Goal: Task Accomplishment & Management: Manage account settings

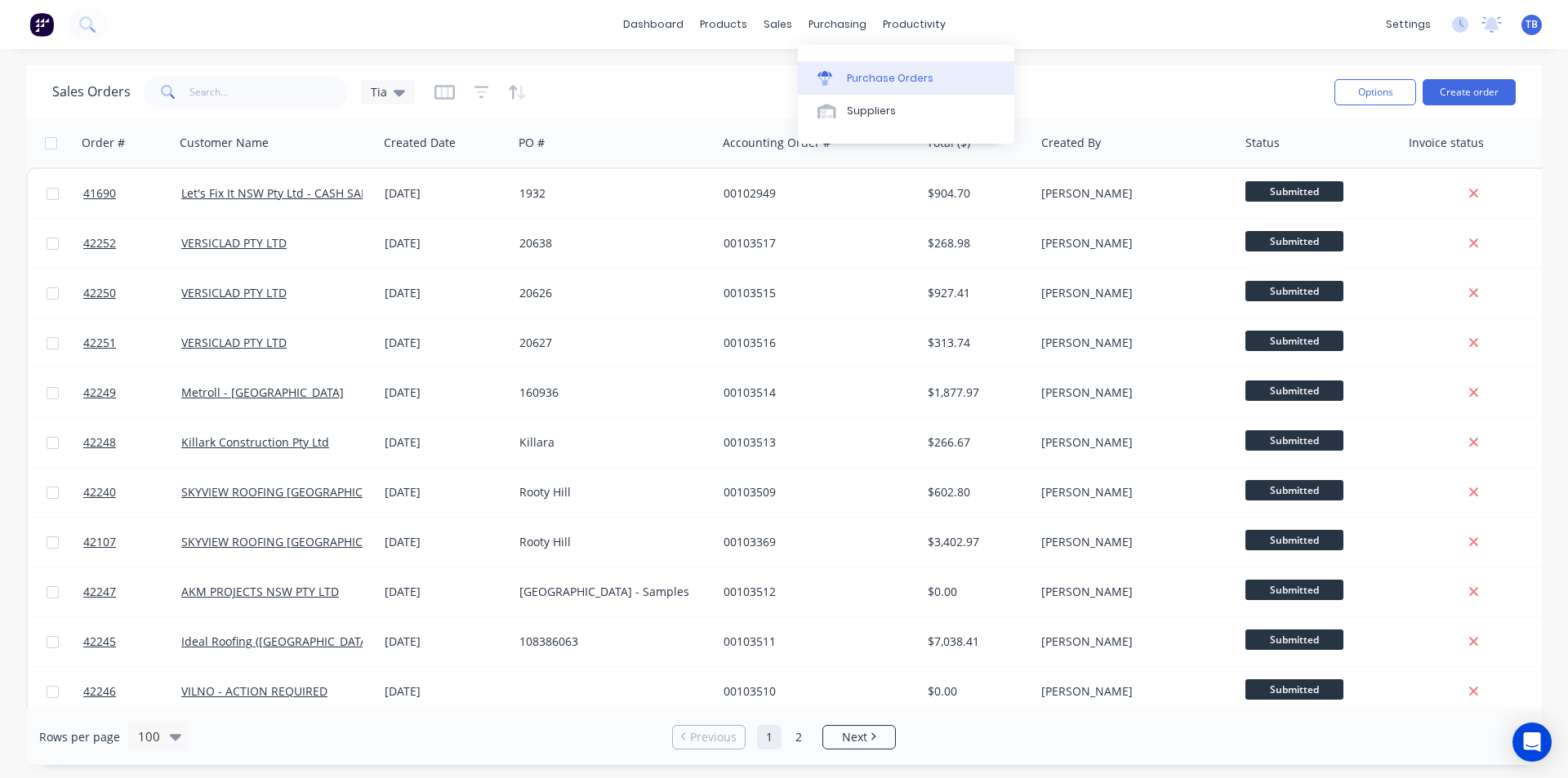
click at [857, 92] on link "Purchase Orders" at bounding box center [906, 77] width 216 height 32
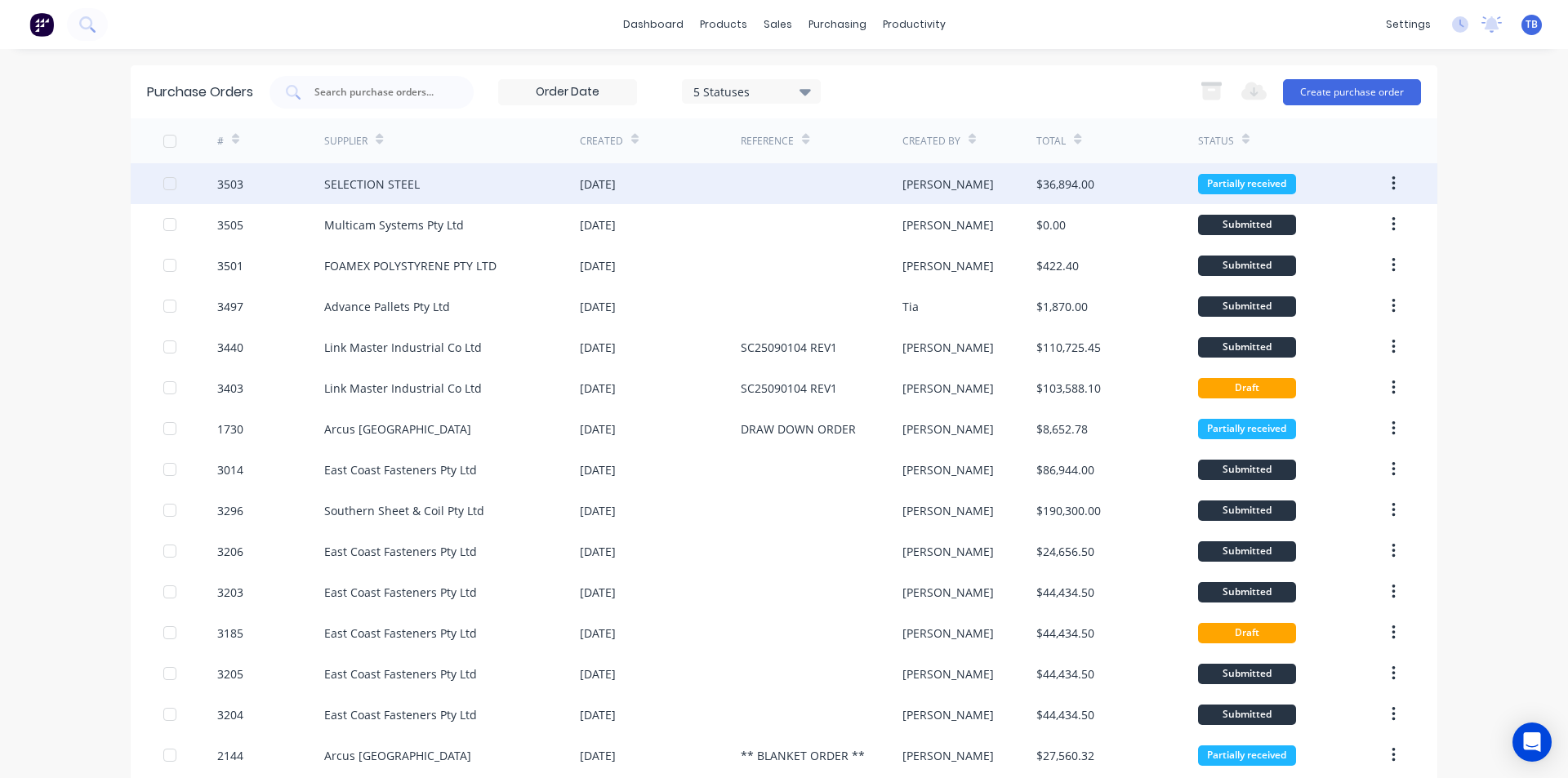
click at [733, 196] on div "[DATE]" at bounding box center [660, 184] width 161 height 41
type textarea "x"
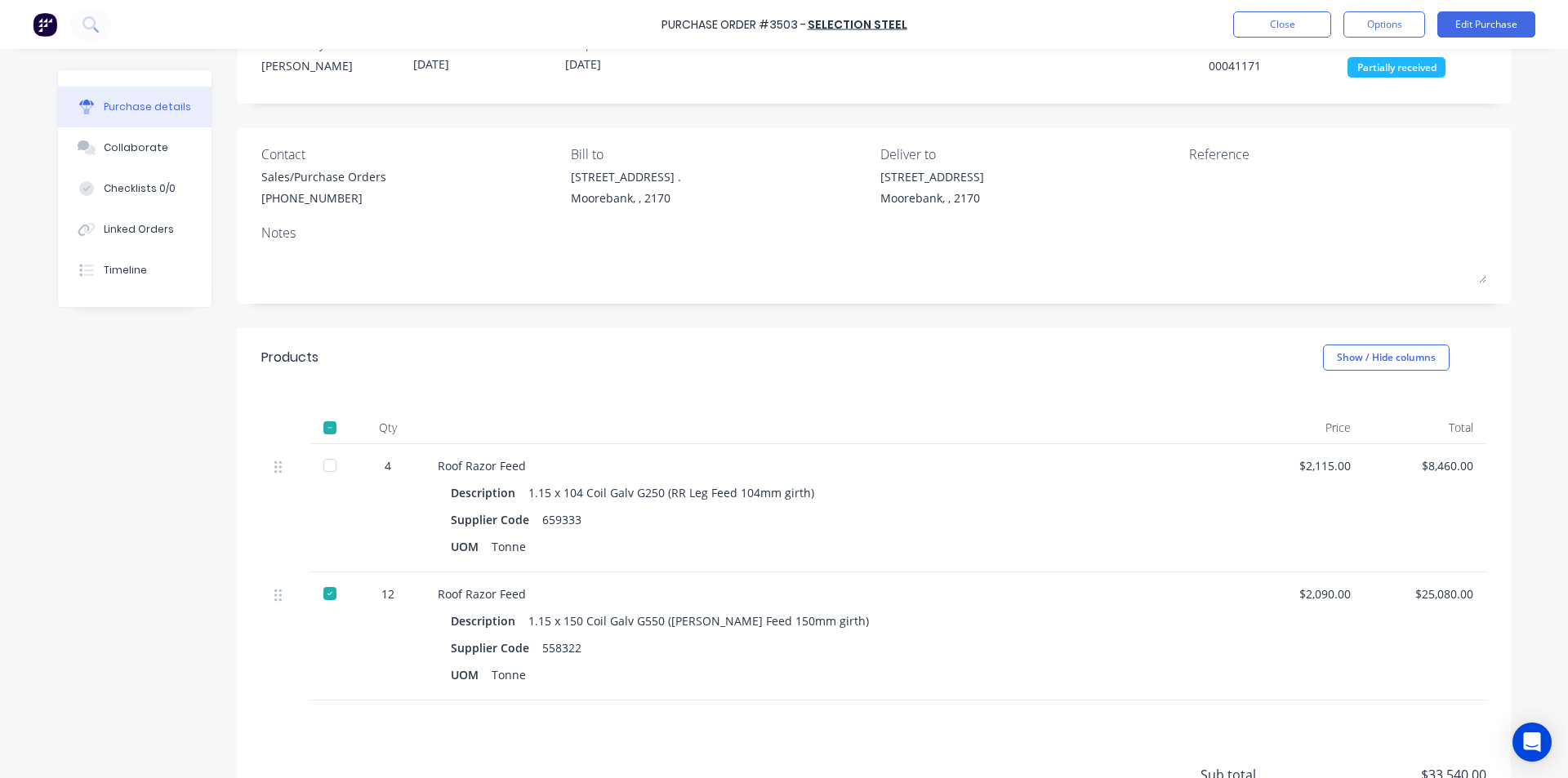
scroll to position [82, 0]
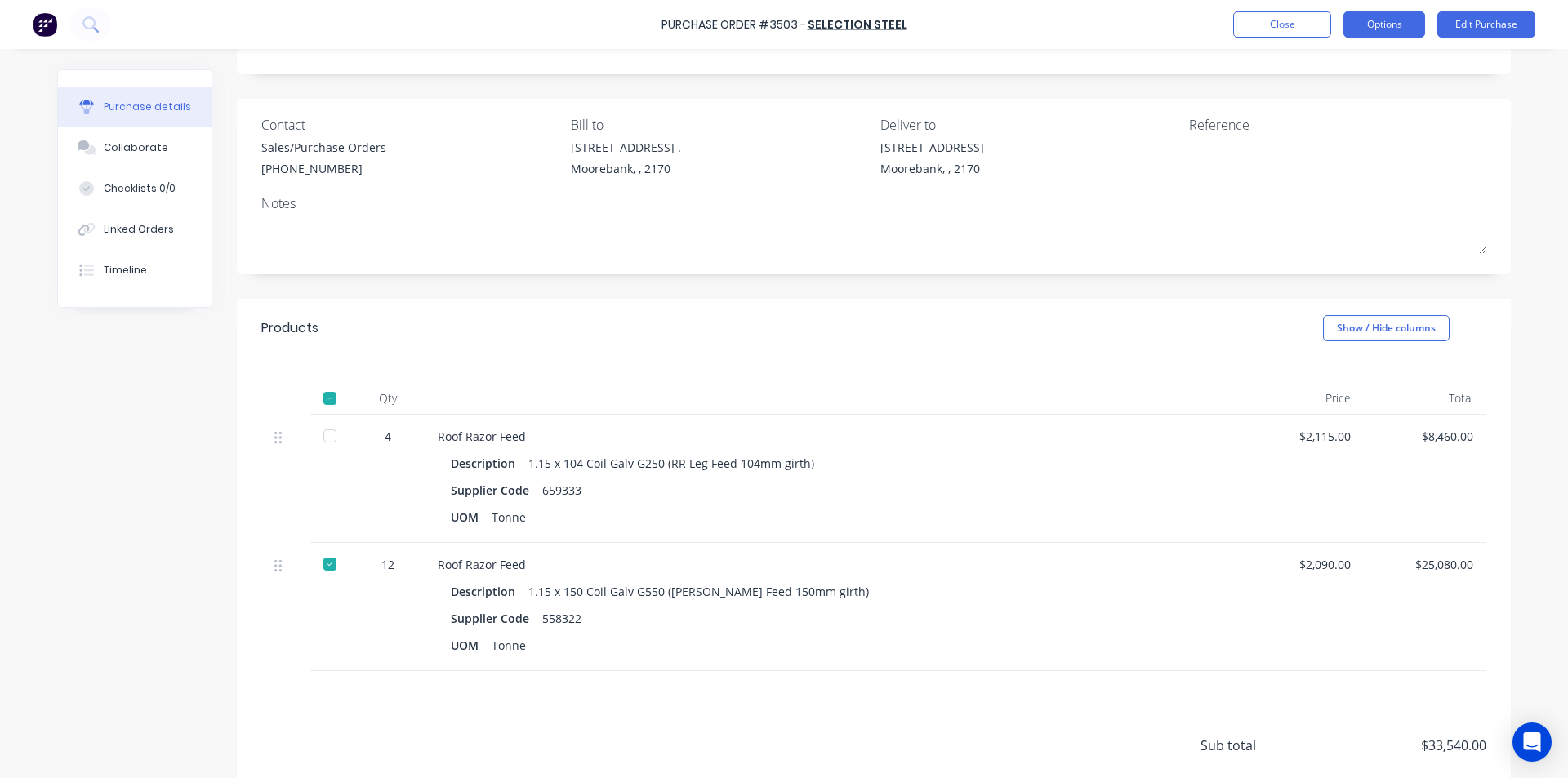
click at [1387, 27] on button "Options" at bounding box center [1385, 24] width 82 height 26
click at [1496, 30] on button "Edit Purchase" at bounding box center [1486, 24] width 98 height 26
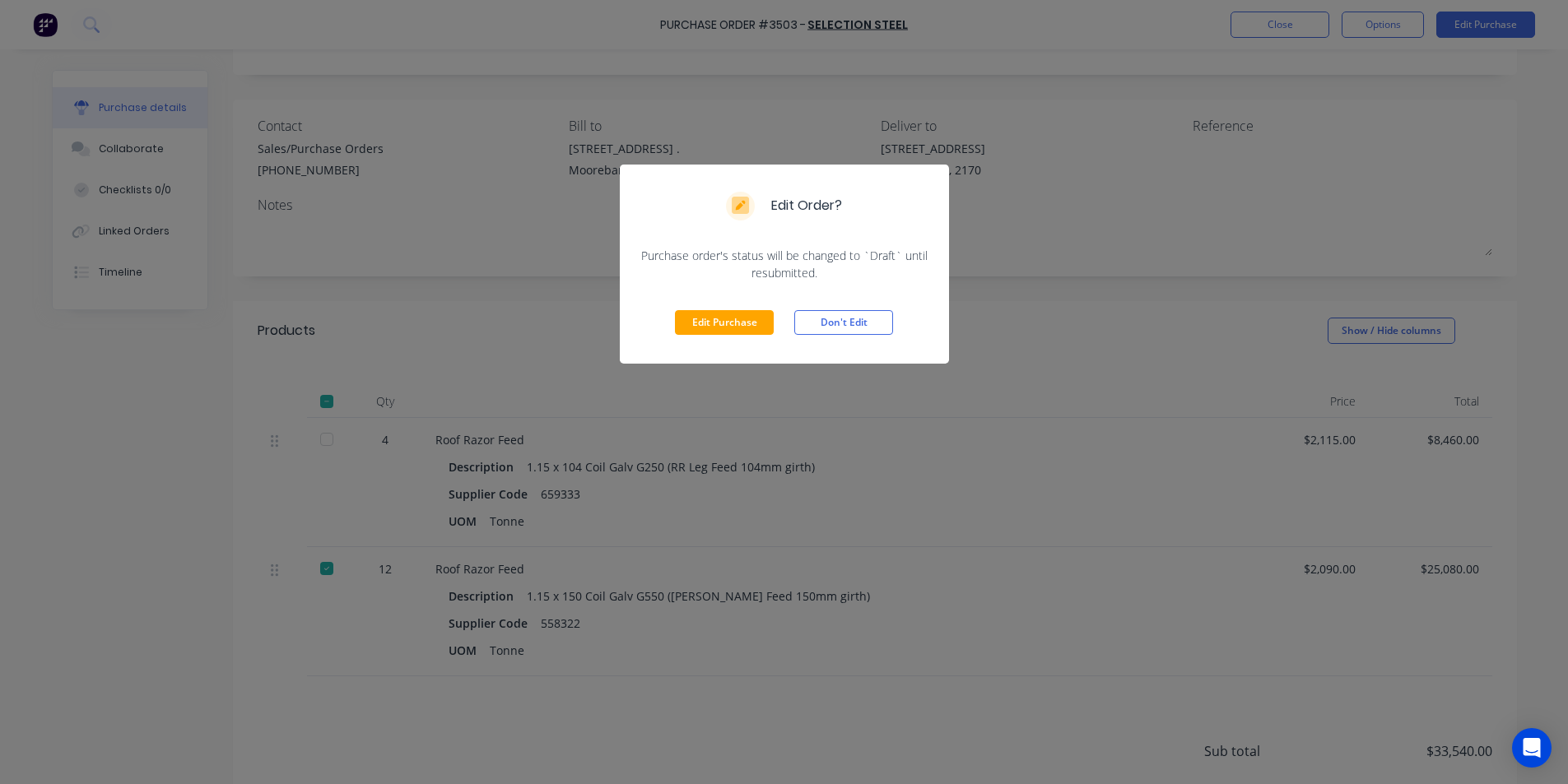
drag, startPoint x: 721, startPoint y: 312, endPoint x: 646, endPoint y: 432, distance: 141.5
click at [721, 311] on button "Edit Purchase" at bounding box center [723, 323] width 99 height 25
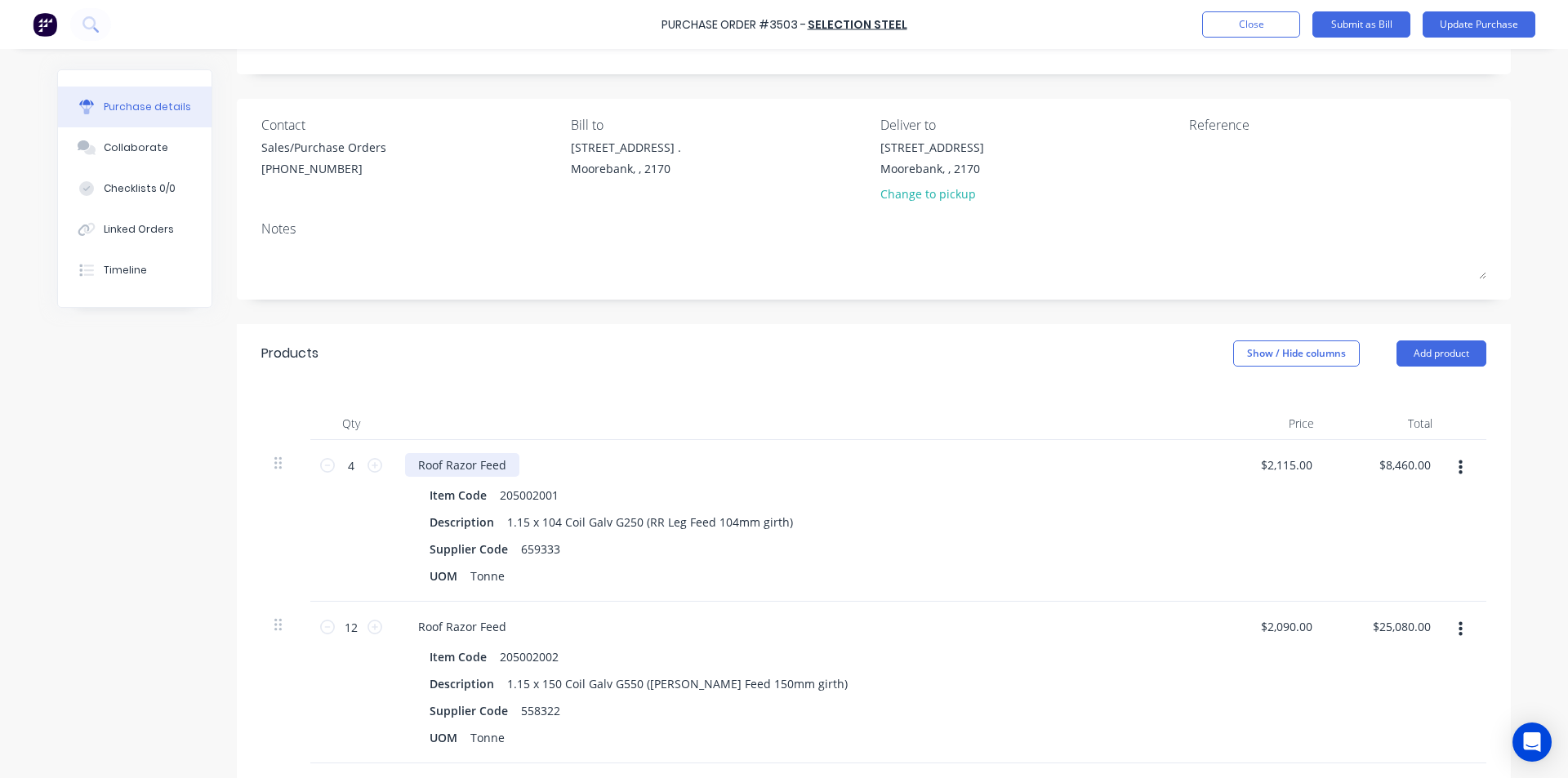
click at [505, 468] on div "Roof Razor Feed" at bounding box center [462, 465] width 114 height 24
click at [1491, 13] on button "Update Purchase" at bounding box center [1479, 24] width 112 height 26
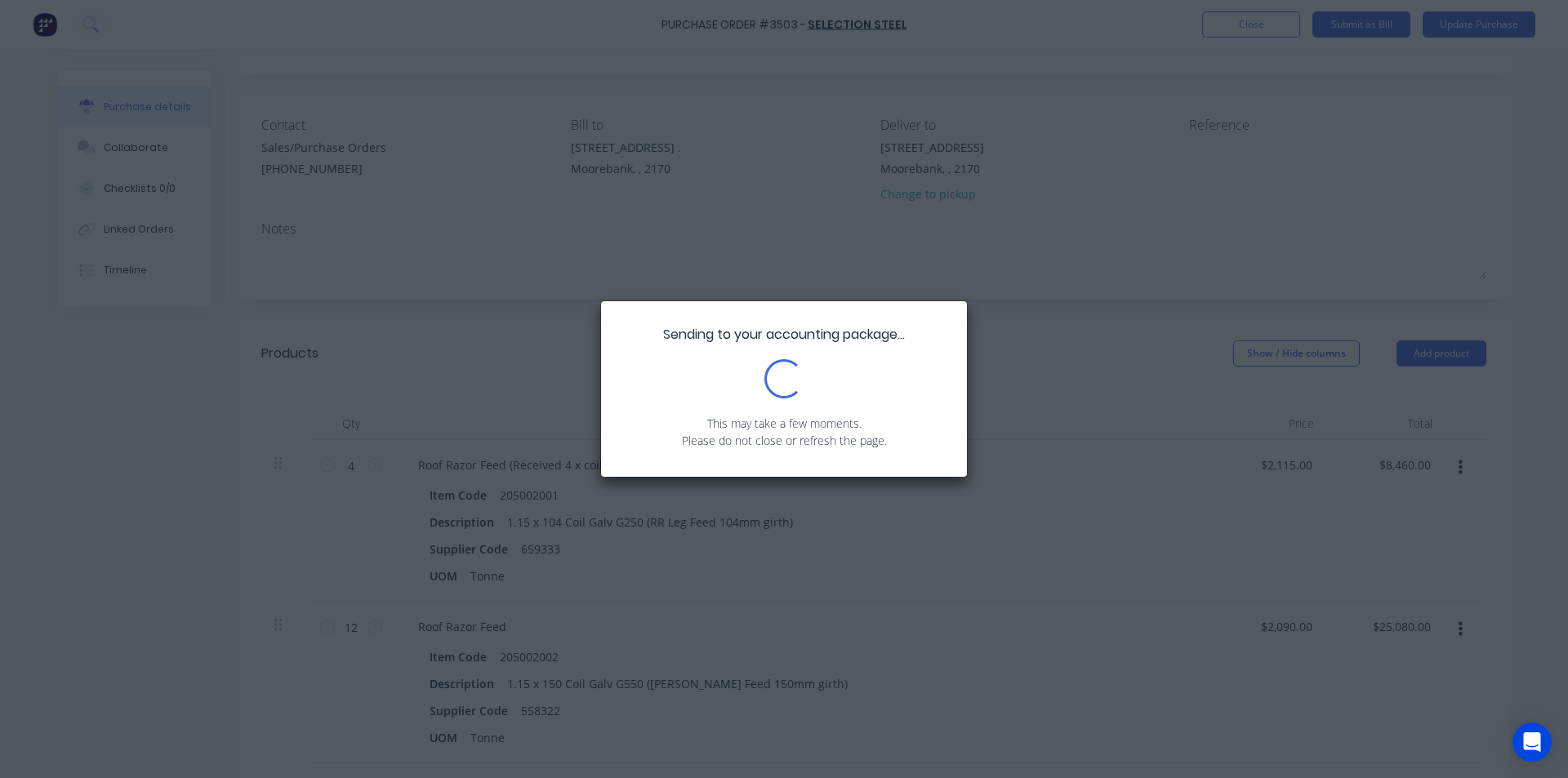
scroll to position [0, 0]
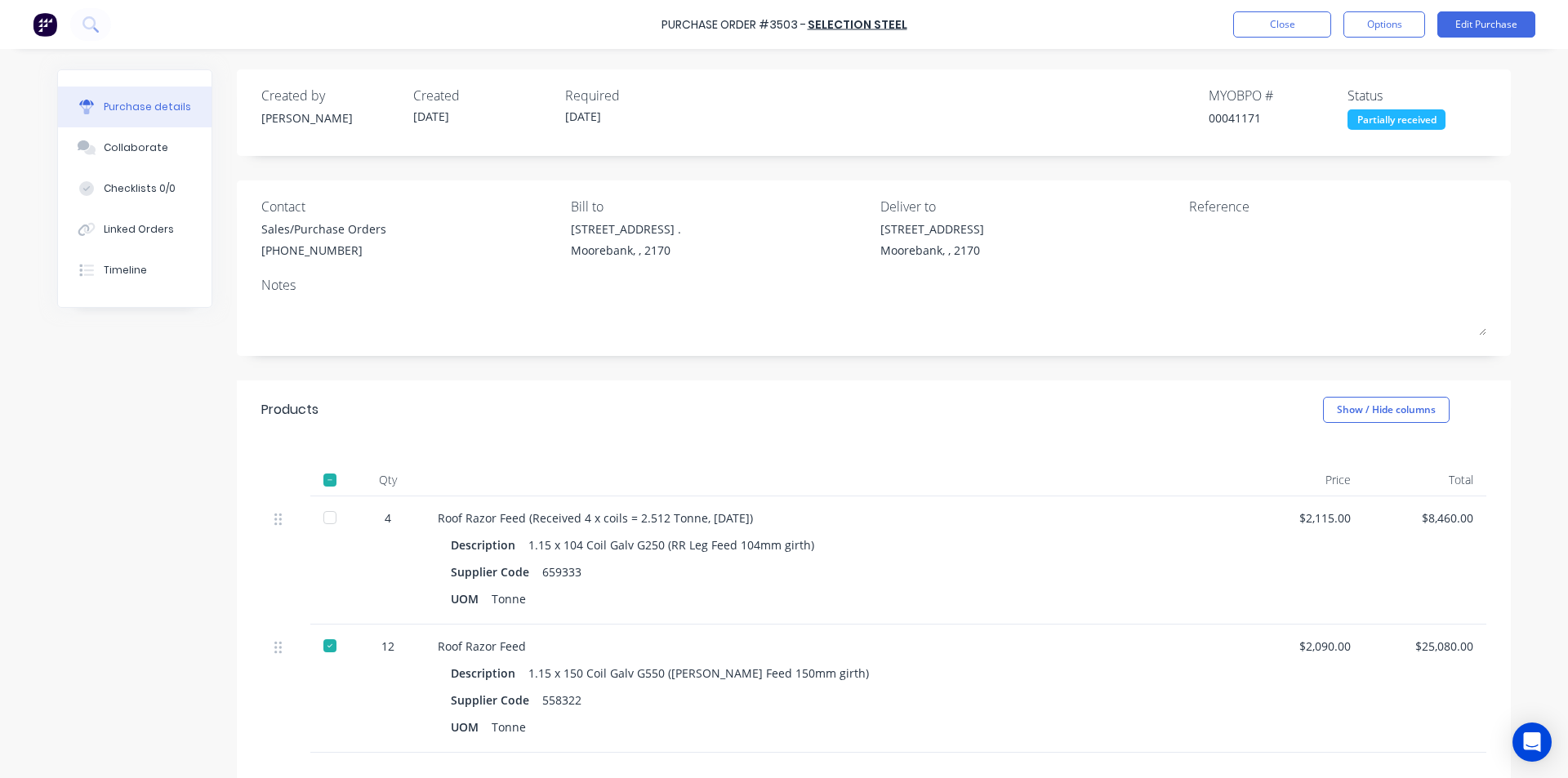
click at [337, 516] on div at bounding box center [330, 518] width 32 height 32
click at [1255, 30] on button "Close" at bounding box center [1282, 24] width 98 height 26
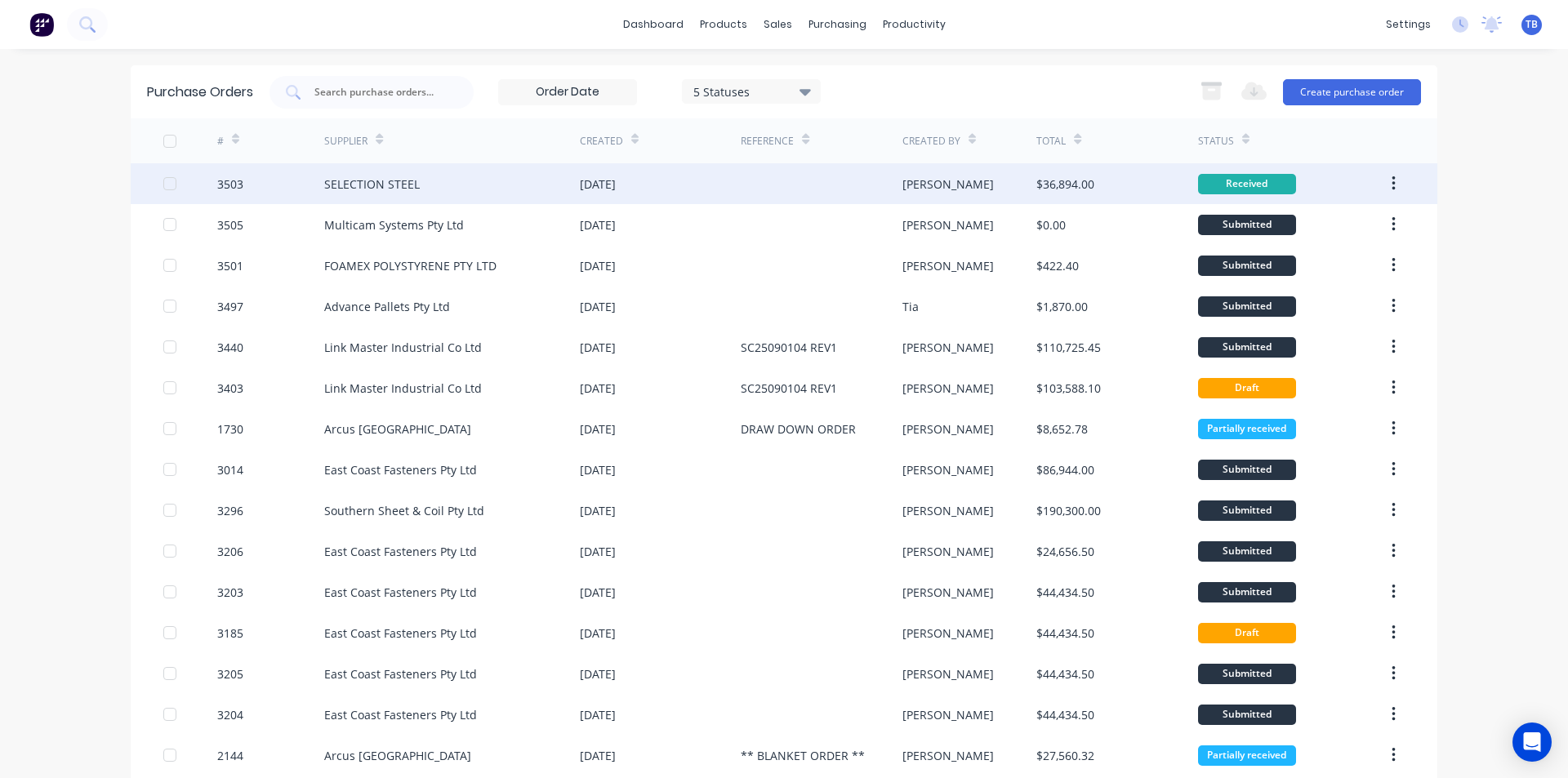
click at [325, 175] on div "SELECTION STEEL" at bounding box center [372, 184] width 95 height 17
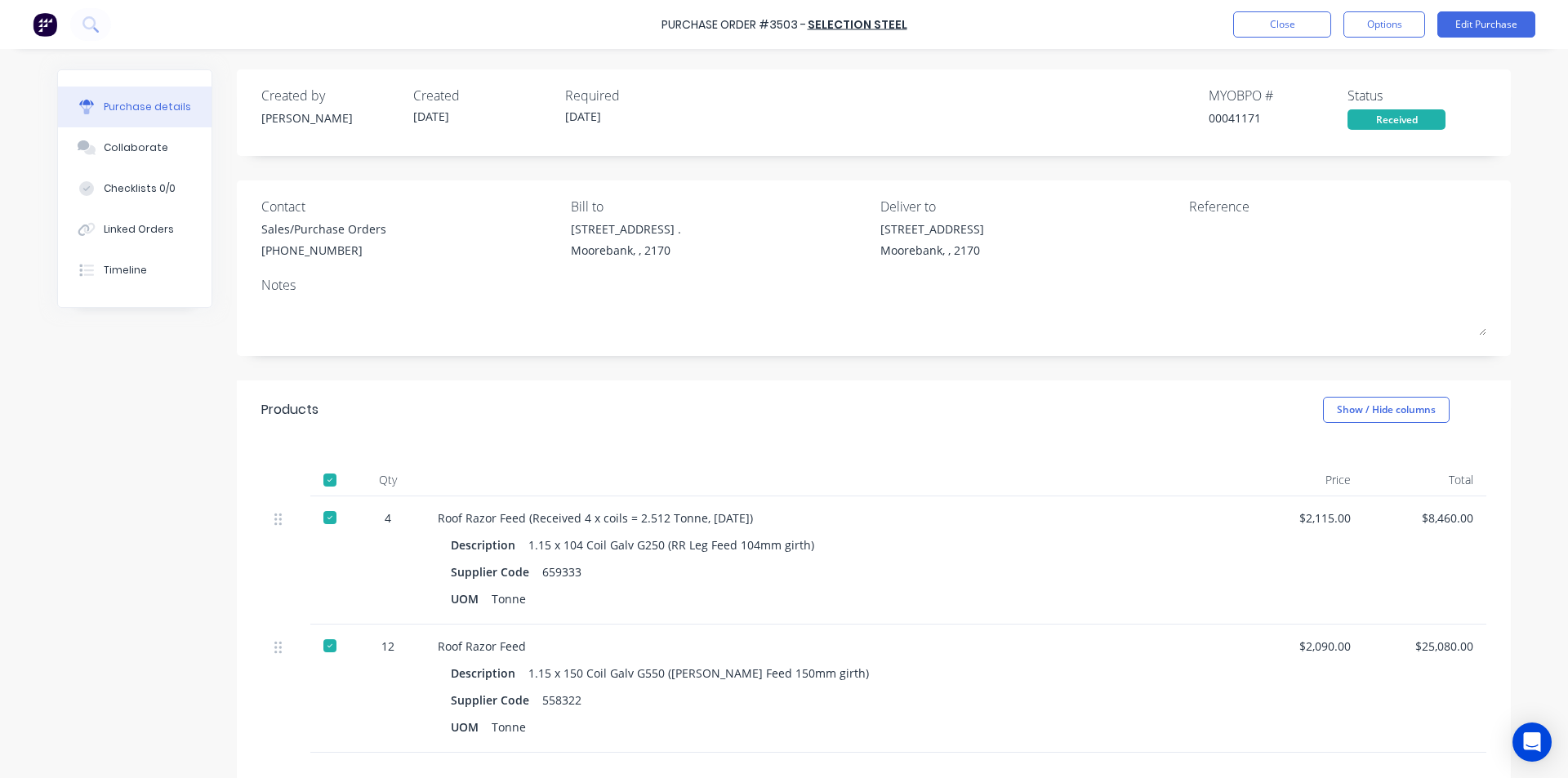
drag, startPoint x: 760, startPoint y: 520, endPoint x: 524, endPoint y: 513, distance: 236.1
click at [524, 513] on div "Roof Razor Feed (Received 4 x coils = 2.512 Tonne, 13/10/2025)" at bounding box center [833, 518] width 790 height 17
copy div "Received 4 x coils = 2.512 Tonne, 13/10/2025"
click at [1294, 18] on button "Close" at bounding box center [1282, 24] width 98 height 26
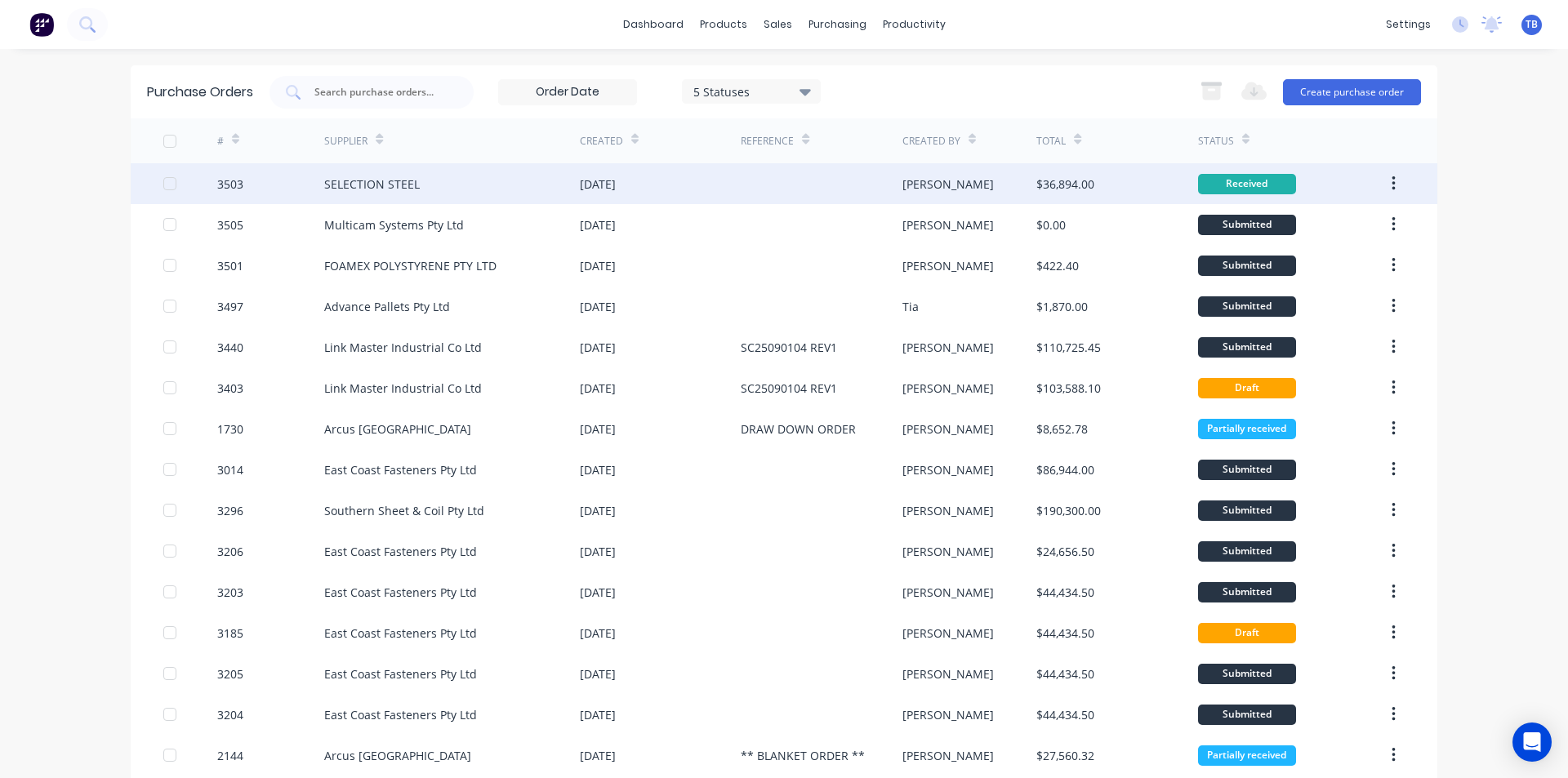
drag, startPoint x: 1389, startPoint y: 180, endPoint x: 1374, endPoint y: 192, distance: 19.2
click at [1392, 180] on icon "button" at bounding box center [1393, 183] width 4 height 18
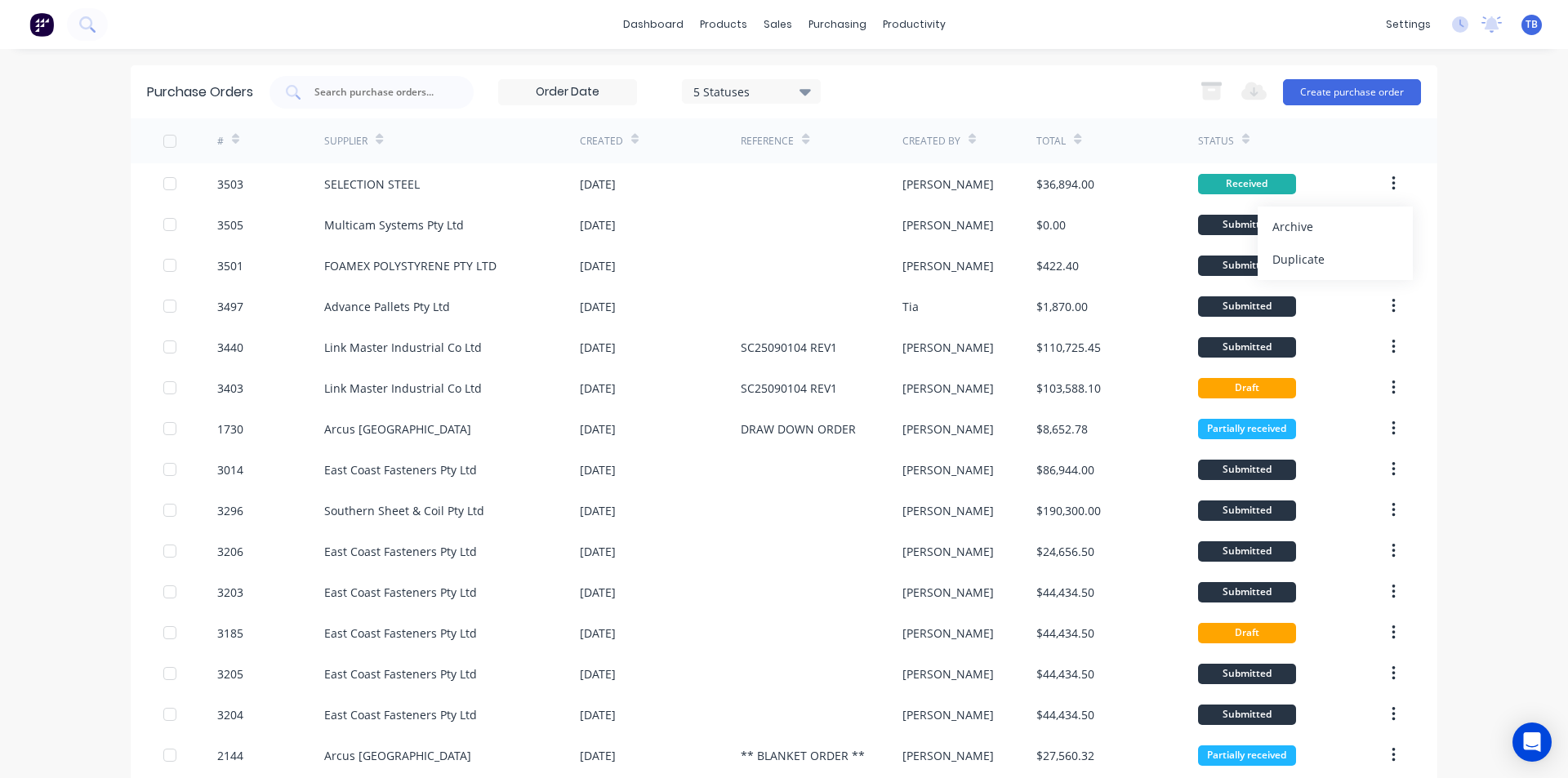
click at [1329, 225] on div "Archive" at bounding box center [1335, 226] width 126 height 24
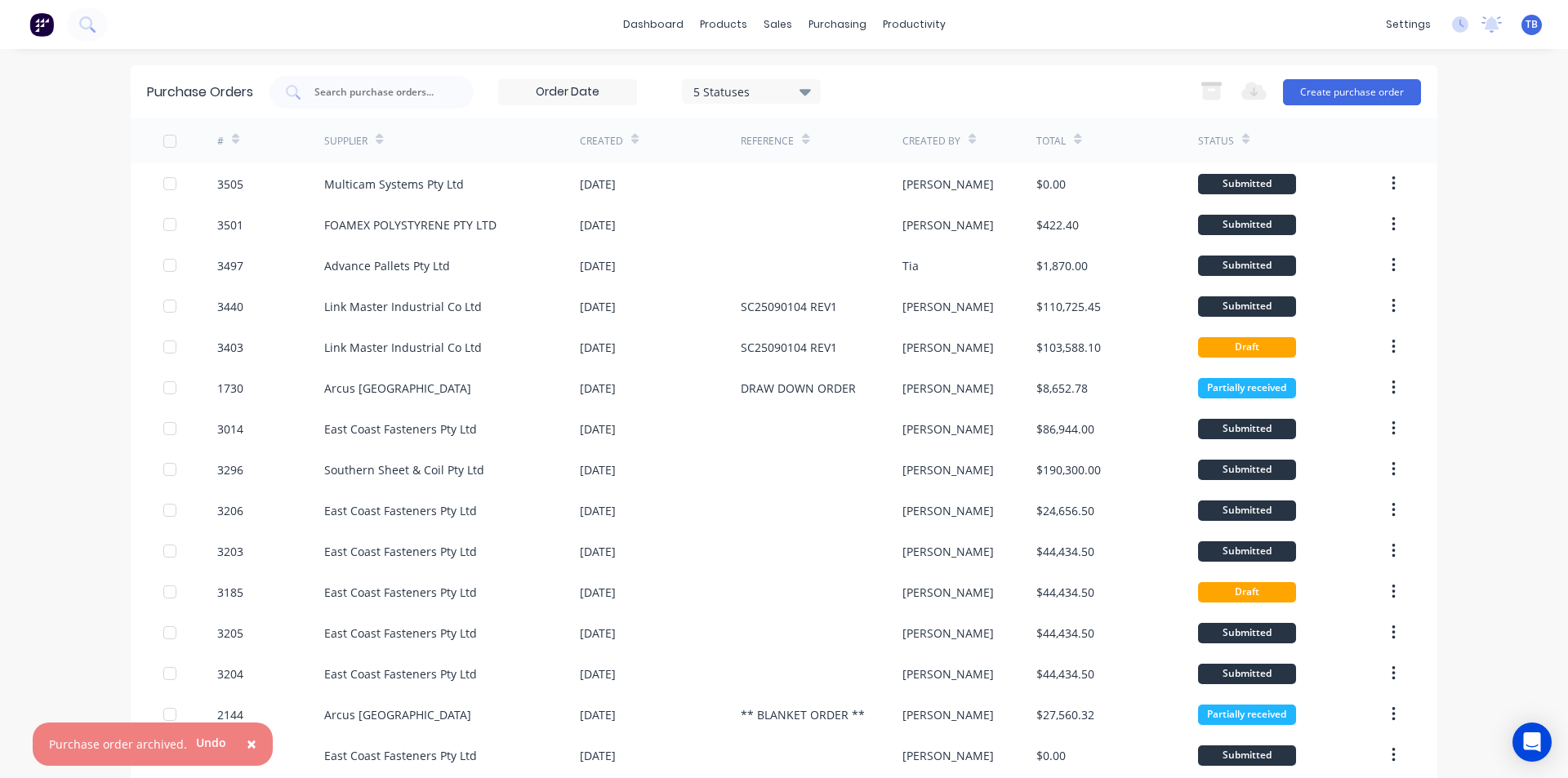
click at [248, 741] on span "×" at bounding box center [252, 743] width 10 height 23
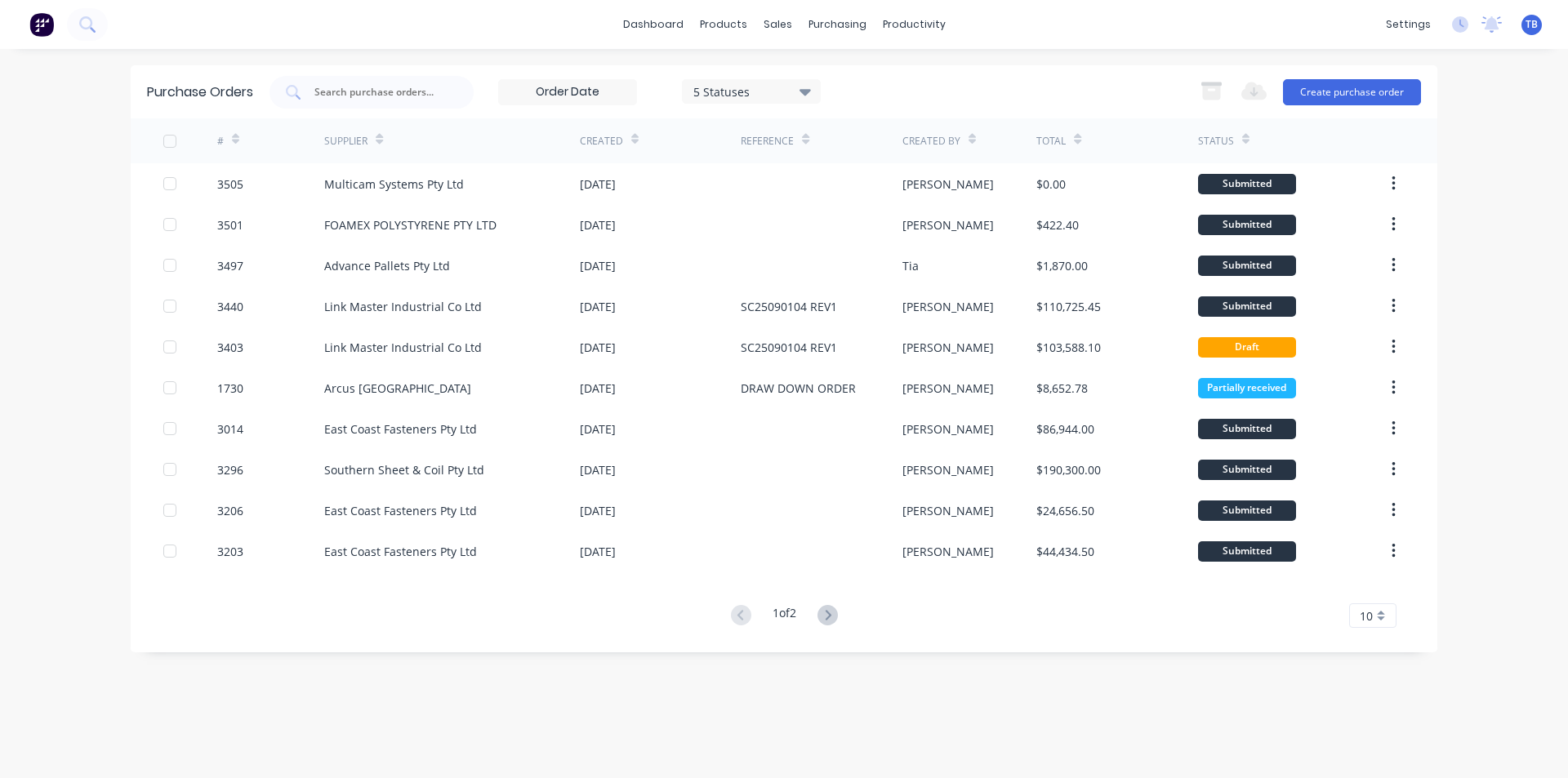
click at [1362, 614] on span "10" at bounding box center [1366, 615] width 13 height 17
click at [1376, 592] on div "35" at bounding box center [1373, 588] width 46 height 29
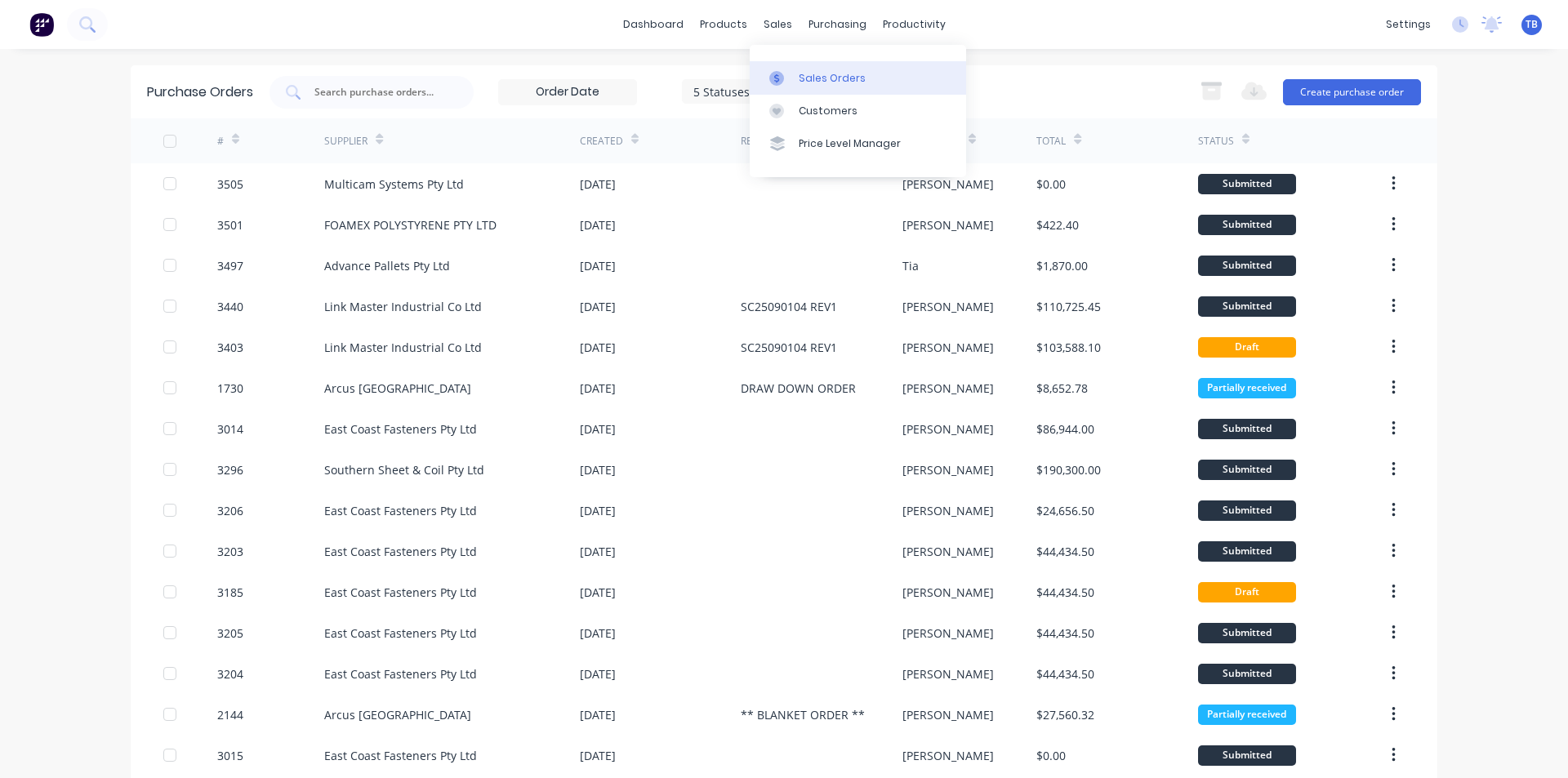
click at [771, 70] on link "Sales Orders" at bounding box center [858, 77] width 216 height 32
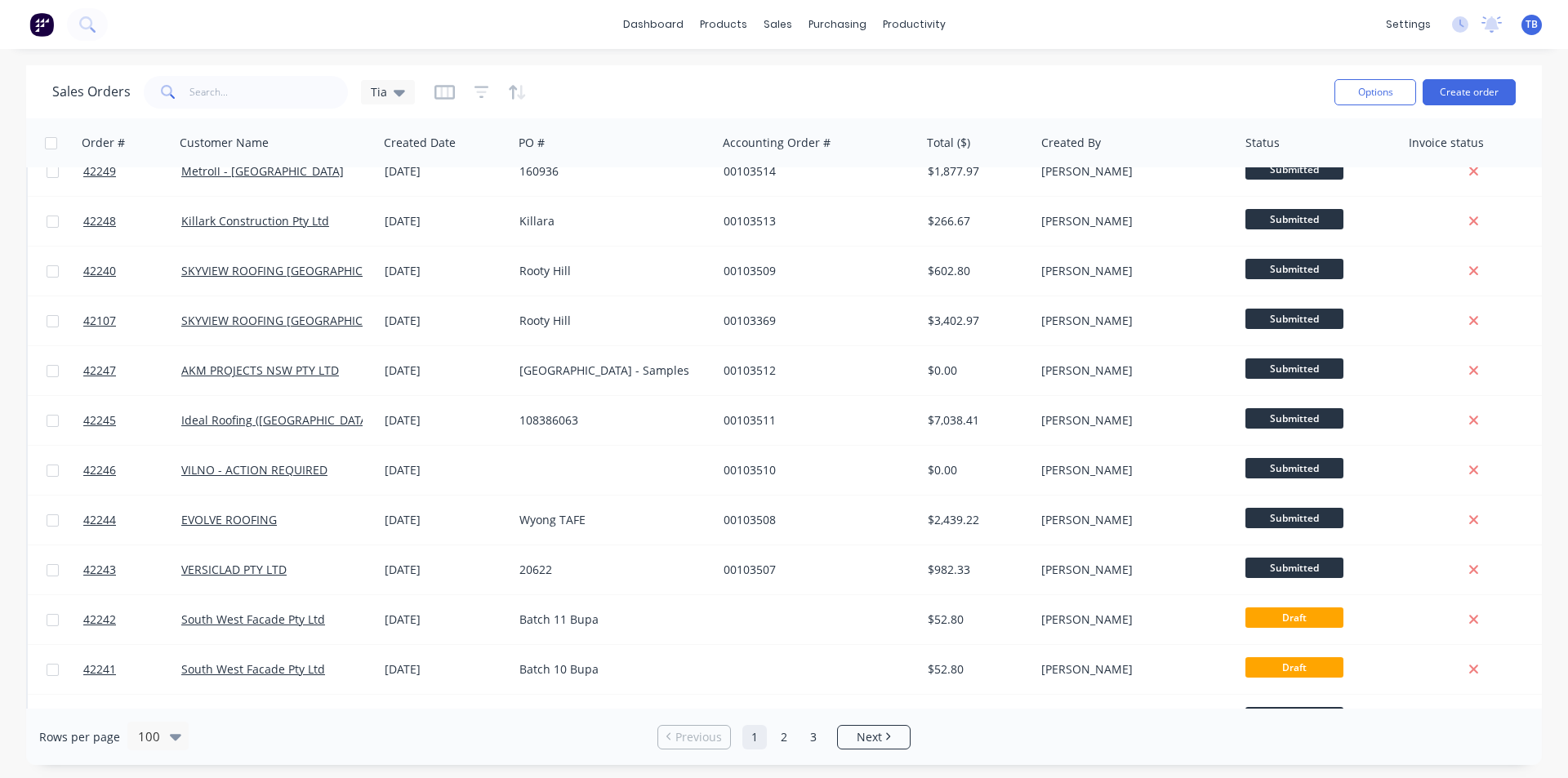
scroll to position [408, 0]
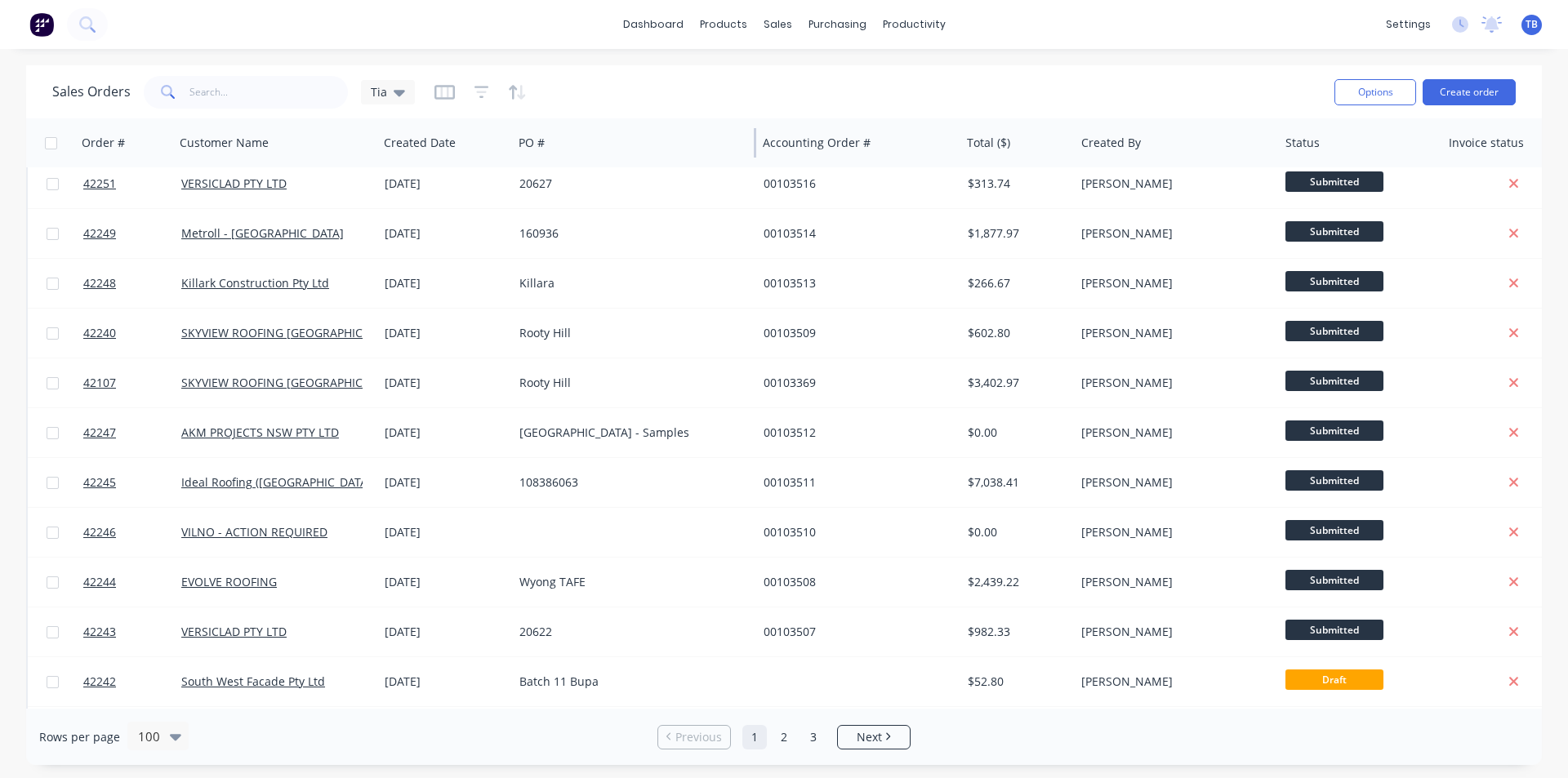
drag, startPoint x: 715, startPoint y: 139, endPoint x: 755, endPoint y: 142, distance: 40.1
click at [755, 142] on div at bounding box center [755, 143] width 3 height 30
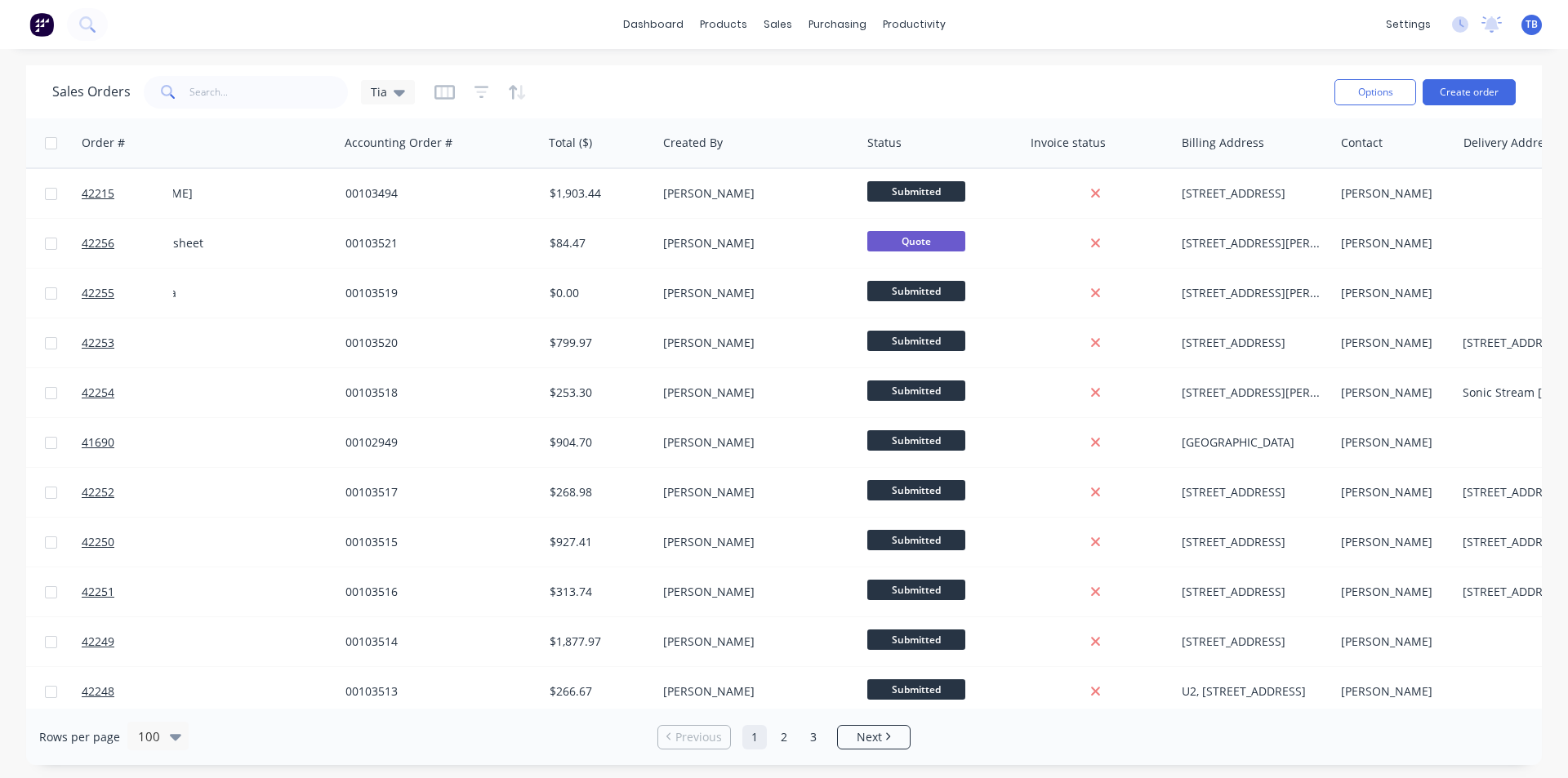
scroll to position [0, 233]
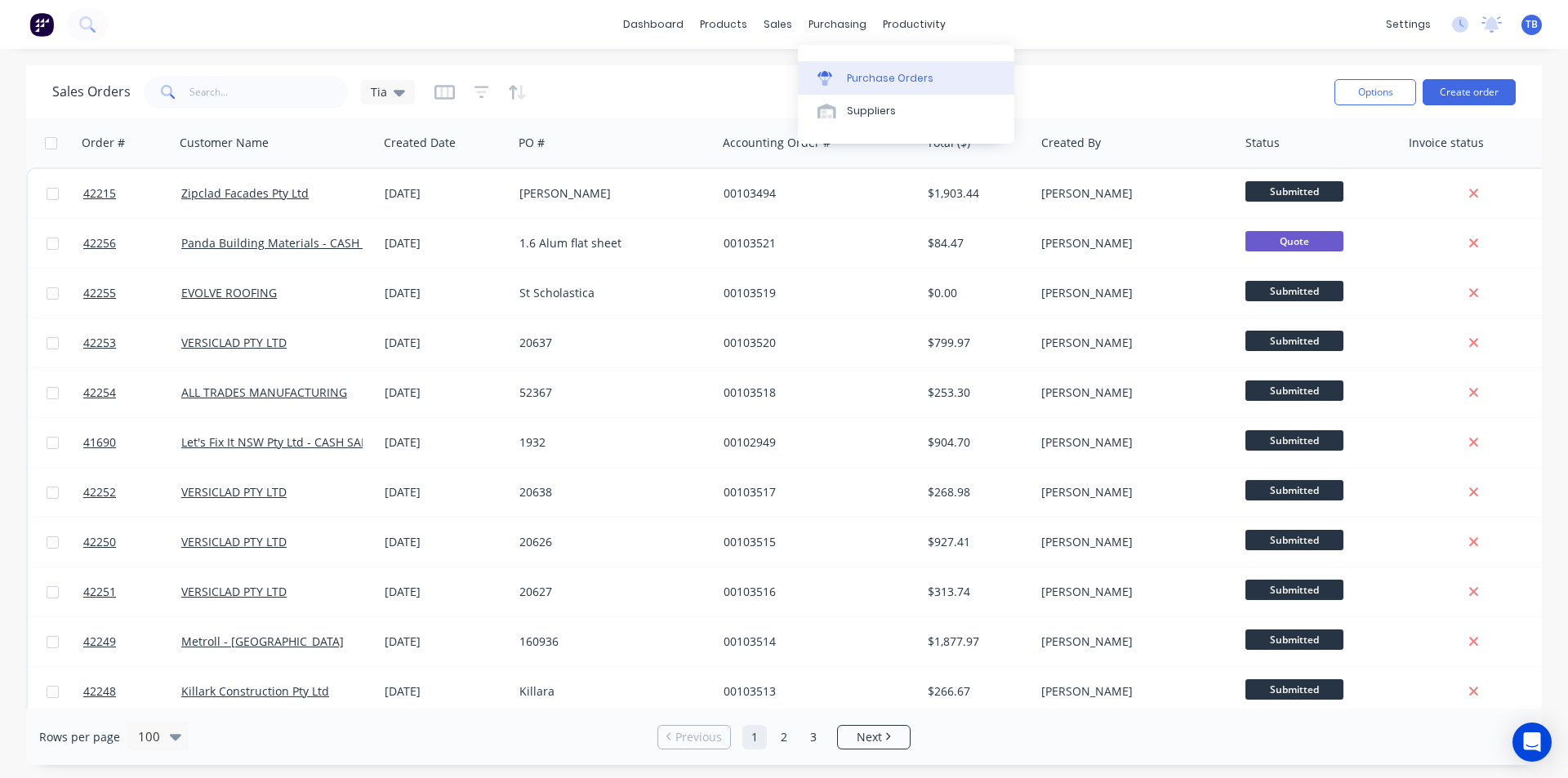
click at [844, 74] on link "Purchase Orders" at bounding box center [906, 77] width 216 height 32
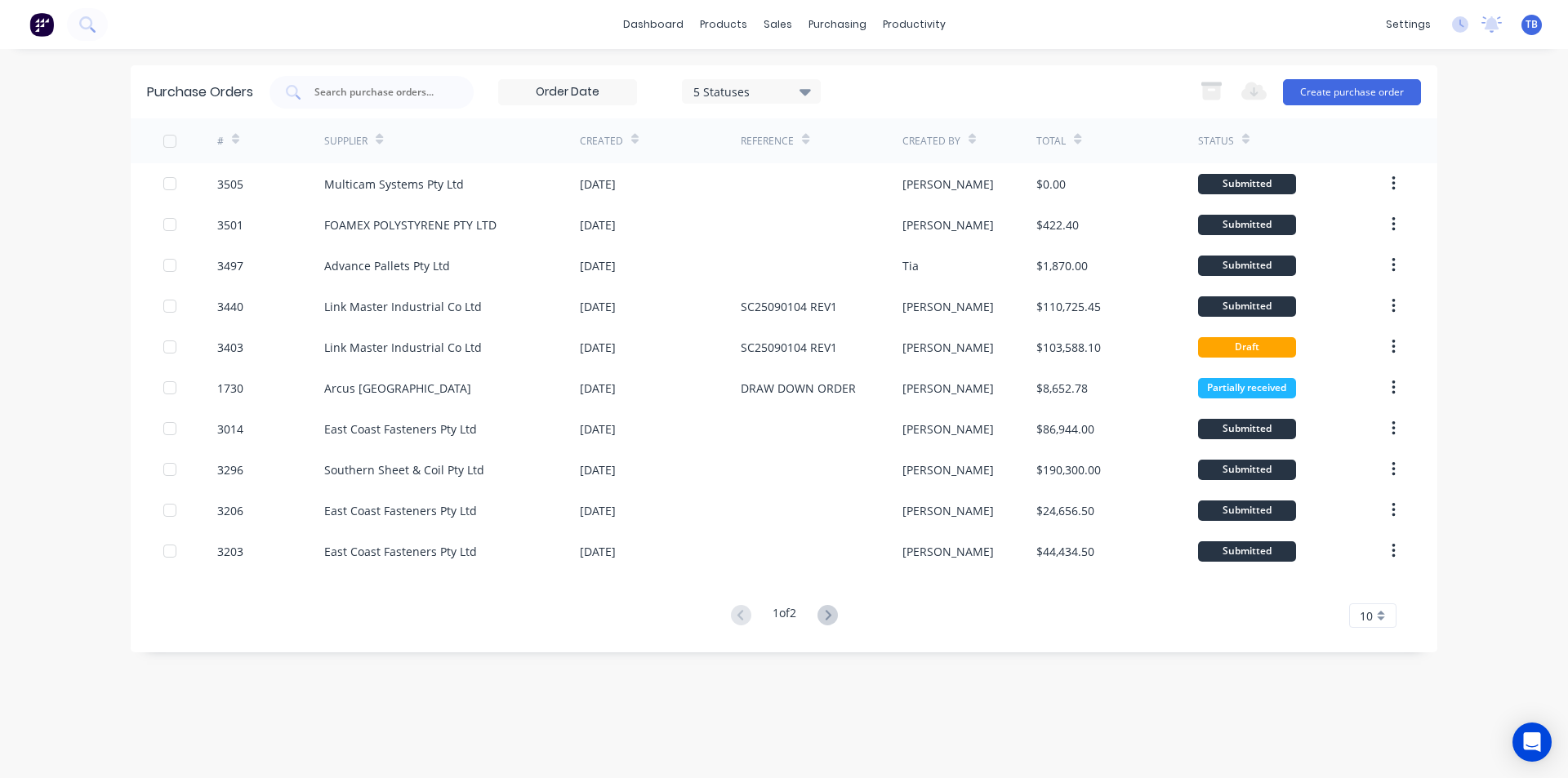
drag, startPoint x: 1370, startPoint y: 622, endPoint x: 1379, endPoint y: 609, distance: 15.8
click at [1370, 622] on span "10" at bounding box center [1366, 615] width 13 height 17
click at [1381, 589] on div "35" at bounding box center [1373, 588] width 46 height 29
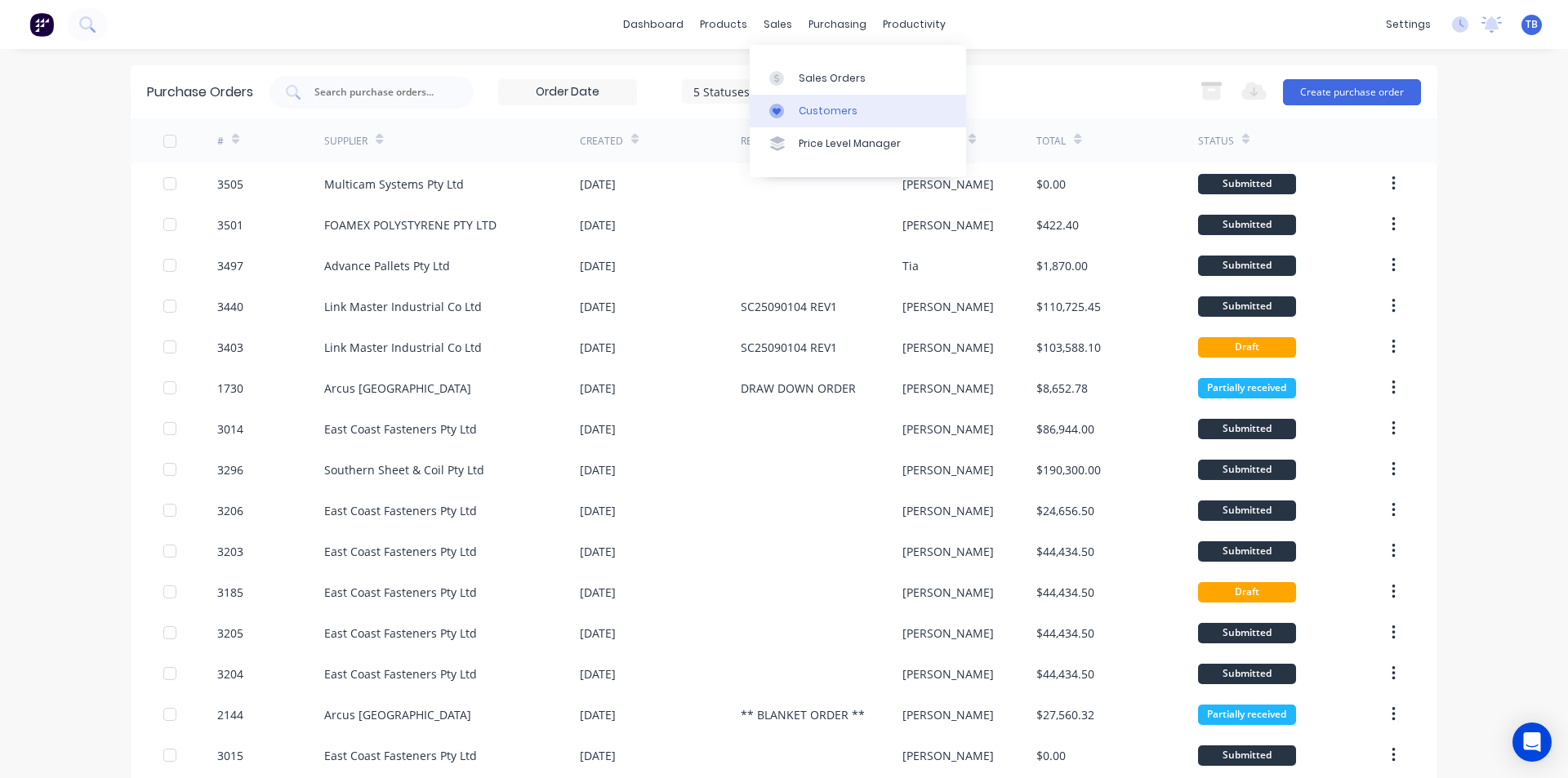
click at [844, 106] on div "Customers" at bounding box center [828, 111] width 59 height 14
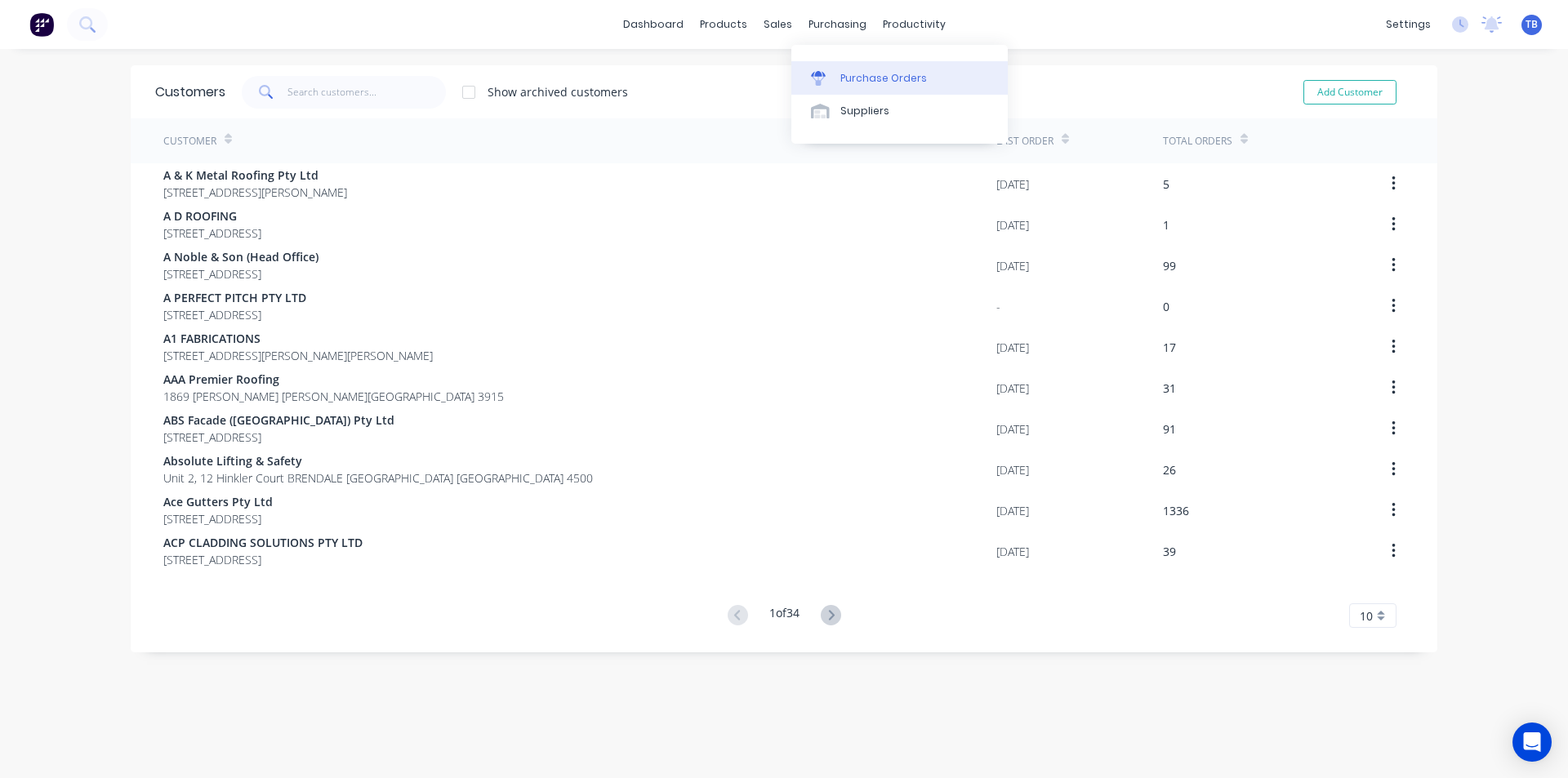
click at [865, 75] on div "Purchase Orders" at bounding box center [884, 77] width 87 height 14
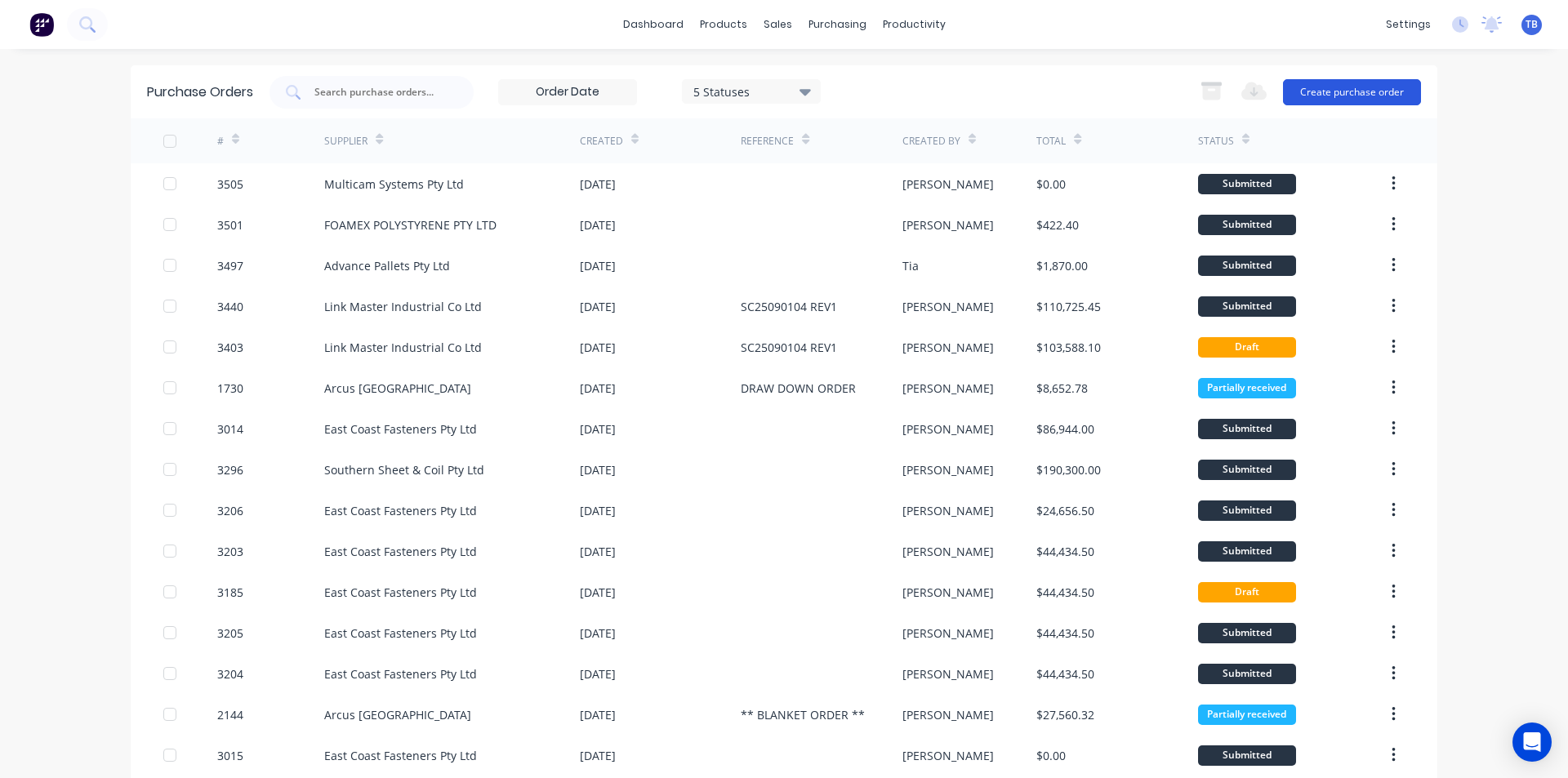
click at [1390, 92] on button "Create purchase order" at bounding box center [1353, 92] width 138 height 26
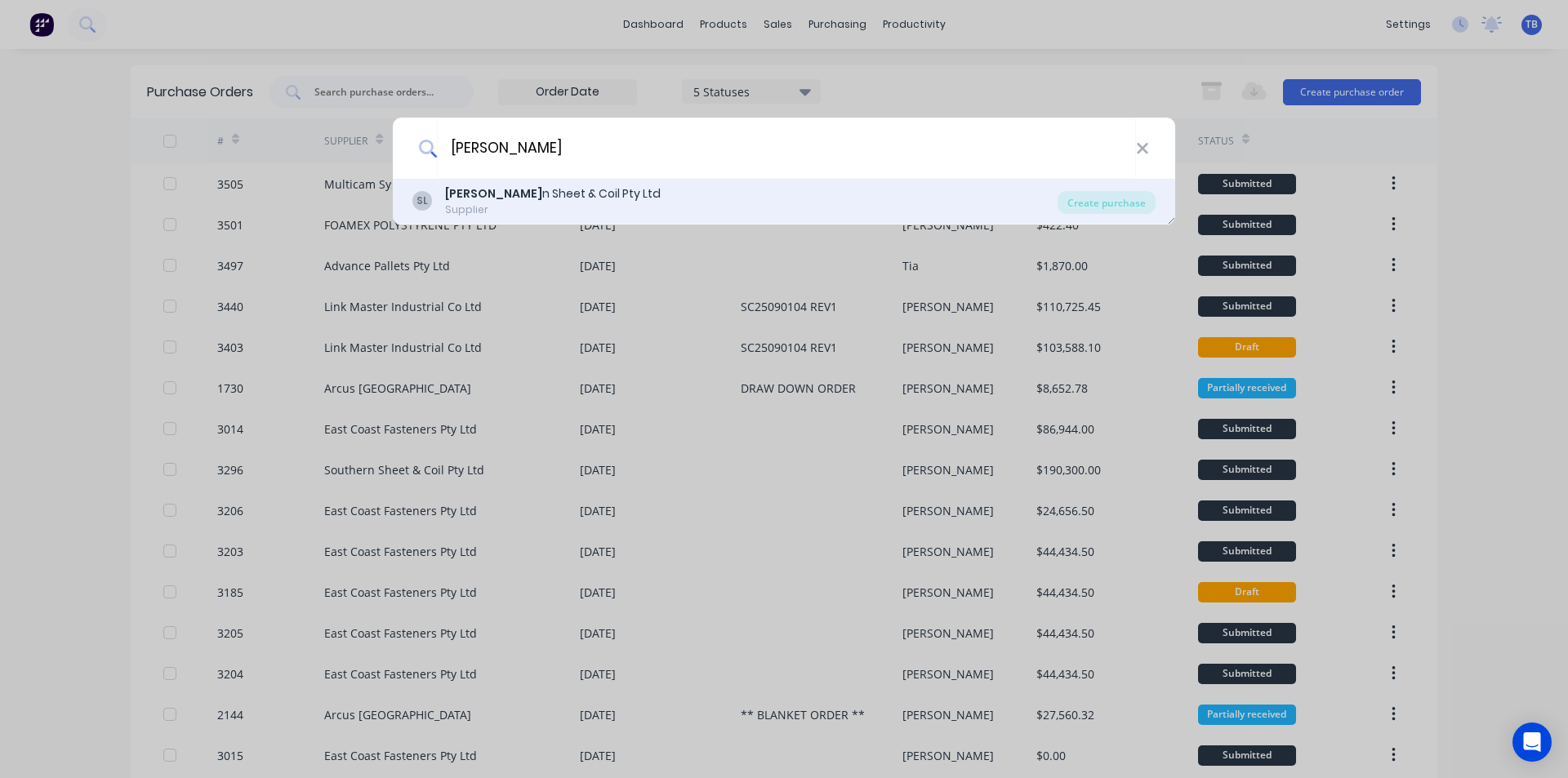
type input "[PERSON_NAME]"
click at [667, 206] on div "[PERSON_NAME] n Sheet & Coil Pty Ltd Supplier" at bounding box center [735, 201] width 646 height 31
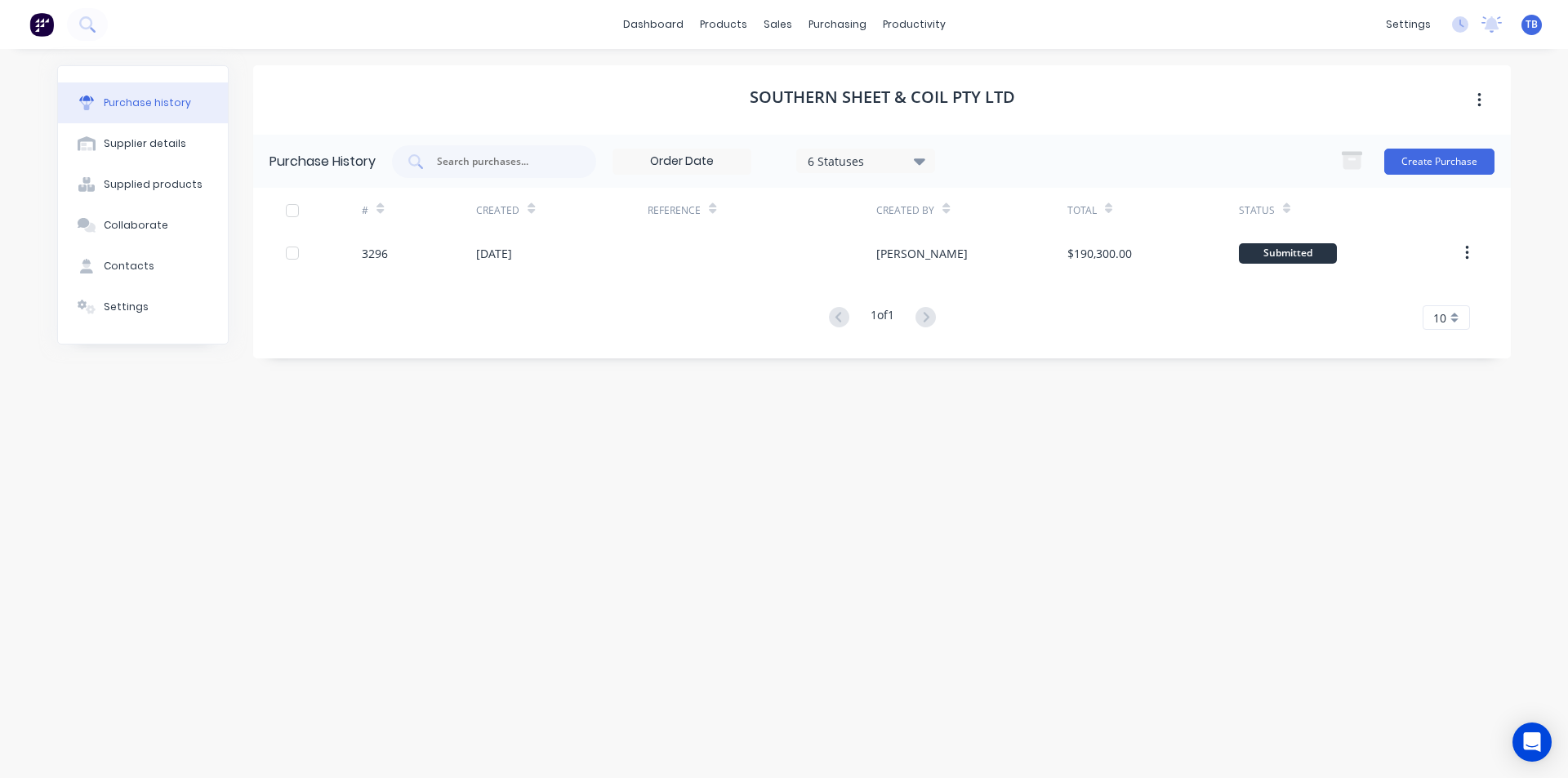
click at [1435, 146] on div "Create Purchase" at bounding box center [1413, 162] width 163 height 32
click at [1437, 154] on button "Create Purchase" at bounding box center [1439, 162] width 110 height 26
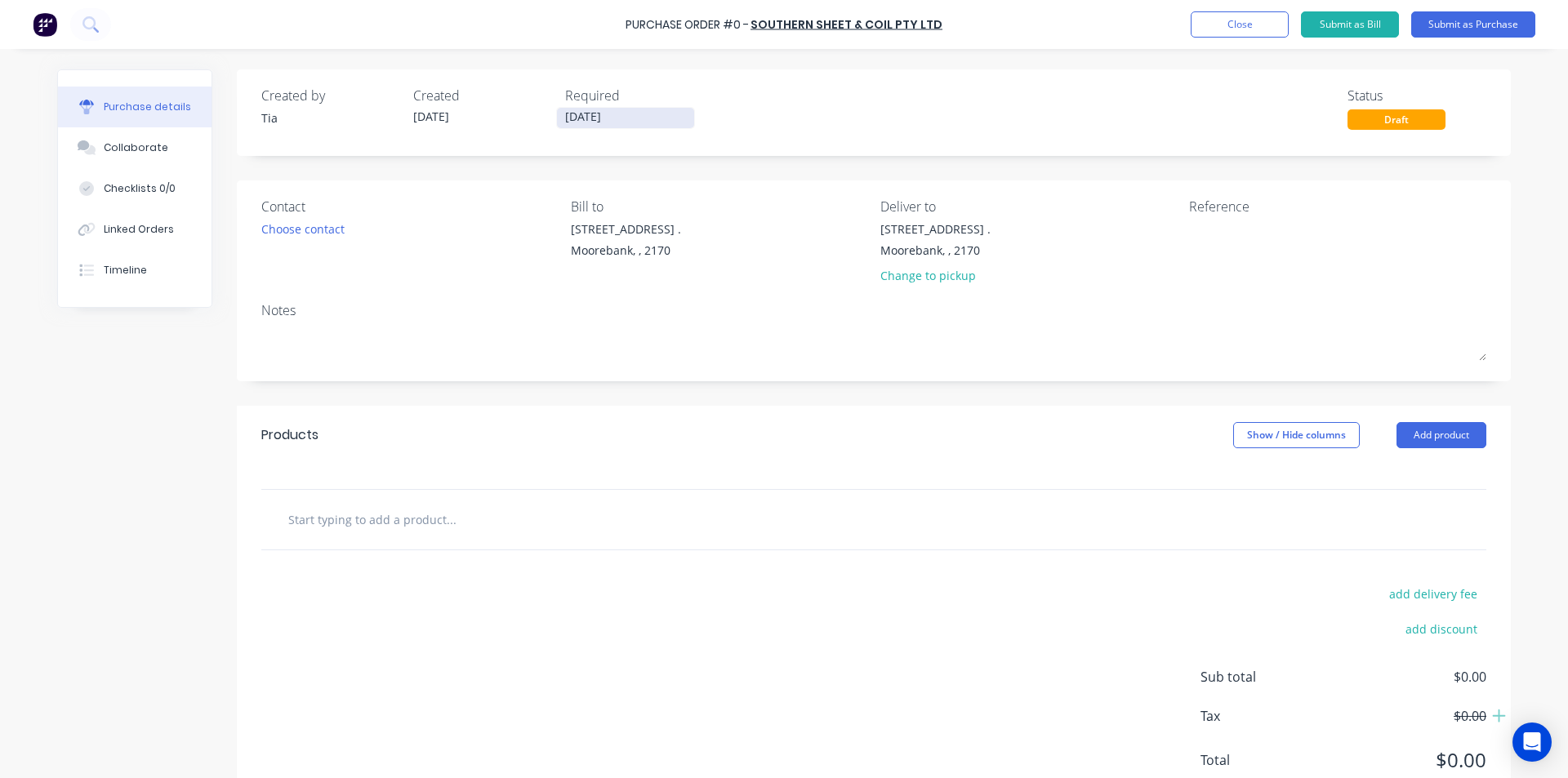
click at [639, 112] on input "[DATE]" at bounding box center [625, 118] width 137 height 20
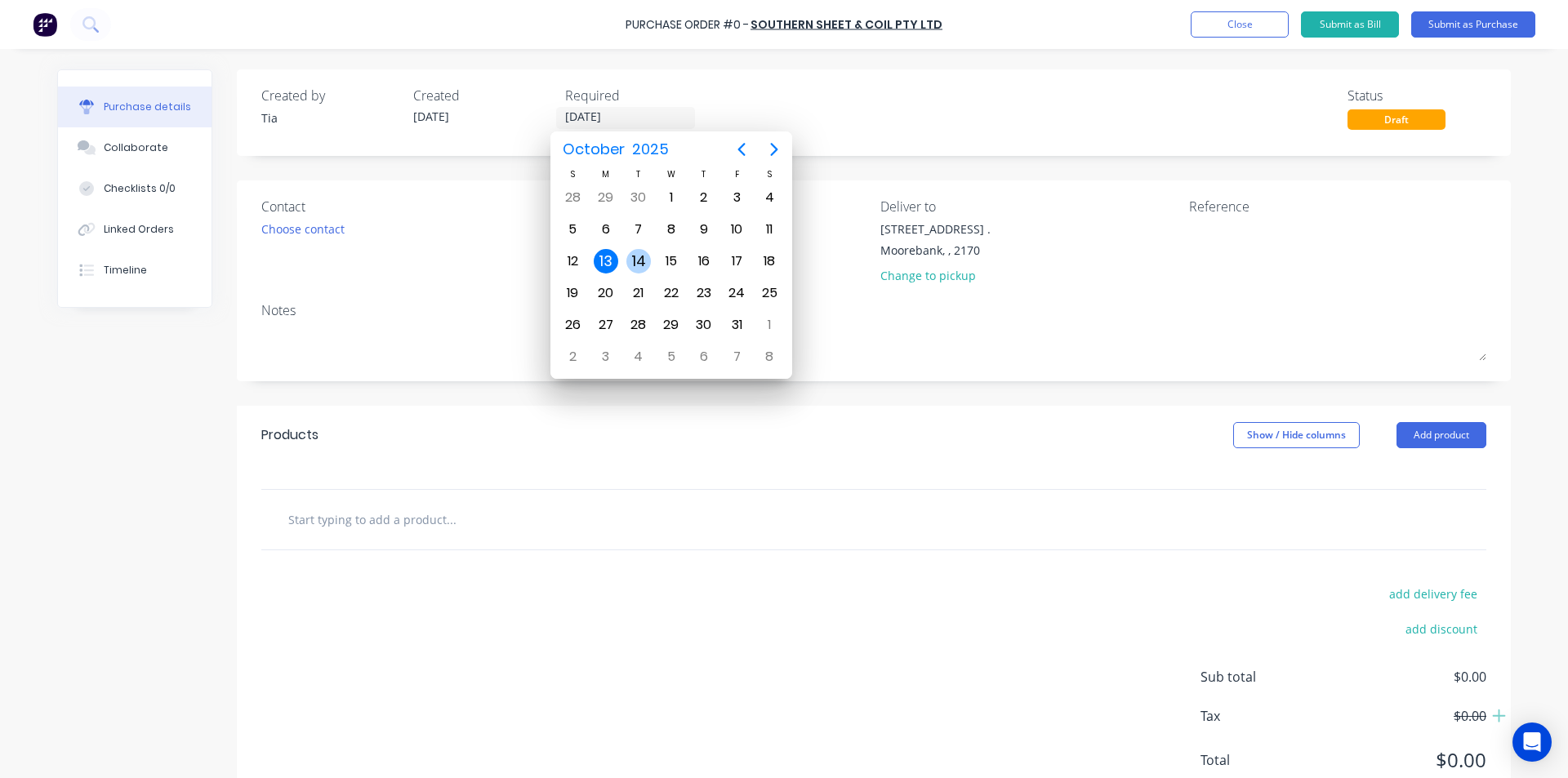
click at [638, 262] on div "14" at bounding box center [639, 260] width 25 height 25
type input "[DATE]"
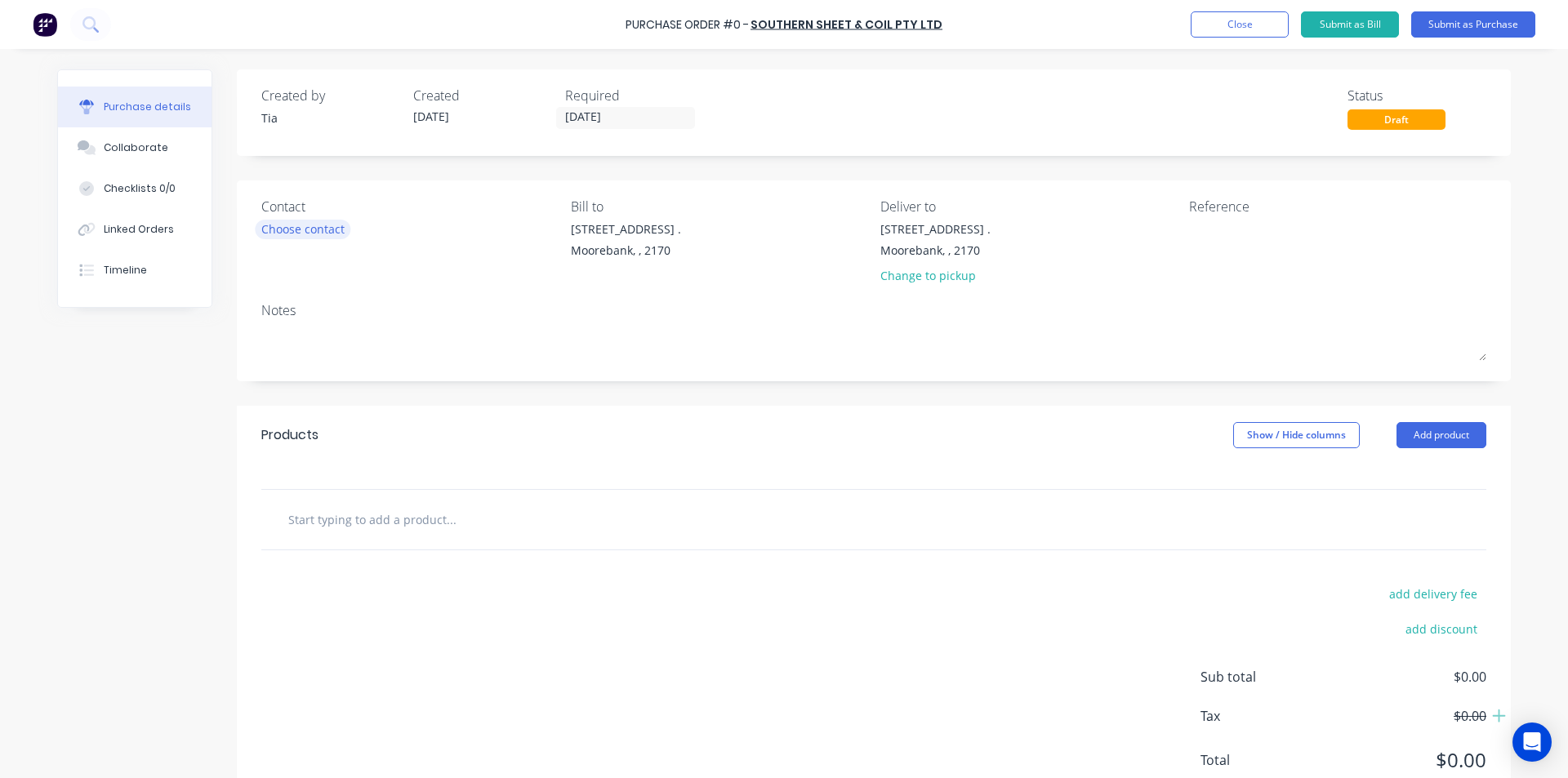
click at [281, 230] on div "Choose contact" at bounding box center [303, 229] width 83 height 17
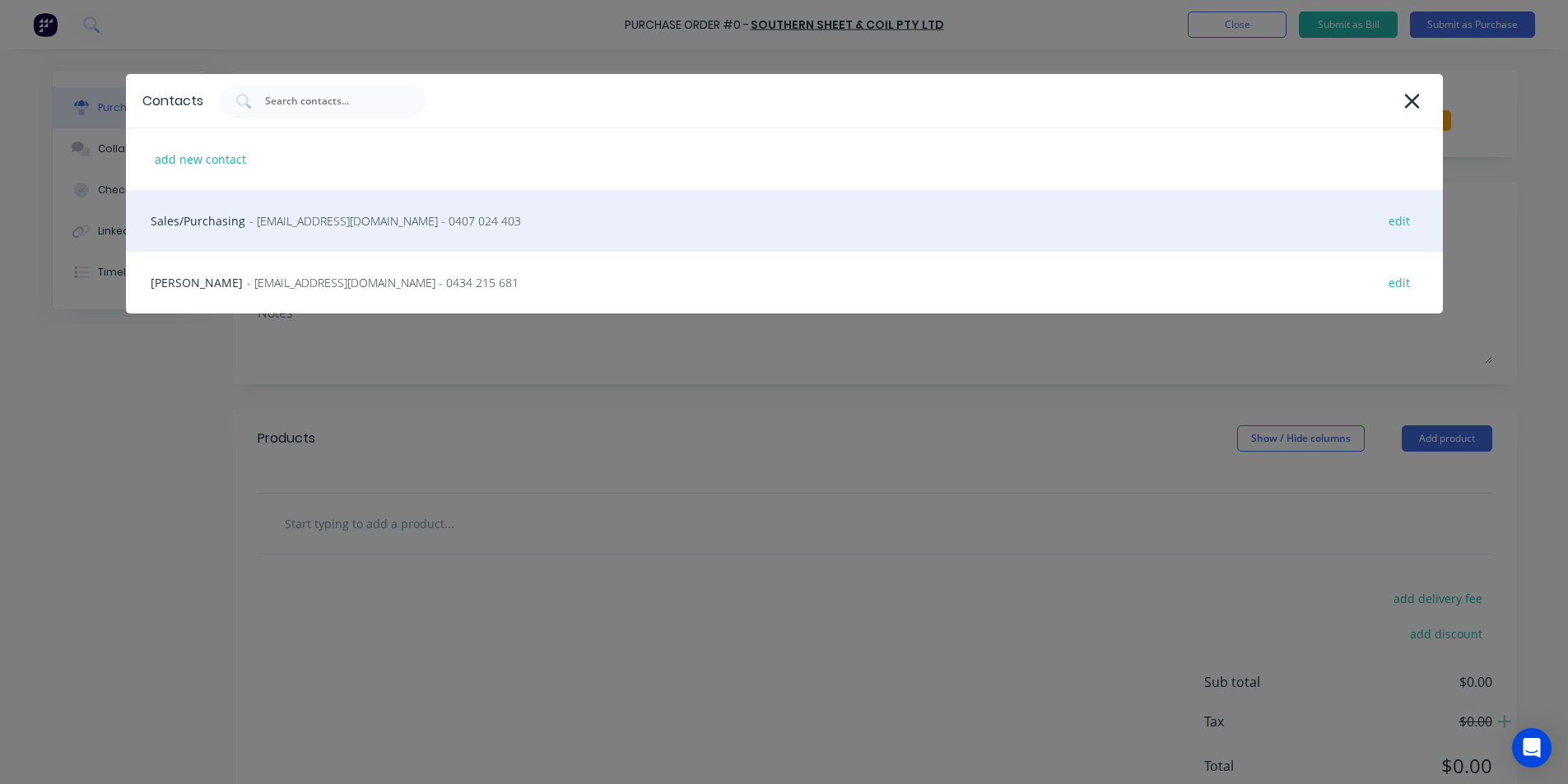
click at [293, 229] on span "- [EMAIL_ADDRESS][DOMAIN_NAME] - 0407 024 403" at bounding box center [385, 220] width 271 height 17
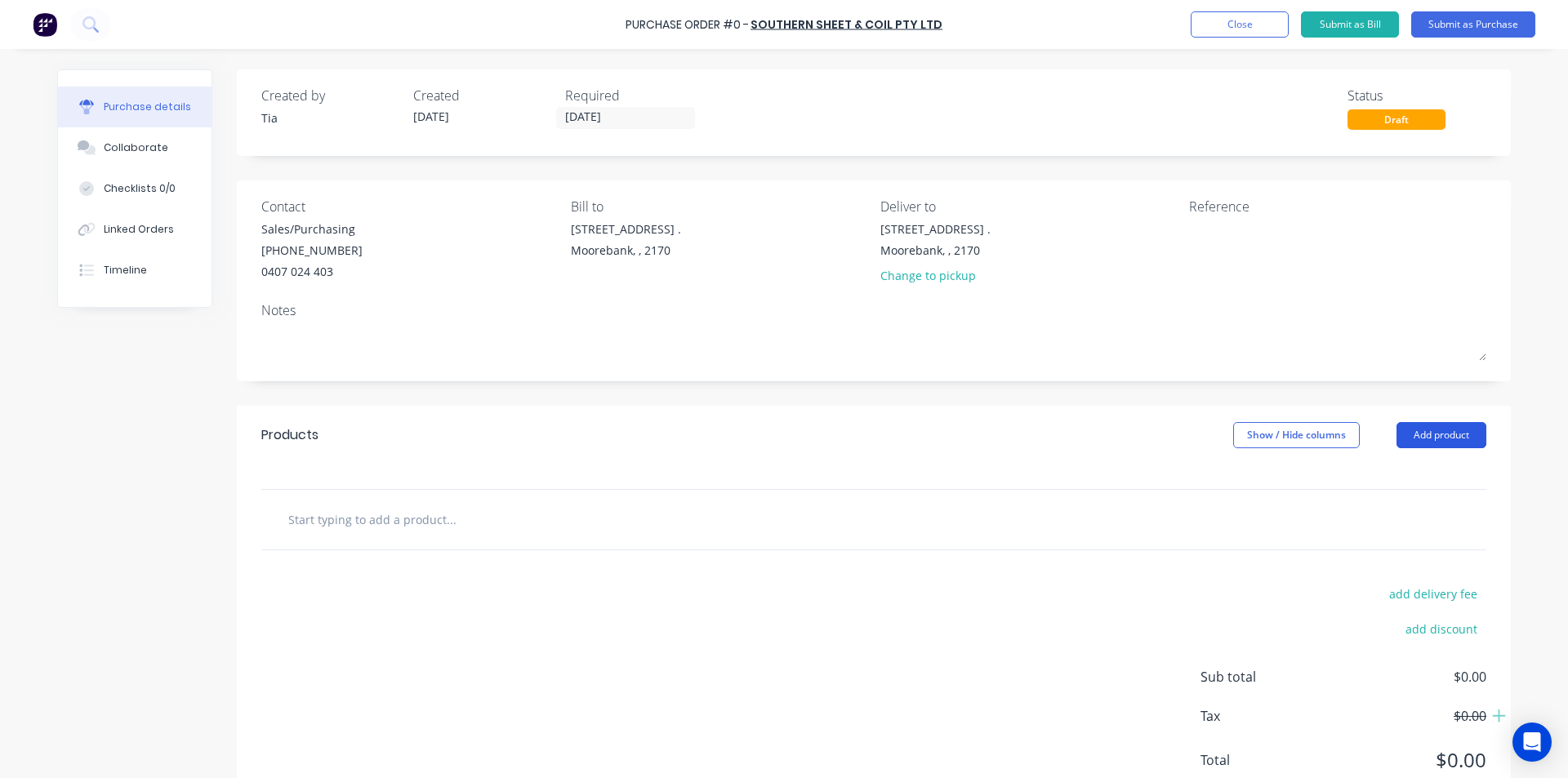
click at [1432, 442] on button "Add product" at bounding box center [1441, 435] width 89 height 26
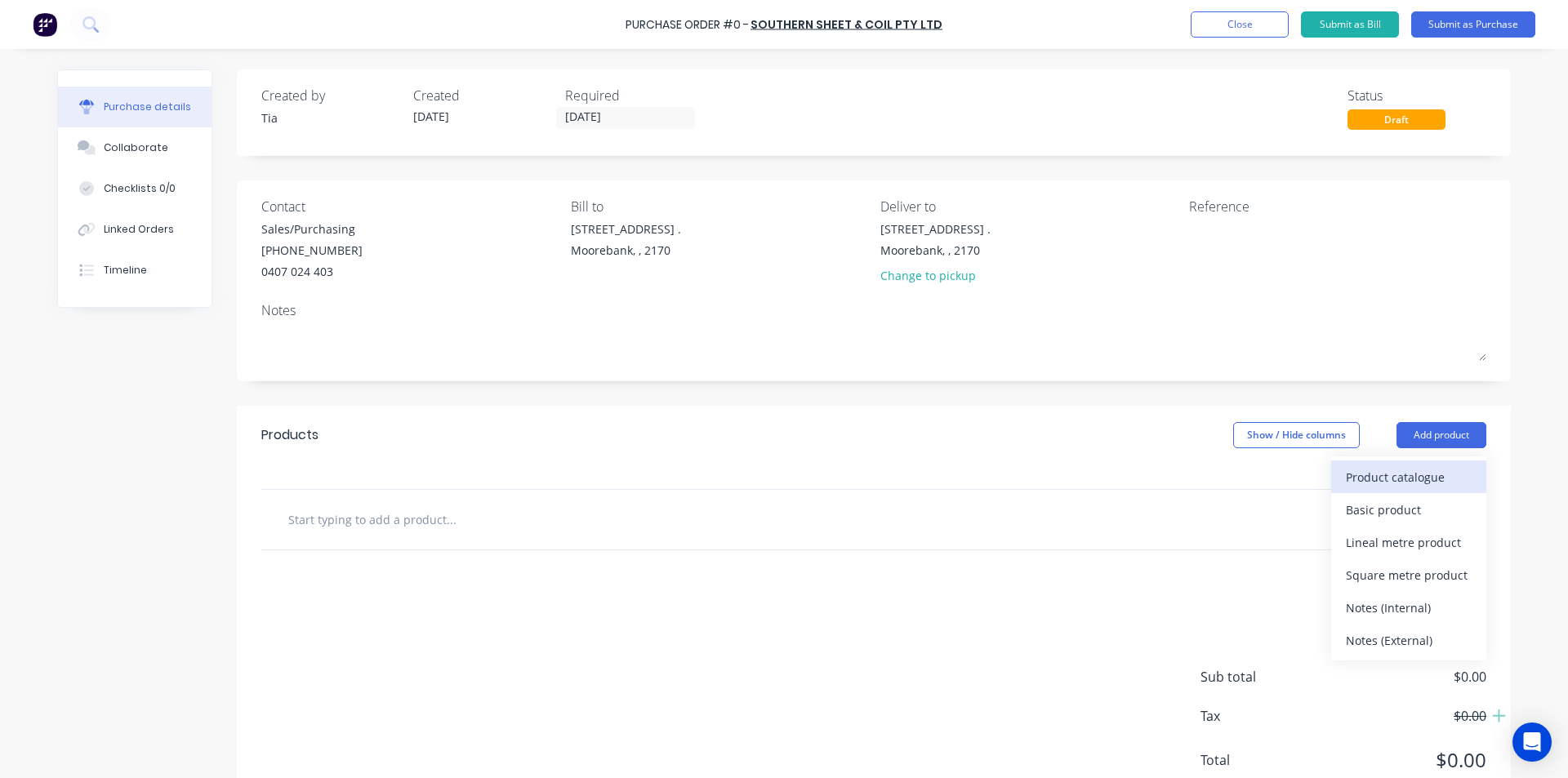
click at [1395, 474] on div "Product catalogue" at bounding box center [1409, 478] width 126 height 24
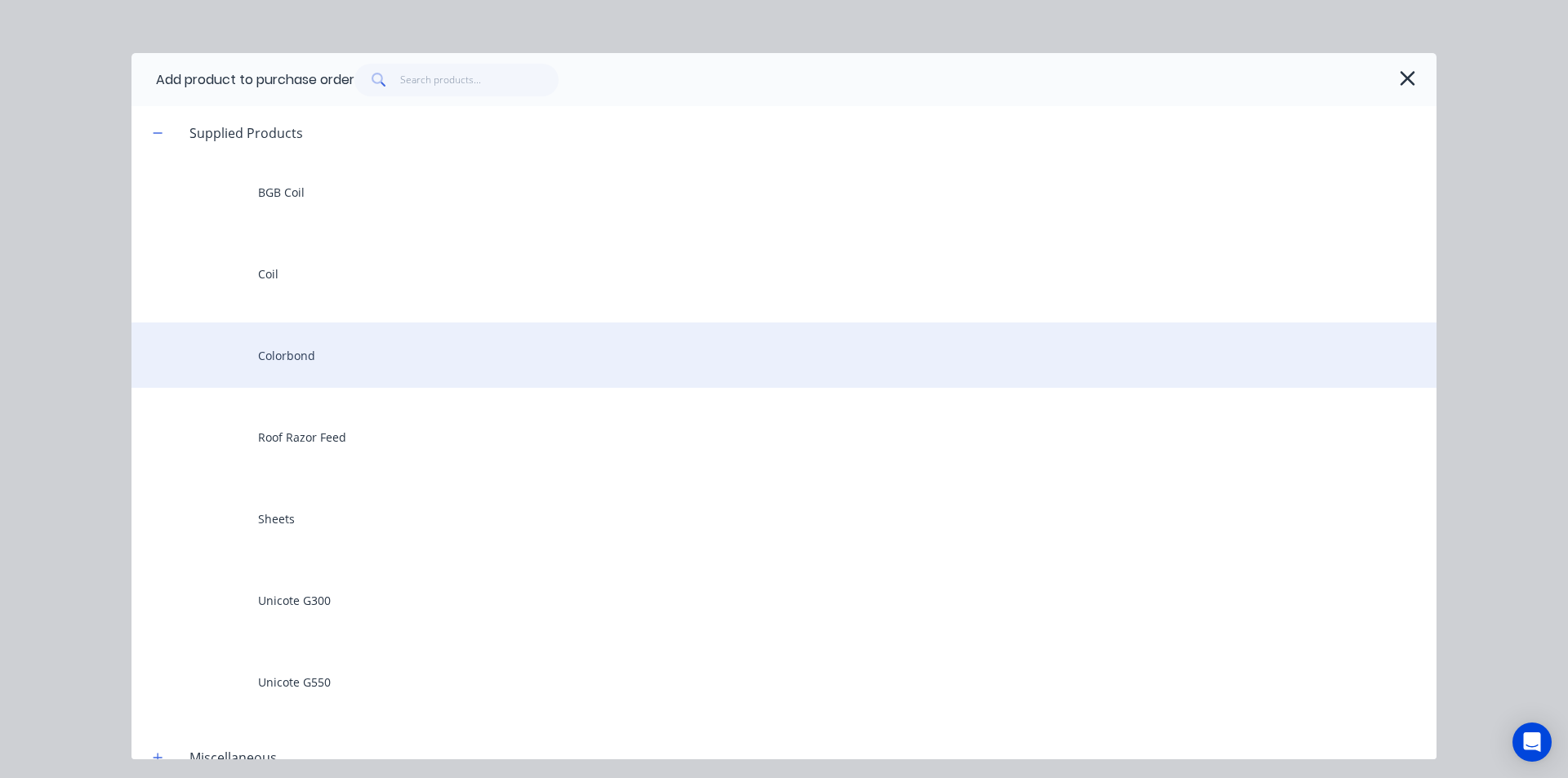
click at [308, 363] on div "Colorbond" at bounding box center [784, 355] width 1305 height 66
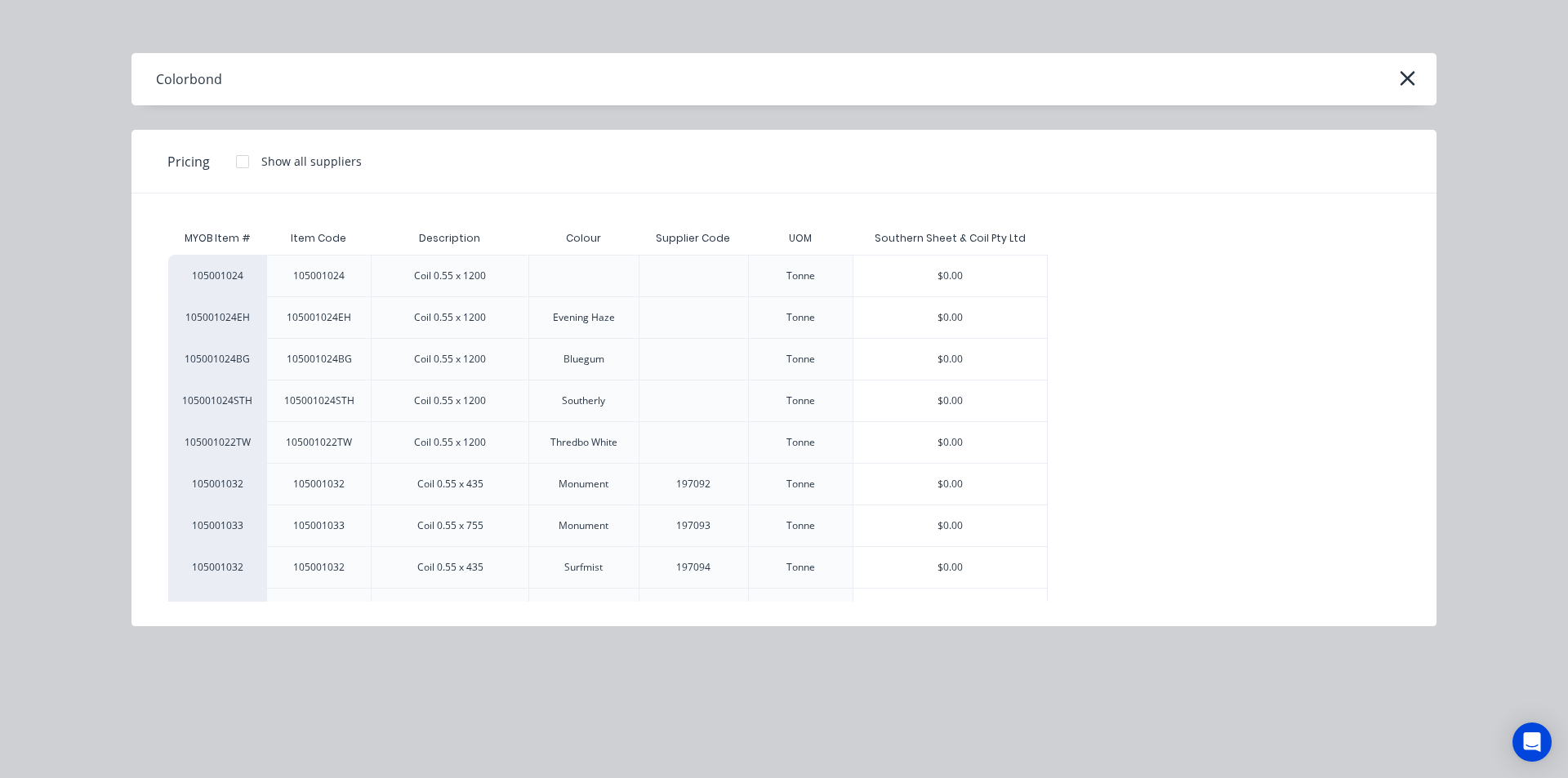
click at [948, 288] on div "$0.00" at bounding box center [950, 276] width 193 height 41
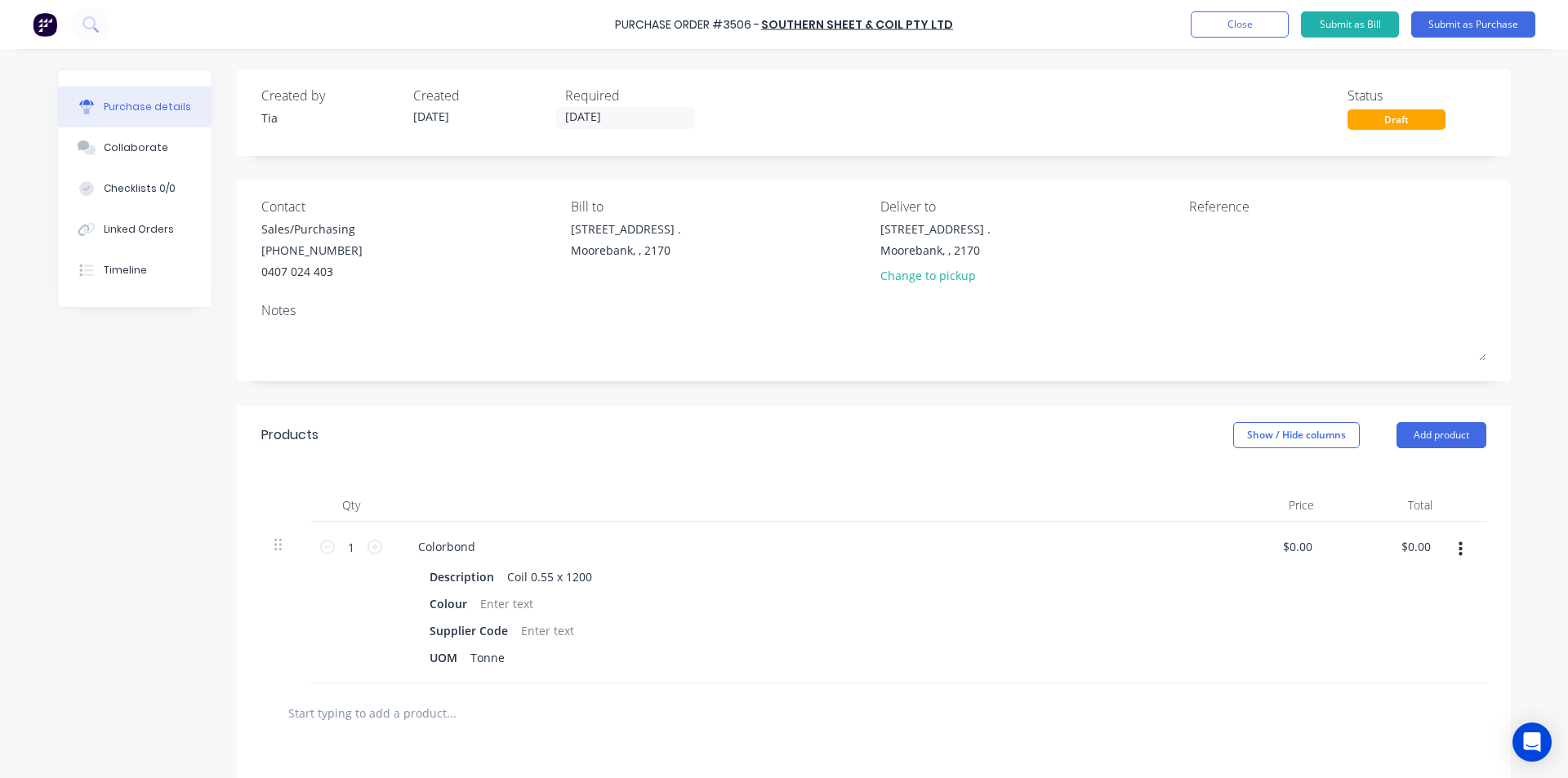
click at [377, 546] on div "1 1" at bounding box center [351, 603] width 82 height 162
click at [371, 547] on icon at bounding box center [375, 546] width 14 height 14
type input "2"
click at [516, 605] on div at bounding box center [507, 604] width 66 height 24
click at [640, 699] on div at bounding box center [519, 712] width 490 height 32
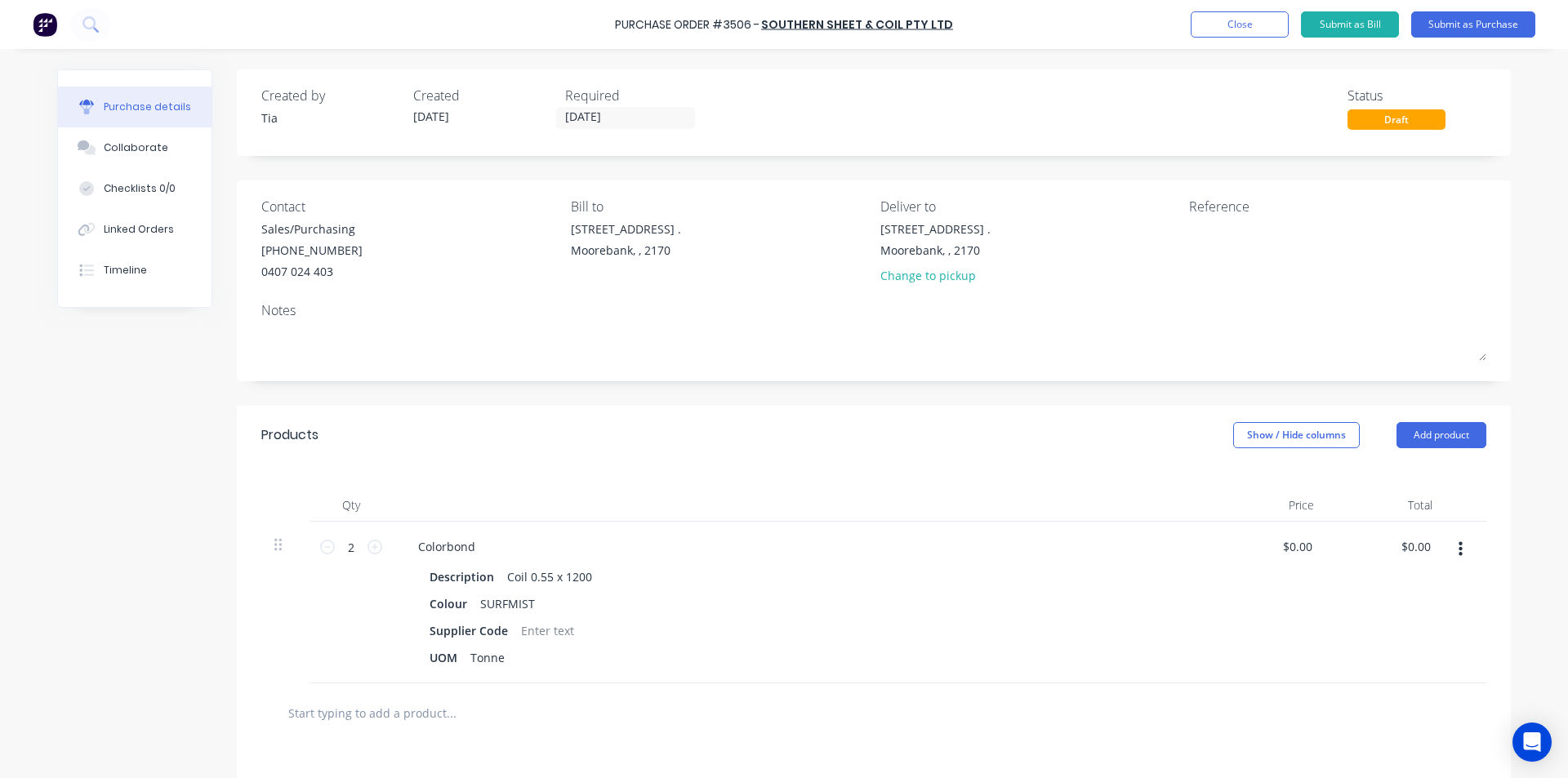
click at [484, 546] on div "Colorbond" at bounding box center [801, 546] width 790 height 24
click at [477, 546] on div "Colorbond" at bounding box center [447, 546] width 83 height 24
drag, startPoint x: 1311, startPoint y: 551, endPoint x: 1246, endPoint y: 551, distance: 65.0
click at [1247, 551] on div "$0.00 $0.00" at bounding box center [1267, 603] width 118 height 162
click at [1300, 542] on input "0.00" at bounding box center [1297, 546] width 37 height 24
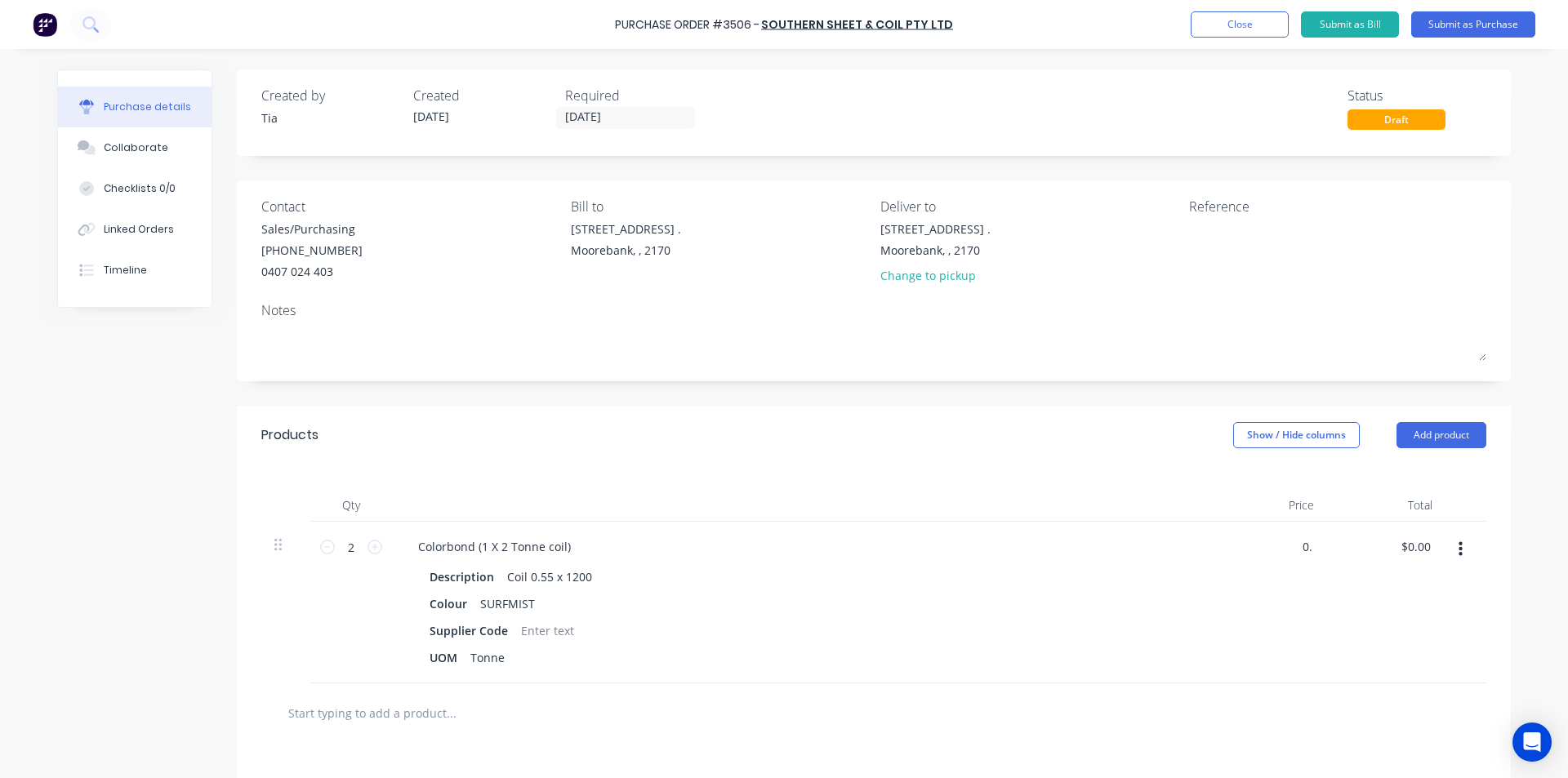
type input "0"
type input "$3.16"
type input "$6.32"
click at [347, 546] on input "2" at bounding box center [351, 546] width 32 height 25
click at [906, 619] on div "Supplier Code" at bounding box center [797, 631] width 748 height 24
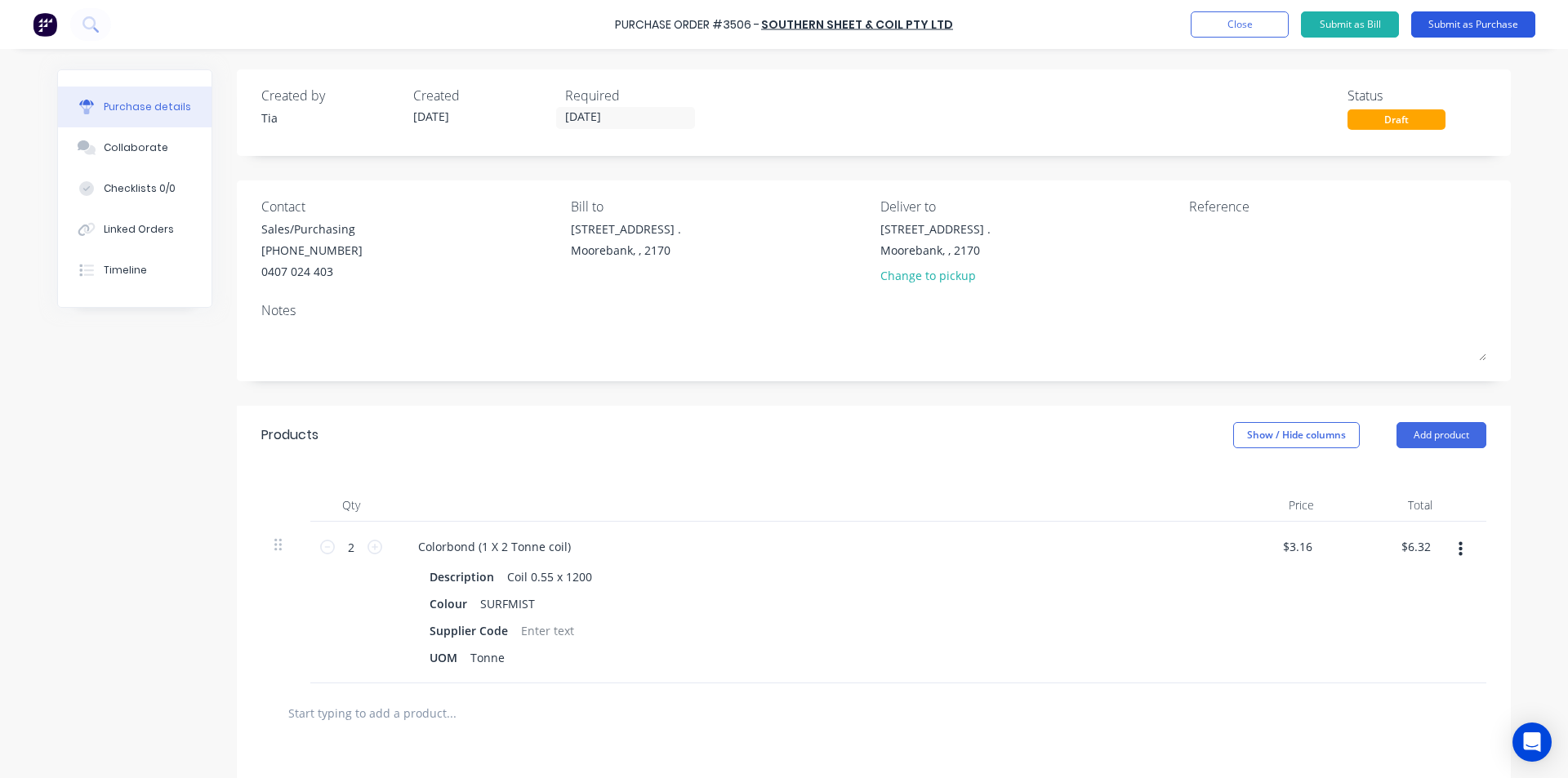
click at [1502, 20] on button "Submit as Purchase" at bounding box center [1473, 24] width 124 height 26
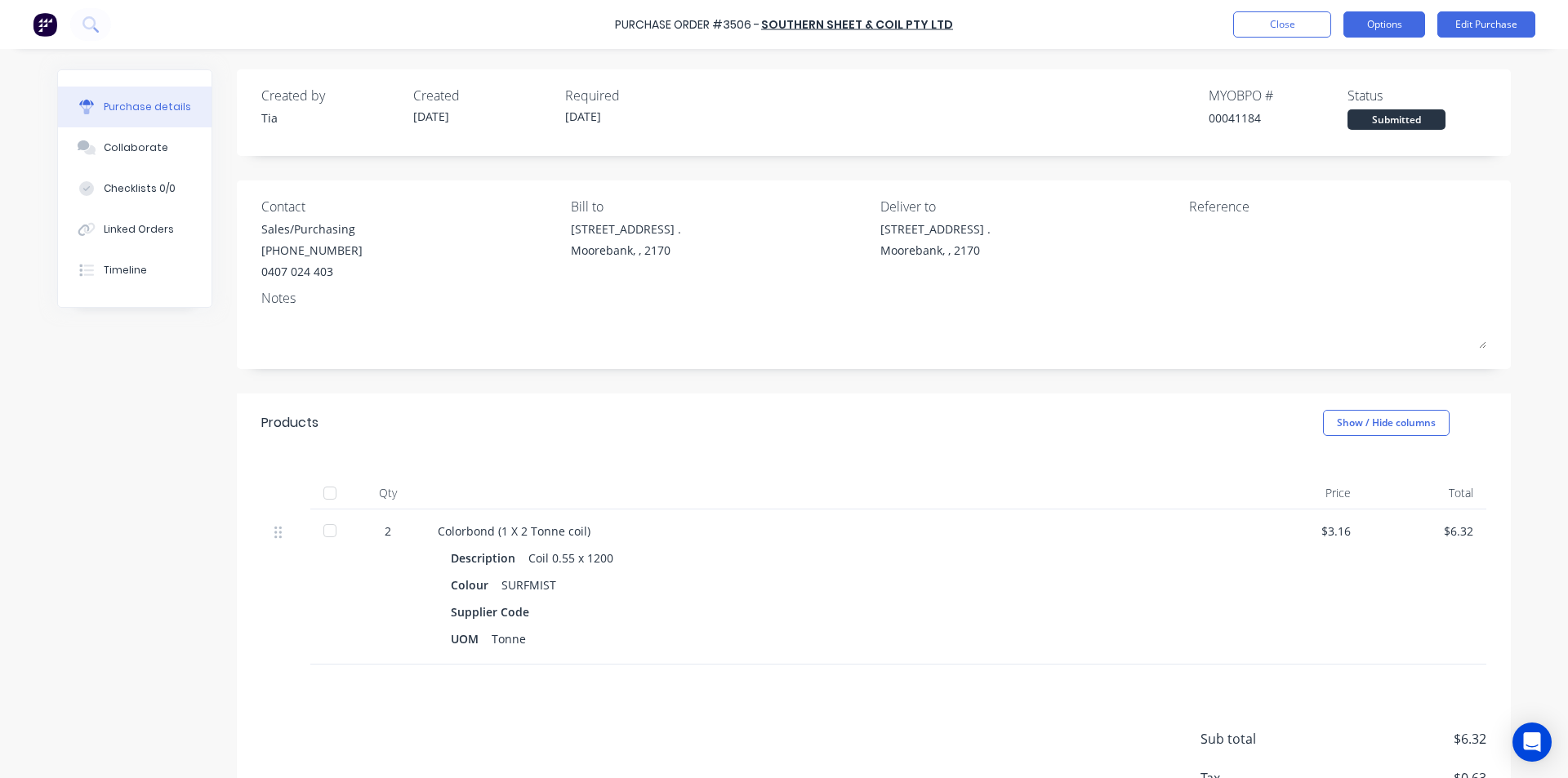
click at [1384, 20] on button "Options" at bounding box center [1385, 24] width 82 height 26
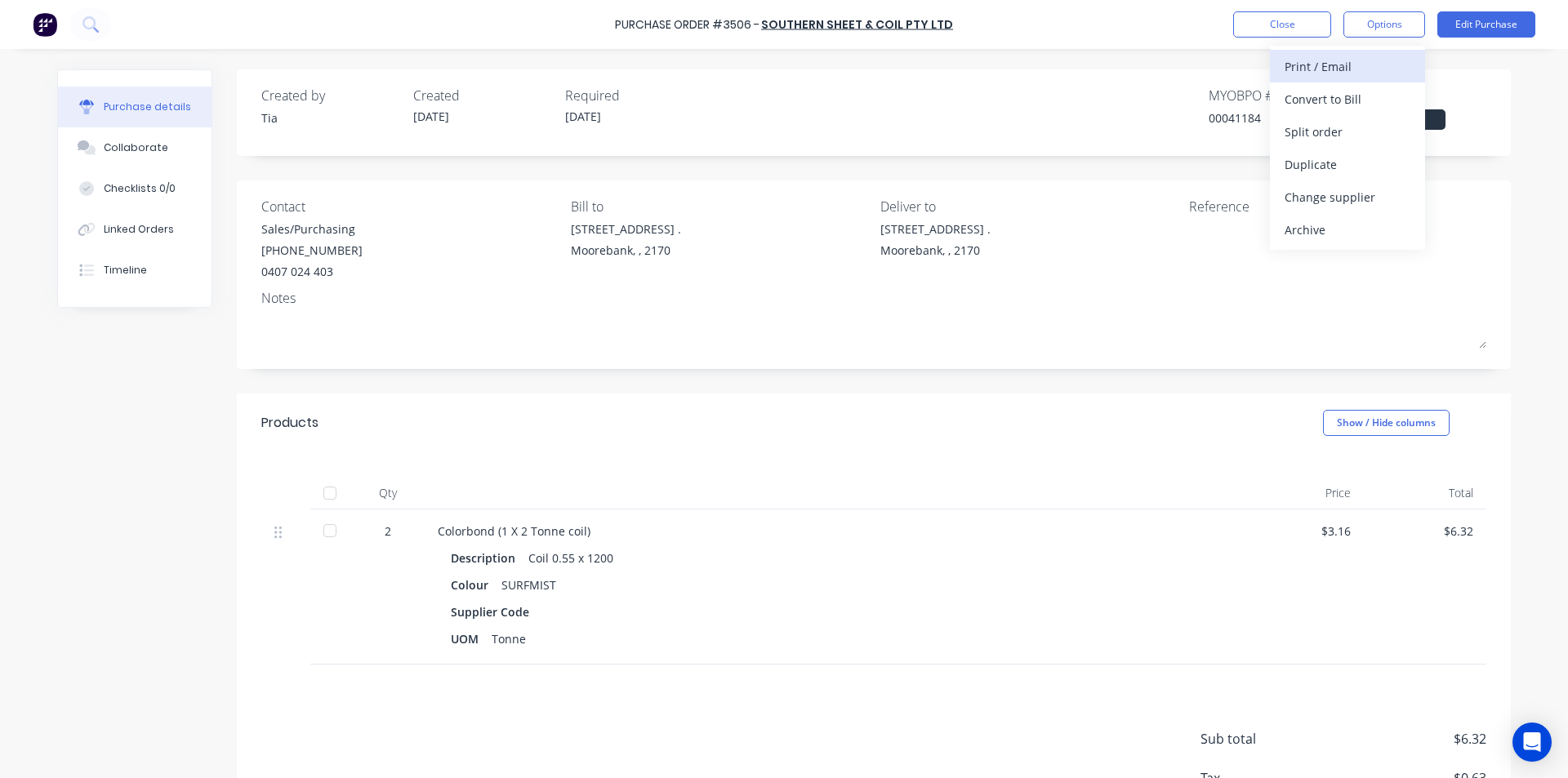
click at [1333, 67] on div "Print / Email" at bounding box center [1347, 66] width 126 height 24
click at [1324, 124] on div "Without pricing" at bounding box center [1347, 132] width 126 height 24
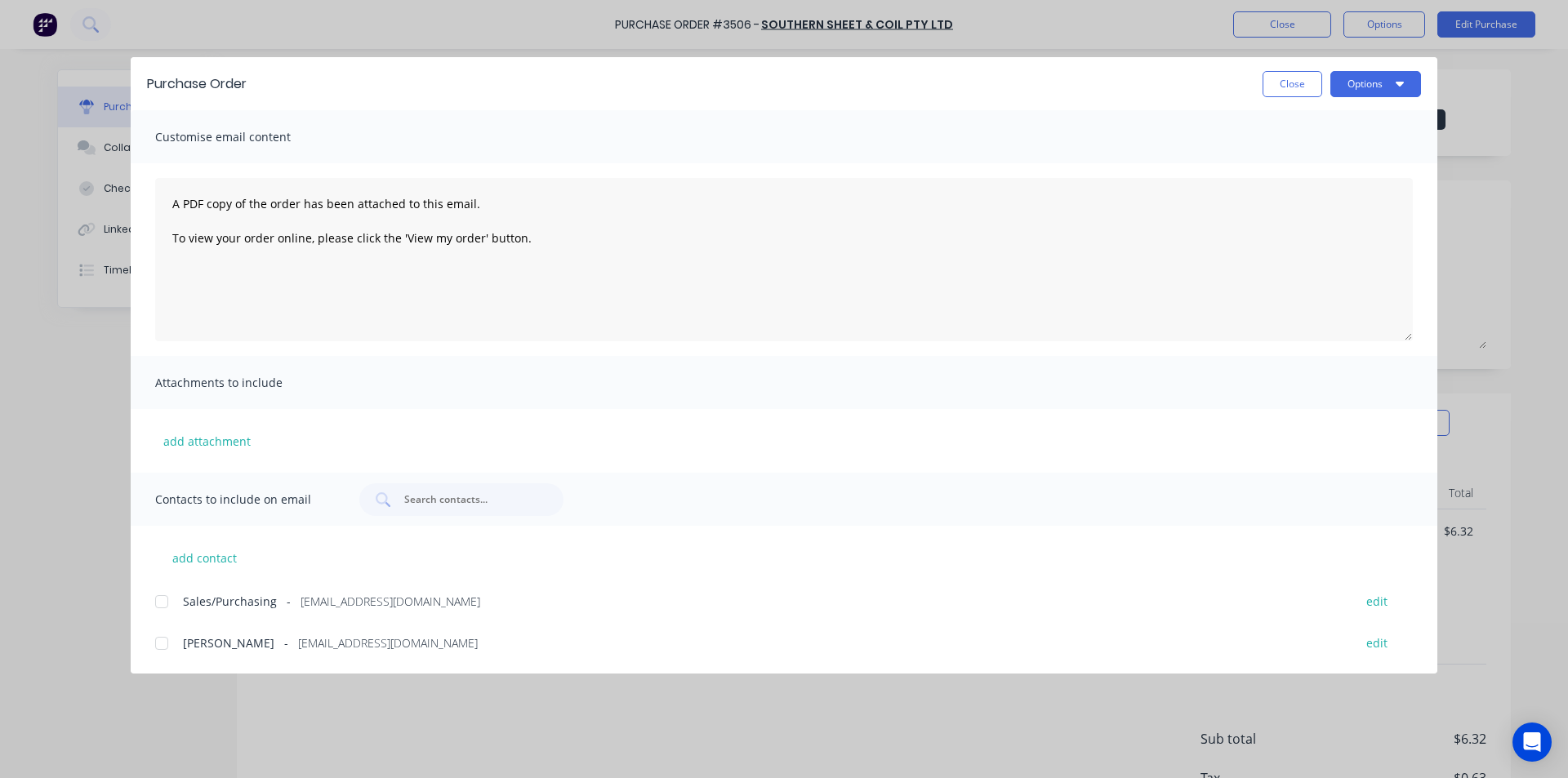
click at [163, 602] on div at bounding box center [162, 602] width 32 height 32
click at [1399, 77] on icon "button" at bounding box center [1400, 83] width 9 height 13
click at [1341, 189] on div "Email" at bounding box center [1344, 191] width 126 height 24
click at [1285, 93] on button "Close" at bounding box center [1293, 83] width 60 height 26
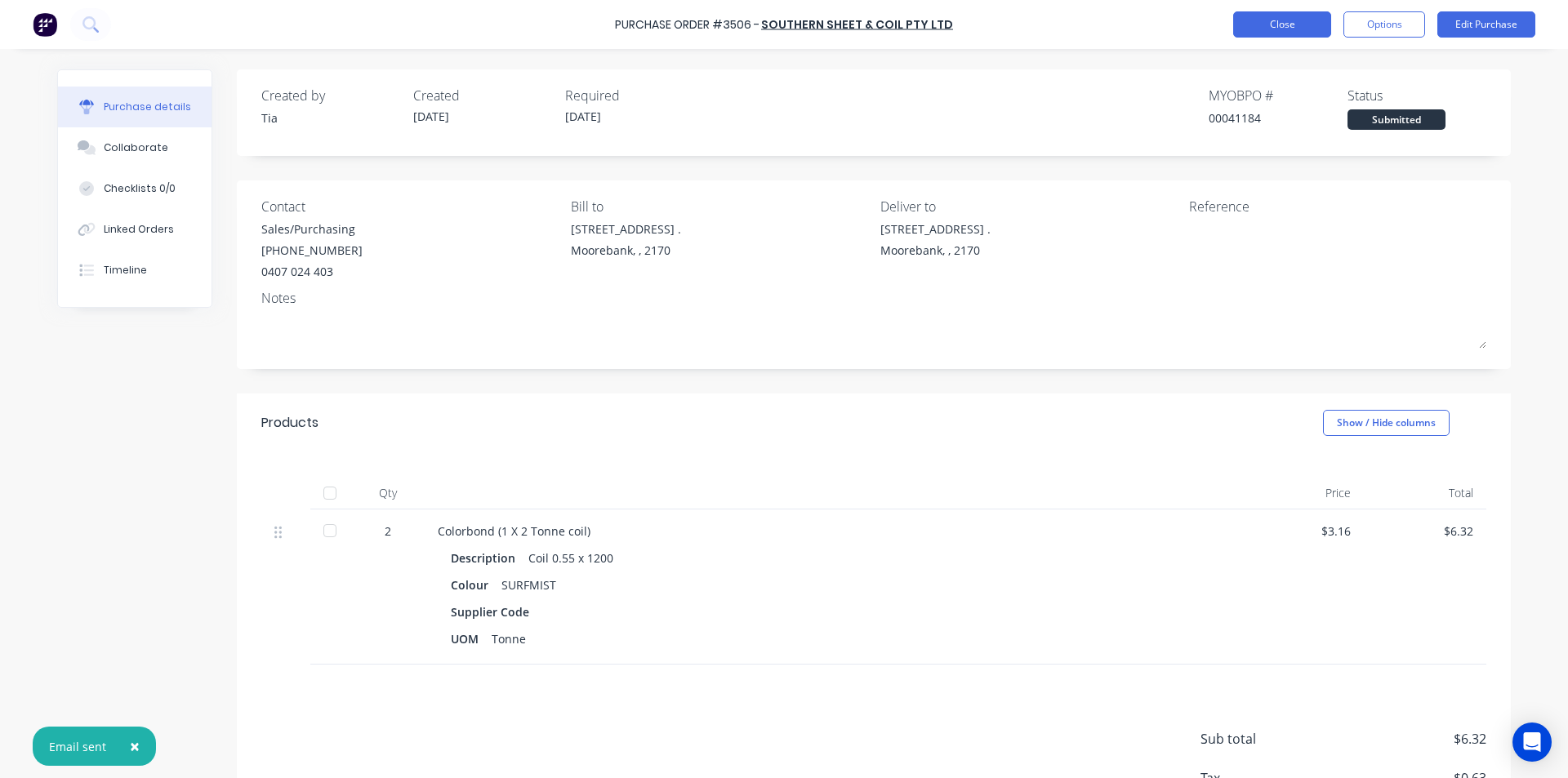
click at [1287, 32] on button "Close" at bounding box center [1282, 24] width 98 height 26
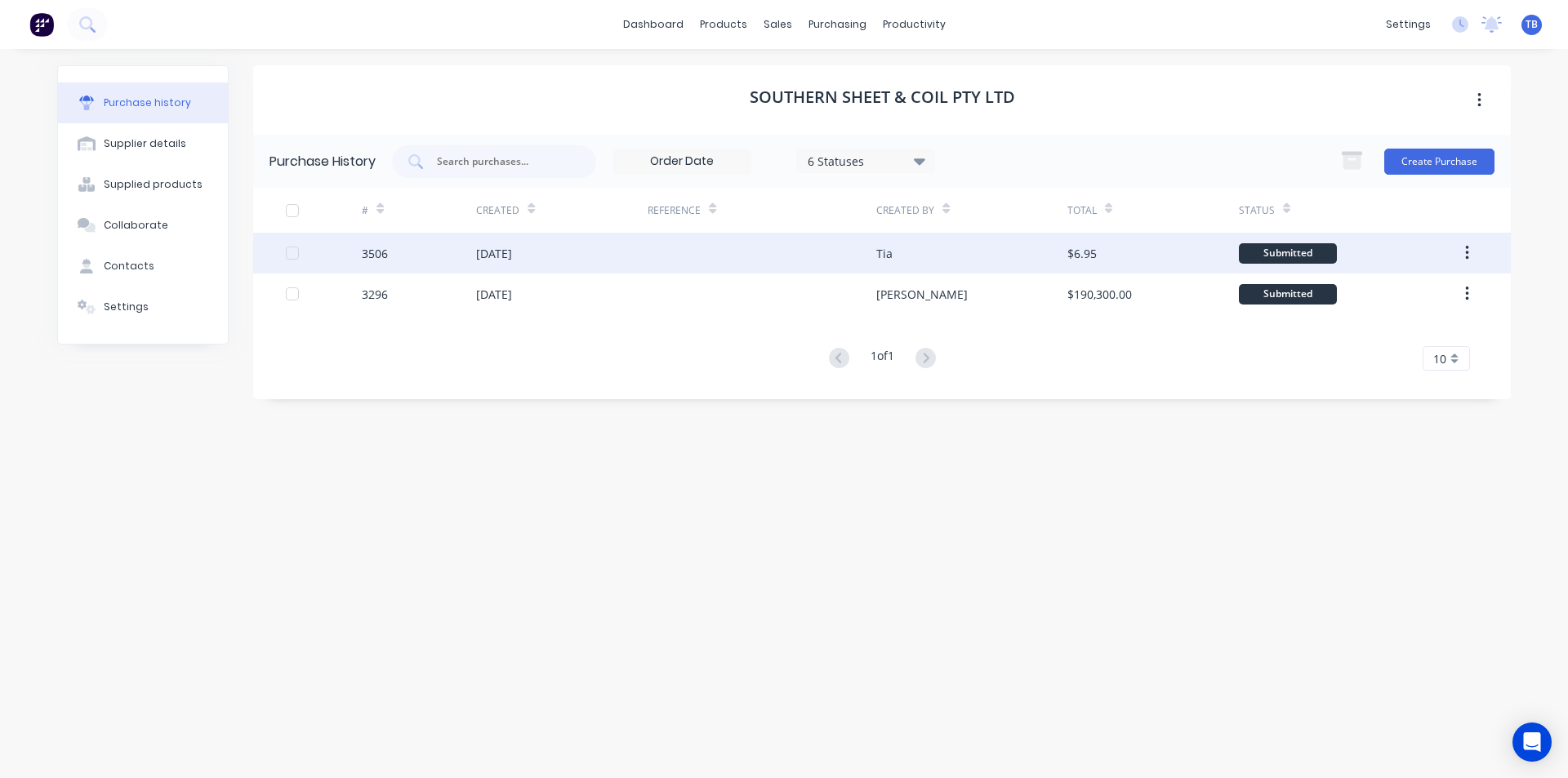
click at [693, 233] on div at bounding box center [761, 253] width 229 height 41
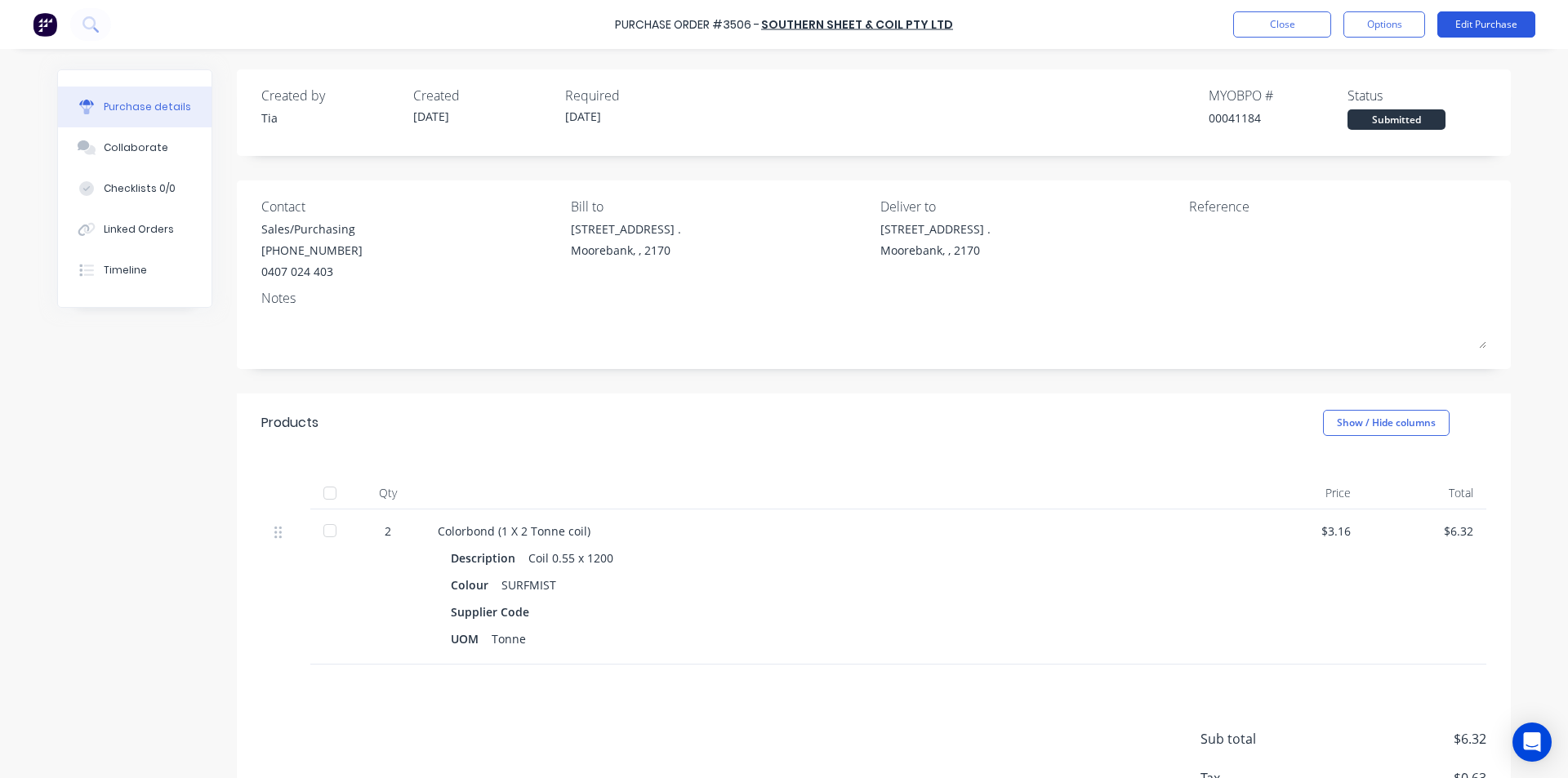
click at [1467, 36] on button "Edit Purchase" at bounding box center [1486, 24] width 98 height 26
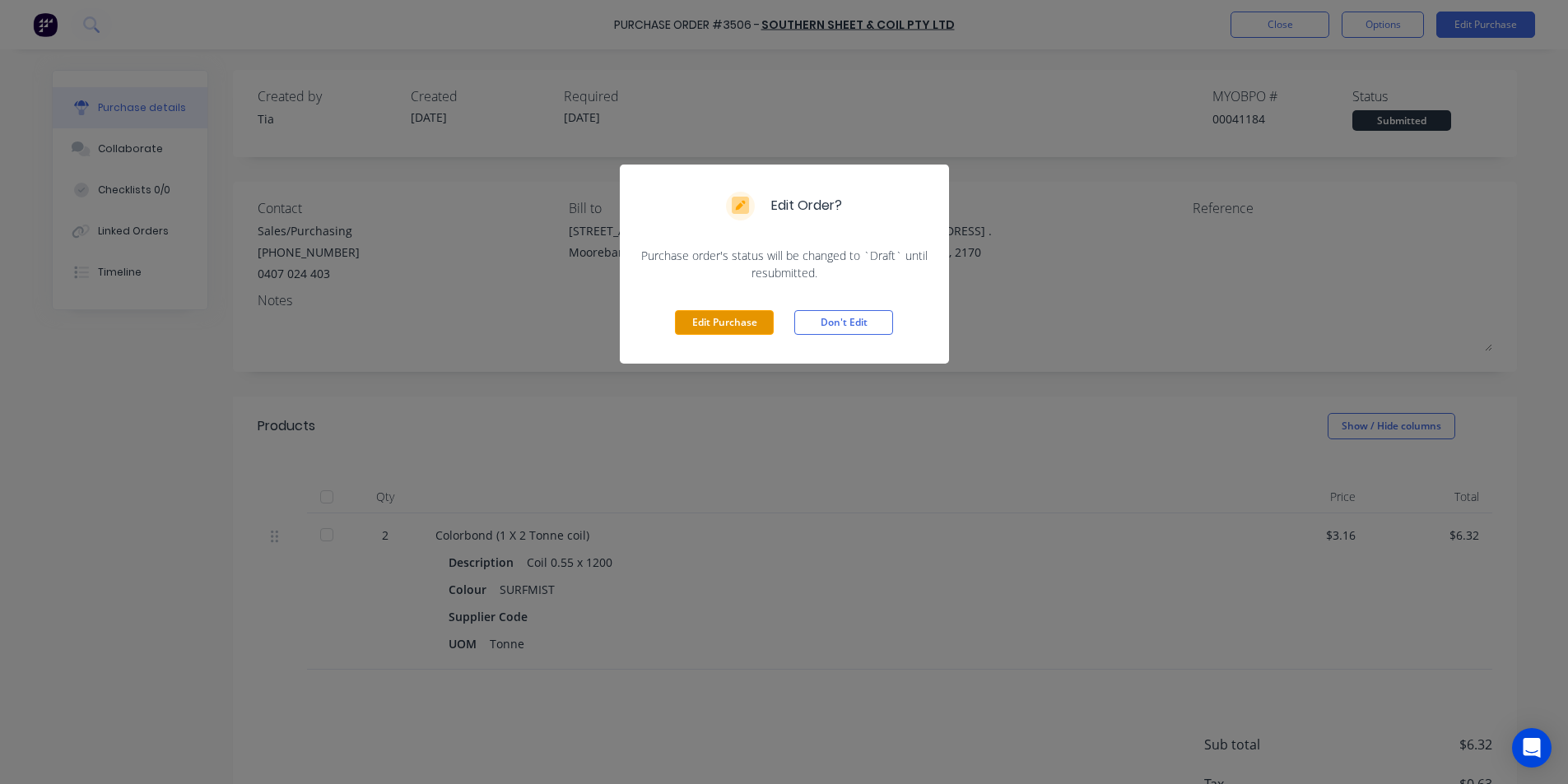
click at [696, 326] on button "Edit Purchase" at bounding box center [723, 323] width 99 height 25
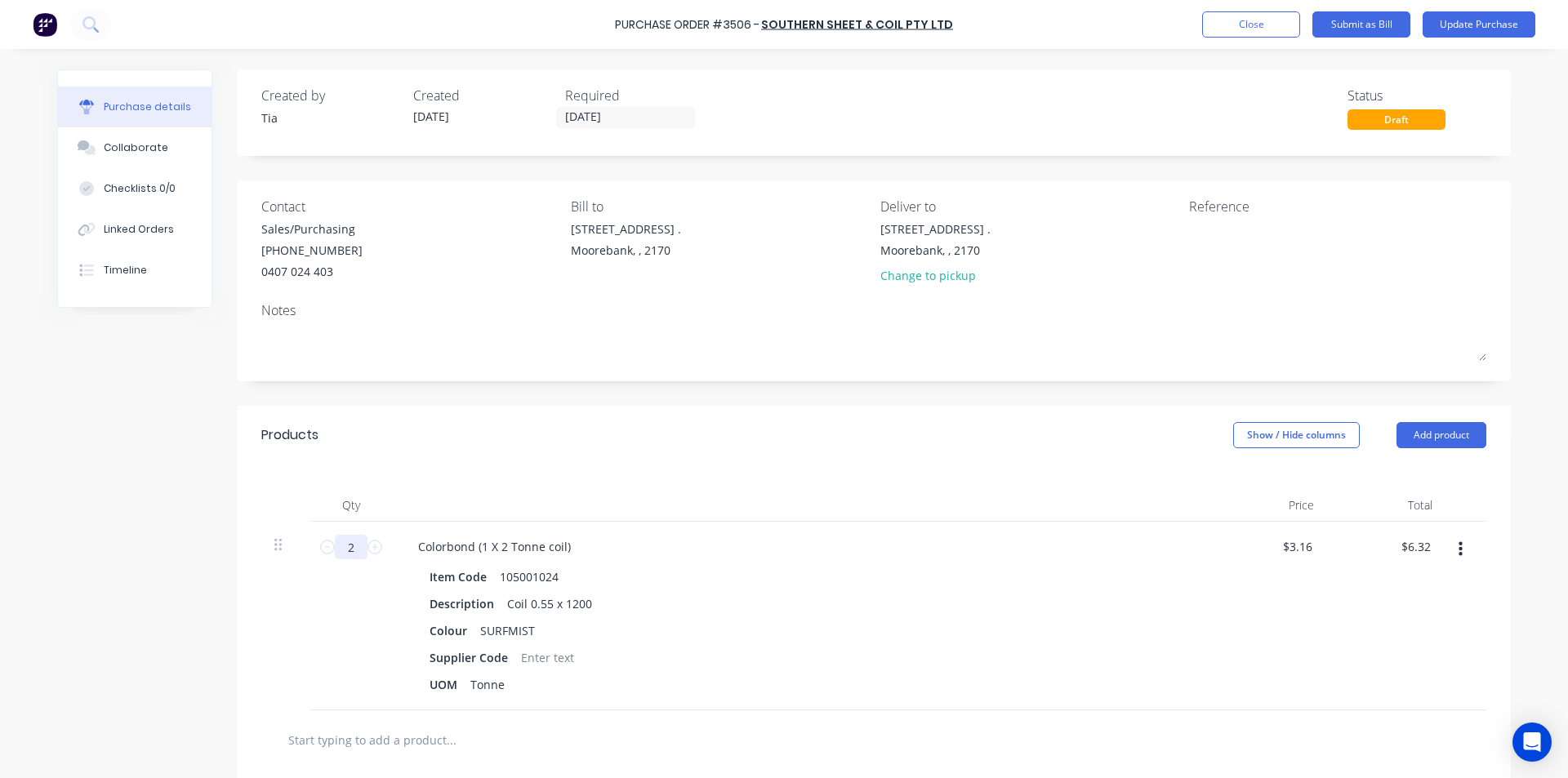
drag, startPoint x: 349, startPoint y: 552, endPoint x: 296, endPoint y: 551, distance: 53.0
click at [296, 551] on div "2 2 Colorbond (1 X 2 Tonne coil) Item Code 105001024 Description Coil 0.55 x 12…" at bounding box center [874, 616] width 1225 height 189
type input "1"
type input "$3.16"
type input "1.9"
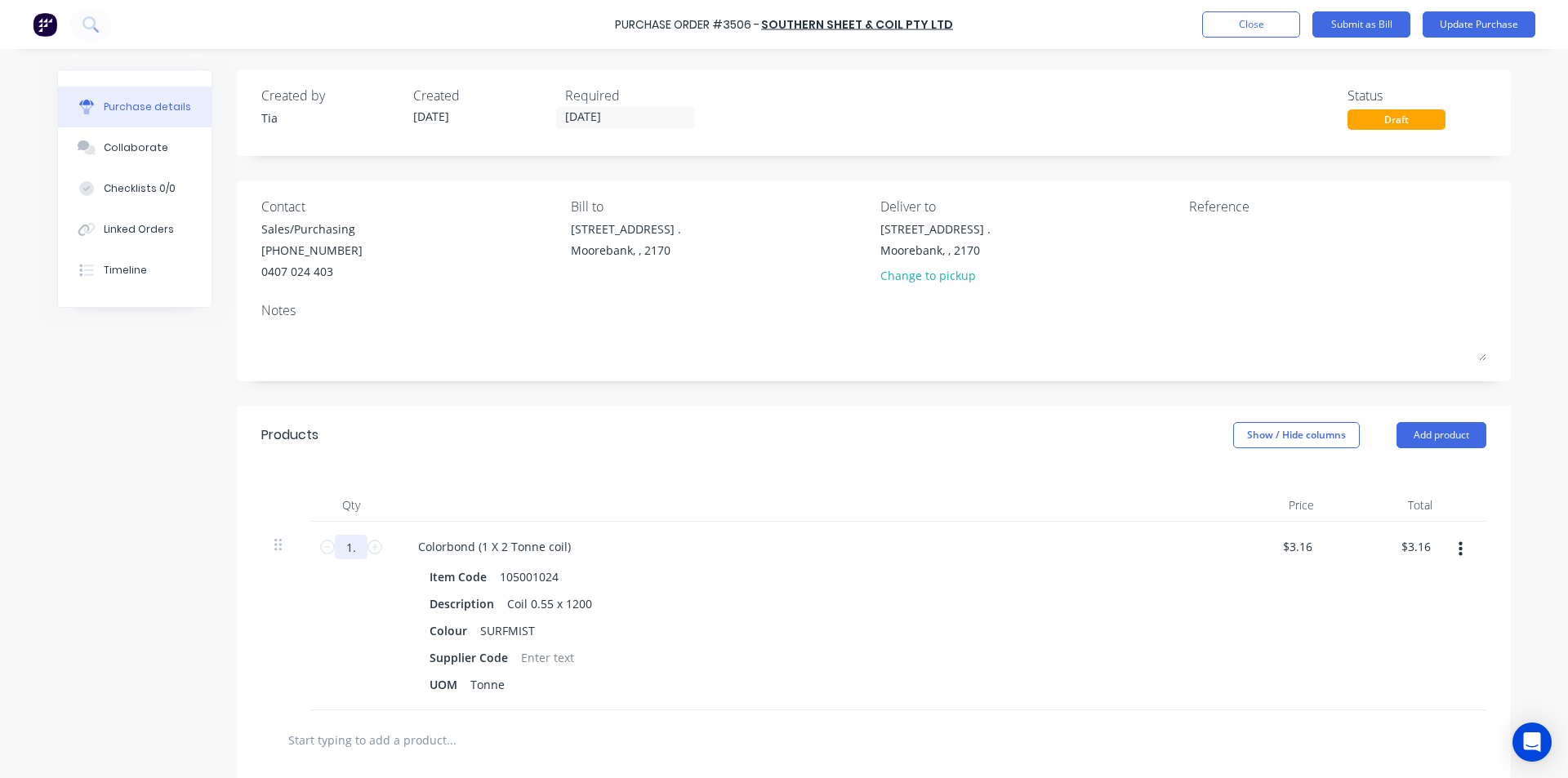
type input "$6.00"
type input "1.96"
type input "$6.19"
type input "1.967"
type input "$6.22"
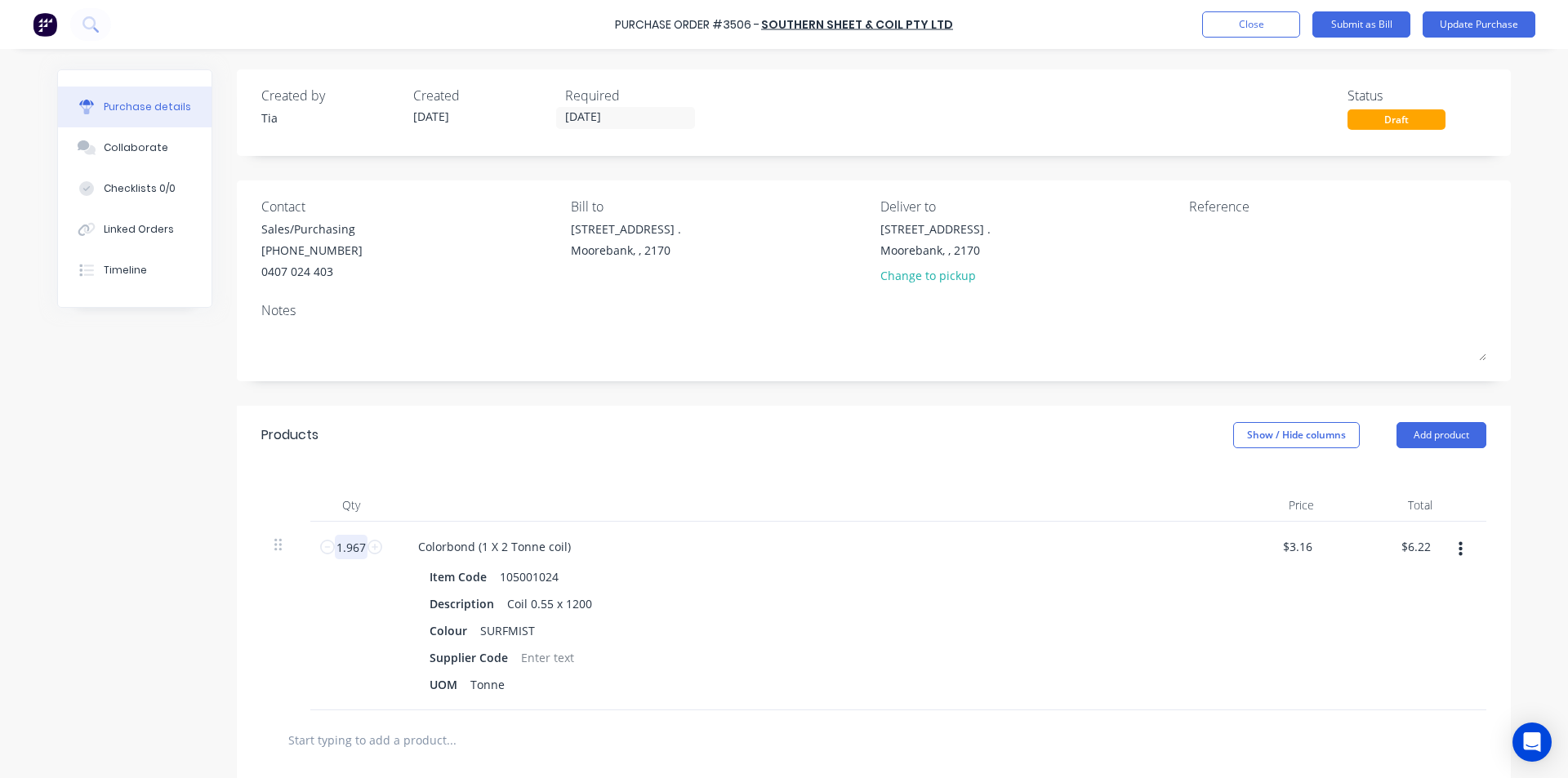
type input "1.967"
type input "3.16"
type input "$3,157.00"
type input "6209.82"
type input "$3,157.0005"
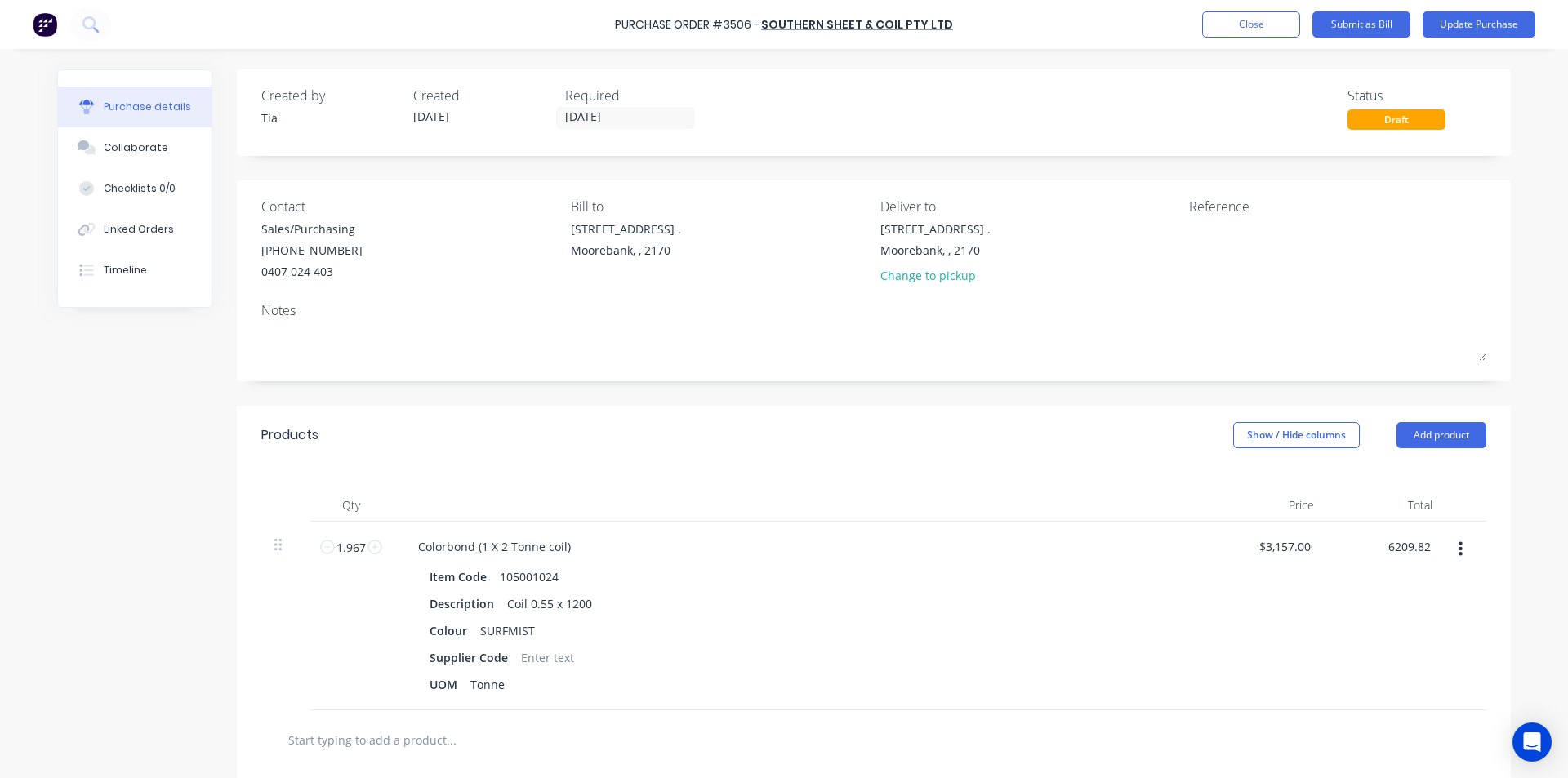
type input "$6,209.82"
click at [1307, 540] on input "3157.00" at bounding box center [1289, 546] width 50 height 24
type input "$3,157.00"
click at [1310, 592] on div "$3,157.00 3157.00" at bounding box center [1267, 616] width 118 height 189
click at [1472, 24] on button "Update Purchase" at bounding box center [1479, 24] width 112 height 26
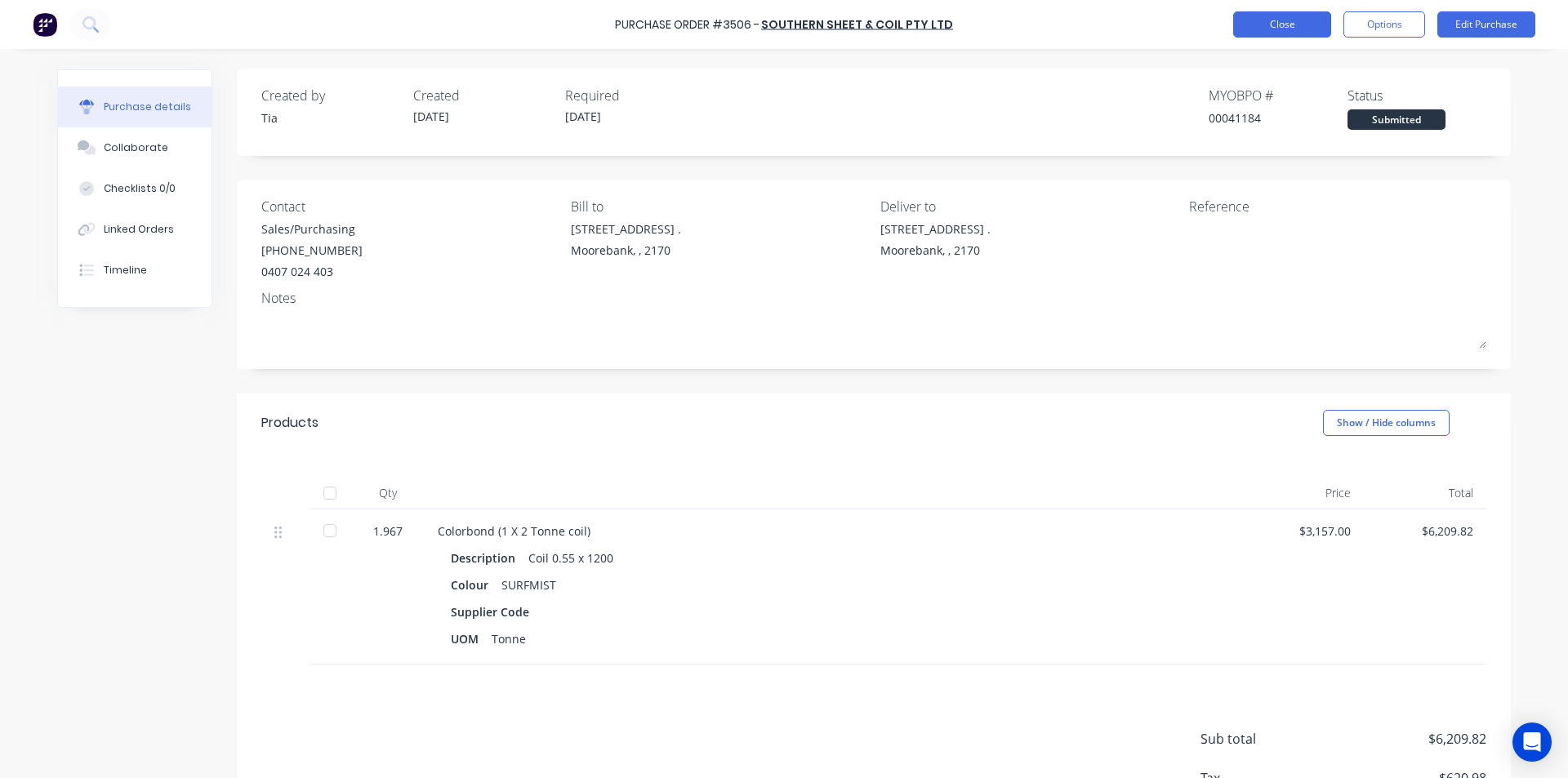
click at [1282, 31] on button "Close" at bounding box center [1282, 24] width 98 height 26
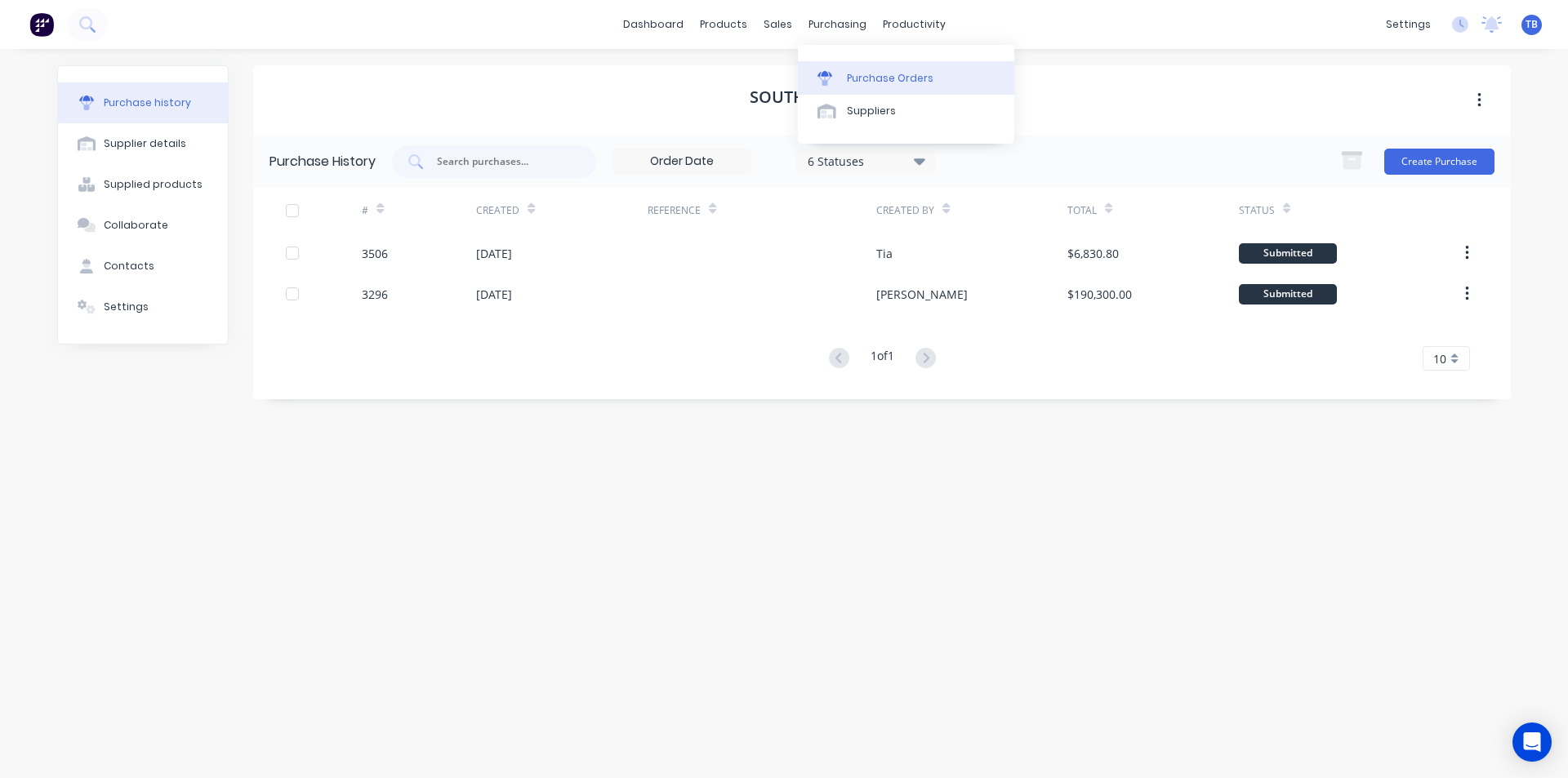
click at [864, 67] on link "Purchase Orders" at bounding box center [906, 77] width 216 height 32
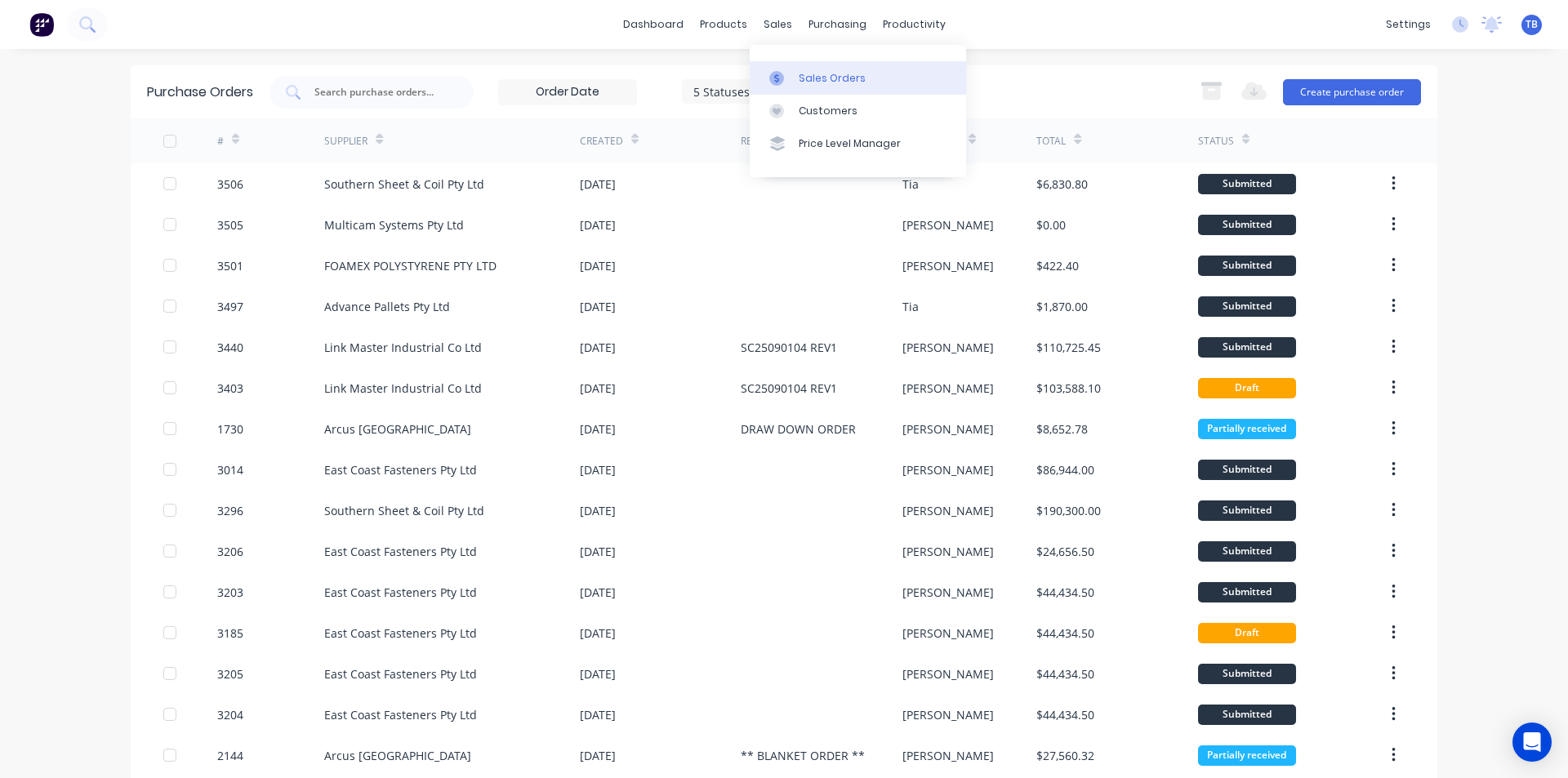
click at [801, 83] on div "Sales Orders" at bounding box center [832, 77] width 67 height 14
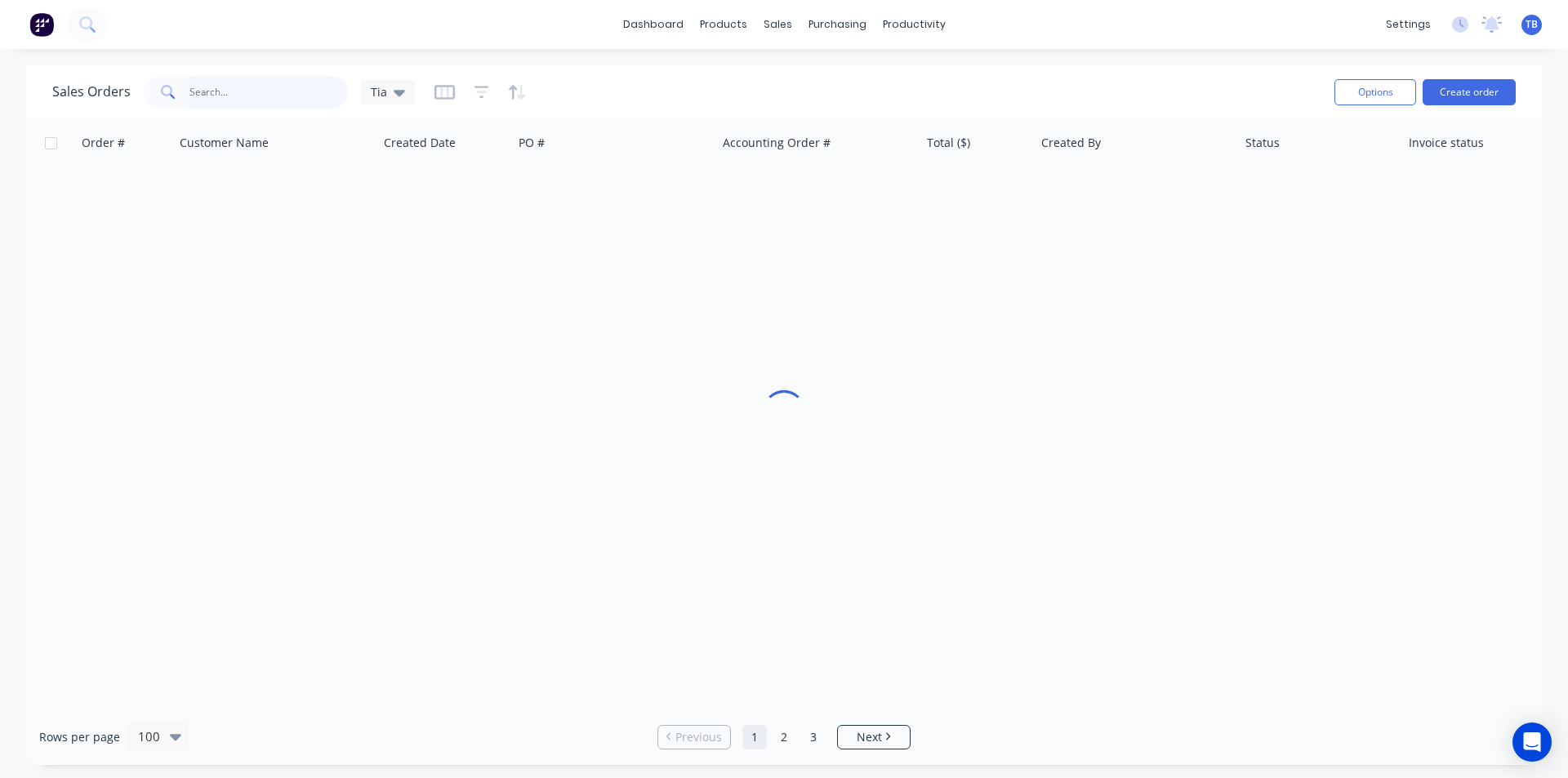
click at [292, 89] on input "text" at bounding box center [268, 92] width 159 height 32
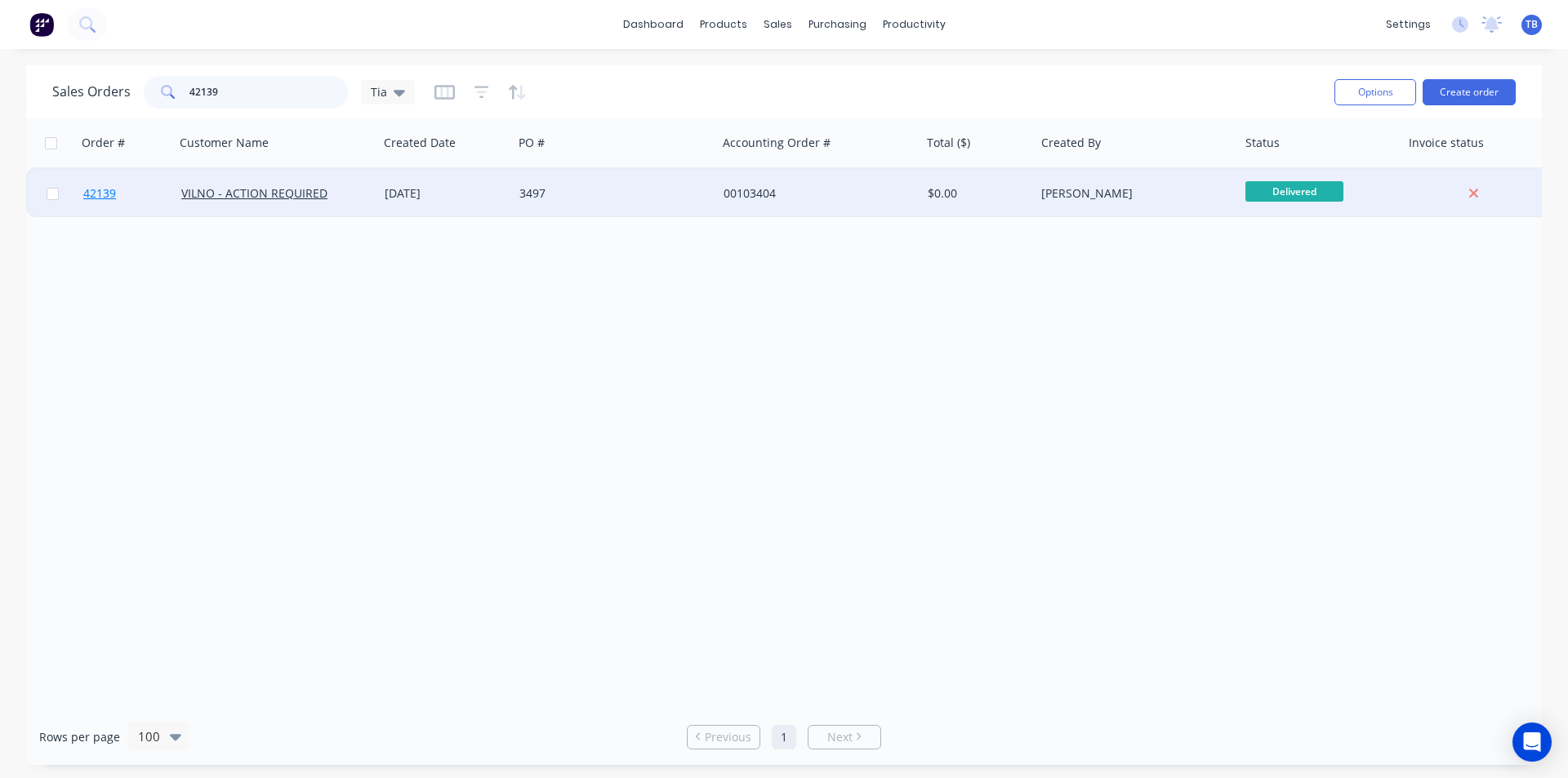
type input "42139"
click at [89, 192] on span "42139" at bounding box center [100, 193] width 32 height 16
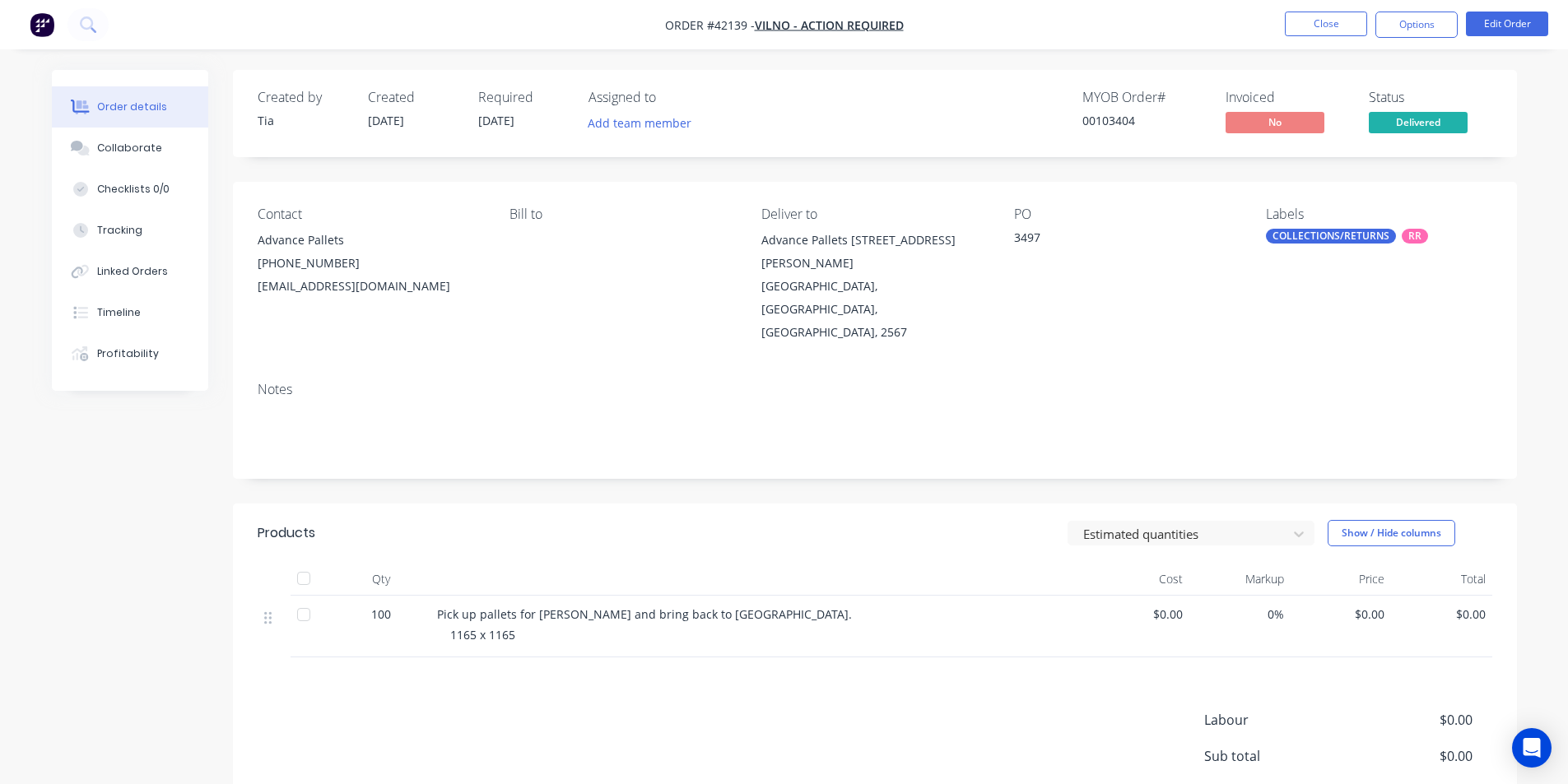
click at [303, 598] on div at bounding box center [304, 614] width 33 height 33
click at [300, 598] on div at bounding box center [304, 614] width 33 height 33
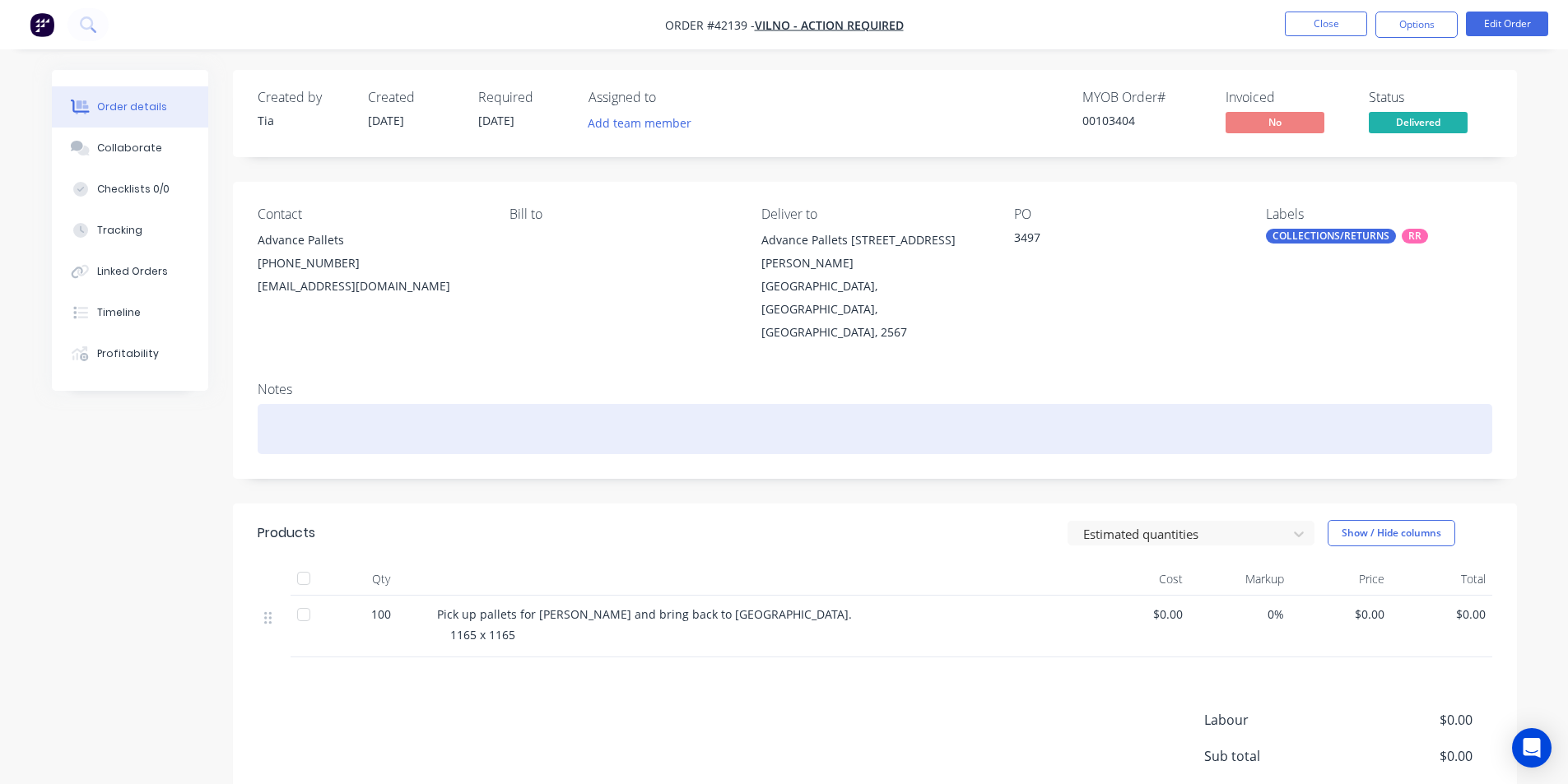
click at [305, 404] on div at bounding box center [875, 429] width 1234 height 50
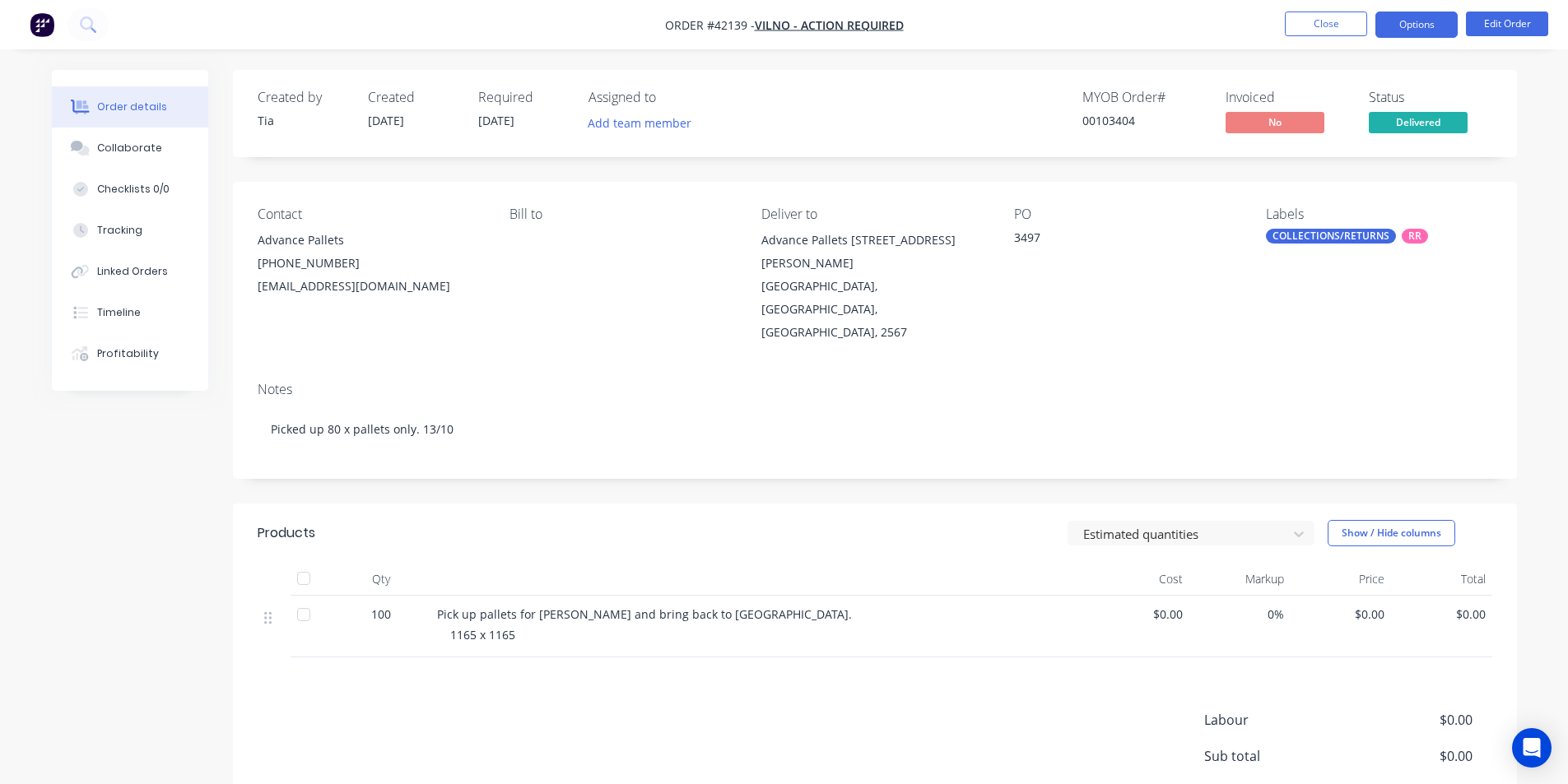
click at [1414, 30] on button "Options" at bounding box center [1416, 24] width 82 height 27
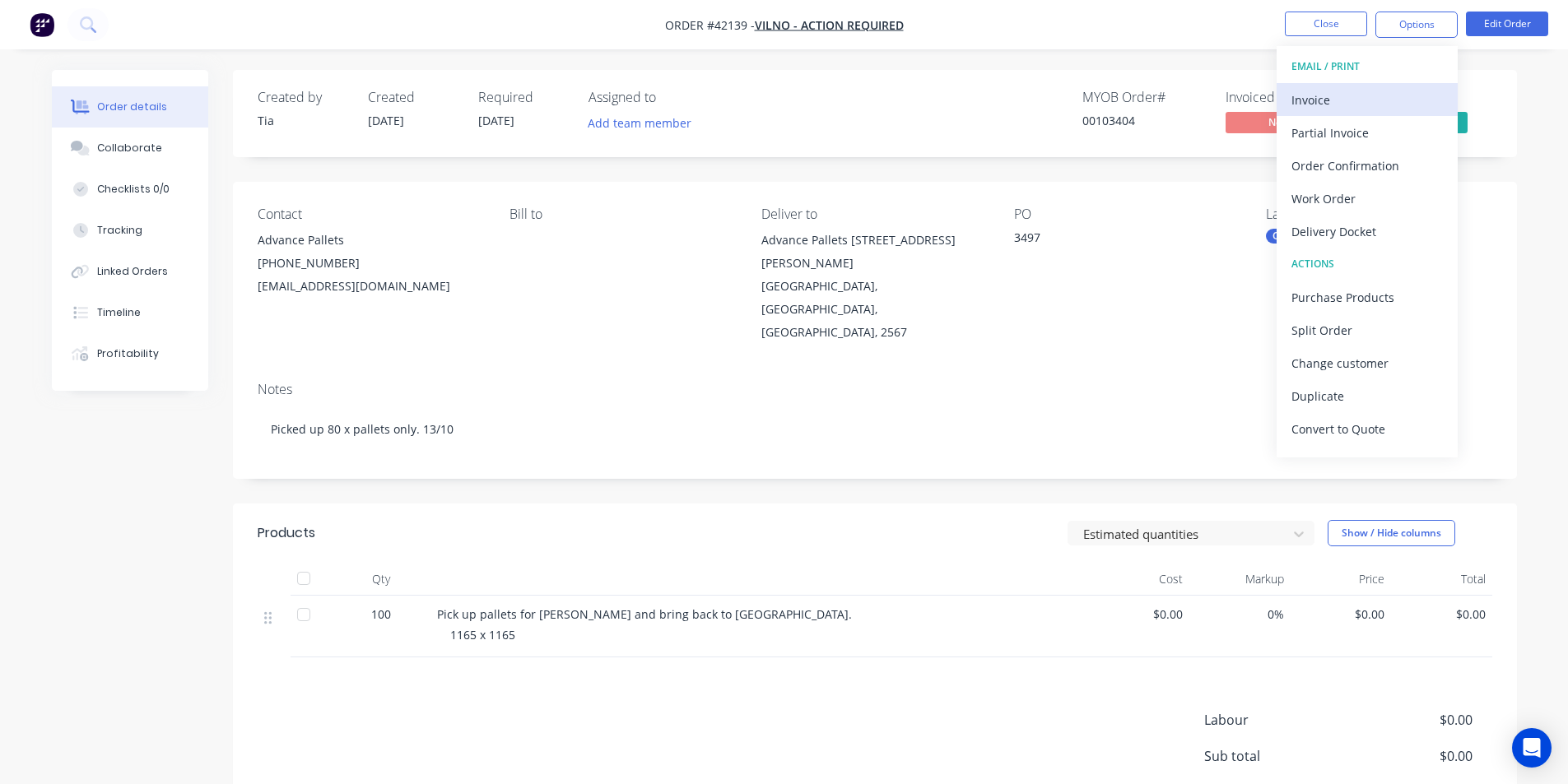
click at [1410, 90] on div "Invoice" at bounding box center [1367, 100] width 151 height 24
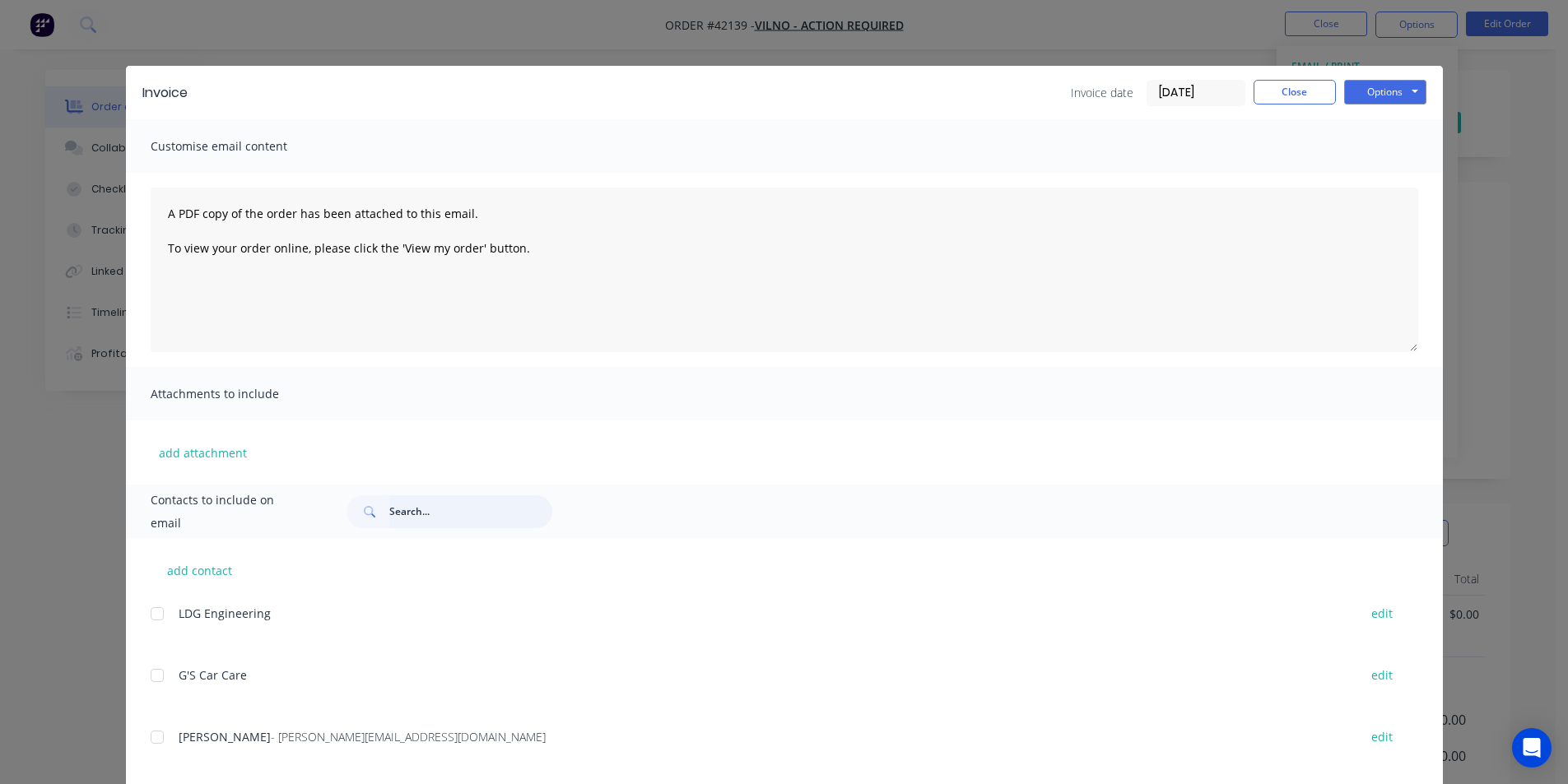
click at [452, 509] on input "text" at bounding box center [471, 511] width 163 height 33
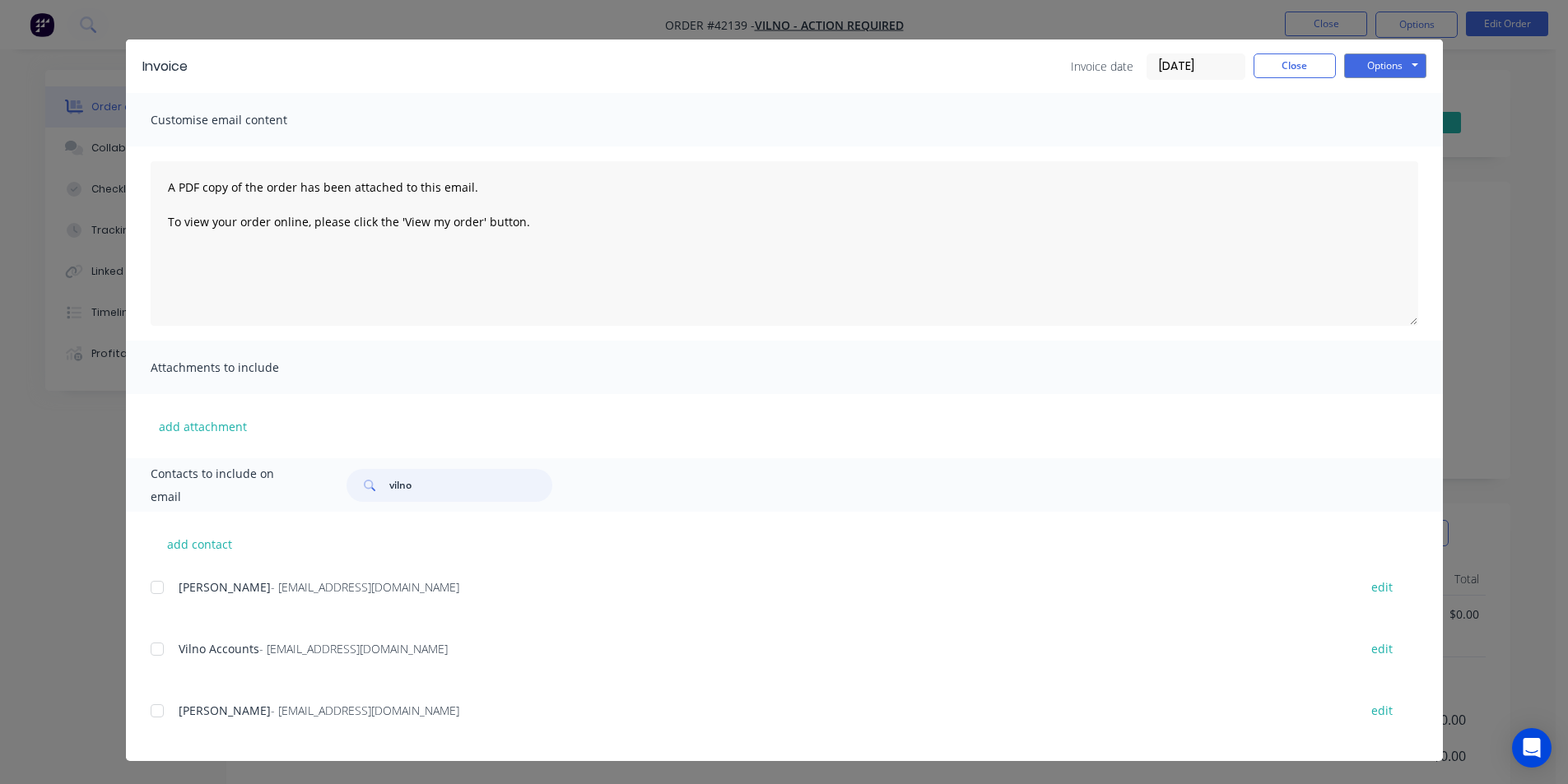
click at [160, 657] on div at bounding box center [157, 648] width 33 height 33
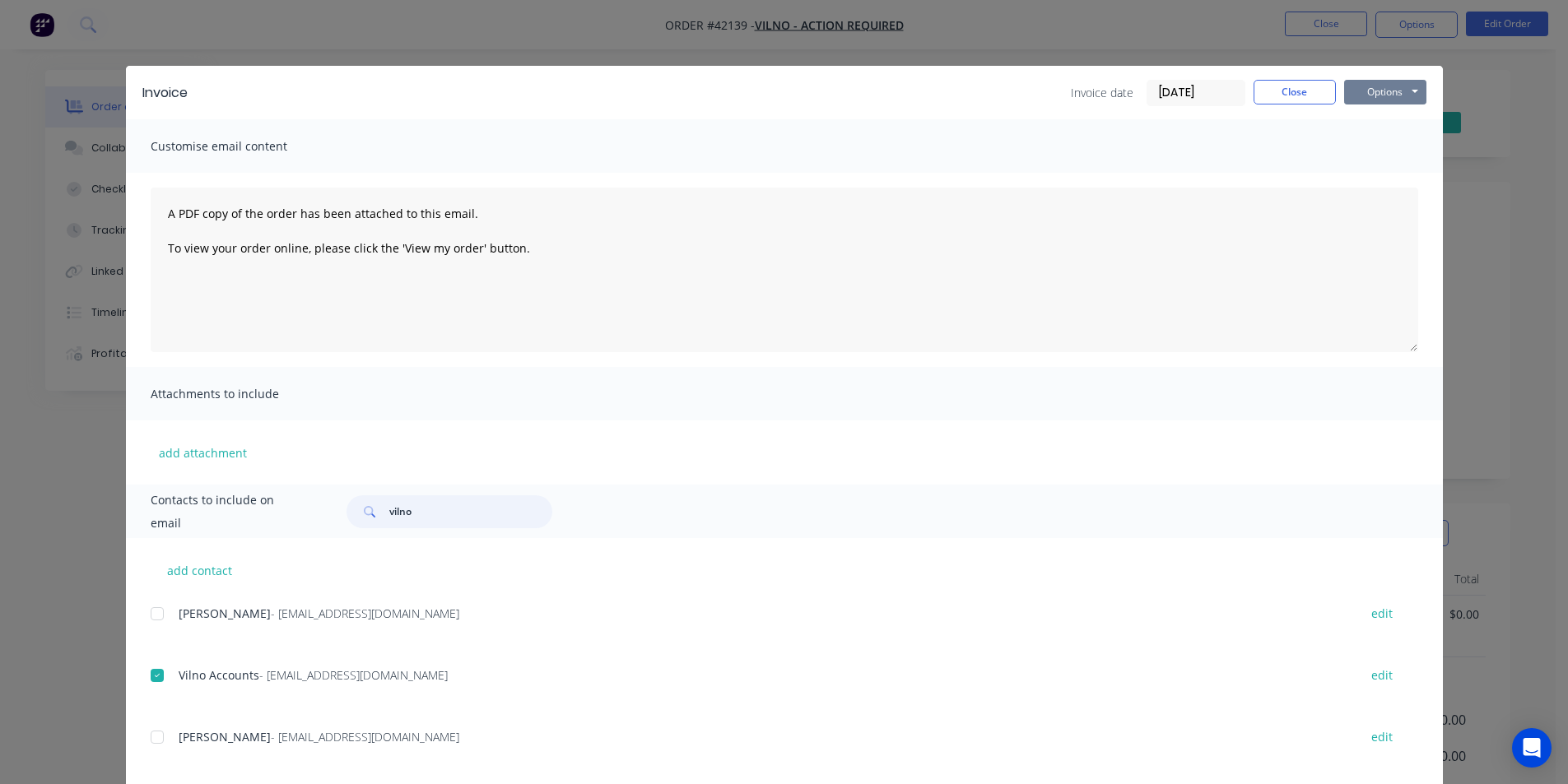
type input "vilno"
click at [1389, 99] on button "Options" at bounding box center [1385, 92] width 82 height 25
click at [1367, 184] on button "Email" at bounding box center [1396, 176] width 106 height 27
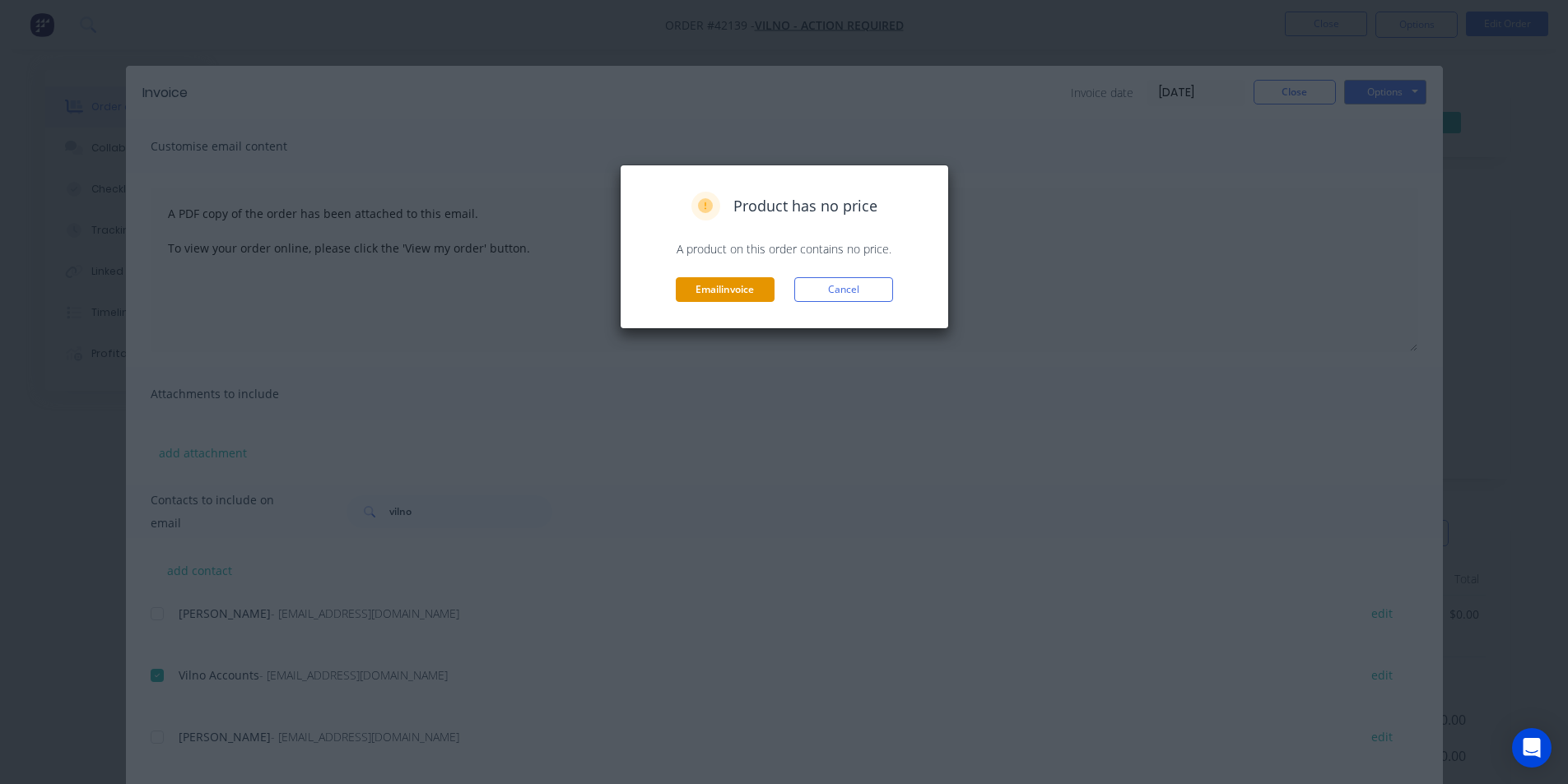
click at [726, 298] on button "Email invoice" at bounding box center [724, 289] width 99 height 25
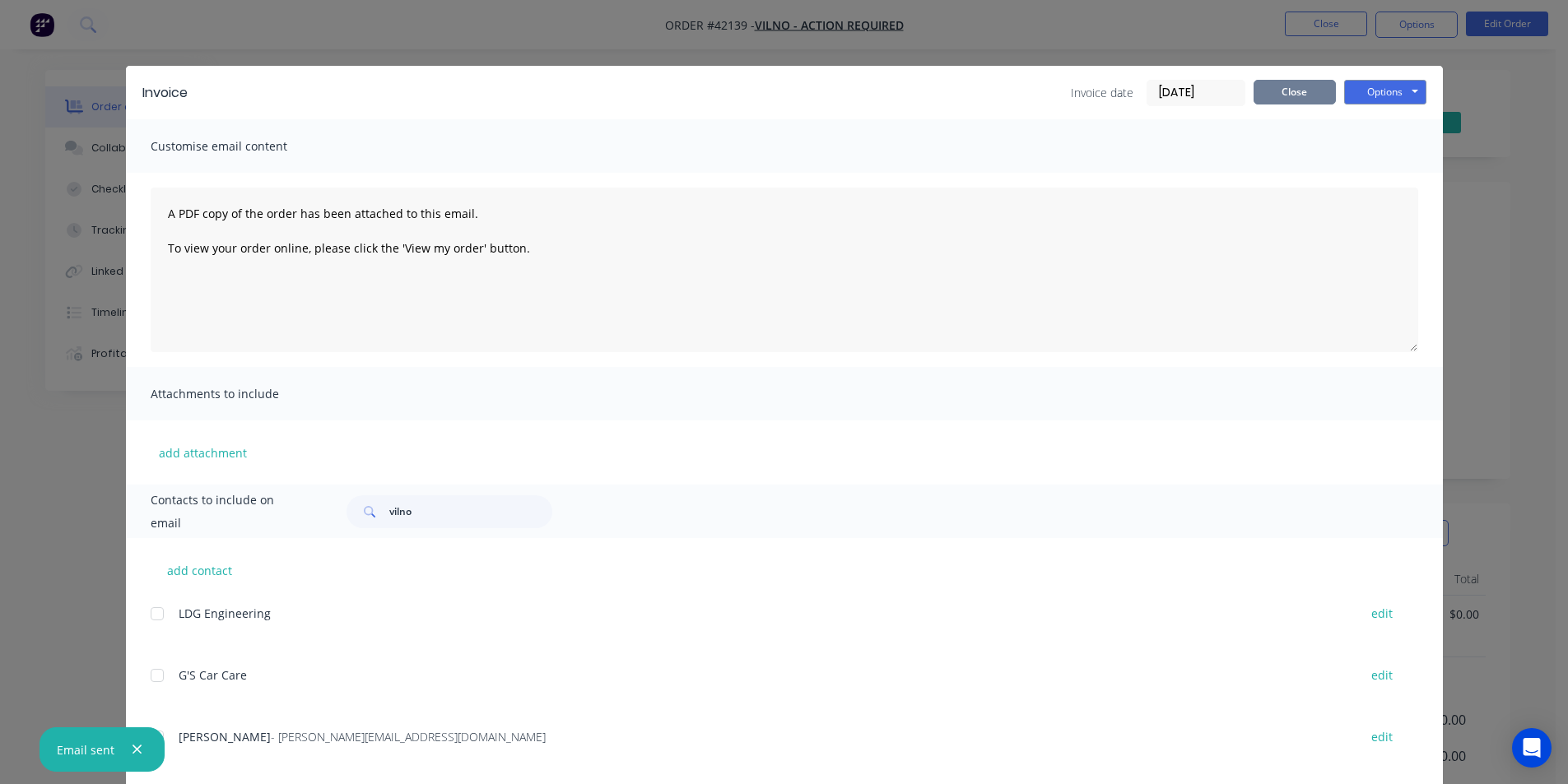
click at [1283, 96] on button "Close" at bounding box center [1295, 92] width 82 height 25
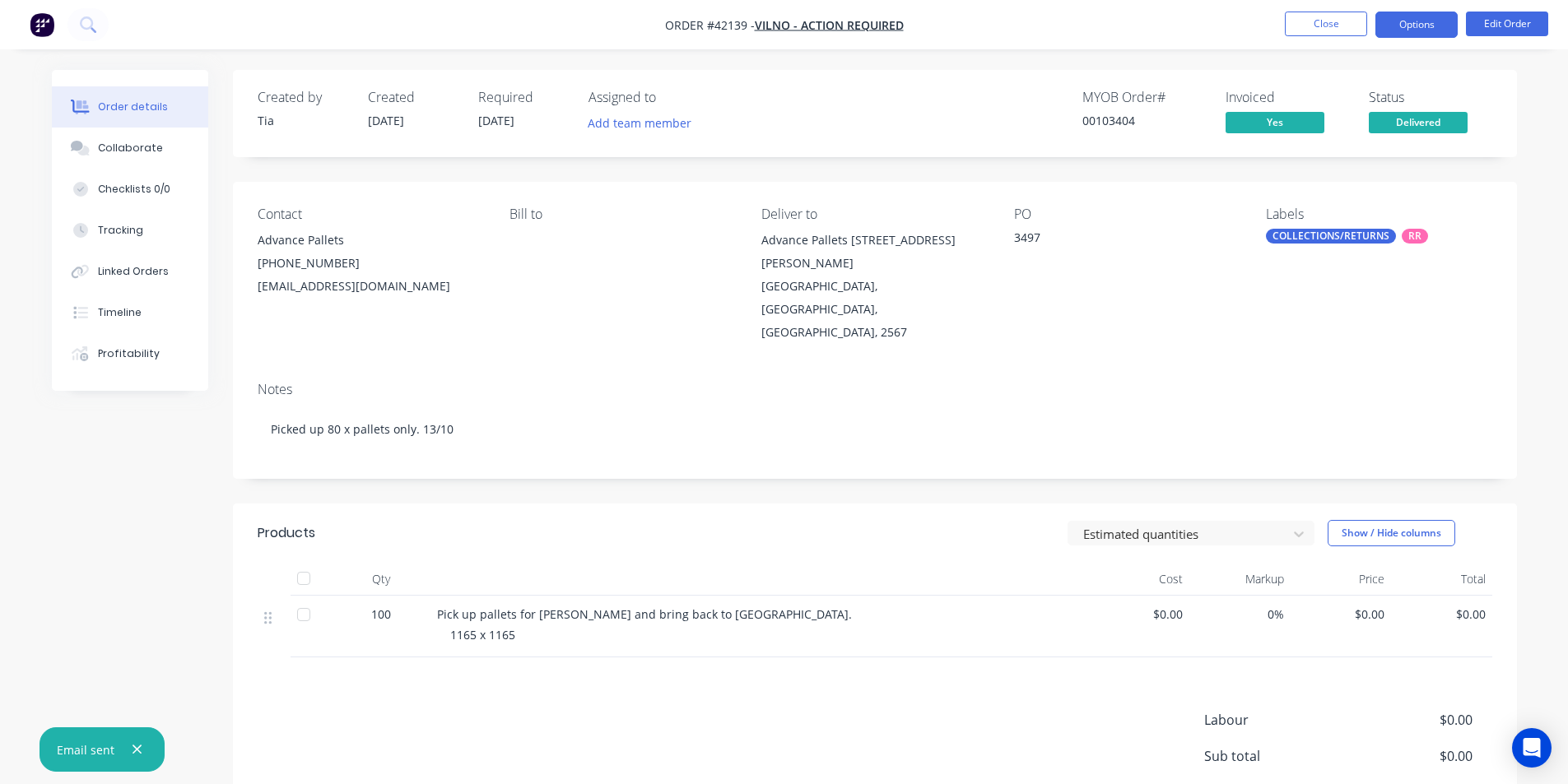
click at [1437, 25] on button "Options" at bounding box center [1416, 24] width 82 height 27
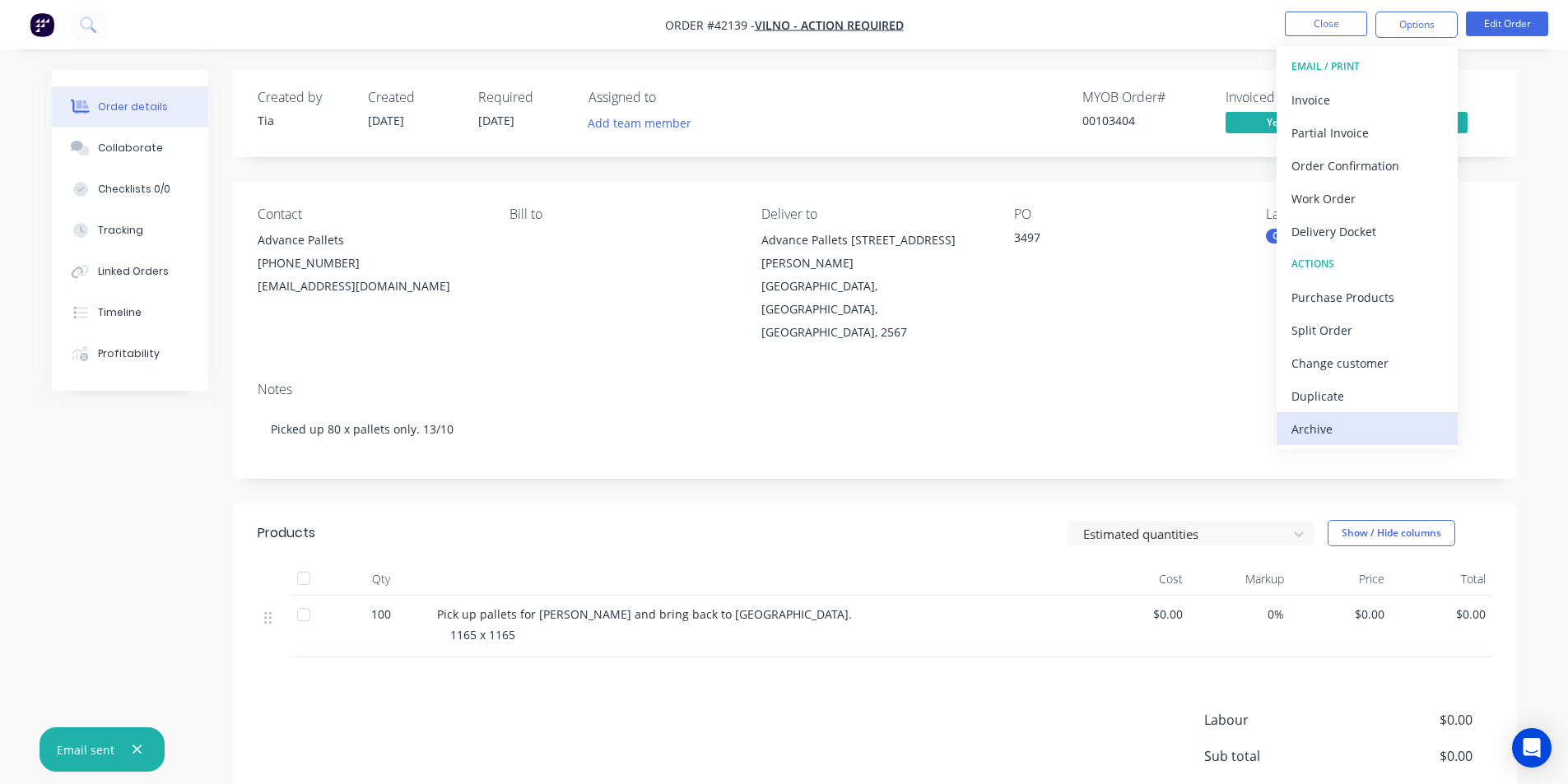
click at [1369, 440] on div "Archive" at bounding box center [1367, 429] width 151 height 24
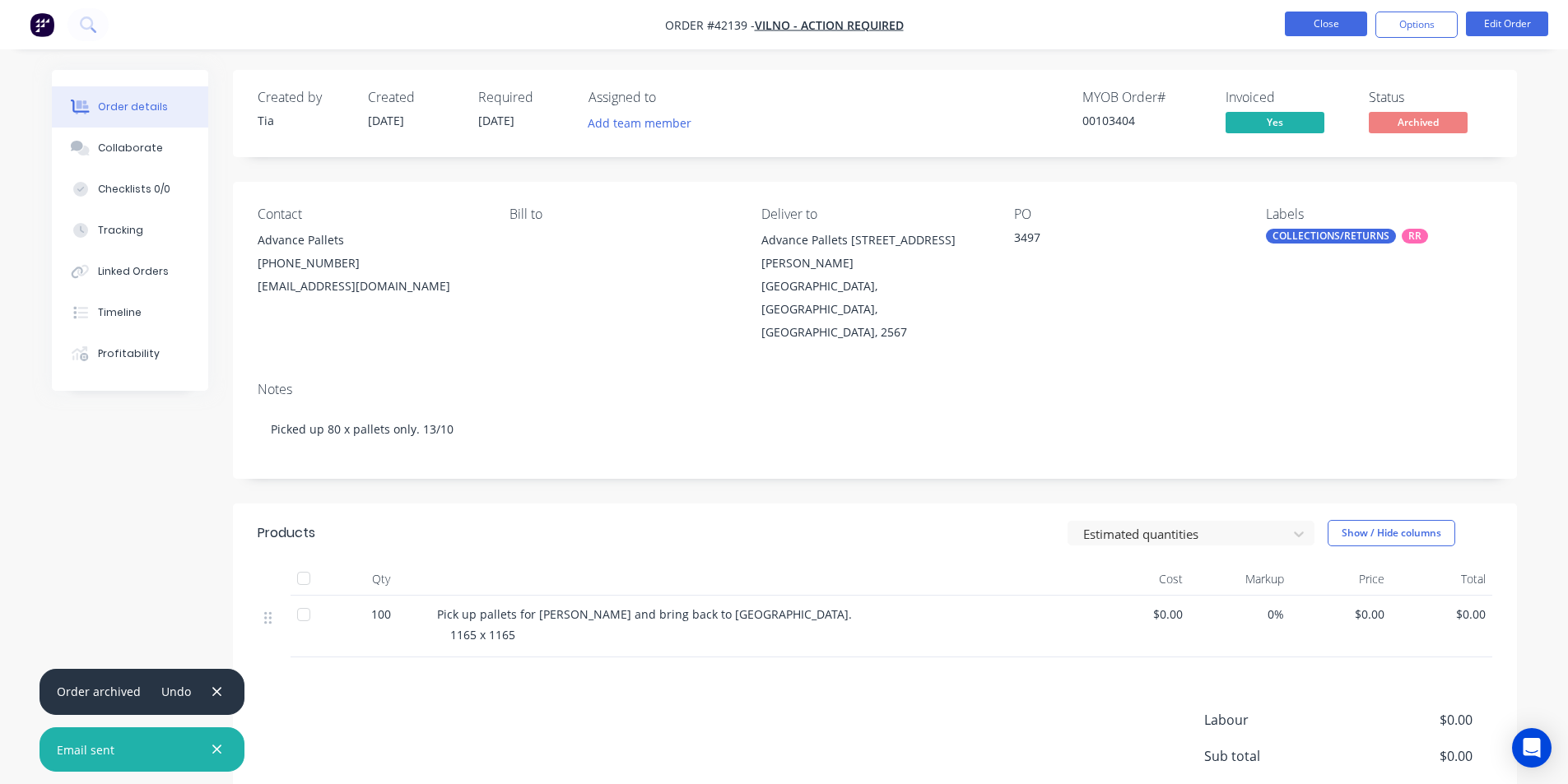
click at [1307, 31] on button "Close" at bounding box center [1326, 23] width 82 height 25
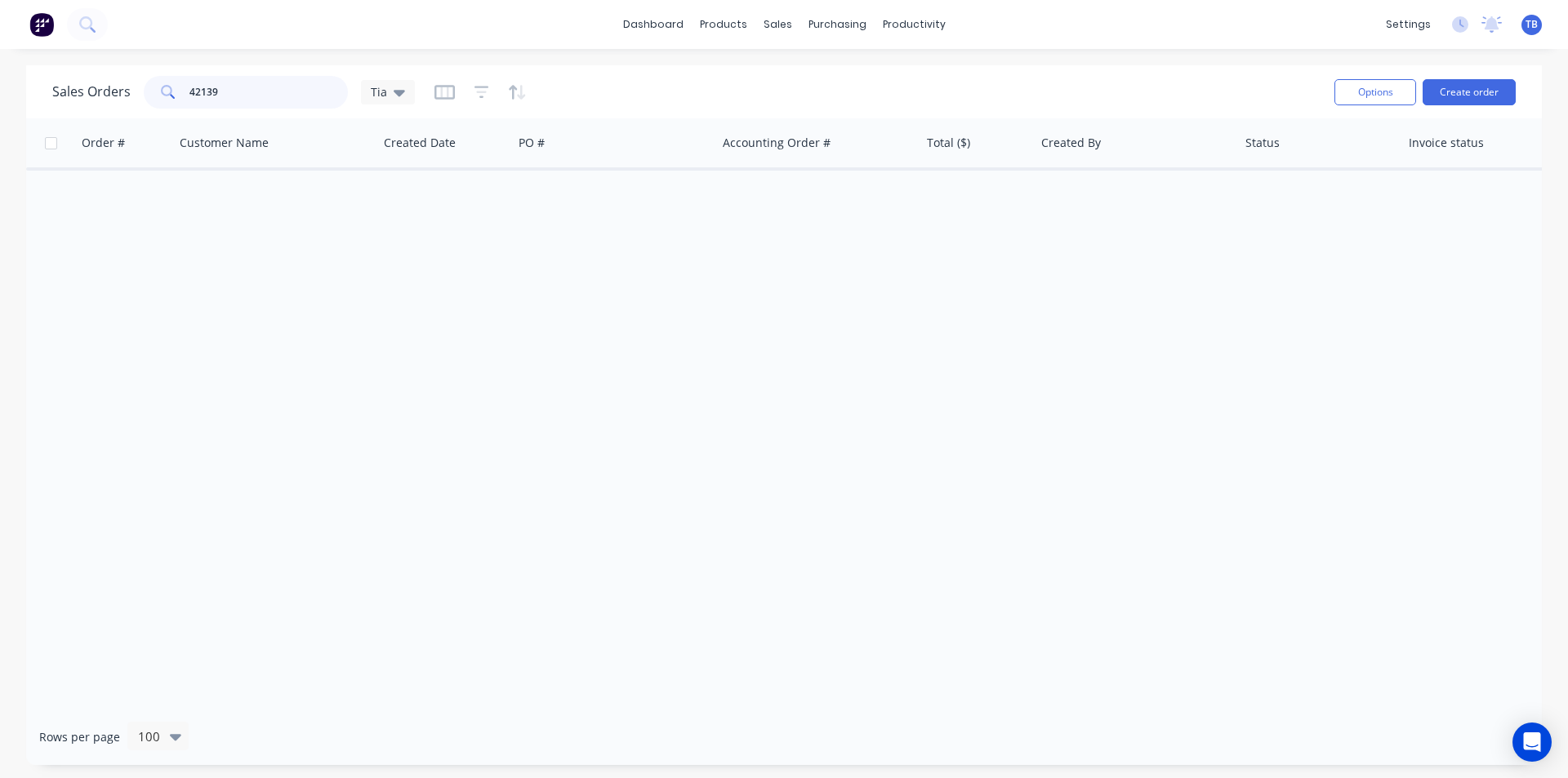
drag, startPoint x: 235, startPoint y: 88, endPoint x: 126, endPoint y: 85, distance: 109.0
click at [126, 85] on div "Sales Orders 42139 Tia" at bounding box center [233, 92] width 363 height 32
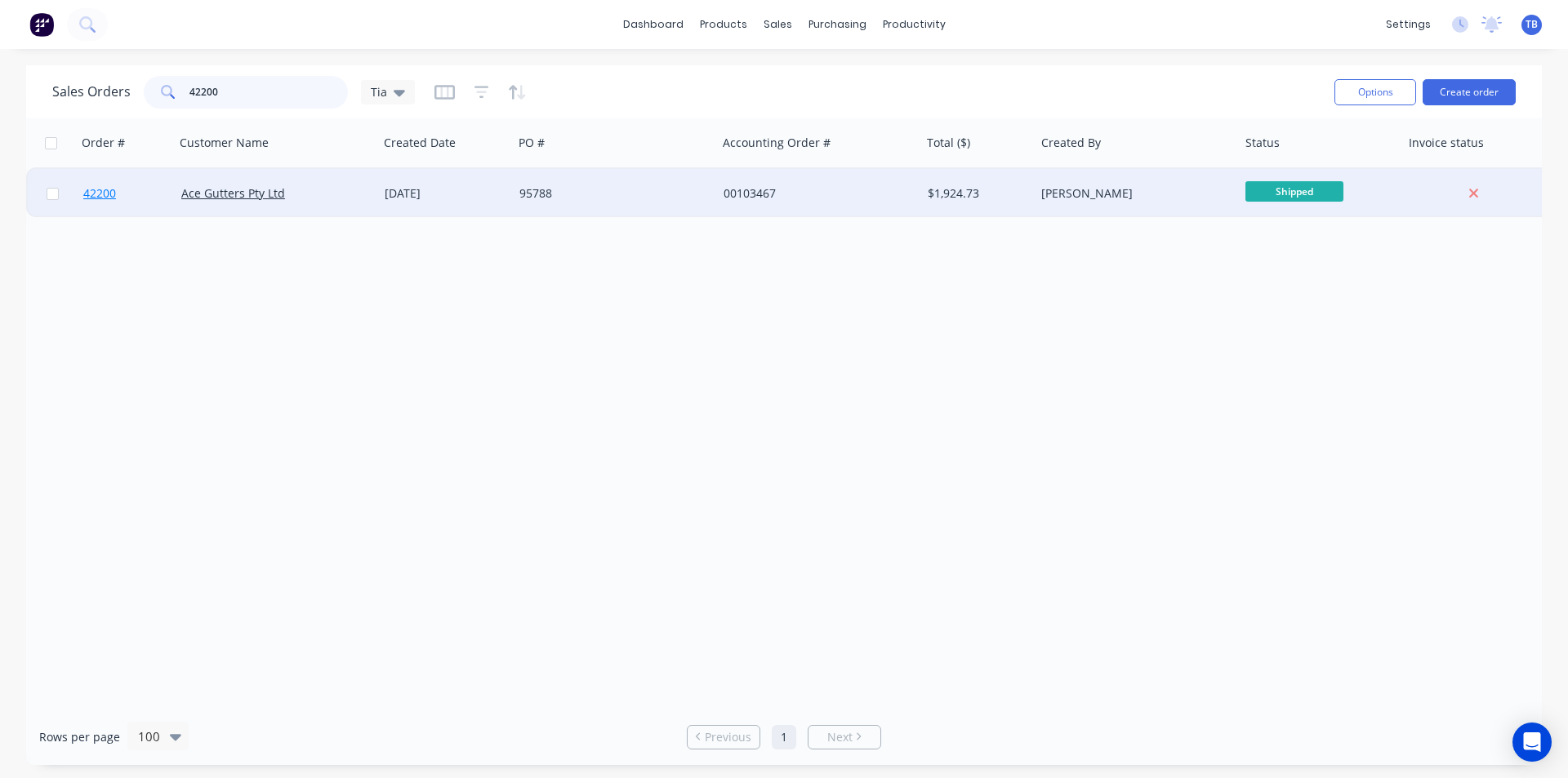
type input "42200"
click at [83, 197] on span "42200" at bounding box center [100, 193] width 32 height 16
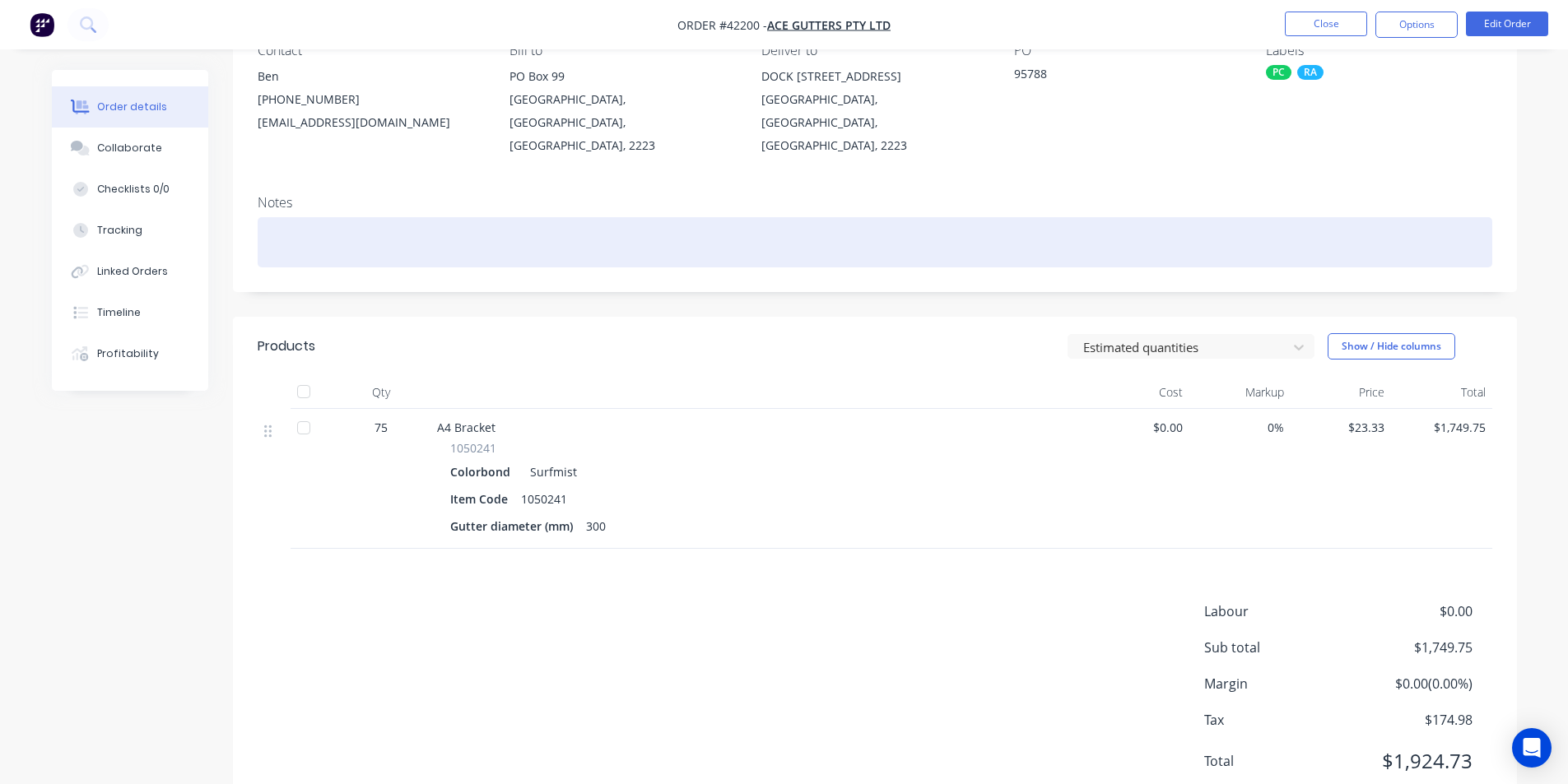
scroll to position [165, 0]
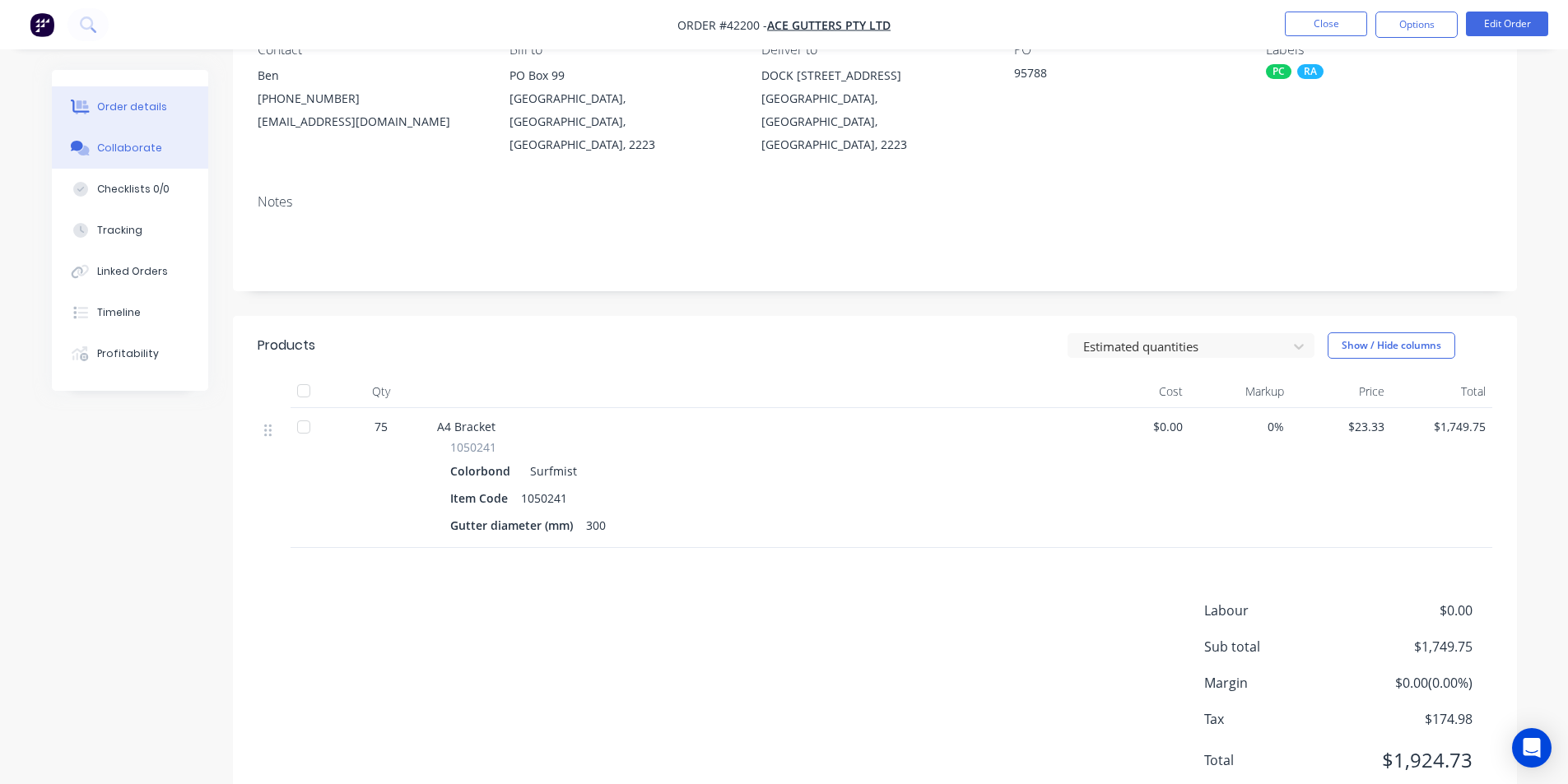
click at [153, 150] on div "Collaborate" at bounding box center [130, 148] width 65 height 15
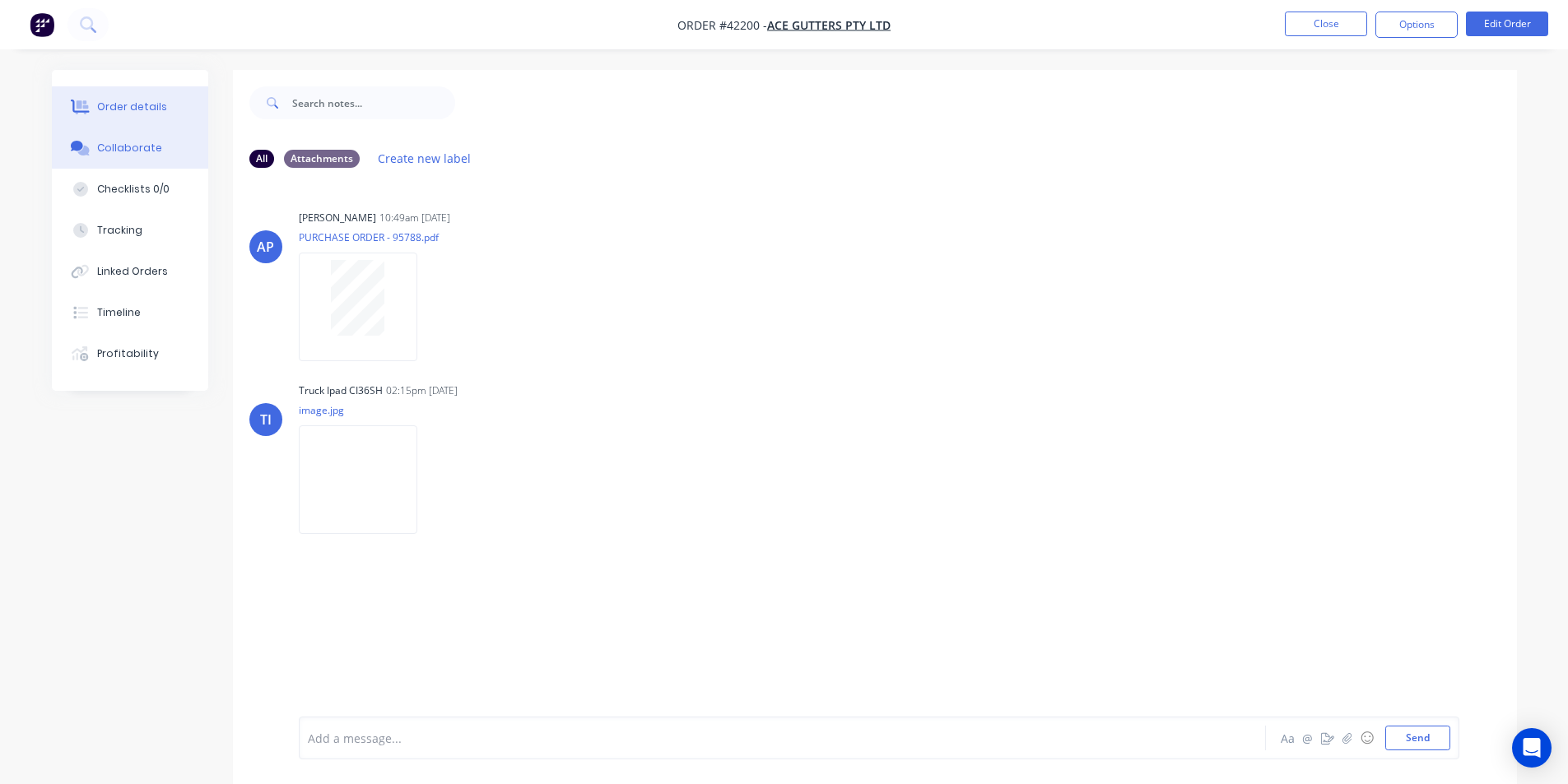
click at [150, 112] on div "Order details" at bounding box center [132, 106] width 70 height 15
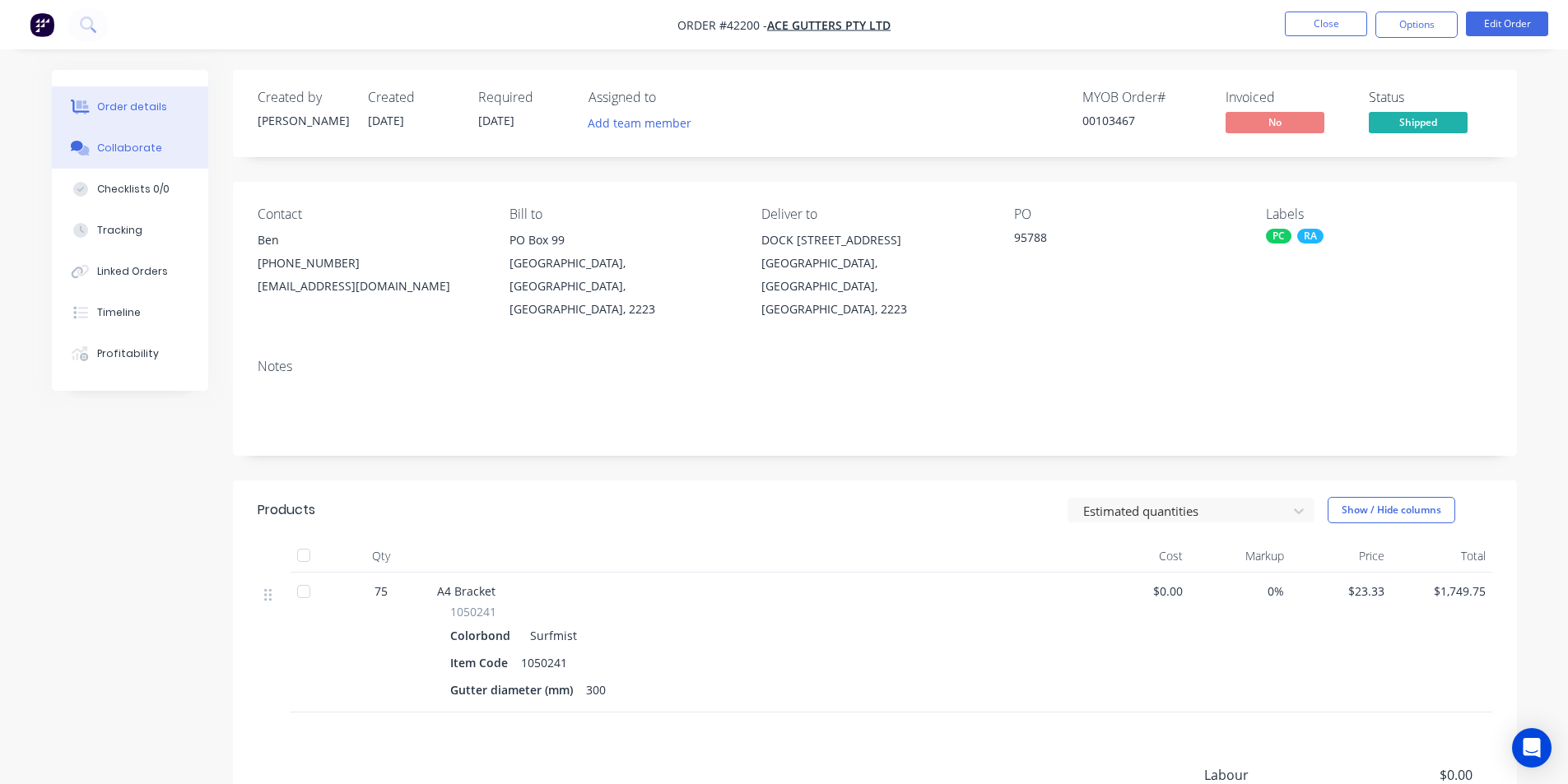
click at [97, 148] on div "Collaborate" at bounding box center [130, 148] width 65 height 15
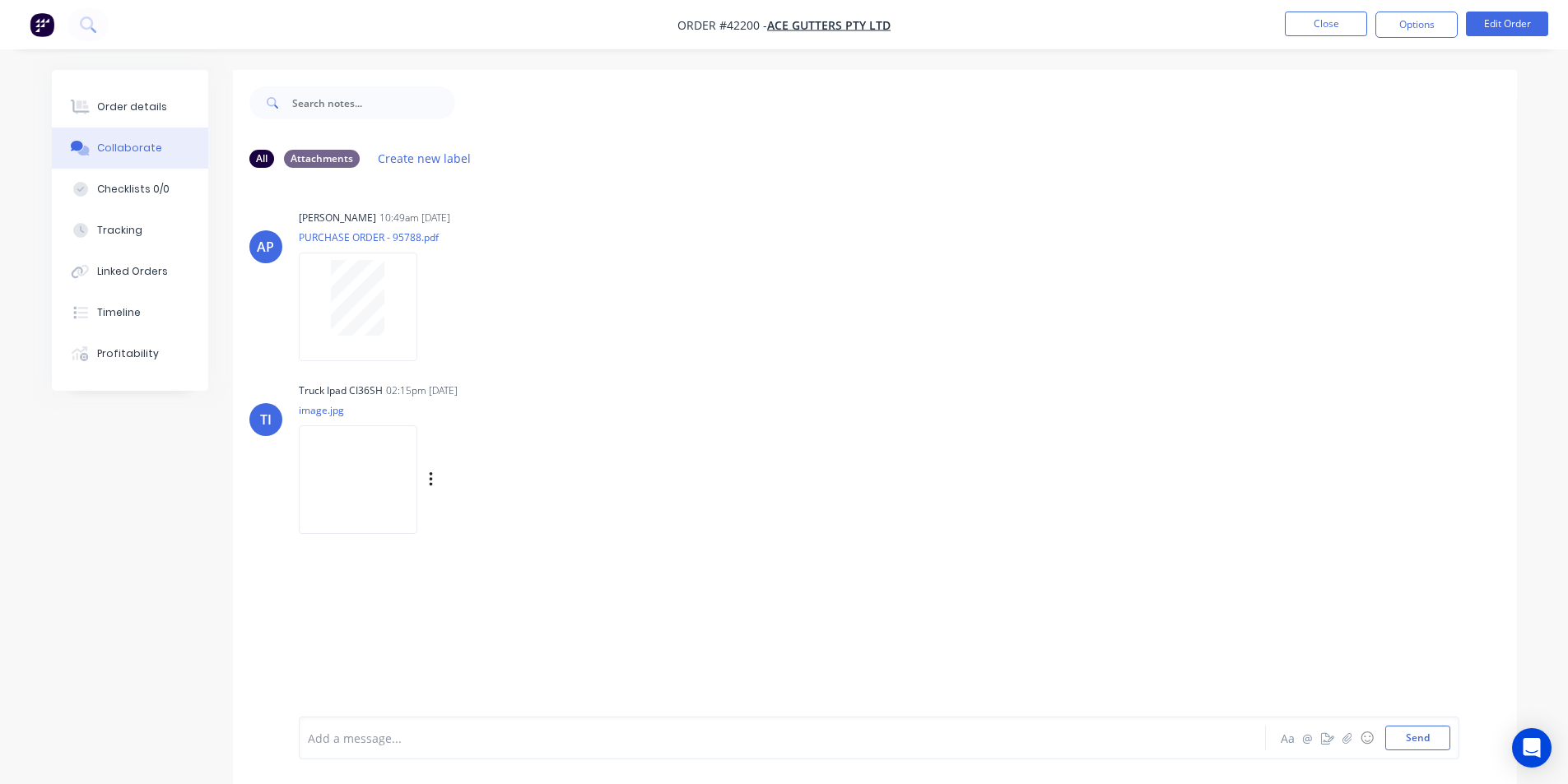
click at [322, 502] on img at bounding box center [358, 479] width 118 height 108
click at [127, 120] on button "Order details" at bounding box center [130, 107] width 156 height 41
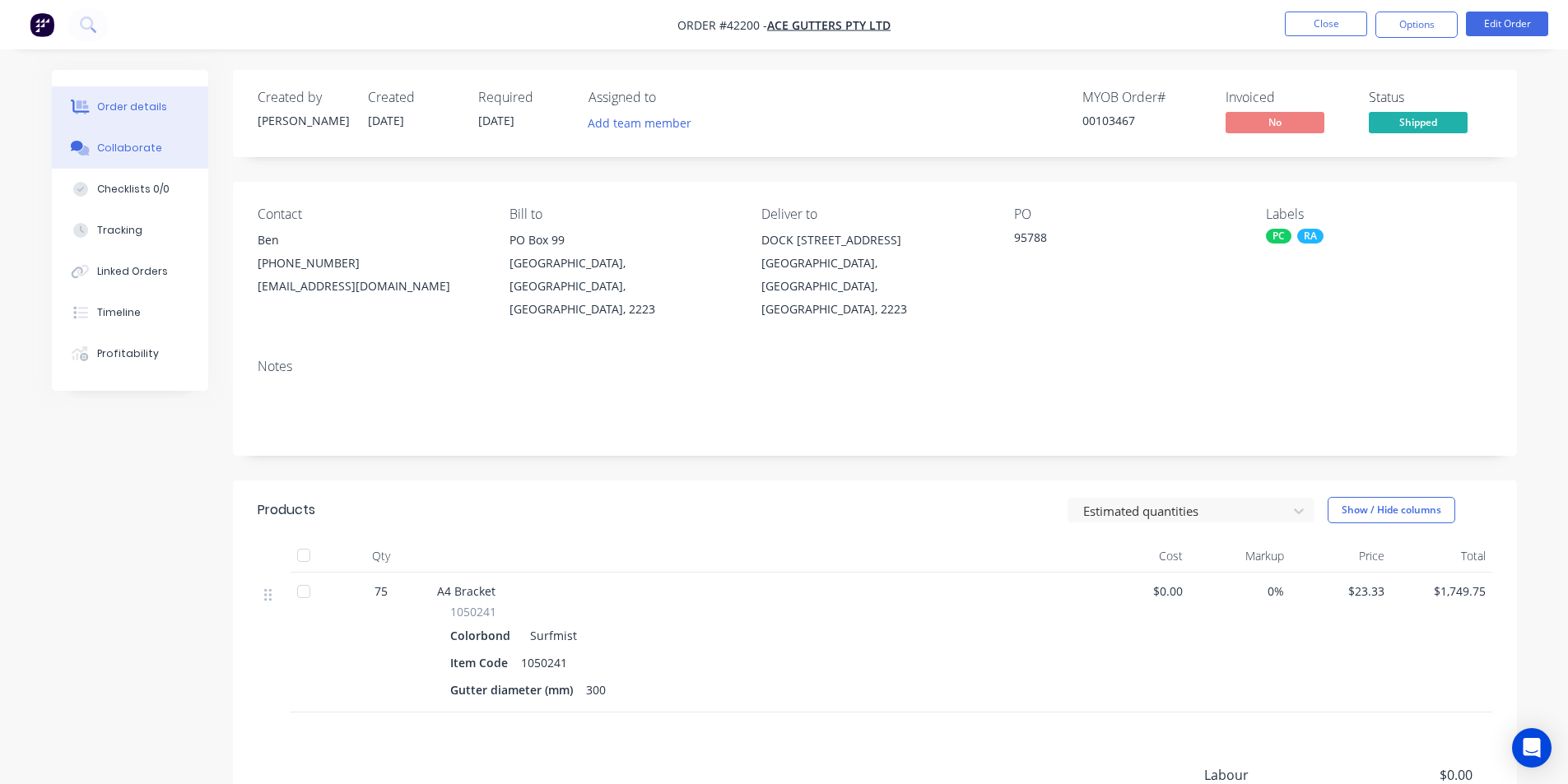
click at [191, 148] on button "Collaborate" at bounding box center [130, 148] width 156 height 41
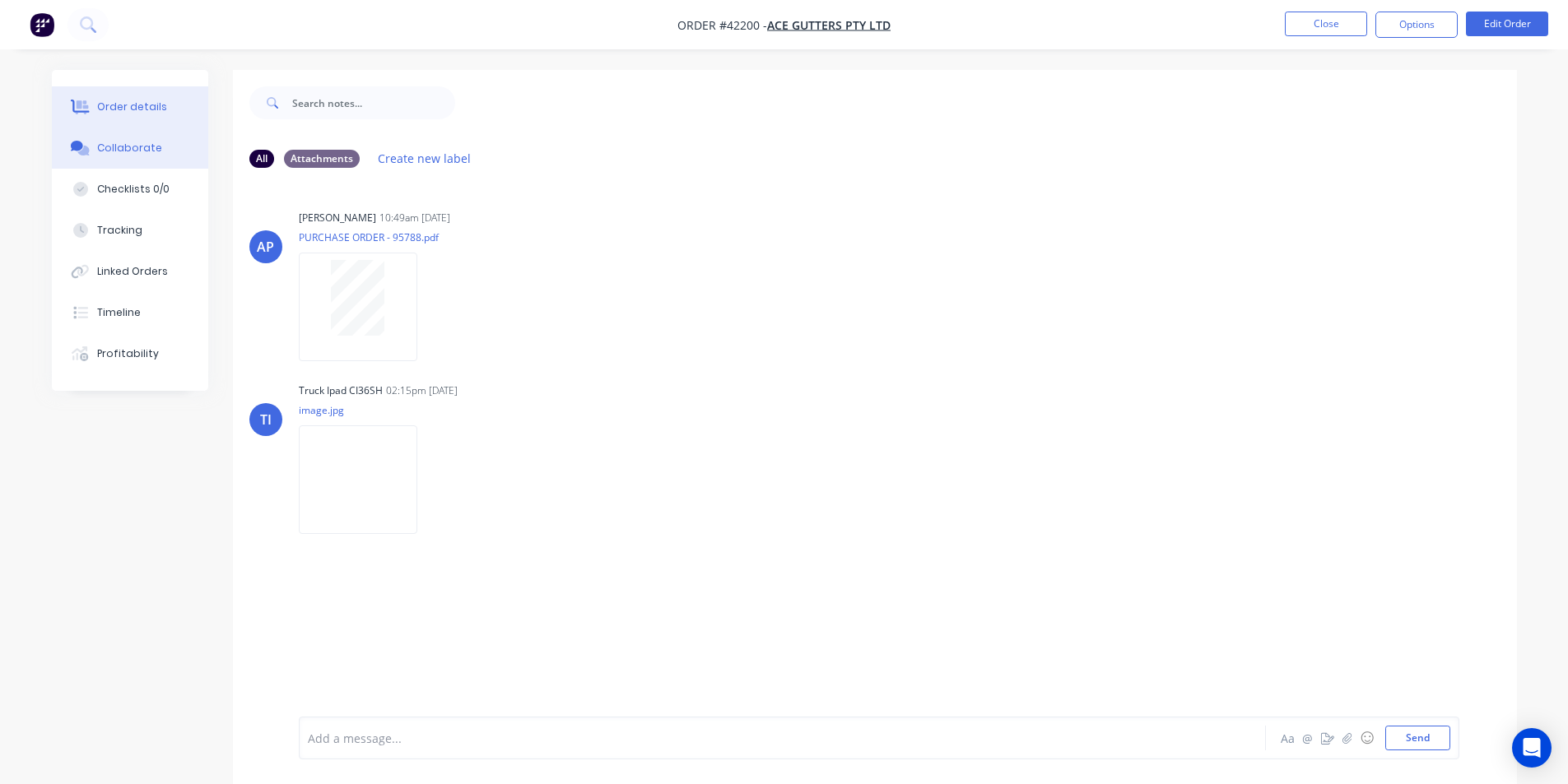
click at [161, 114] on button "Order details" at bounding box center [130, 107] width 156 height 41
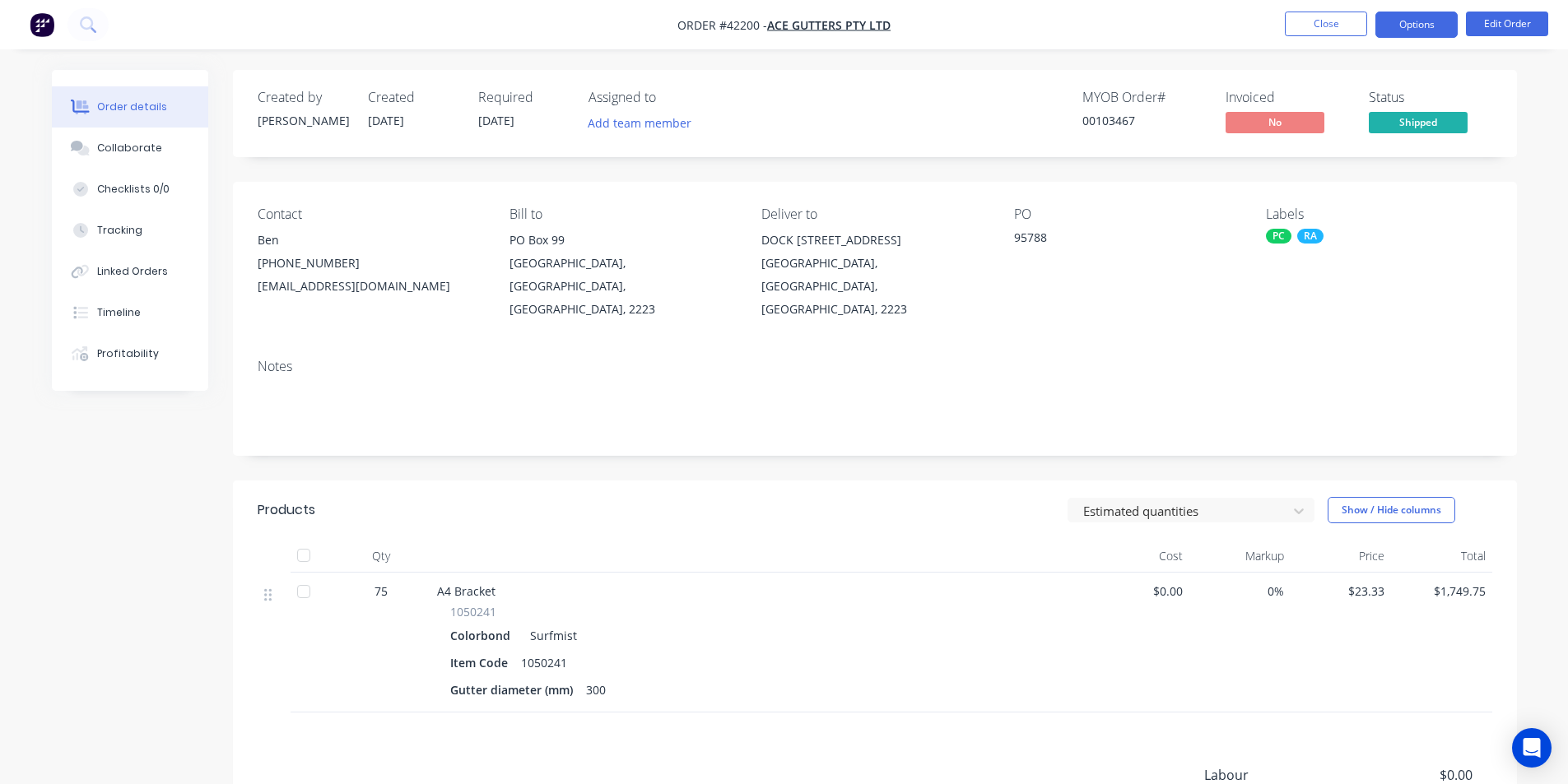
click at [1424, 15] on button "Options" at bounding box center [1416, 24] width 82 height 27
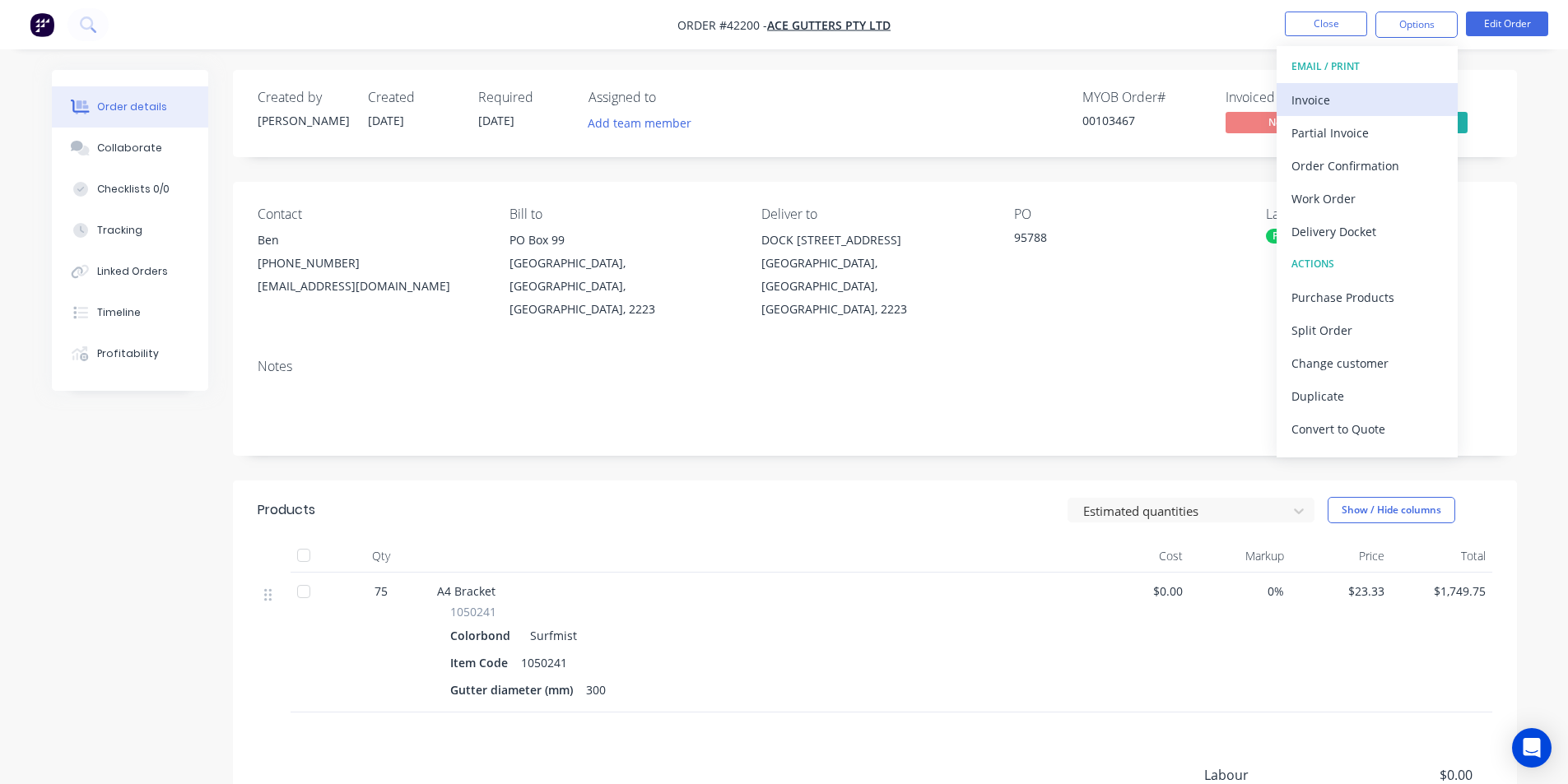
click at [1359, 105] on div "Invoice" at bounding box center [1367, 100] width 151 height 24
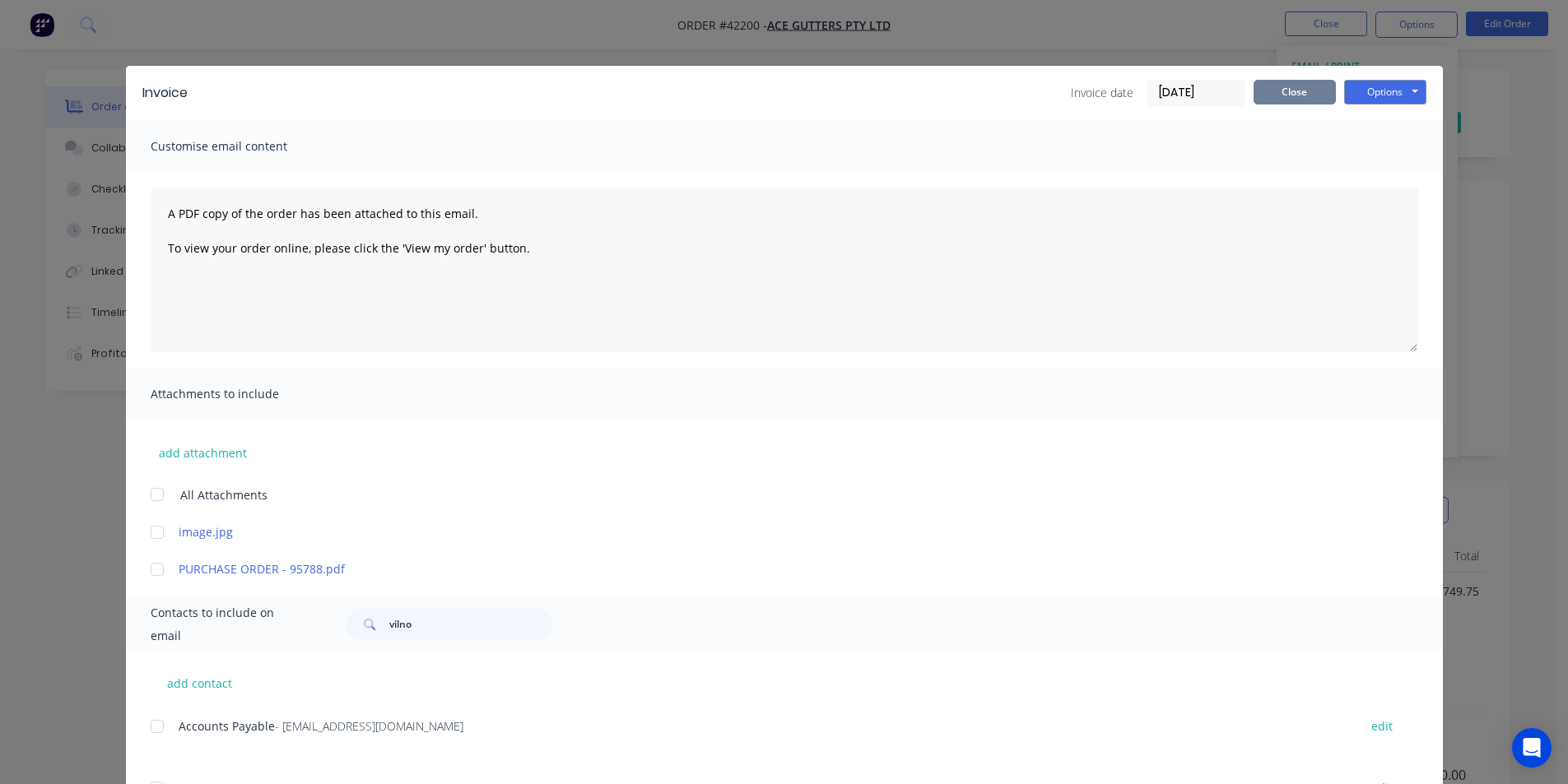
click at [1289, 80] on button "Close" at bounding box center [1295, 92] width 82 height 25
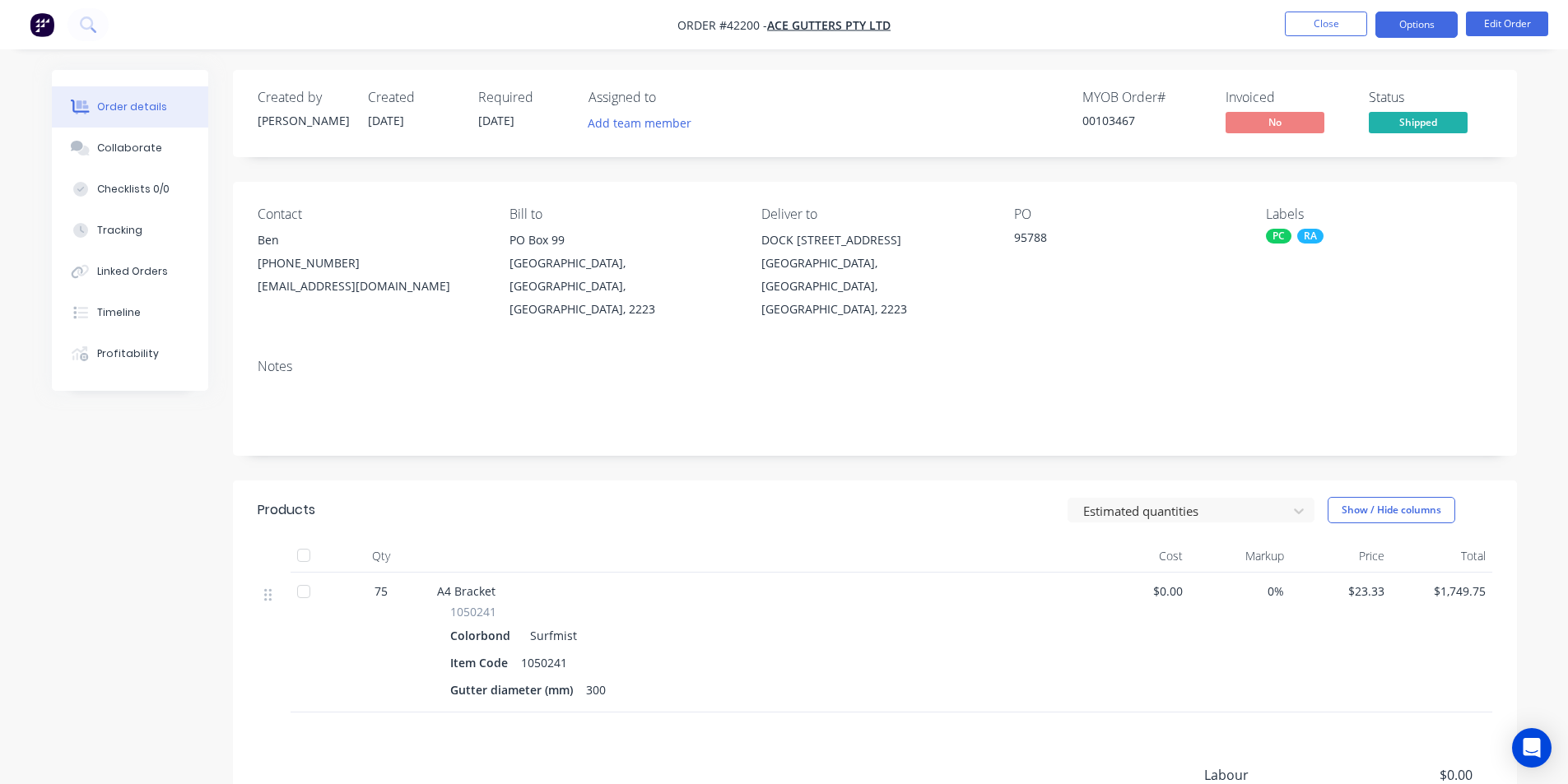
click at [1414, 35] on button "Options" at bounding box center [1416, 24] width 82 height 27
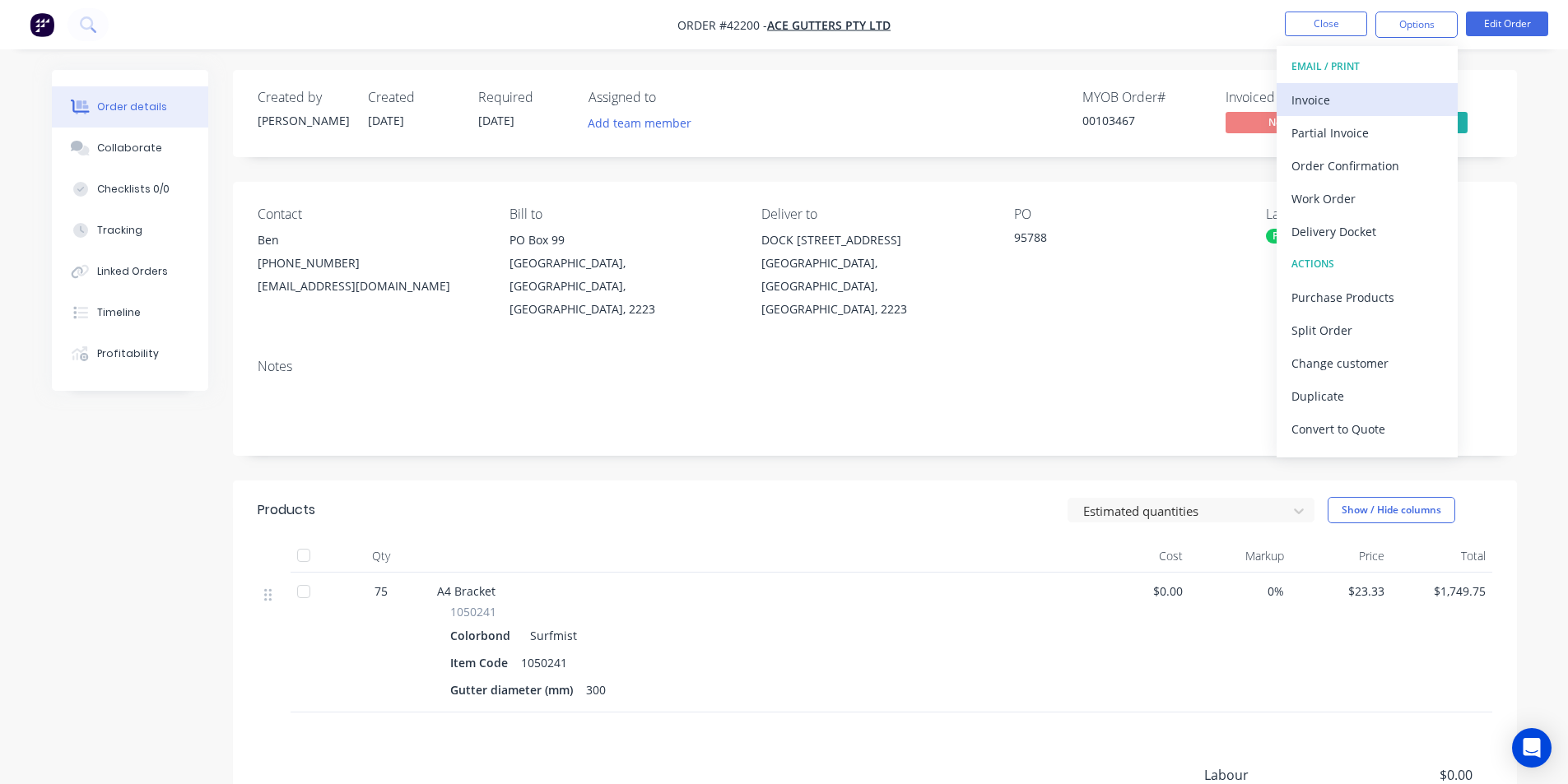
click at [1304, 89] on div "Invoice" at bounding box center [1367, 100] width 151 height 24
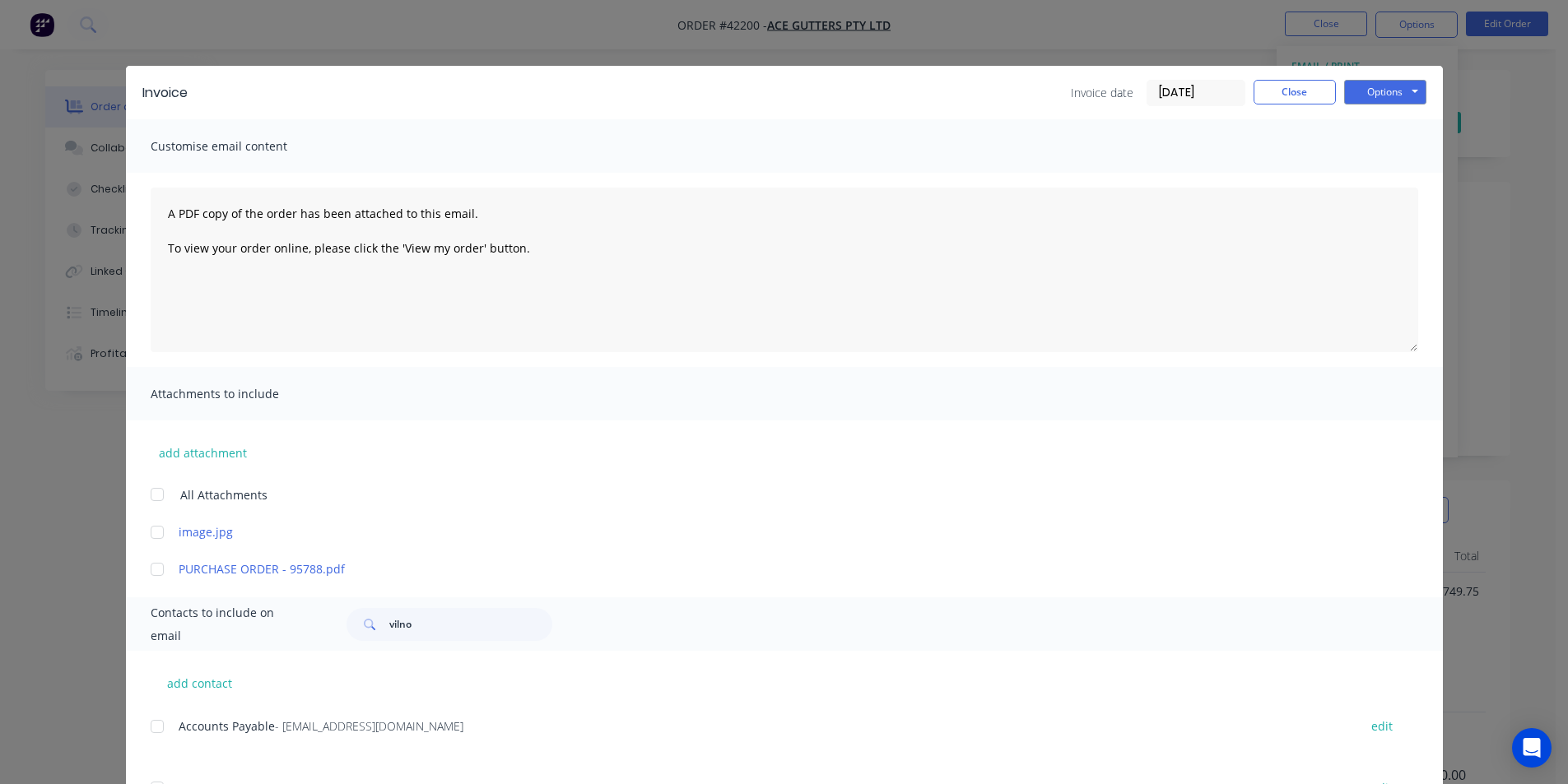
scroll to position [165, 0]
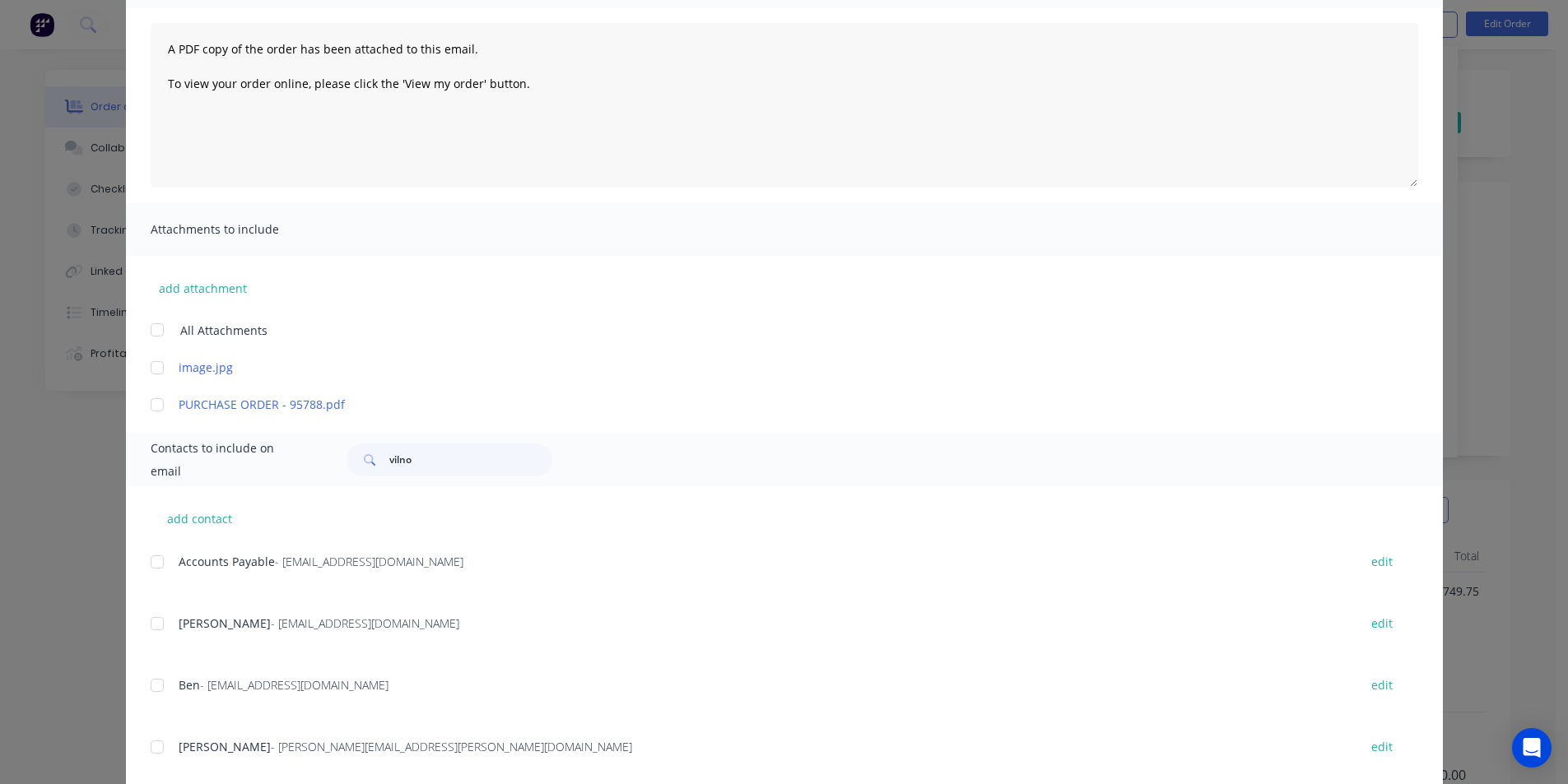
click at [160, 564] on div at bounding box center [157, 562] width 33 height 33
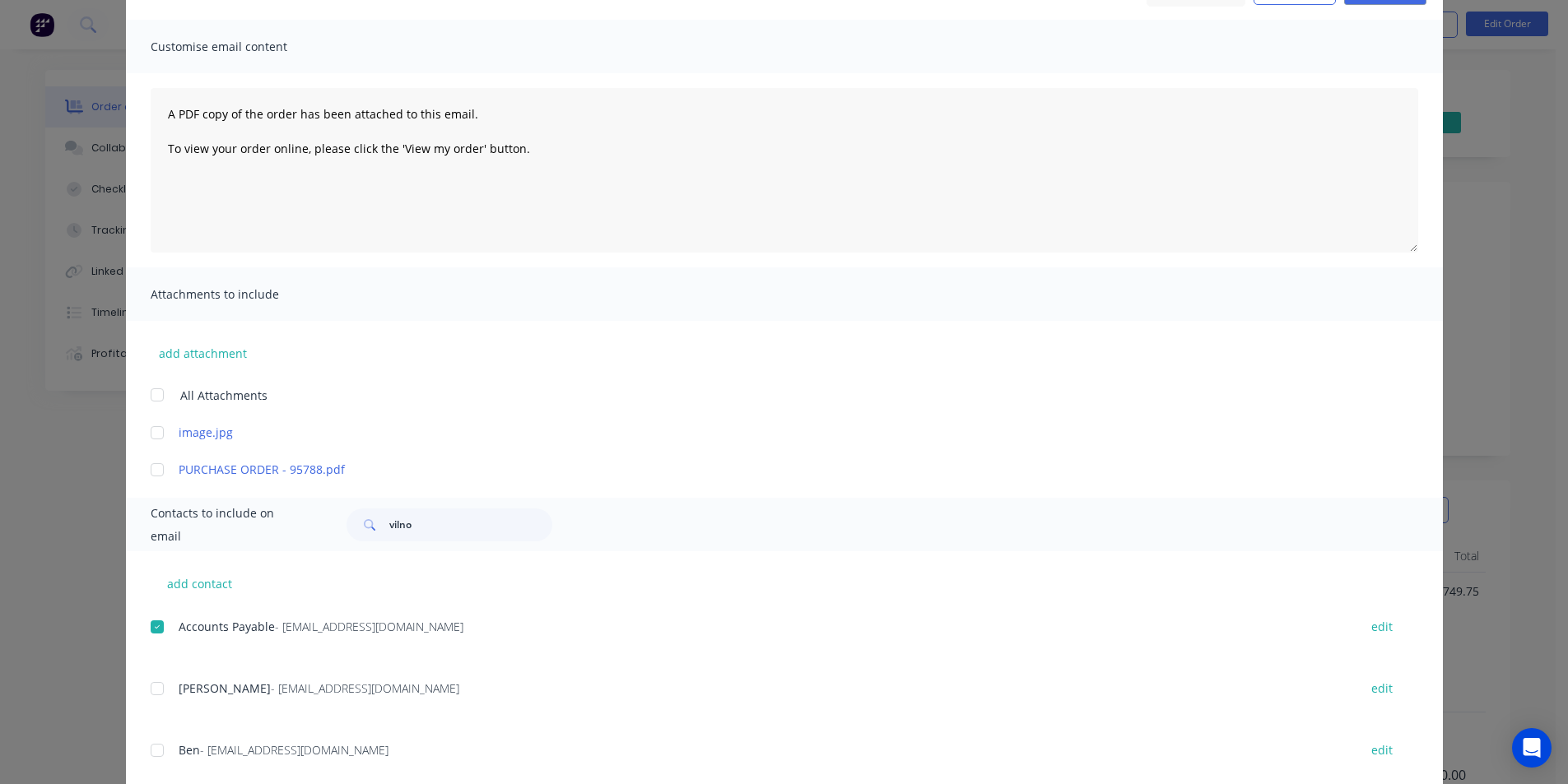
scroll to position [0, 0]
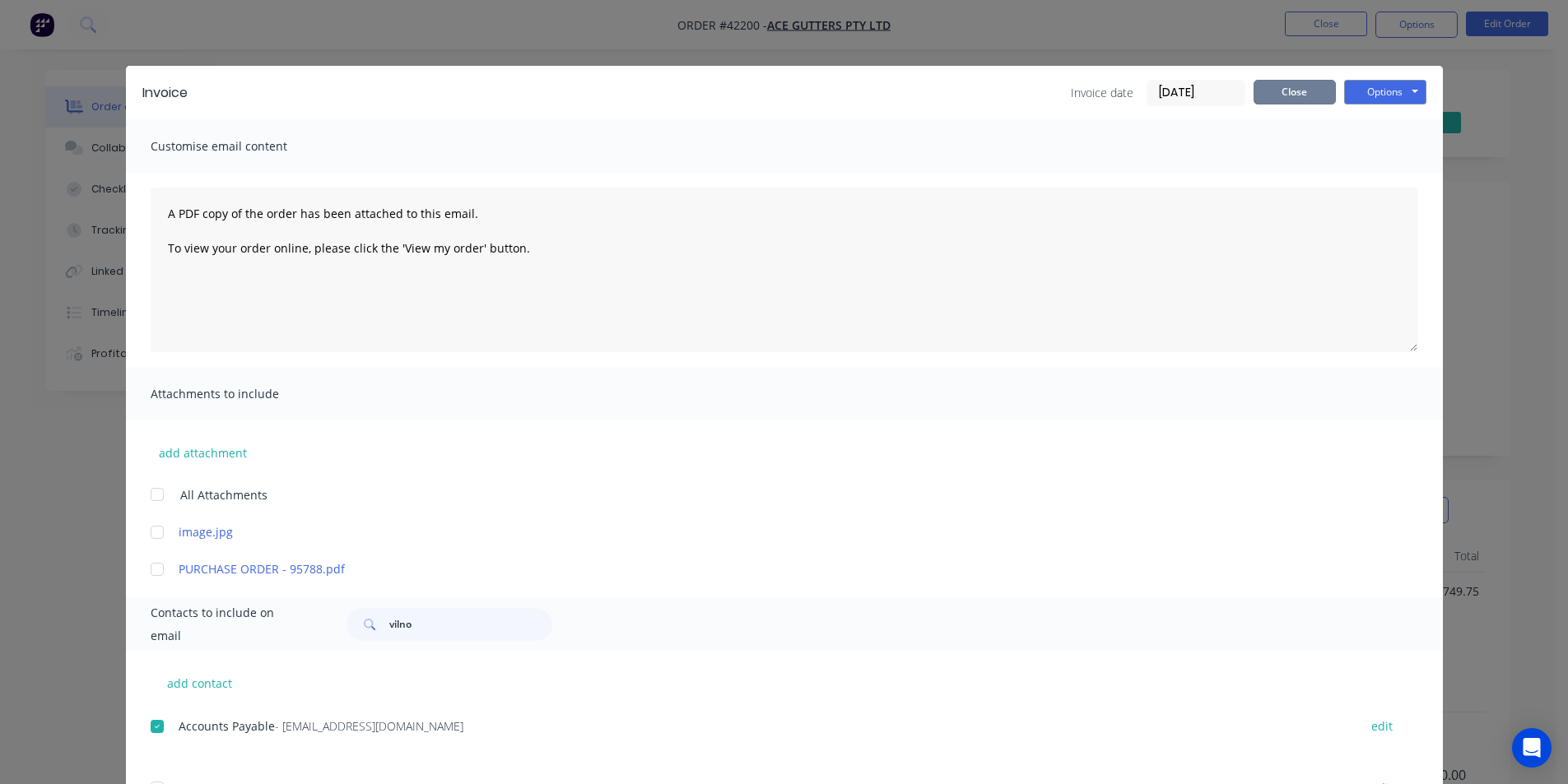
click at [1265, 87] on button "Close" at bounding box center [1295, 92] width 82 height 25
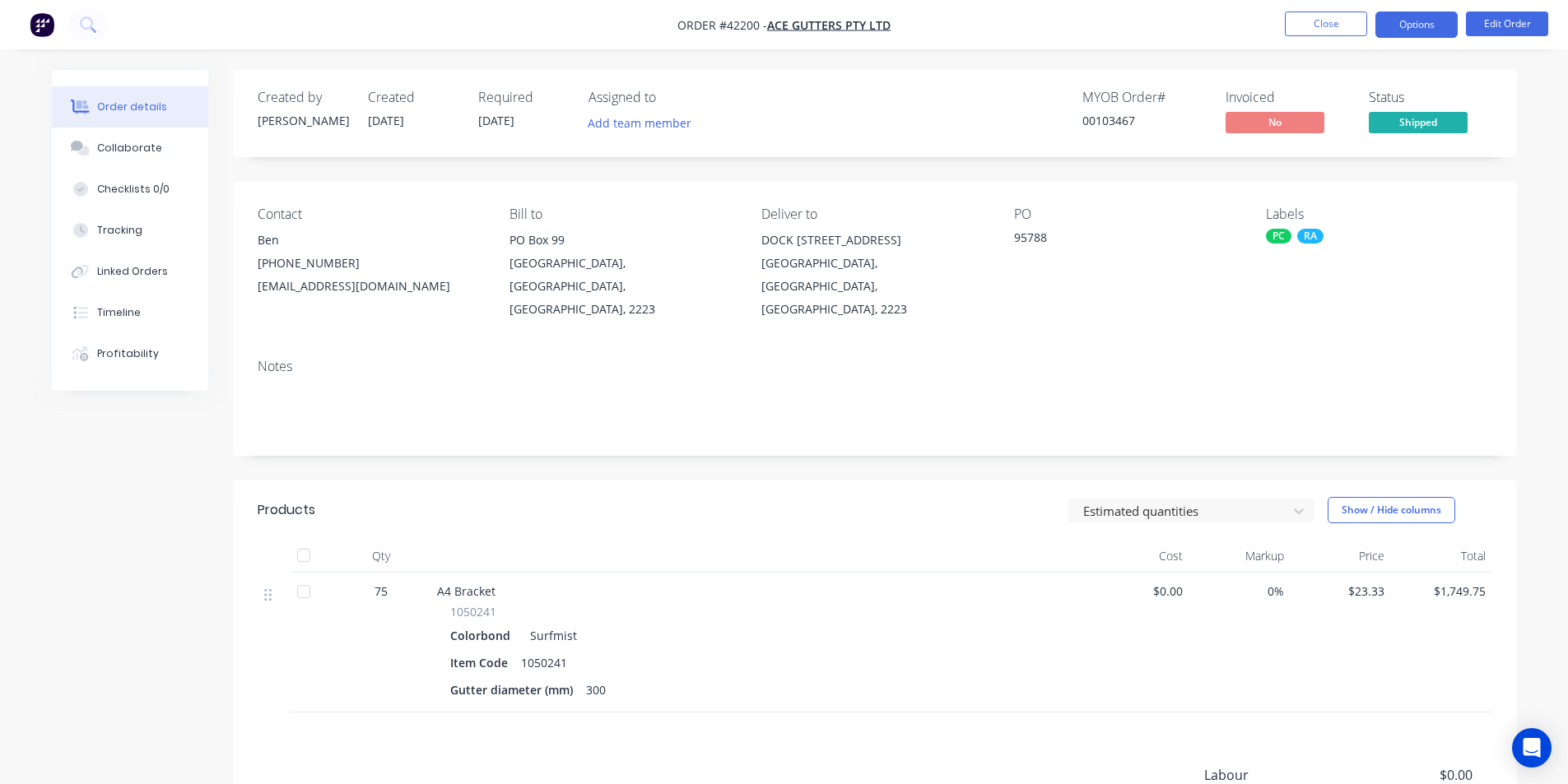
click at [1428, 37] on button "Options" at bounding box center [1416, 24] width 82 height 27
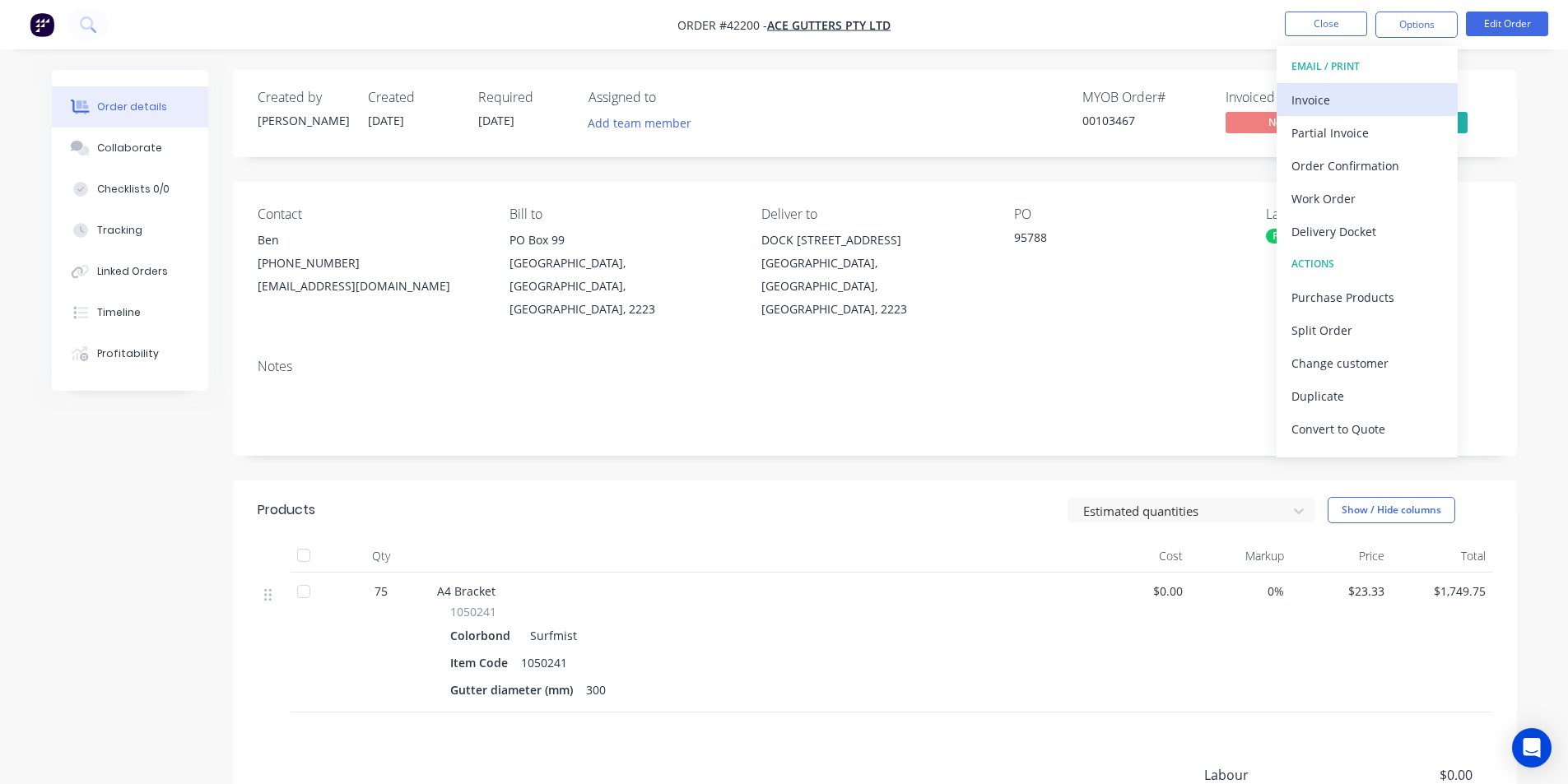
click at [1382, 106] on div "Invoice" at bounding box center [1367, 100] width 151 height 24
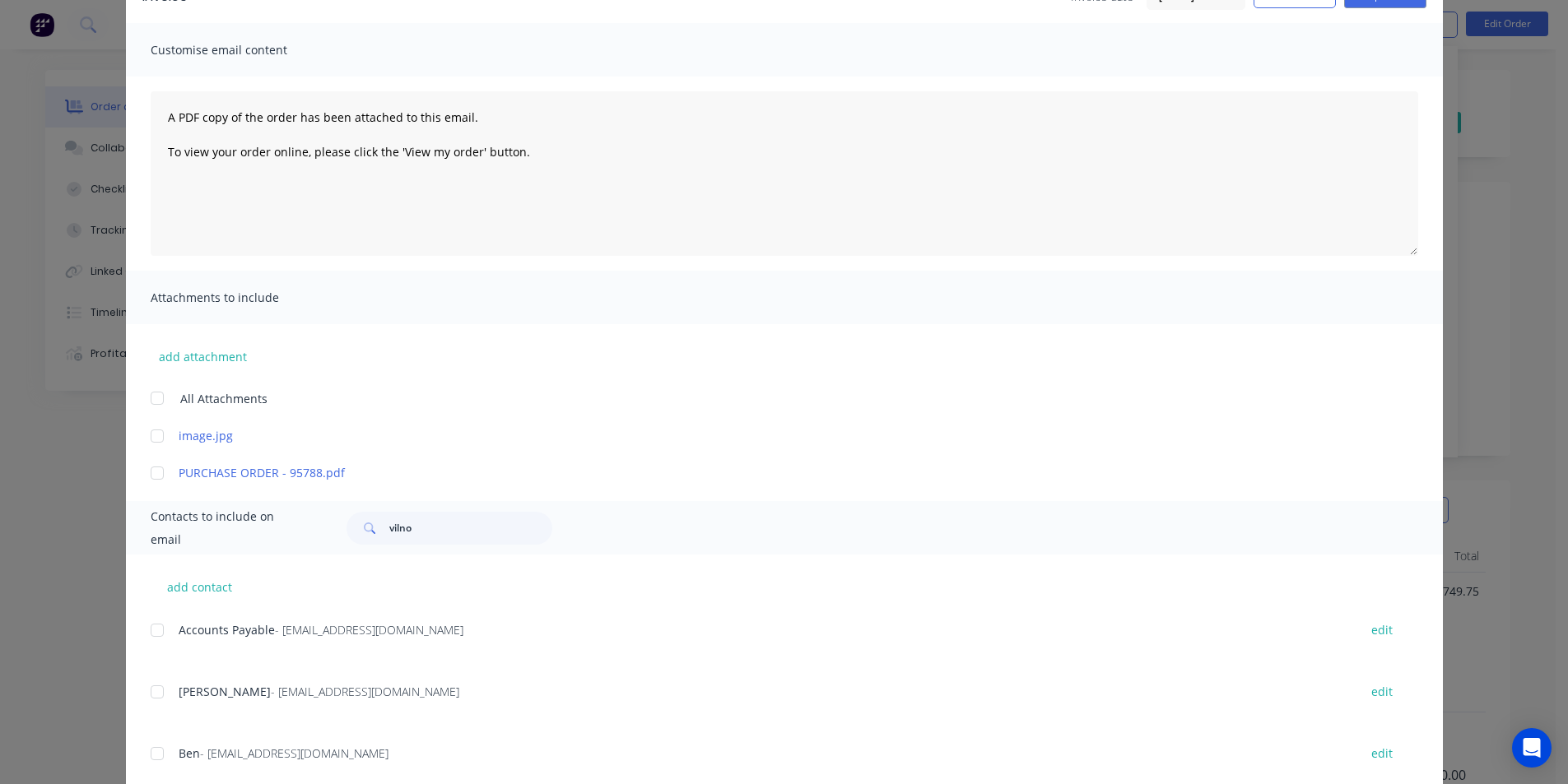
scroll to position [329, 0]
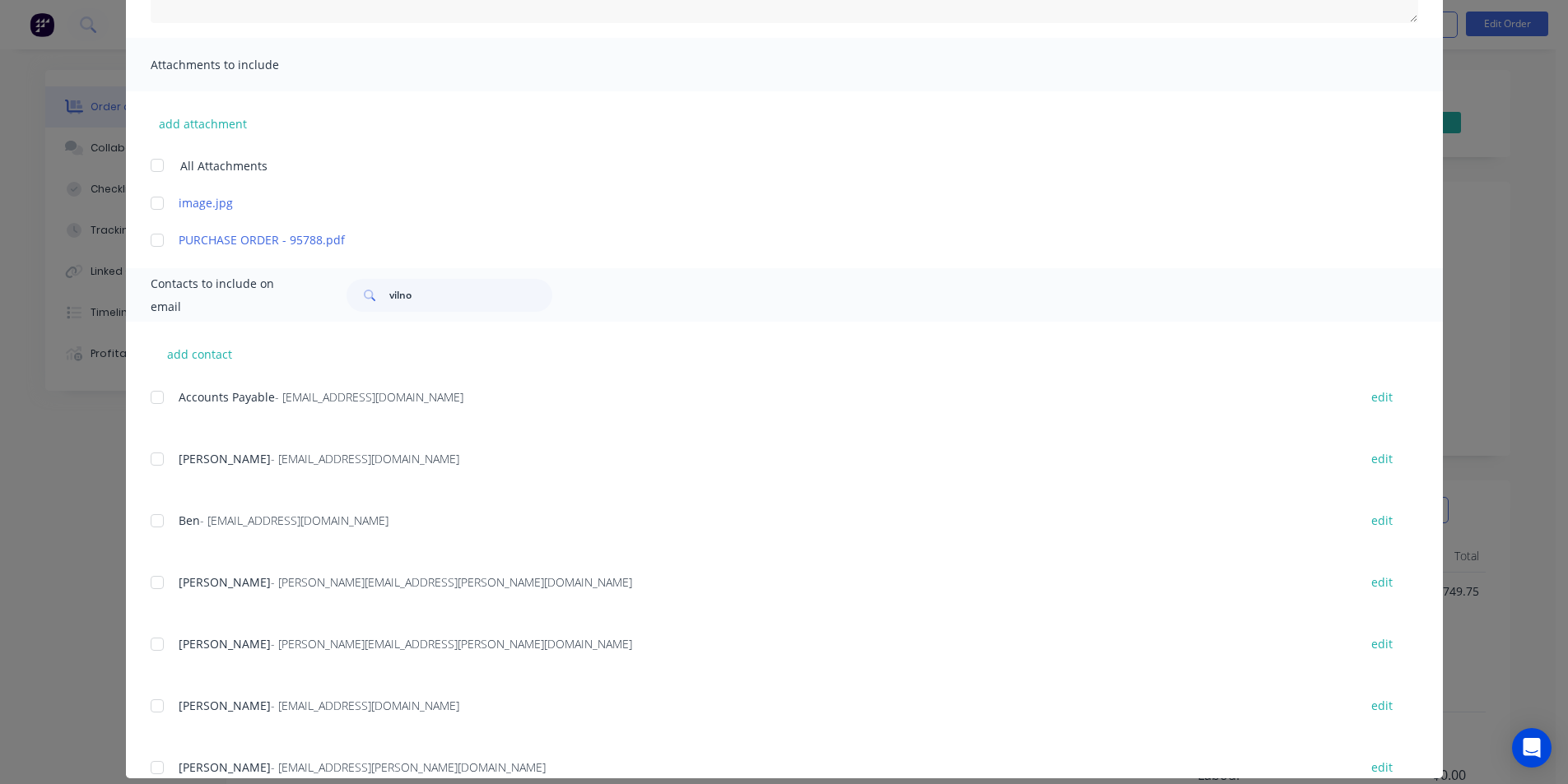
click at [162, 391] on div at bounding box center [157, 397] width 33 height 33
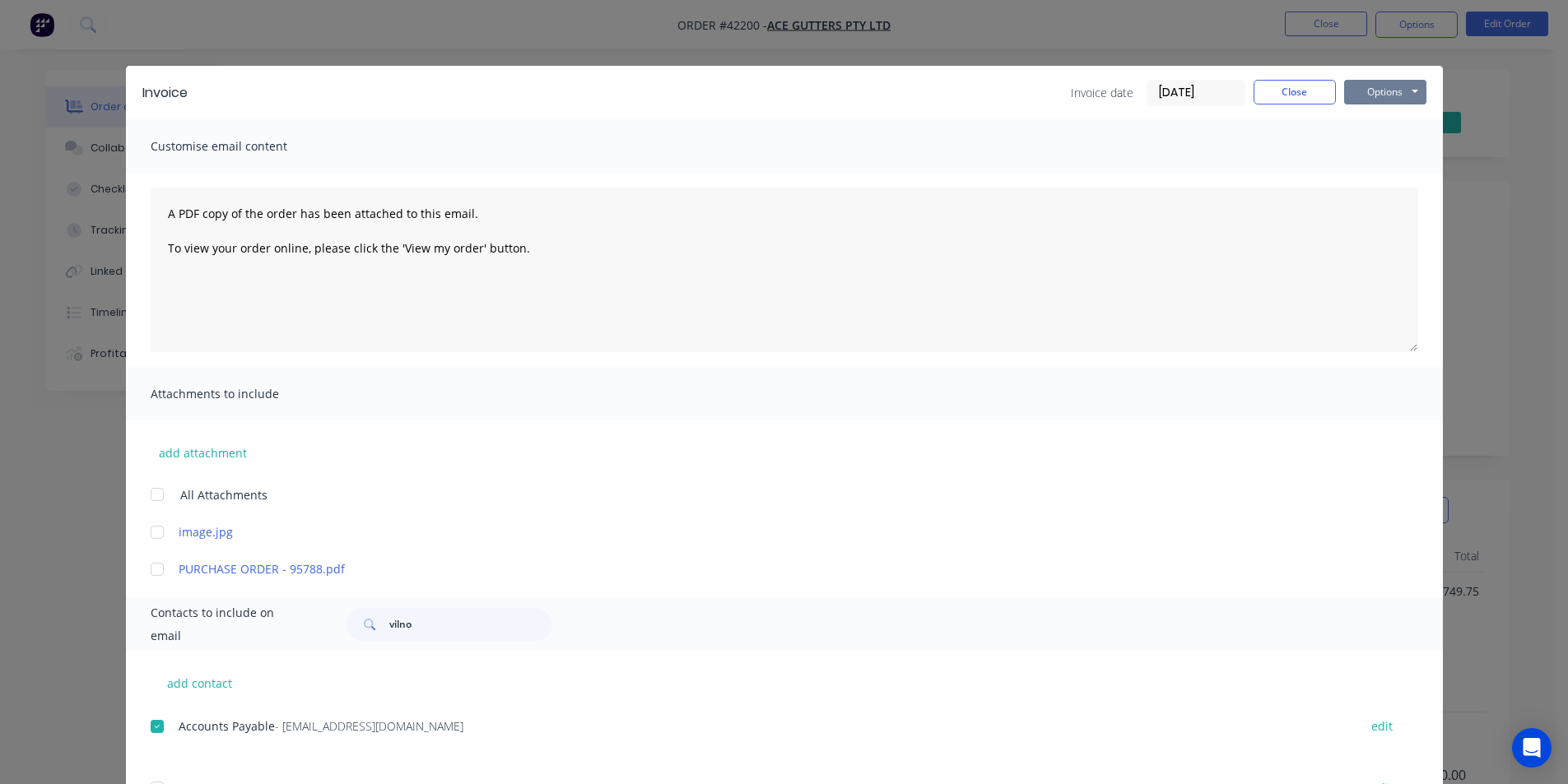
click at [1389, 81] on button "Options" at bounding box center [1385, 92] width 82 height 25
click at [1391, 173] on button "Email" at bounding box center [1396, 176] width 106 height 27
click at [1300, 100] on button "Close" at bounding box center [1295, 92] width 82 height 25
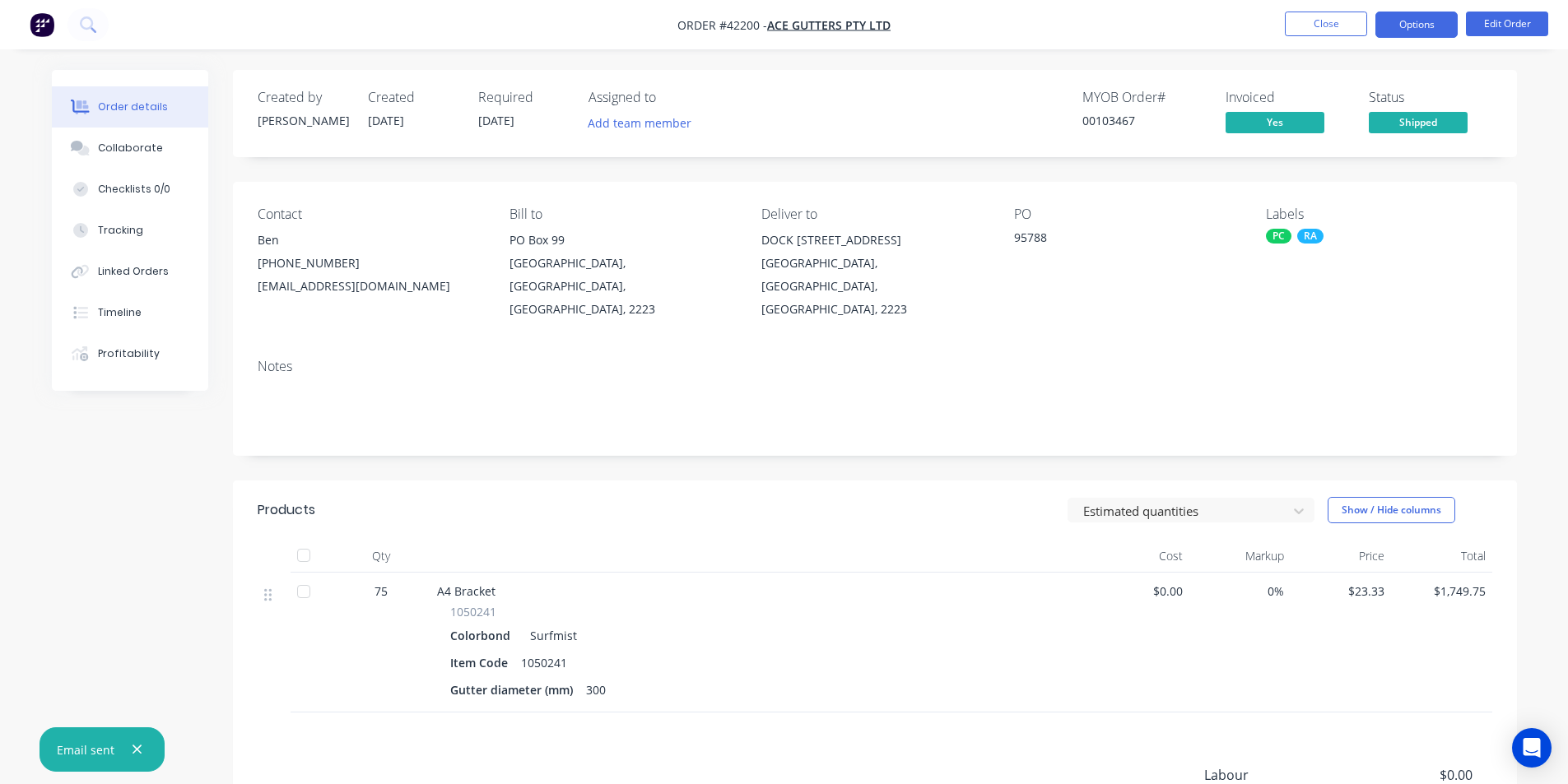
click at [1407, 11] on button "Options" at bounding box center [1416, 24] width 82 height 27
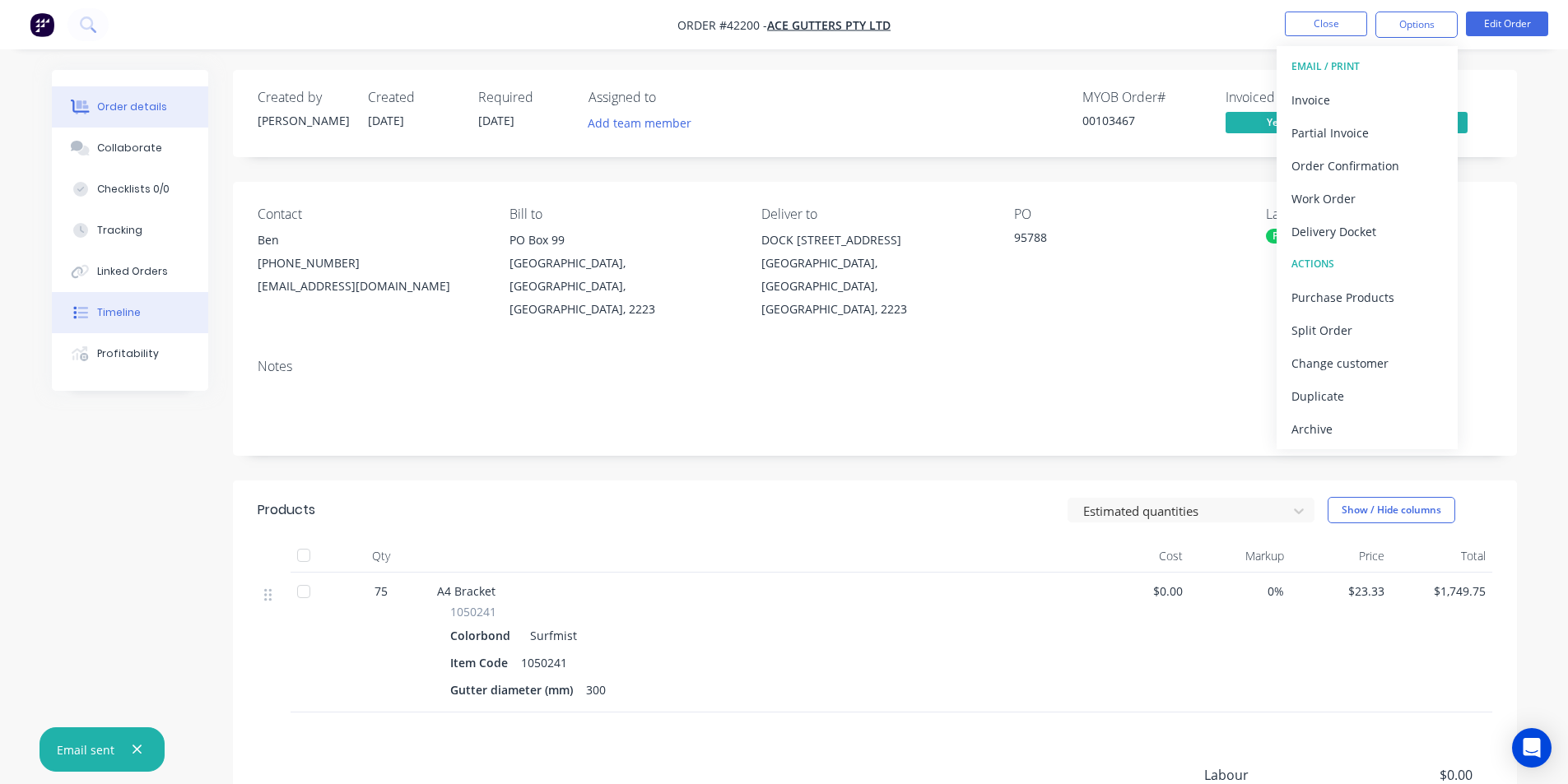
click at [94, 317] on button "Timeline" at bounding box center [130, 312] width 156 height 41
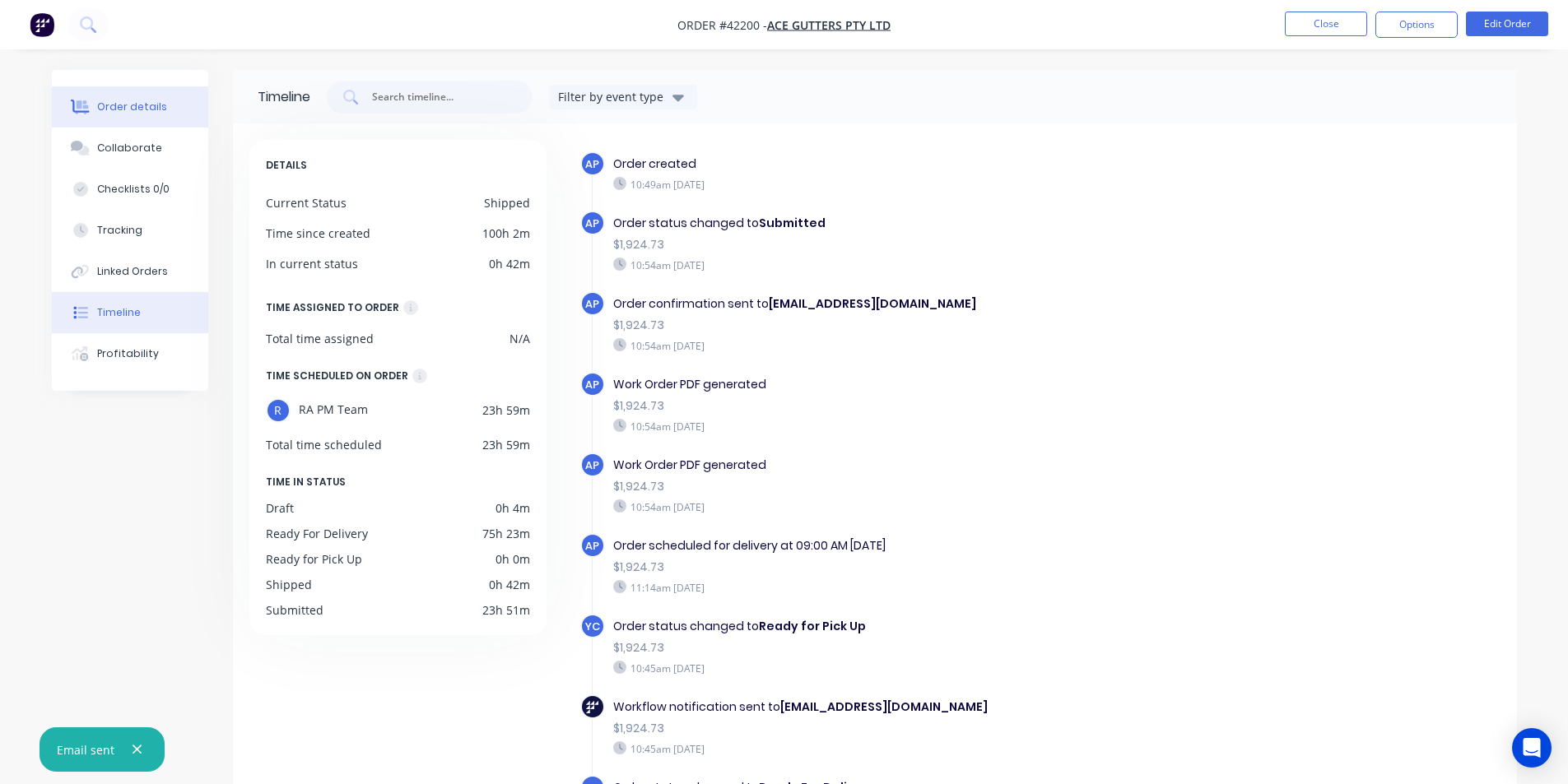
click at [116, 115] on button "Order details" at bounding box center [130, 107] width 156 height 41
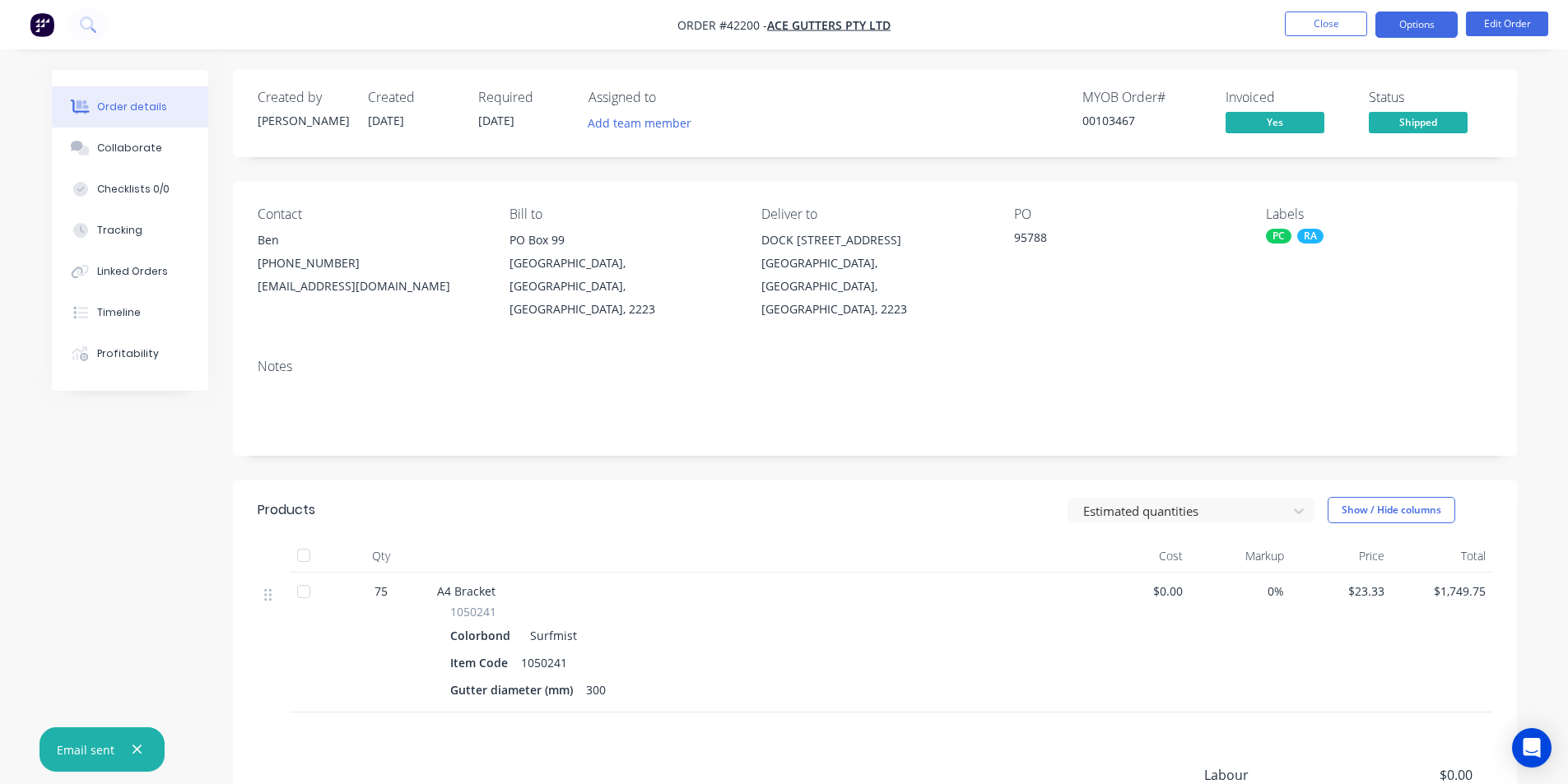
click at [1422, 24] on button "Options" at bounding box center [1416, 24] width 82 height 27
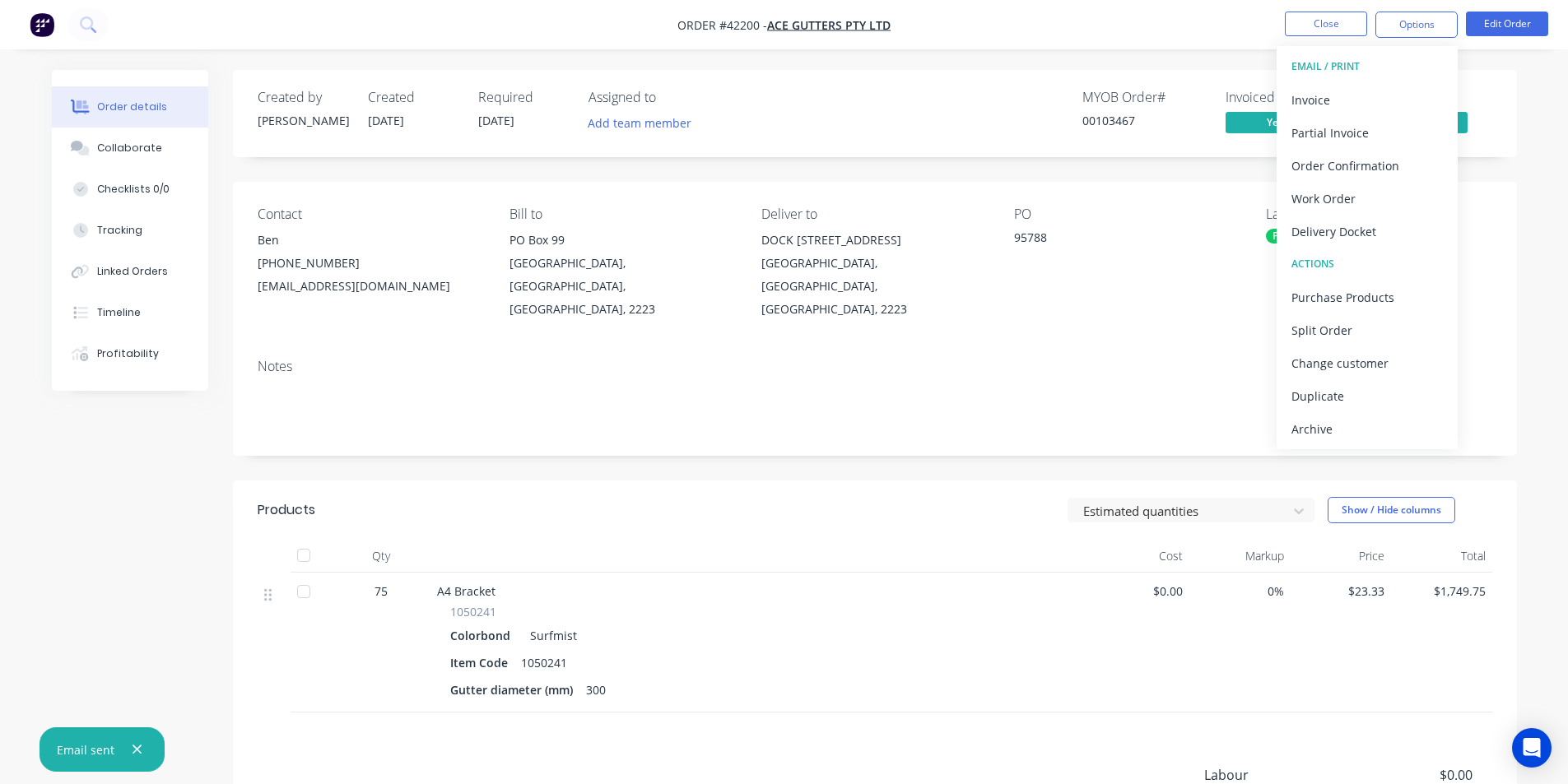
click at [1388, 422] on div "Archive" at bounding box center [1367, 429] width 151 height 24
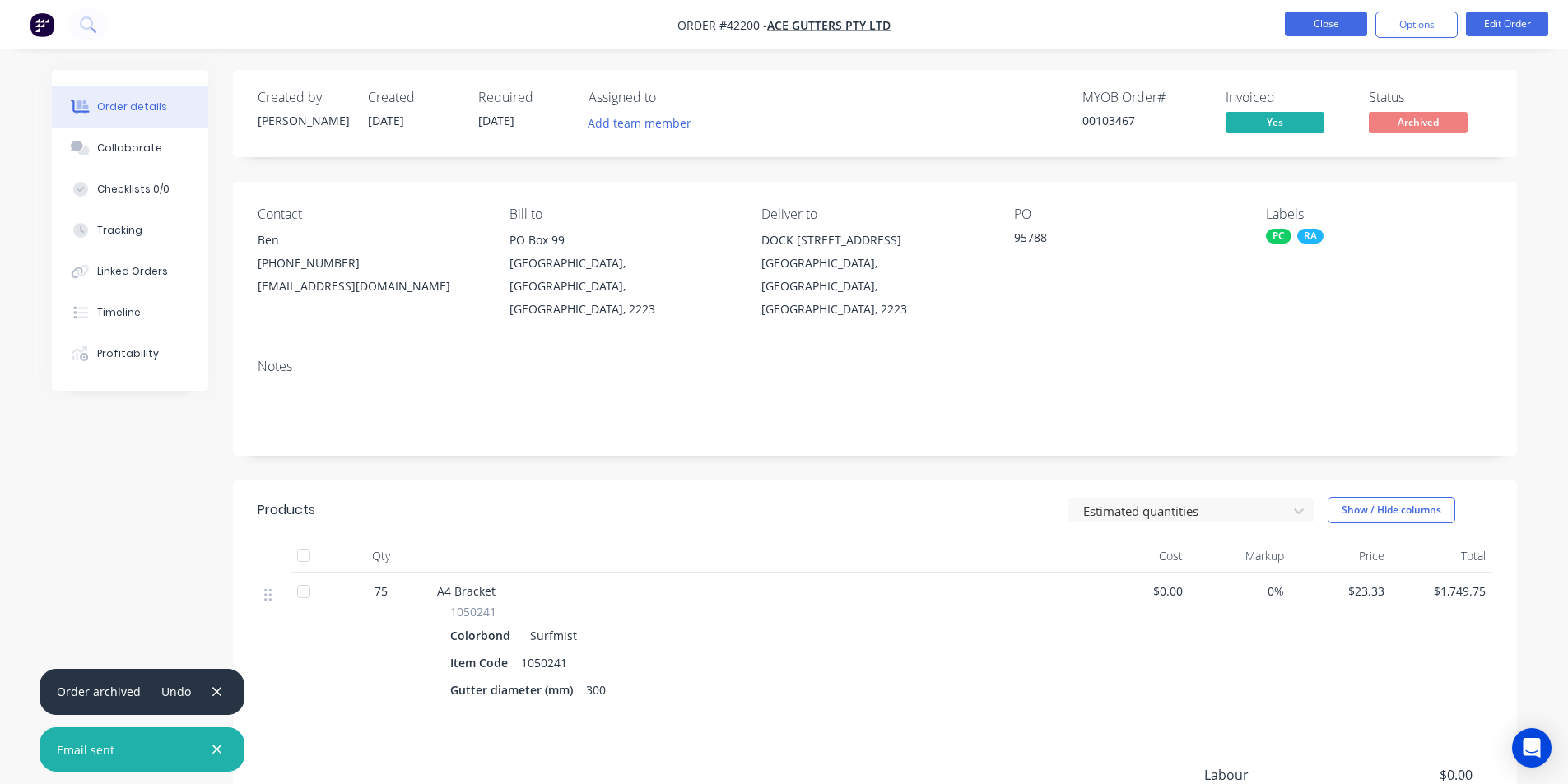
click at [1341, 18] on button "Close" at bounding box center [1326, 23] width 82 height 25
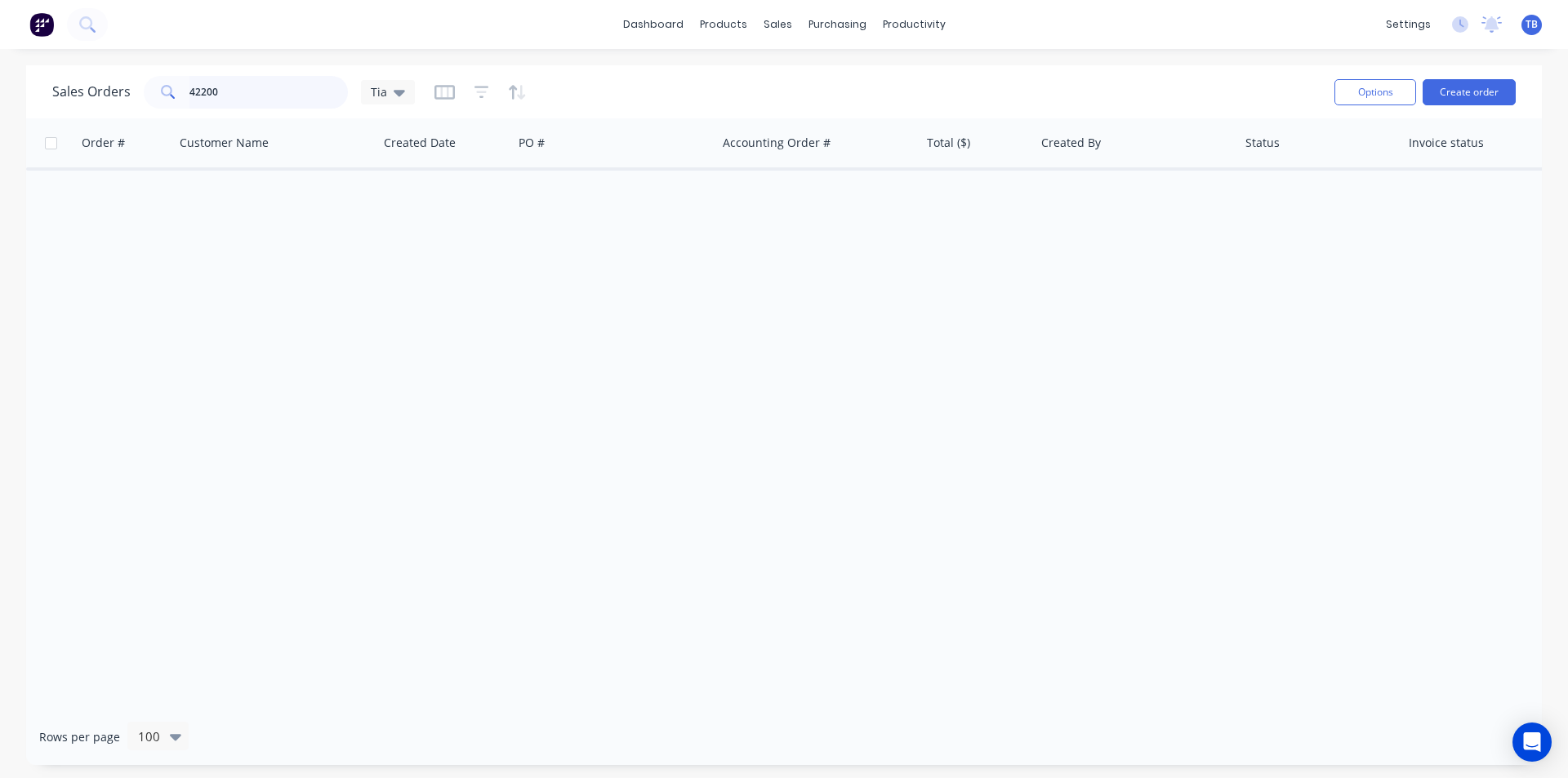
drag, startPoint x: 258, startPoint y: 93, endPoint x: 187, endPoint y: 89, distance: 71.1
click at [187, 89] on div "42200" at bounding box center [246, 92] width 204 height 32
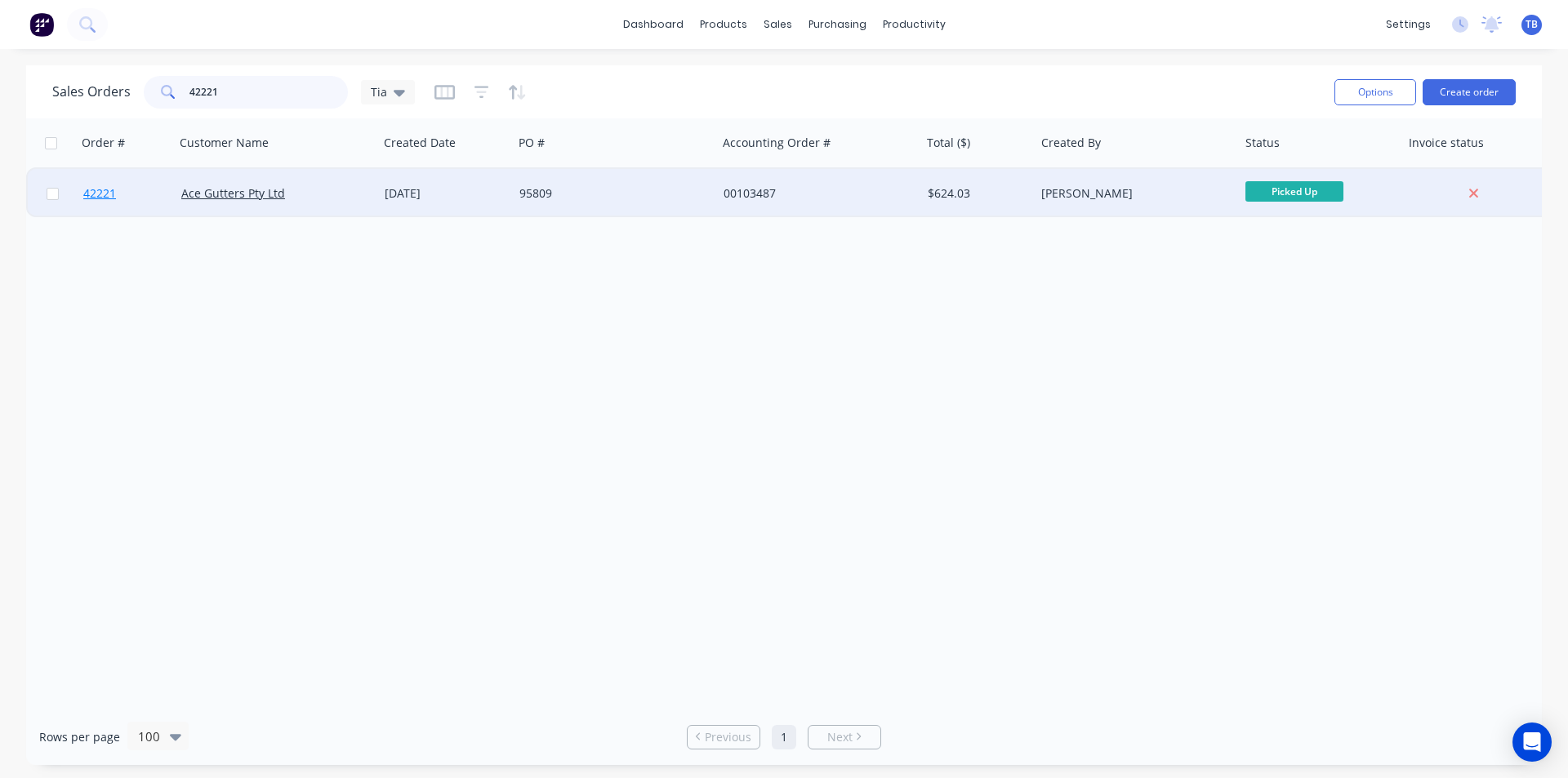
type input "42221"
click at [97, 187] on span "42221" at bounding box center [100, 193] width 32 height 16
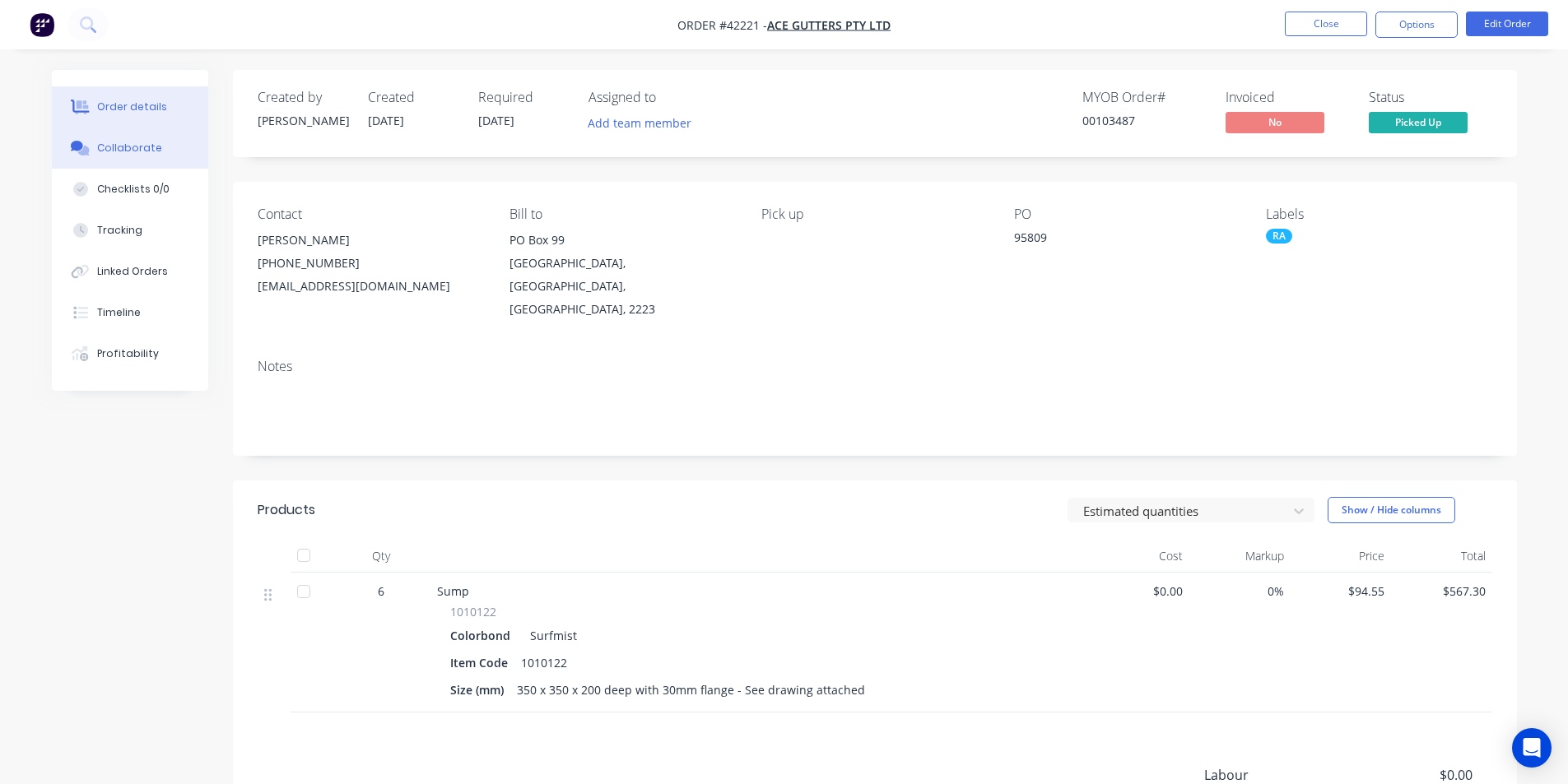
click at [89, 150] on icon at bounding box center [82, 151] width 11 height 10
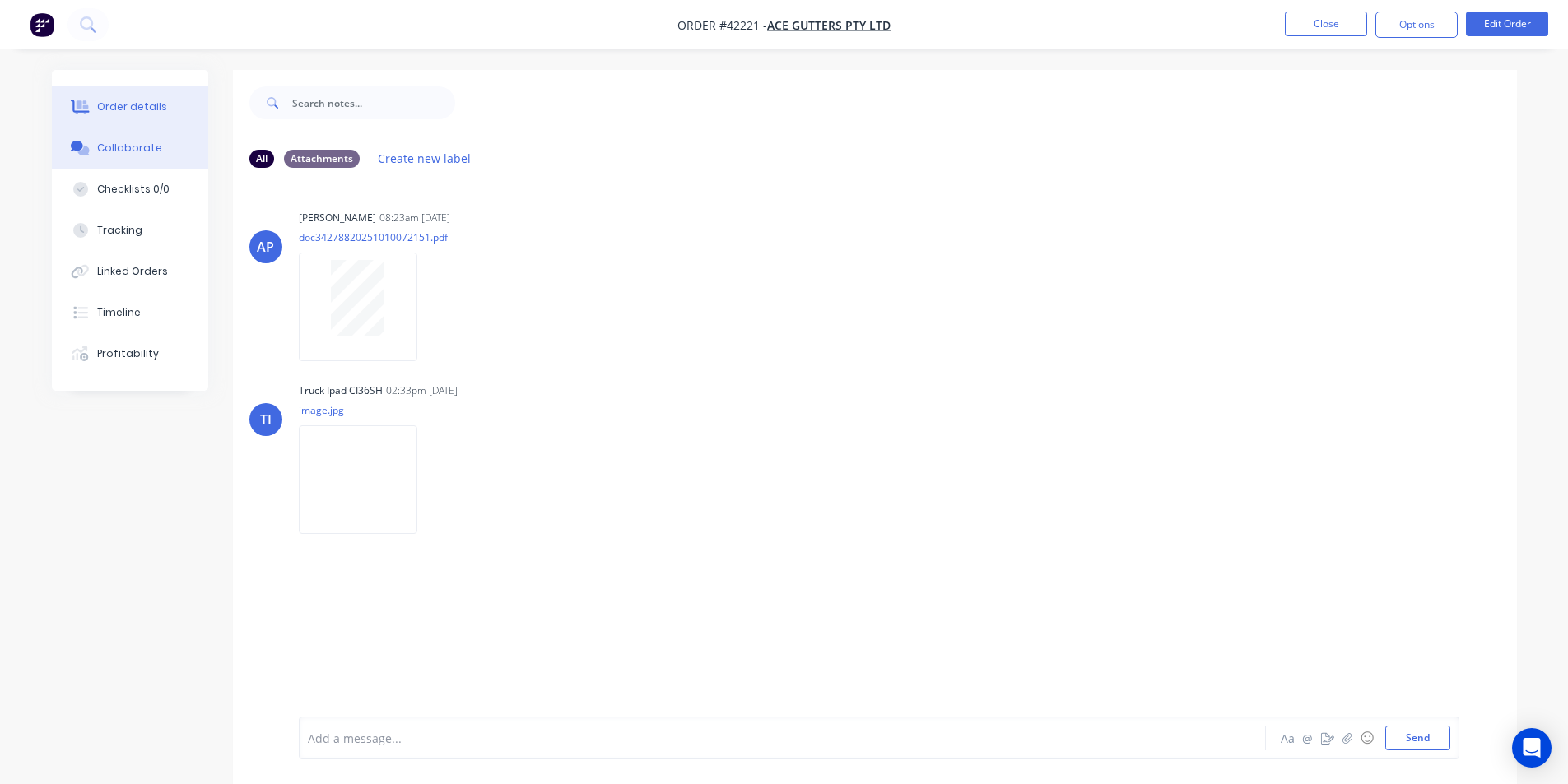
click at [162, 103] on button "Order details" at bounding box center [130, 107] width 156 height 41
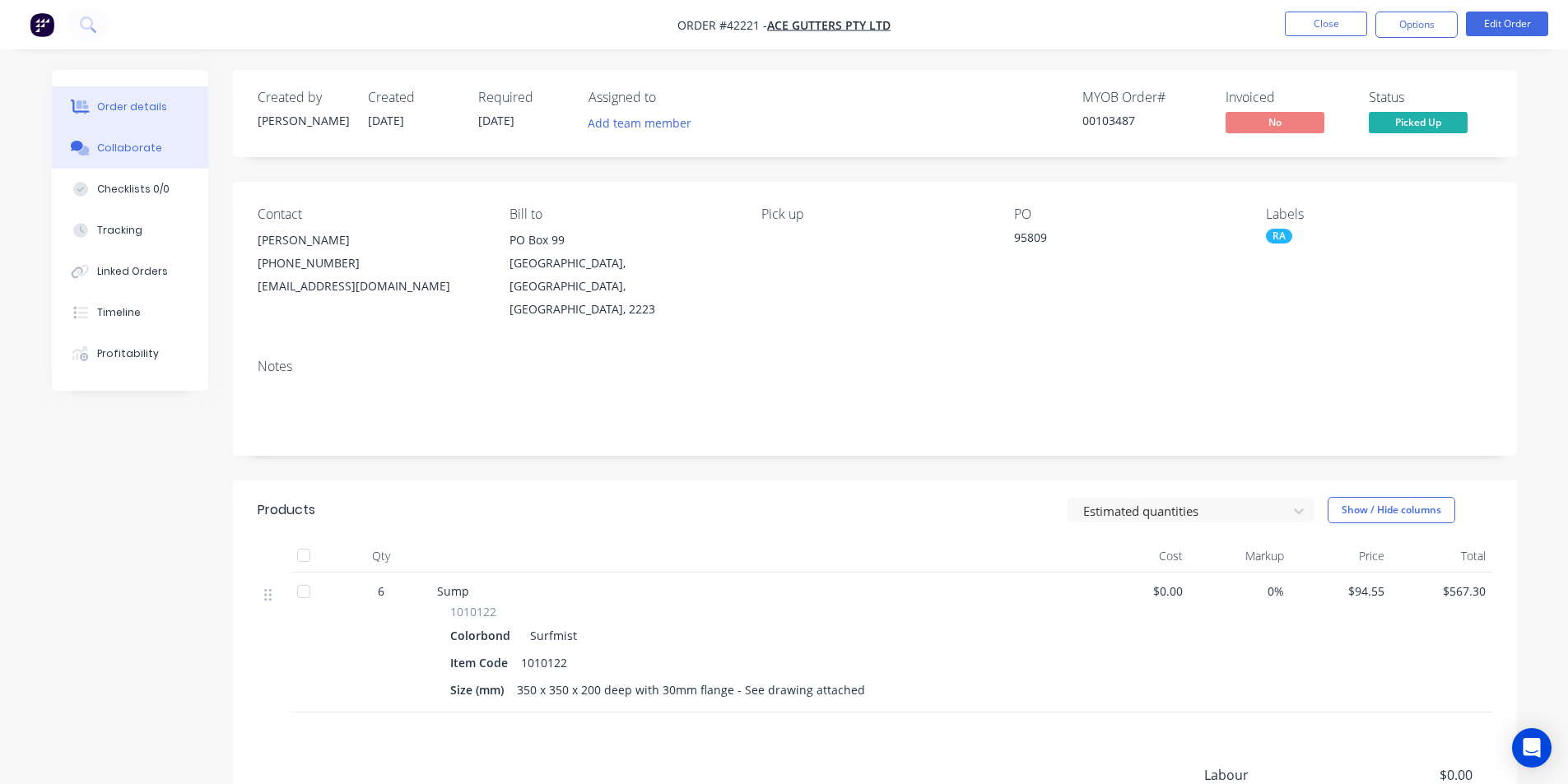
click at [90, 151] on div at bounding box center [81, 148] width 25 height 15
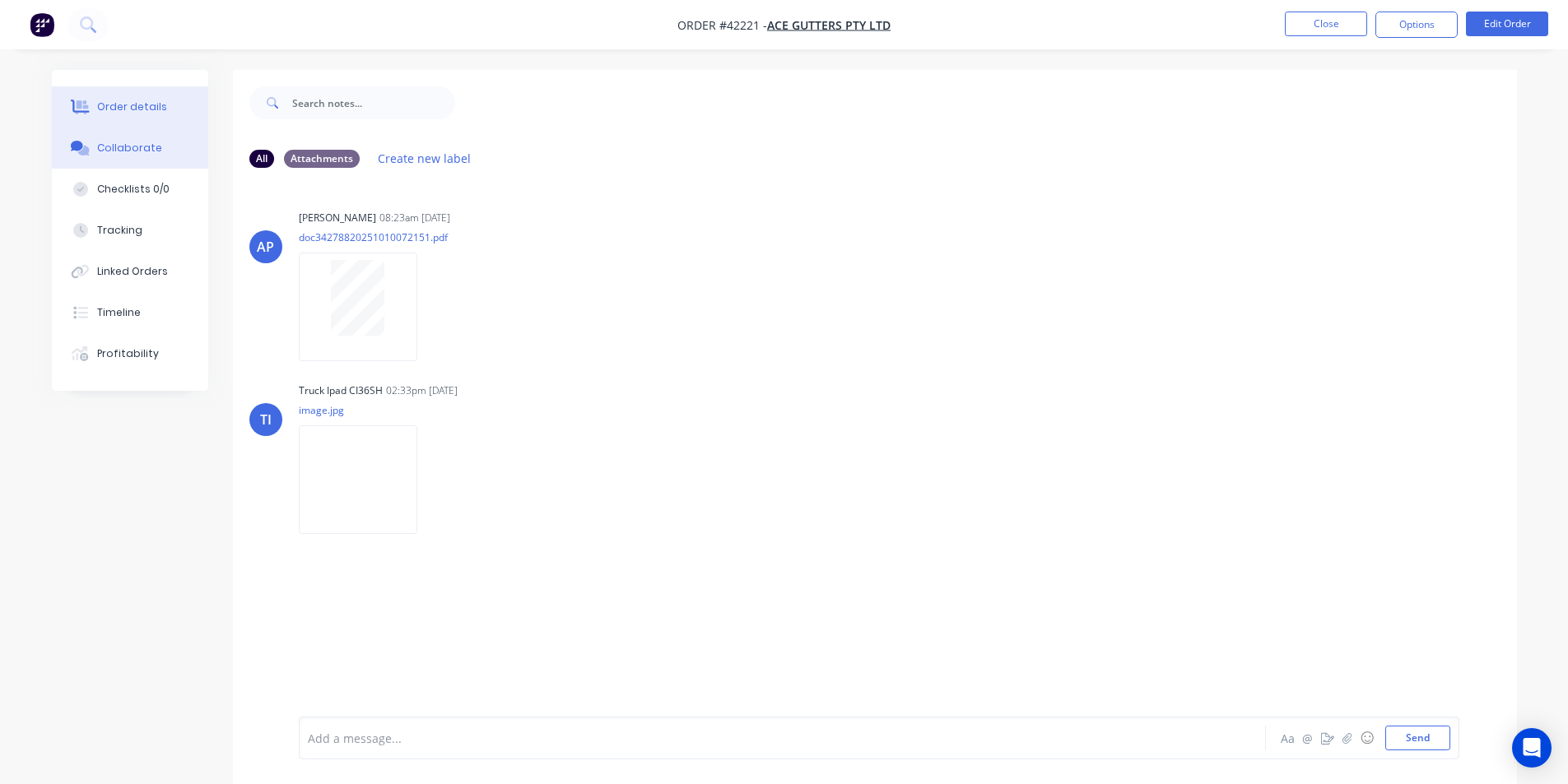
click at [94, 113] on button "Order details" at bounding box center [130, 107] width 156 height 41
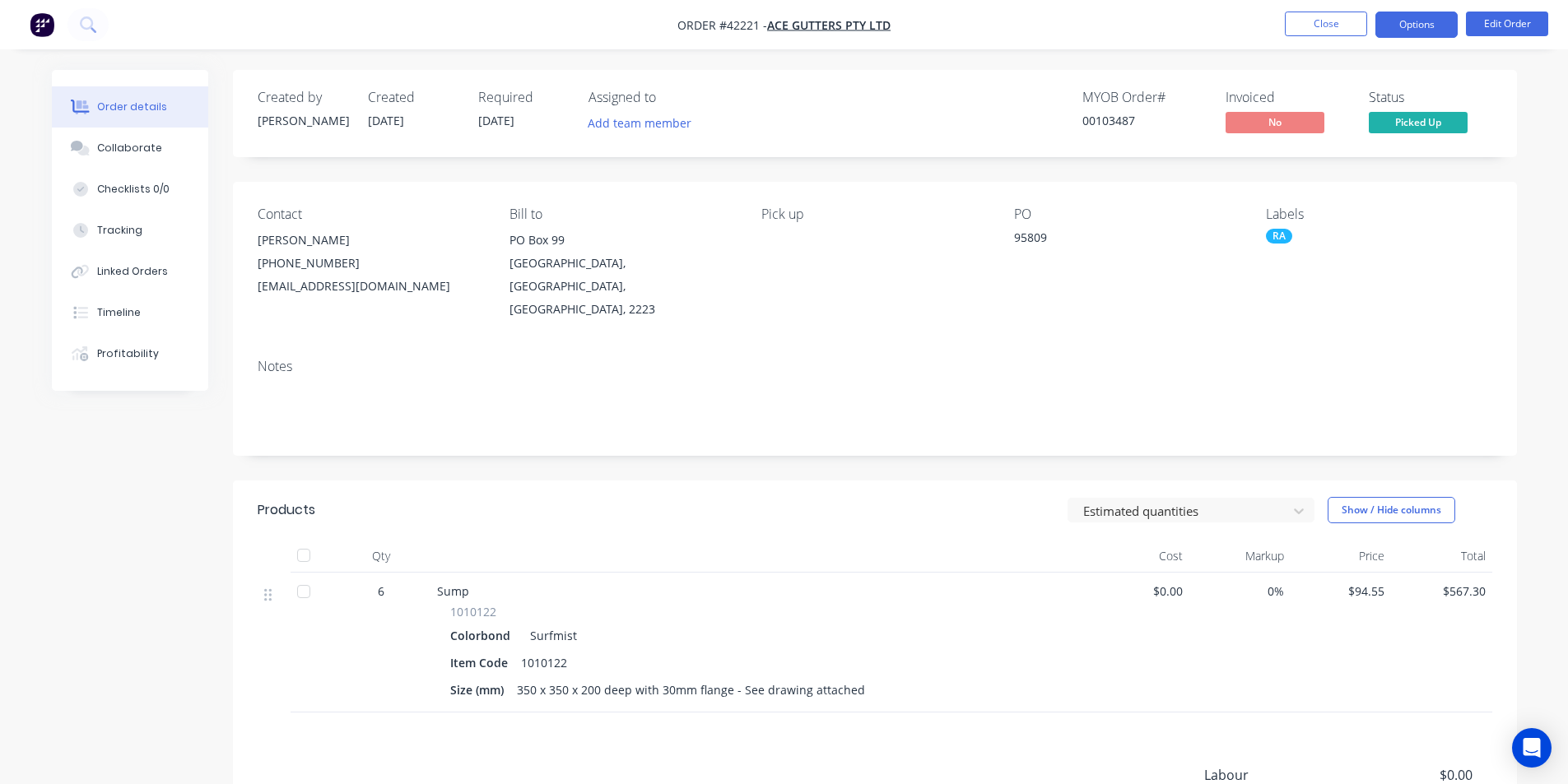
click at [1436, 22] on button "Options" at bounding box center [1416, 24] width 82 height 27
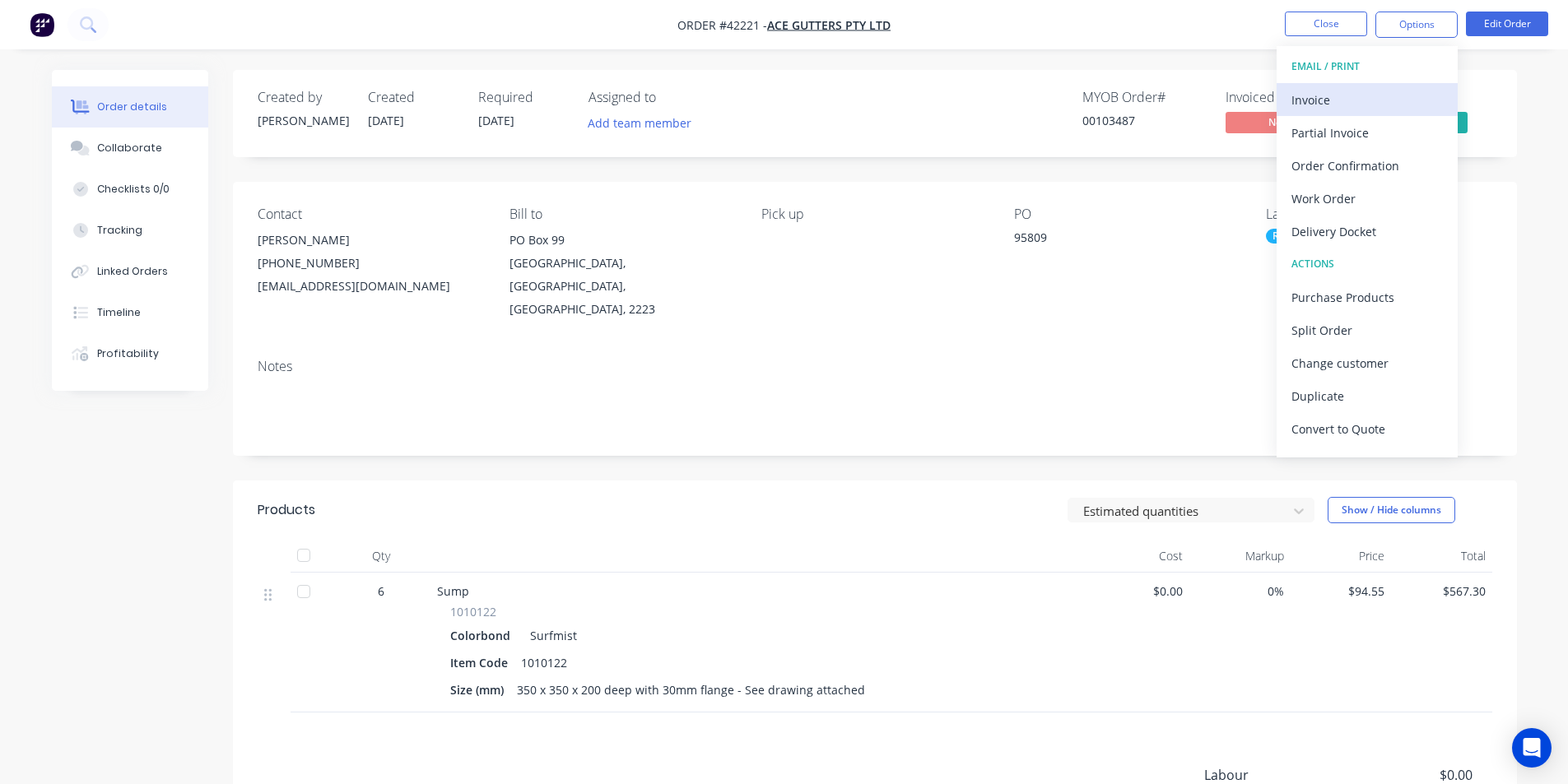
click at [1386, 100] on div "Invoice" at bounding box center [1367, 100] width 151 height 24
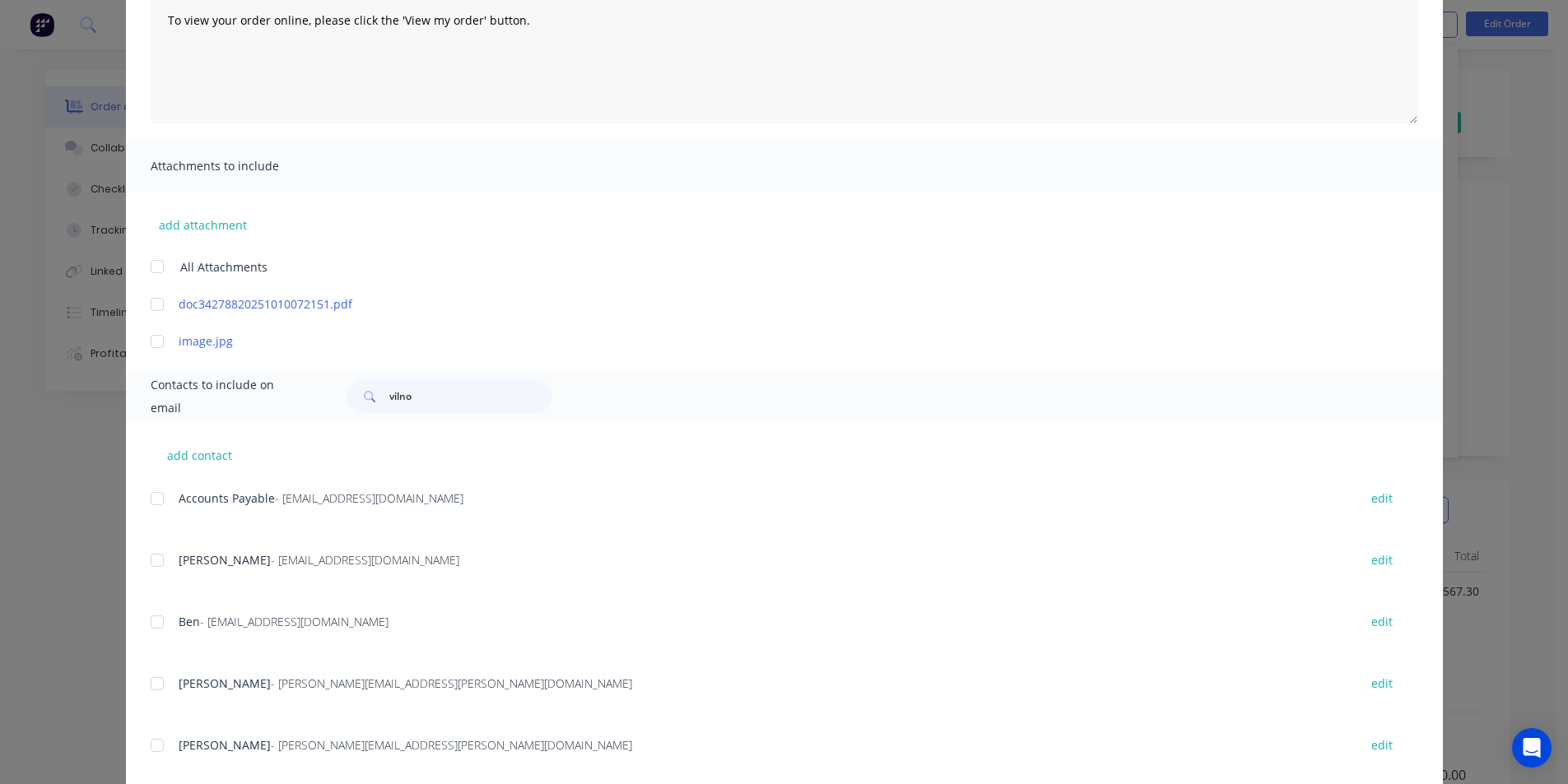
scroll to position [347, 0]
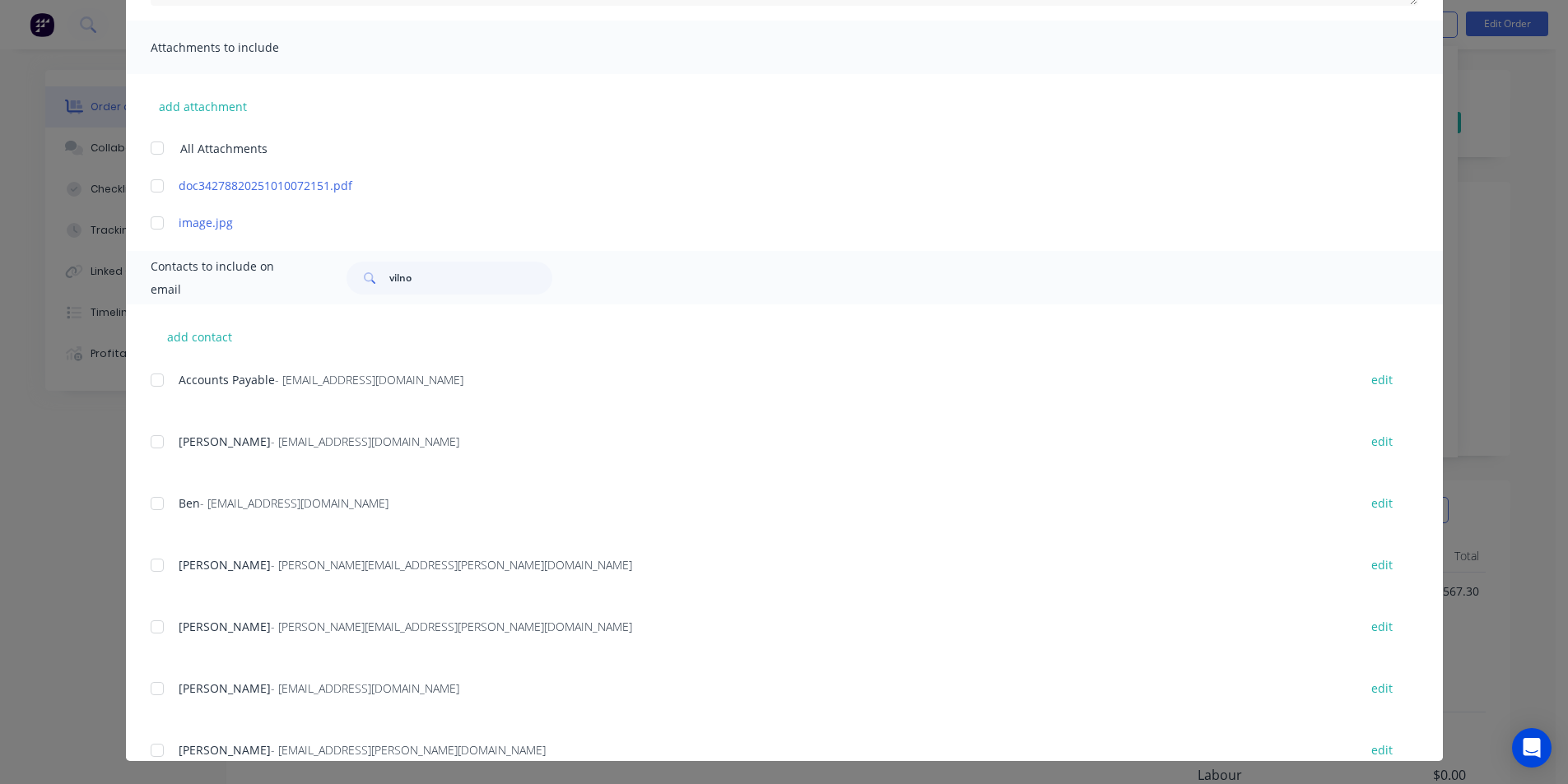
click at [160, 381] on div at bounding box center [157, 380] width 33 height 33
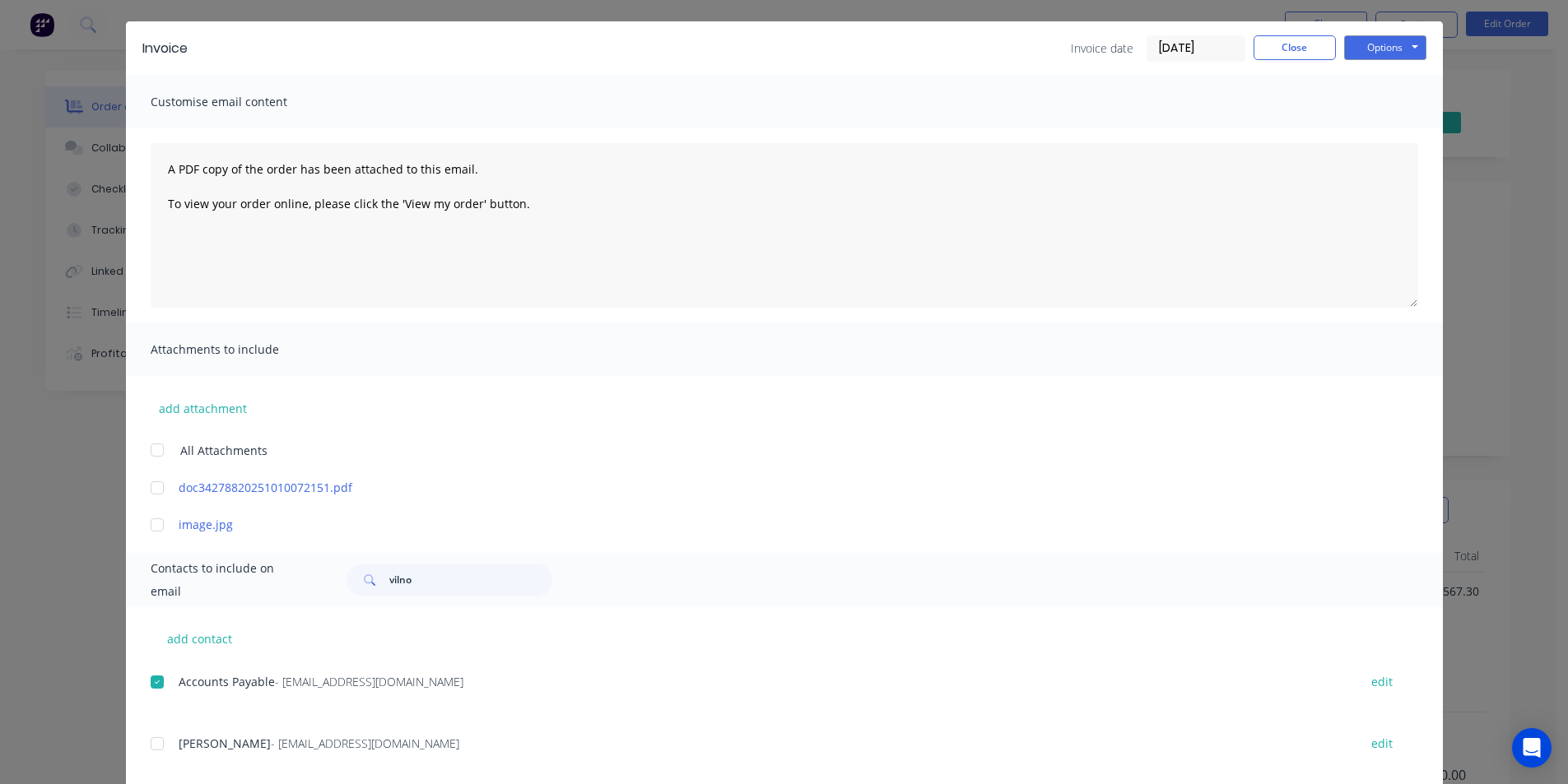
scroll to position [17, 0]
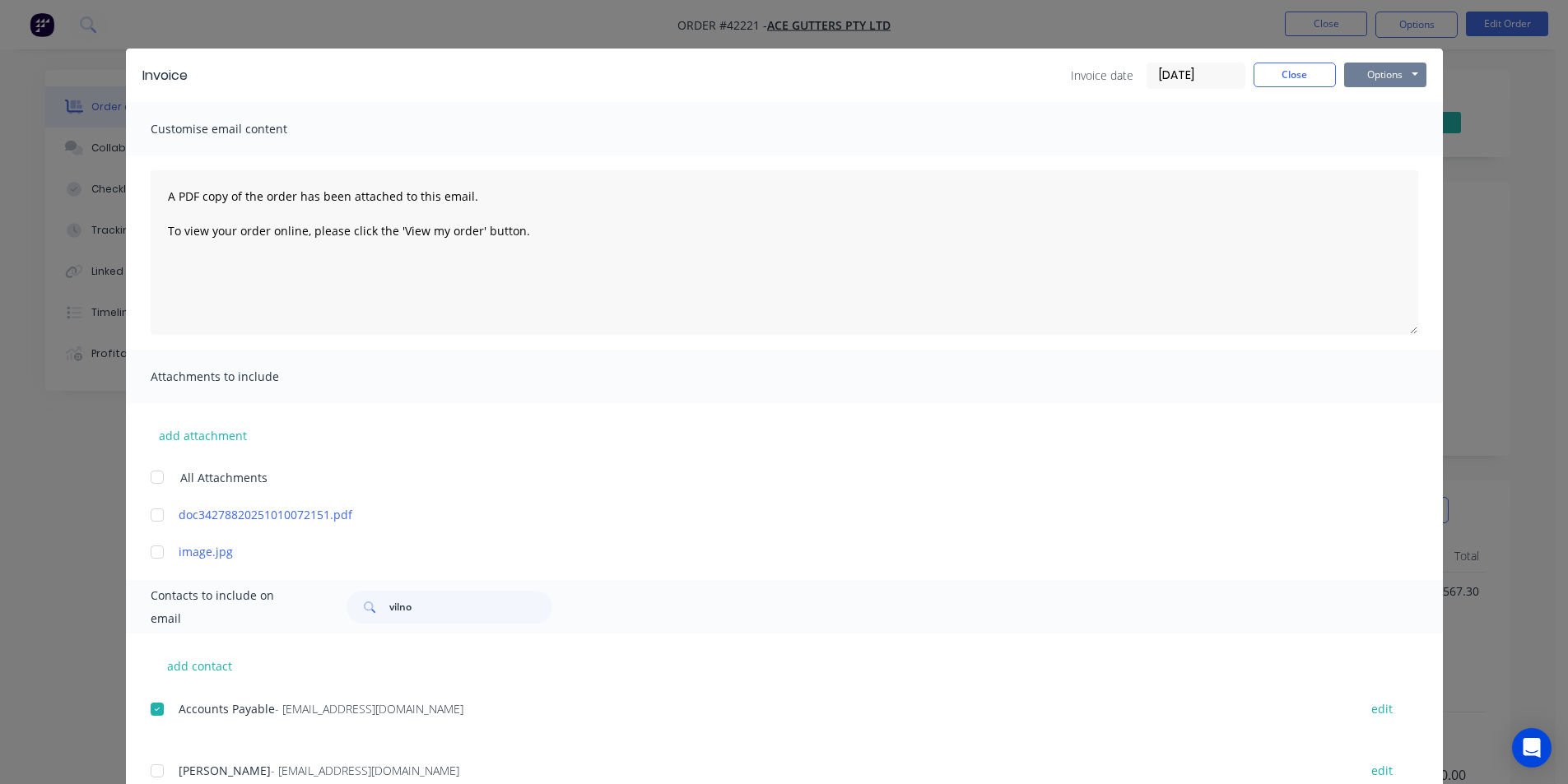
click at [1408, 73] on button "Options" at bounding box center [1385, 75] width 82 height 25
click at [1413, 169] on button "Email" at bounding box center [1396, 159] width 106 height 27
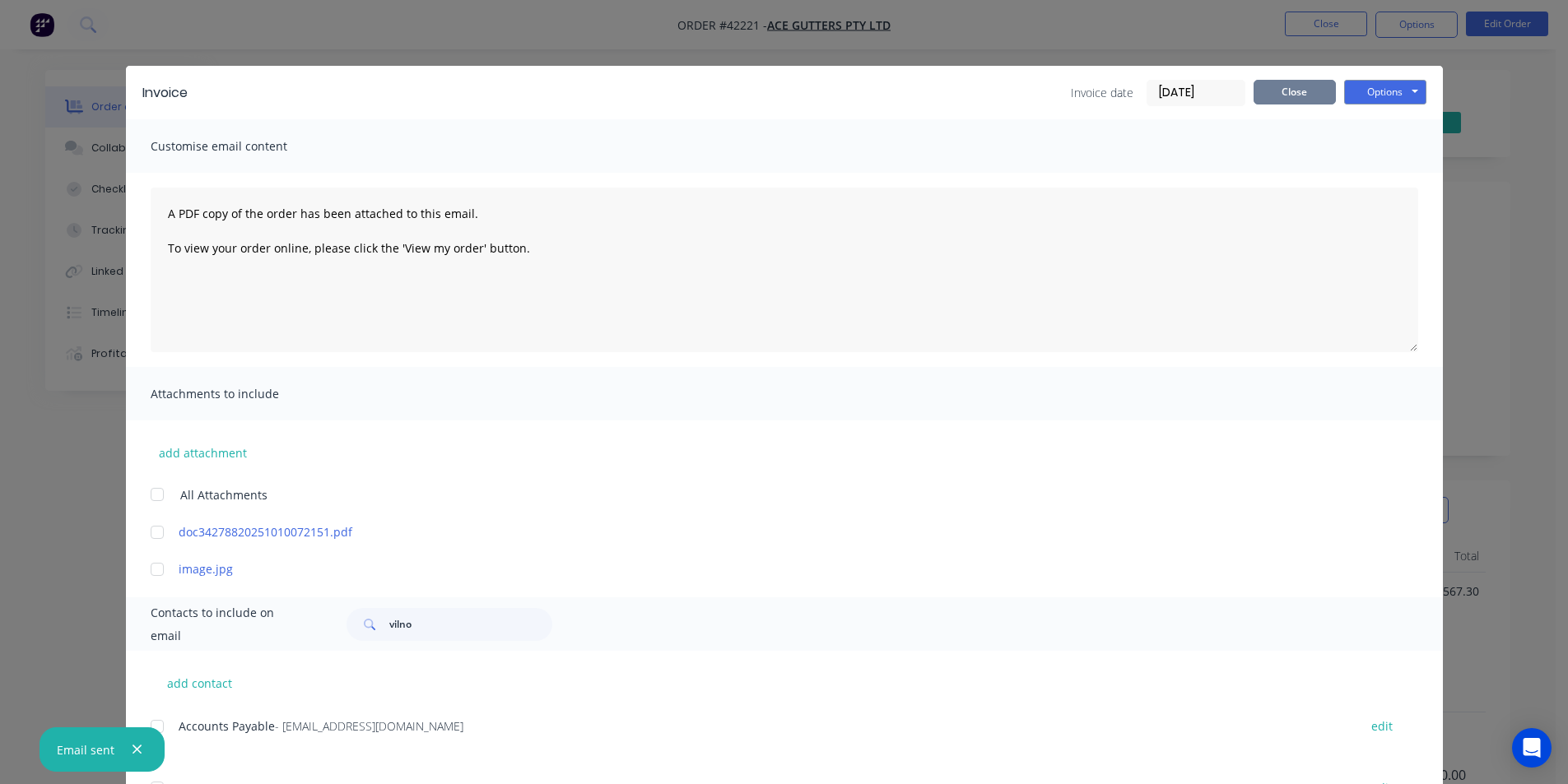
click at [1254, 99] on button "Close" at bounding box center [1295, 92] width 82 height 25
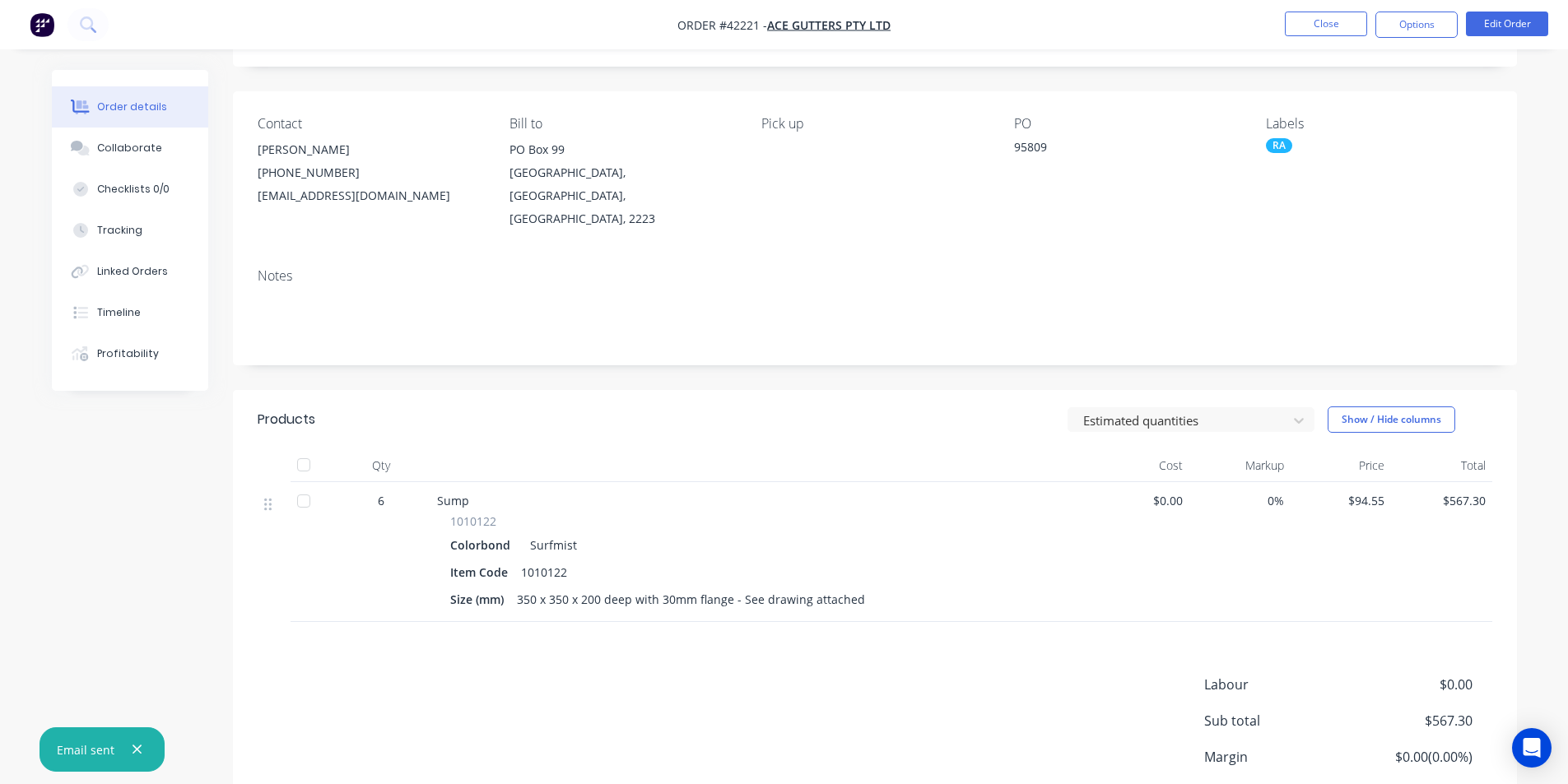
scroll to position [198, 0]
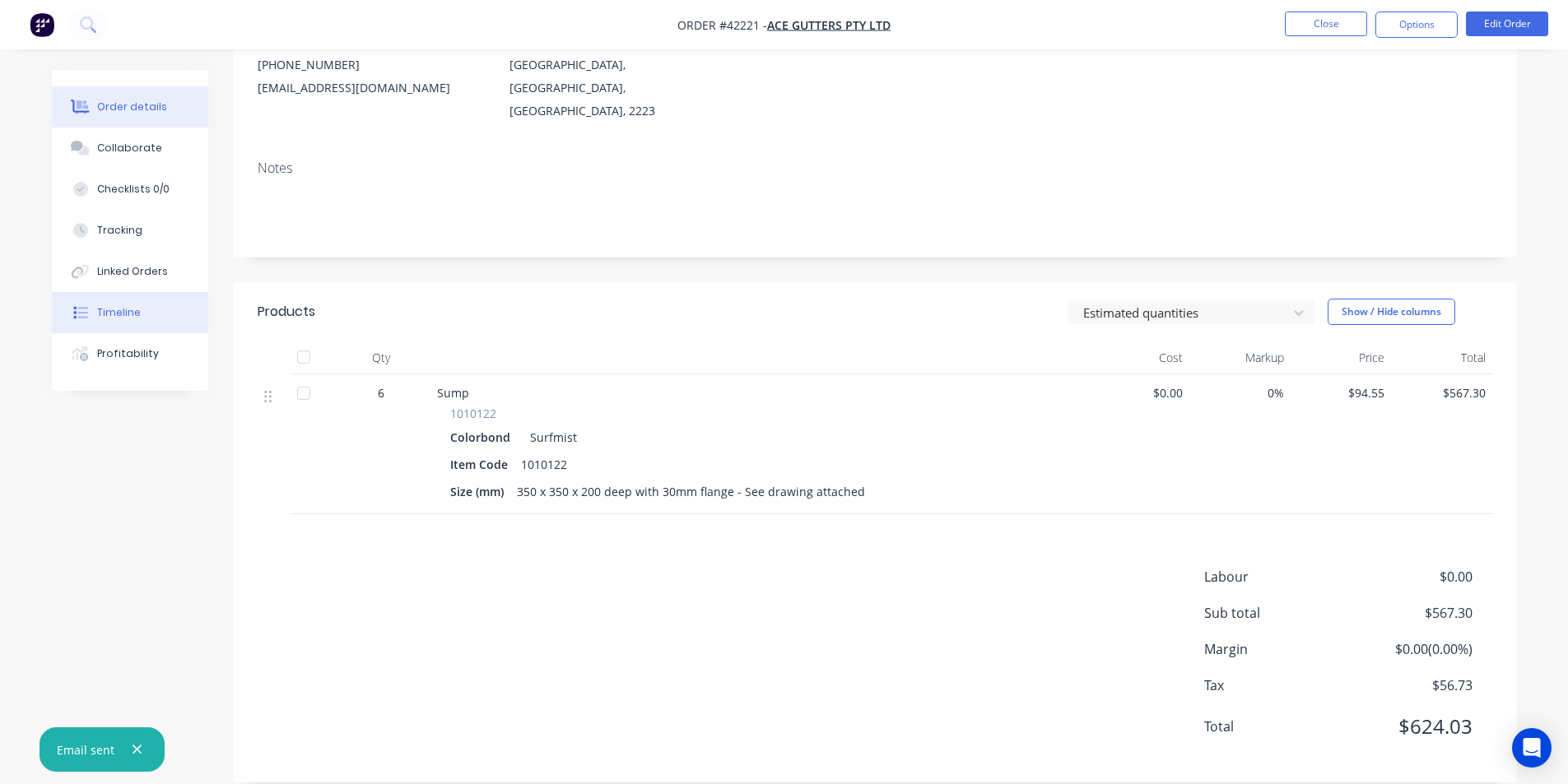
click at [139, 299] on button "Timeline" at bounding box center [130, 312] width 156 height 41
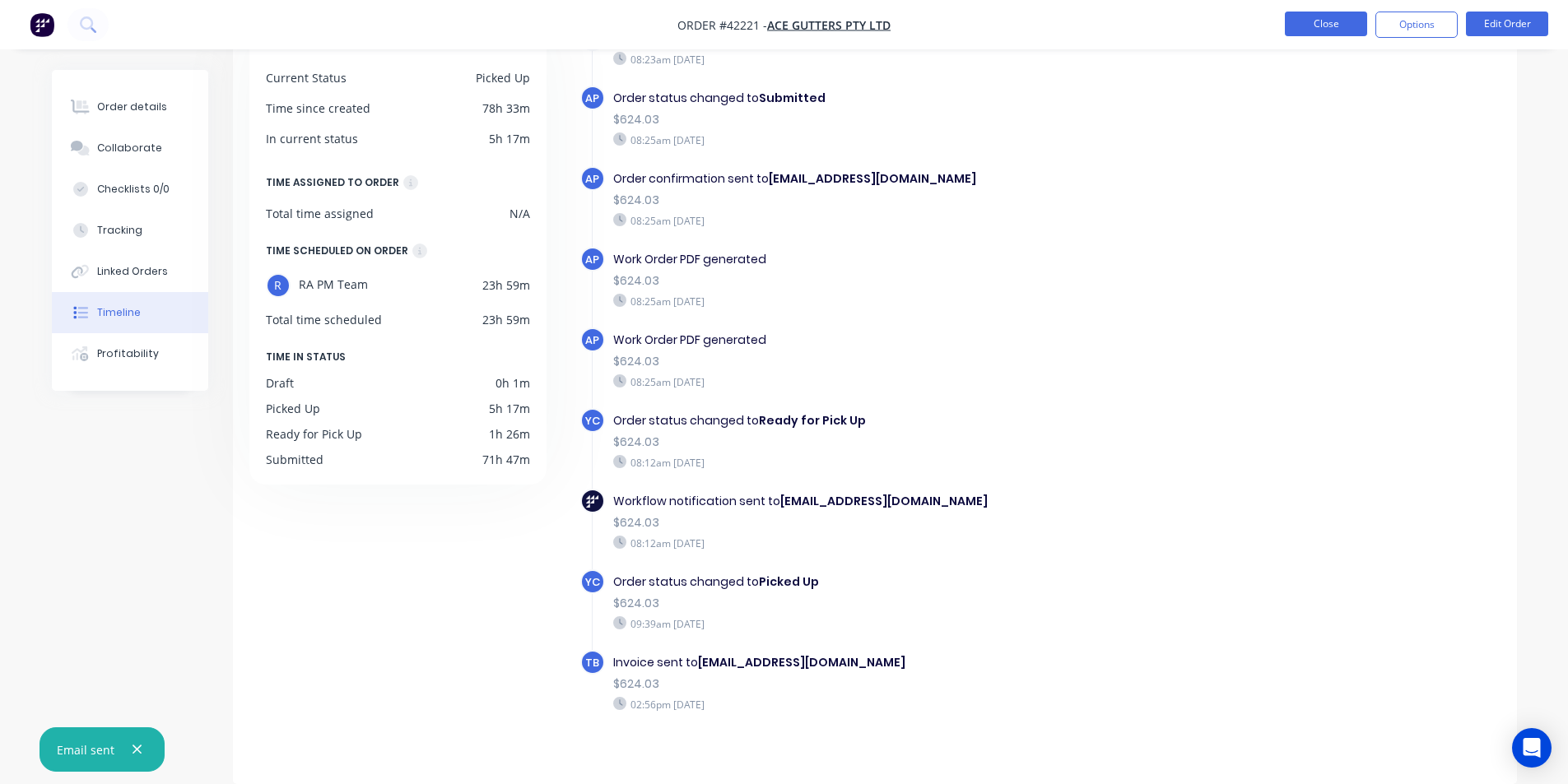
click at [1296, 20] on button "Close" at bounding box center [1326, 23] width 82 height 25
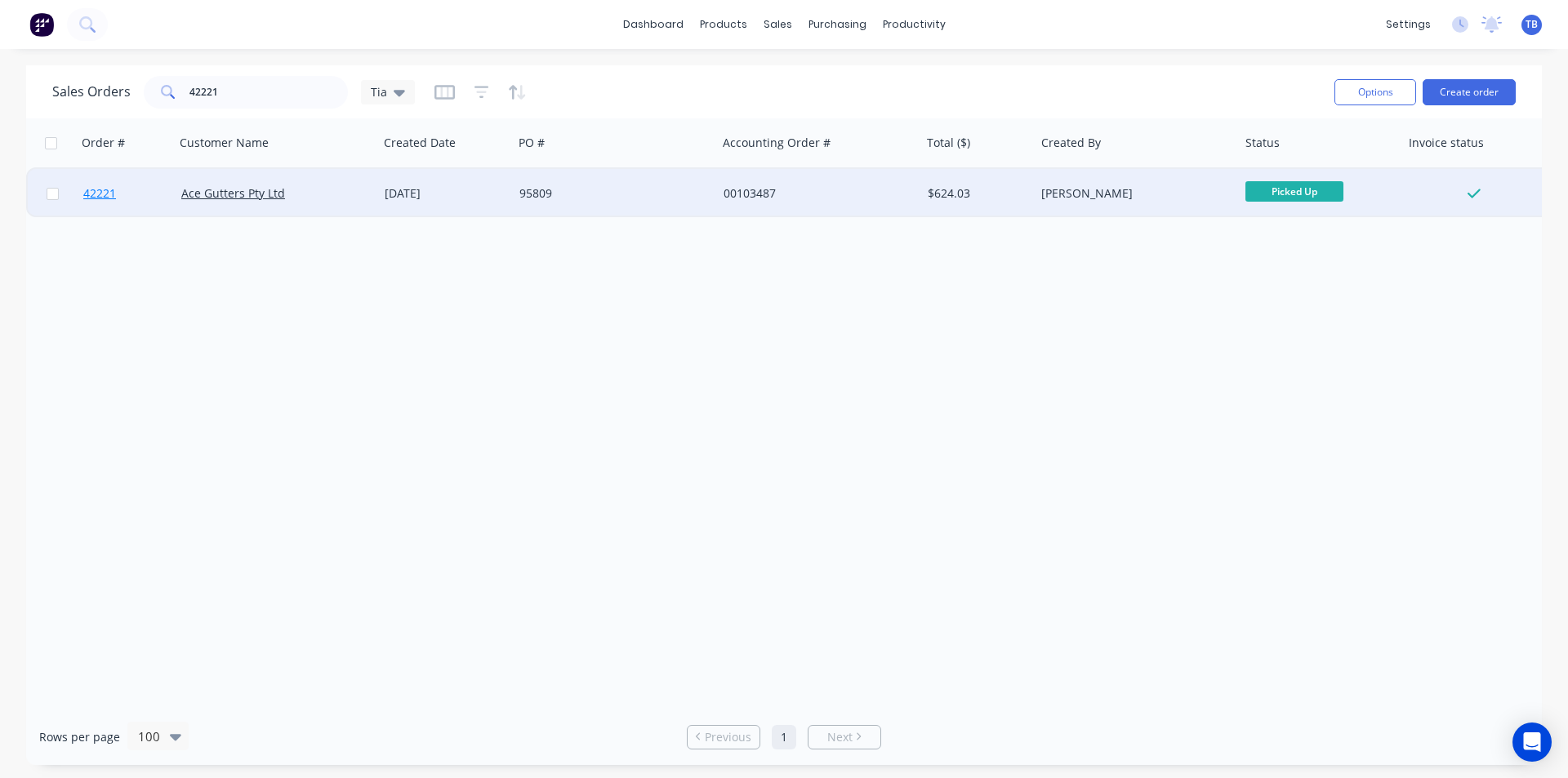
click at [106, 195] on span "42221" at bounding box center [100, 193] width 32 height 16
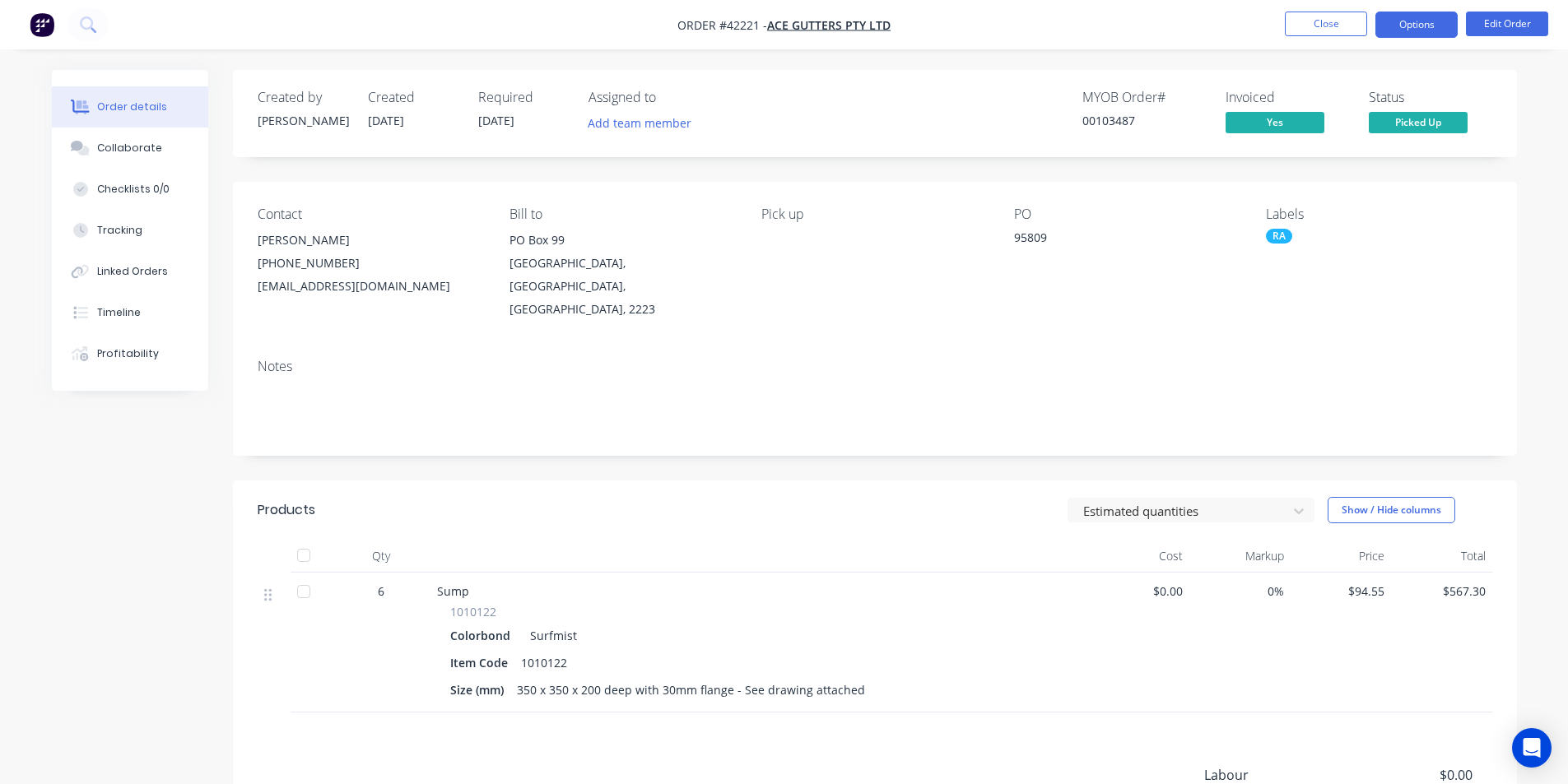
click at [1414, 26] on button "Options" at bounding box center [1416, 24] width 82 height 27
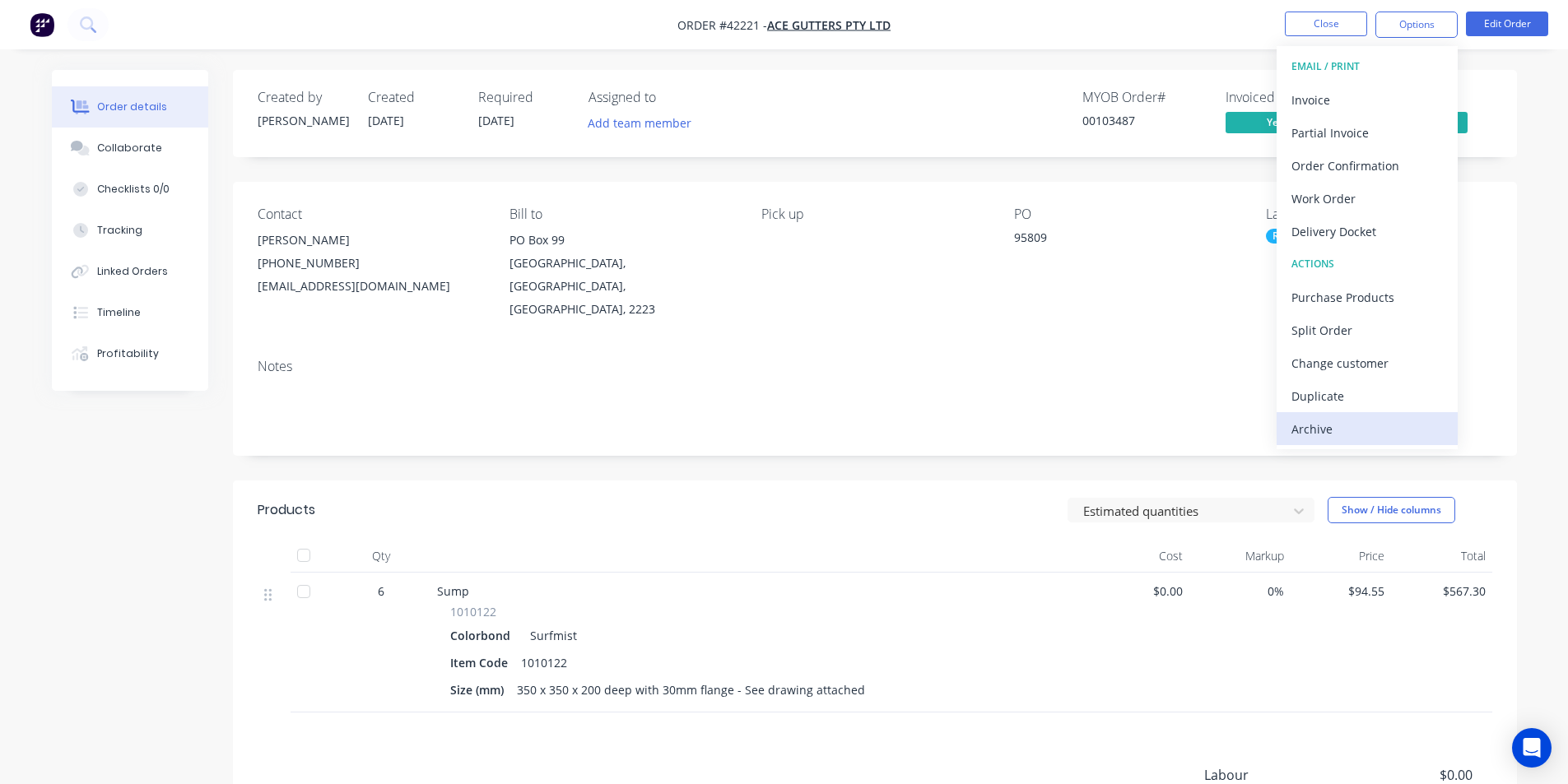
click at [1384, 425] on div "Archive" at bounding box center [1367, 429] width 151 height 24
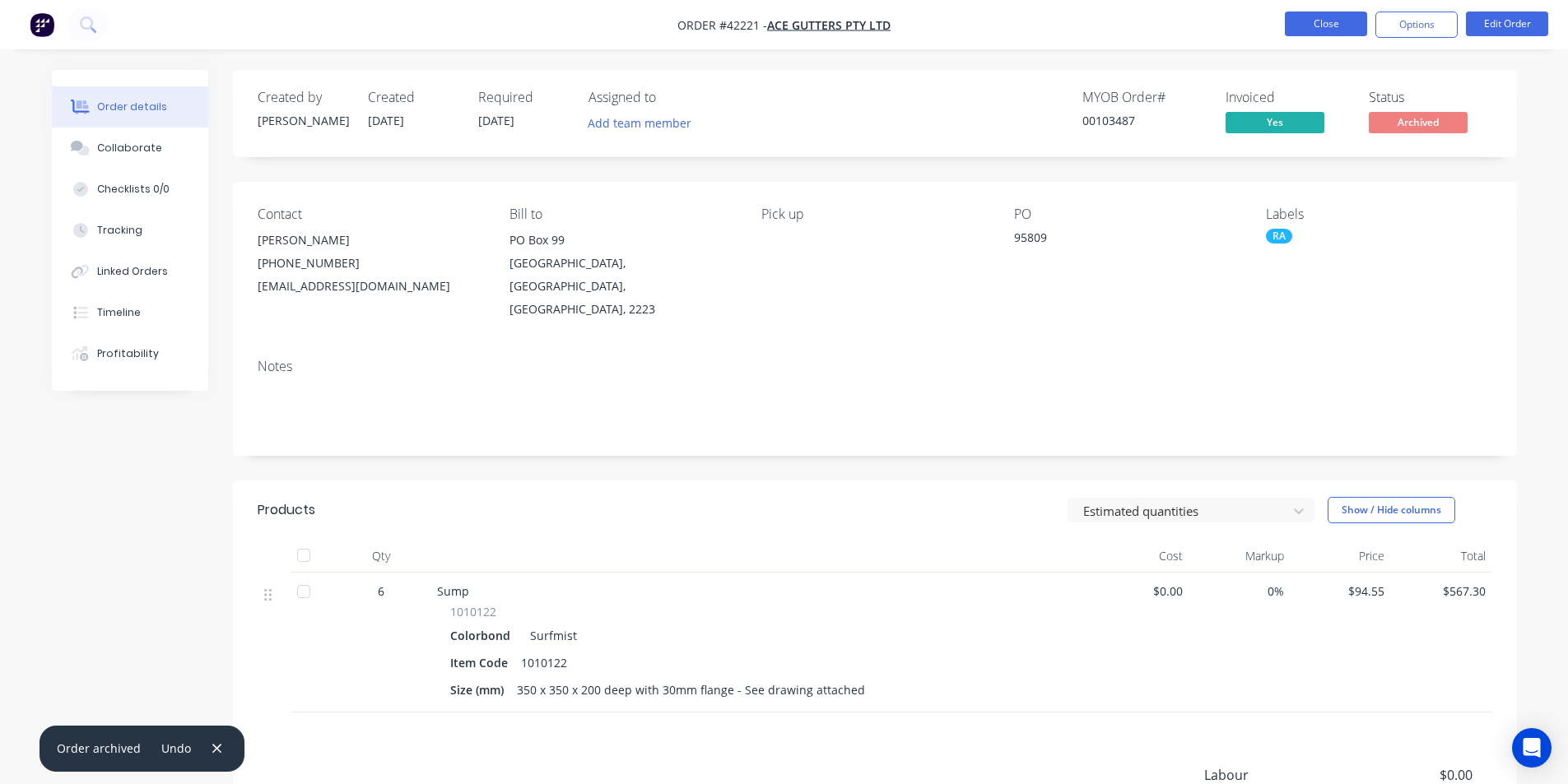
click at [1352, 20] on button "Close" at bounding box center [1326, 23] width 82 height 25
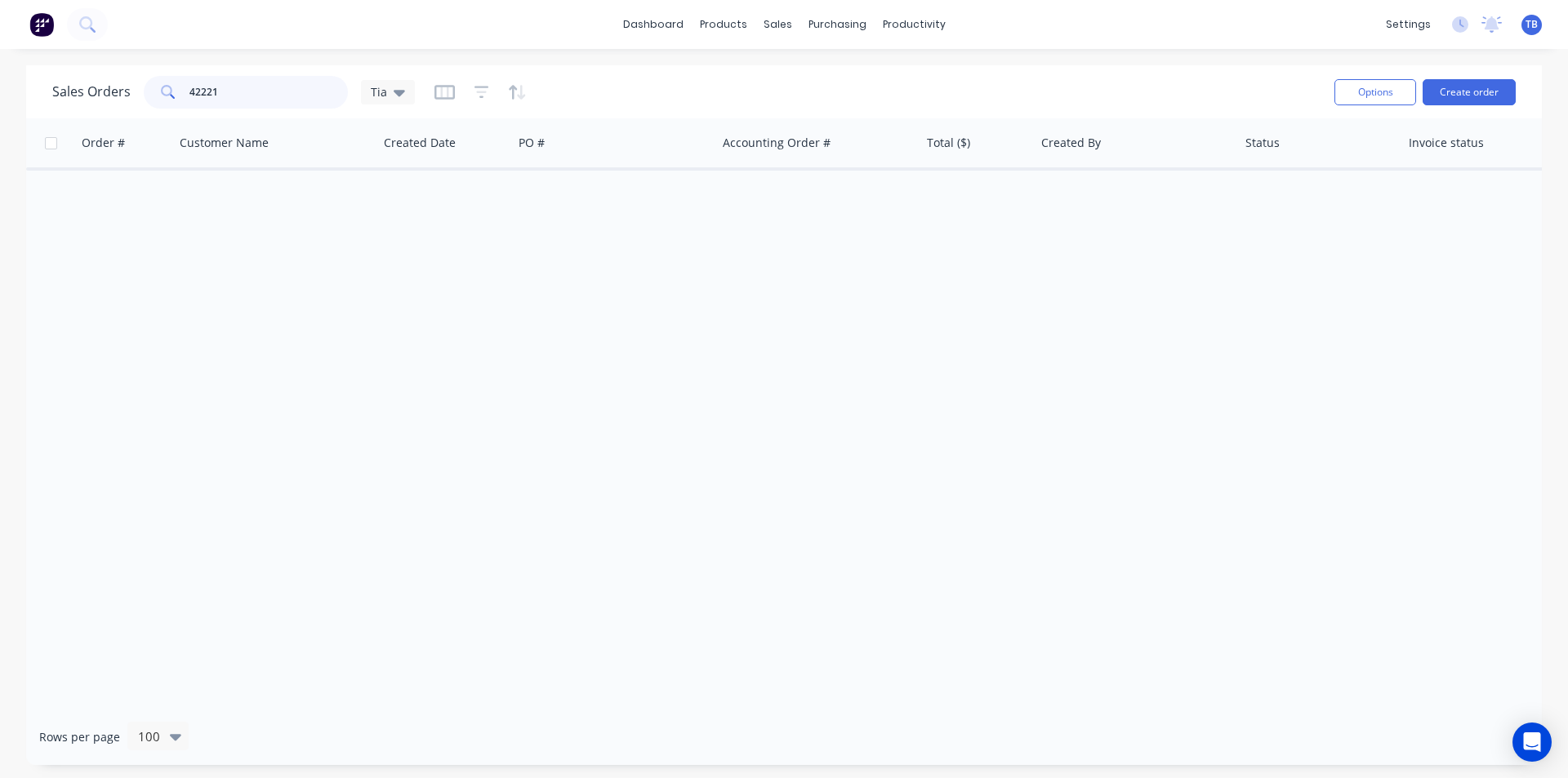
drag, startPoint x: 233, startPoint y: 91, endPoint x: 129, endPoint y: 89, distance: 104.0
click at [129, 89] on div "Sales Orders 42221 Tia" at bounding box center [233, 92] width 363 height 32
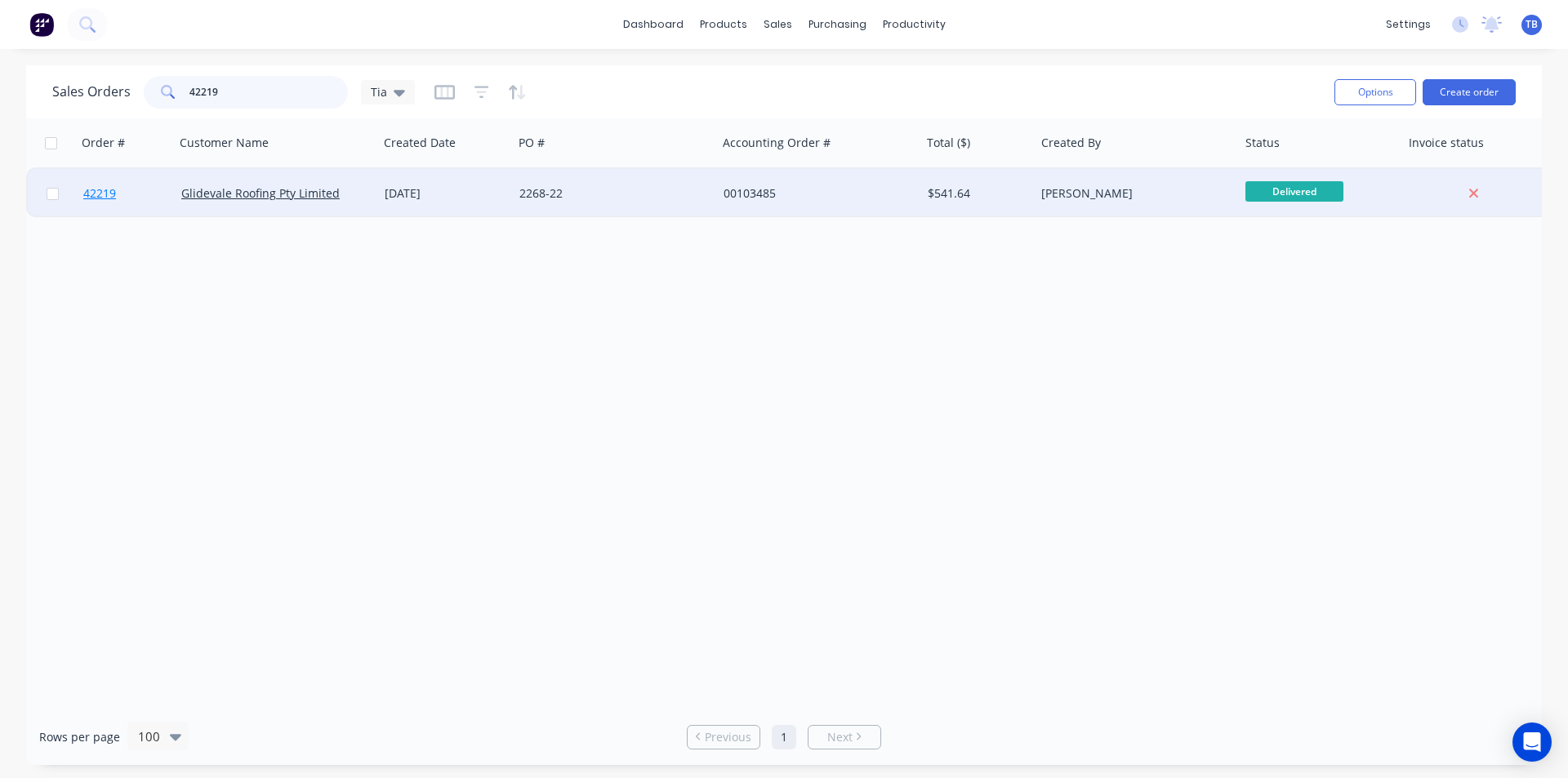
type input "42219"
click at [88, 186] on link "42219" at bounding box center [132, 194] width 98 height 49
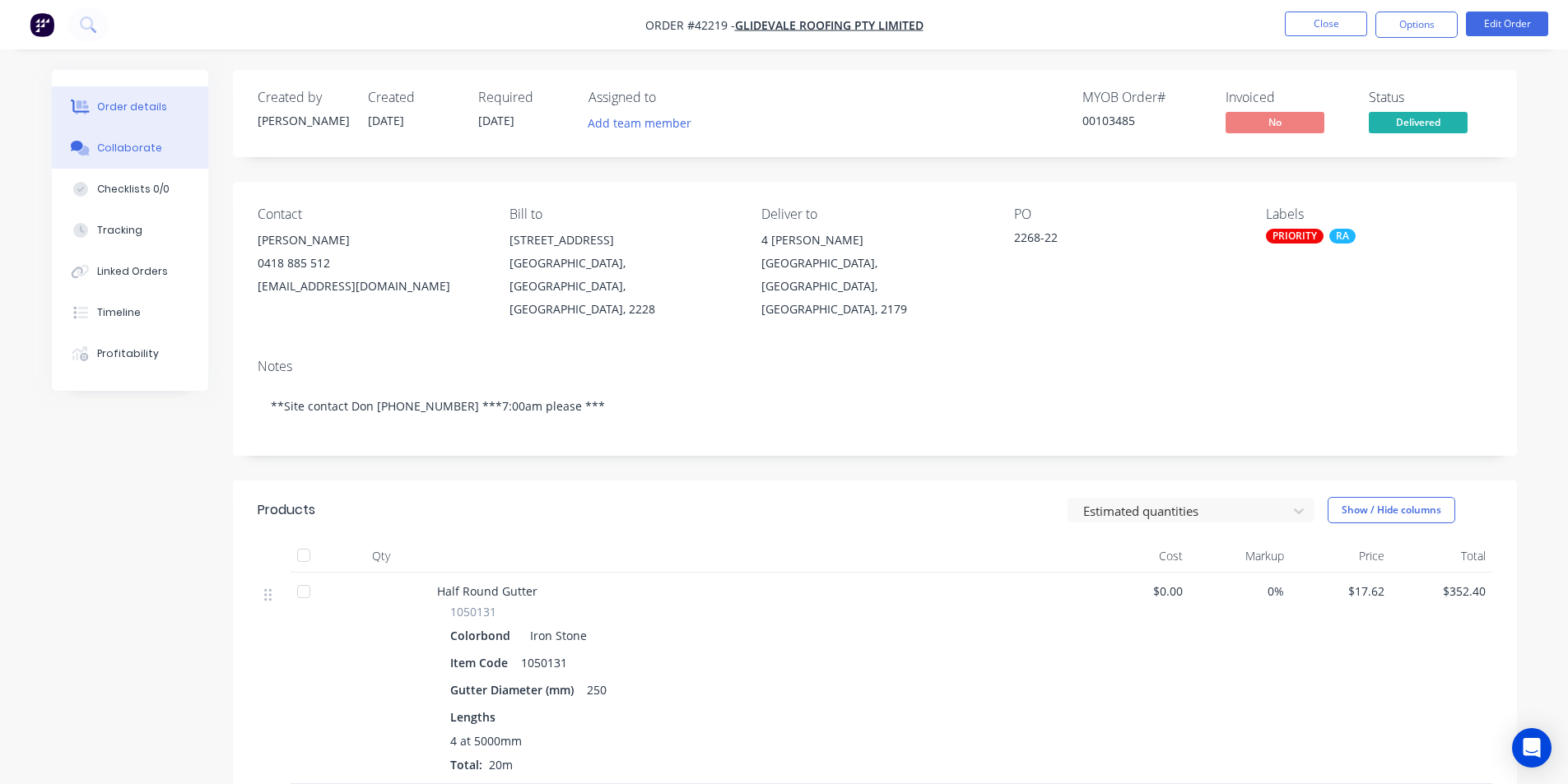
click at [152, 163] on button "Collaborate" at bounding box center [130, 148] width 156 height 41
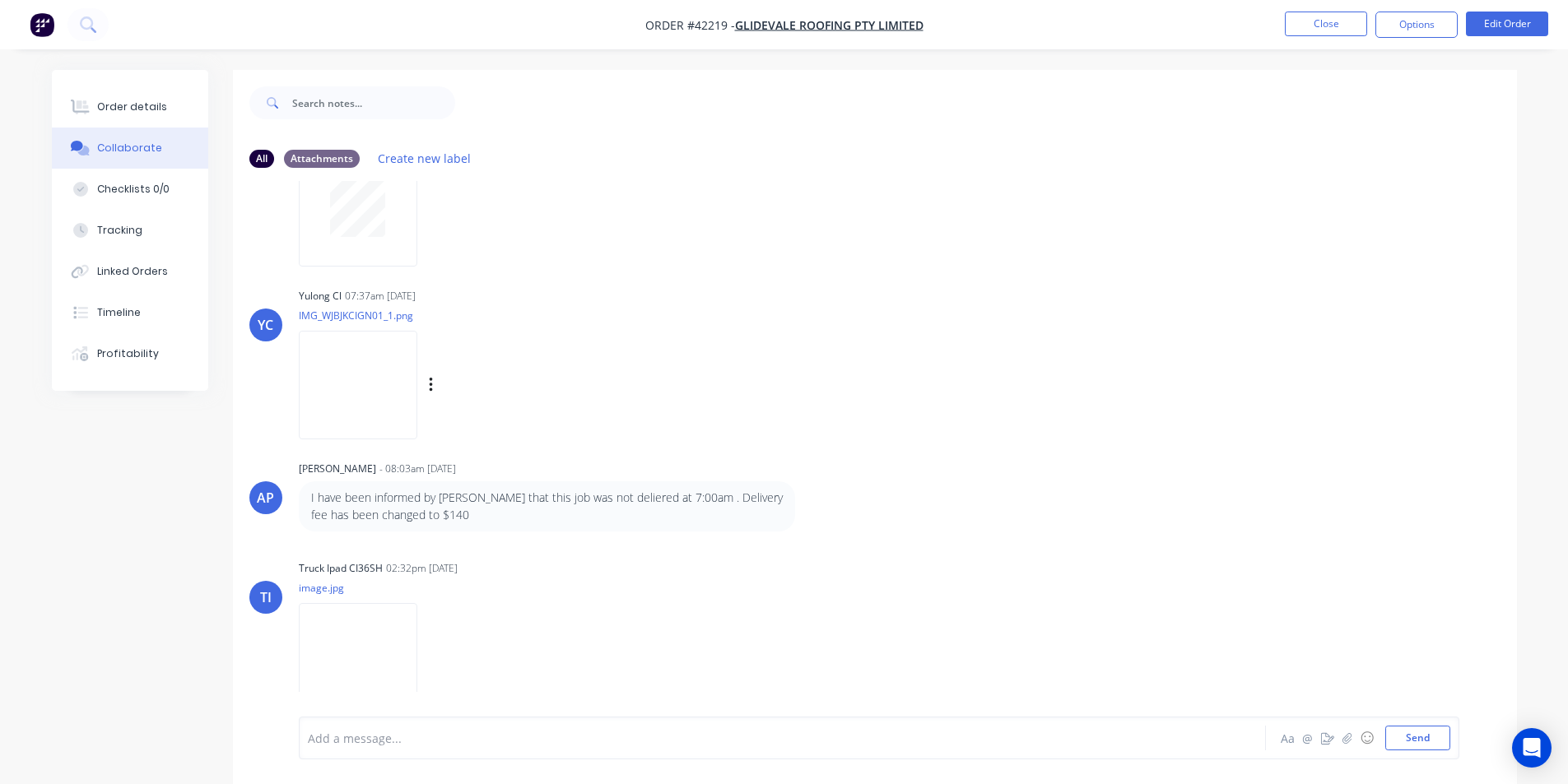
scroll to position [97, 0]
click at [158, 110] on div "Order details" at bounding box center [132, 106] width 70 height 15
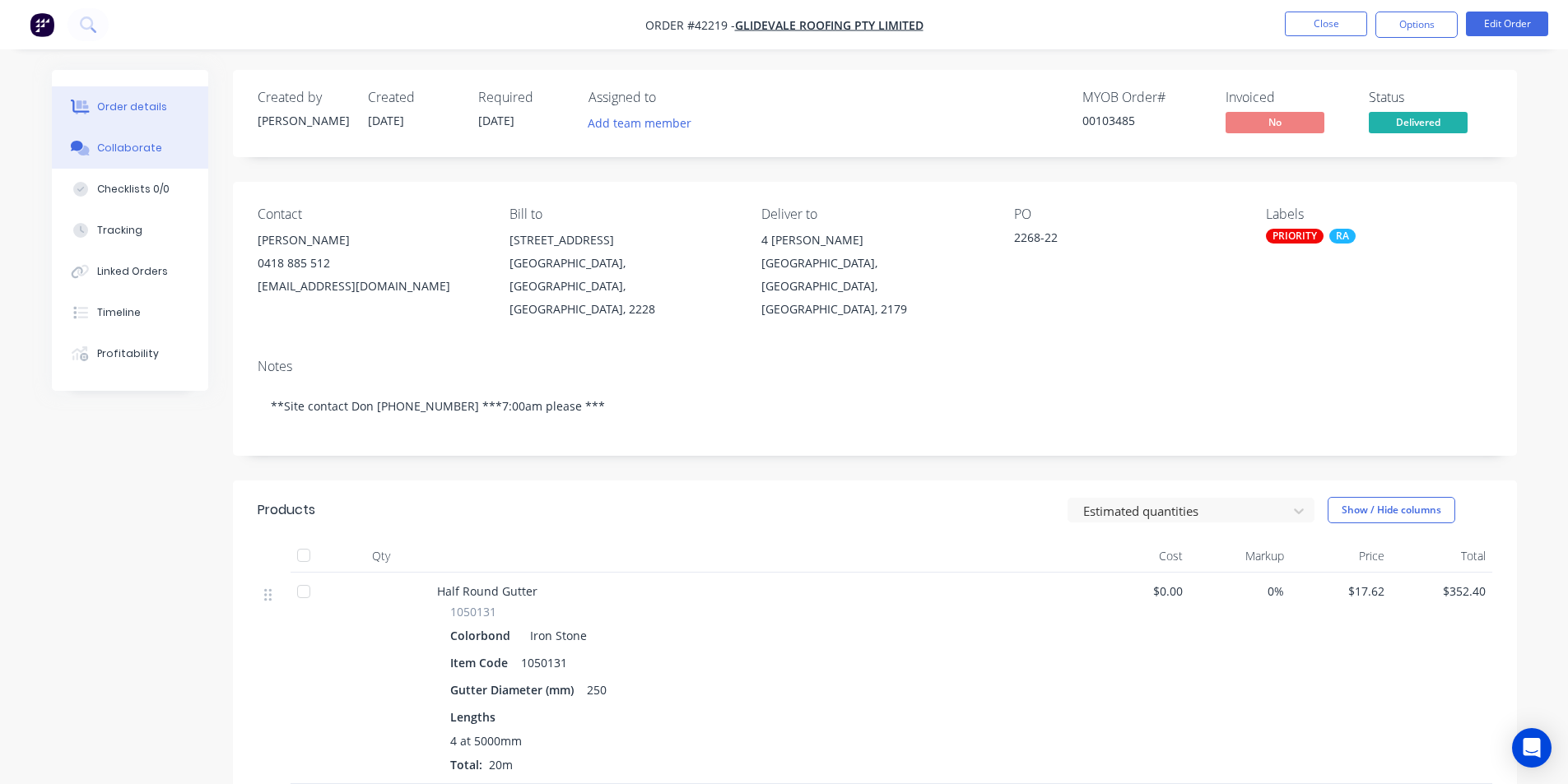
click at [167, 156] on button "Collaborate" at bounding box center [130, 148] width 156 height 41
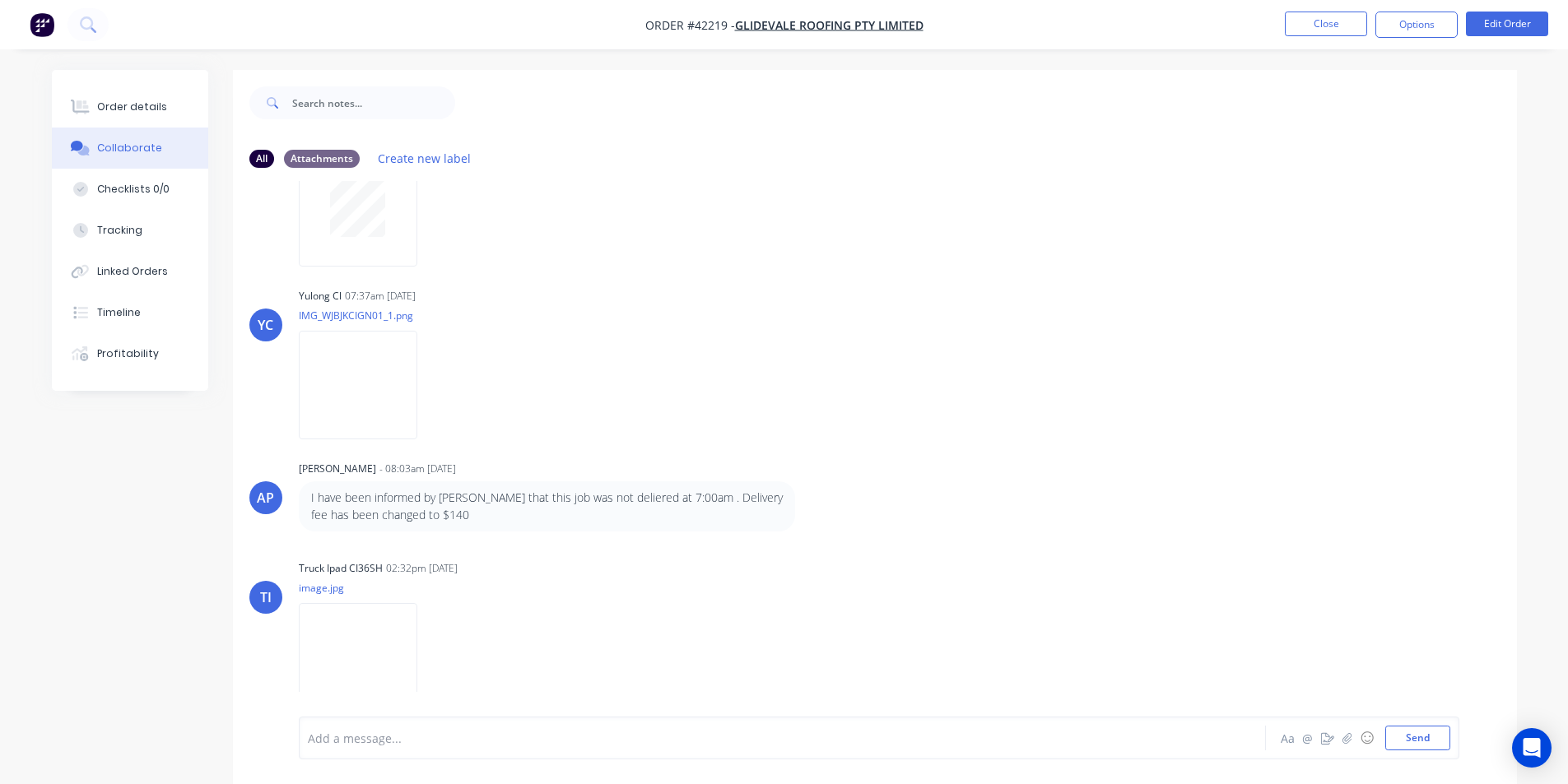
scroll to position [97, 0]
click at [160, 104] on div "Order details" at bounding box center [132, 106] width 70 height 15
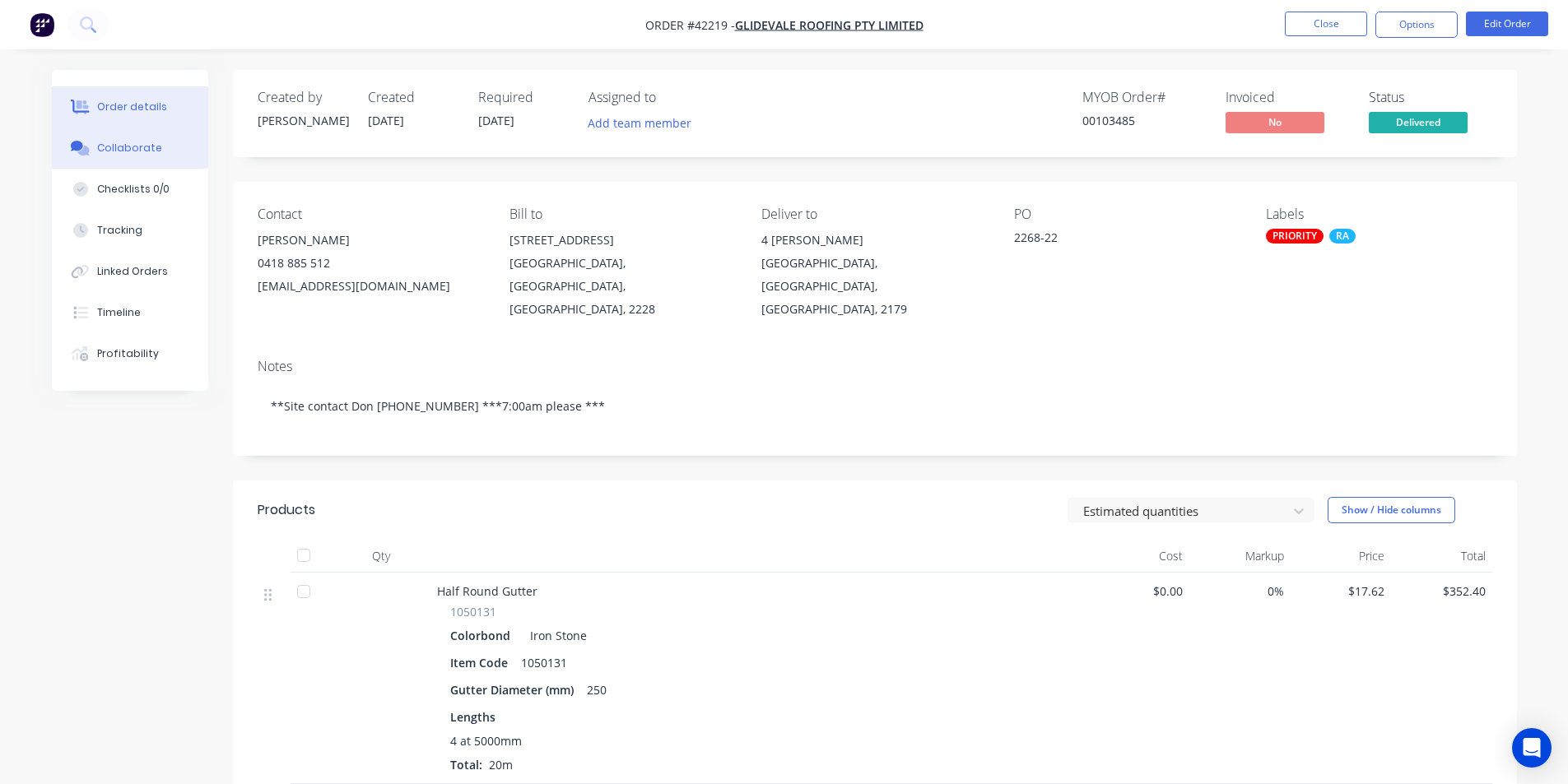
click at [99, 167] on button "Collaborate" at bounding box center [130, 148] width 156 height 41
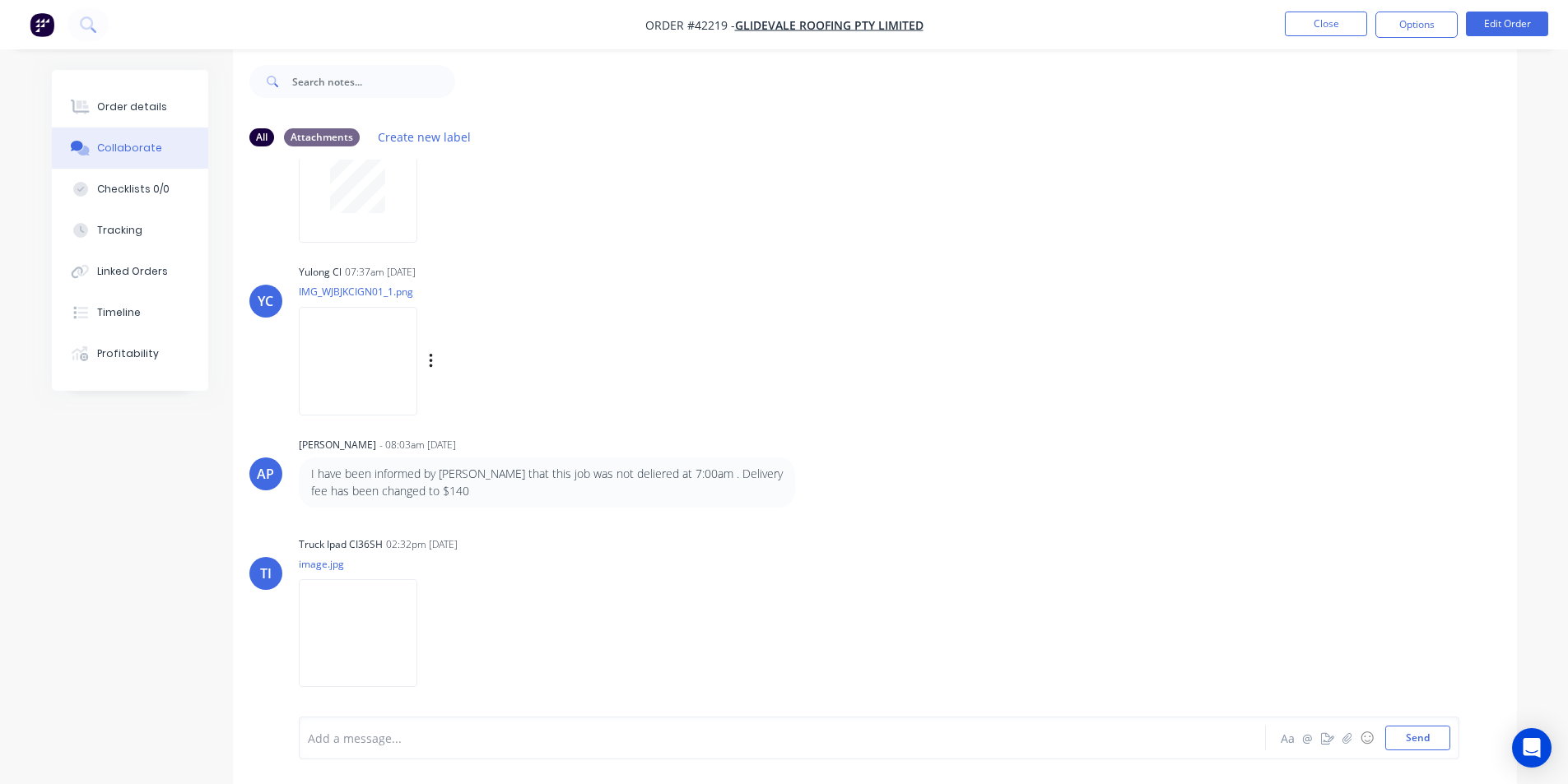
scroll to position [25, 0]
click at [129, 102] on div "Order details" at bounding box center [132, 106] width 70 height 15
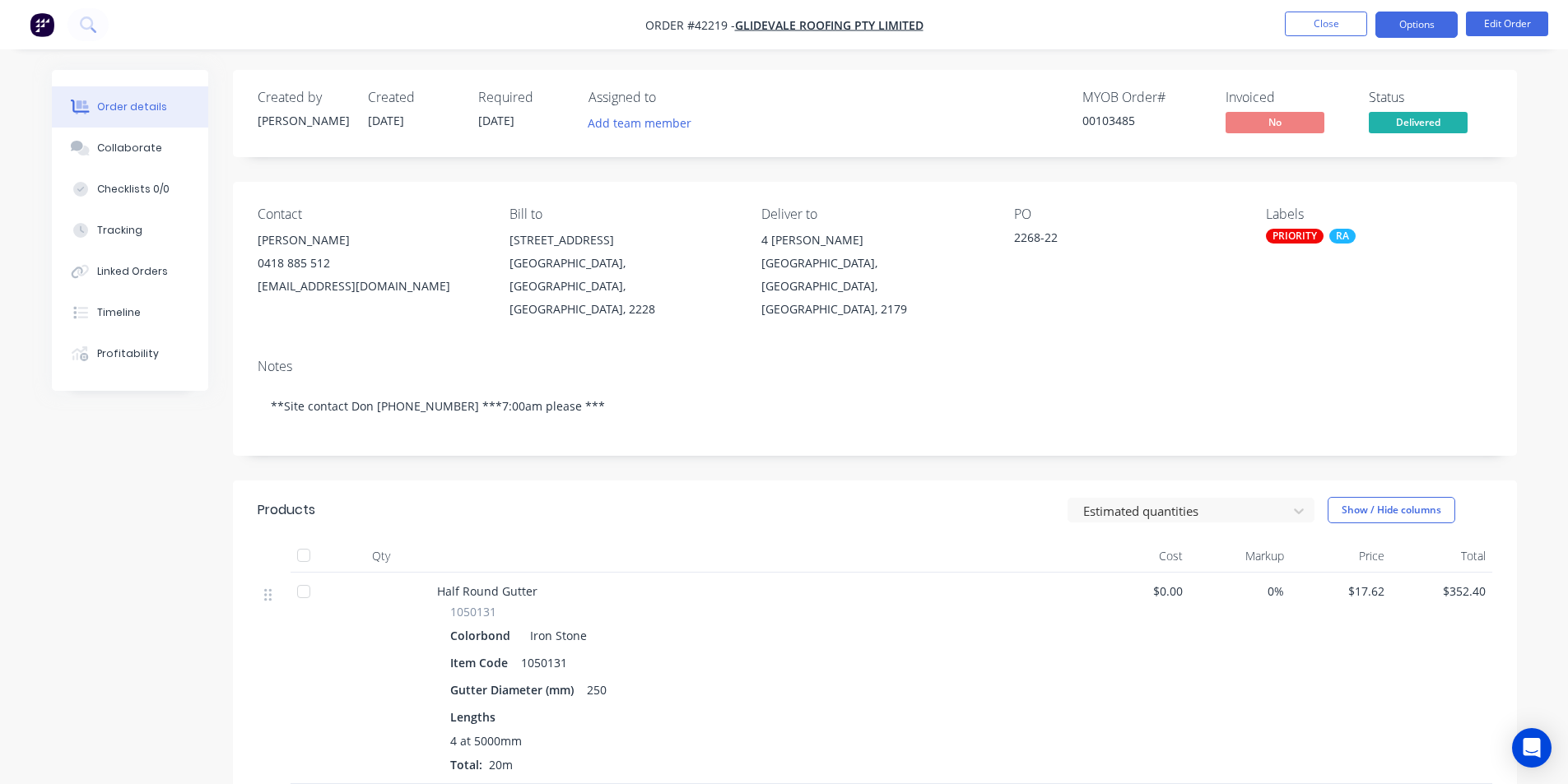
click at [1423, 21] on button "Options" at bounding box center [1416, 24] width 82 height 27
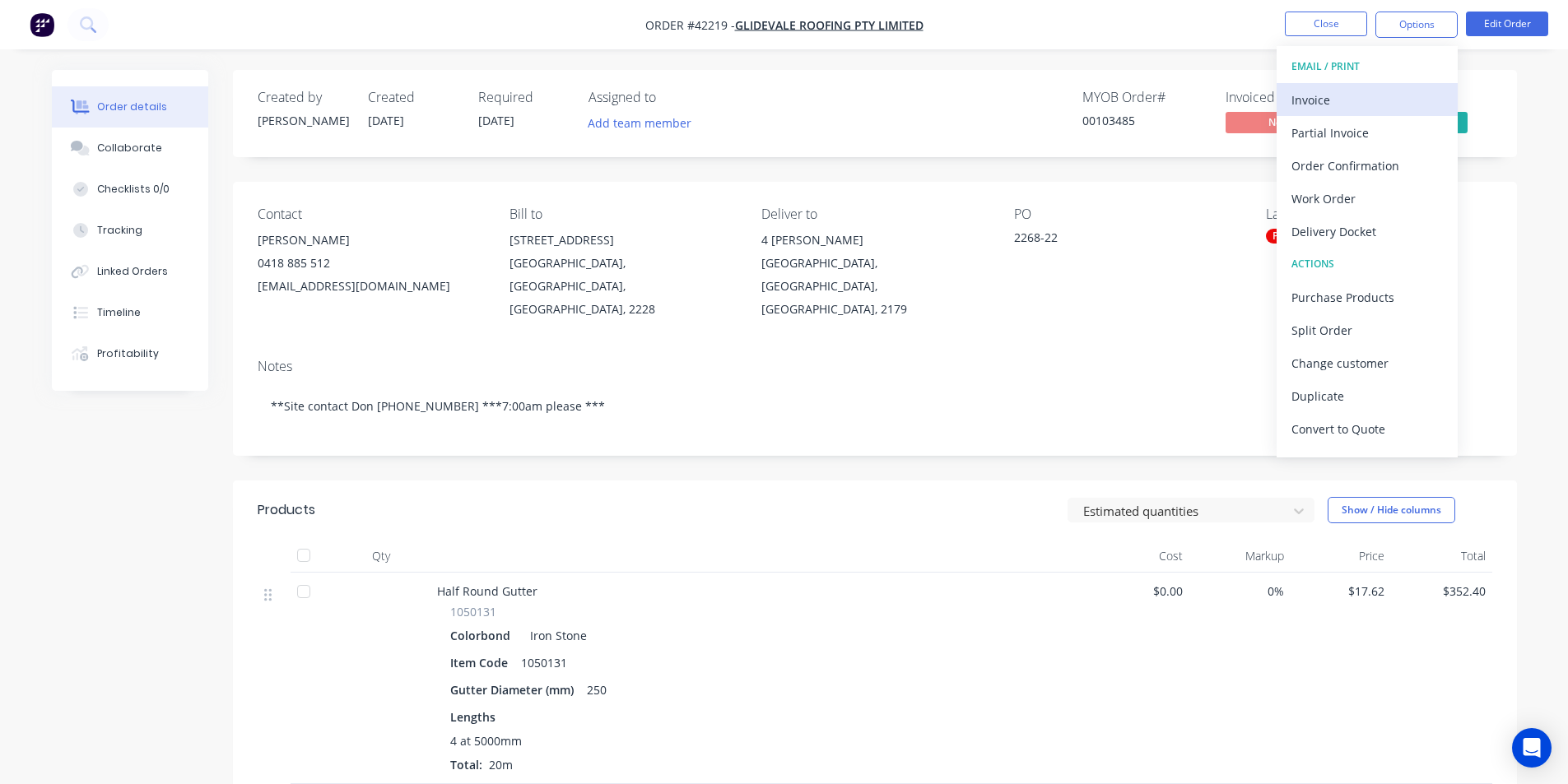
click at [1330, 93] on div "Invoice" at bounding box center [1367, 100] width 151 height 24
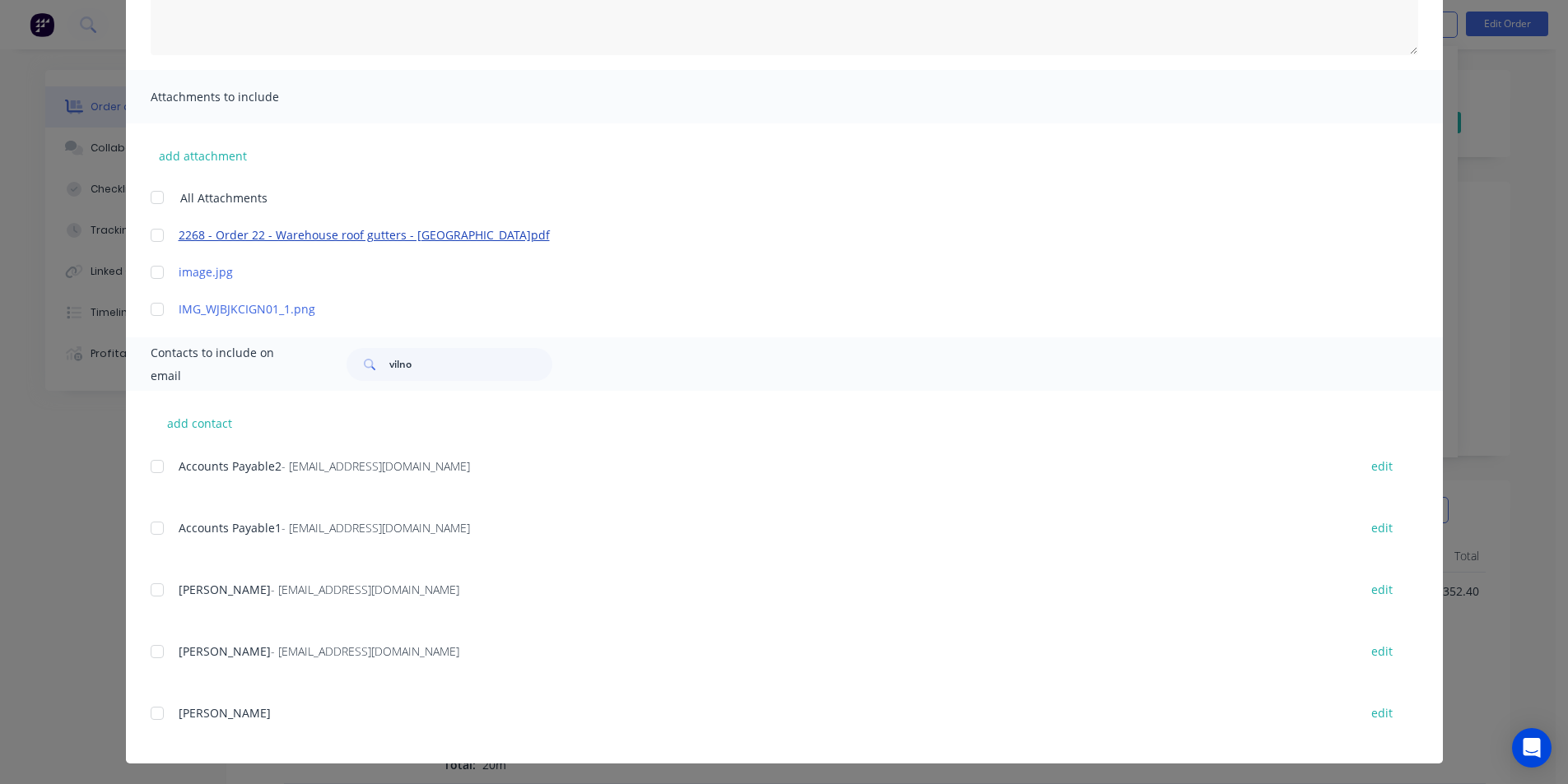
scroll to position [299, 0]
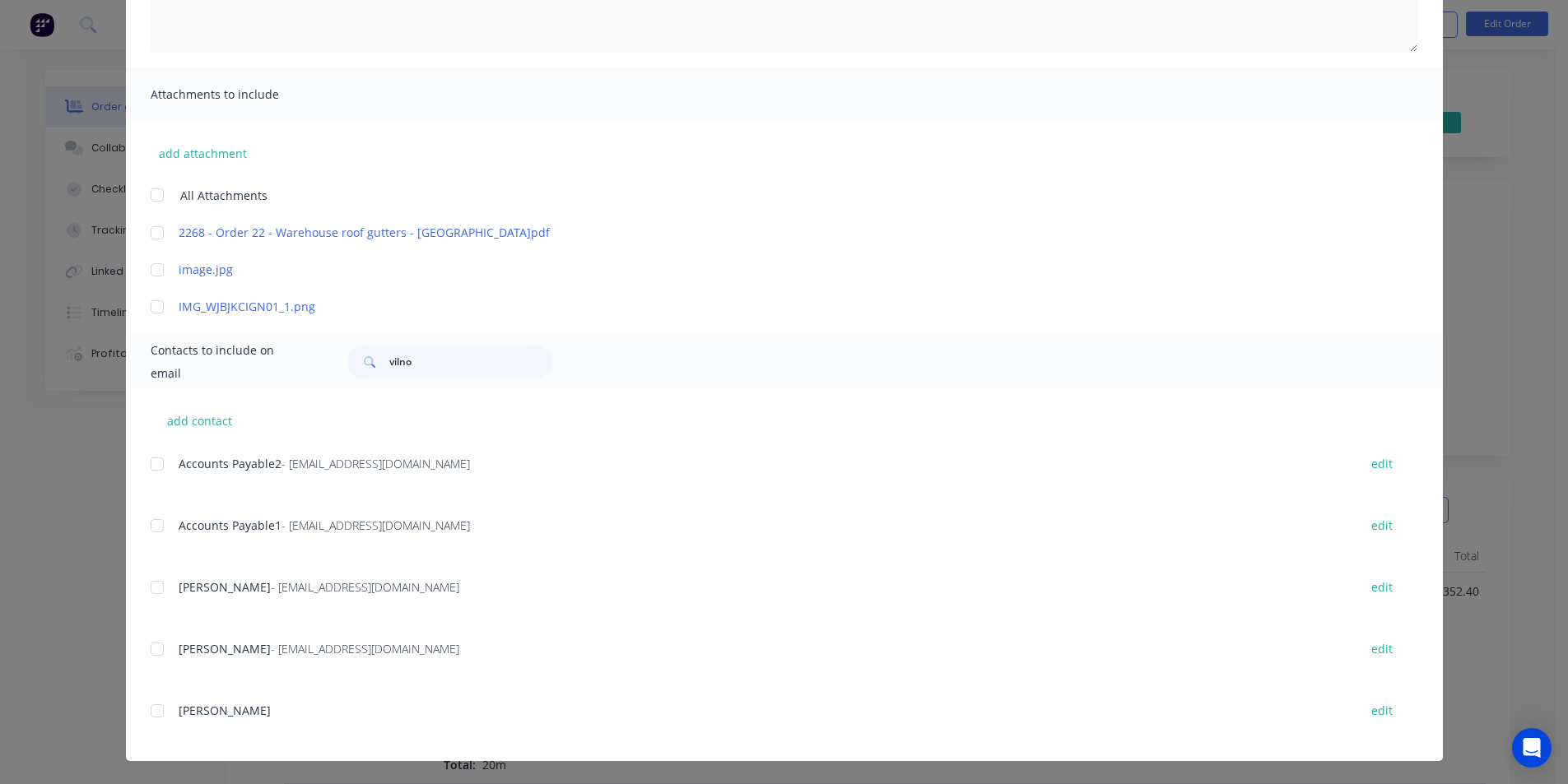
click at [150, 456] on div at bounding box center [157, 464] width 33 height 33
click at [148, 528] on div at bounding box center [157, 526] width 33 height 33
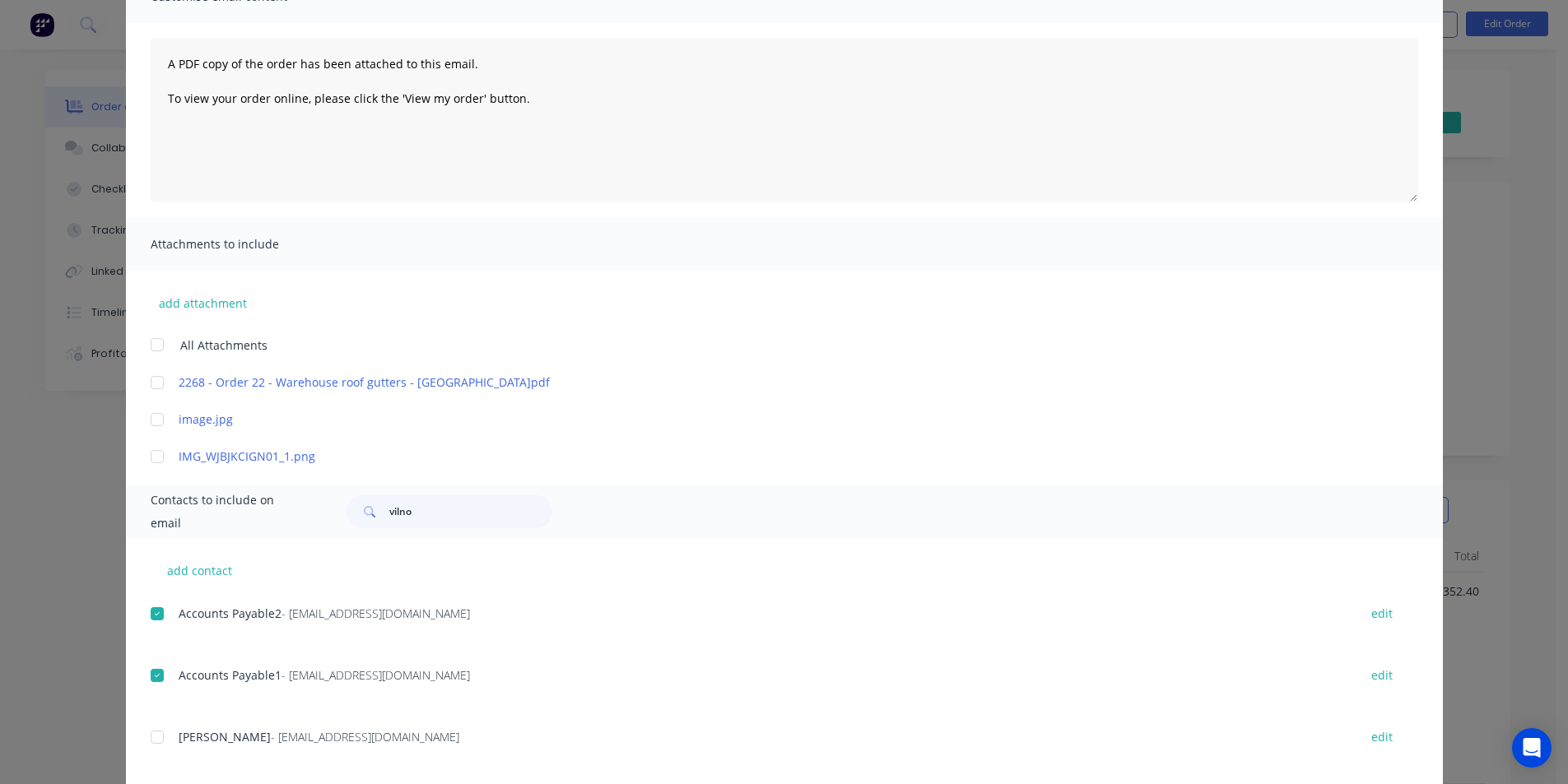
scroll to position [0, 0]
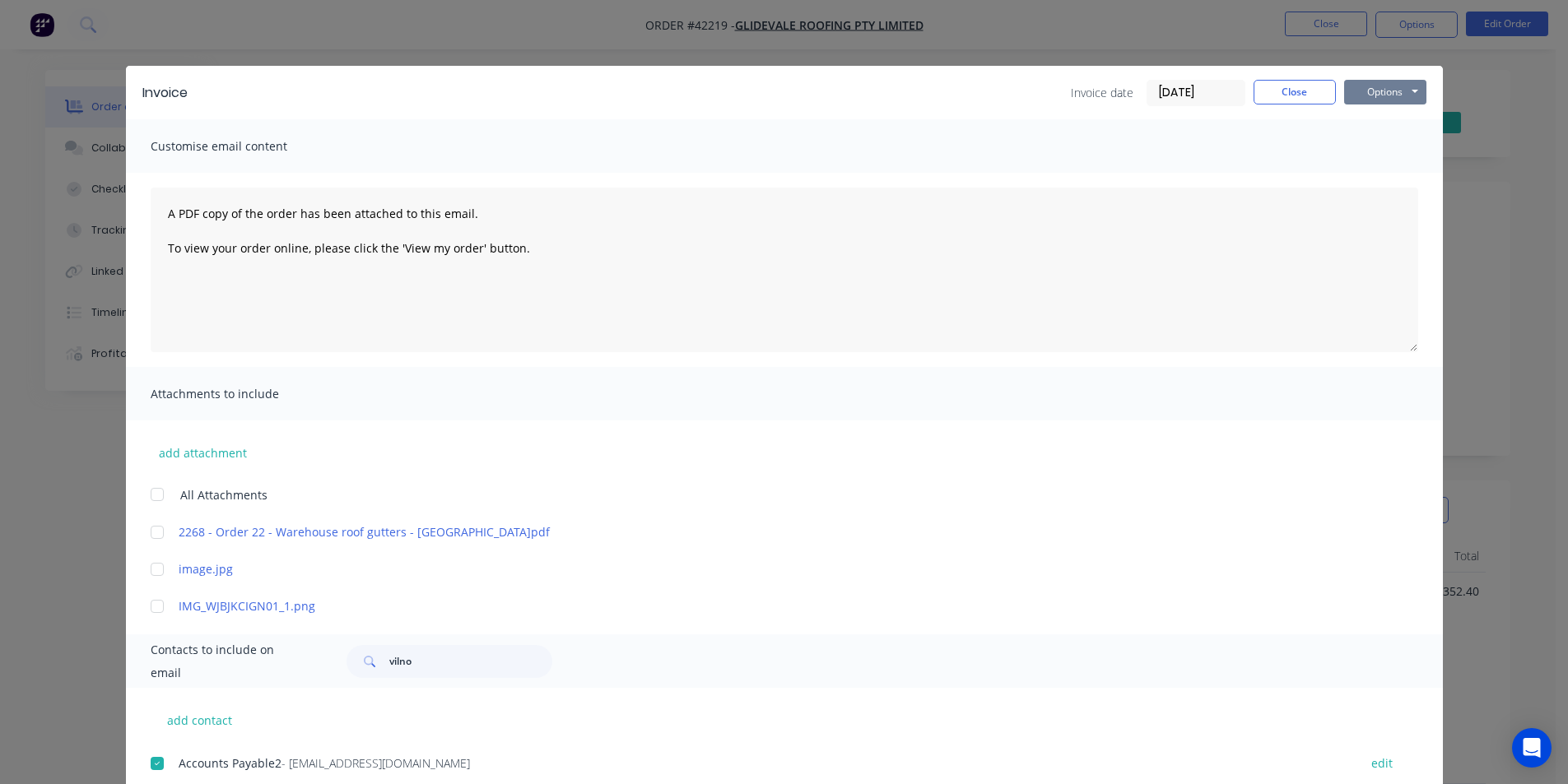
click at [1352, 100] on button "Options" at bounding box center [1385, 92] width 82 height 25
click at [1372, 172] on button "Email" at bounding box center [1396, 176] width 106 height 27
click at [1289, 88] on button "Close" at bounding box center [1295, 92] width 82 height 25
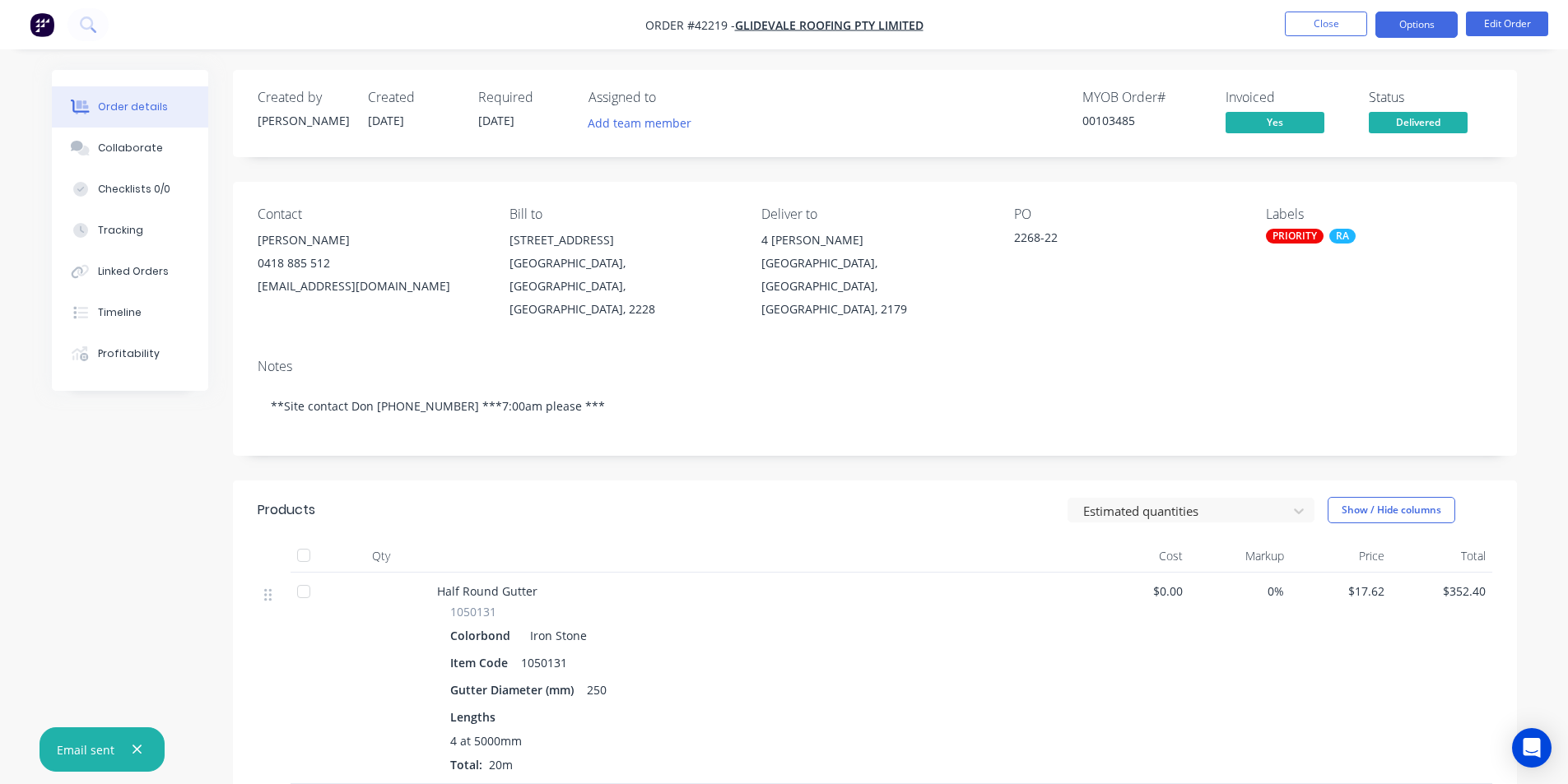
click at [1388, 28] on button "Options" at bounding box center [1416, 24] width 82 height 27
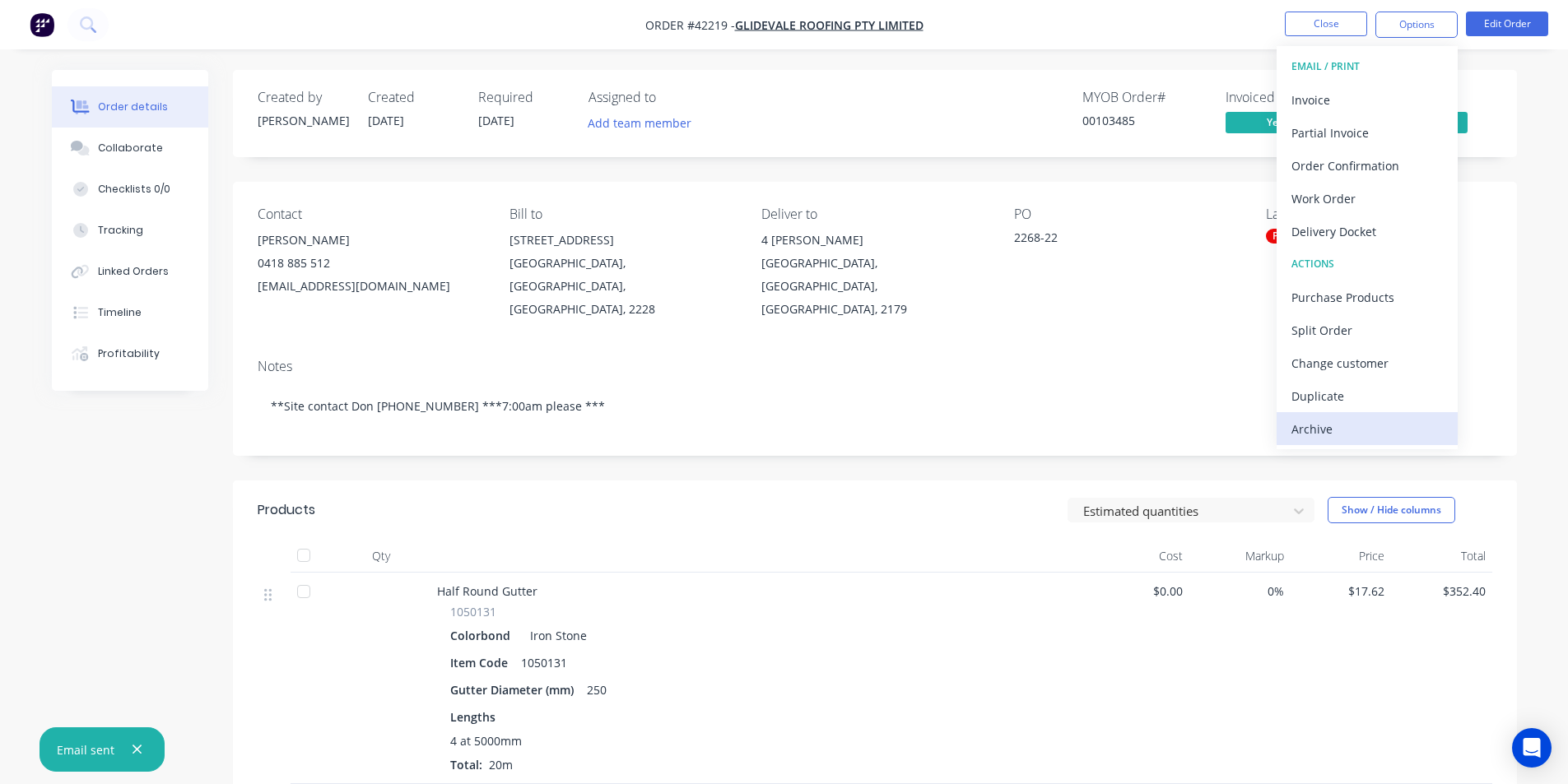
click at [1373, 430] on div "Archive" at bounding box center [1367, 429] width 151 height 24
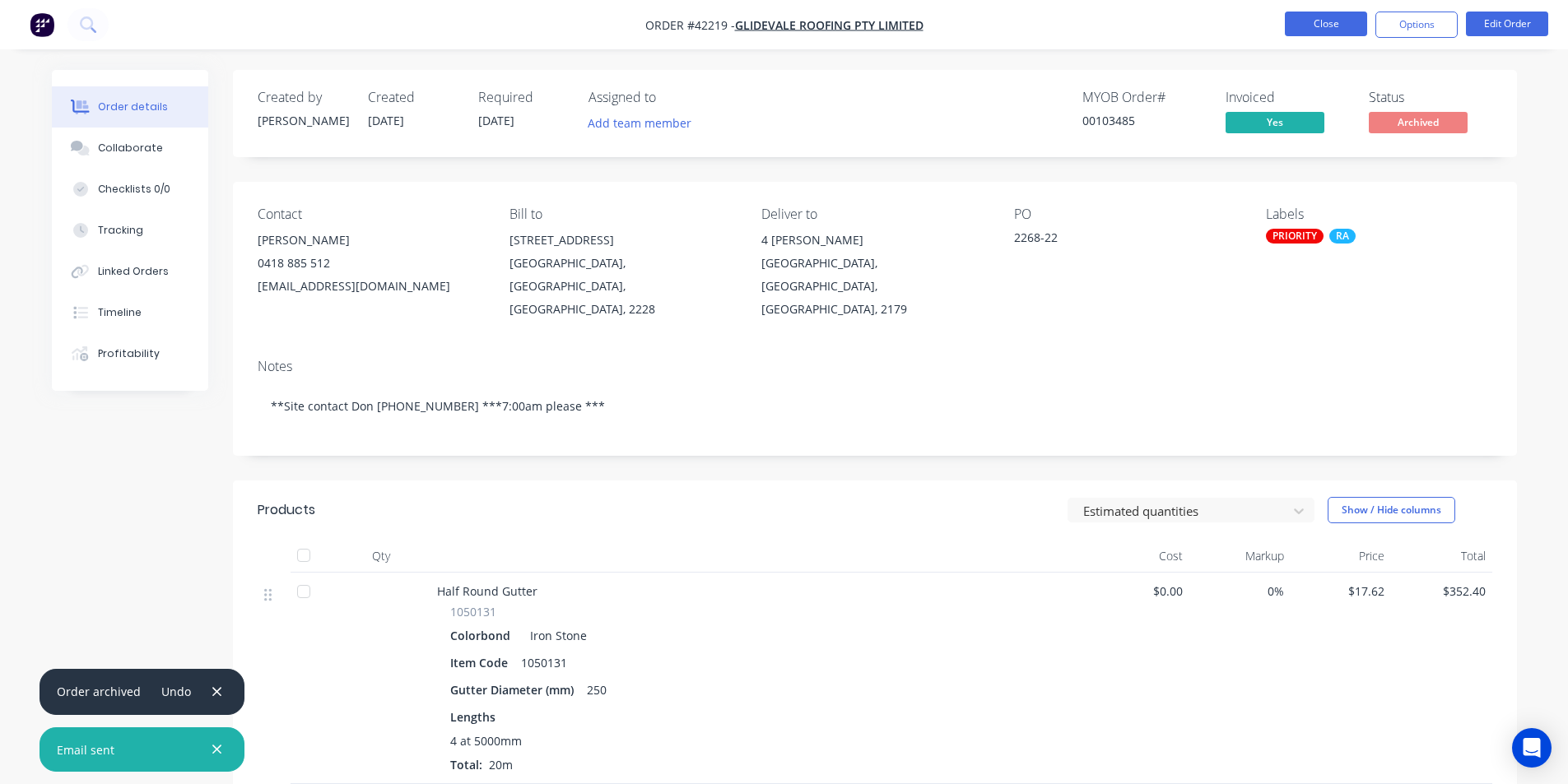
click at [1305, 28] on button "Close" at bounding box center [1326, 23] width 82 height 25
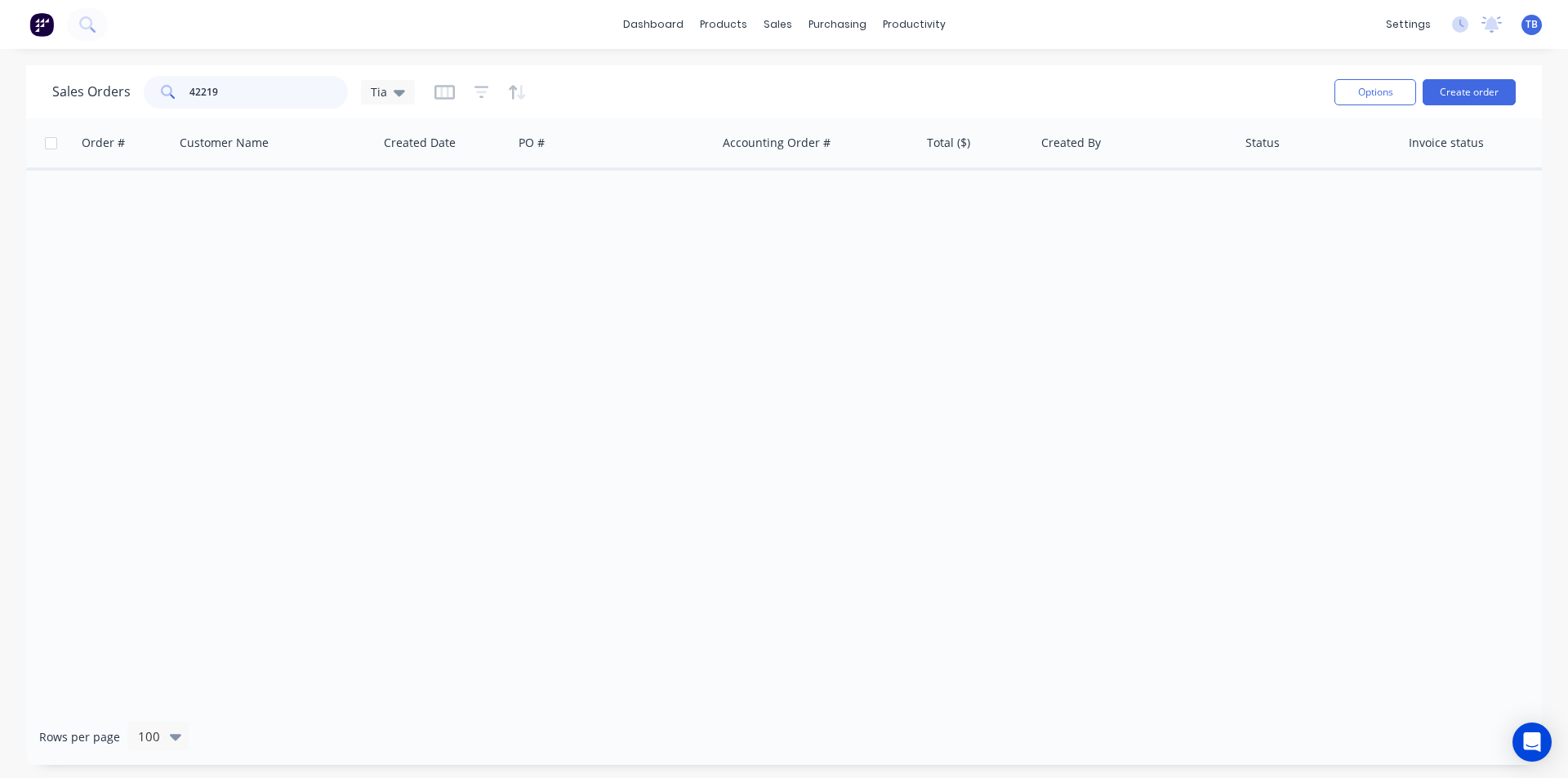
drag, startPoint x: 295, startPoint y: 98, endPoint x: 133, endPoint y: 63, distance: 165.7
click at [133, 63] on div "dashboard products sales purchasing productivity dashboard products Product Cat…" at bounding box center [784, 389] width 1568 height 778
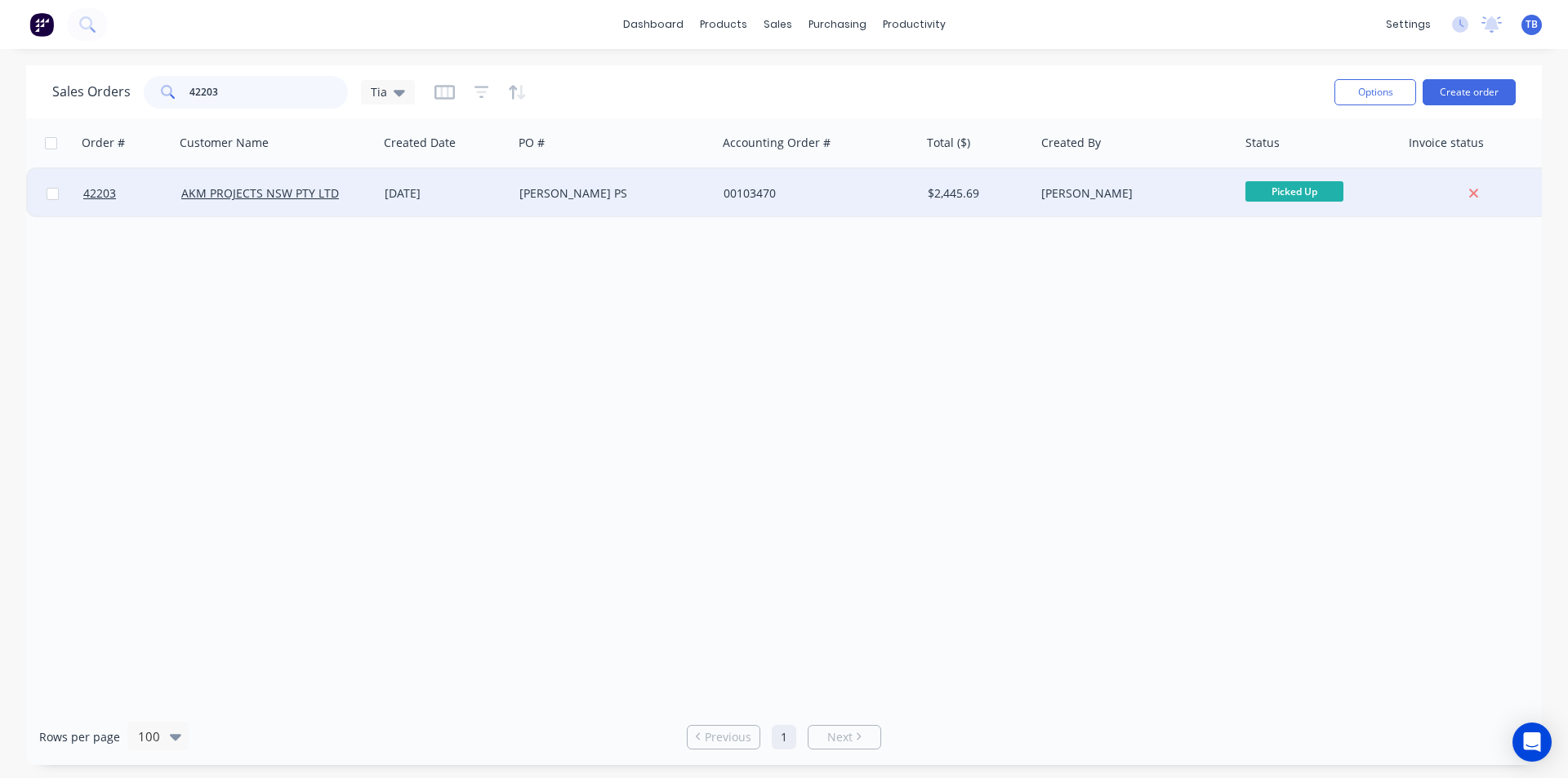
type input "42203"
click at [75, 195] on div at bounding box center [53, 194] width 49 height 49
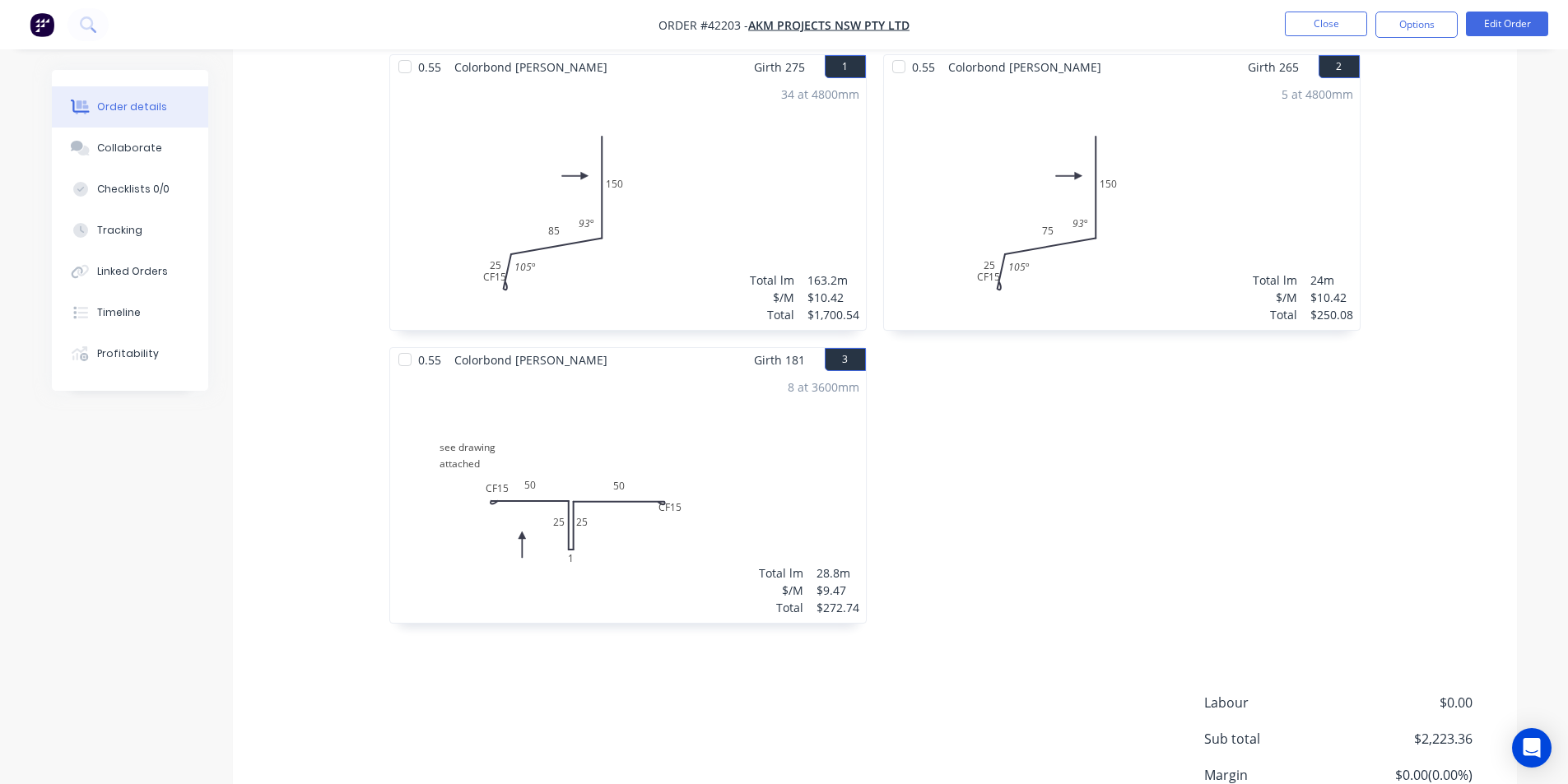
scroll to position [605, 0]
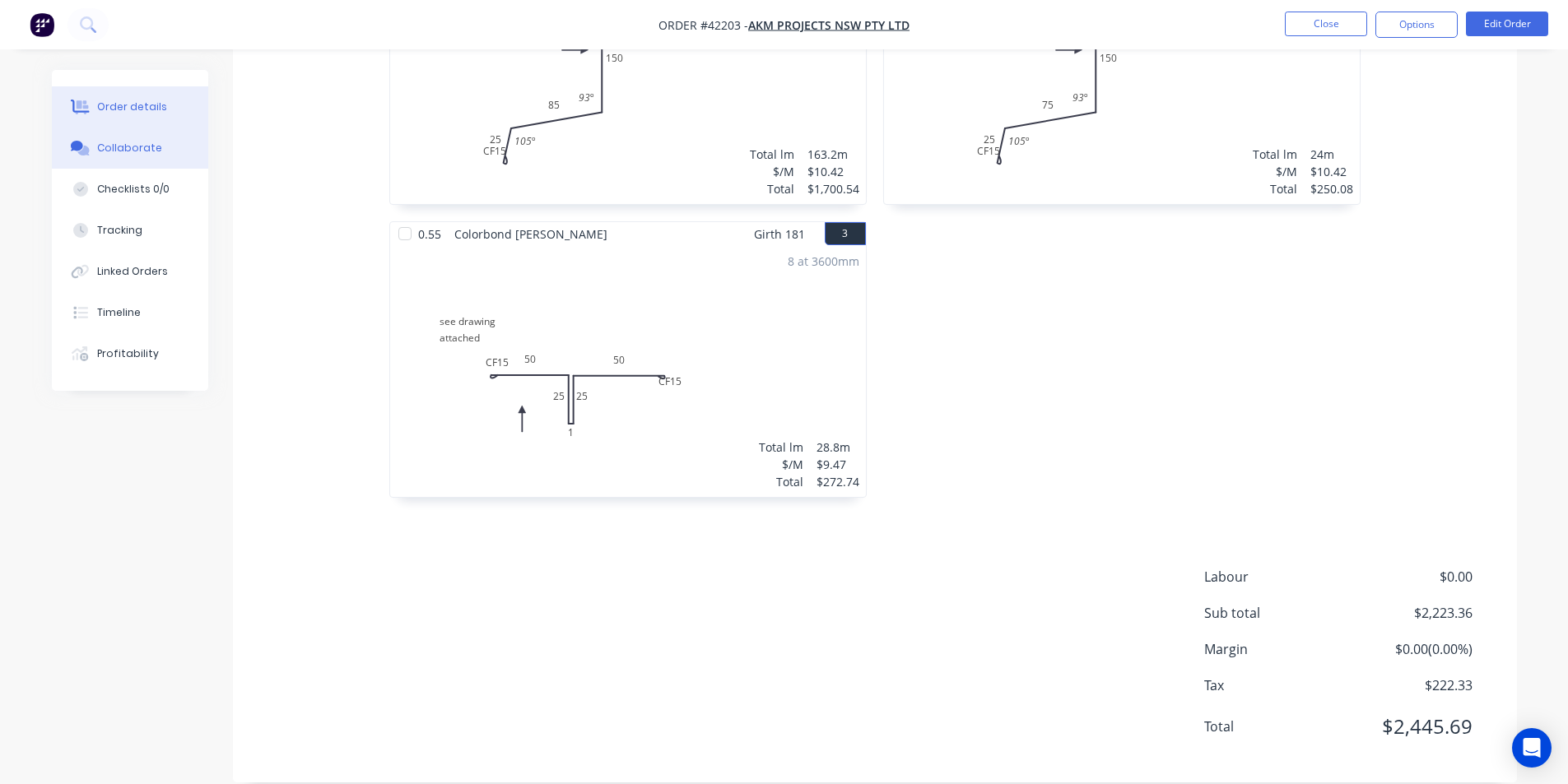
click at [149, 136] on button "Collaborate" at bounding box center [130, 148] width 156 height 41
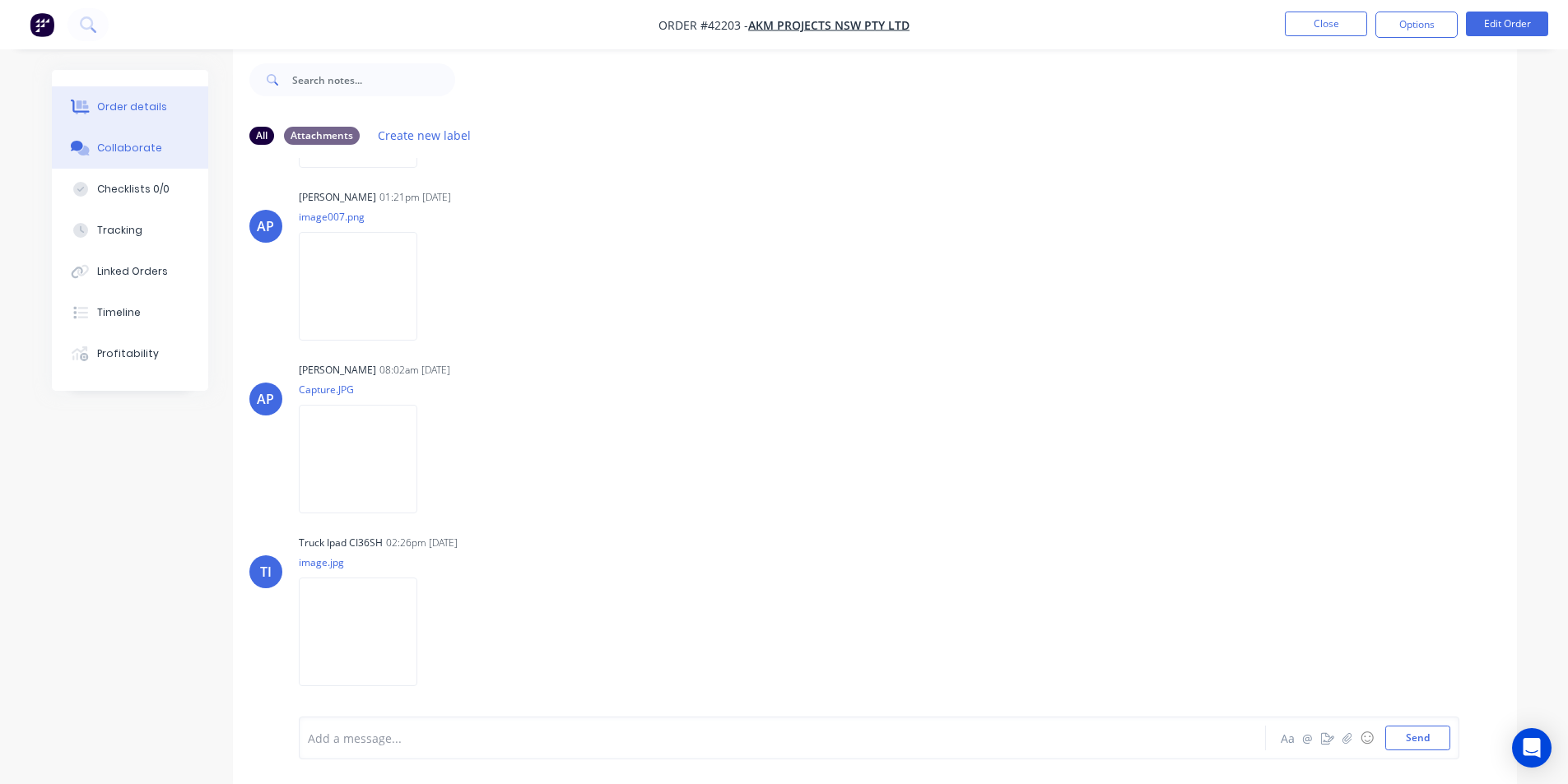
scroll to position [25, 0]
click at [124, 111] on div "Order details" at bounding box center [132, 106] width 70 height 15
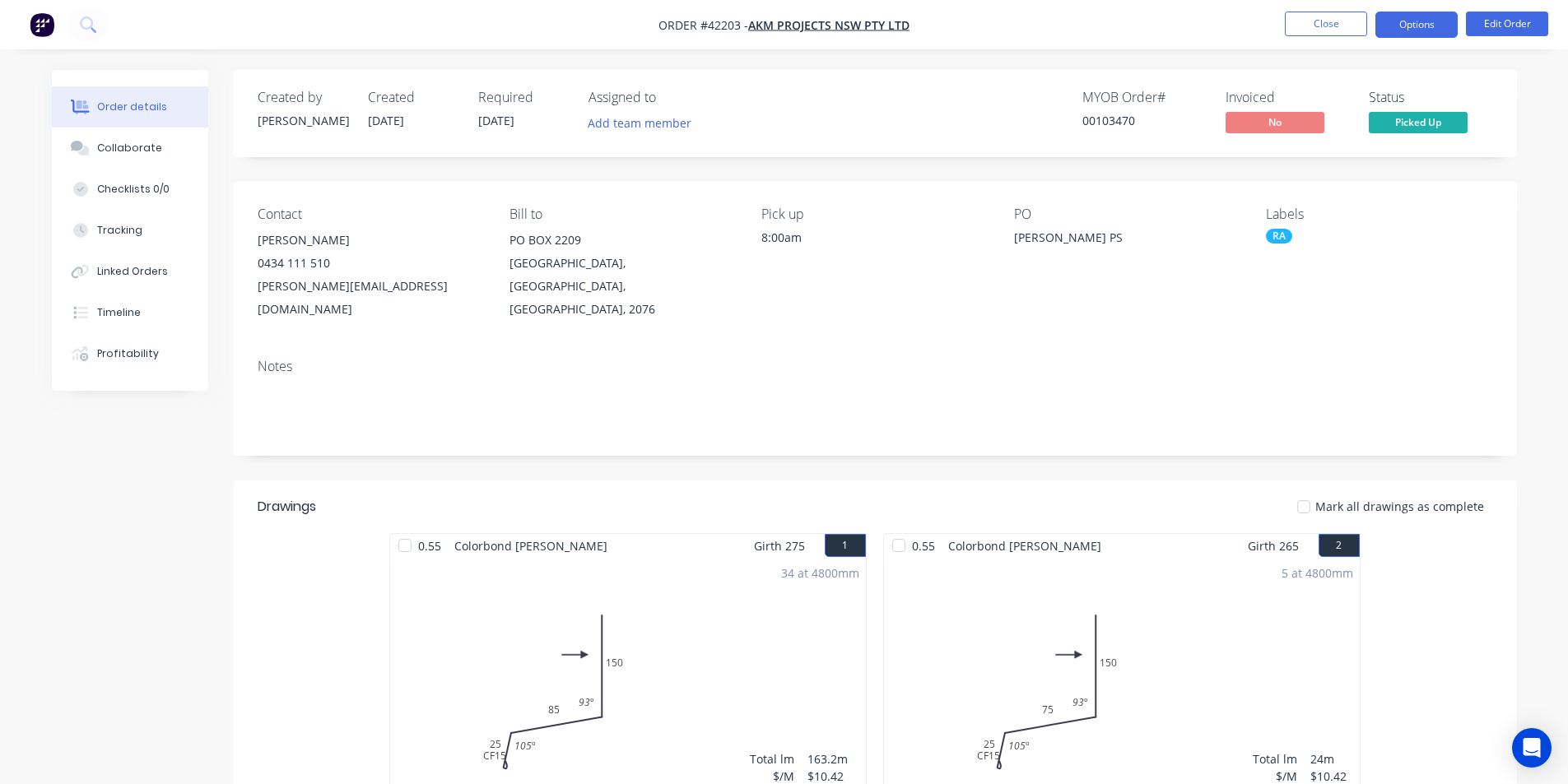
click at [1432, 19] on button "Options" at bounding box center [1416, 24] width 82 height 27
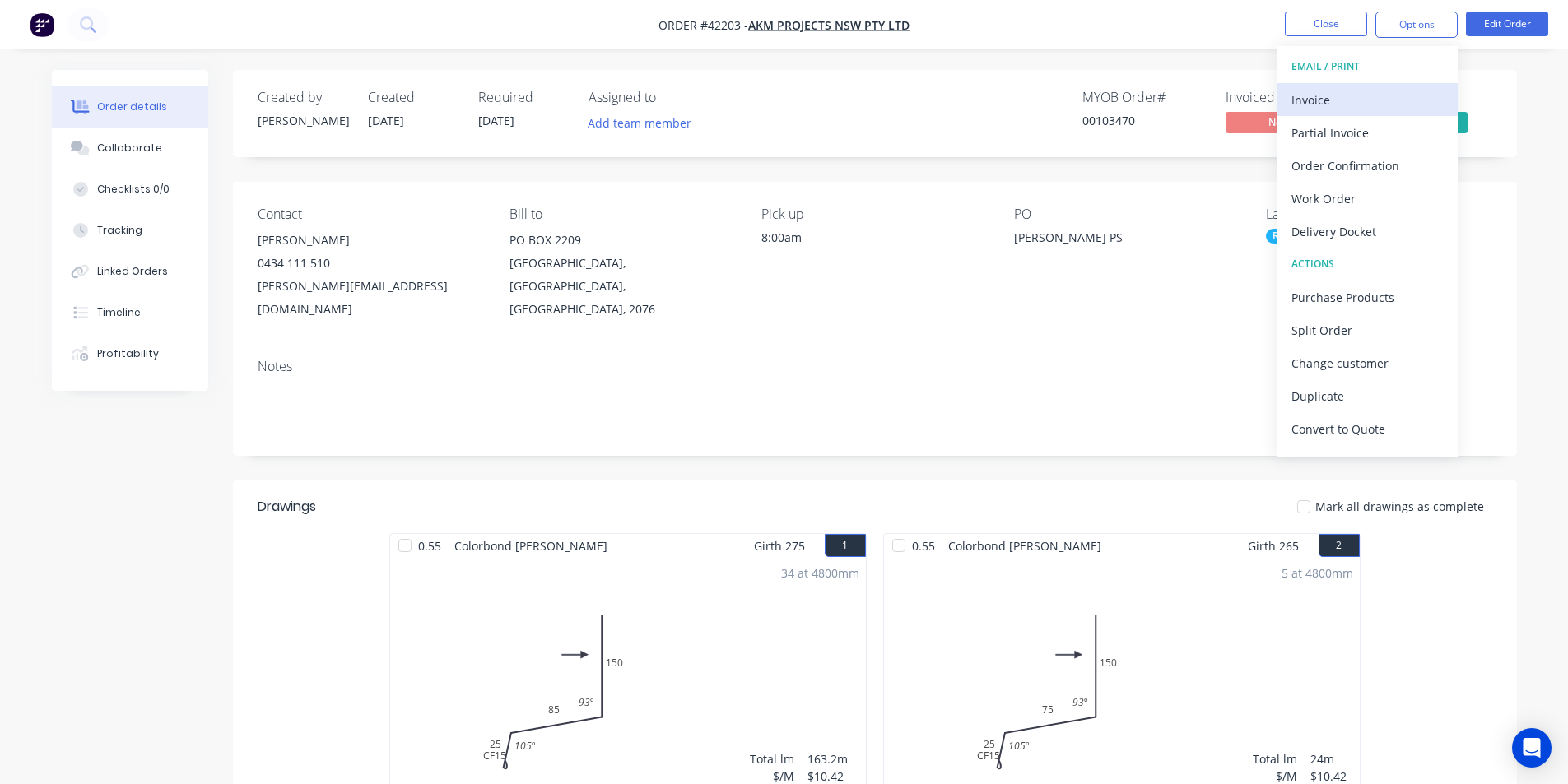
click at [1359, 92] on div "Invoice" at bounding box center [1367, 100] width 151 height 24
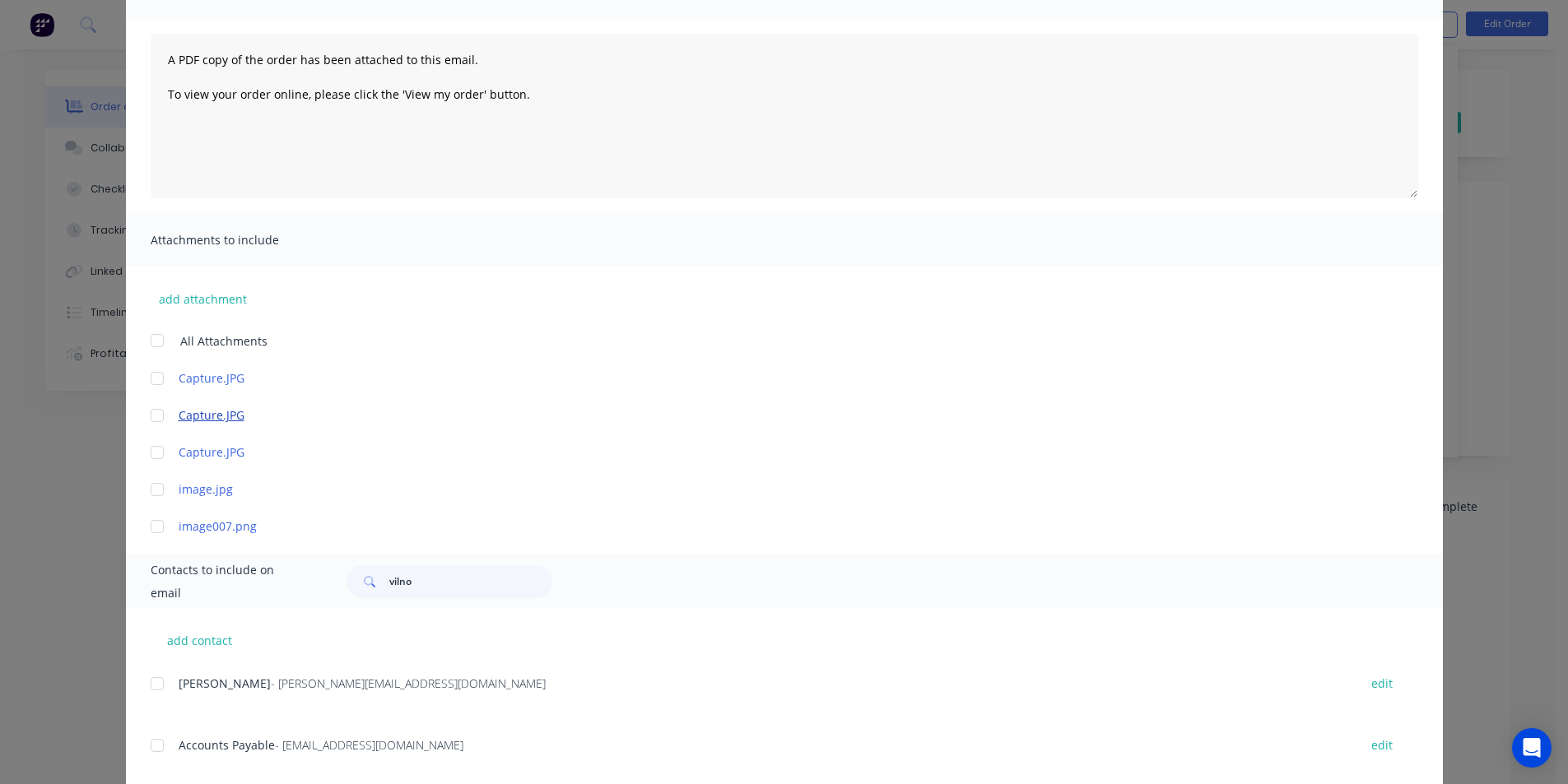
scroll to position [329, 0]
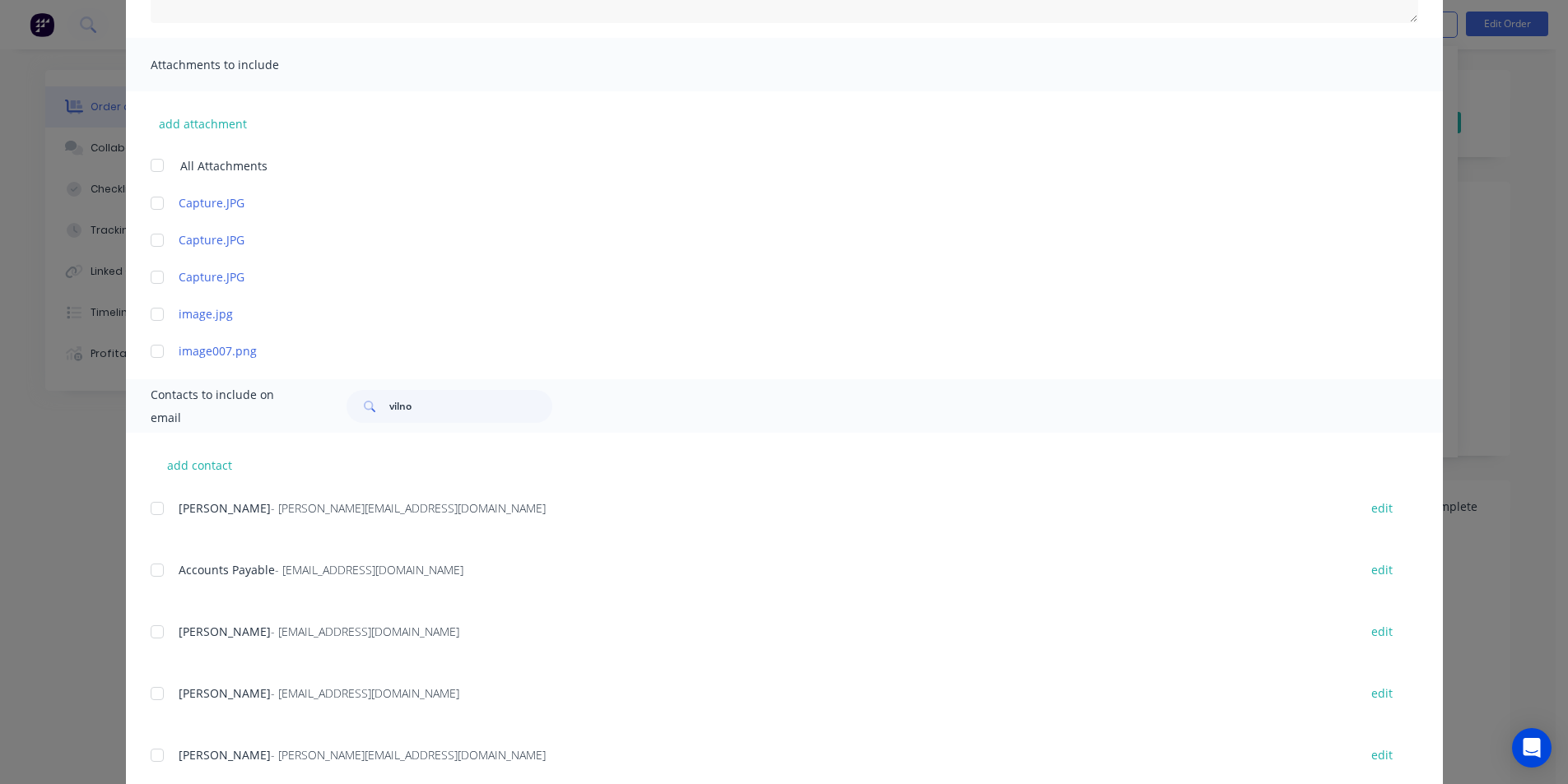
drag, startPoint x: 159, startPoint y: 561, endPoint x: 619, endPoint y: 729, distance: 489.7
click at [160, 561] on div at bounding box center [157, 570] width 33 height 33
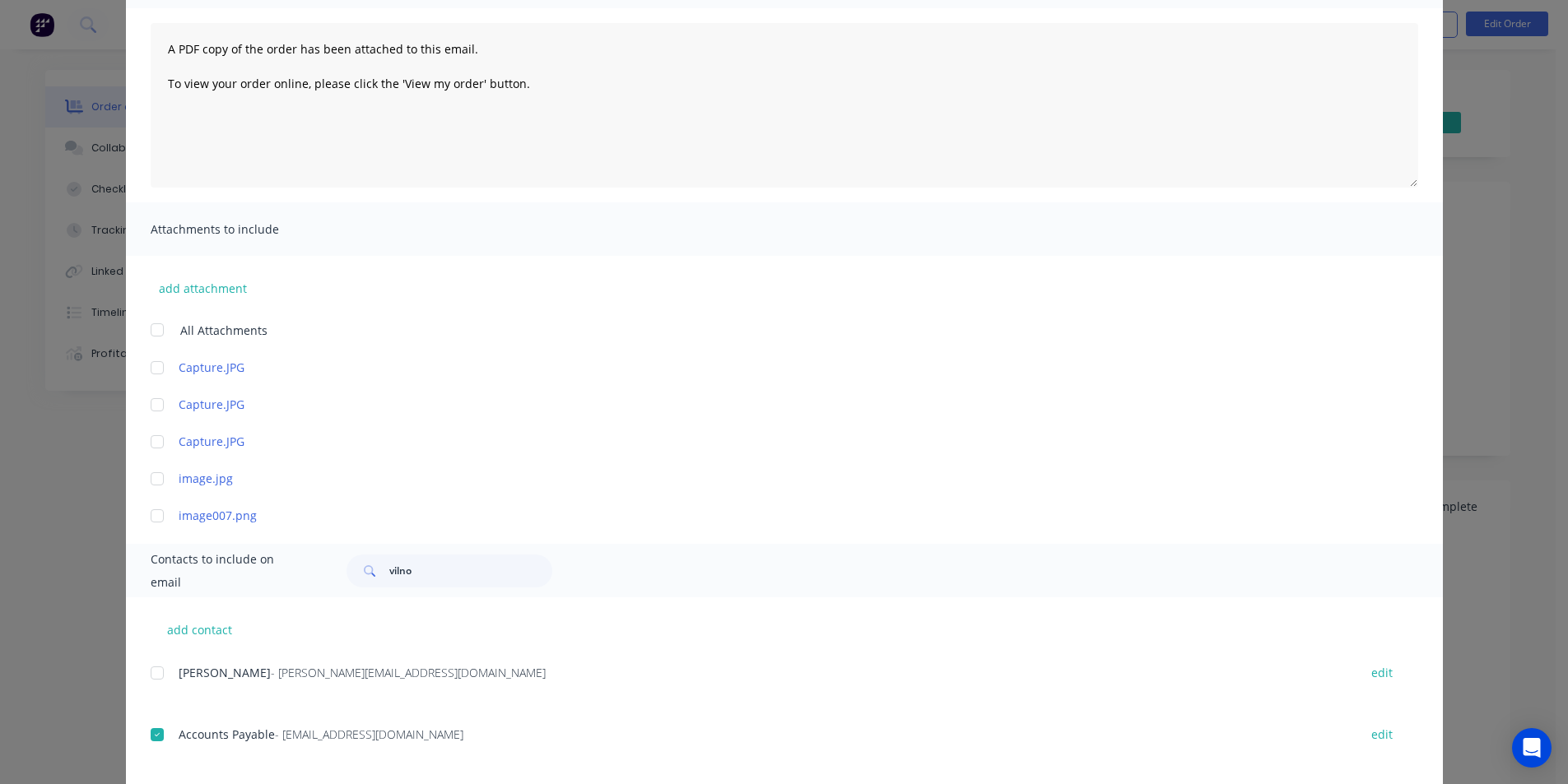
scroll to position [0, 0]
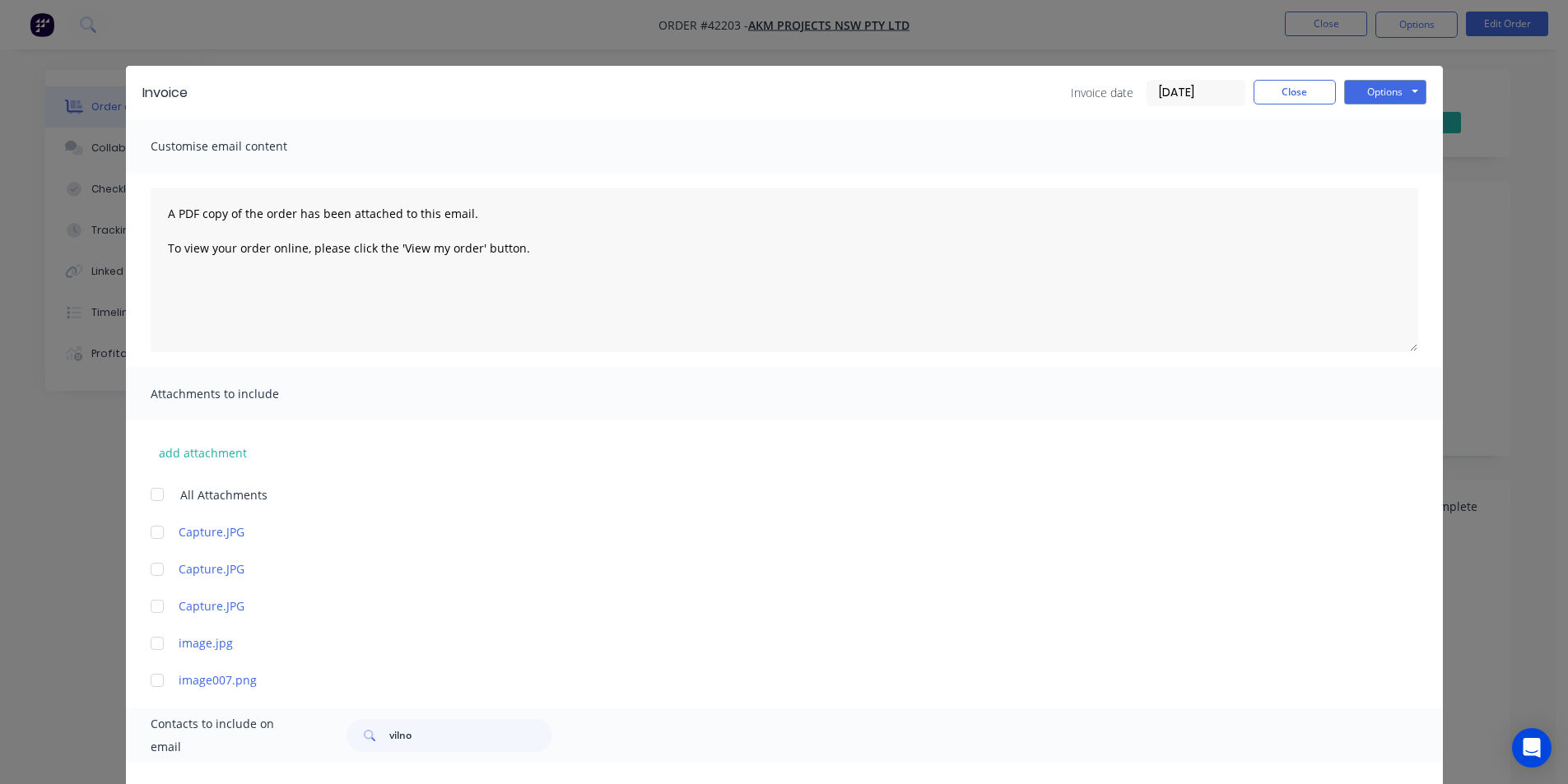
click at [1374, 77] on div "Invoice Invoice date [DATE] Close Options Preview Print Email" at bounding box center [784, 93] width 1317 height 53
click at [1375, 84] on button "Options" at bounding box center [1385, 92] width 82 height 25
click at [1392, 182] on button "Email" at bounding box center [1396, 176] width 106 height 27
click at [1305, 105] on div "Invoice date [DATE] Close Options Preview Print Email" at bounding box center [1249, 93] width 355 height 27
click at [1305, 98] on button "Close" at bounding box center [1295, 92] width 82 height 25
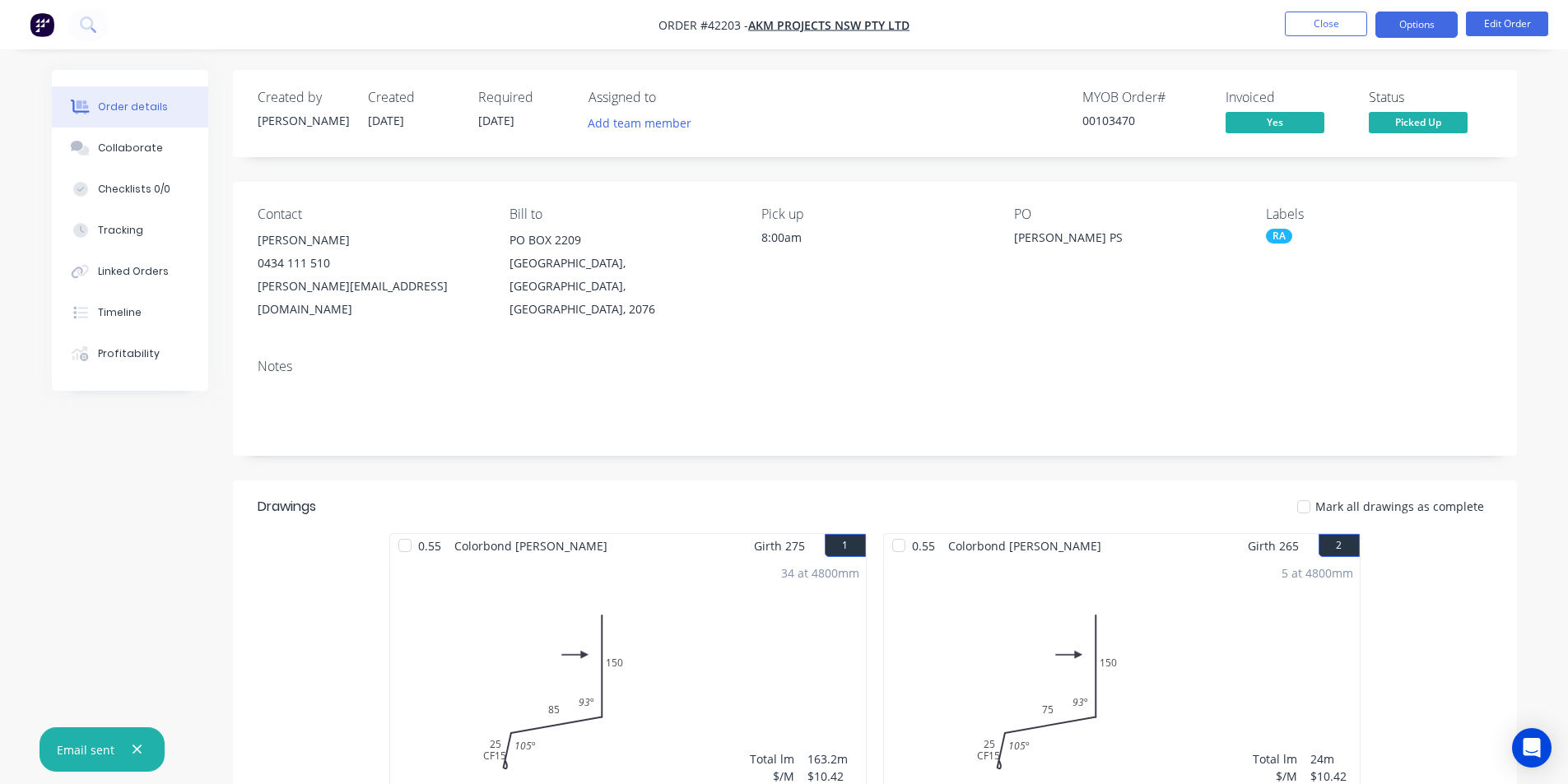
click at [1404, 33] on button "Options" at bounding box center [1416, 24] width 82 height 27
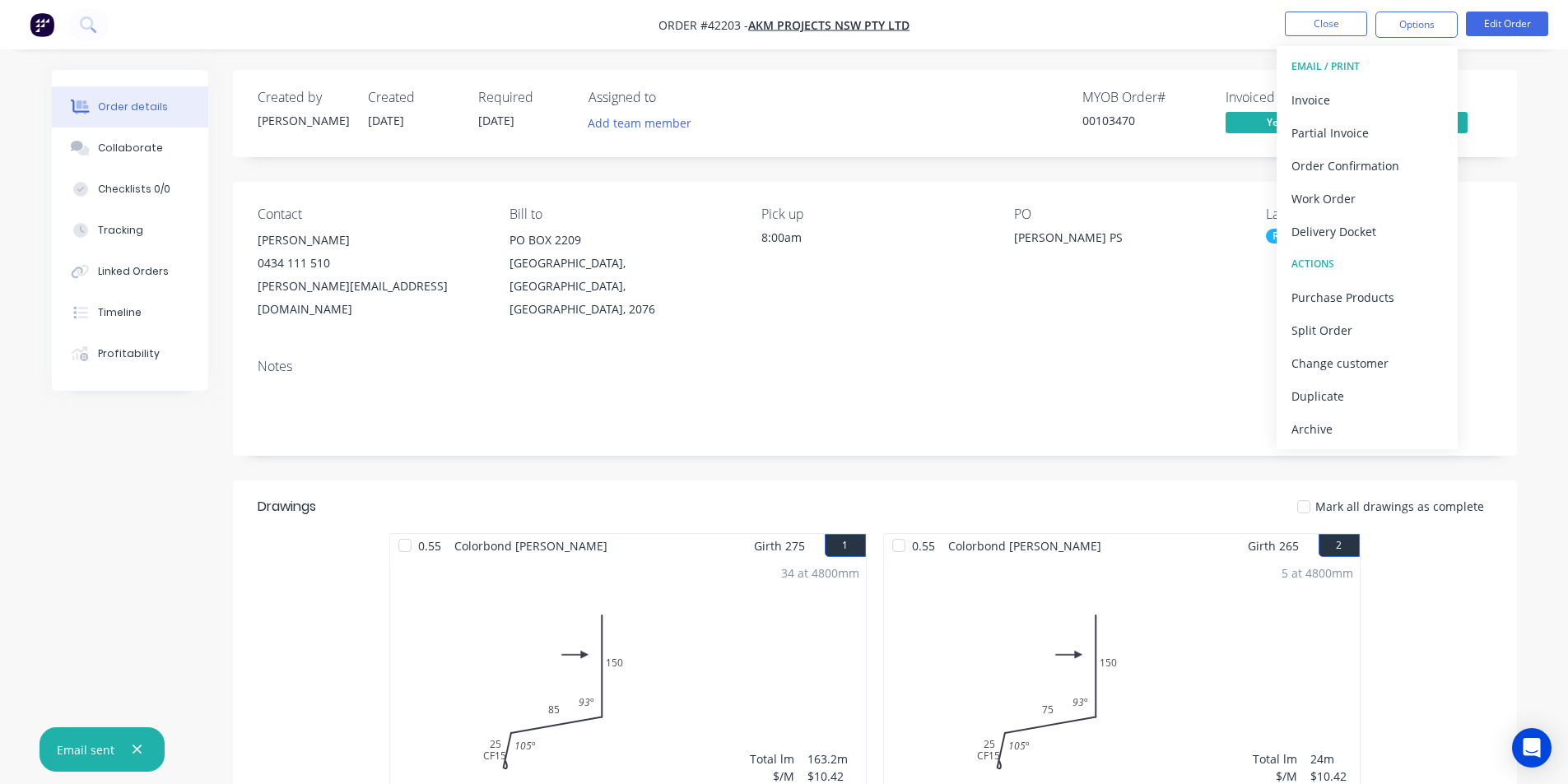
click at [1373, 428] on div "Archive" at bounding box center [1367, 429] width 151 height 24
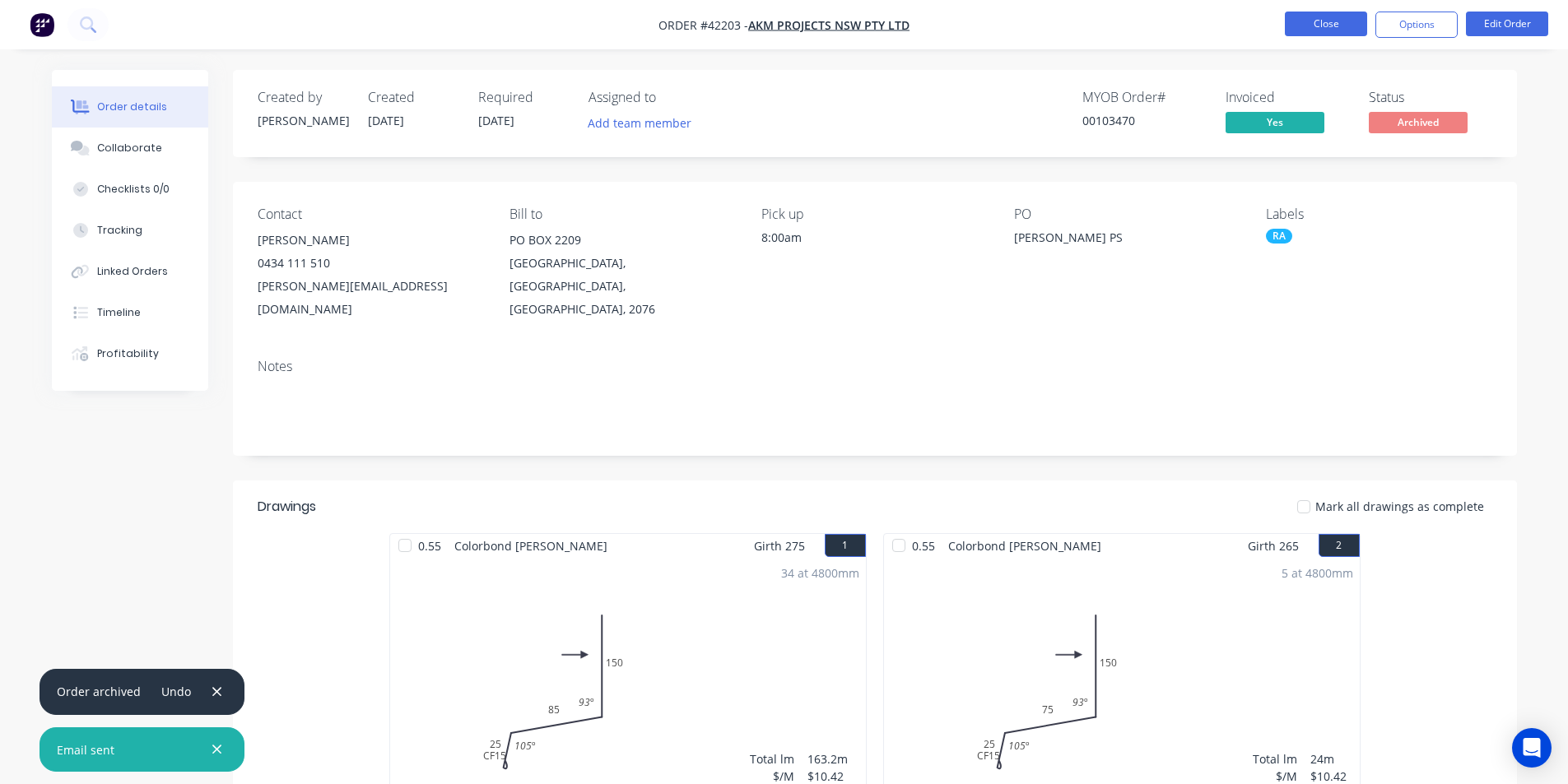
click at [1325, 19] on button "Close" at bounding box center [1326, 23] width 82 height 25
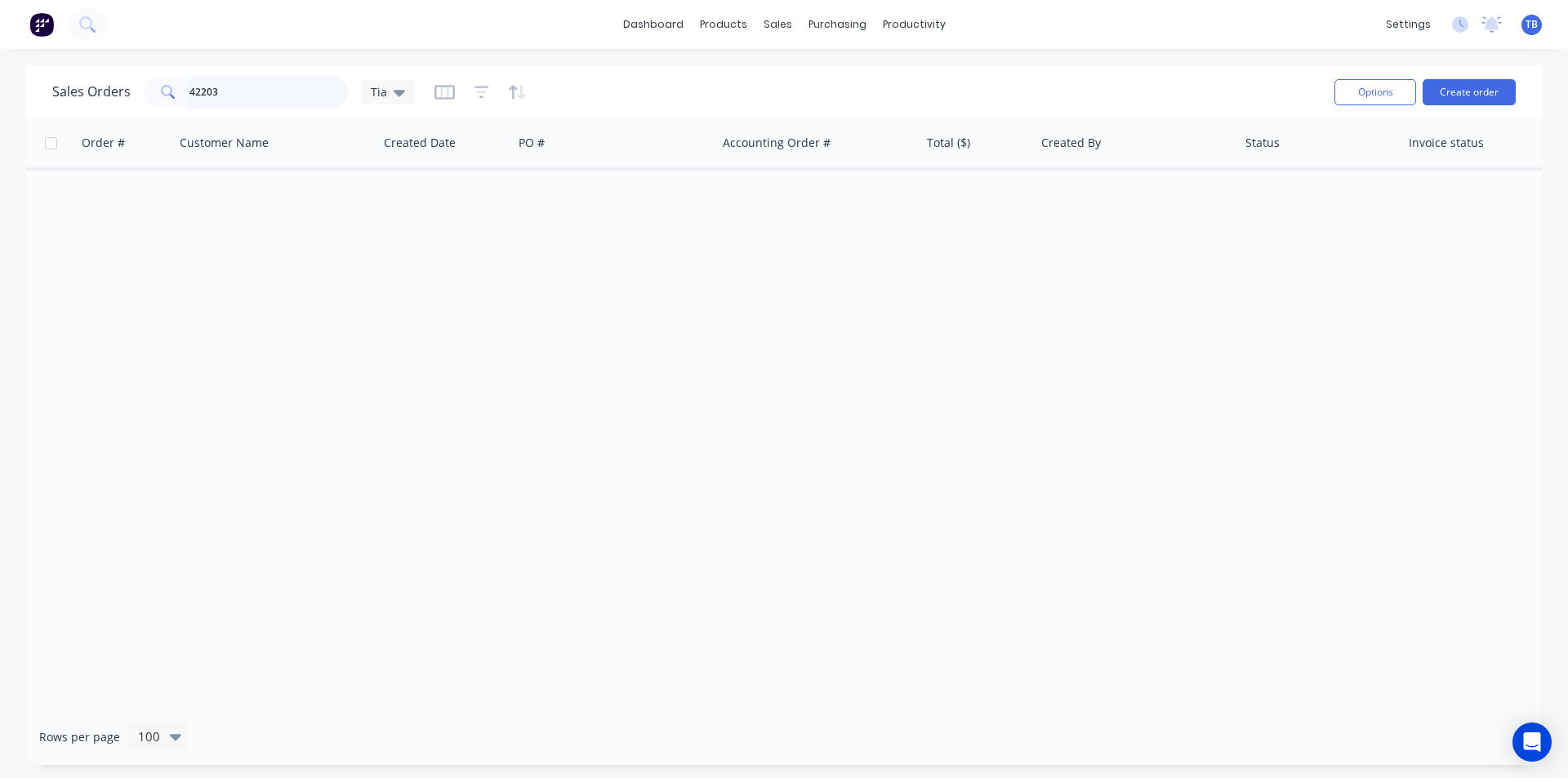
drag, startPoint x: 252, startPoint y: 94, endPoint x: 55, endPoint y: 100, distance: 197.1
click at [55, 100] on div "Sales Orders 42203 Tia" at bounding box center [233, 92] width 363 height 32
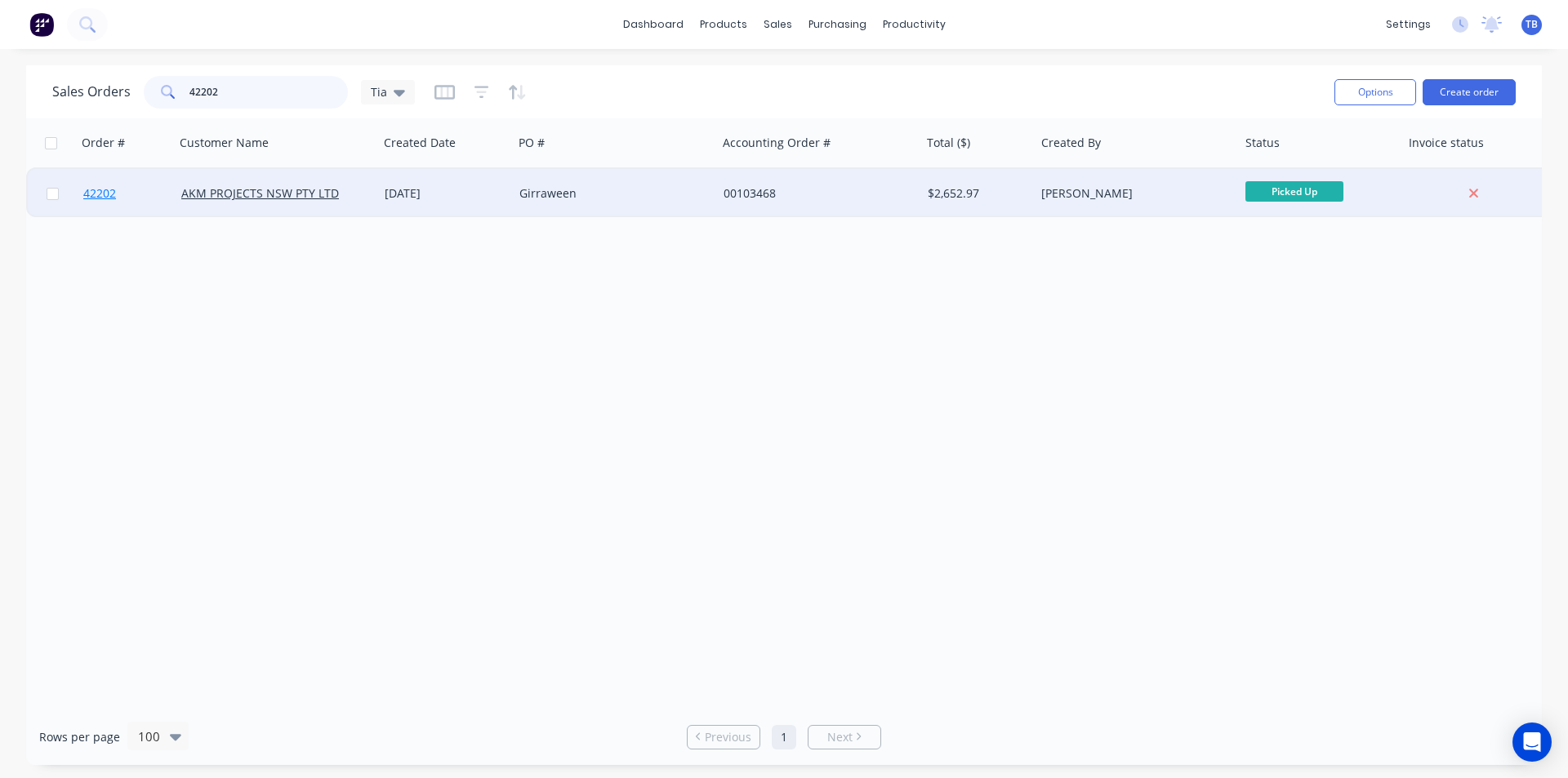
type input "42202"
click at [96, 189] on span "42202" at bounding box center [100, 193] width 32 height 16
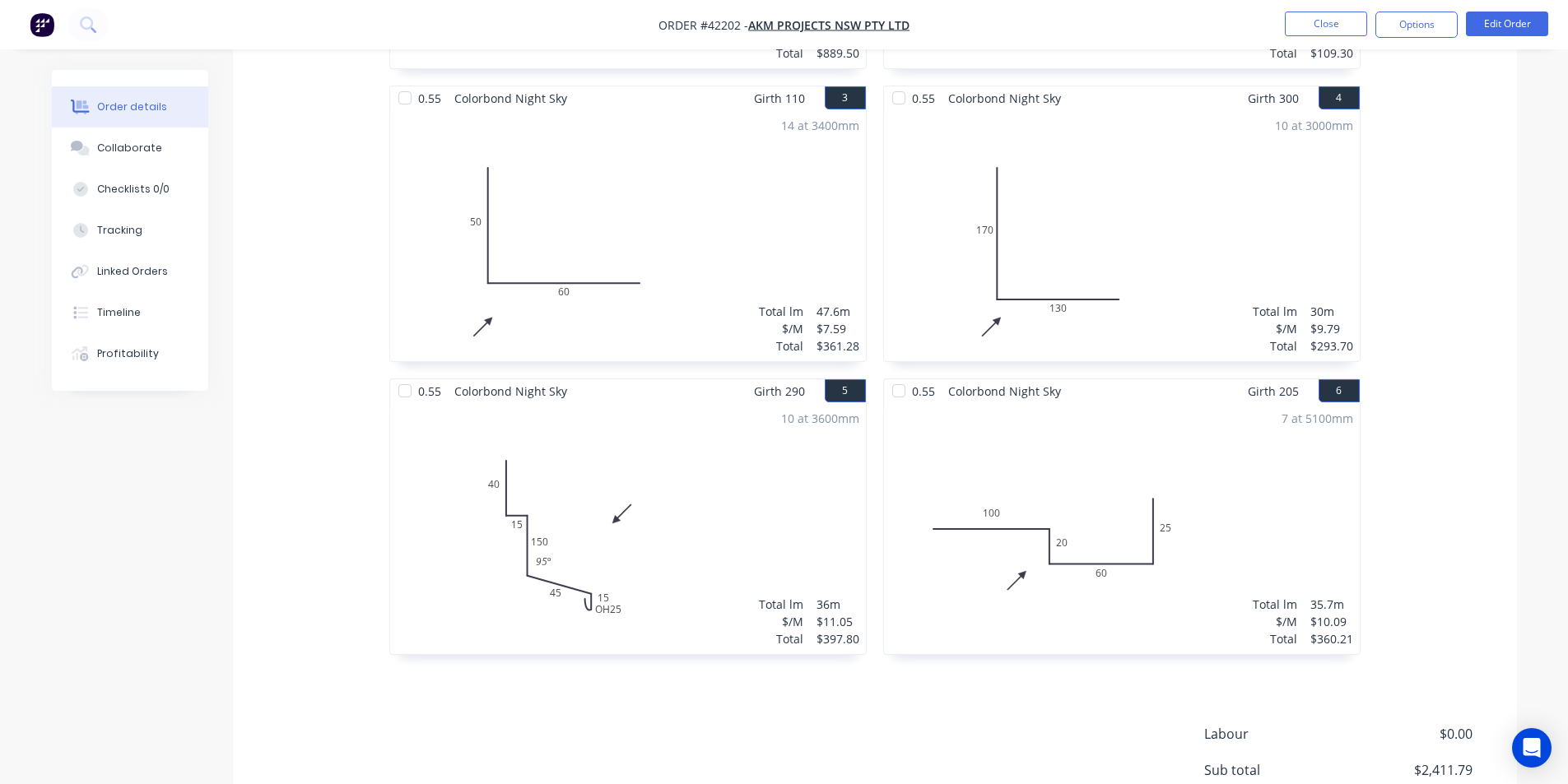
scroll to position [897, 0]
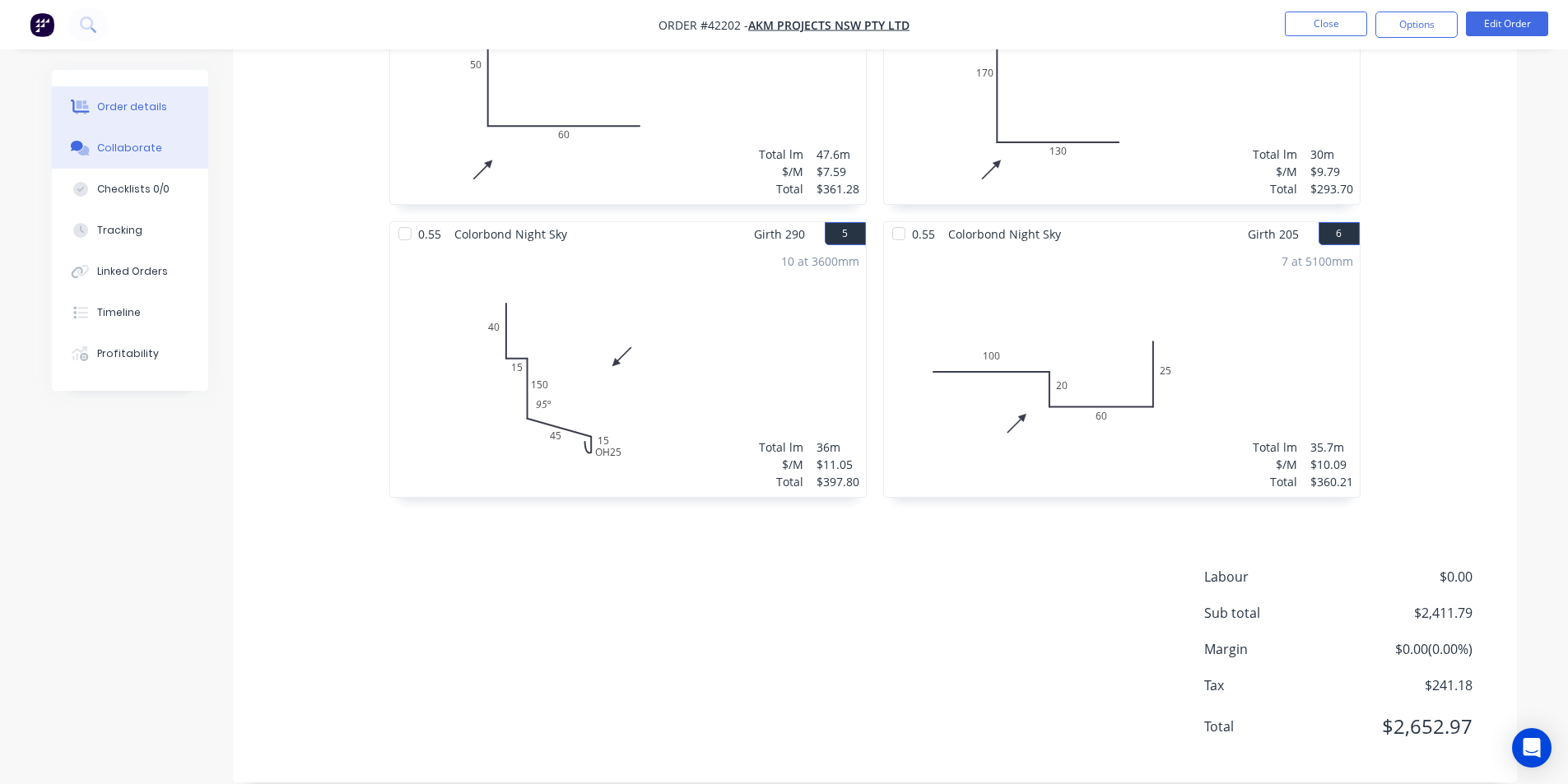
click at [162, 150] on button "Collaborate" at bounding box center [130, 148] width 156 height 41
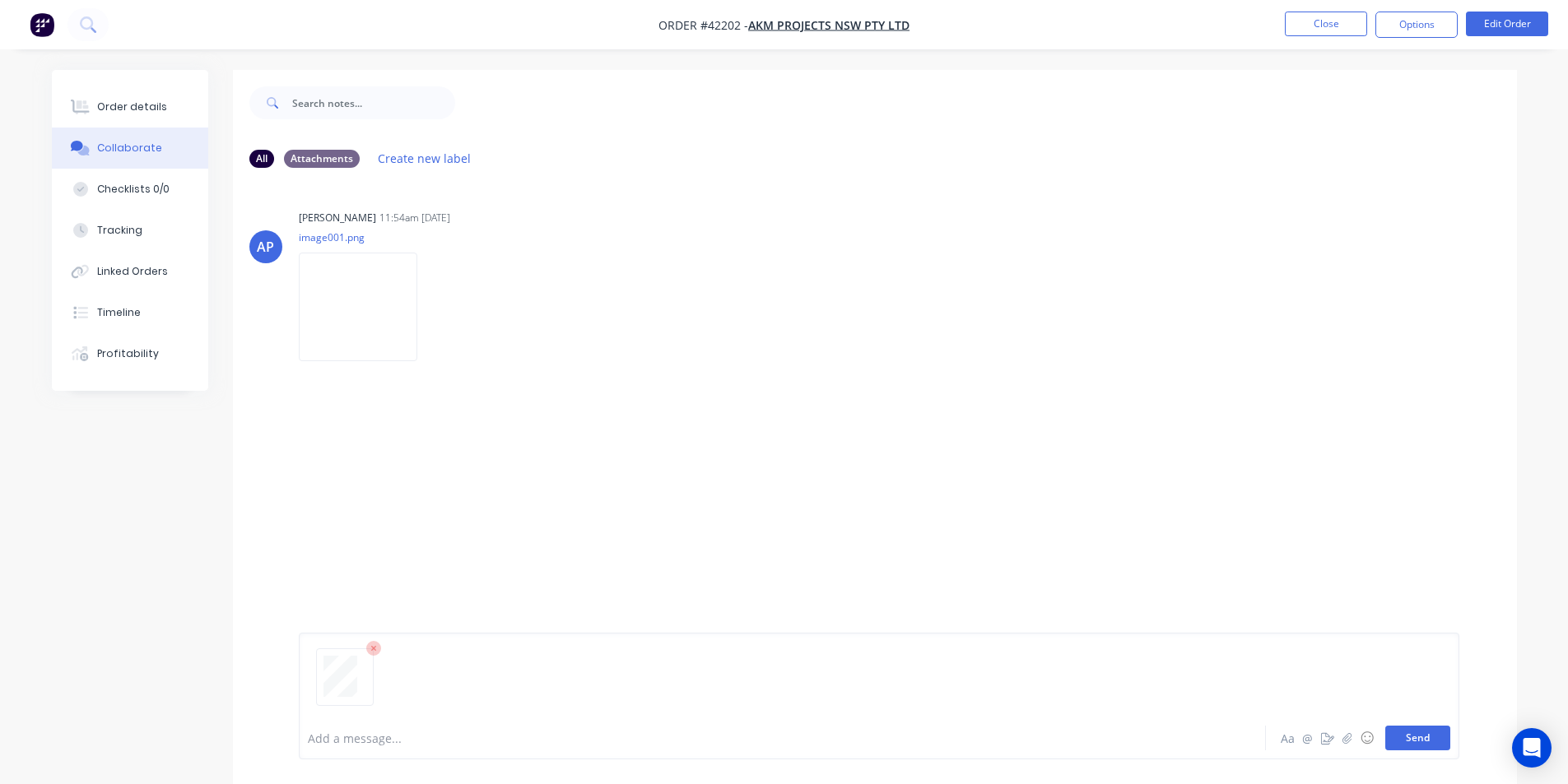
click at [1449, 746] on button "Send" at bounding box center [1418, 738] width 65 height 25
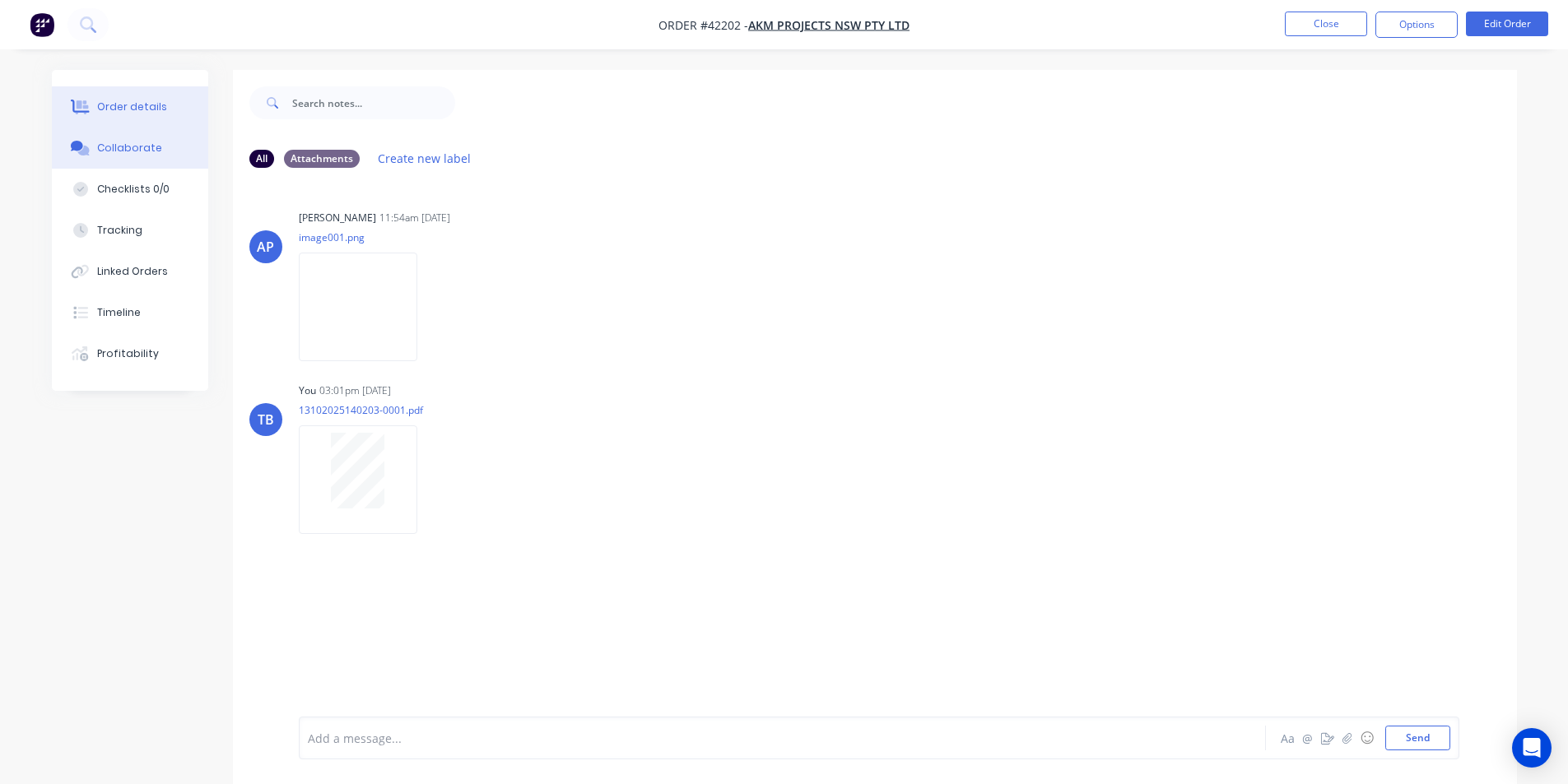
click at [149, 113] on div "Order details" at bounding box center [132, 106] width 70 height 15
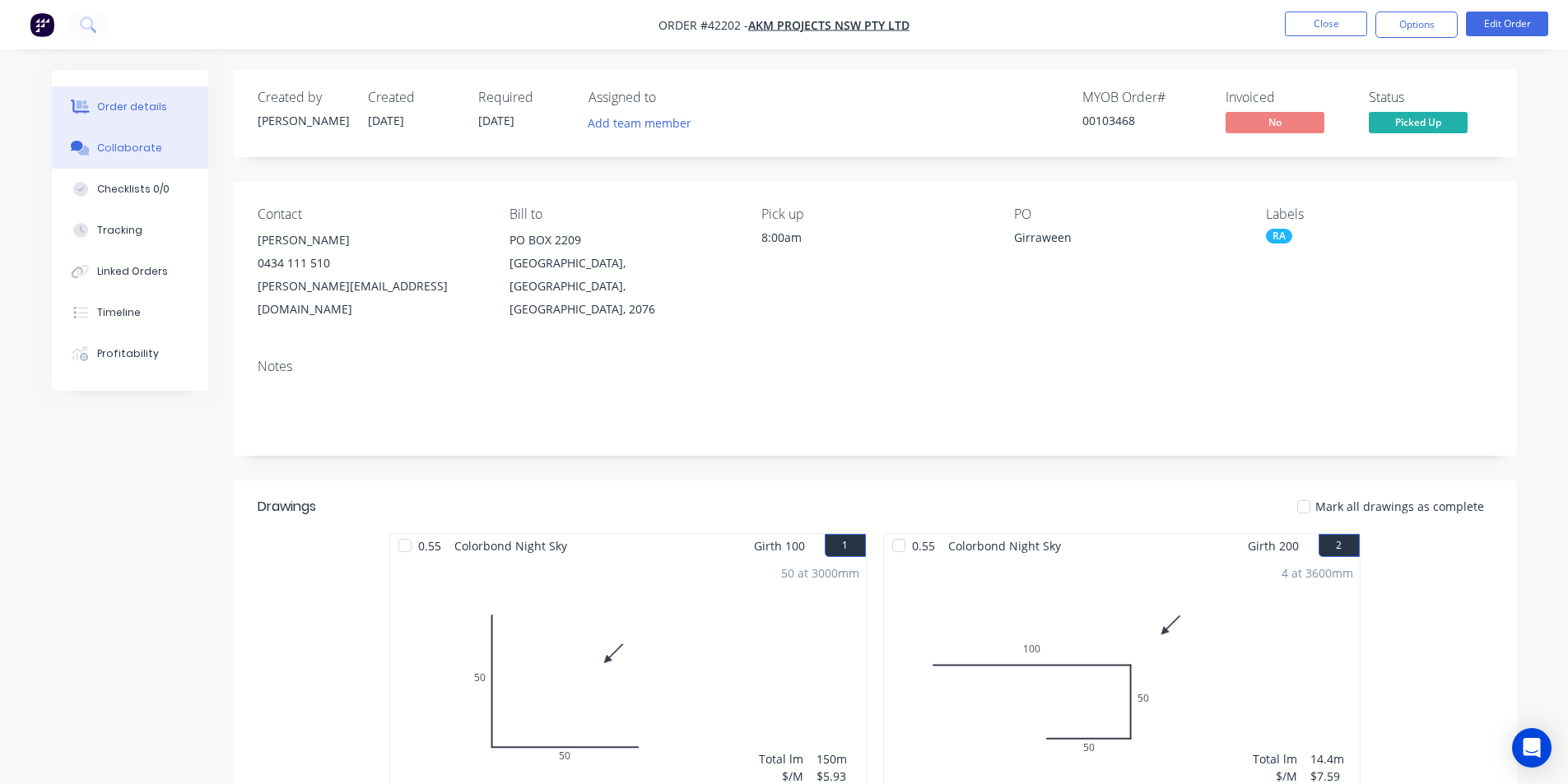
click at [127, 136] on button "Collaborate" at bounding box center [130, 148] width 156 height 41
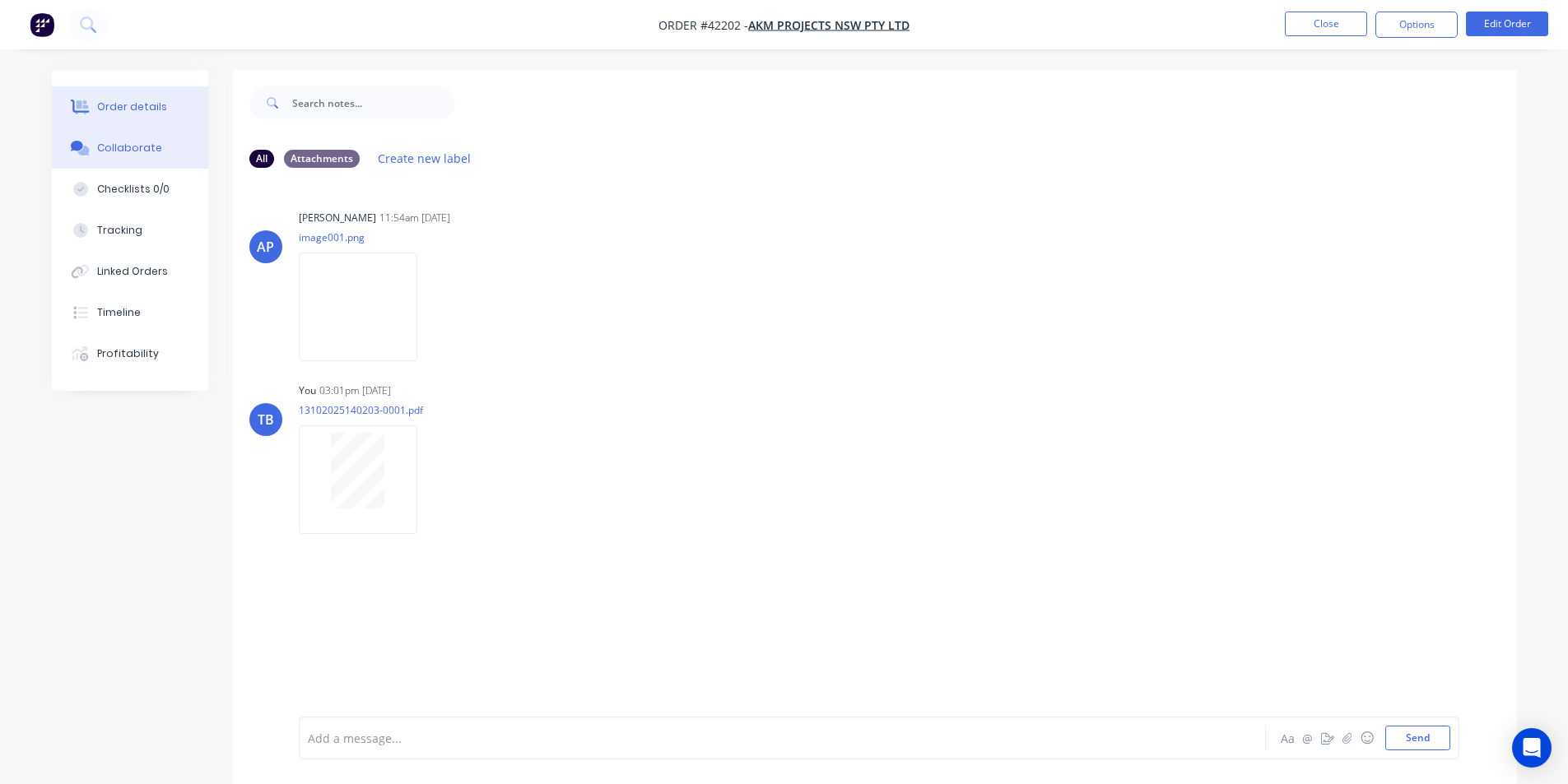
click at [130, 108] on div "Order details" at bounding box center [132, 106] width 70 height 15
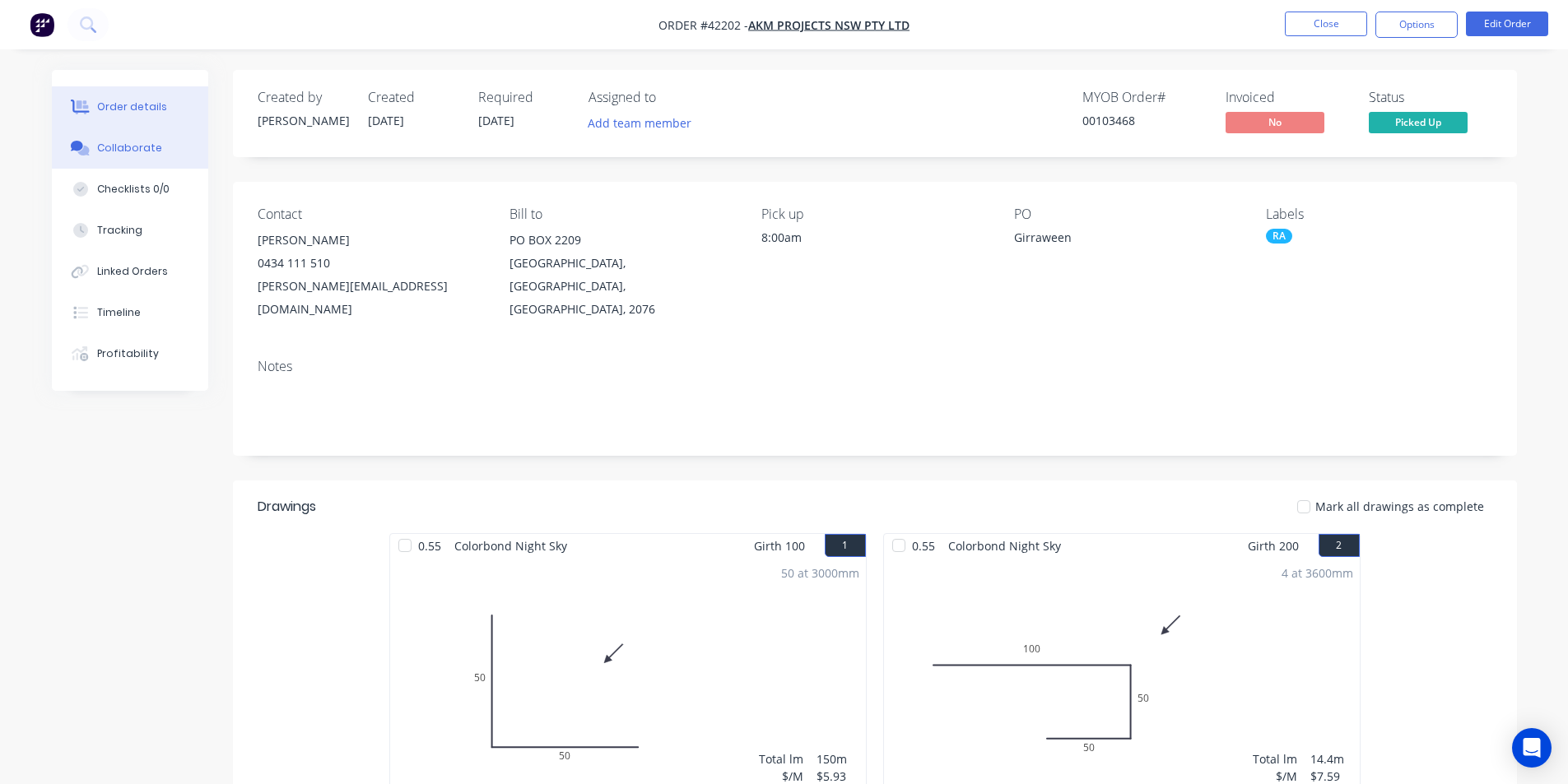
click at [94, 160] on button "Collaborate" at bounding box center [130, 148] width 156 height 41
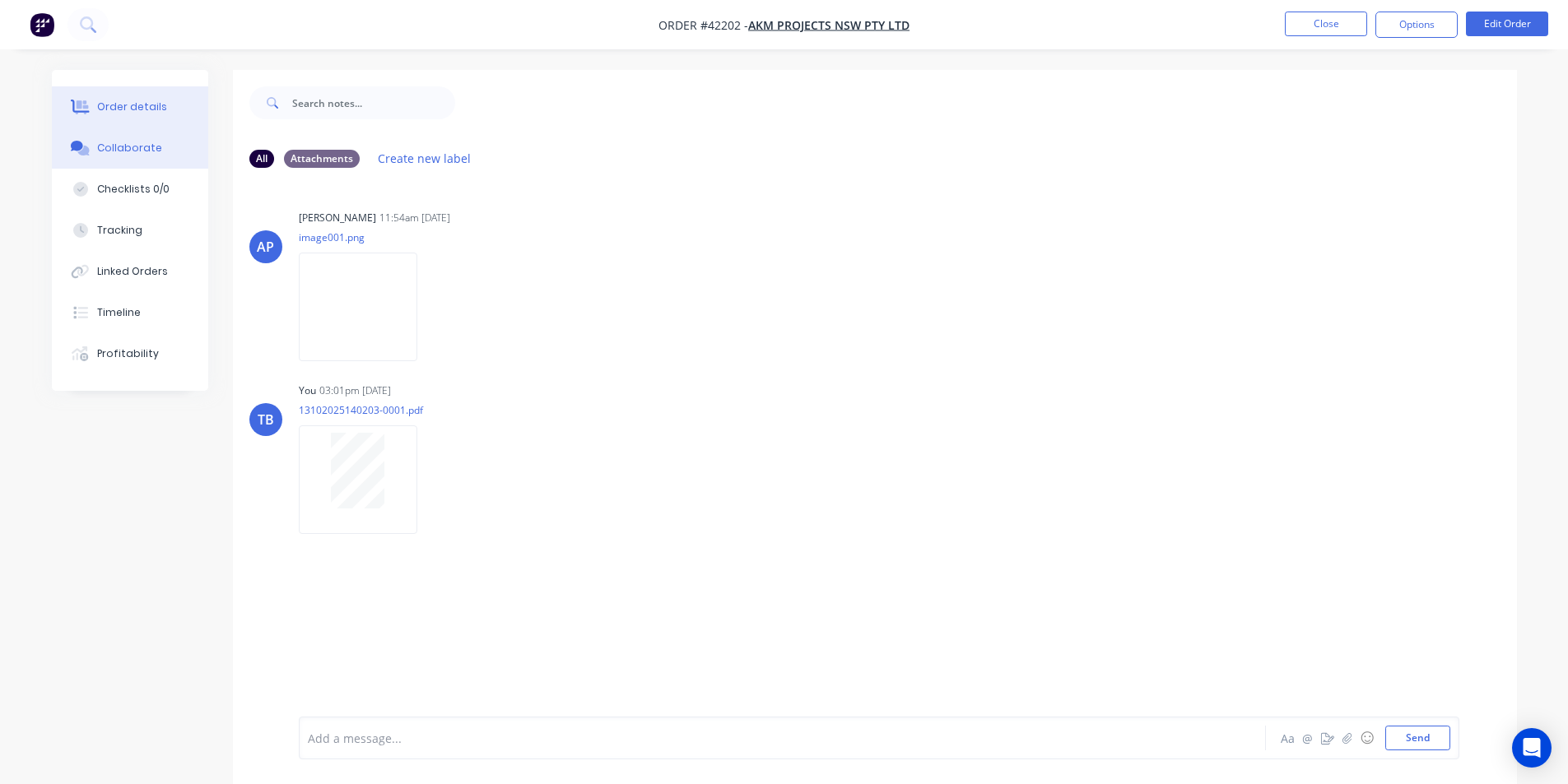
click at [140, 106] on div "Order details" at bounding box center [132, 106] width 70 height 15
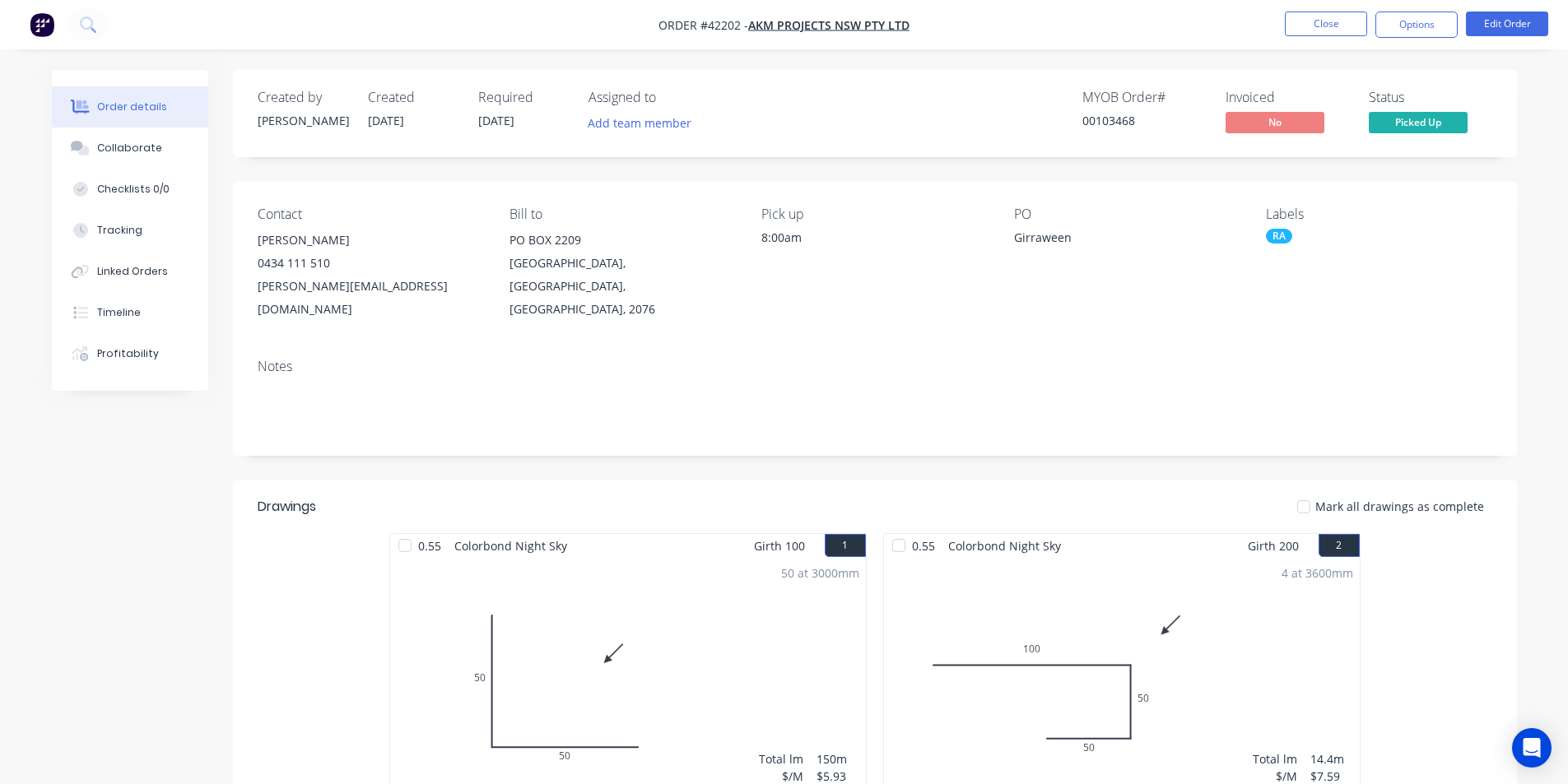
click at [1405, 10] on nav "Order #42202 - AKM PROJECTS NSW PTY LTD Close Options Edit Order" at bounding box center [784, 25] width 1568 height 50
click at [1402, 23] on button "Options" at bounding box center [1416, 24] width 82 height 27
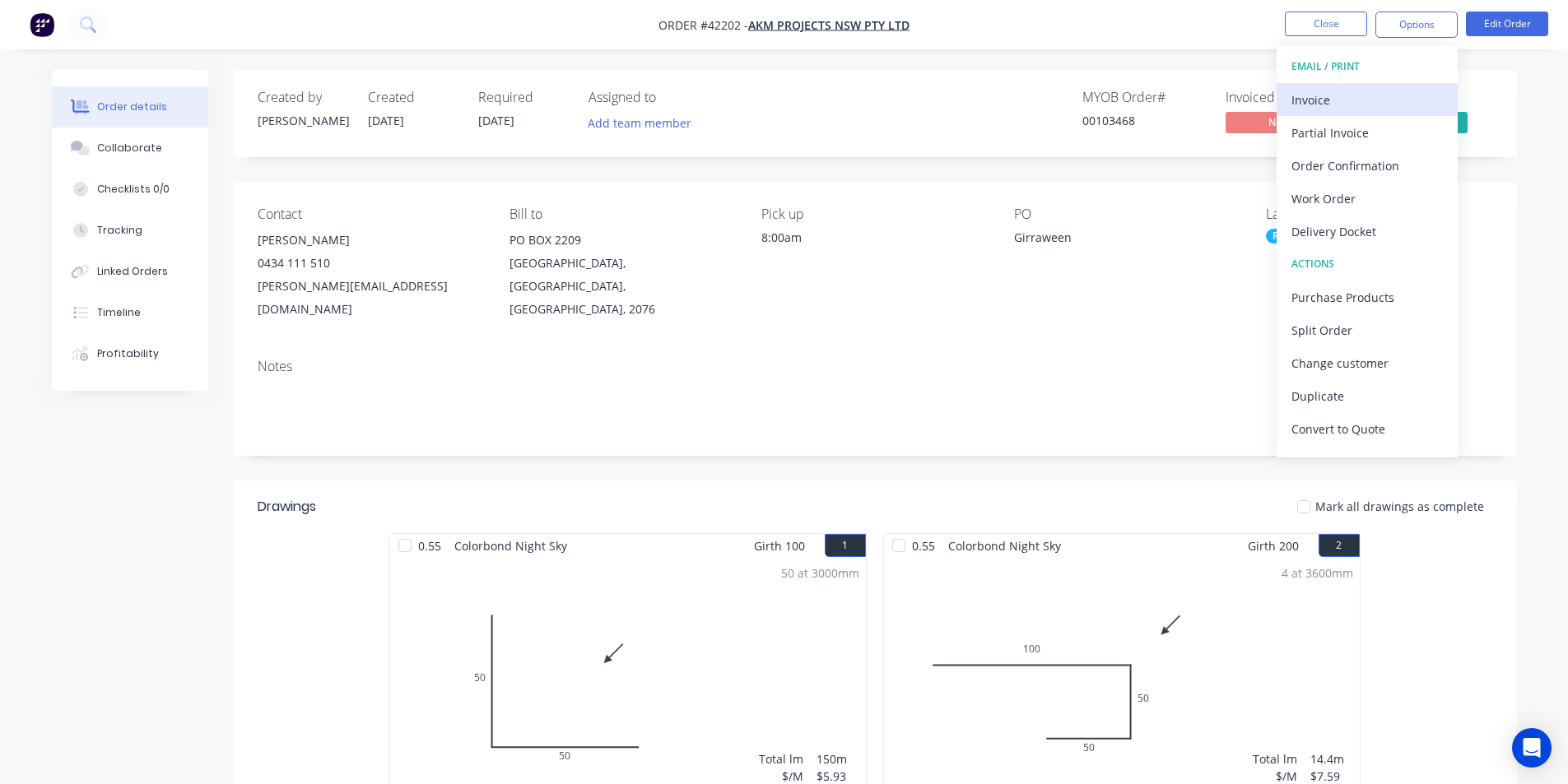
click at [1386, 88] on div "Invoice" at bounding box center [1367, 100] width 151 height 24
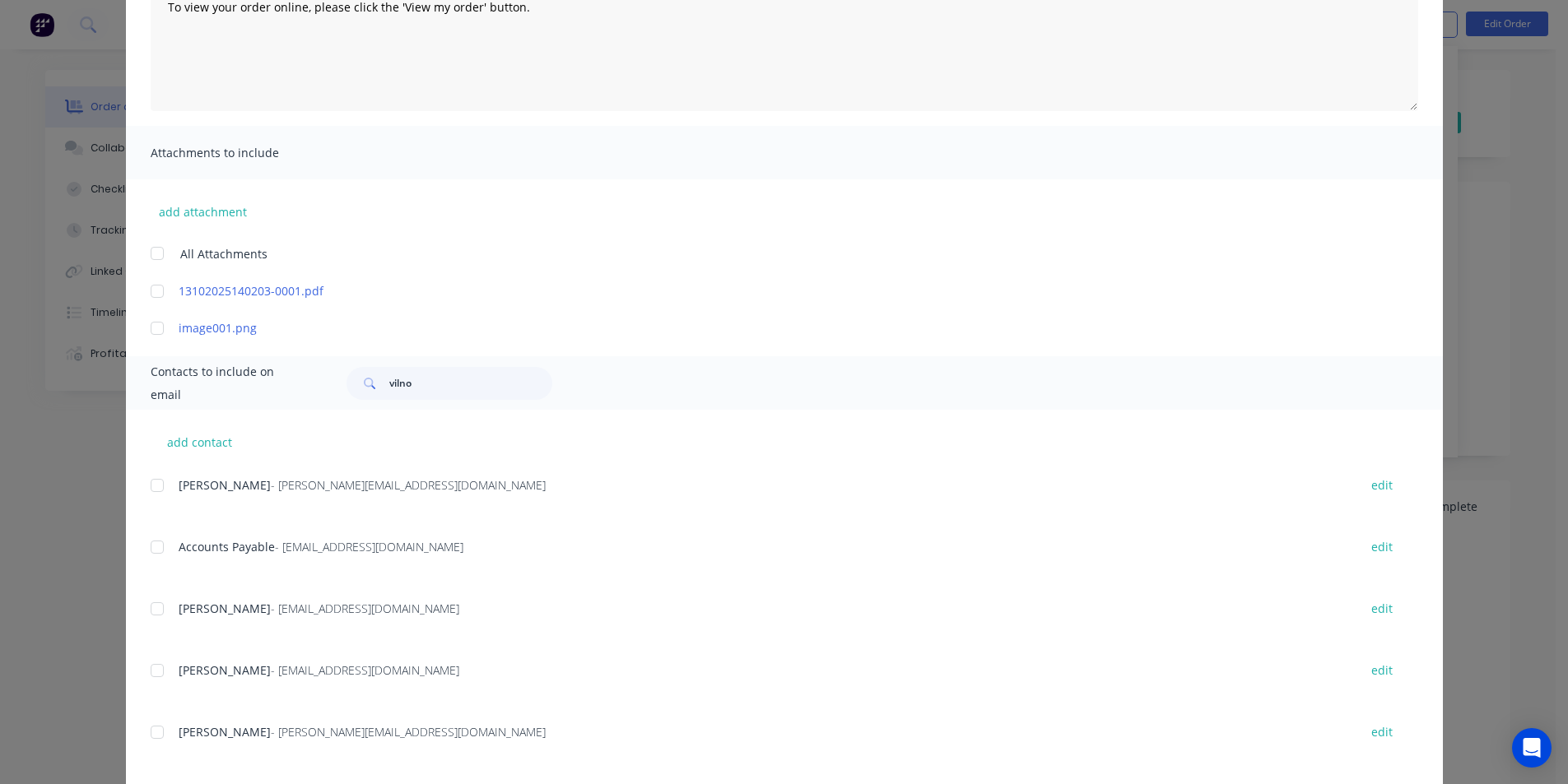
scroll to position [347, 0]
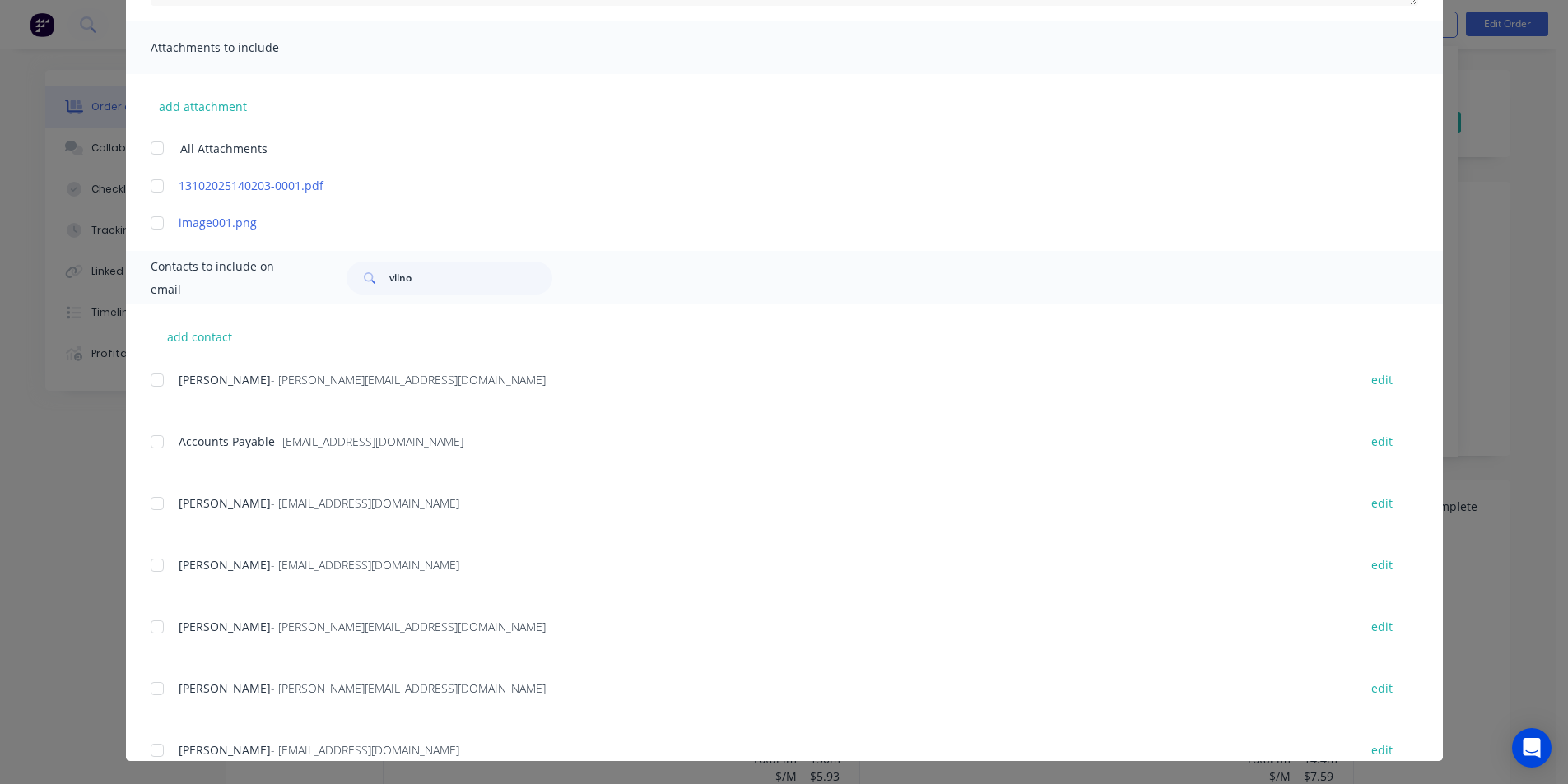
click at [154, 437] on div at bounding box center [157, 442] width 33 height 33
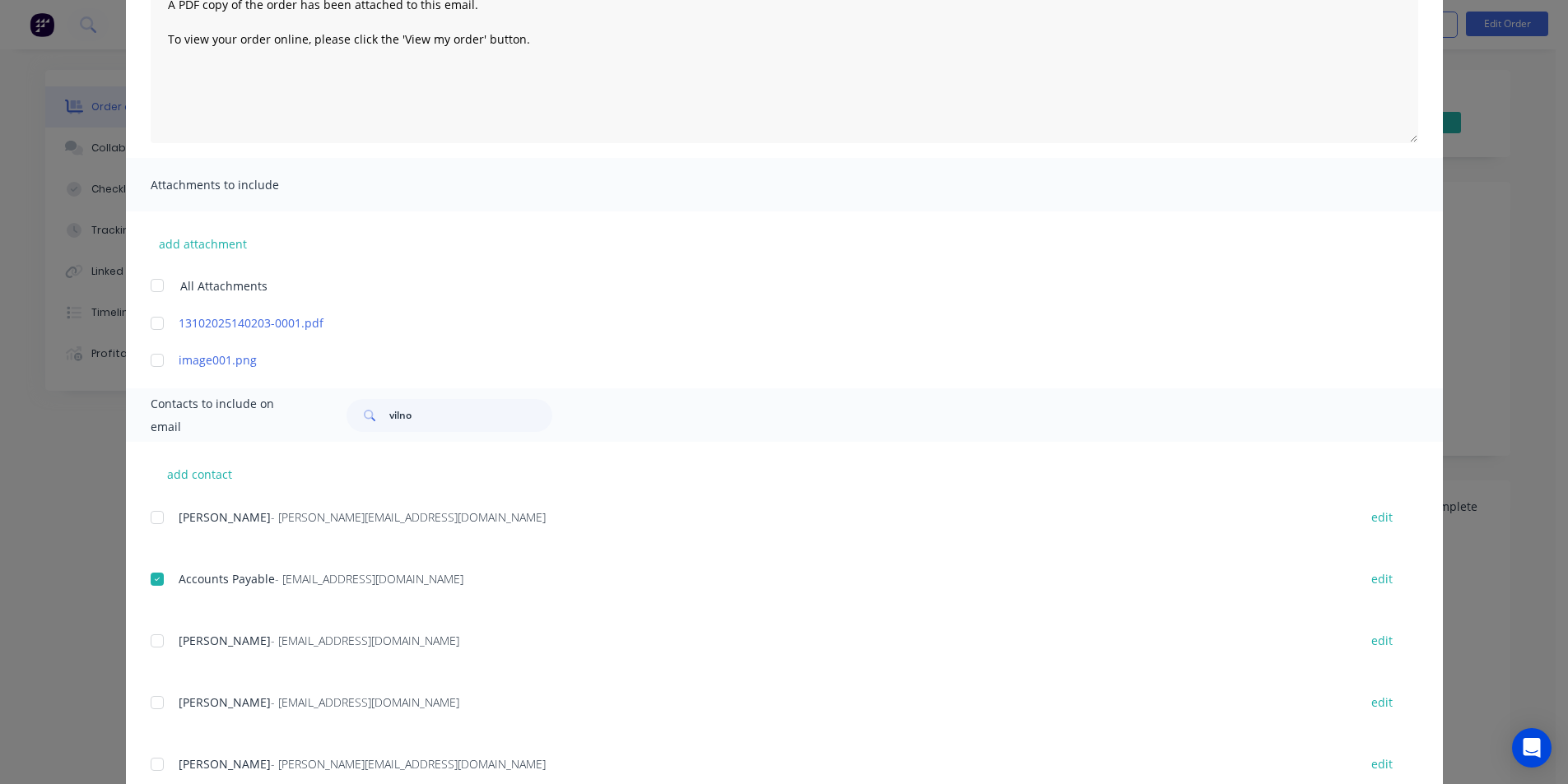
scroll to position [17, 0]
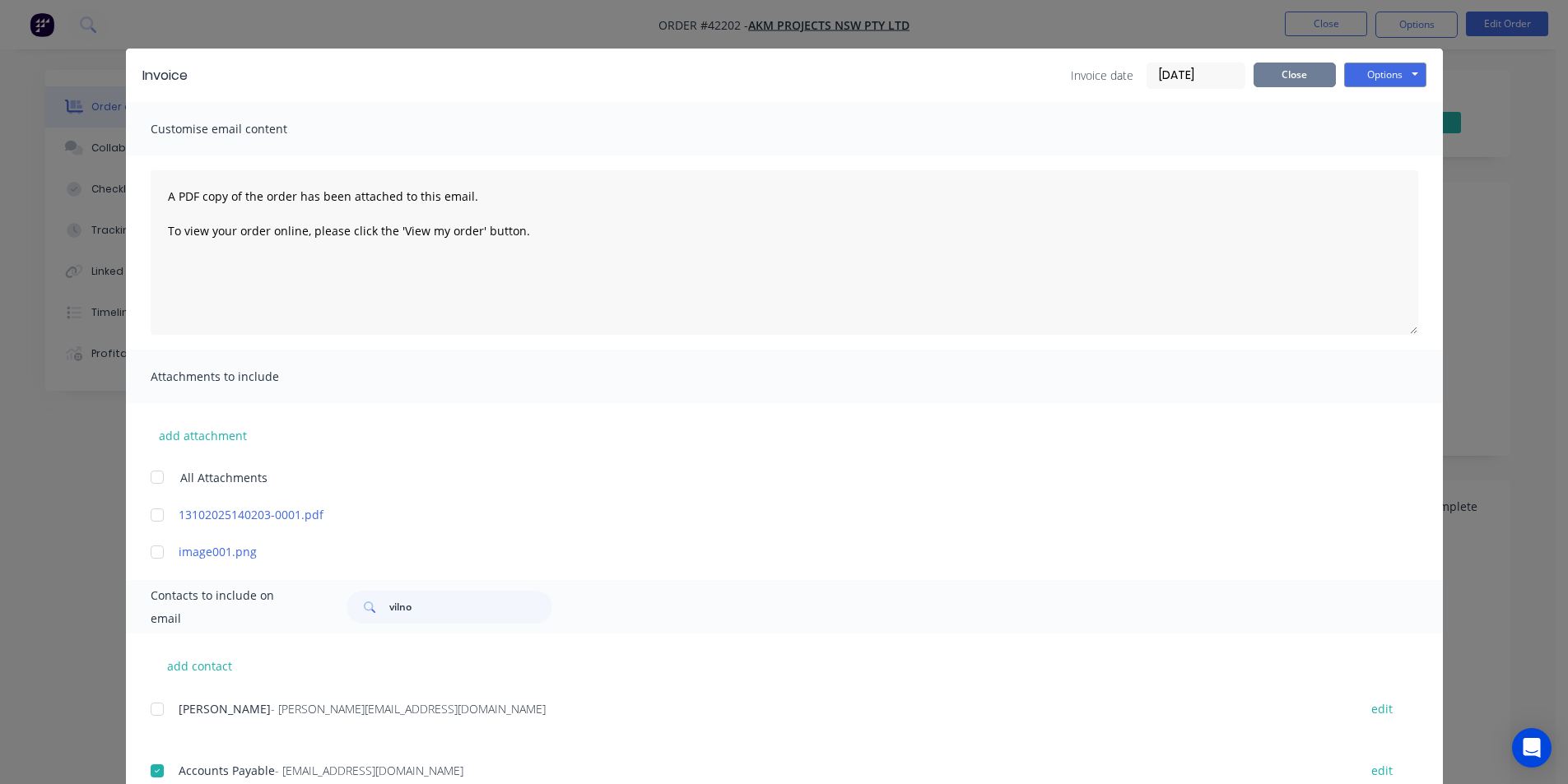
click at [1268, 76] on button "Close" at bounding box center [1295, 75] width 82 height 25
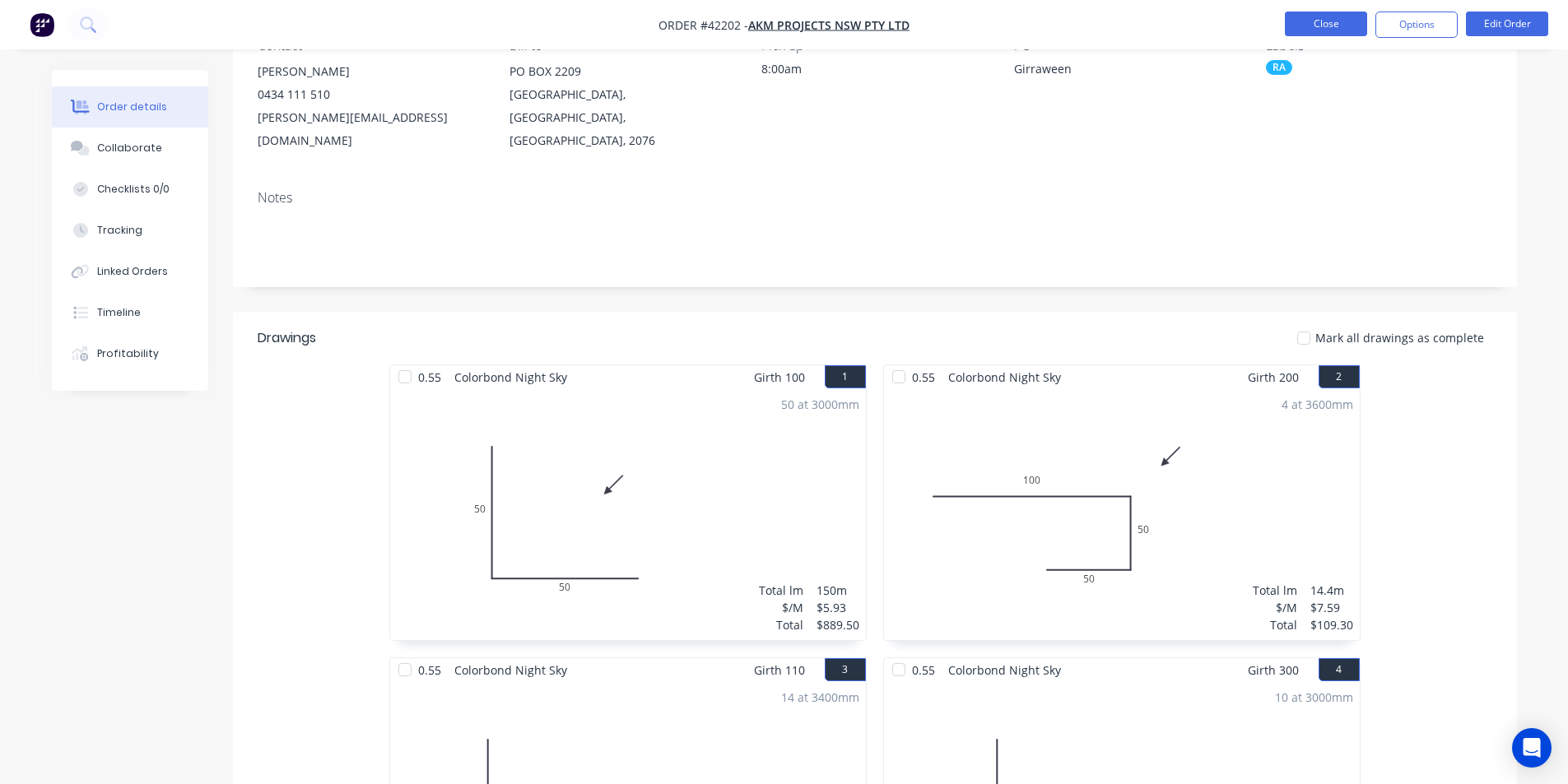
scroll to position [0, 0]
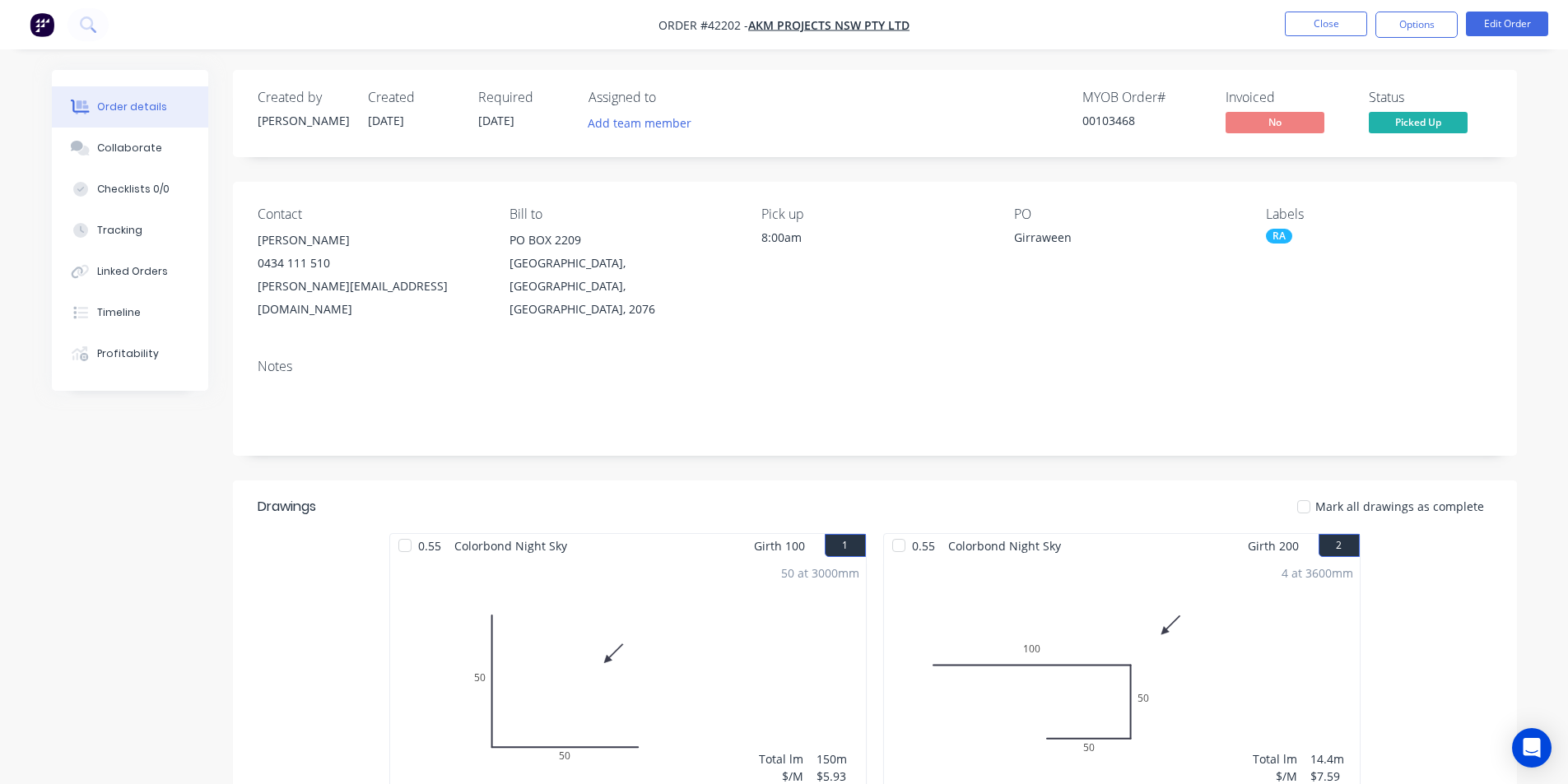
drag, startPoint x: 1431, startPoint y: 30, endPoint x: 1420, endPoint y: 44, distance: 17.8
click at [1431, 29] on button "Options" at bounding box center [1416, 24] width 82 height 27
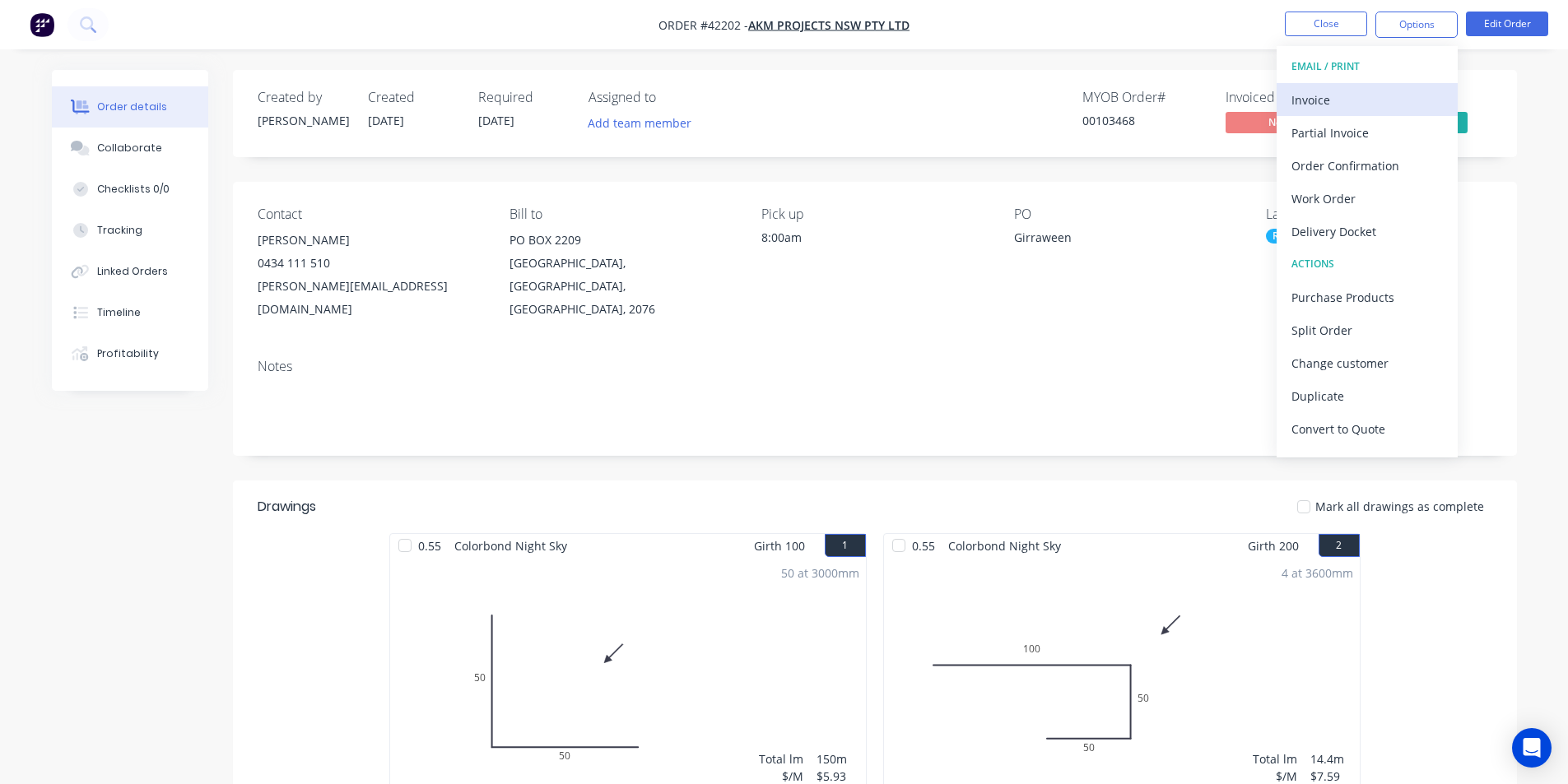
click at [1341, 111] on button "Invoice" at bounding box center [1366, 100] width 181 height 33
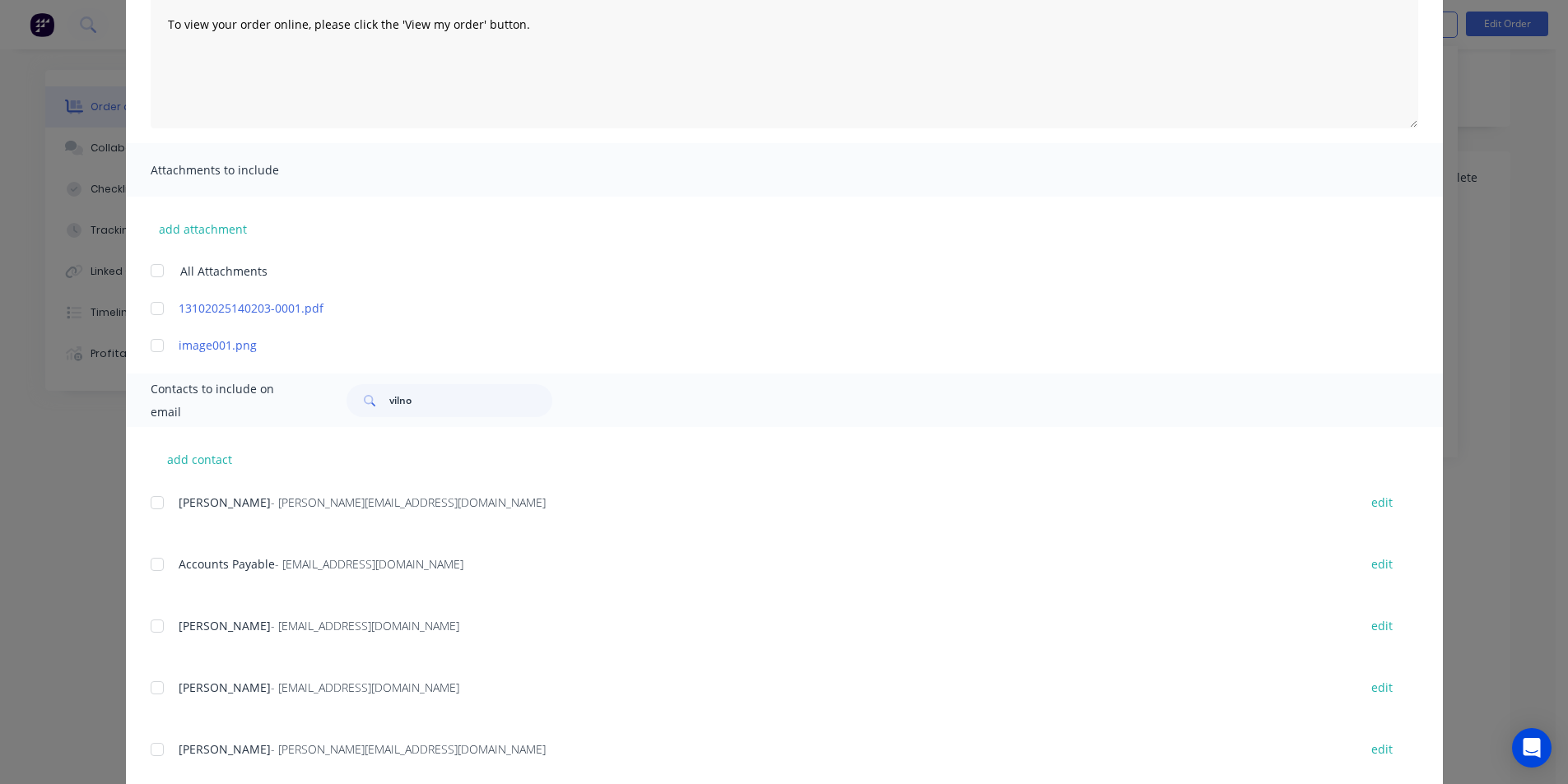
scroll to position [247, 0]
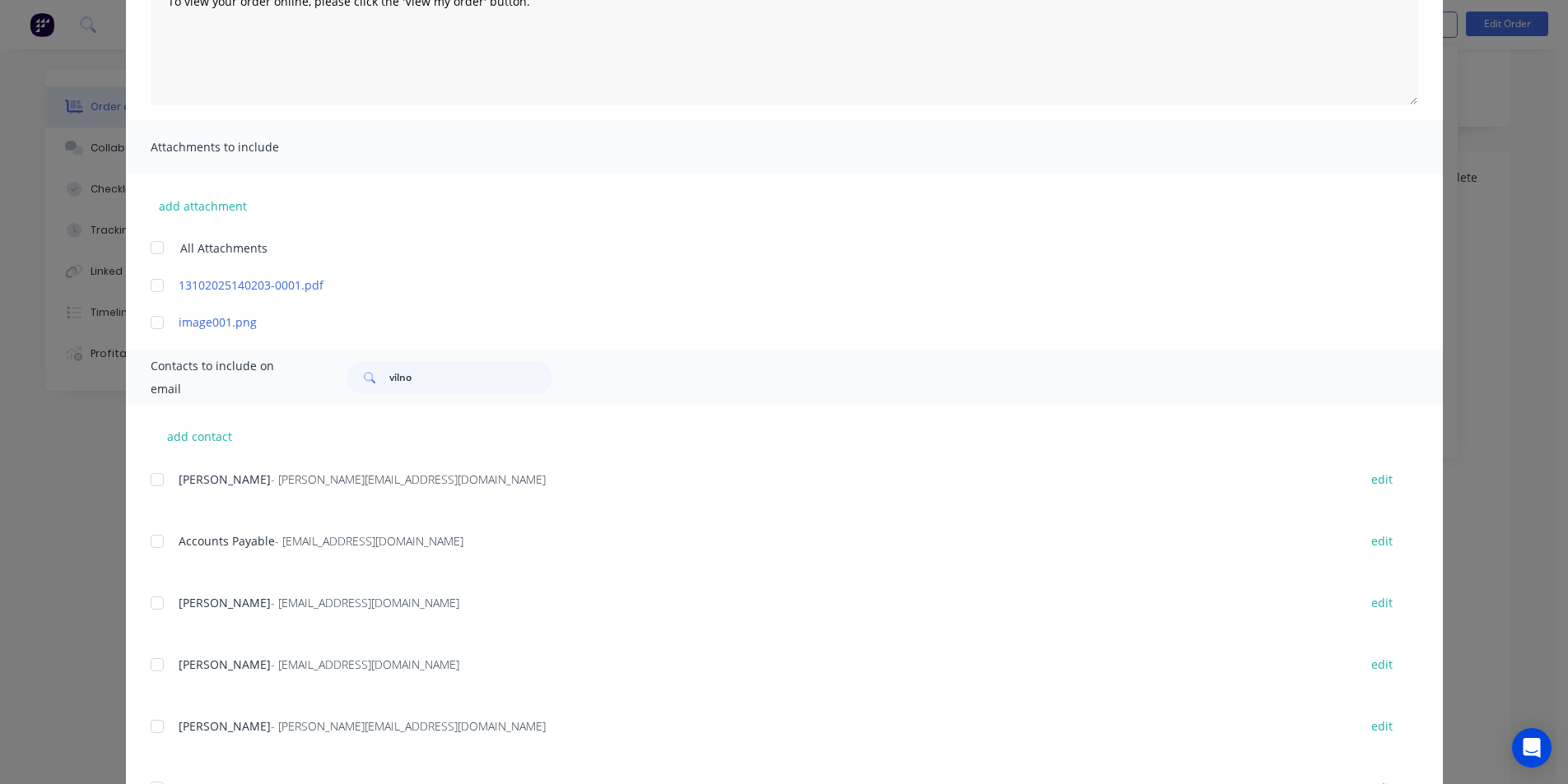
click at [160, 539] on div at bounding box center [157, 541] width 33 height 33
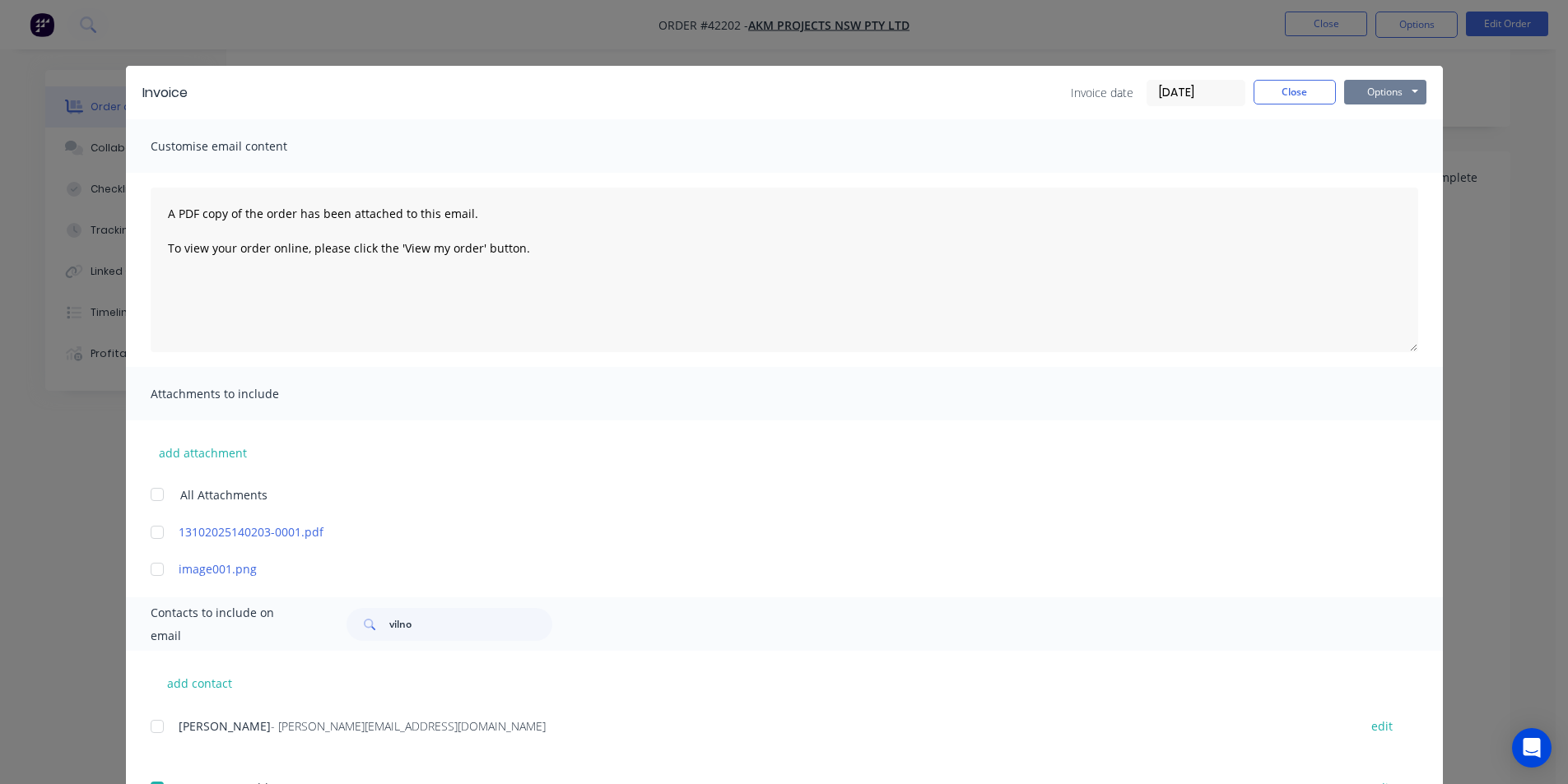
click at [1372, 81] on button "Options" at bounding box center [1385, 92] width 82 height 25
click at [1390, 186] on button "Email" at bounding box center [1396, 176] width 106 height 27
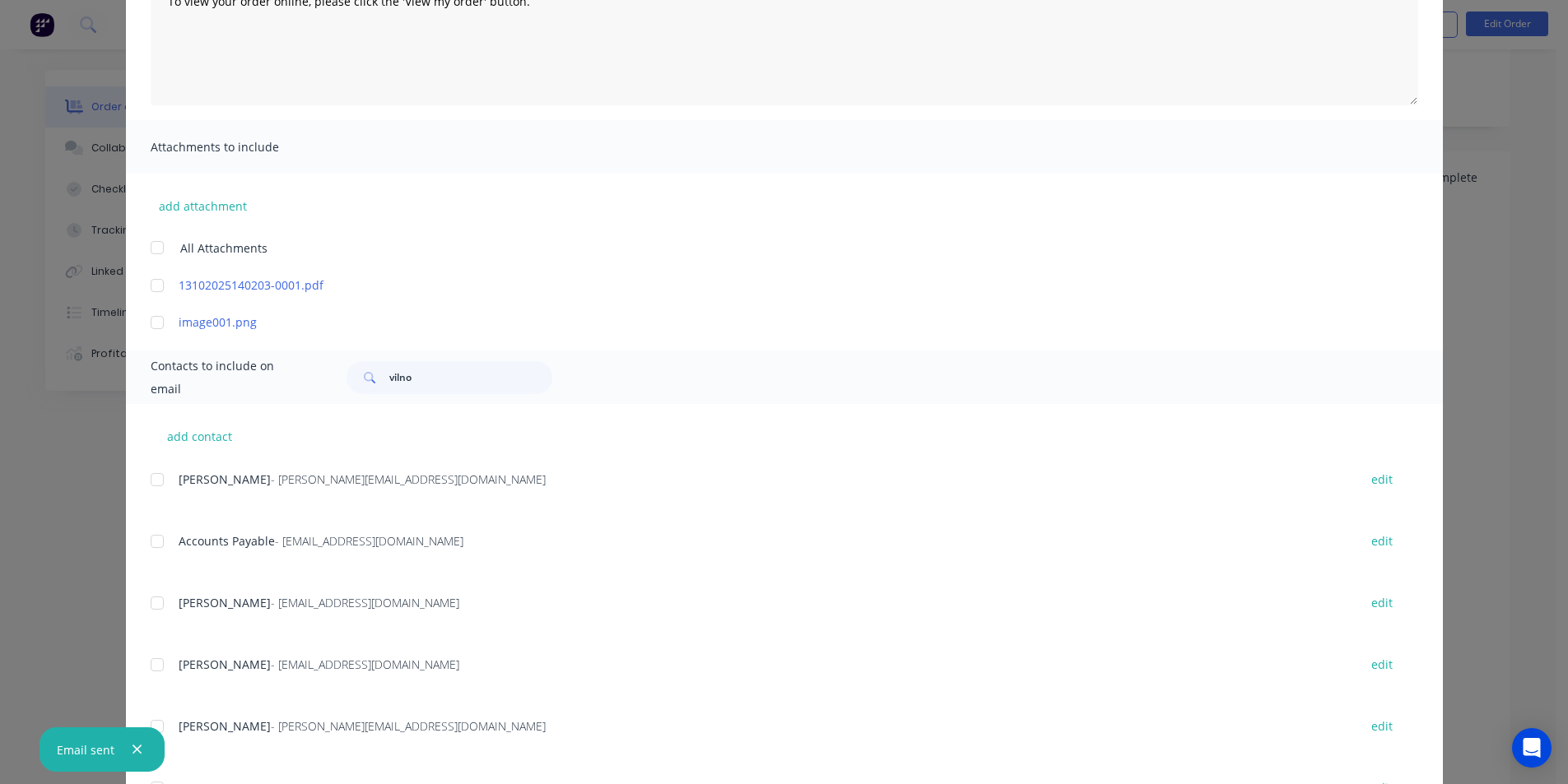
click at [161, 546] on div at bounding box center [157, 541] width 33 height 33
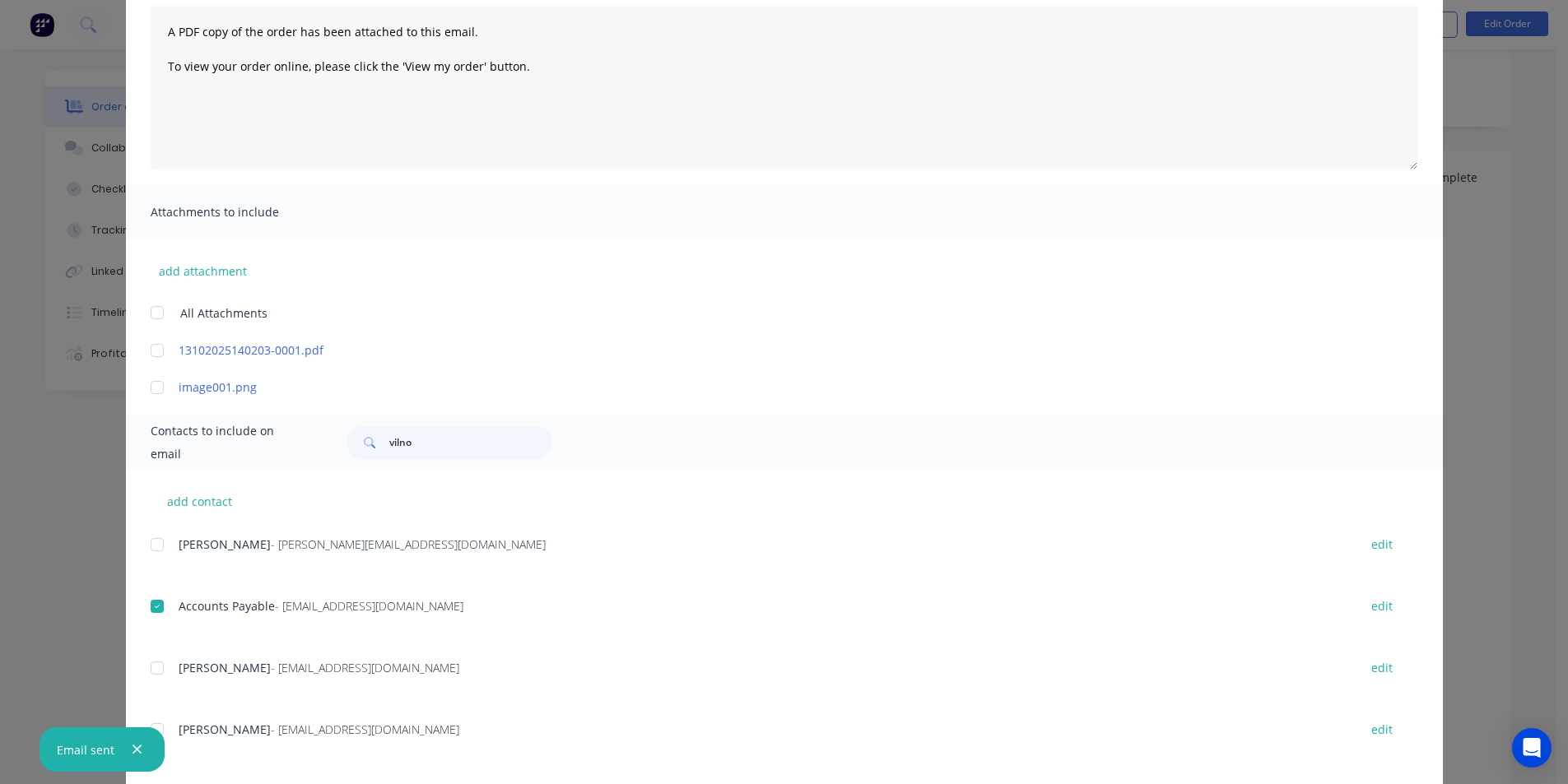
scroll to position [0, 0]
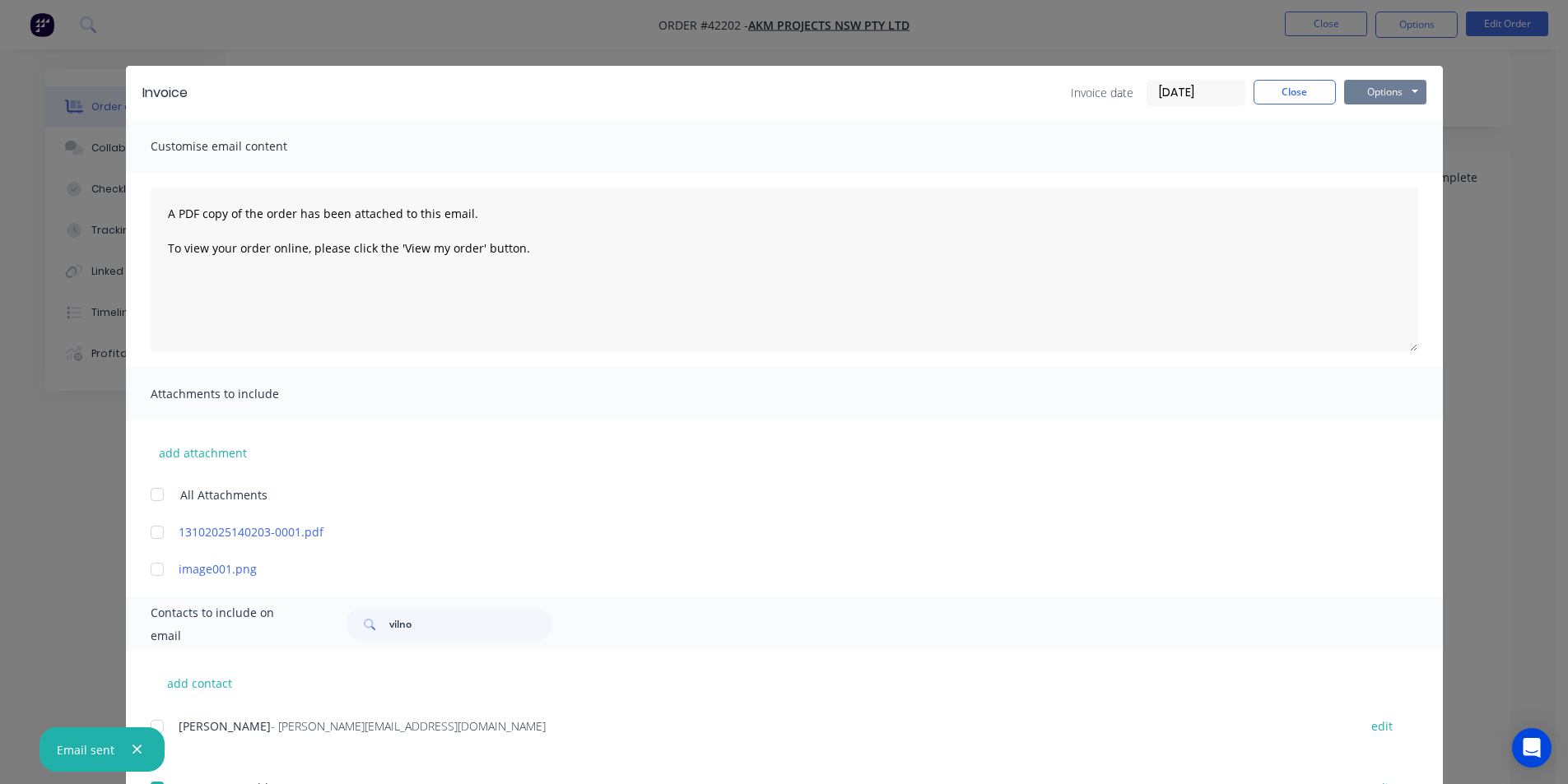
click at [1380, 93] on button "Options" at bounding box center [1385, 92] width 82 height 25
click at [1382, 178] on button "Email" at bounding box center [1396, 176] width 106 height 27
click at [1299, 87] on button "Close" at bounding box center [1295, 92] width 82 height 25
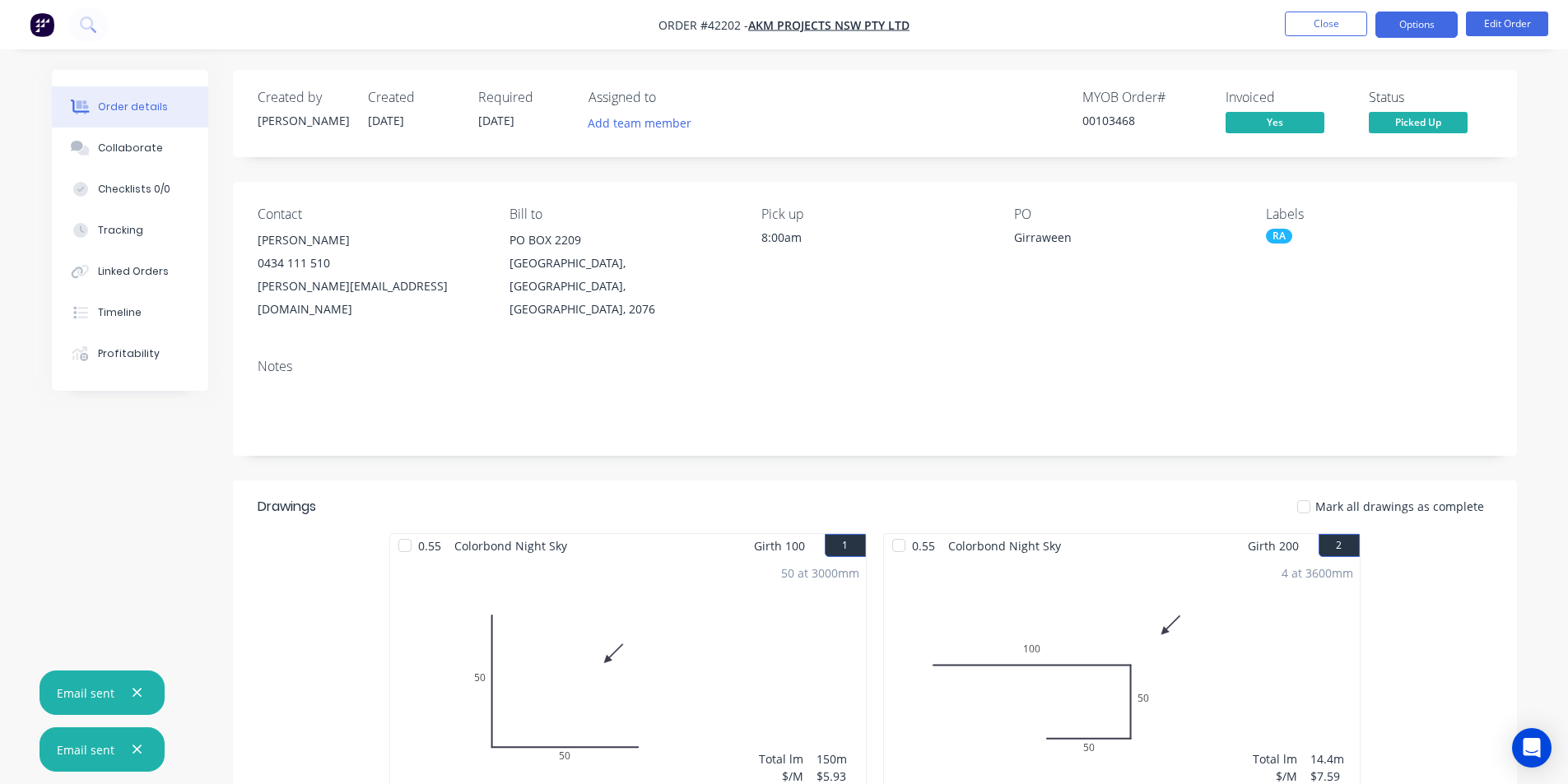
click at [1415, 21] on button "Options" at bounding box center [1416, 24] width 82 height 27
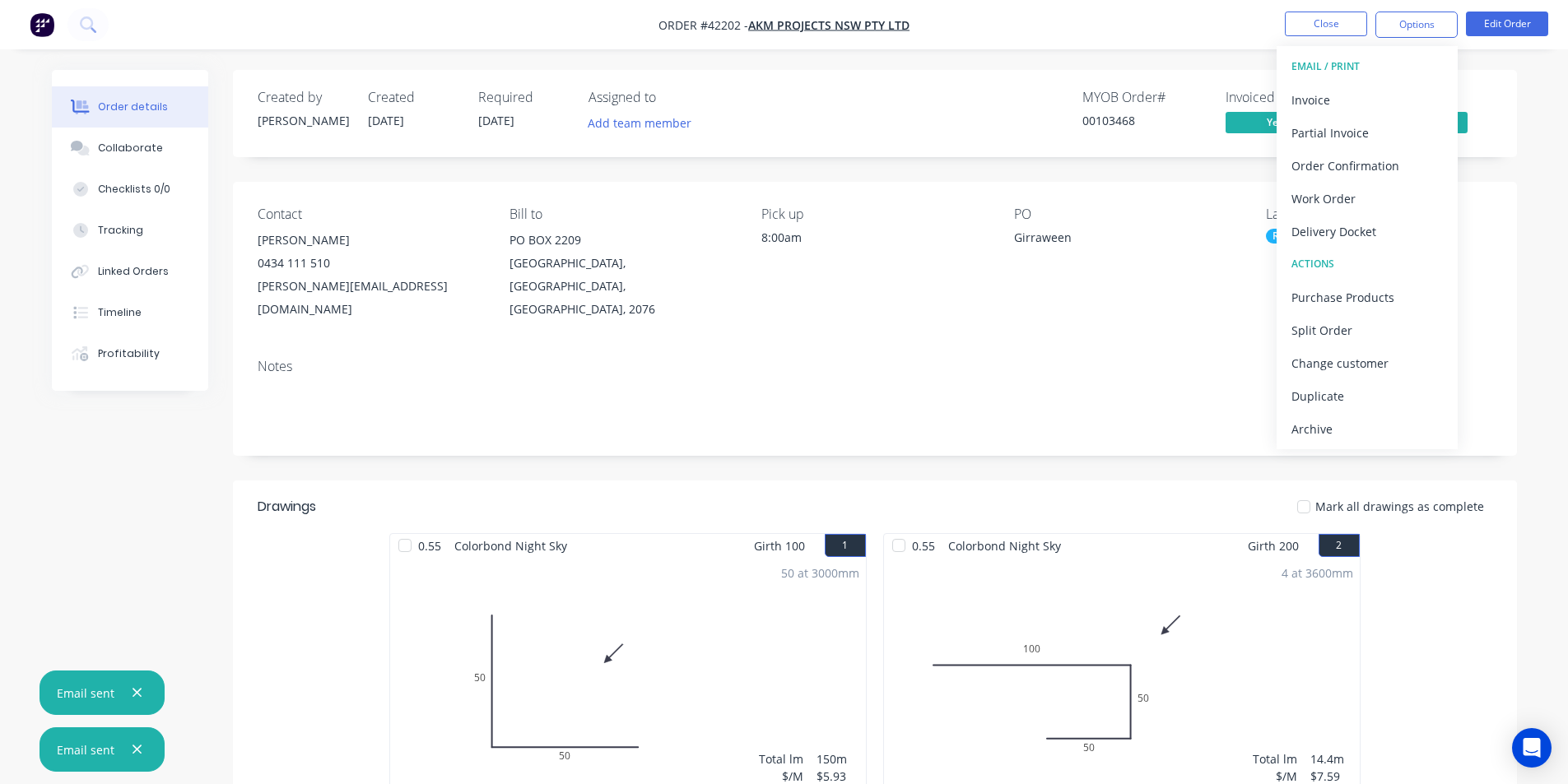
click at [1330, 430] on div "Archive" at bounding box center [1367, 429] width 151 height 24
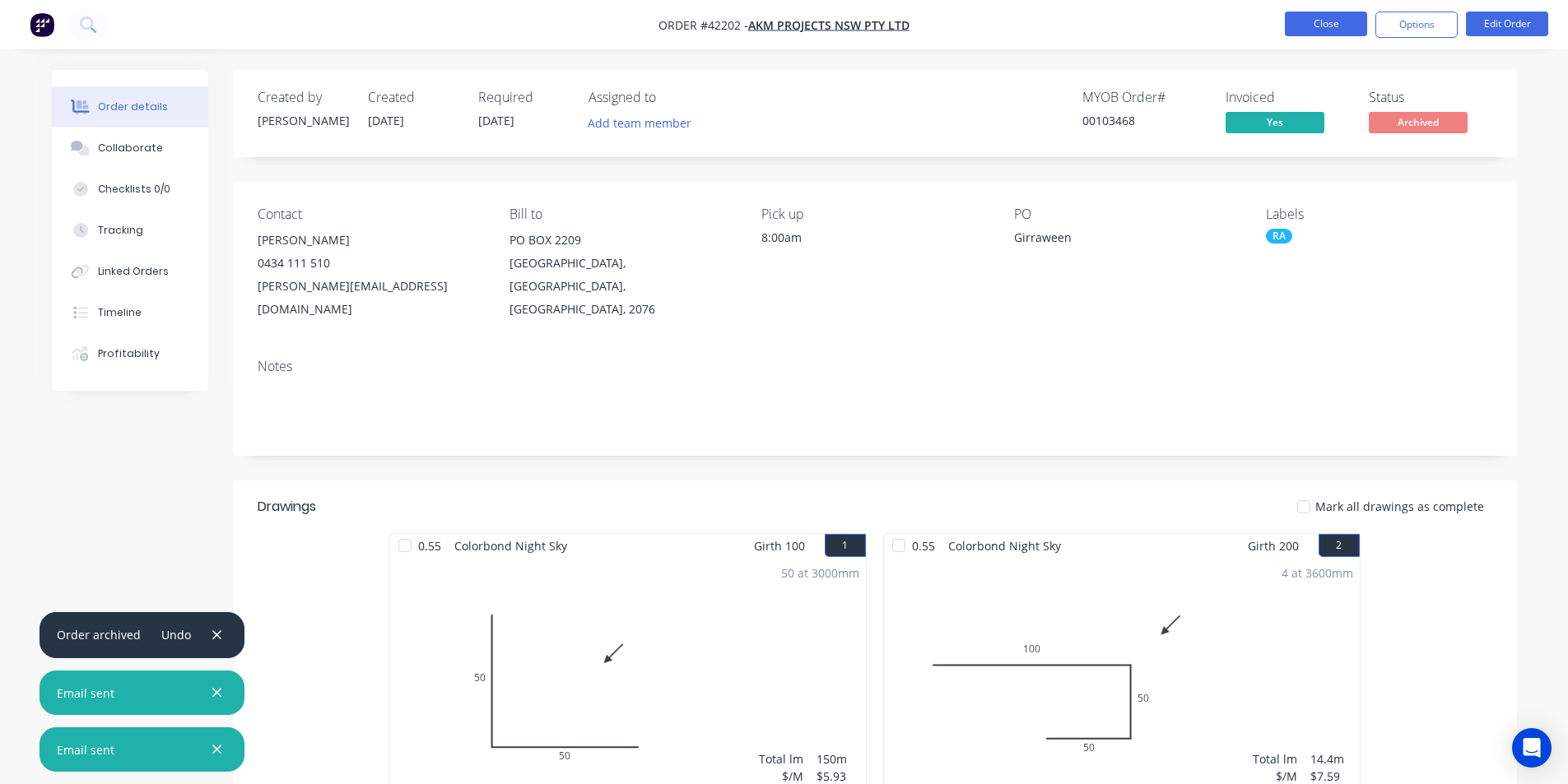
click at [1335, 23] on button "Close" at bounding box center [1326, 23] width 82 height 25
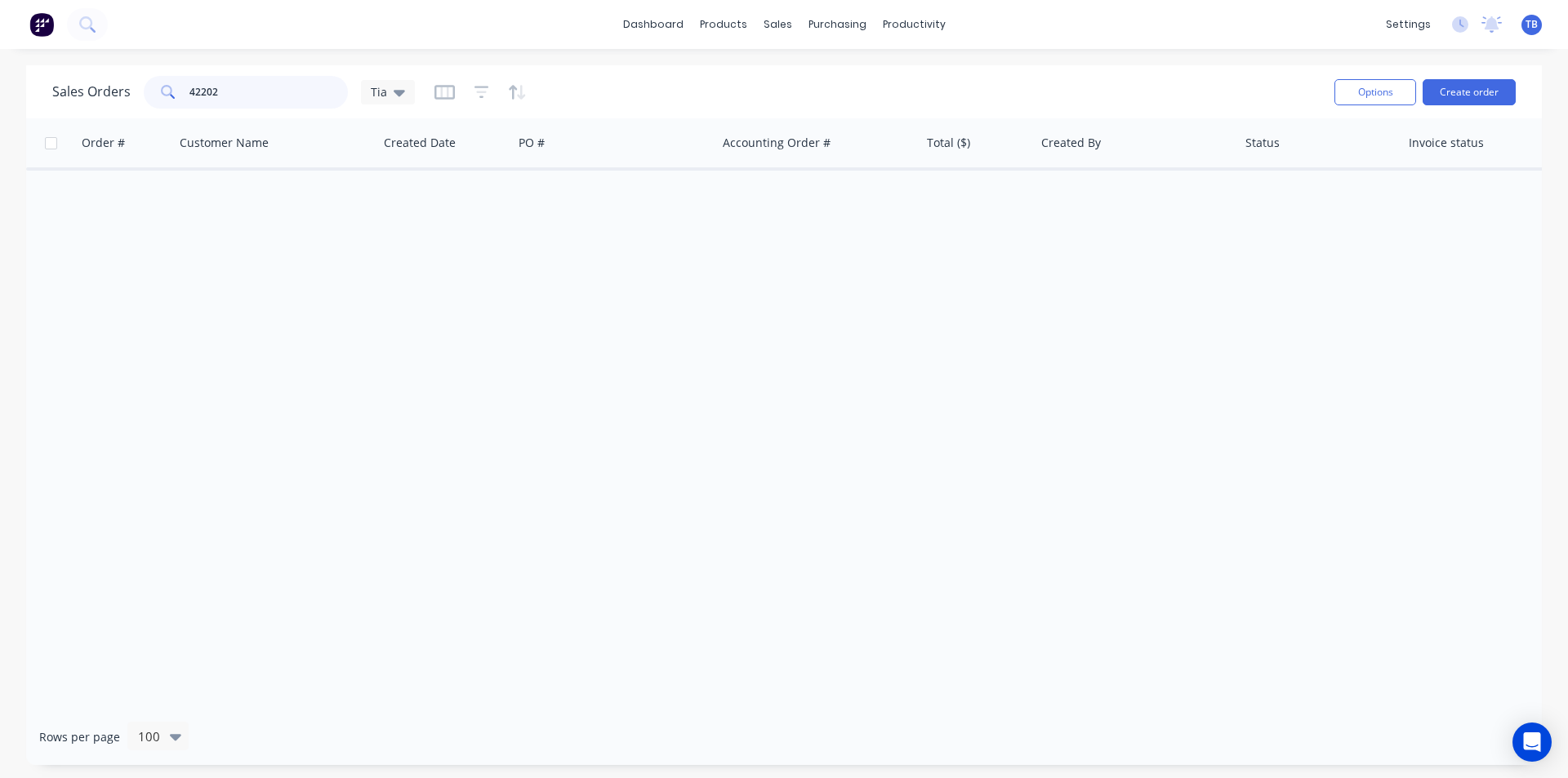
drag, startPoint x: 250, startPoint y: 89, endPoint x: 16, endPoint y: 78, distance: 234.3
click at [16, 78] on div "Sales Orders 42202 Tia Options Create order Order # Customer Name Created Date …" at bounding box center [784, 415] width 1568 height 700
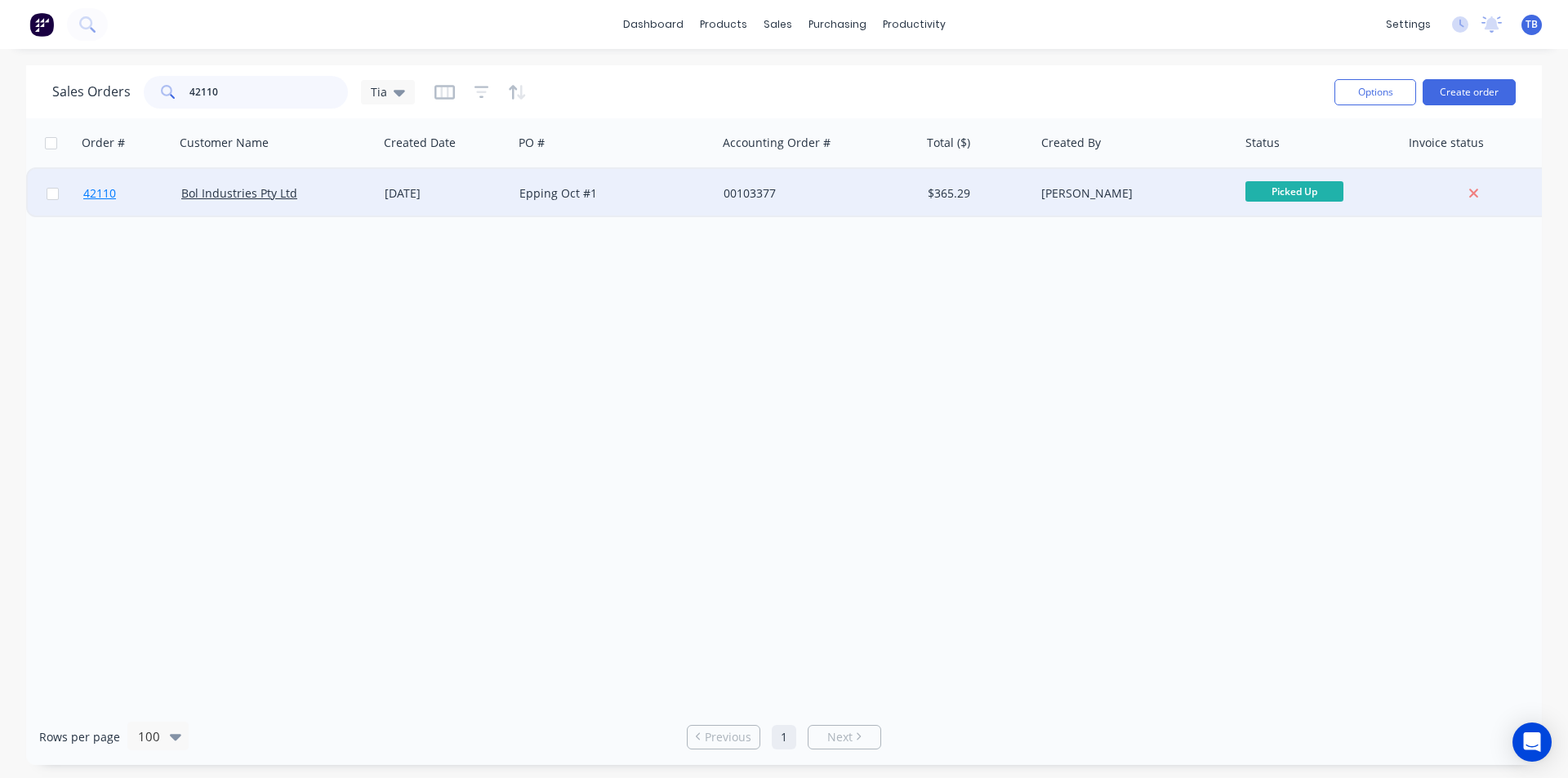
type input "42110"
click at [101, 180] on link "42110" at bounding box center [132, 194] width 98 height 49
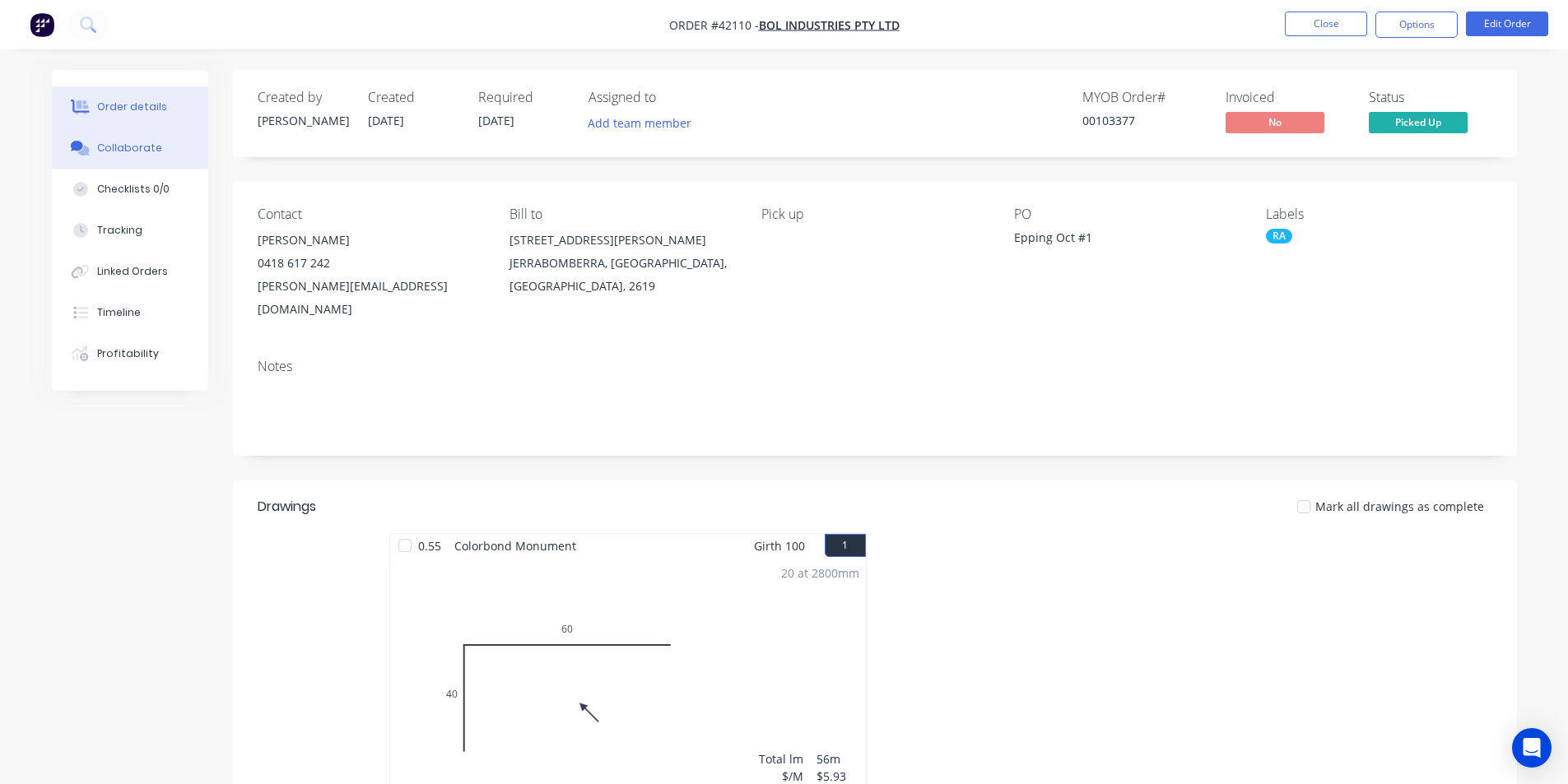
click at [130, 160] on button "Collaborate" at bounding box center [130, 148] width 156 height 41
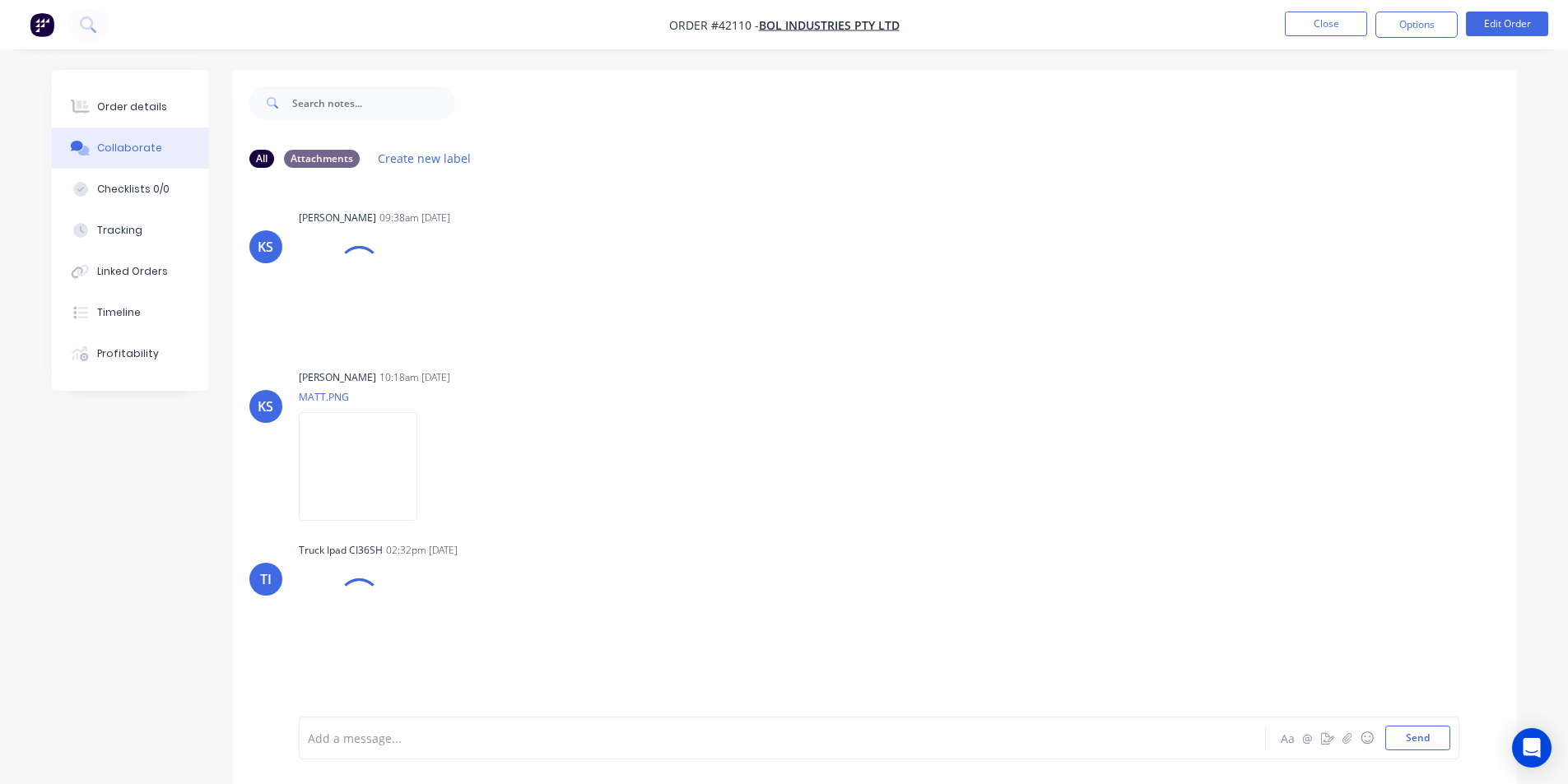
scroll to position [25, 0]
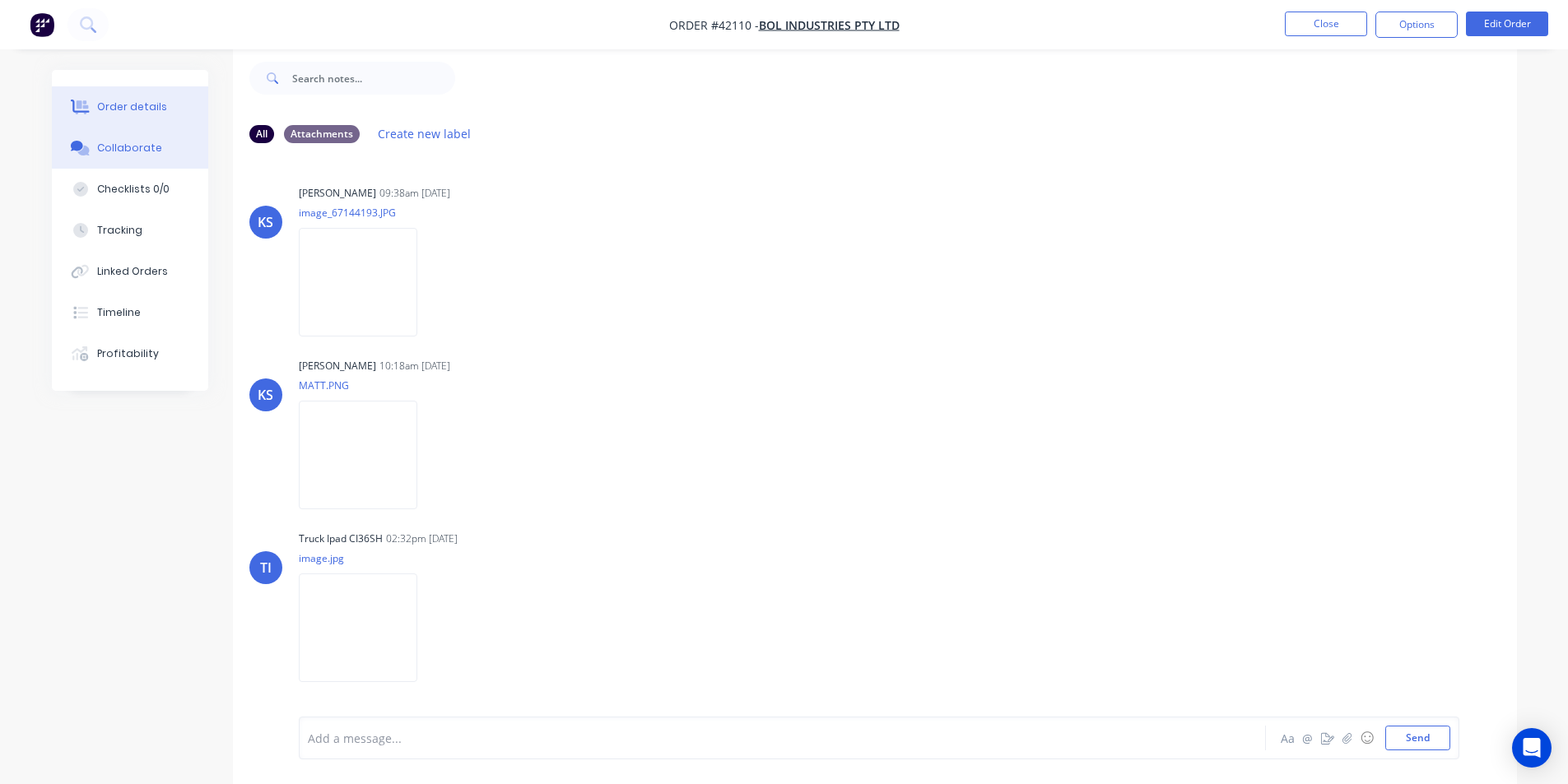
click at [156, 104] on div "Order details" at bounding box center [132, 106] width 70 height 15
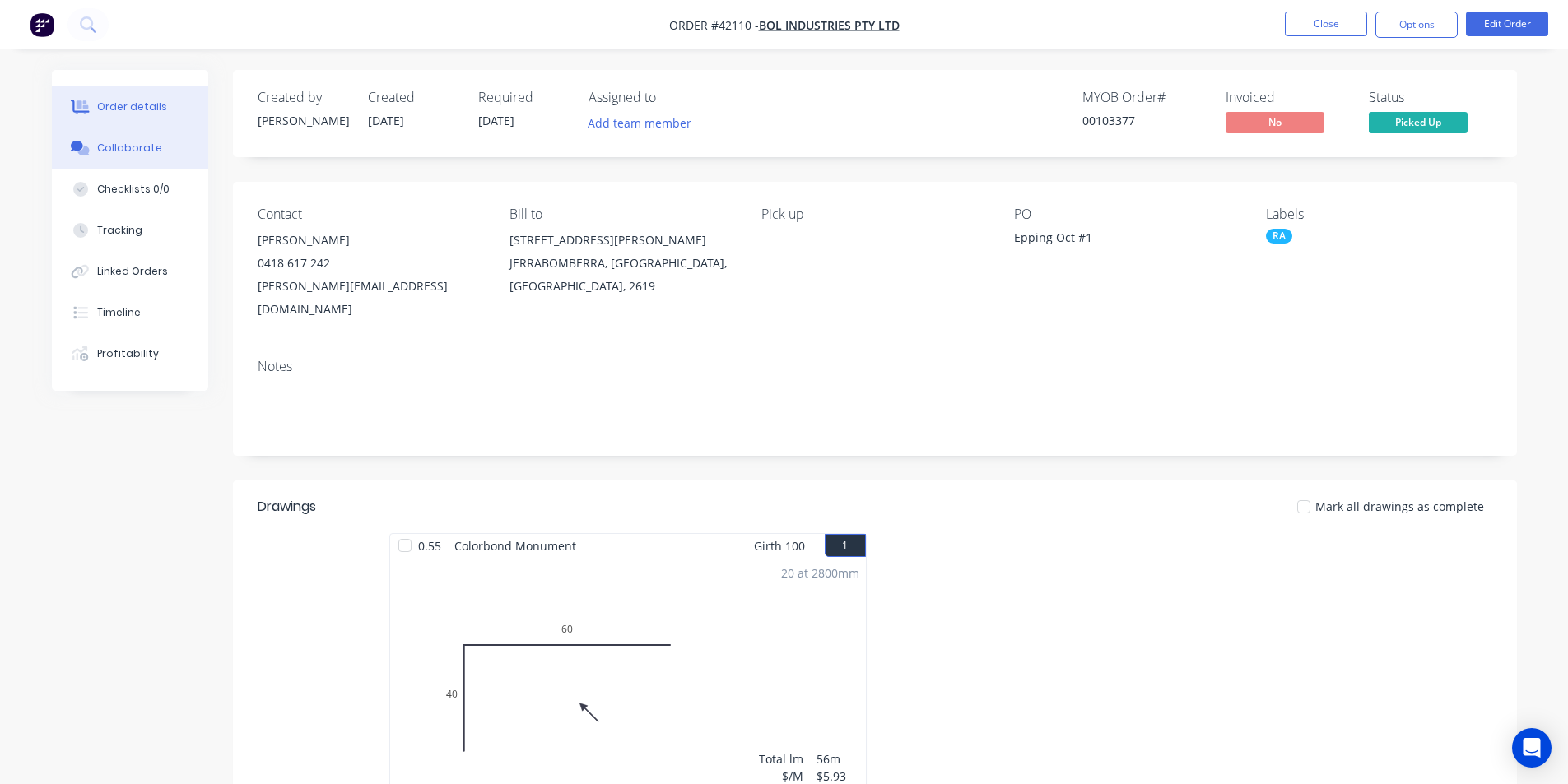
click at [123, 154] on div "Collaborate" at bounding box center [130, 148] width 65 height 15
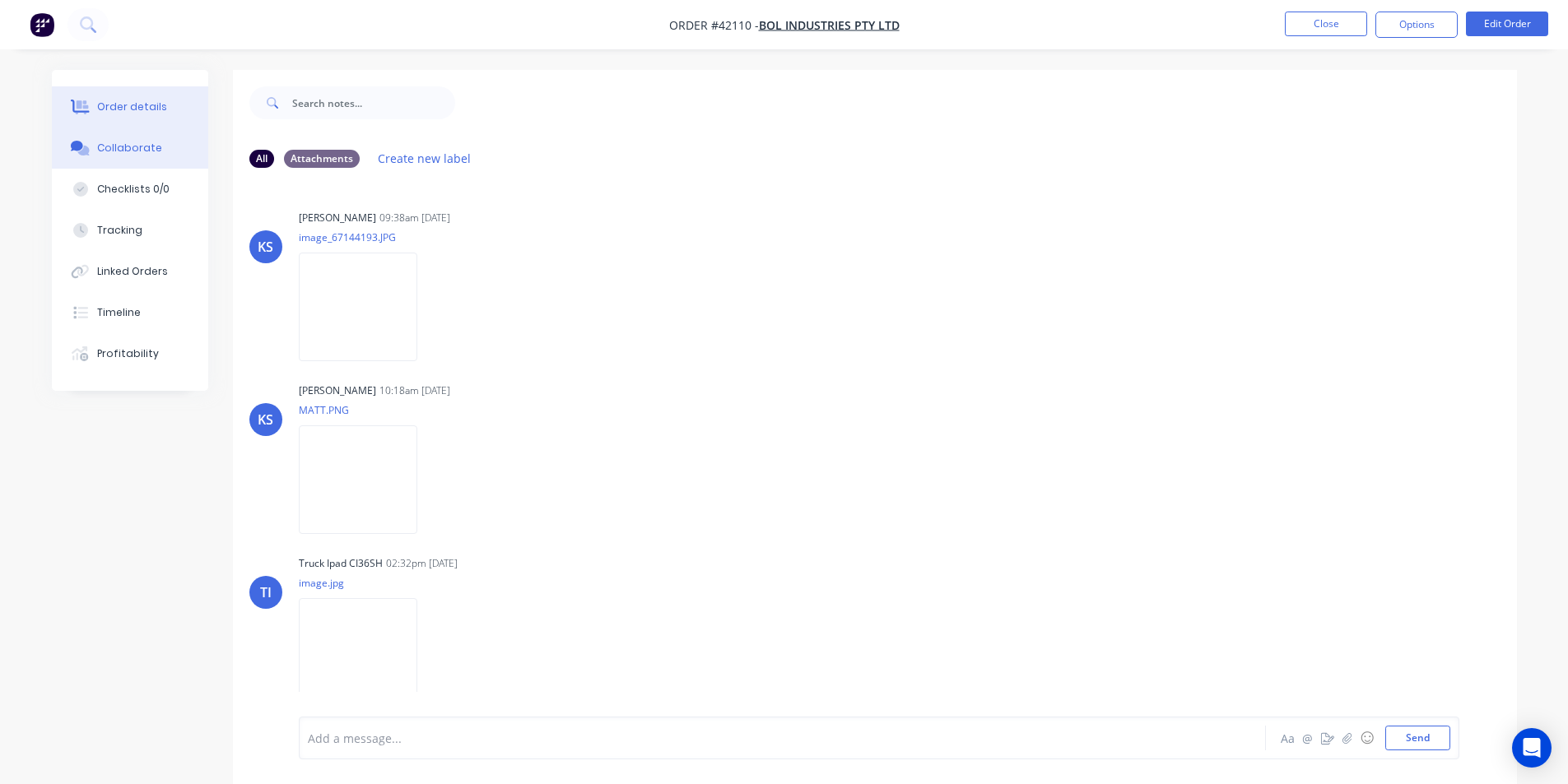
click at [122, 117] on button "Order details" at bounding box center [130, 107] width 156 height 41
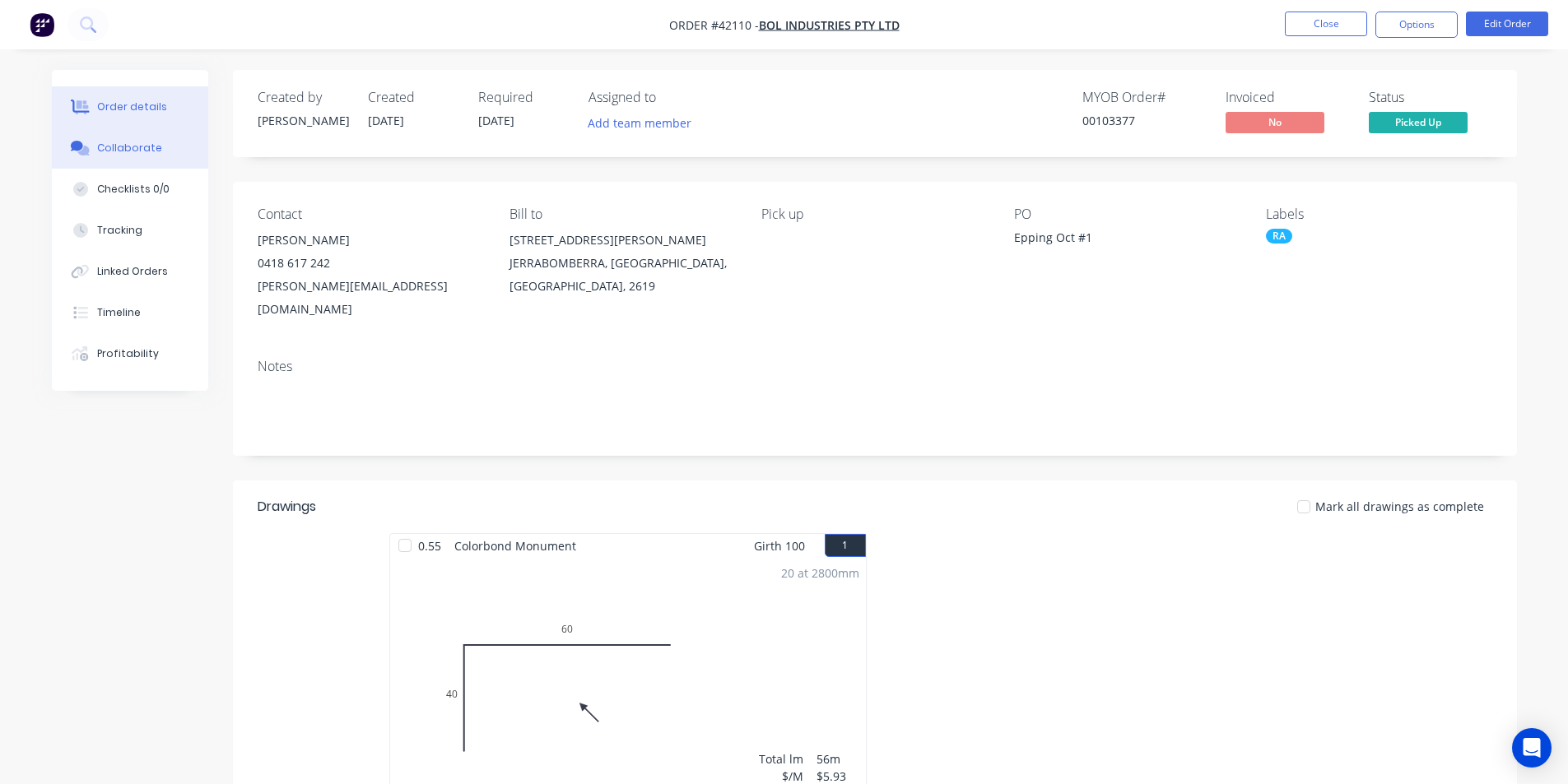
click at [165, 155] on button "Collaborate" at bounding box center [130, 148] width 156 height 41
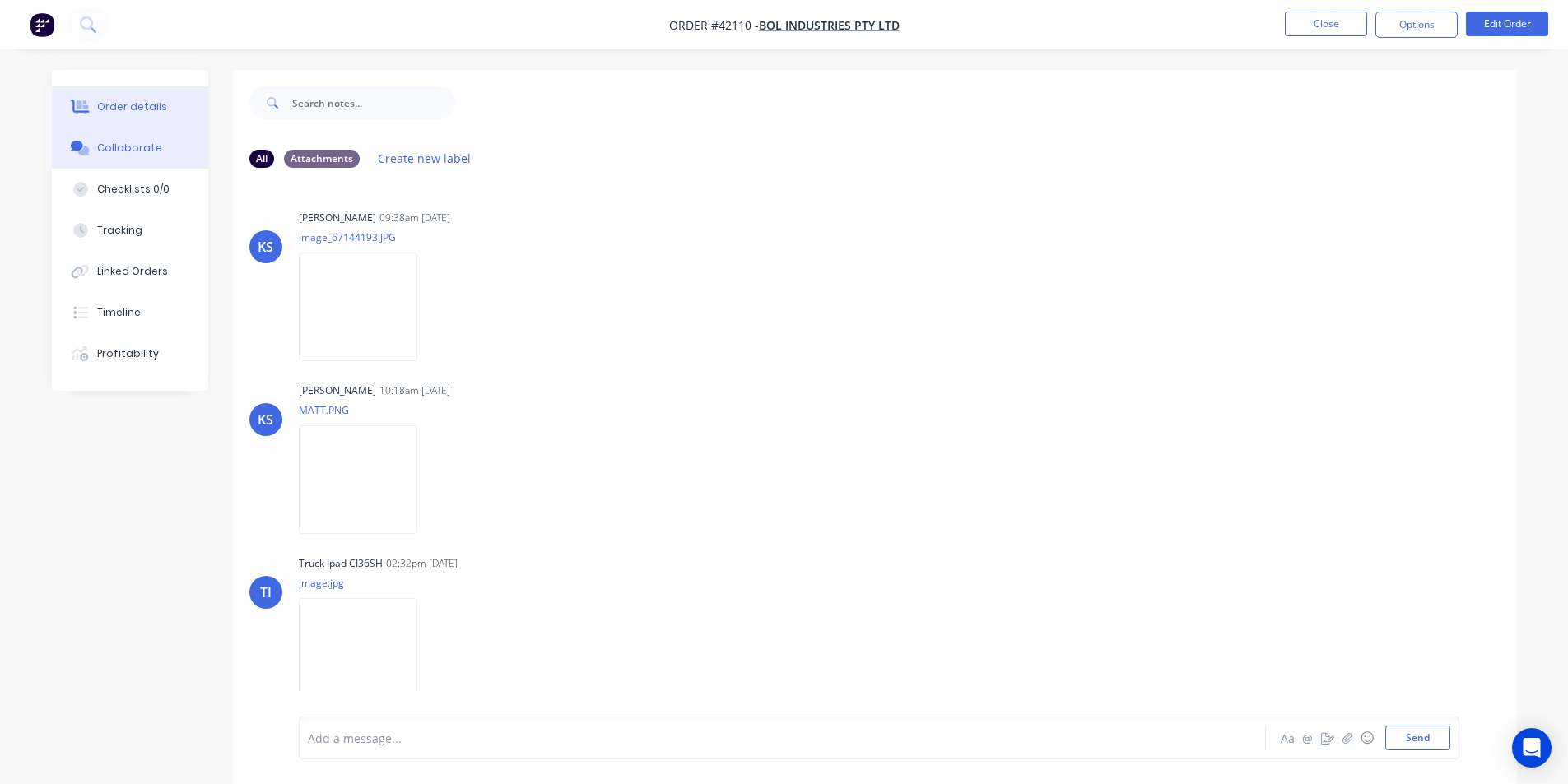
click at [130, 92] on button "Order details" at bounding box center [130, 107] width 156 height 41
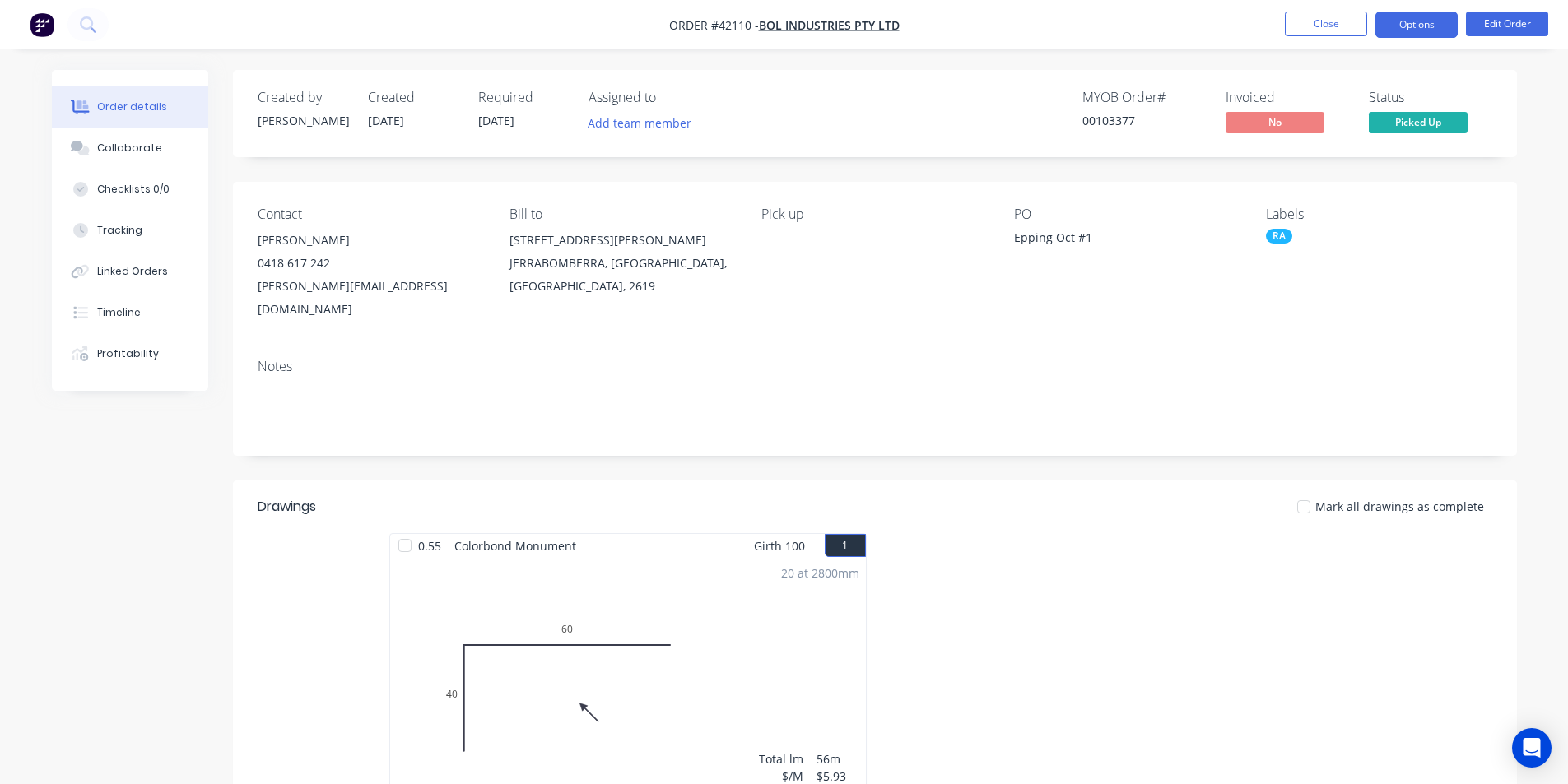
click at [1447, 30] on button "Options" at bounding box center [1416, 24] width 82 height 27
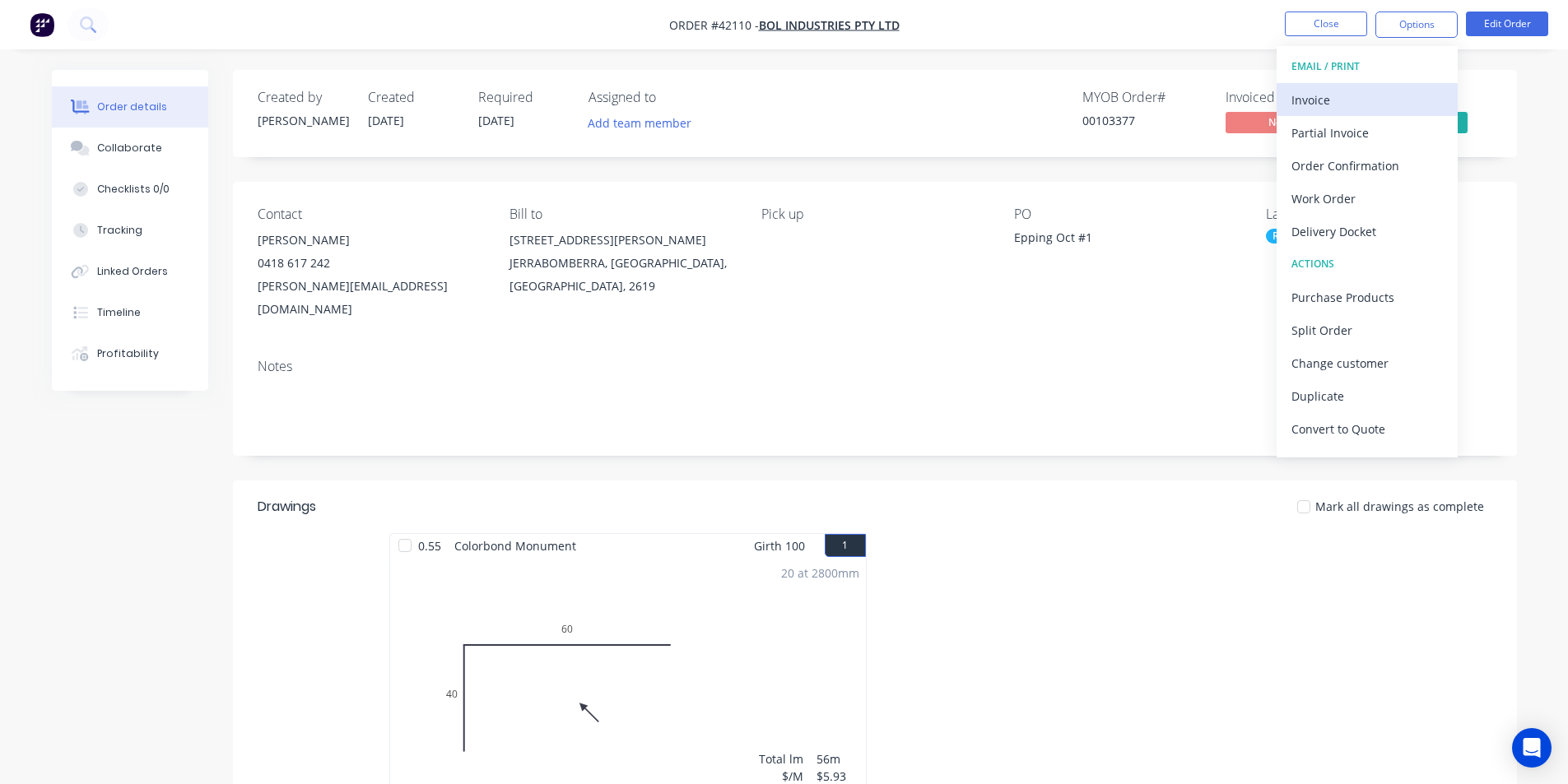
click at [1350, 93] on div "Invoice" at bounding box center [1367, 100] width 151 height 24
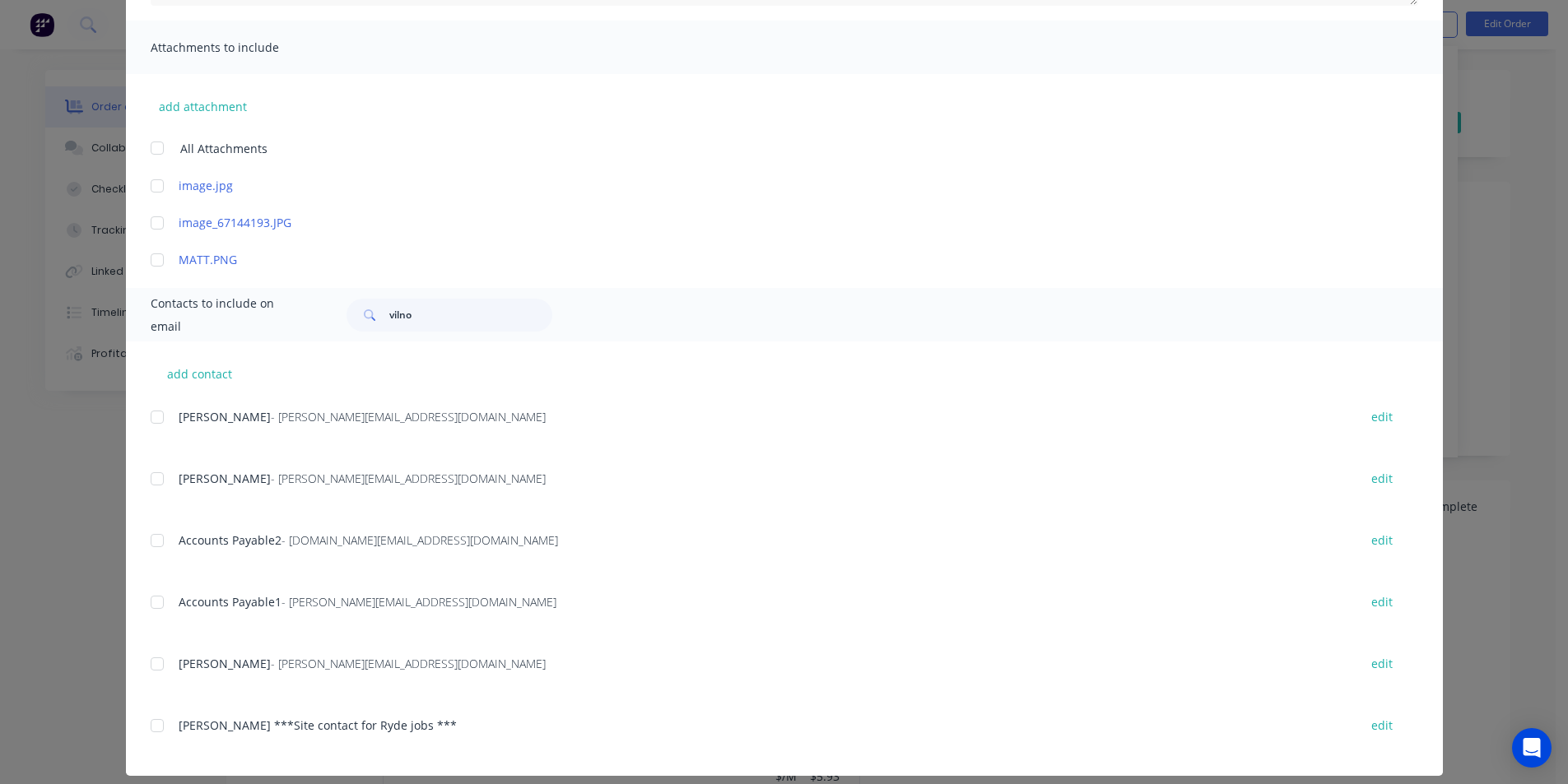
scroll to position [361, 0]
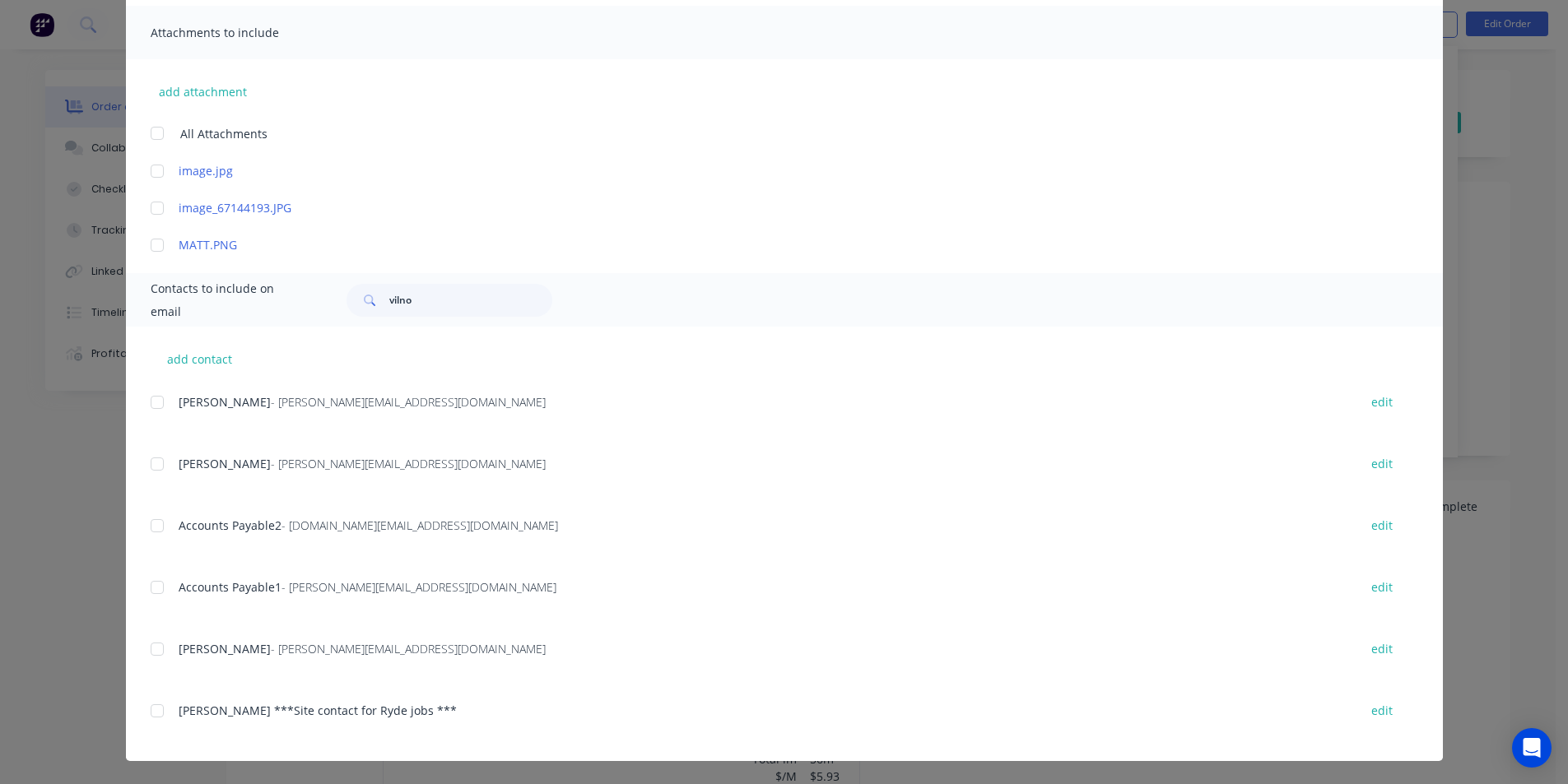
click at [142, 591] on div "add contact Stephen McInerney - [EMAIL_ADDRESS][DOMAIN_NAME] edit Ryan Bol - [E…" at bounding box center [784, 544] width 1317 height 434
click at [166, 583] on div at bounding box center [157, 588] width 33 height 33
click at [166, 534] on div at bounding box center [157, 526] width 33 height 33
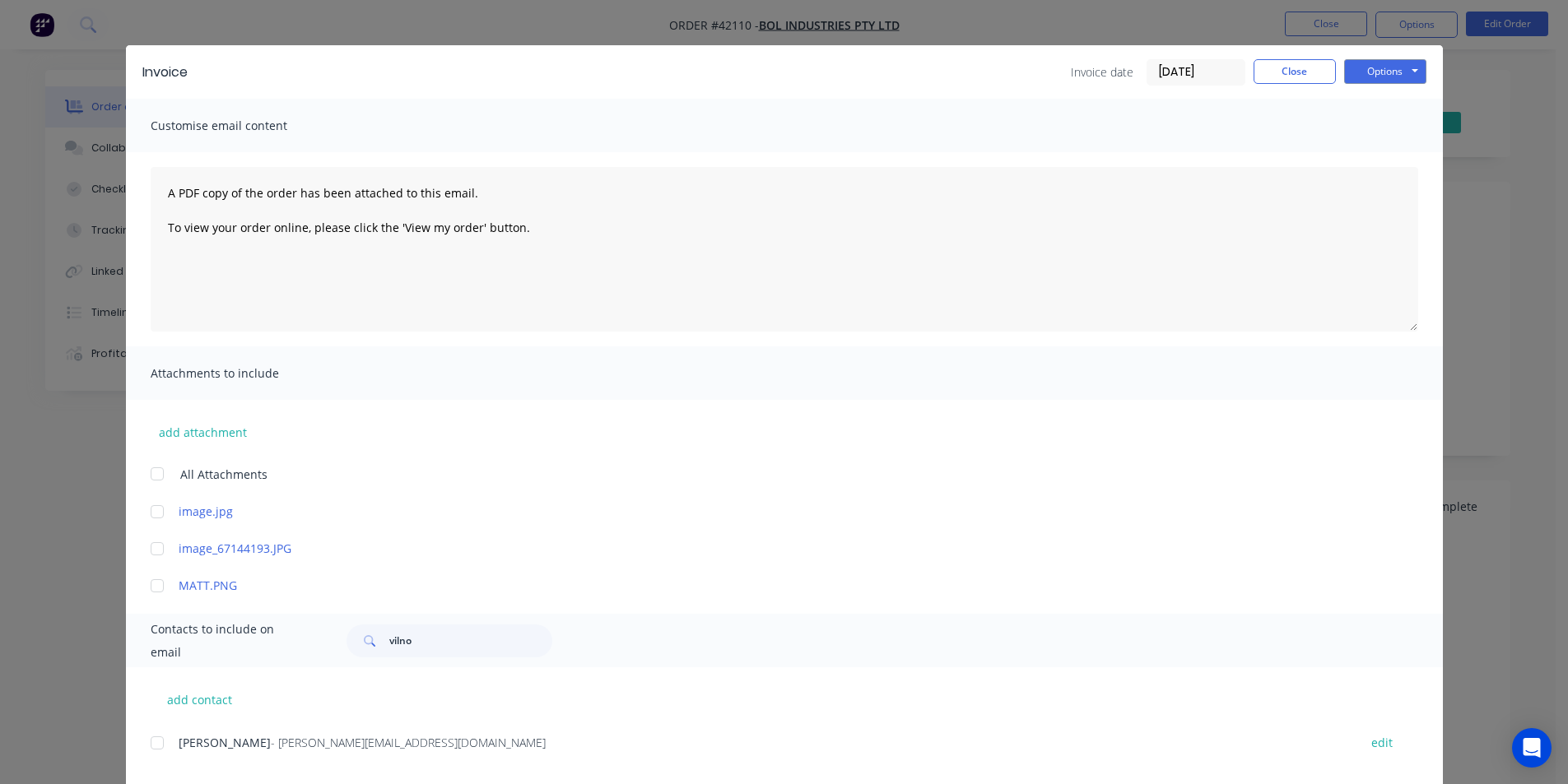
scroll to position [0, 0]
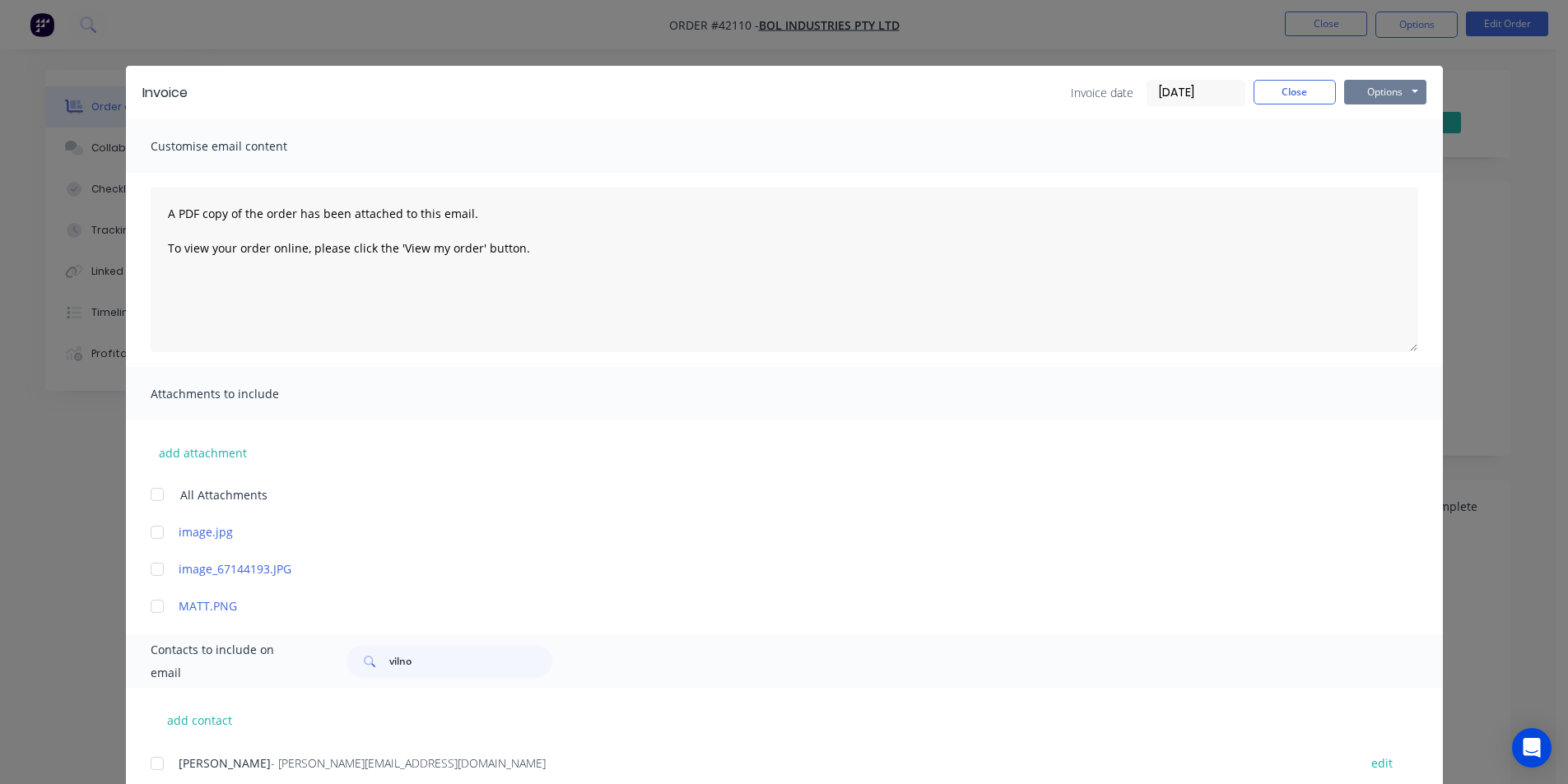
click at [1414, 87] on button "Options" at bounding box center [1385, 92] width 82 height 25
click at [1386, 178] on button "Email" at bounding box center [1396, 176] width 106 height 27
click at [1304, 106] on div "Invoice Invoice date [DATE] Close Options Preview Print Email" at bounding box center [784, 93] width 1317 height 53
drag, startPoint x: 1301, startPoint y: 96, endPoint x: 1304, endPoint y: 127, distance: 31.1
click at [1301, 95] on button "Close" at bounding box center [1295, 92] width 82 height 25
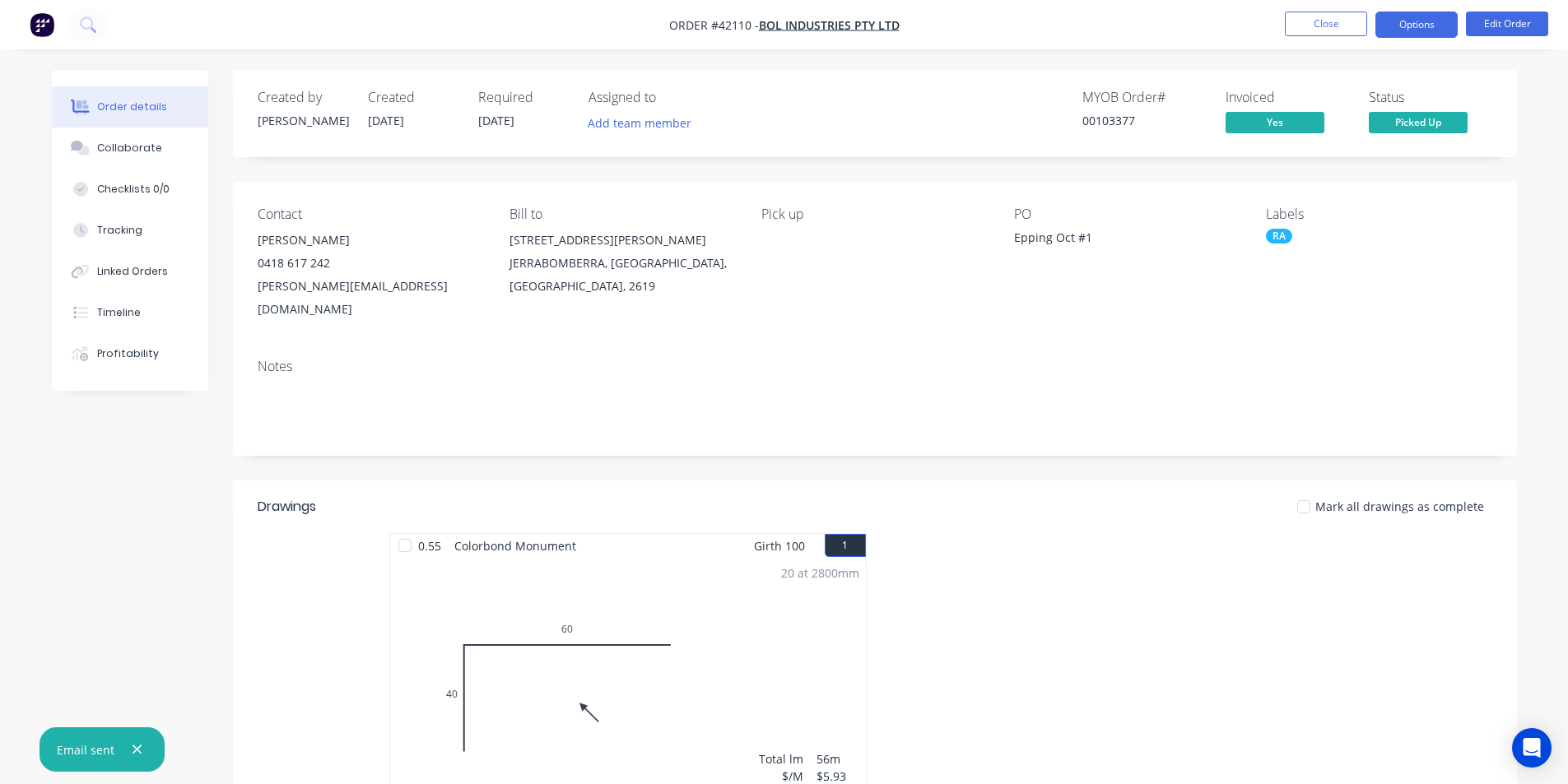
click at [1396, 20] on button "Options" at bounding box center [1416, 24] width 82 height 27
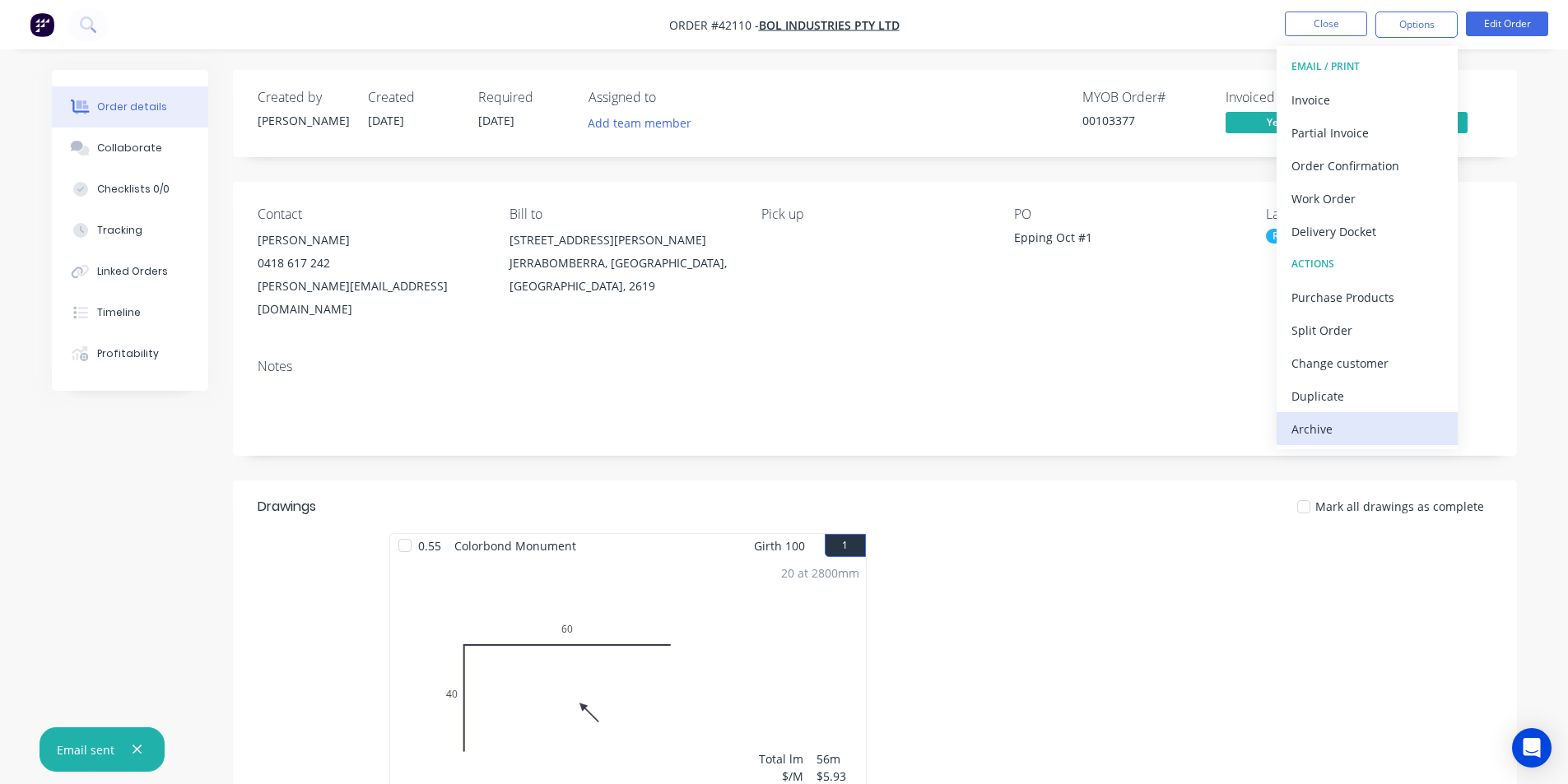
click at [1354, 432] on div "Archive" at bounding box center [1367, 429] width 151 height 24
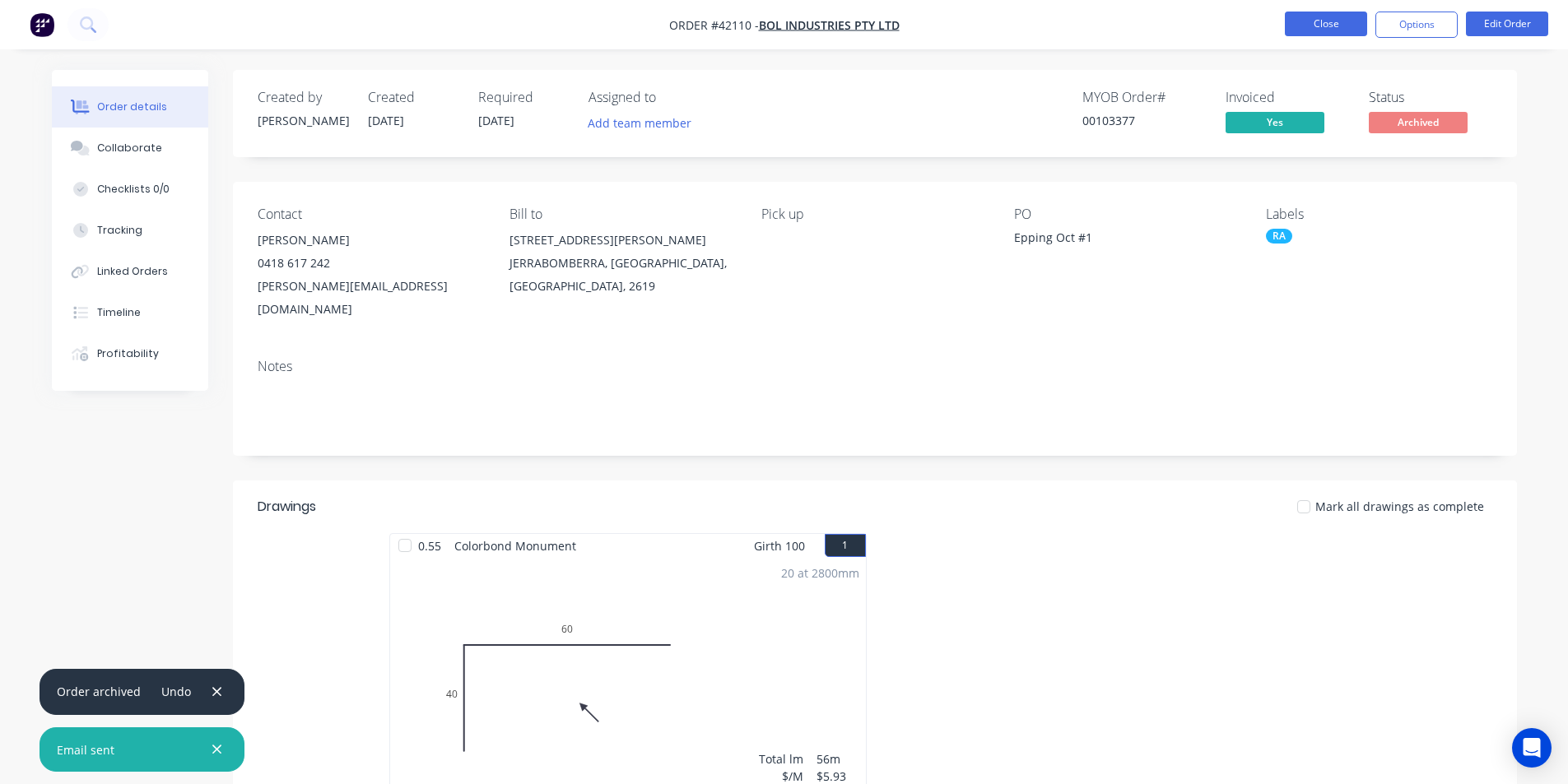
click at [1300, 14] on button "Close" at bounding box center [1326, 23] width 82 height 25
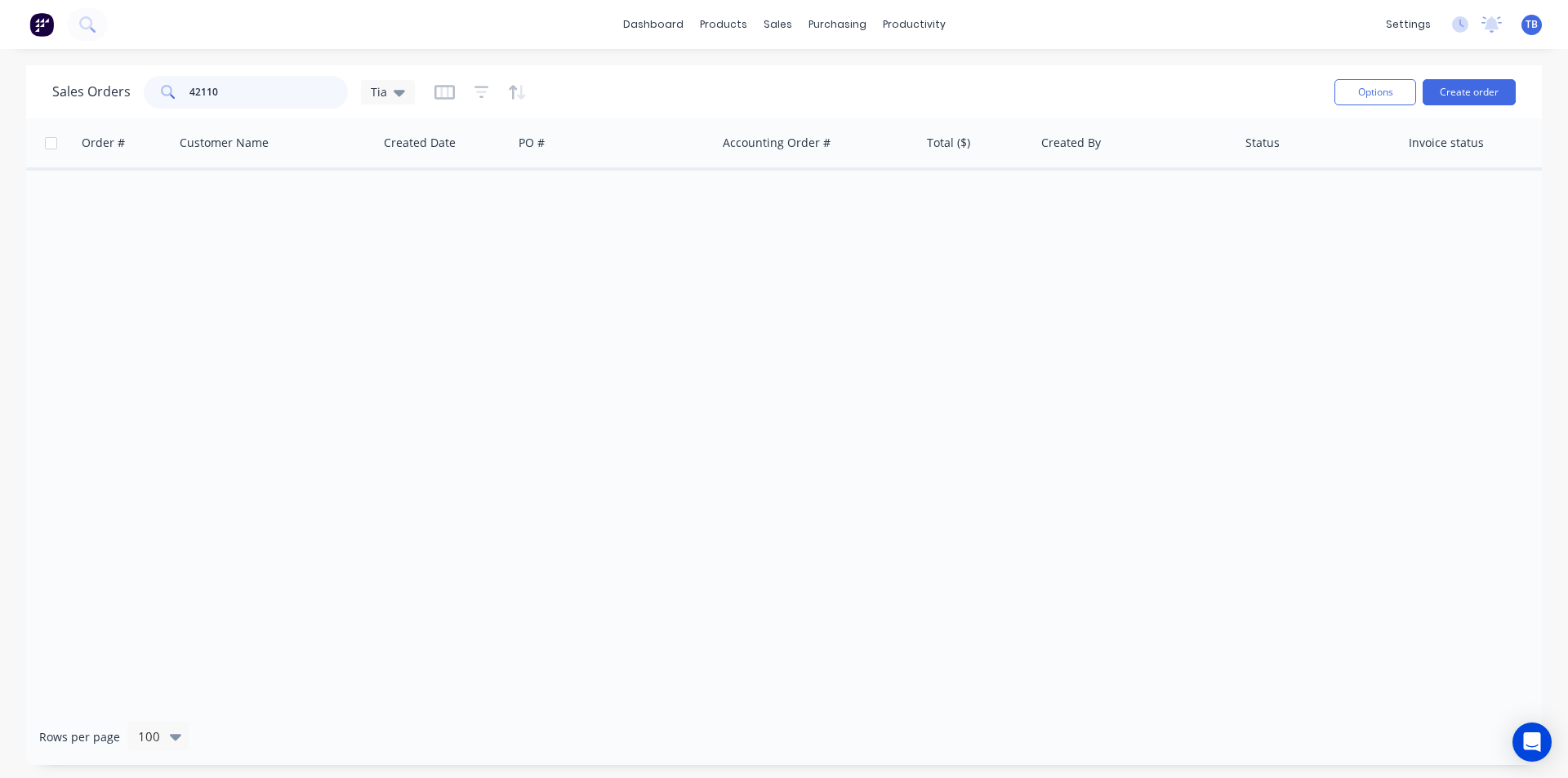
drag, startPoint x: 293, startPoint y: 91, endPoint x: 32, endPoint y: 87, distance: 261.0
click at [32, 88] on div "Sales Orders 42110 Tia Options Create order" at bounding box center [784, 92] width 1516 height 53
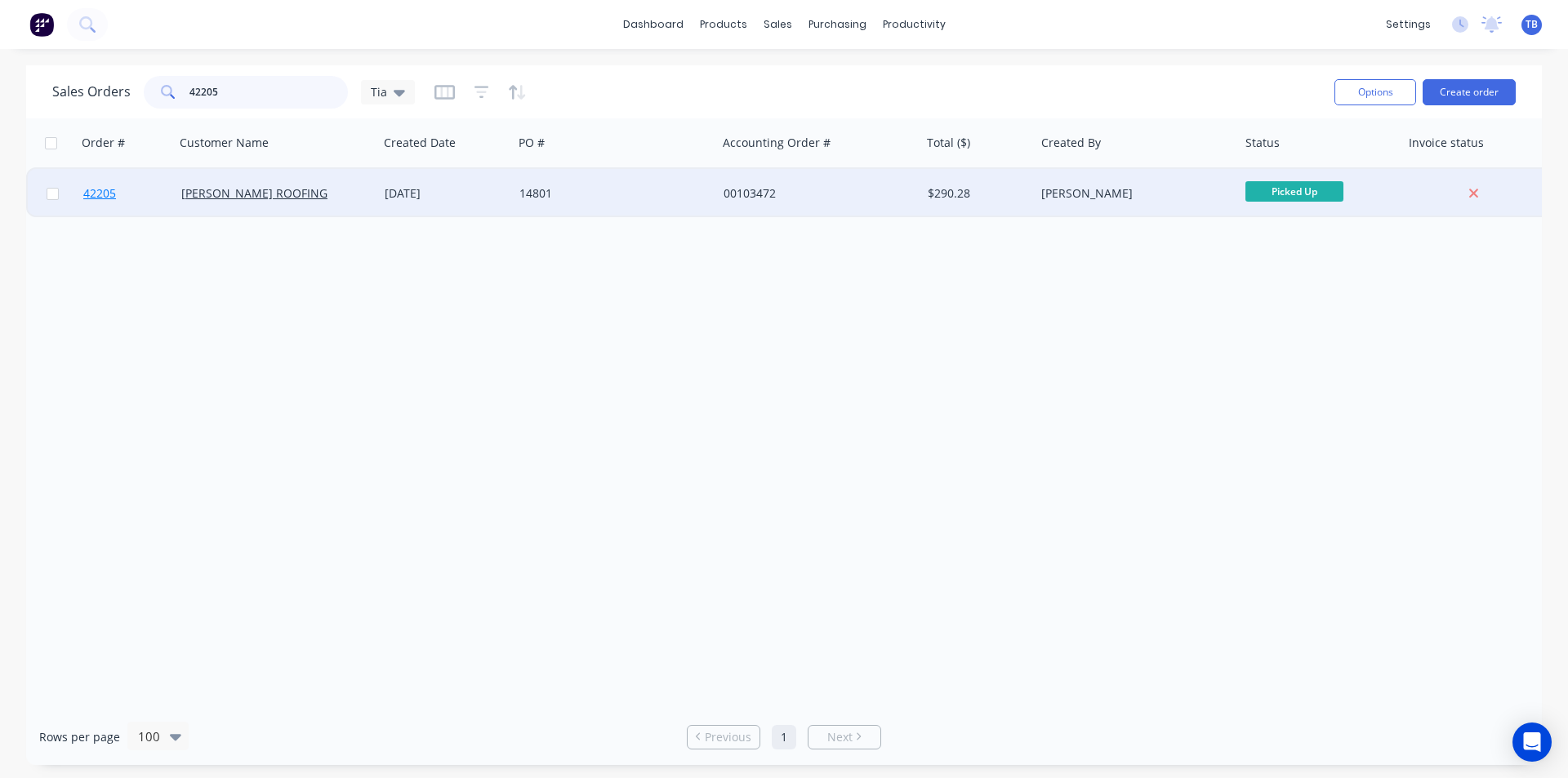
type input "42205"
click at [103, 200] on span "42205" at bounding box center [100, 193] width 32 height 16
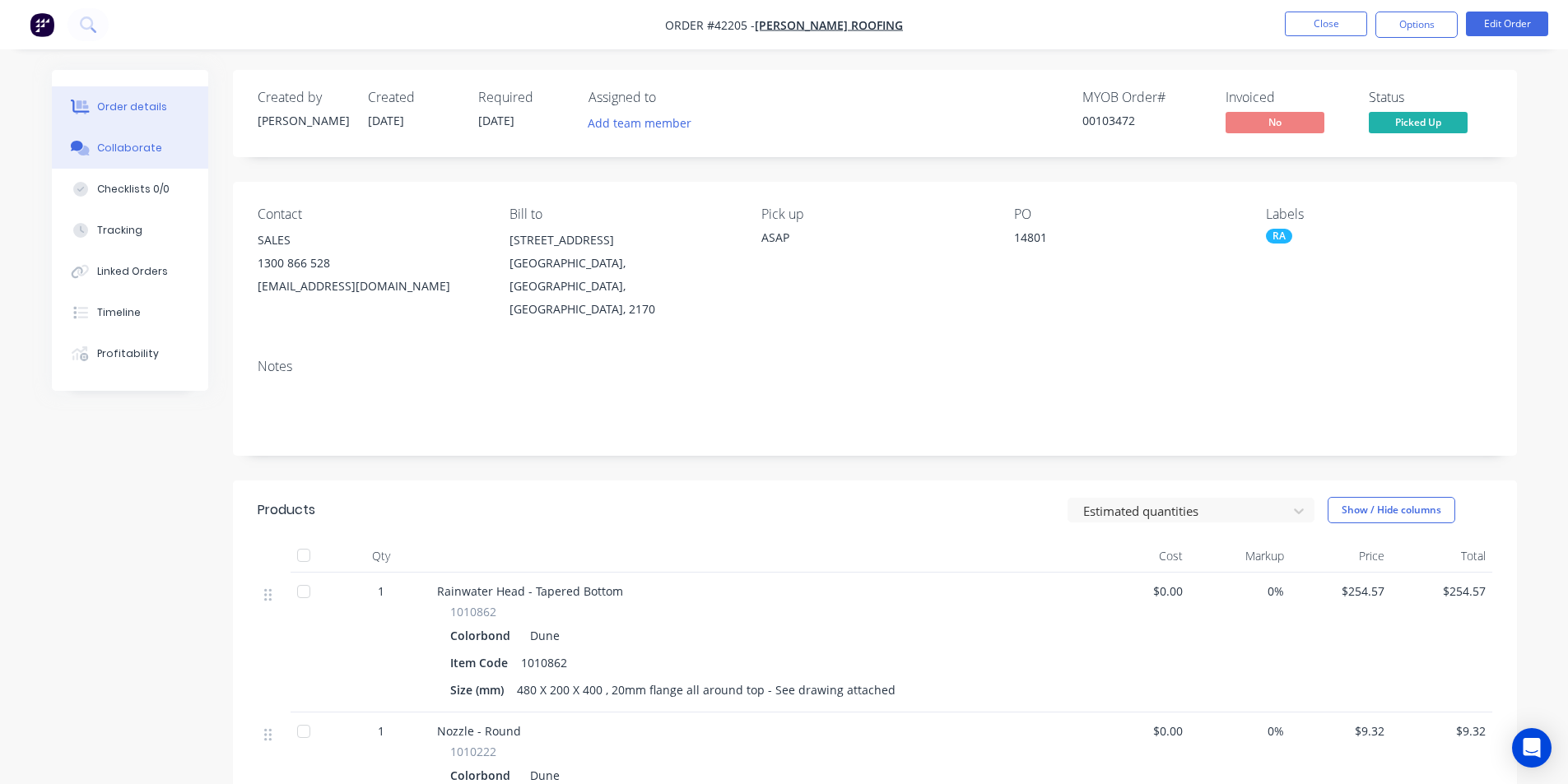
click at [138, 155] on button "Collaborate" at bounding box center [130, 148] width 156 height 41
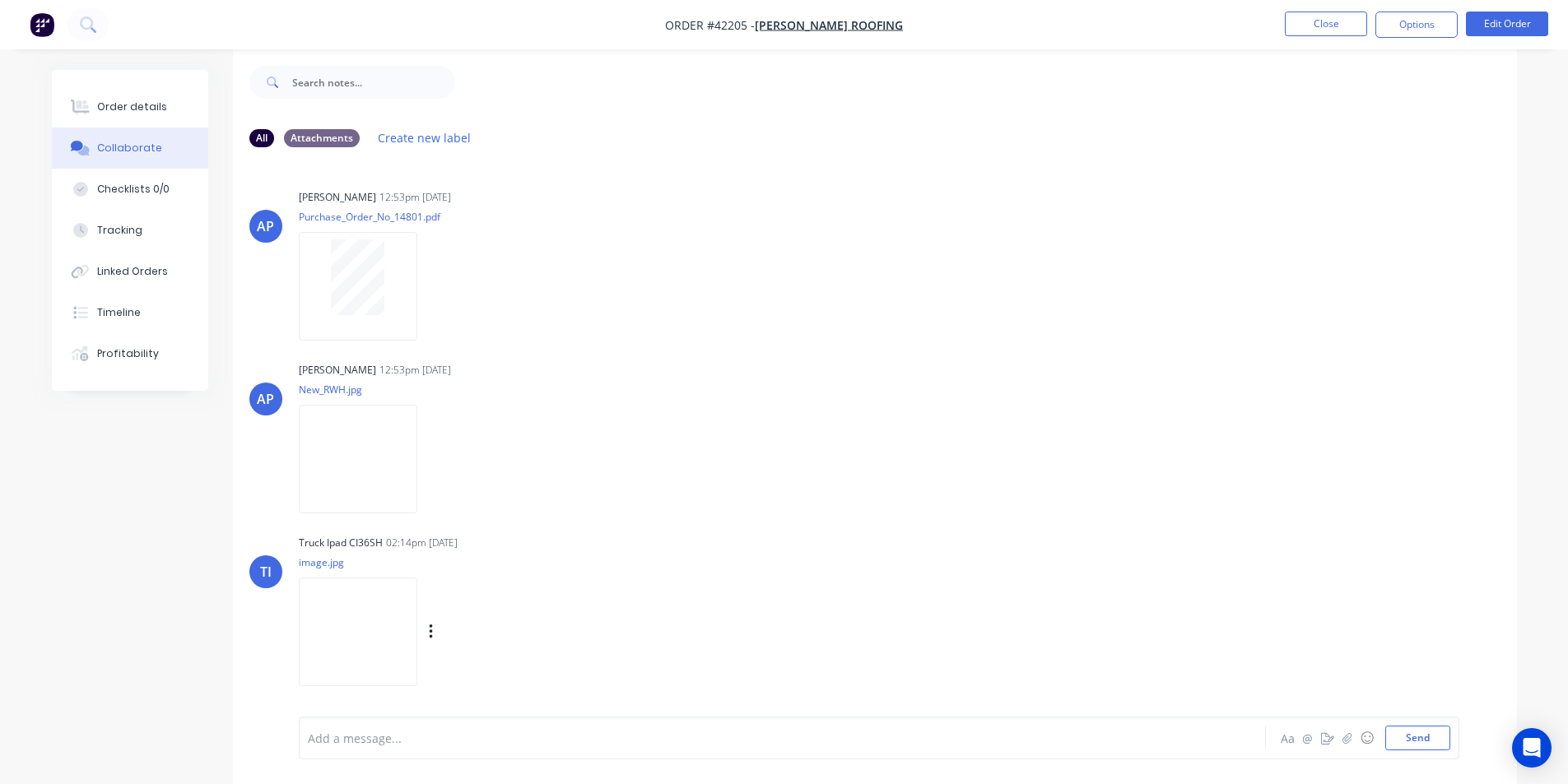
scroll to position [25, 0]
click at [385, 628] on img at bounding box center [358, 627] width 118 height 108
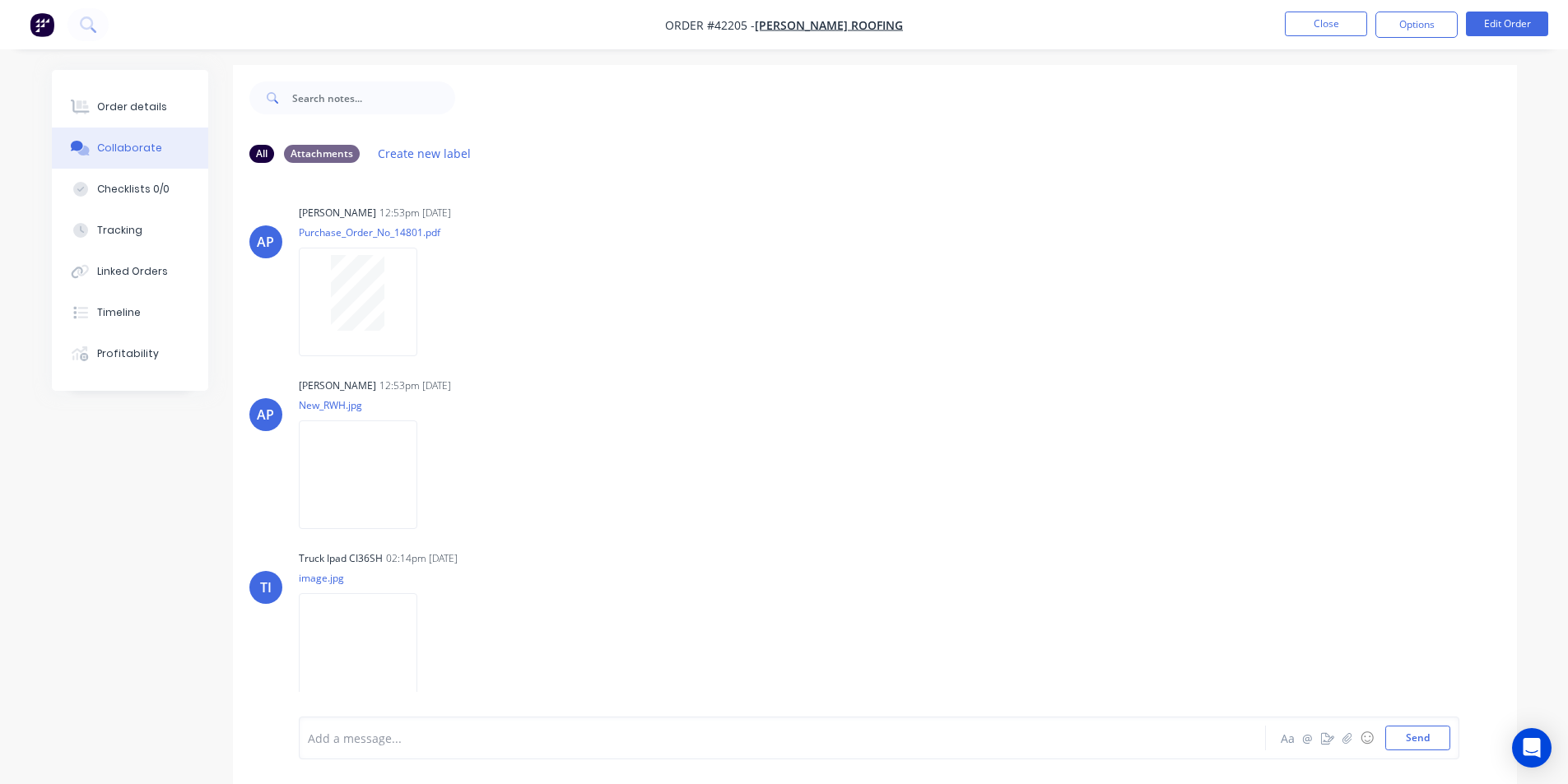
scroll to position [0, 0]
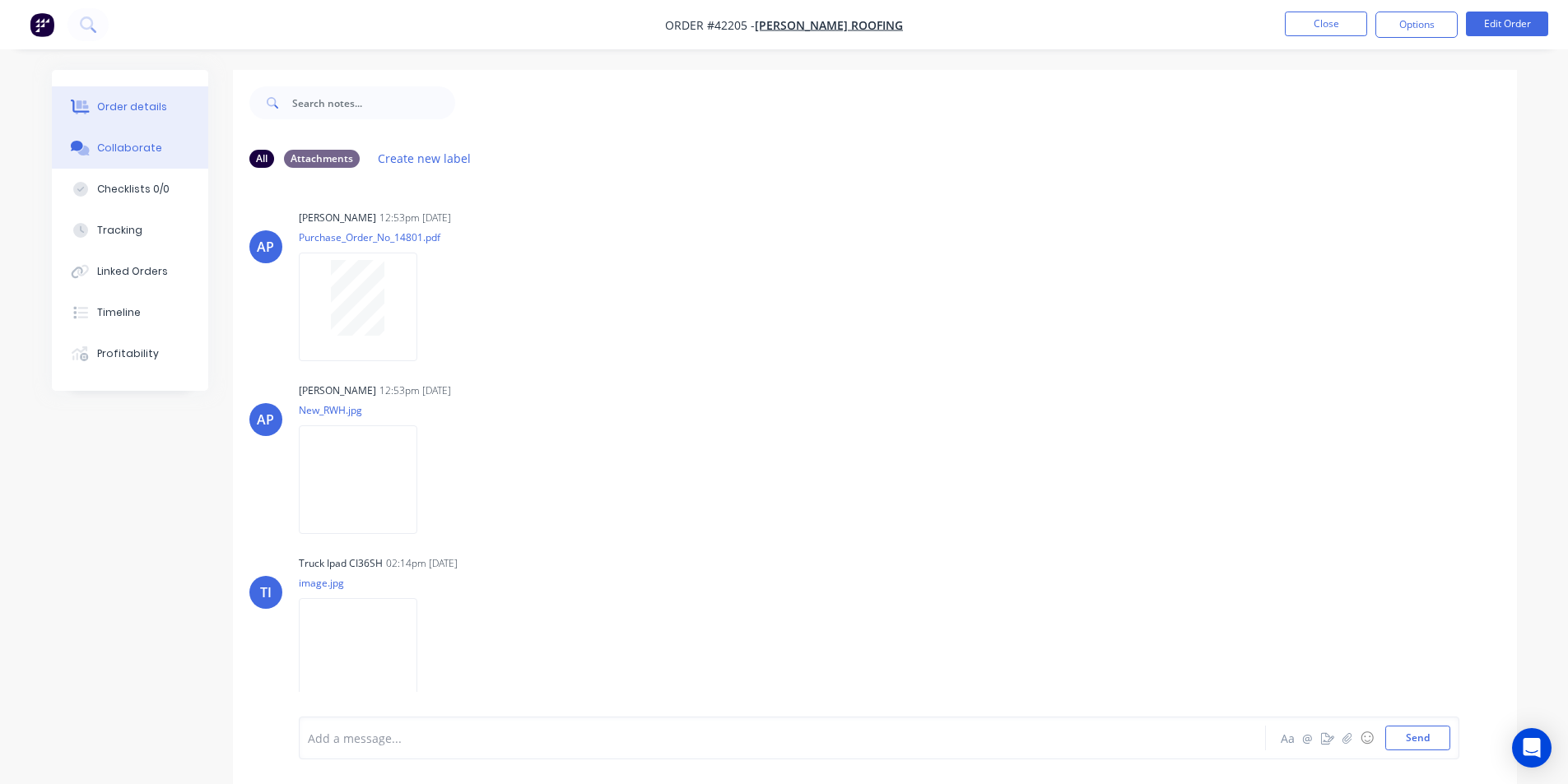
click at [117, 109] on div "Order details" at bounding box center [132, 106] width 70 height 15
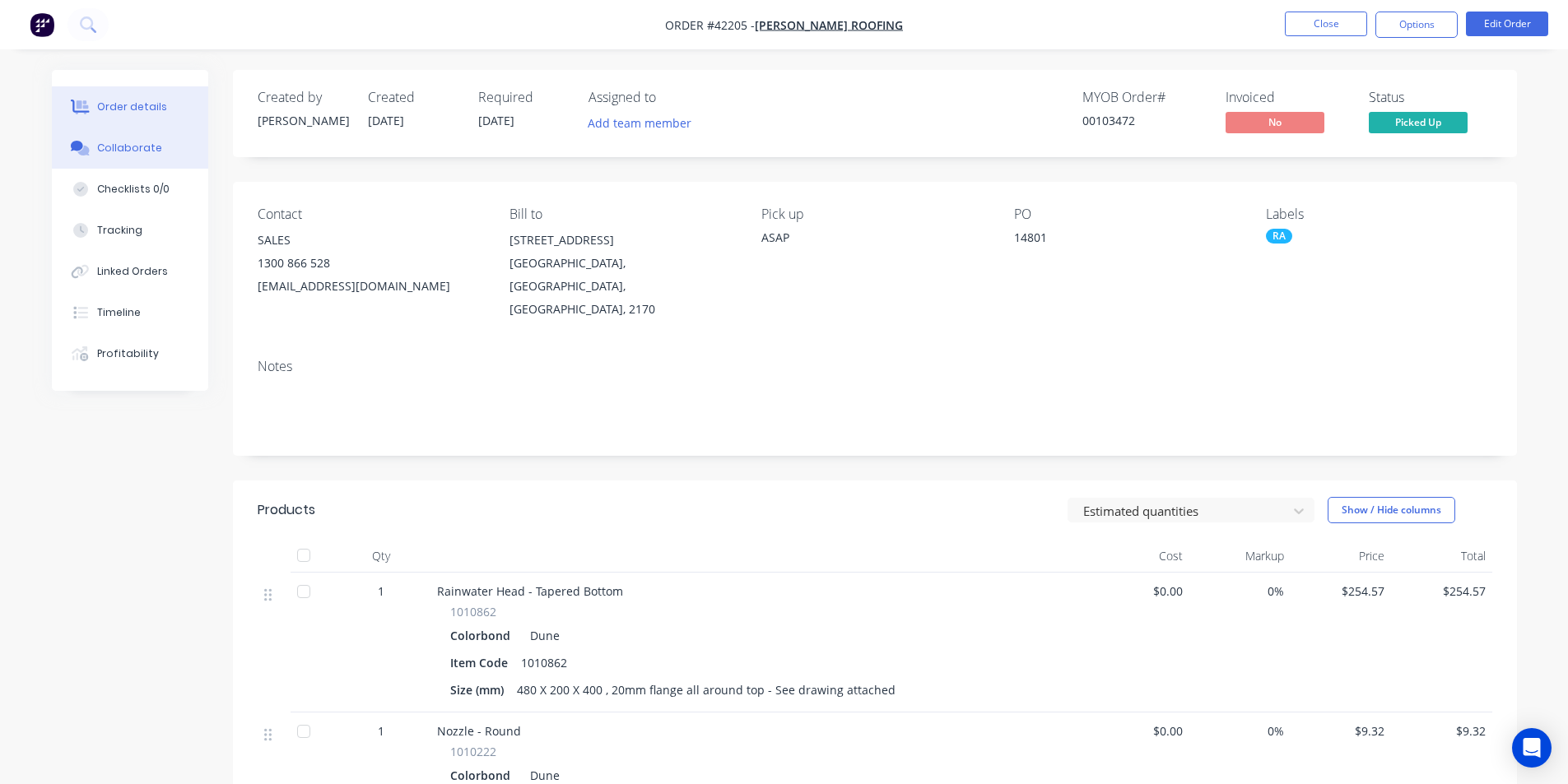
click at [148, 142] on div "Collaborate" at bounding box center [130, 148] width 65 height 15
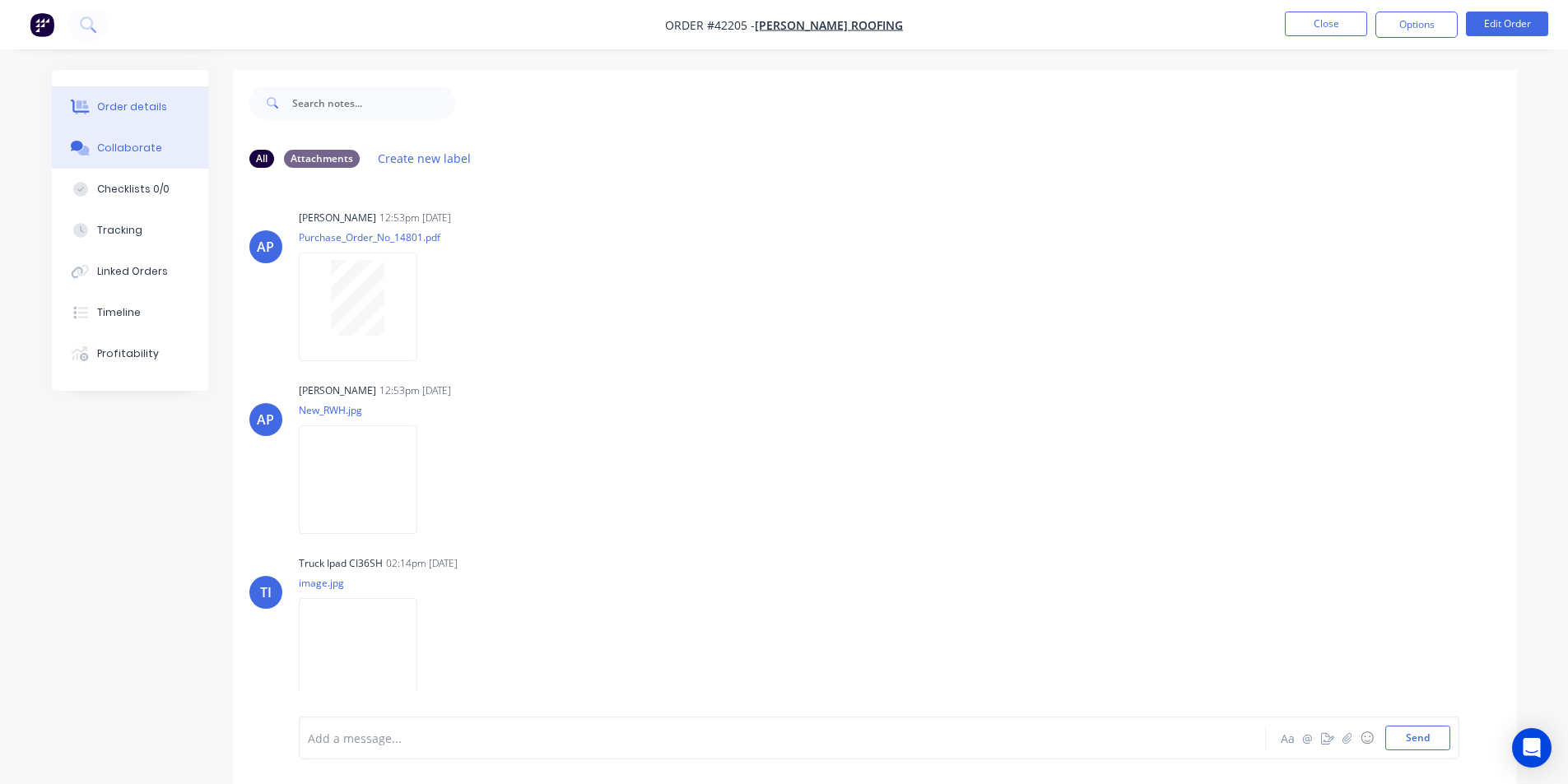
click at [151, 110] on div "Order details" at bounding box center [132, 106] width 70 height 15
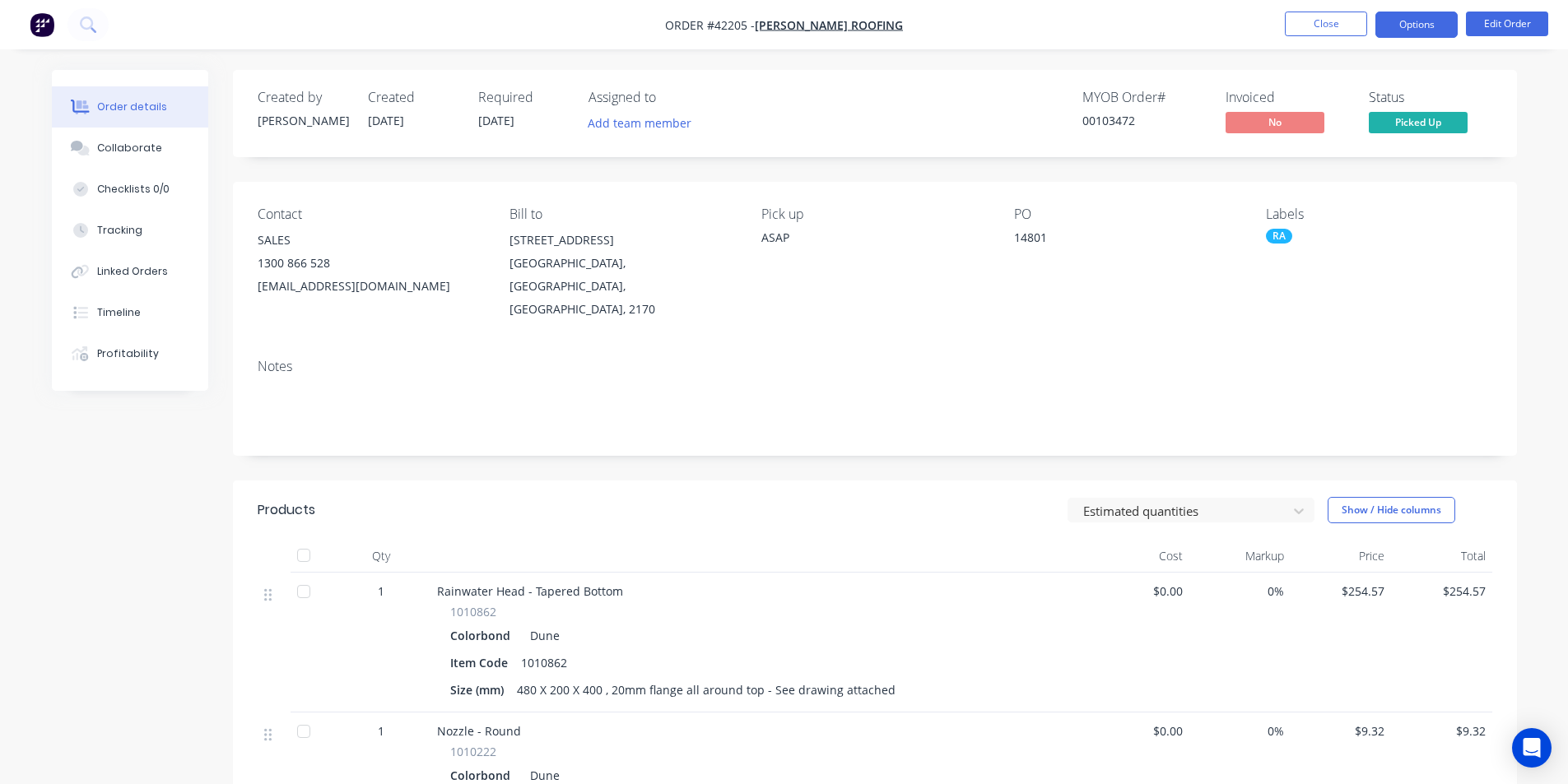
click at [1432, 21] on button "Options" at bounding box center [1416, 24] width 82 height 27
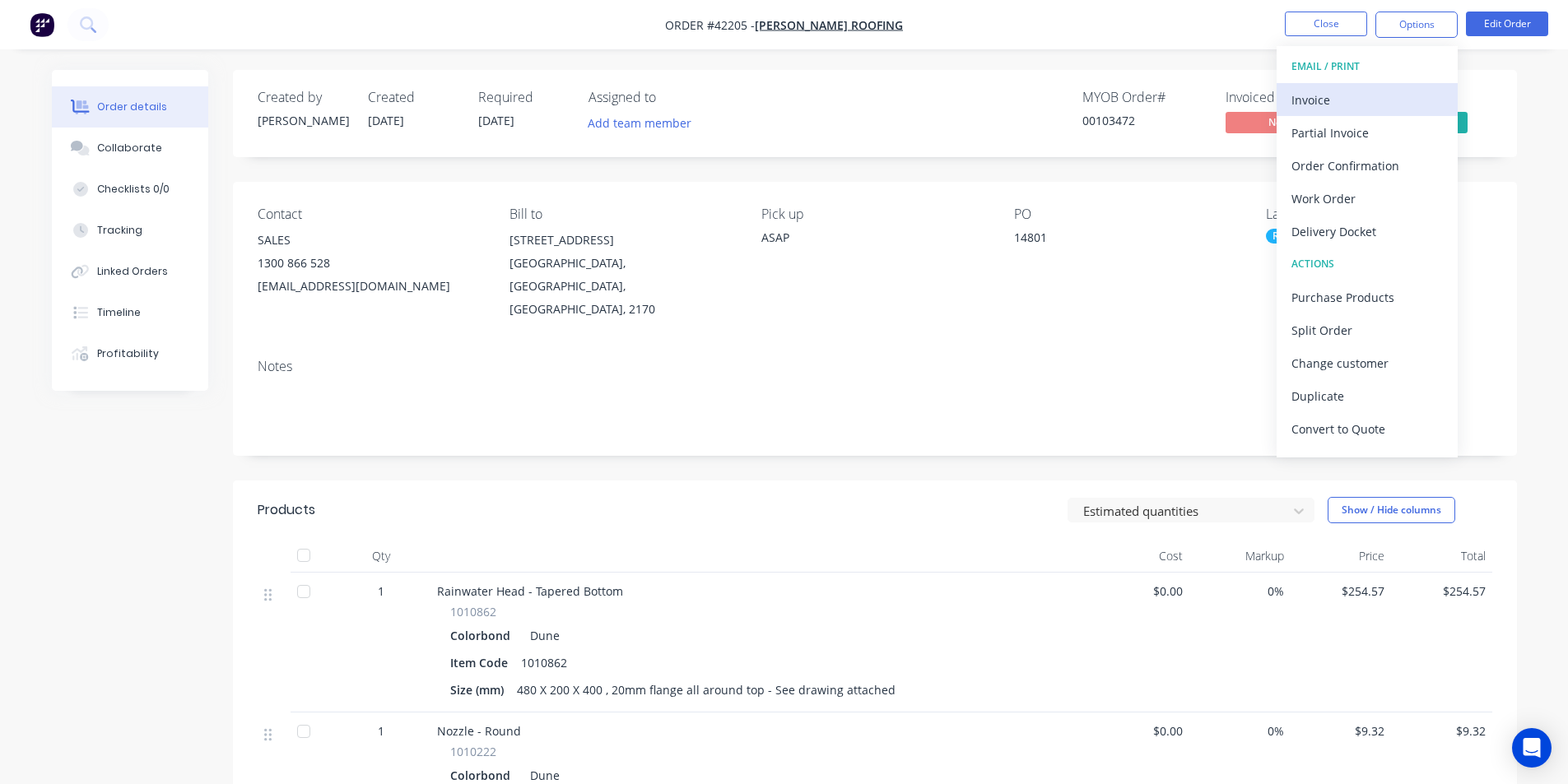
click at [1323, 102] on div "Invoice" at bounding box center [1367, 100] width 151 height 24
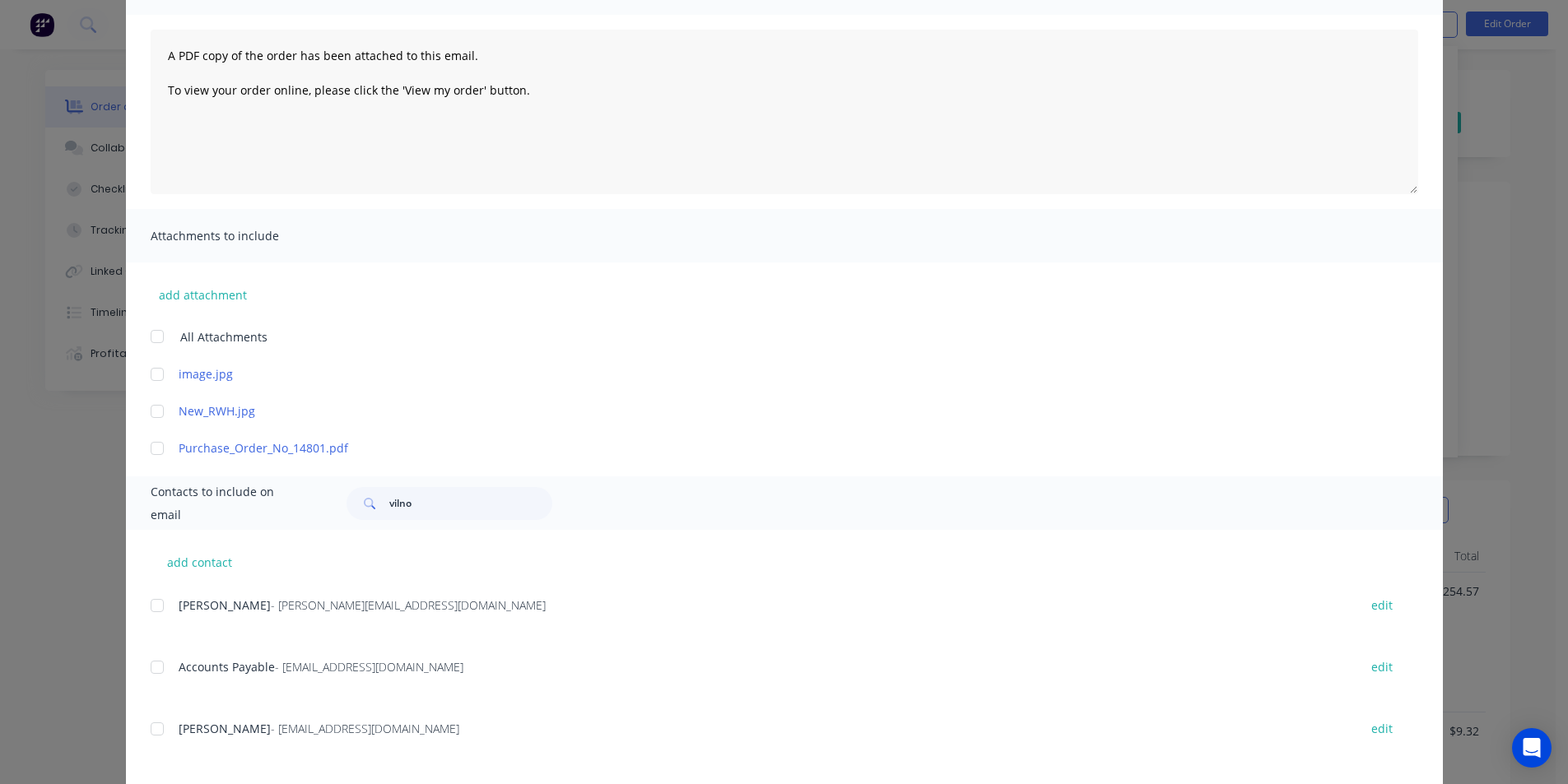
scroll to position [165, 0]
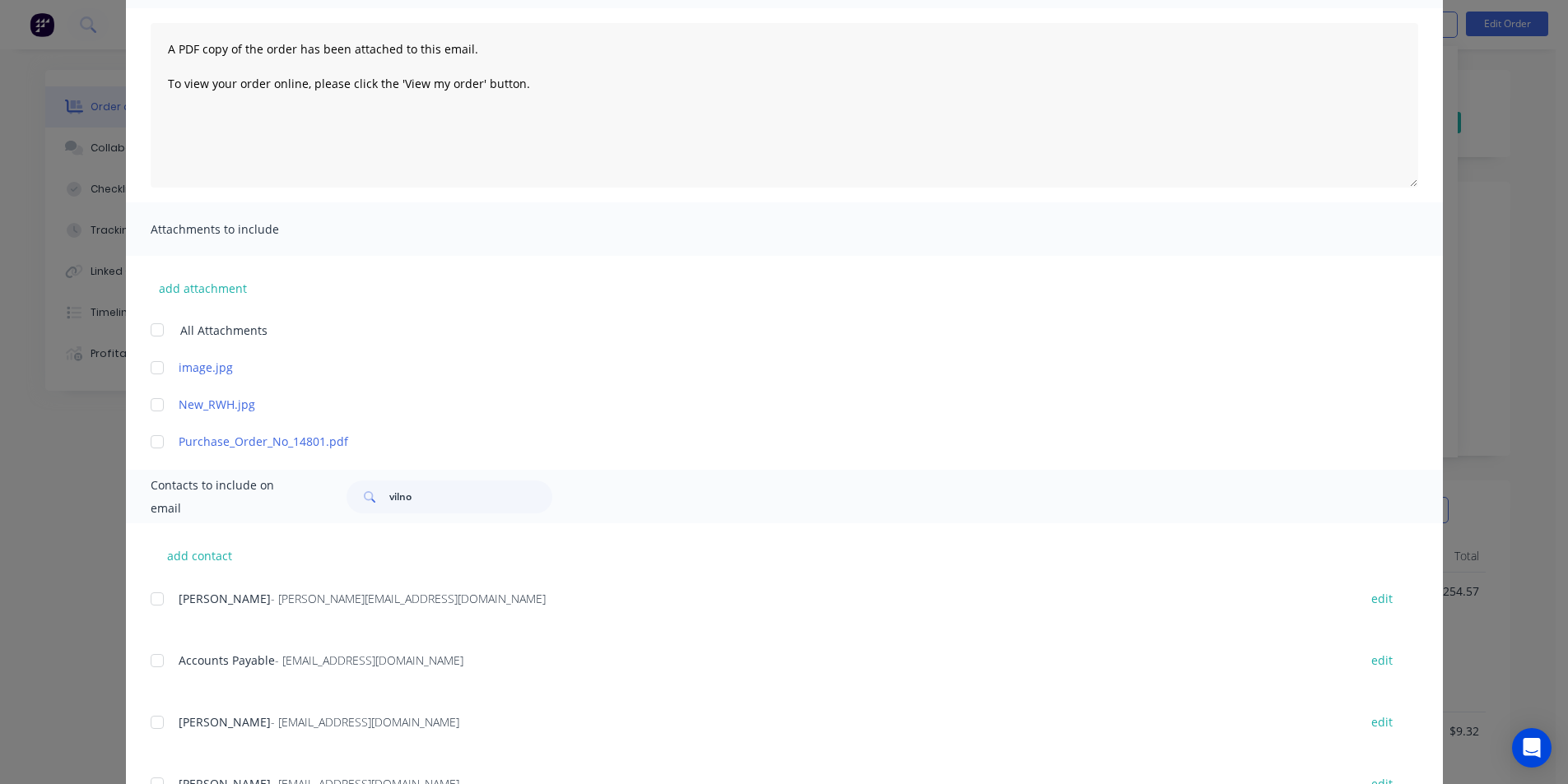
click at [156, 661] on div at bounding box center [157, 660] width 33 height 33
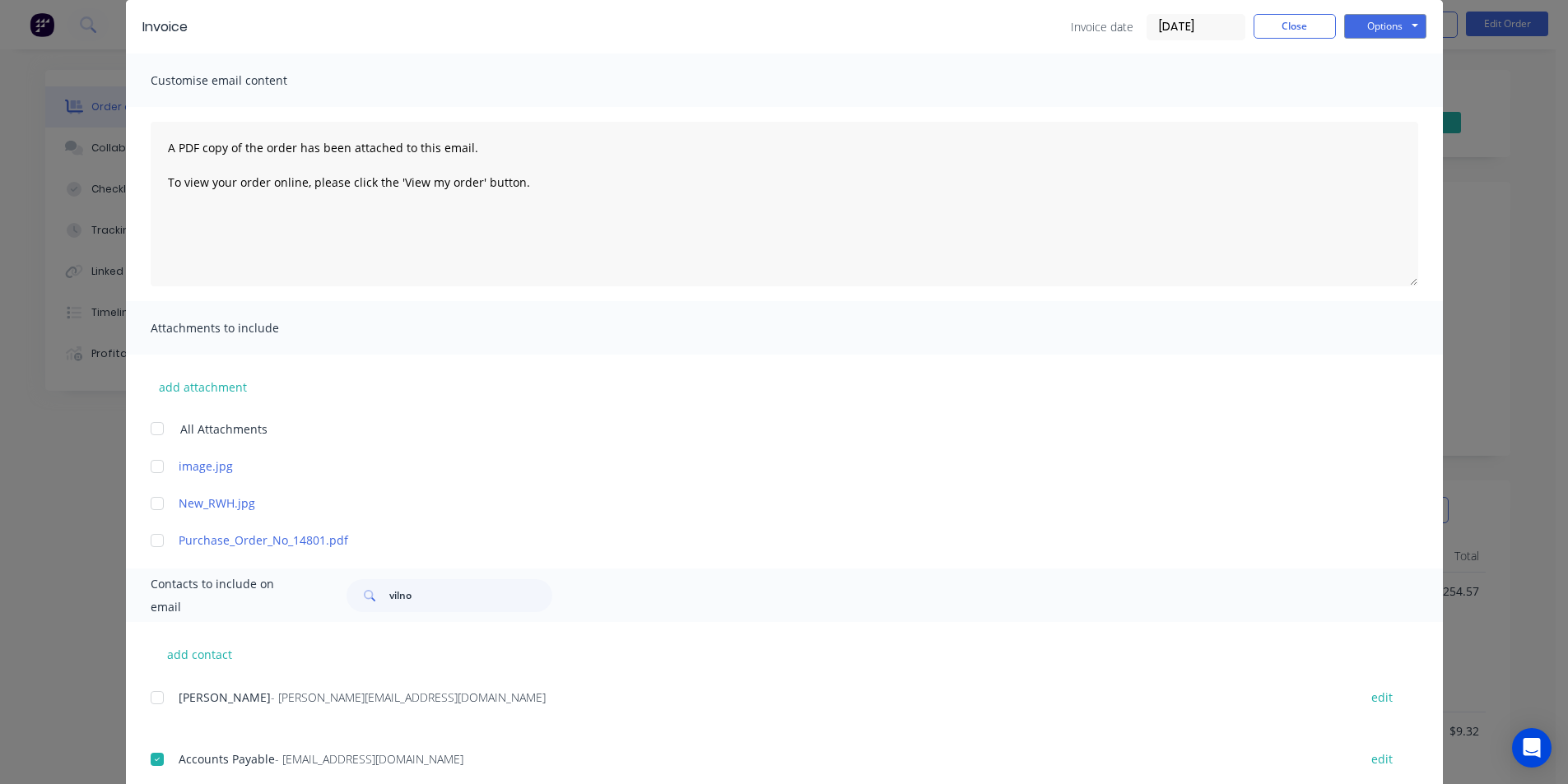
scroll to position [0, 0]
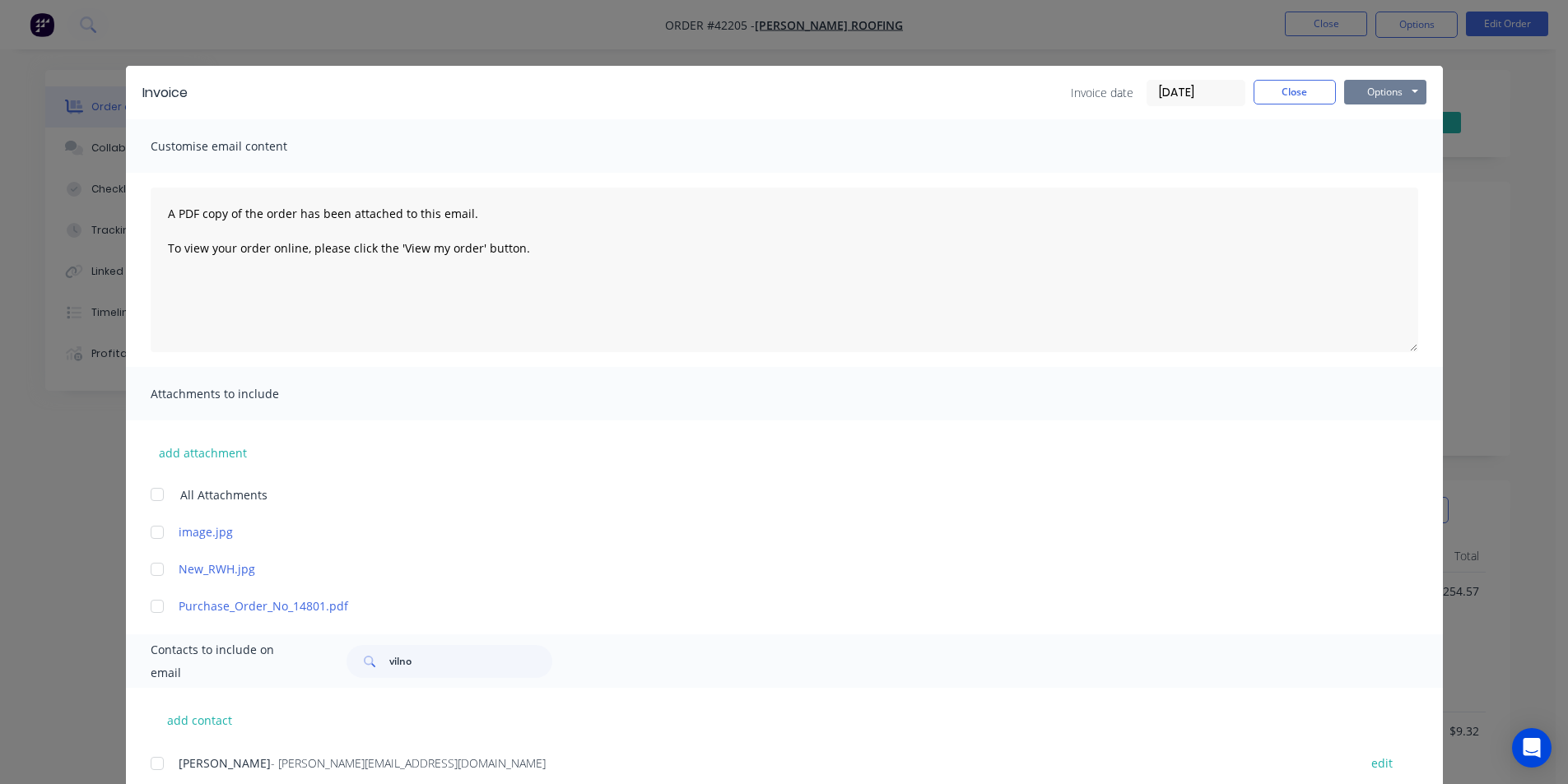
click at [1407, 93] on button "Options" at bounding box center [1385, 92] width 82 height 25
click at [1402, 174] on button "Email" at bounding box center [1396, 176] width 106 height 27
click at [1300, 106] on div "Invoice date [DATE] Close Options Preview Print Email" at bounding box center [1249, 93] width 355 height 27
click at [1303, 94] on button "Close" at bounding box center [1295, 92] width 82 height 25
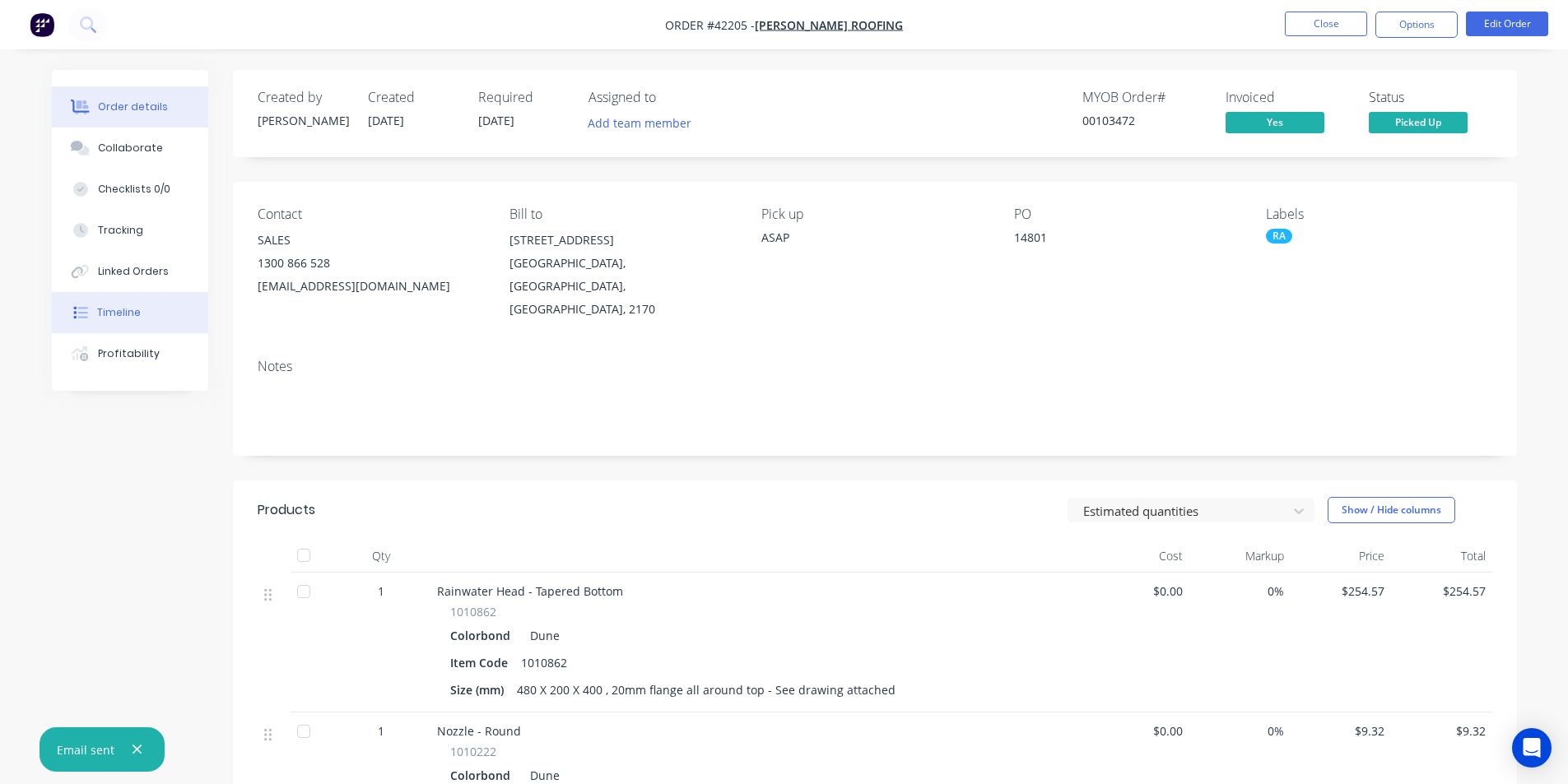
click at [149, 322] on button "Timeline" at bounding box center [130, 312] width 156 height 41
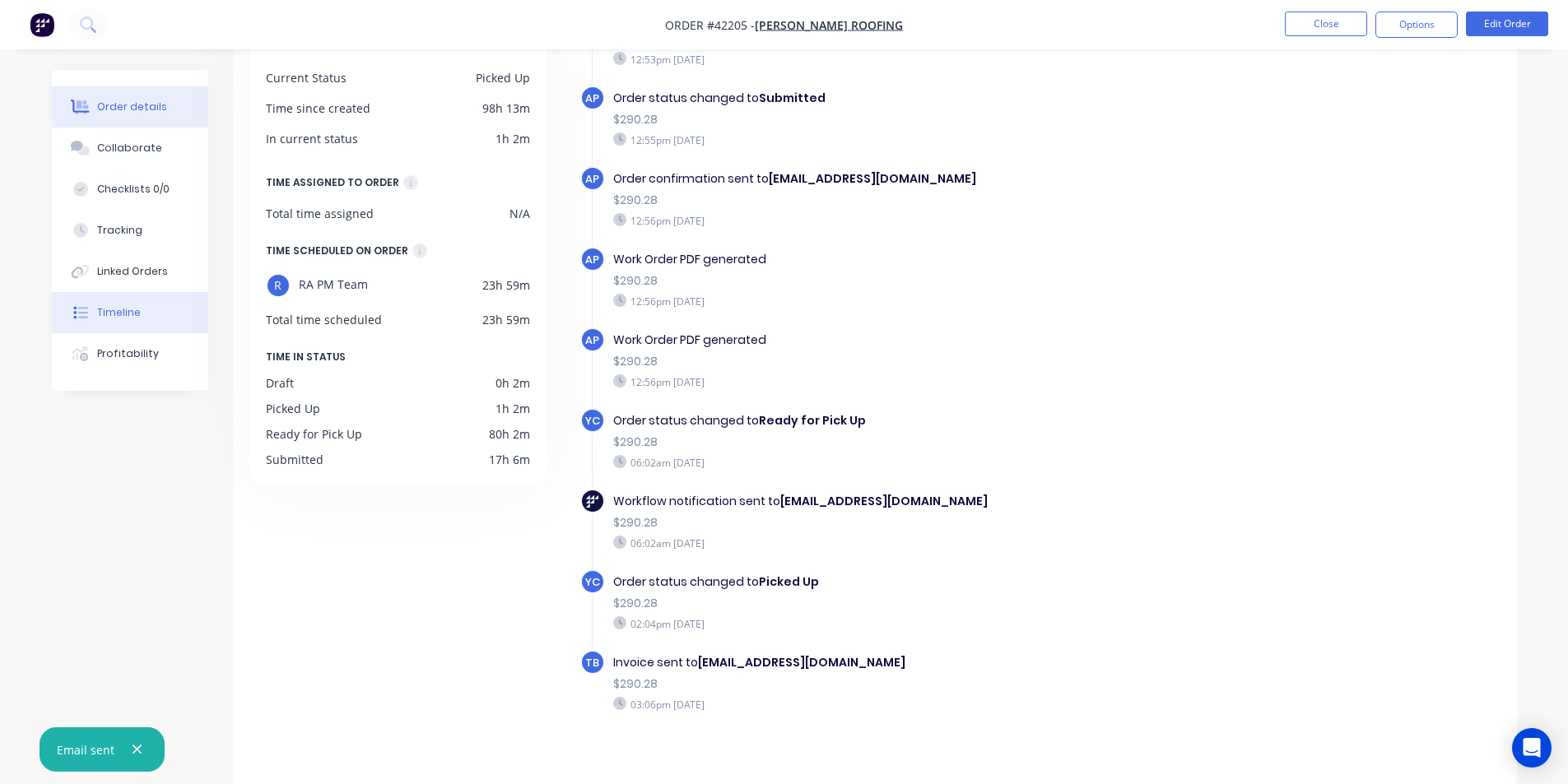
click at [138, 104] on div "Order details" at bounding box center [132, 106] width 70 height 15
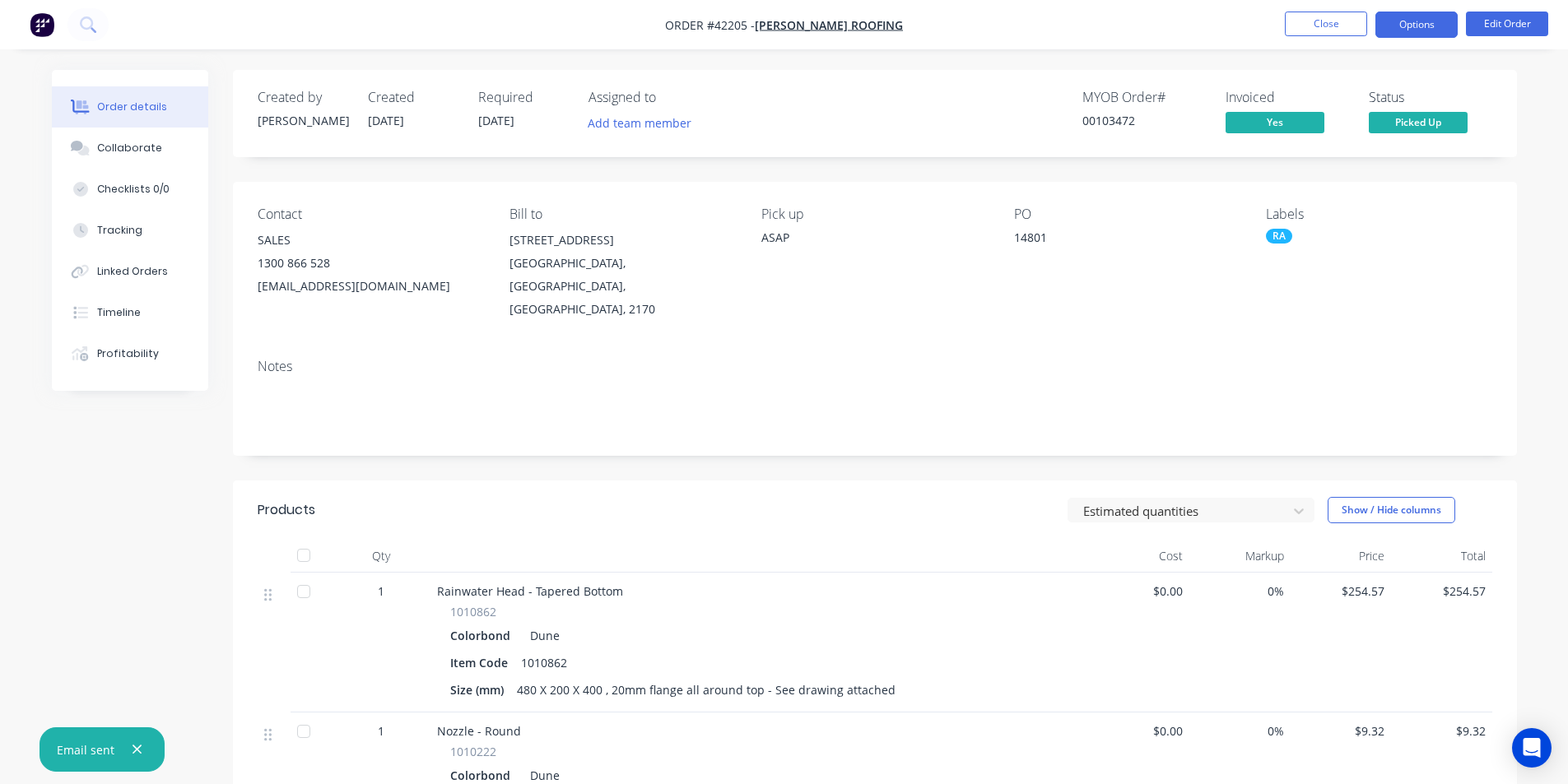
click at [1395, 33] on button "Options" at bounding box center [1416, 24] width 82 height 27
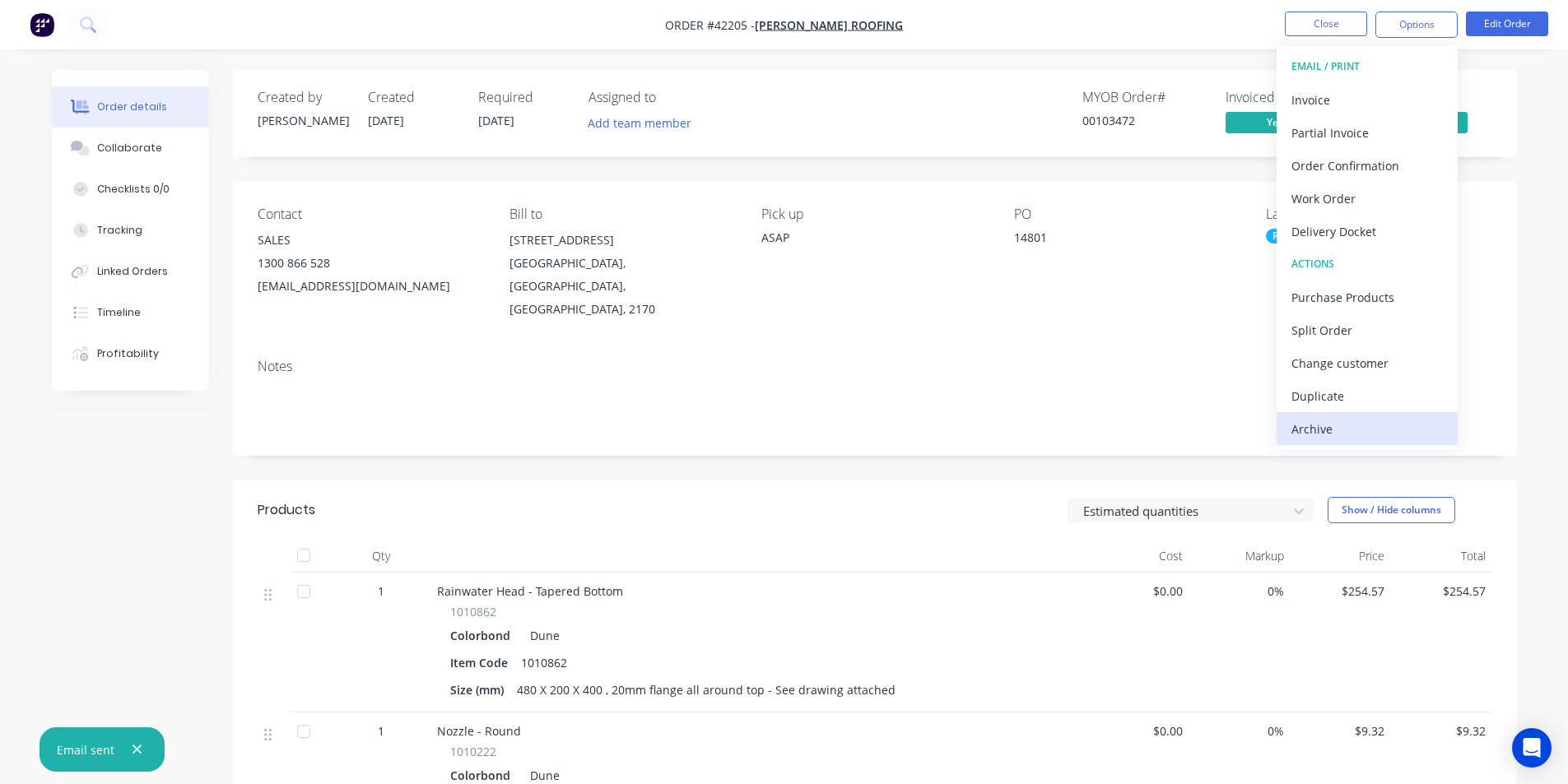
click at [1399, 432] on div "Archive" at bounding box center [1367, 429] width 151 height 24
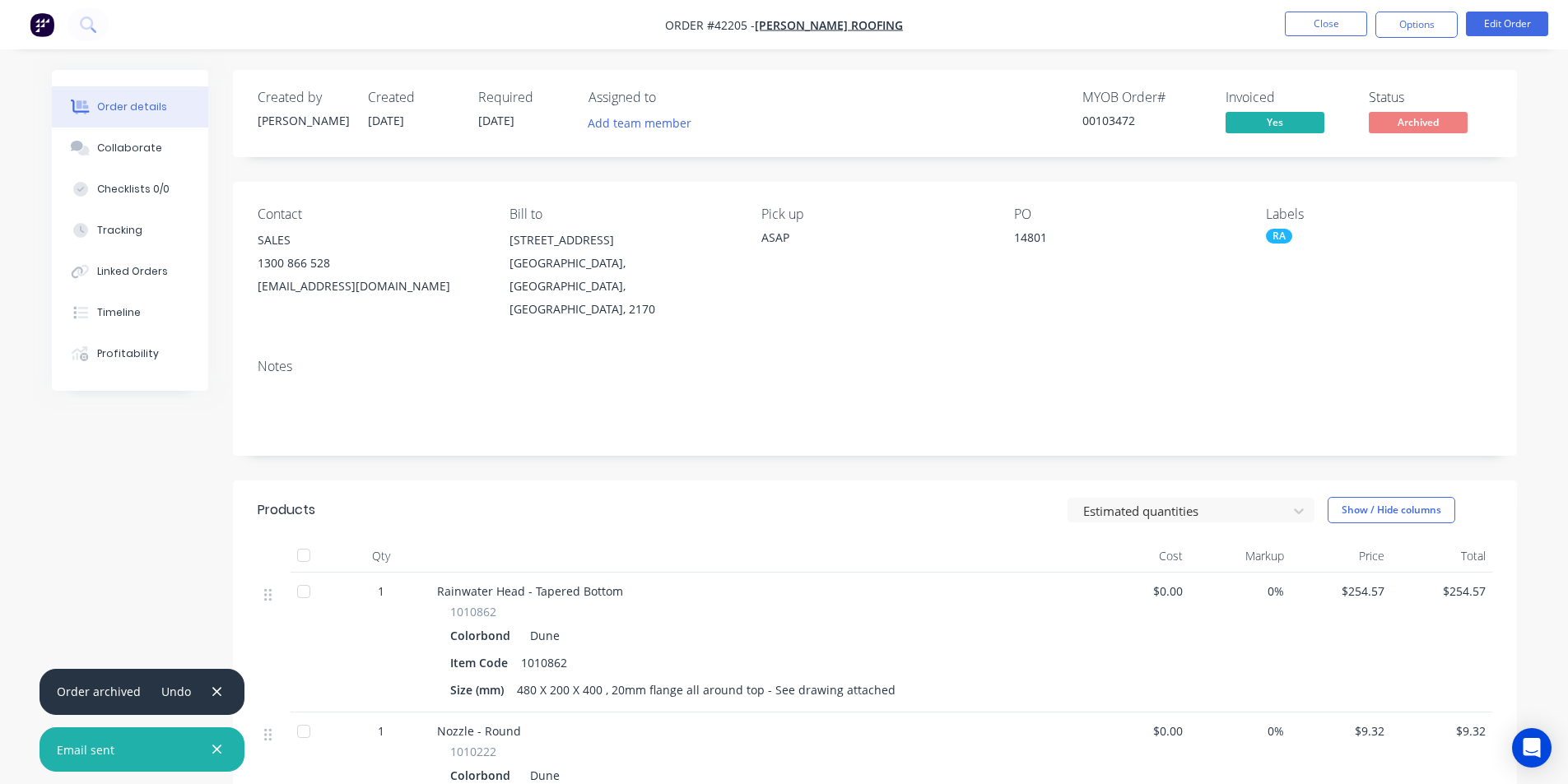
click at [1324, 38] on nav "Order #42205 - [PERSON_NAME] ROOFING Close Options Edit Order" at bounding box center [784, 25] width 1568 height 50
click at [1326, 27] on button "Close" at bounding box center [1326, 23] width 82 height 25
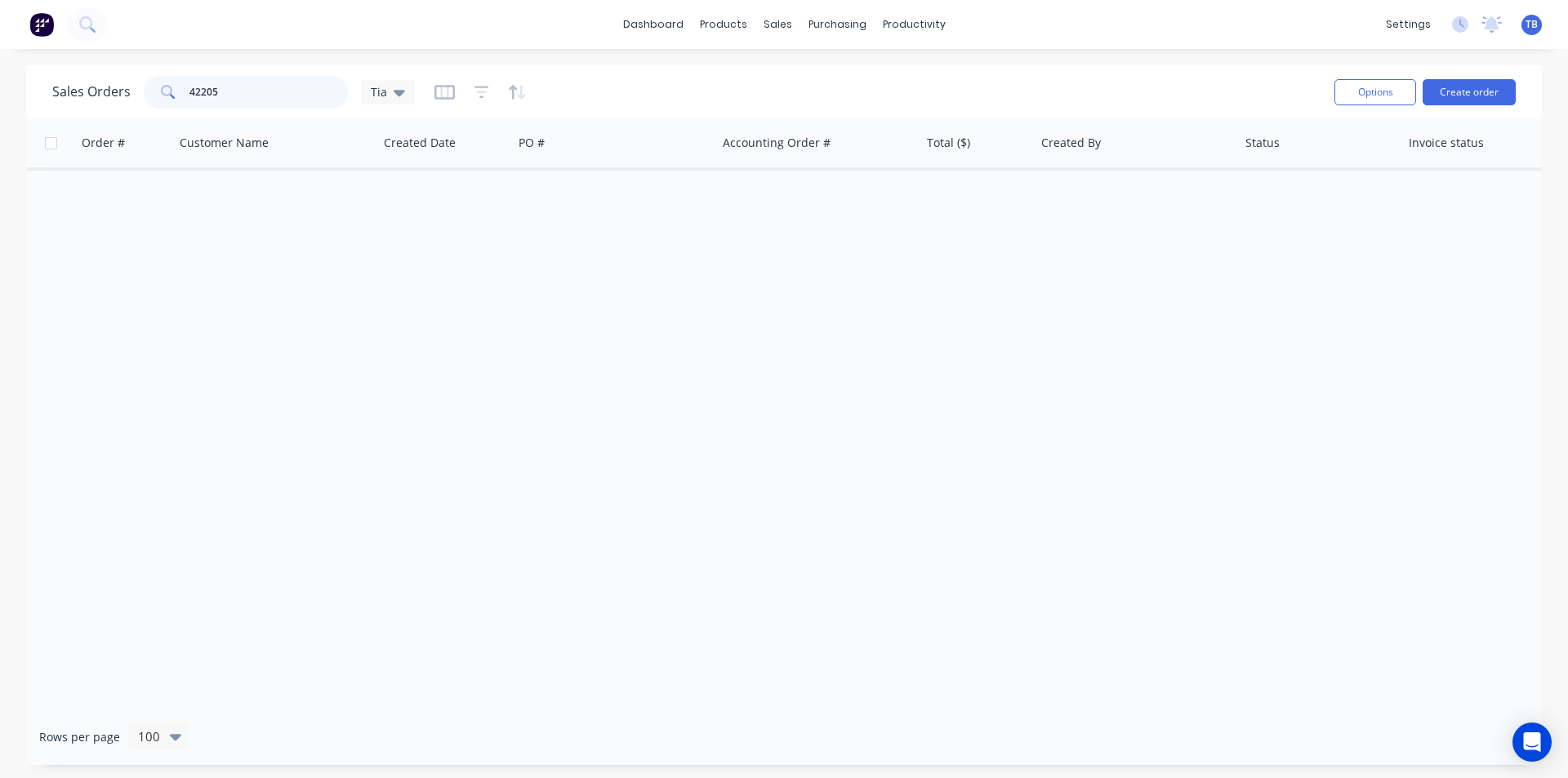
drag, startPoint x: 269, startPoint y: 89, endPoint x: 0, endPoint y: 102, distance: 269.3
click at [0, 102] on div "Sales Orders 42205 Tia Options Create order Order # Customer Name Created Date …" at bounding box center [784, 415] width 1568 height 700
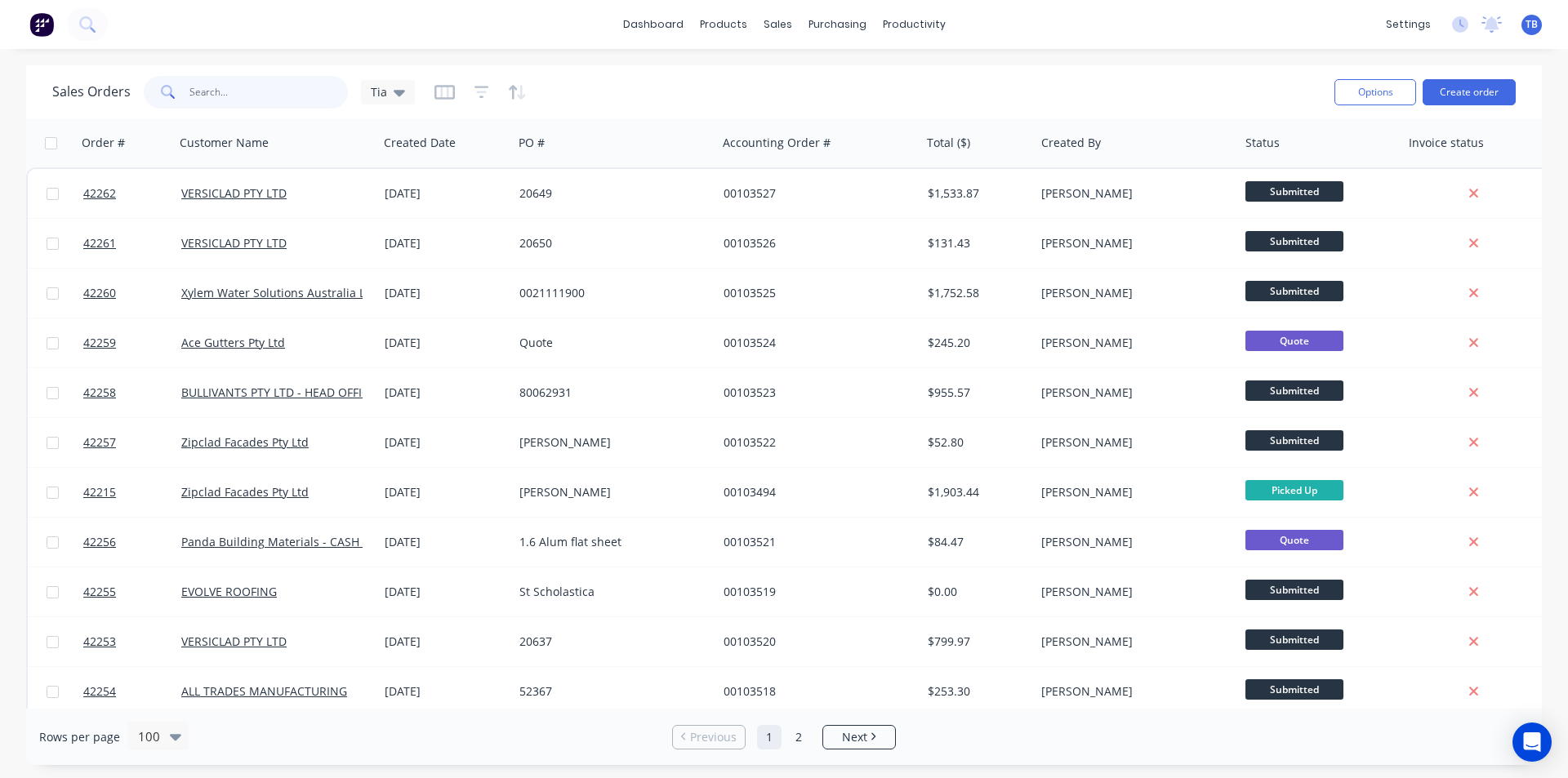
click at [198, 89] on input "text" at bounding box center [268, 92] width 159 height 32
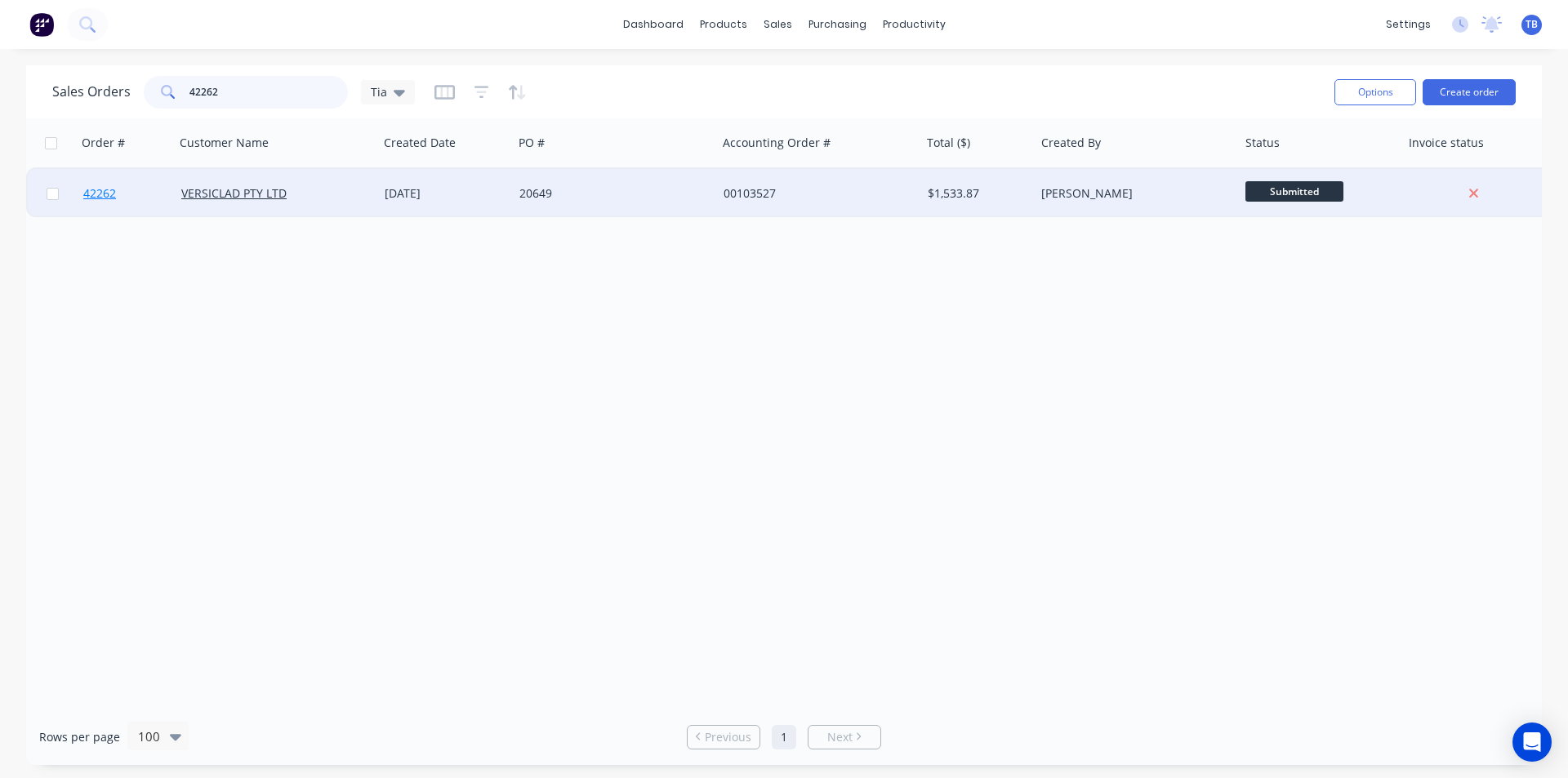
type input "42262"
click at [101, 195] on span "42262" at bounding box center [100, 193] width 32 height 16
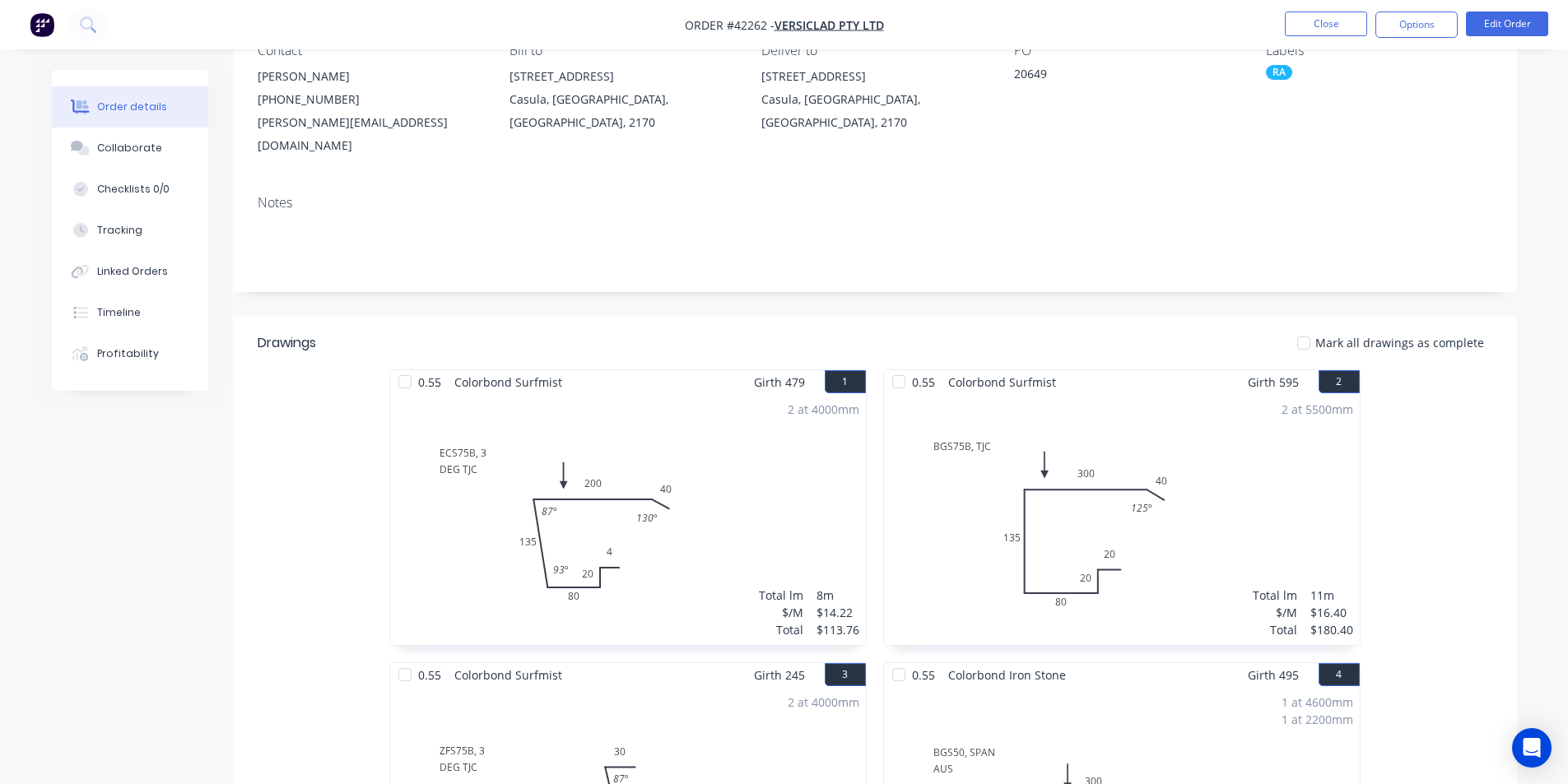
scroll to position [165, 0]
click at [1512, 25] on button "Edit Order" at bounding box center [1507, 23] width 82 height 25
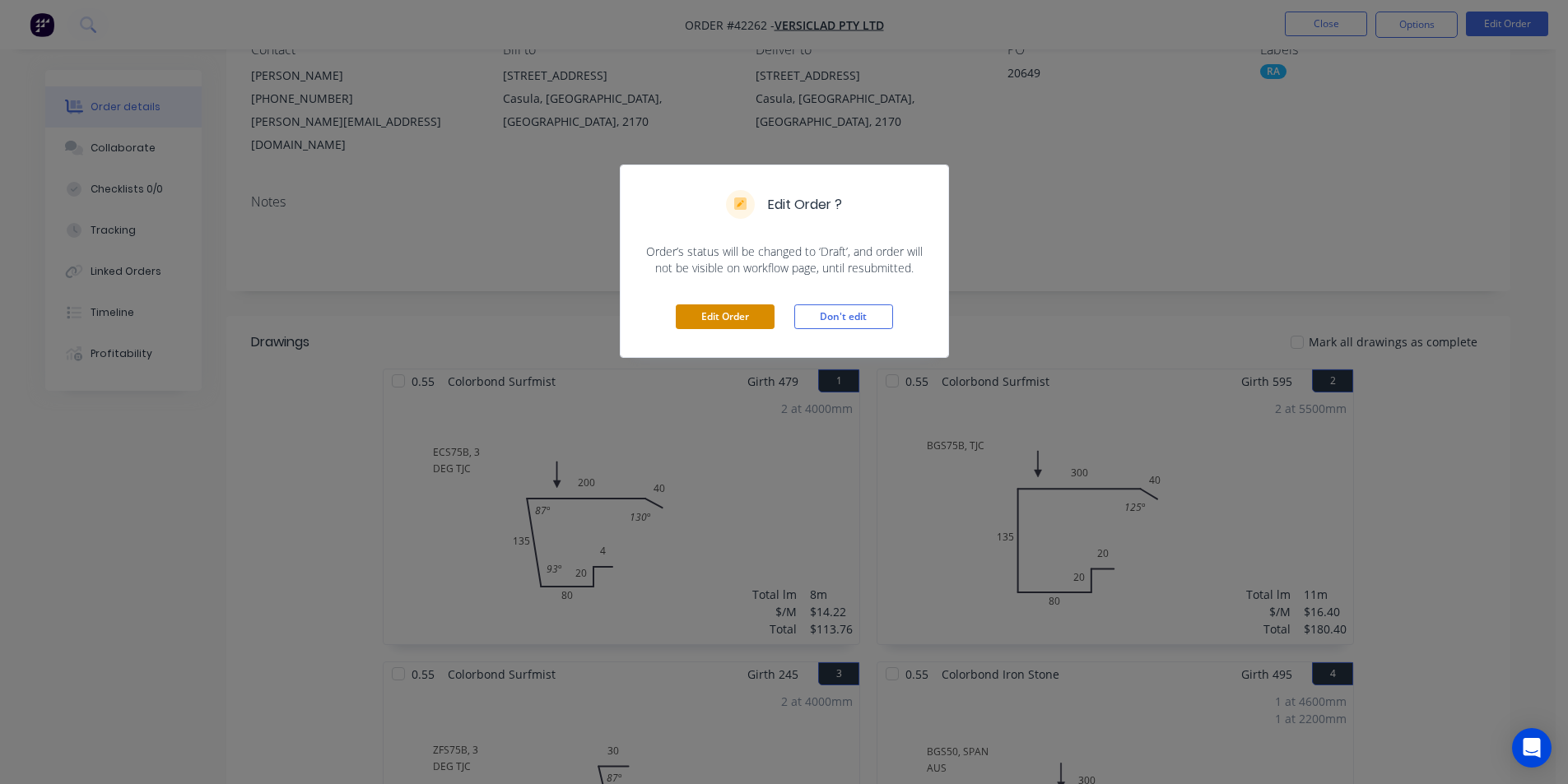
click at [708, 317] on button "Edit Order" at bounding box center [724, 317] width 99 height 25
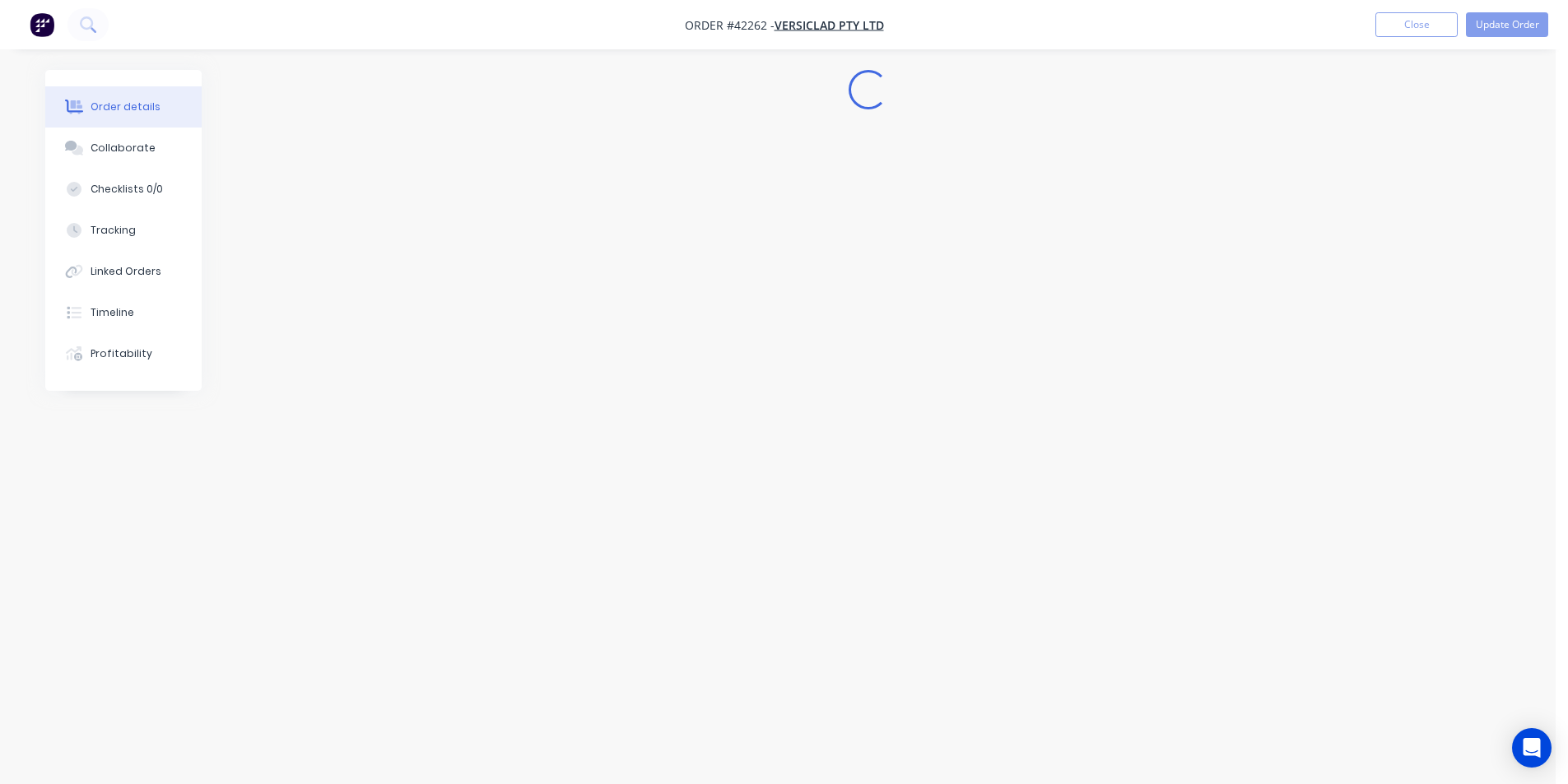
scroll to position [0, 0]
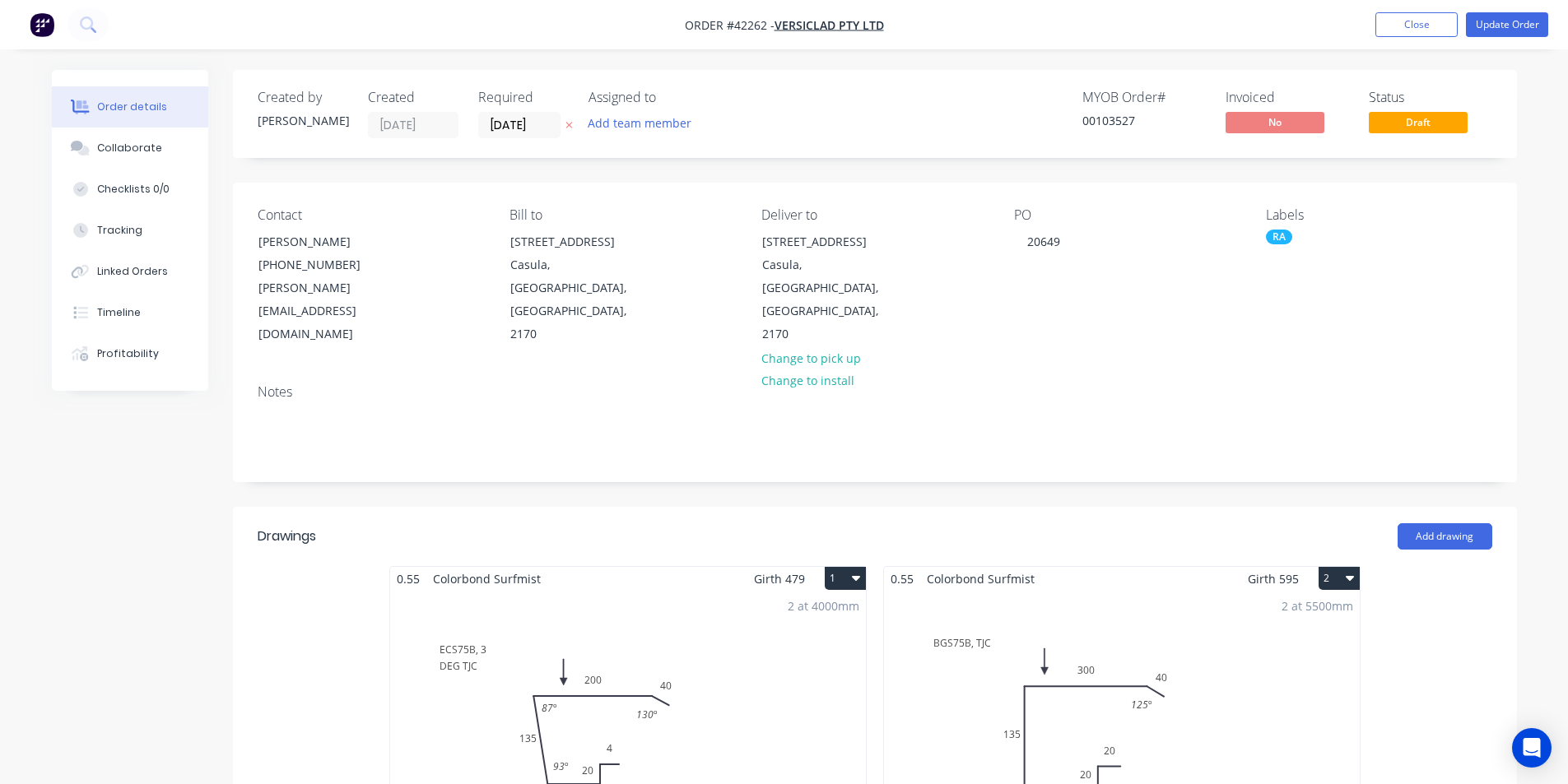
click at [732, 670] on div "2 at 4000mm Total lm $/M Total 8m $14.22 $113.76" at bounding box center [628, 716] width 475 height 250
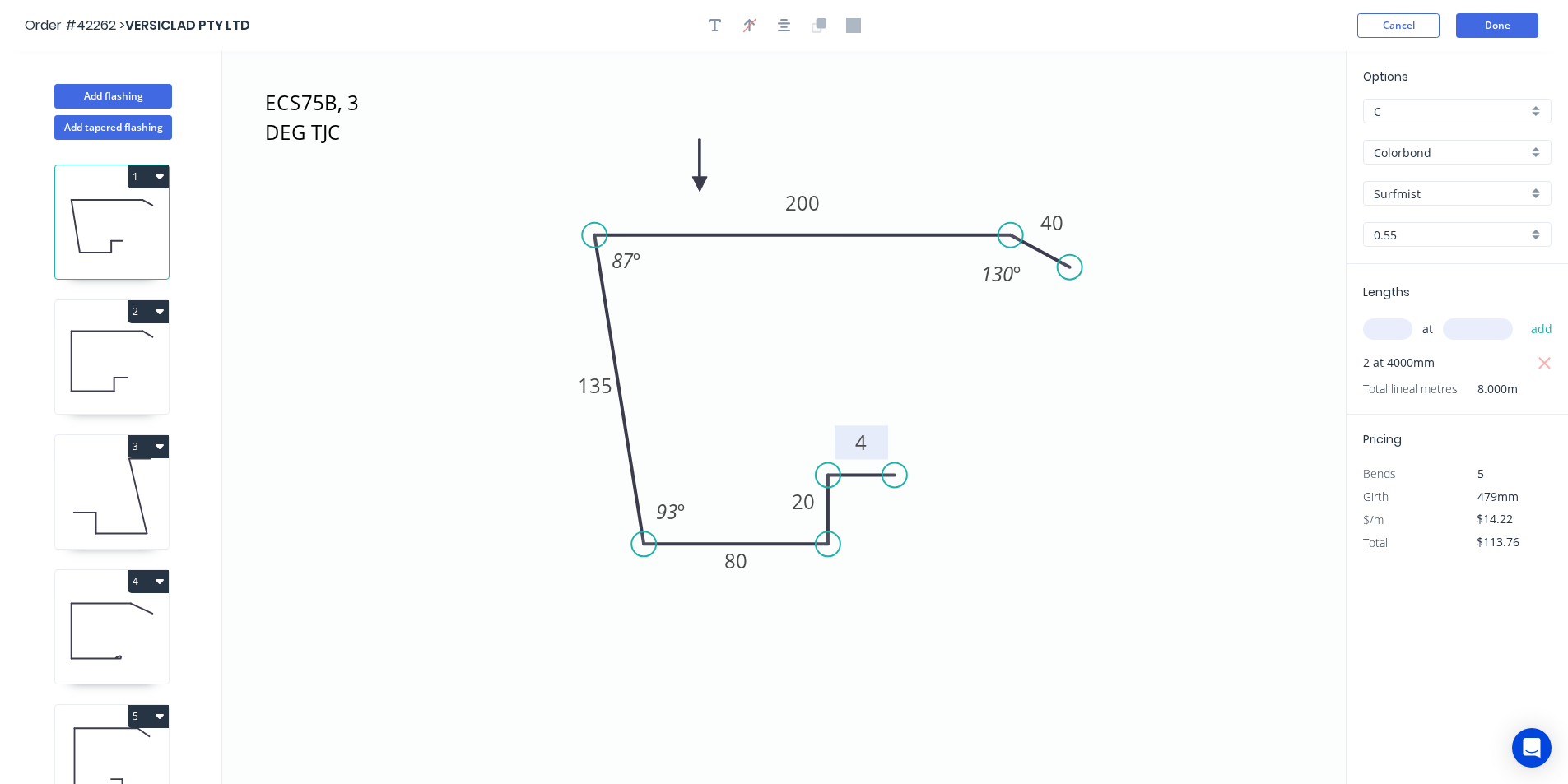
click at [875, 440] on rect at bounding box center [861, 443] width 33 height 23
click at [1515, 30] on button "Done" at bounding box center [1497, 25] width 82 height 25
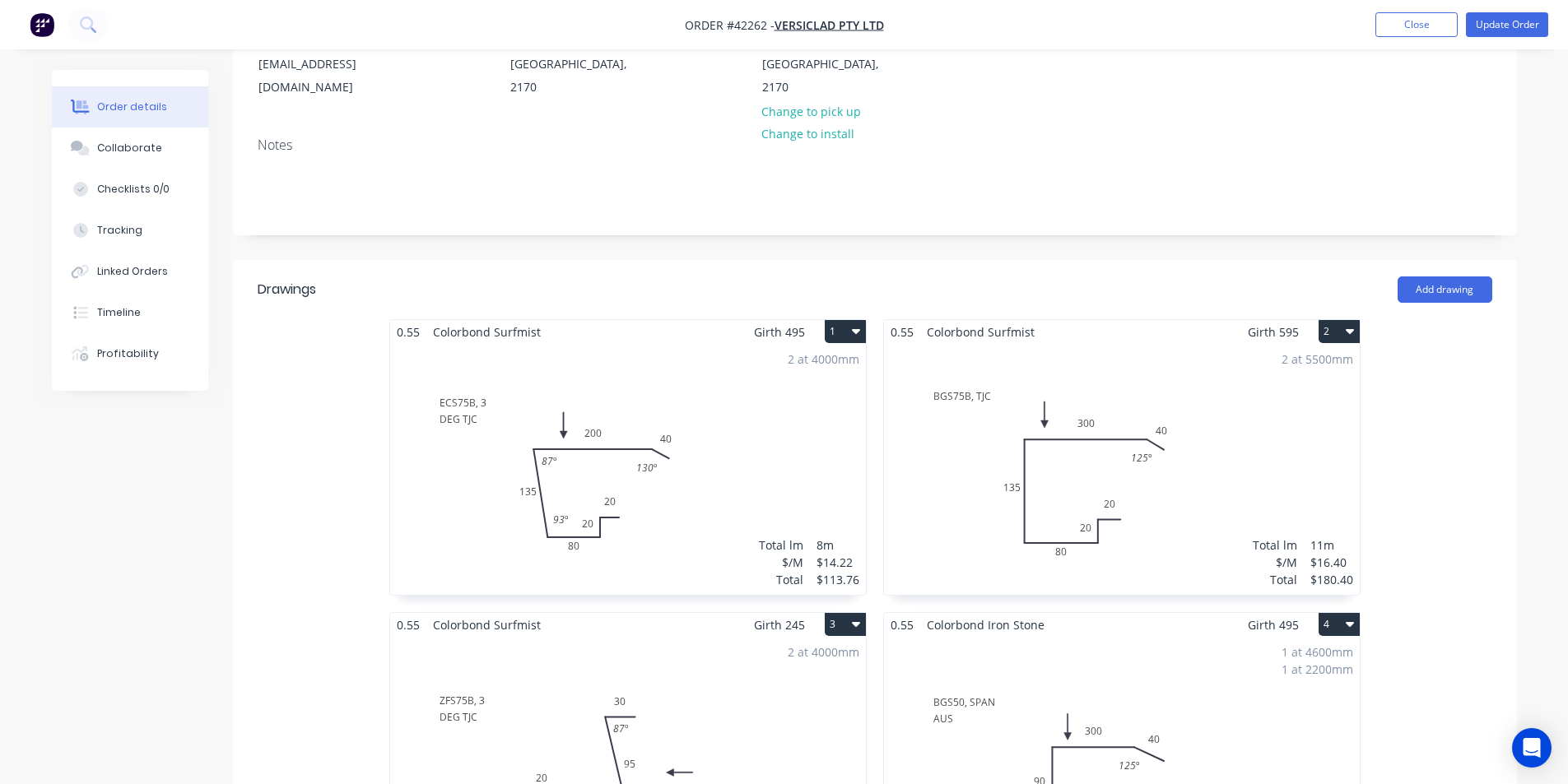
scroll to position [329, 0]
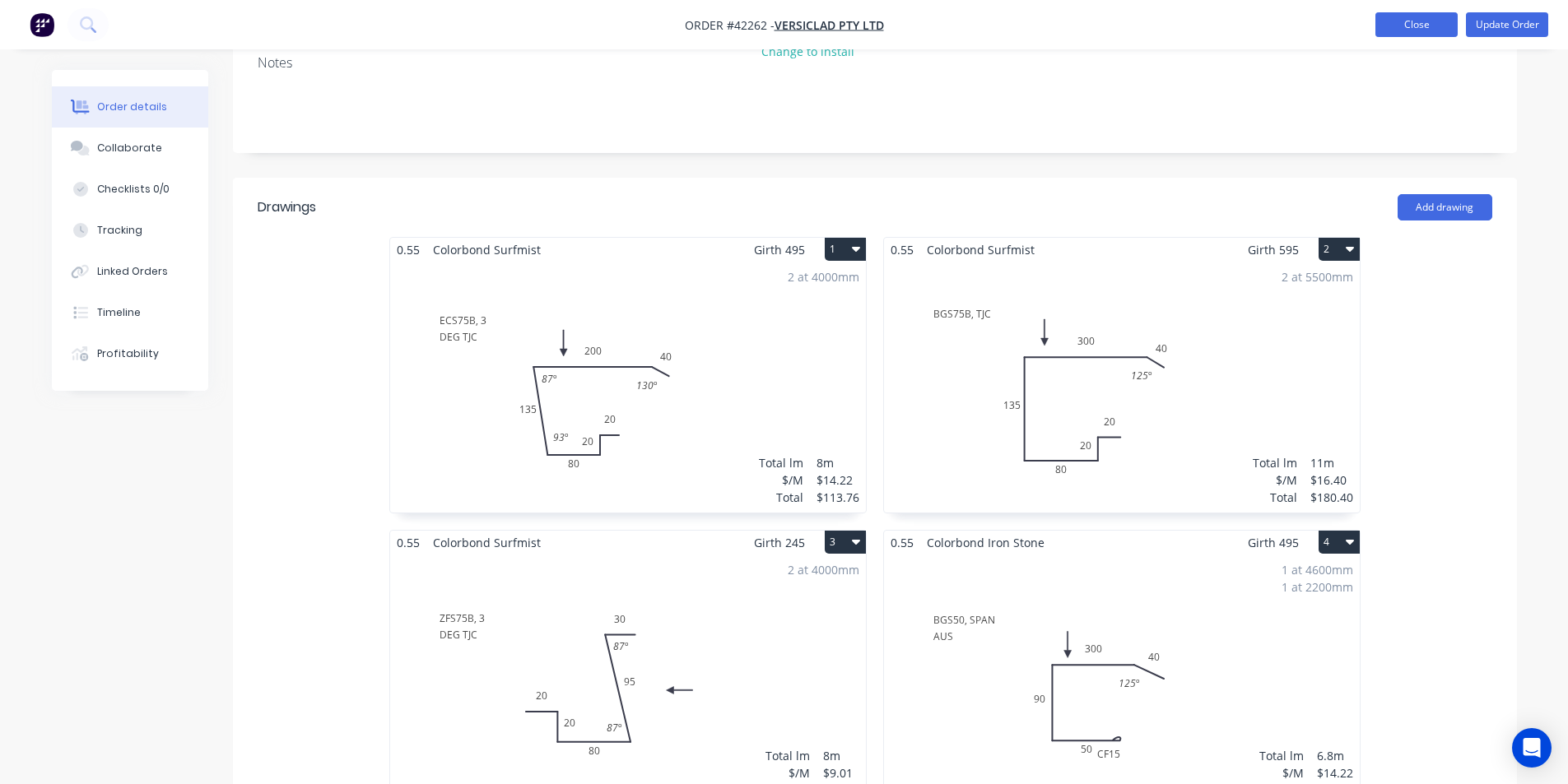
click at [1419, 25] on button "Close" at bounding box center [1416, 24] width 82 height 25
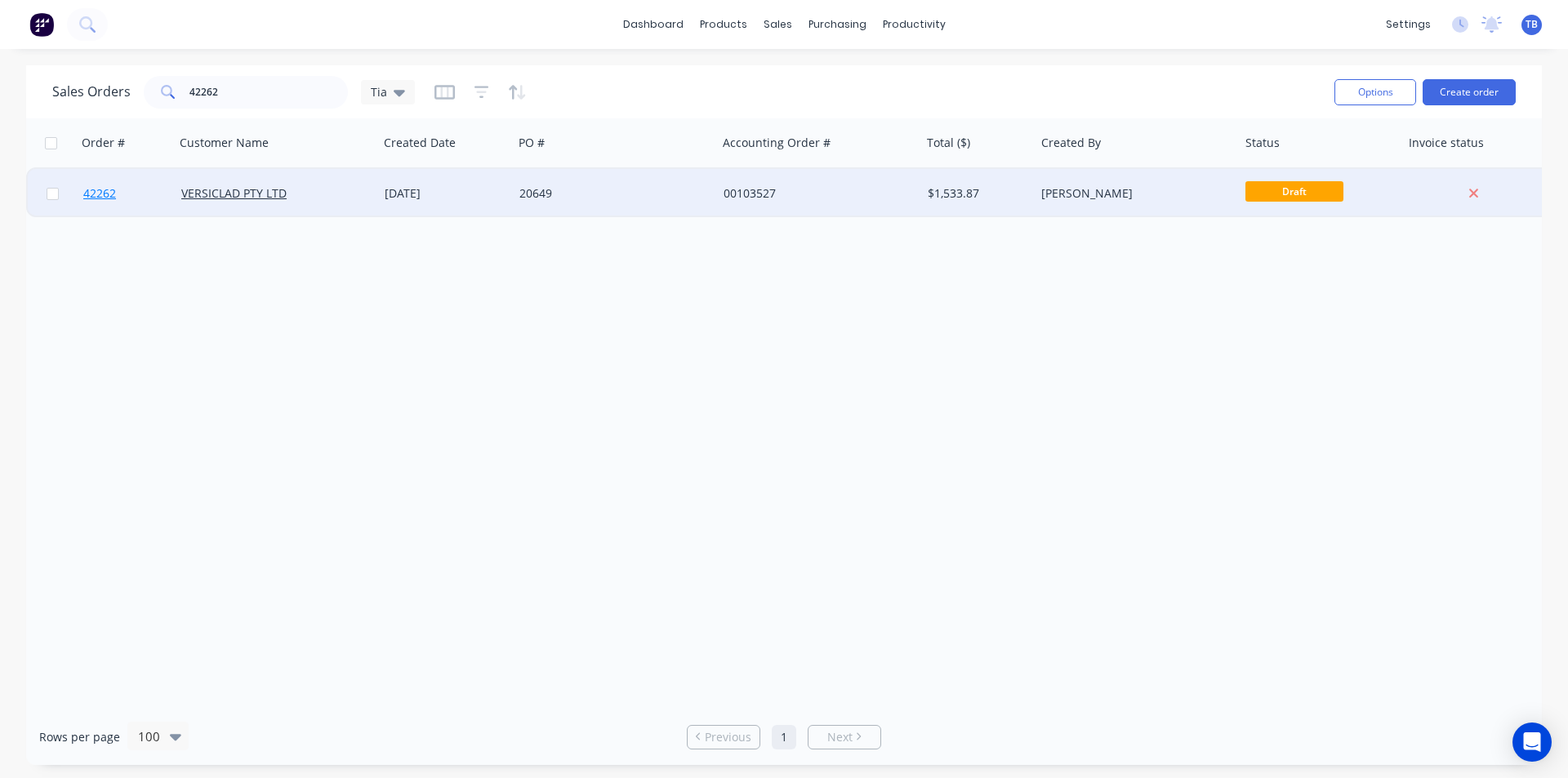
click at [111, 191] on span "42262" at bounding box center [100, 193] width 32 height 16
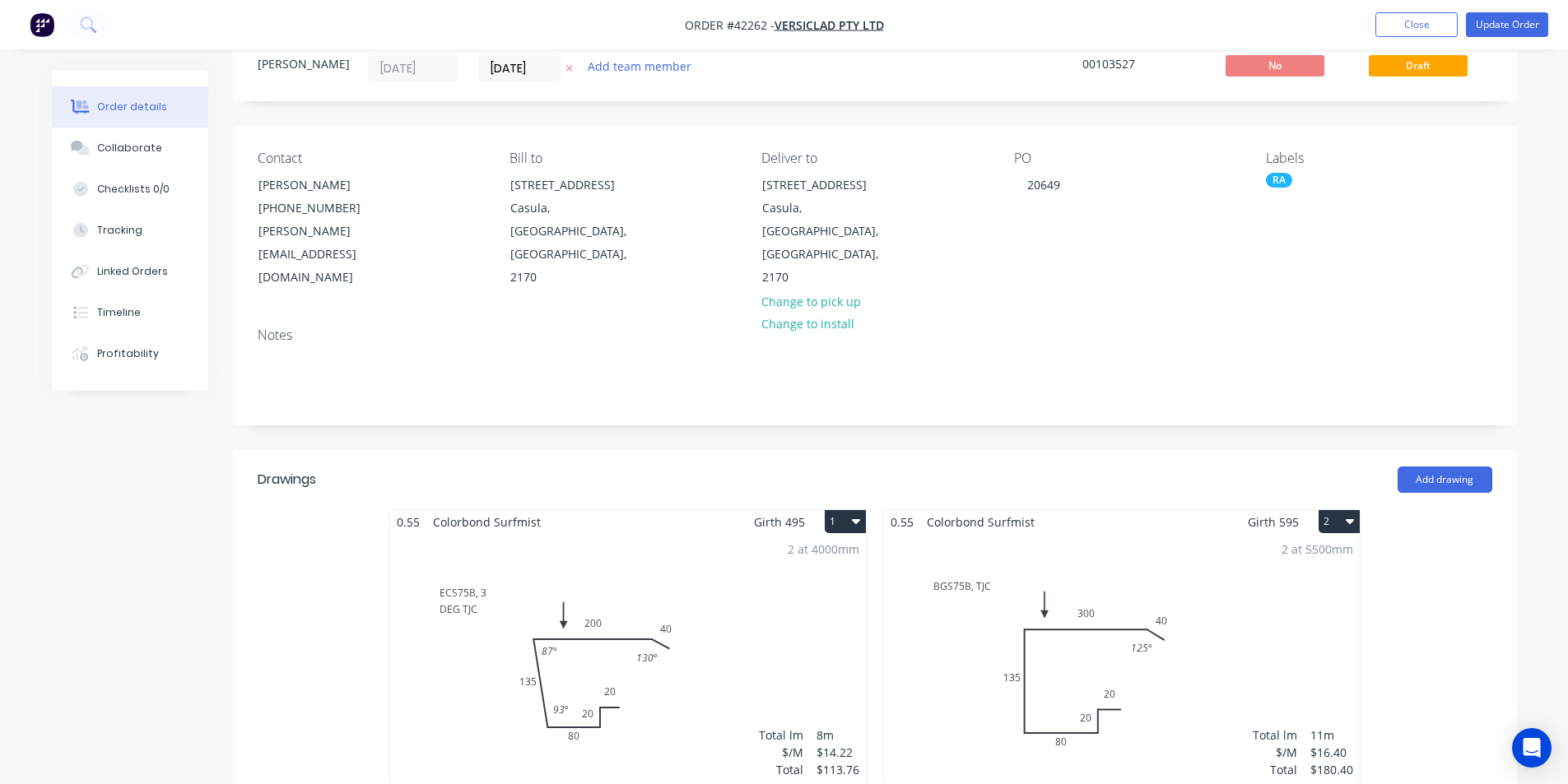
scroll to position [82, 0]
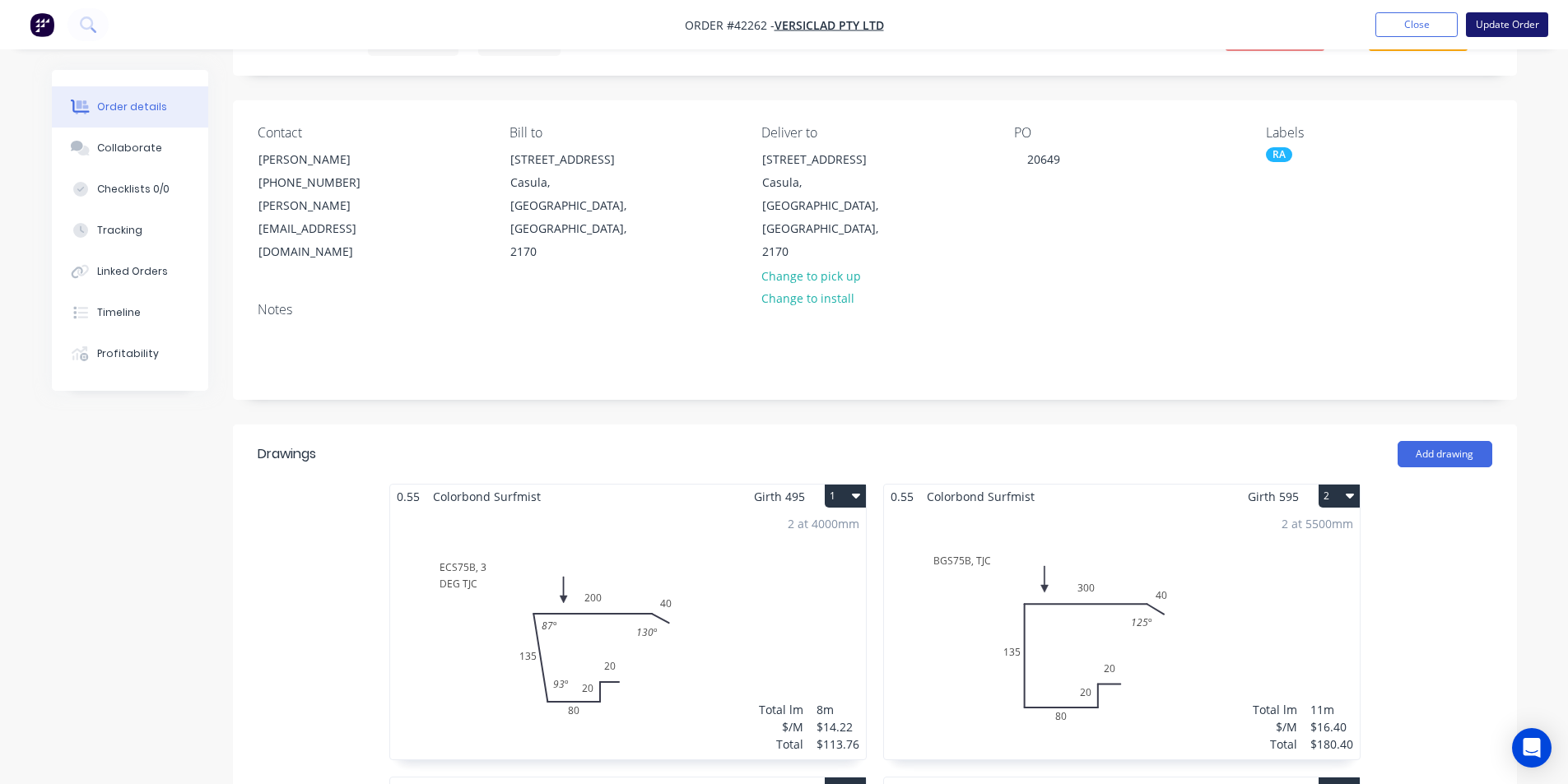
click at [1508, 21] on button "Update Order" at bounding box center [1507, 24] width 82 height 25
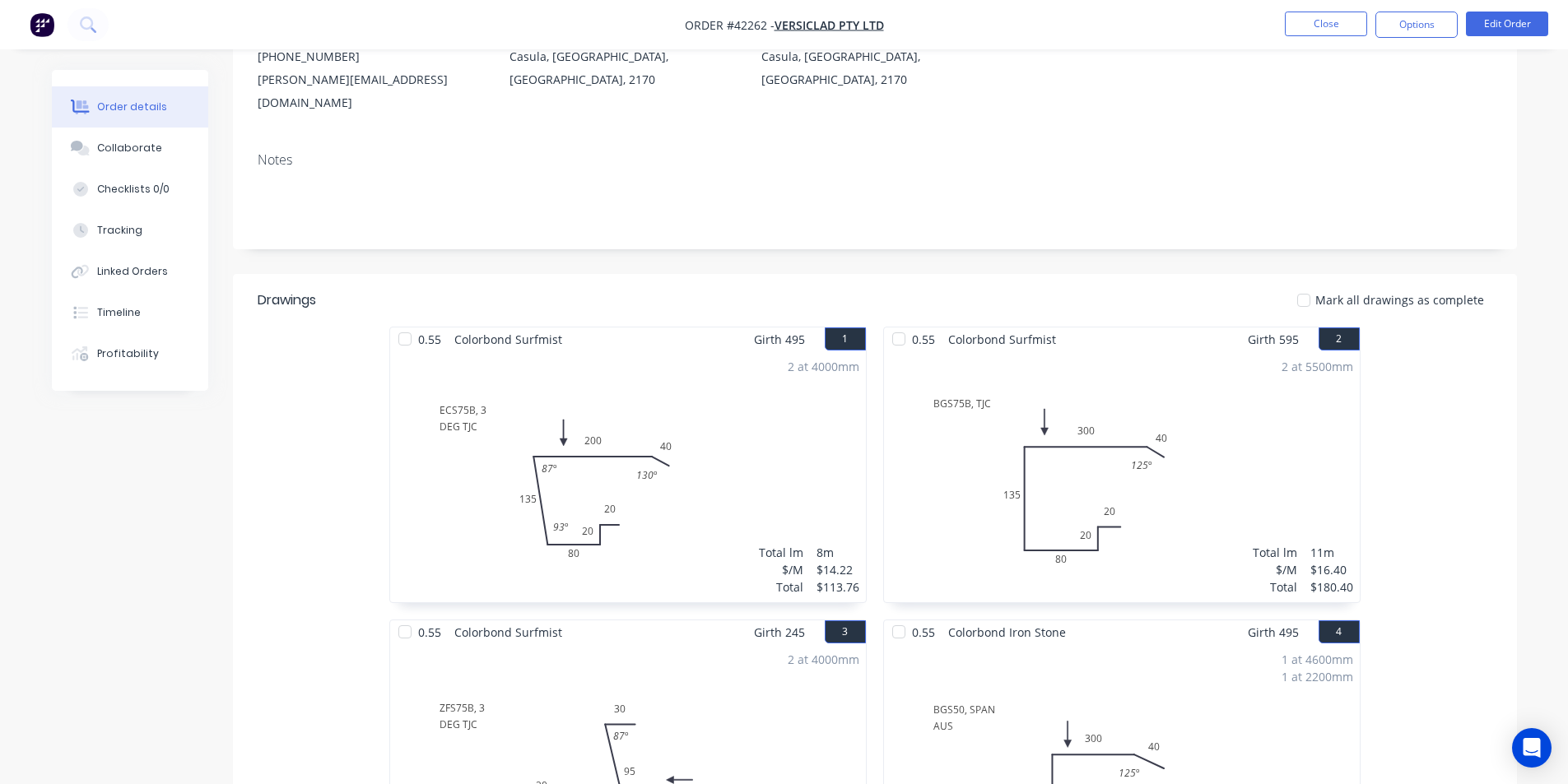
scroll to position [247, 0]
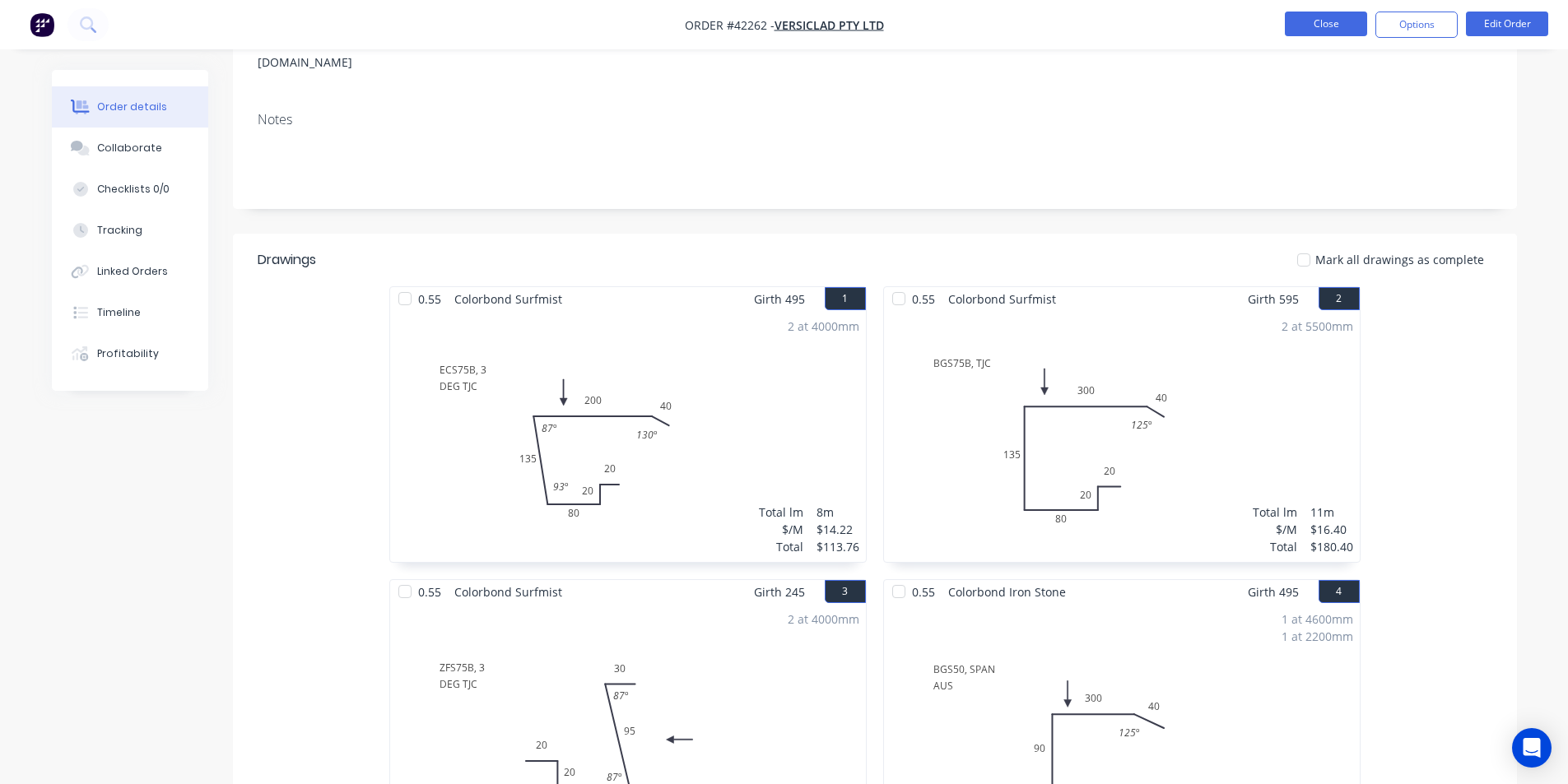
click at [1330, 22] on button "Close" at bounding box center [1326, 23] width 82 height 25
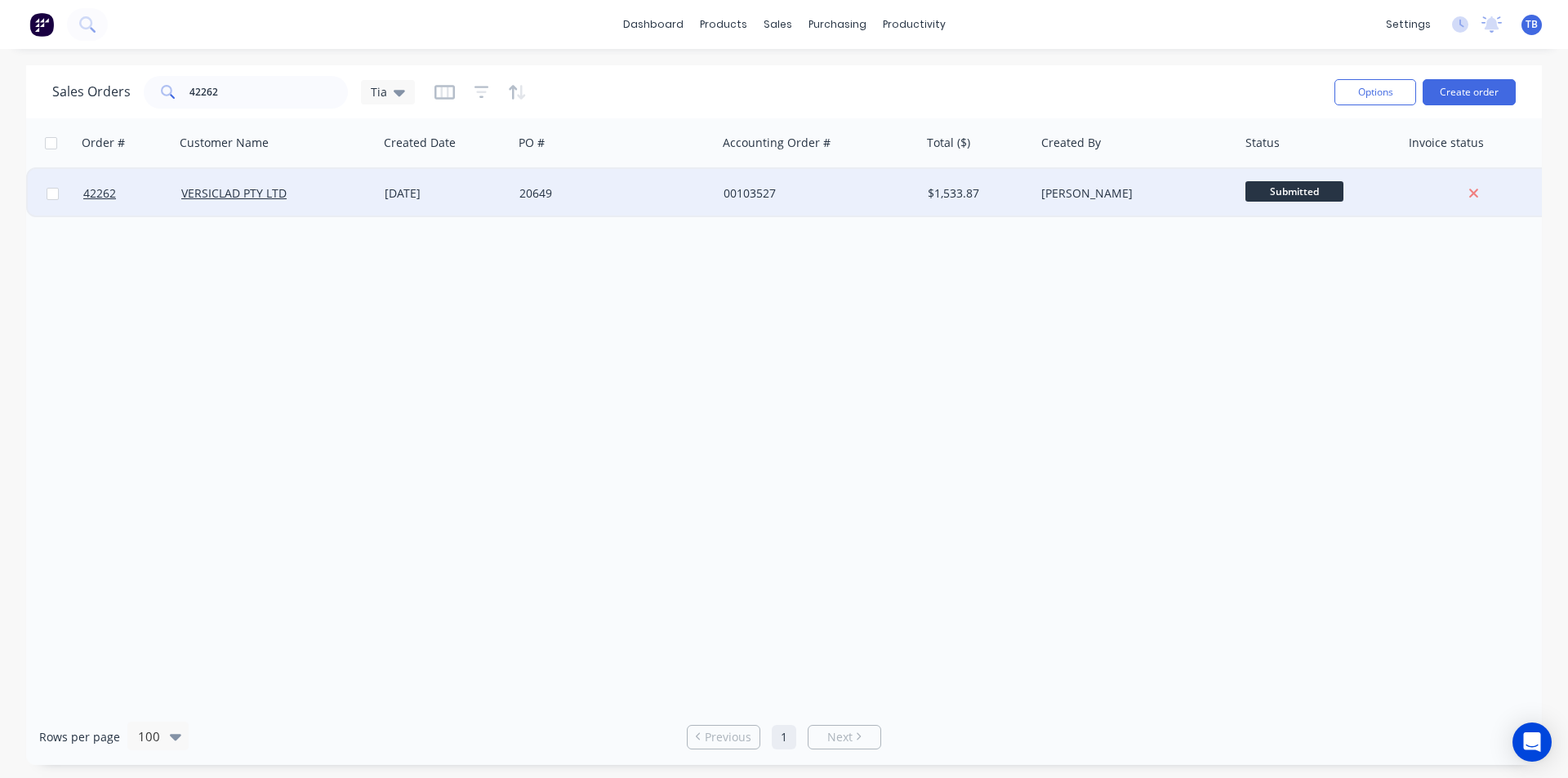
click at [71, 196] on div at bounding box center [53, 194] width 49 height 49
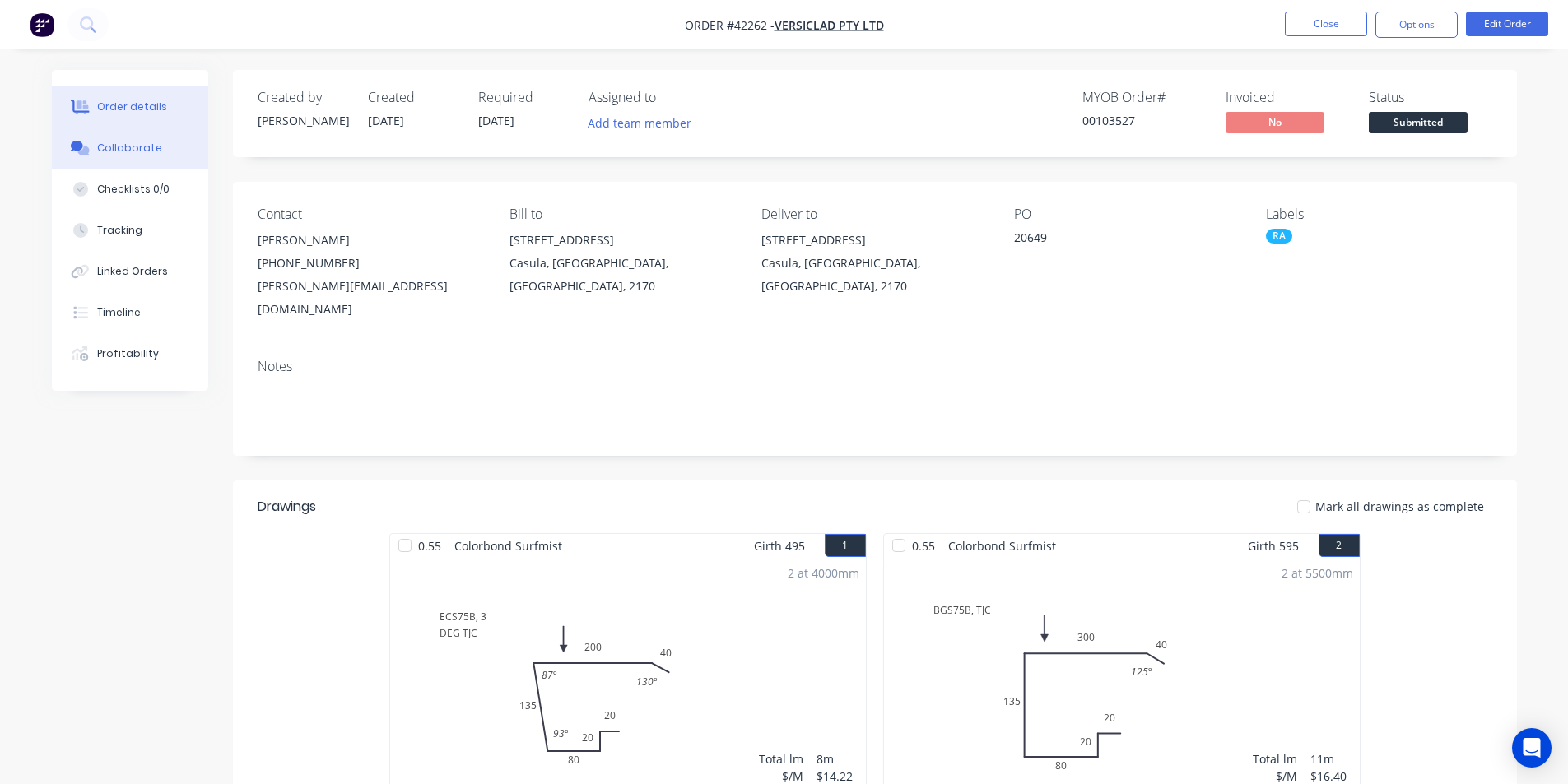
click at [112, 153] on div "Collaborate" at bounding box center [130, 148] width 65 height 15
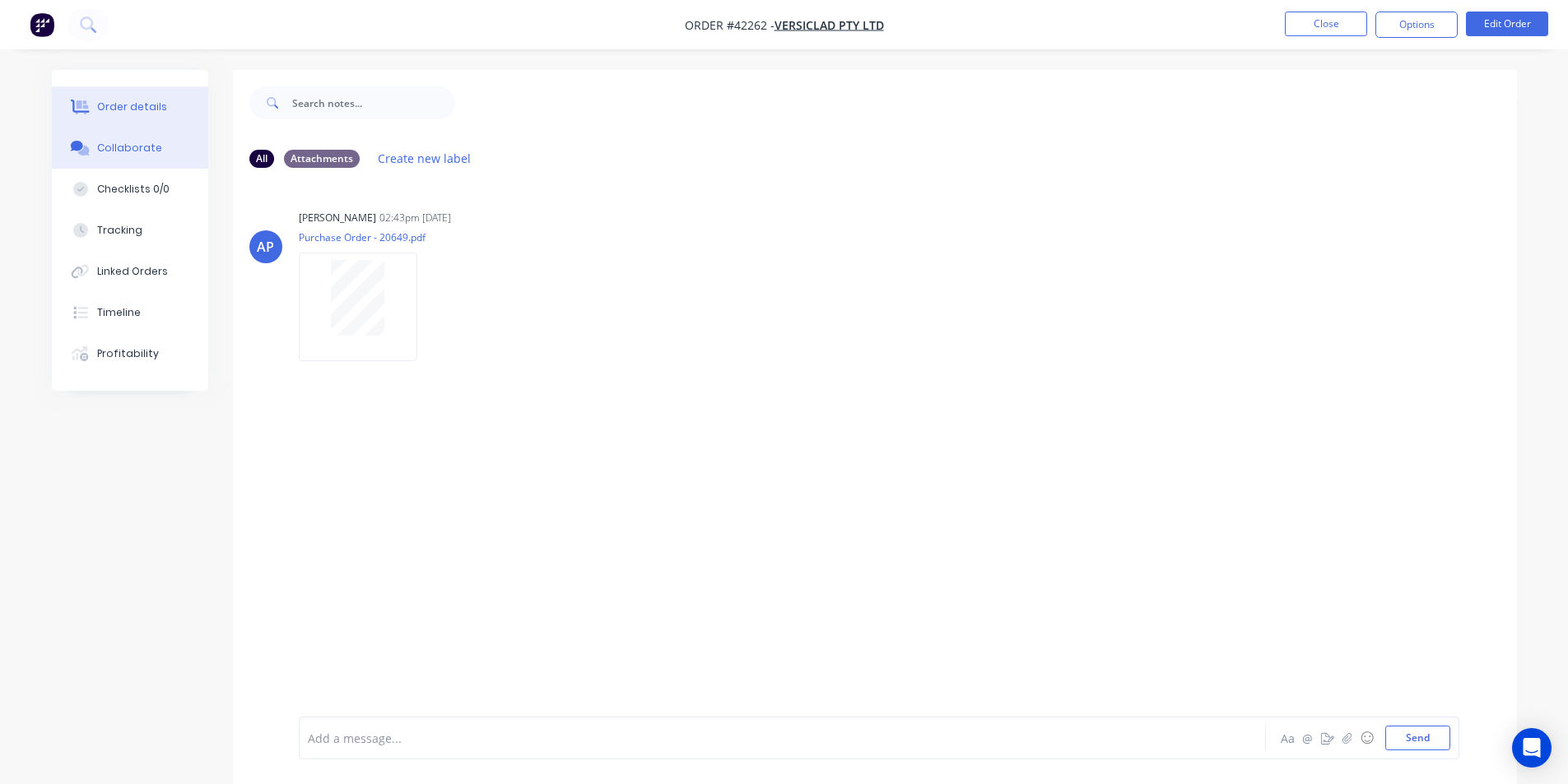
click at [136, 105] on div "Order details" at bounding box center [132, 106] width 70 height 15
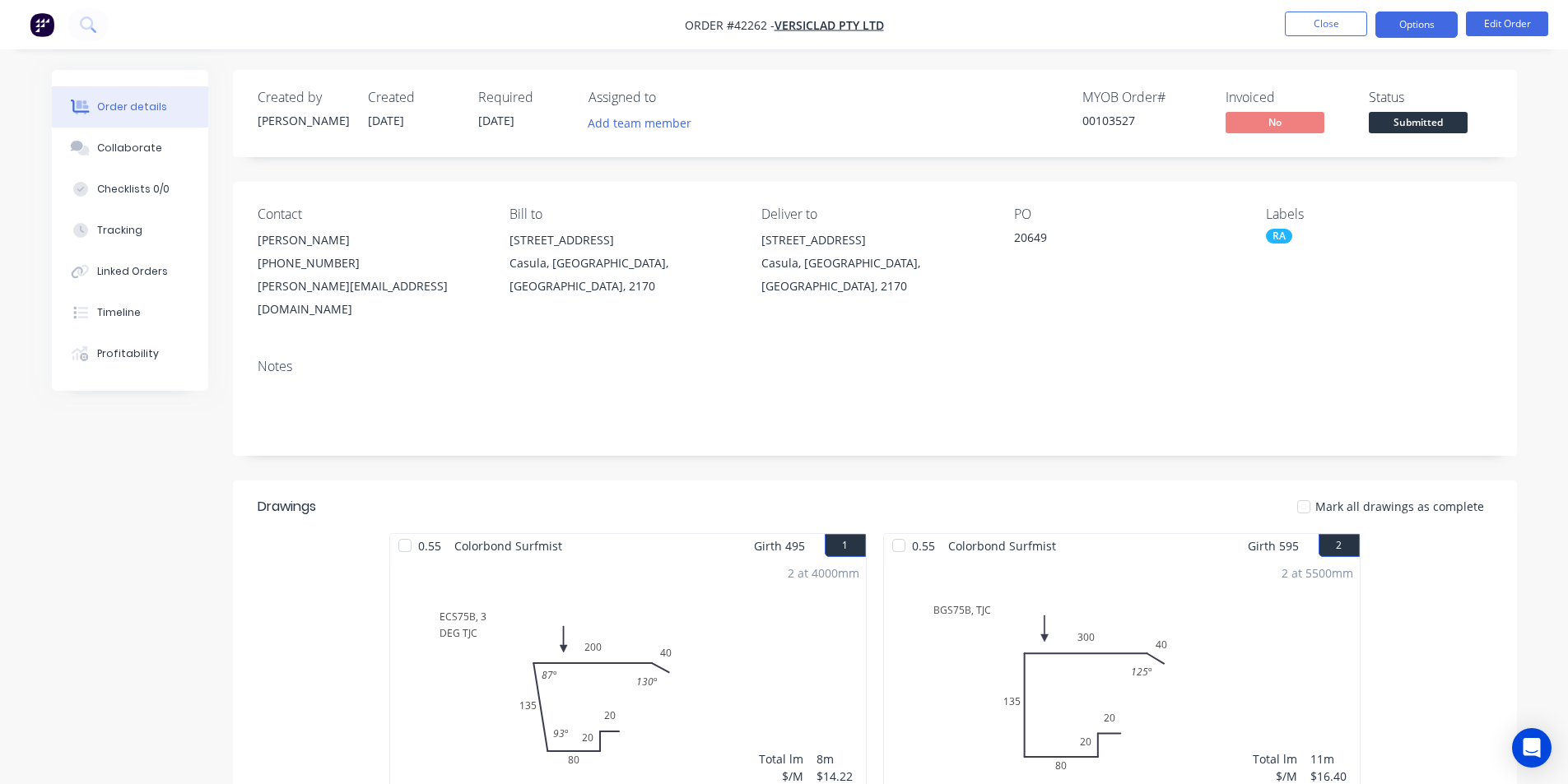
click at [1405, 25] on button "Options" at bounding box center [1416, 24] width 82 height 27
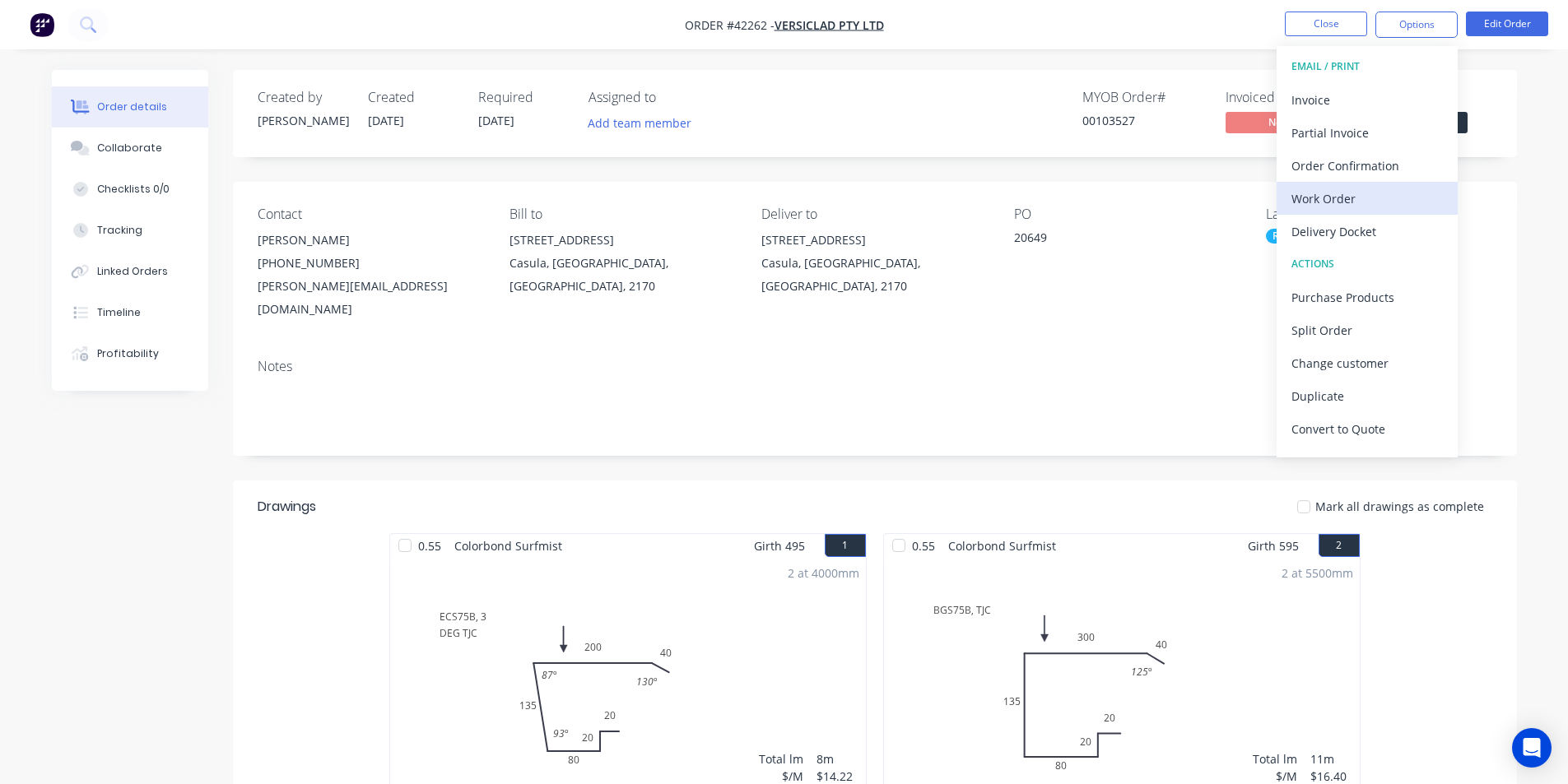
click at [1353, 202] on div "Work Order" at bounding box center [1367, 199] width 151 height 24
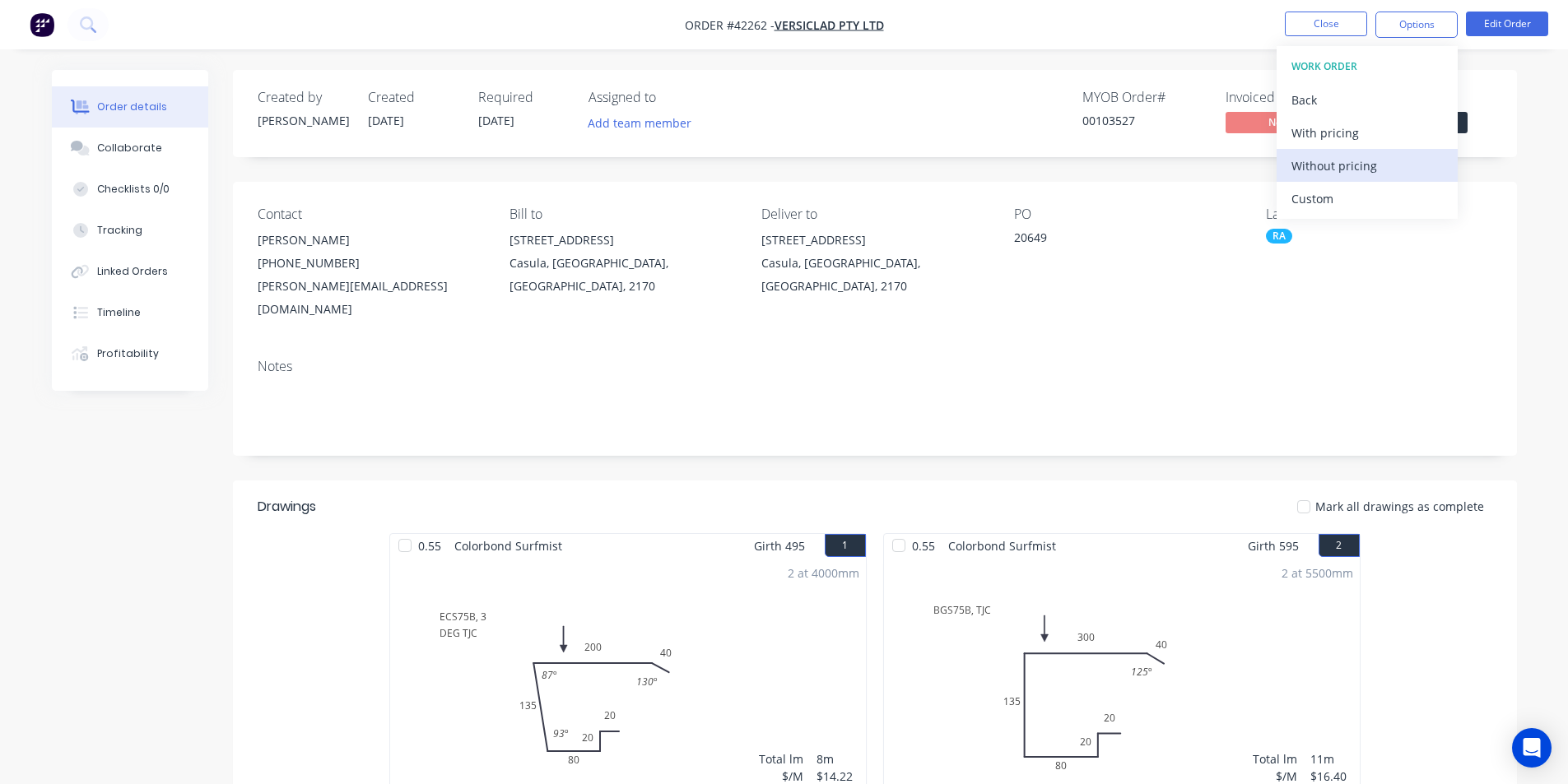
click at [1350, 160] on div "Without pricing" at bounding box center [1367, 166] width 151 height 24
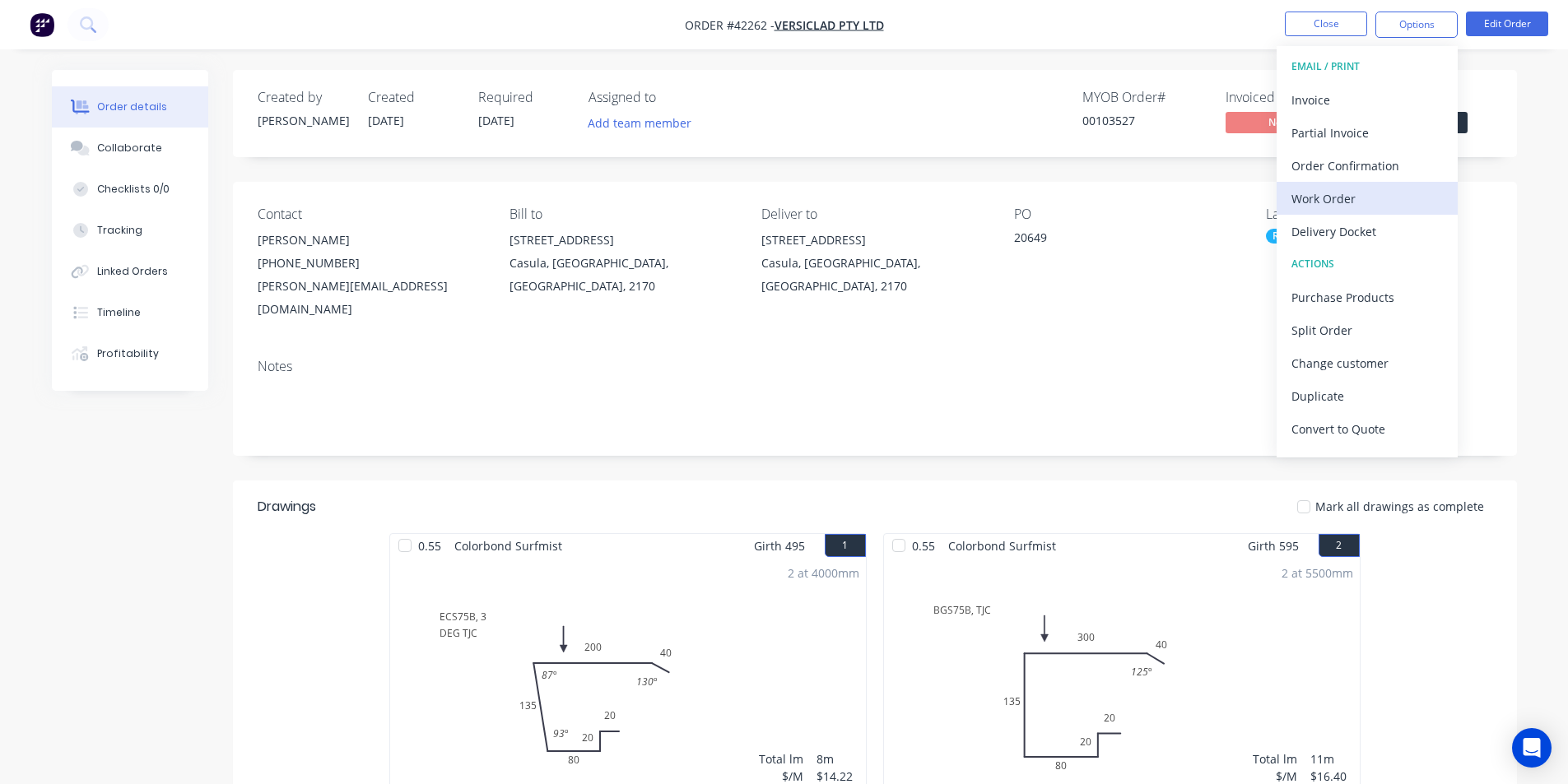
click at [1386, 191] on div "Work Order" at bounding box center [1367, 199] width 151 height 24
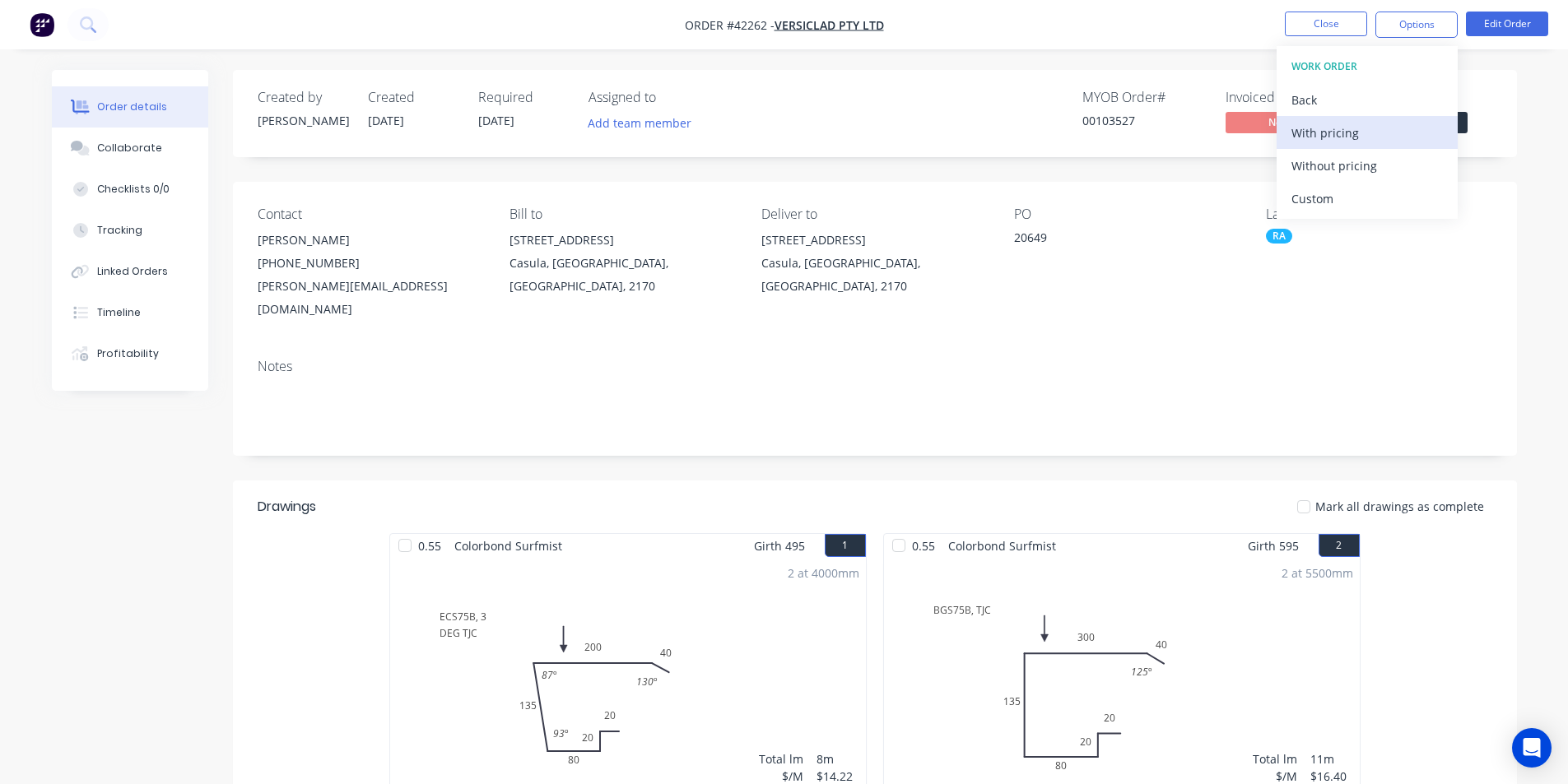
click at [1395, 134] on div "With pricing" at bounding box center [1367, 133] width 151 height 24
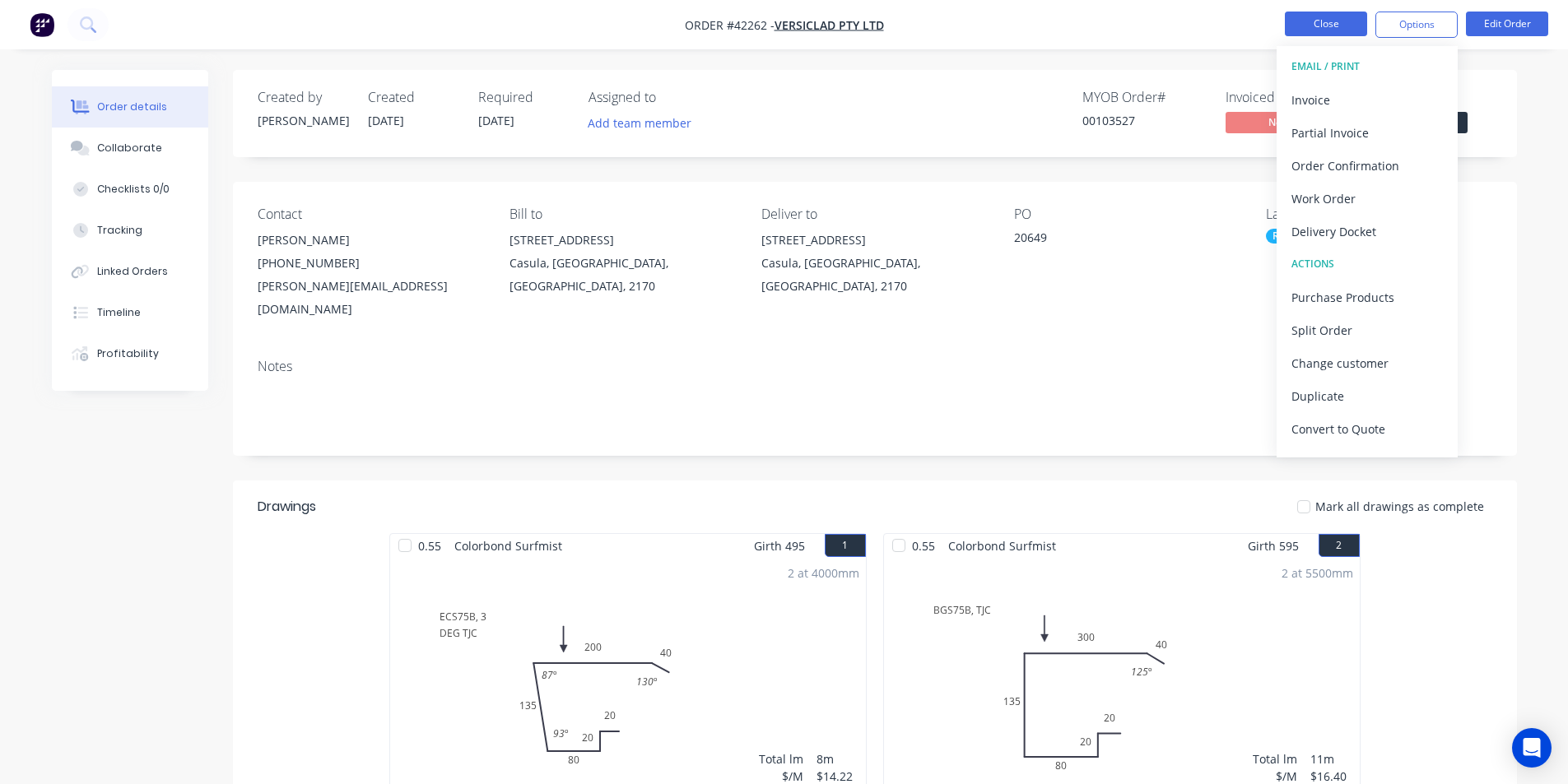
click at [1323, 31] on button "Close" at bounding box center [1326, 23] width 82 height 25
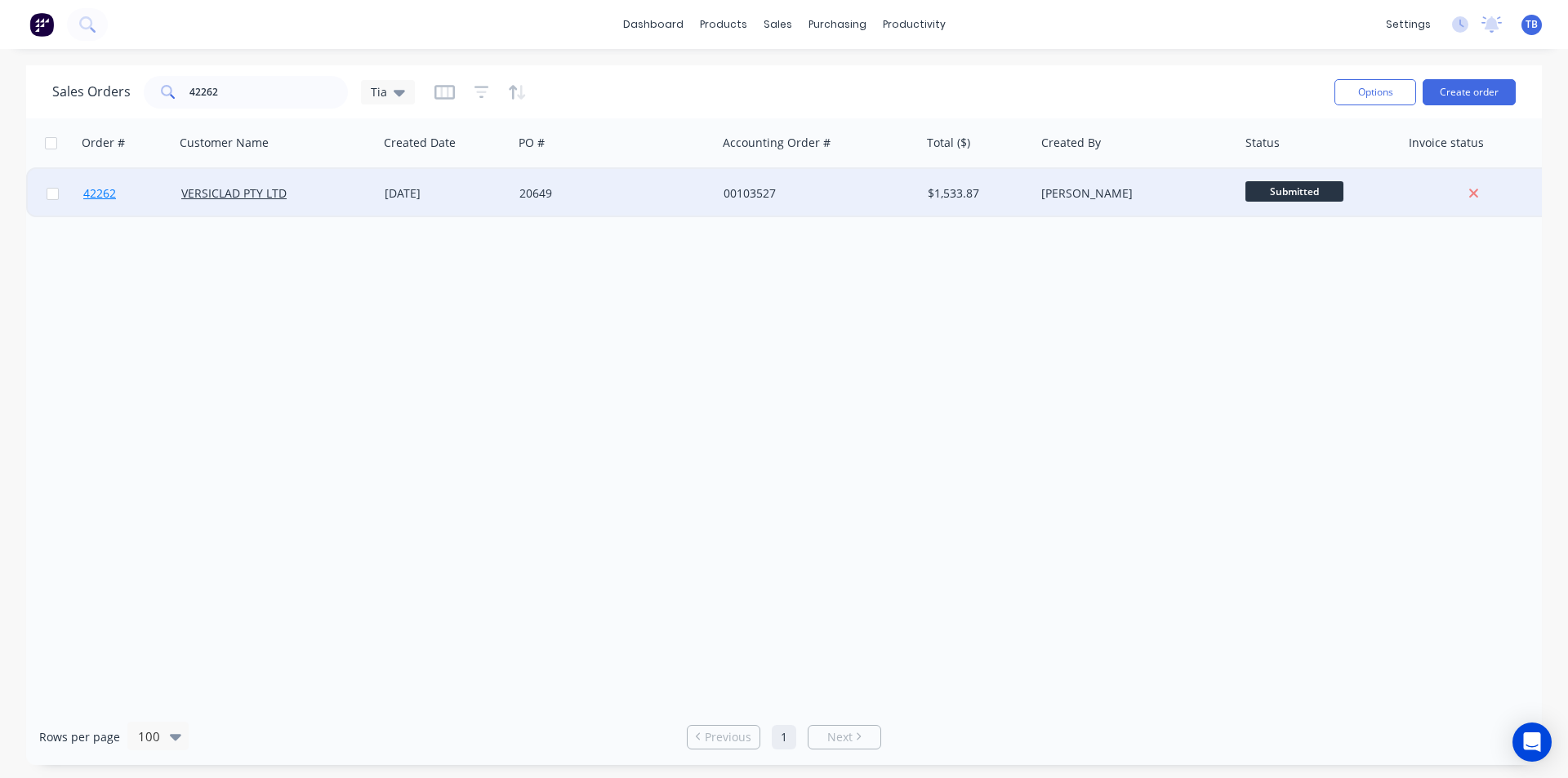
click at [91, 193] on span "42262" at bounding box center [100, 193] width 32 height 16
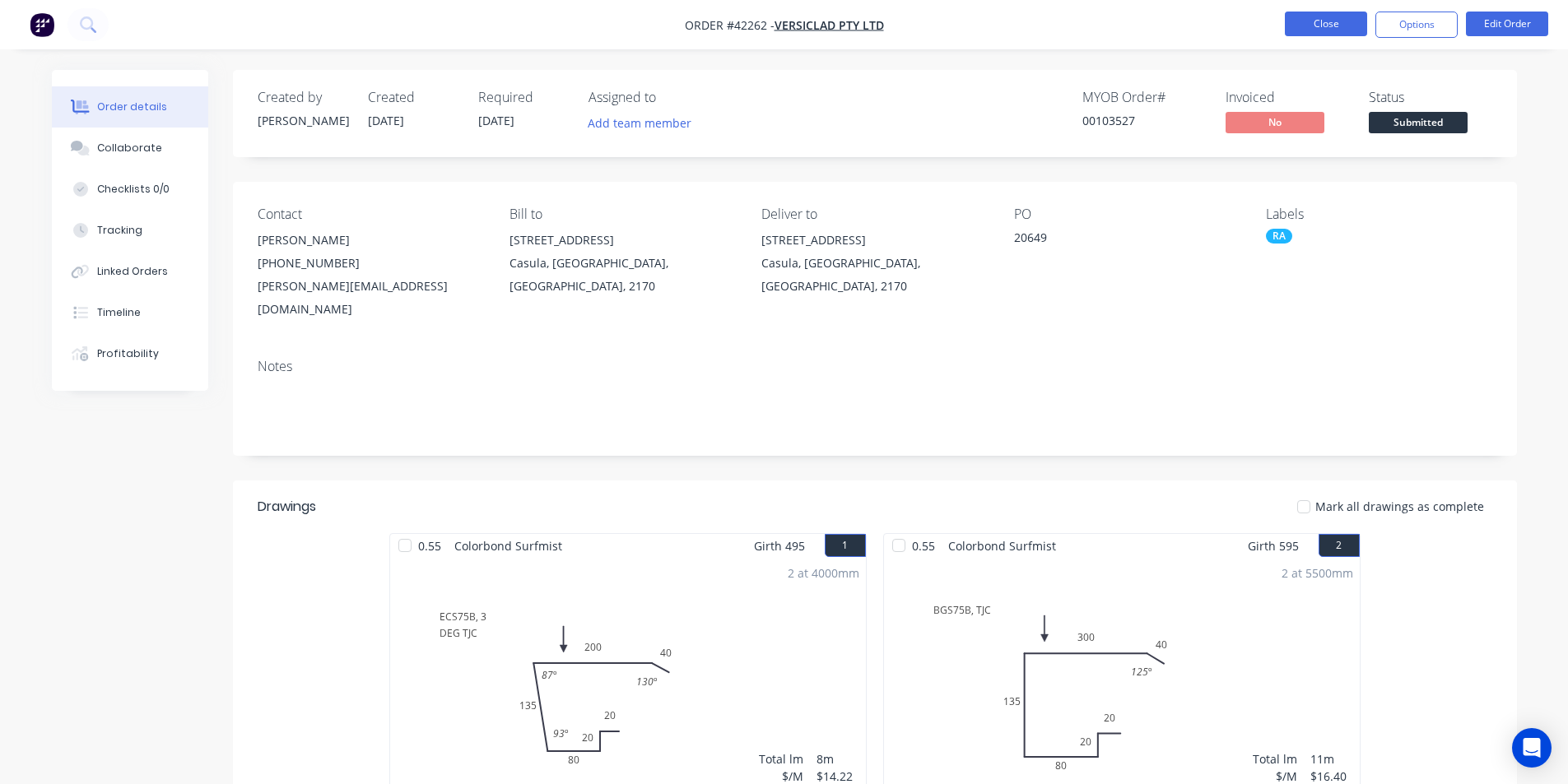
click at [1319, 21] on button "Close" at bounding box center [1326, 23] width 82 height 25
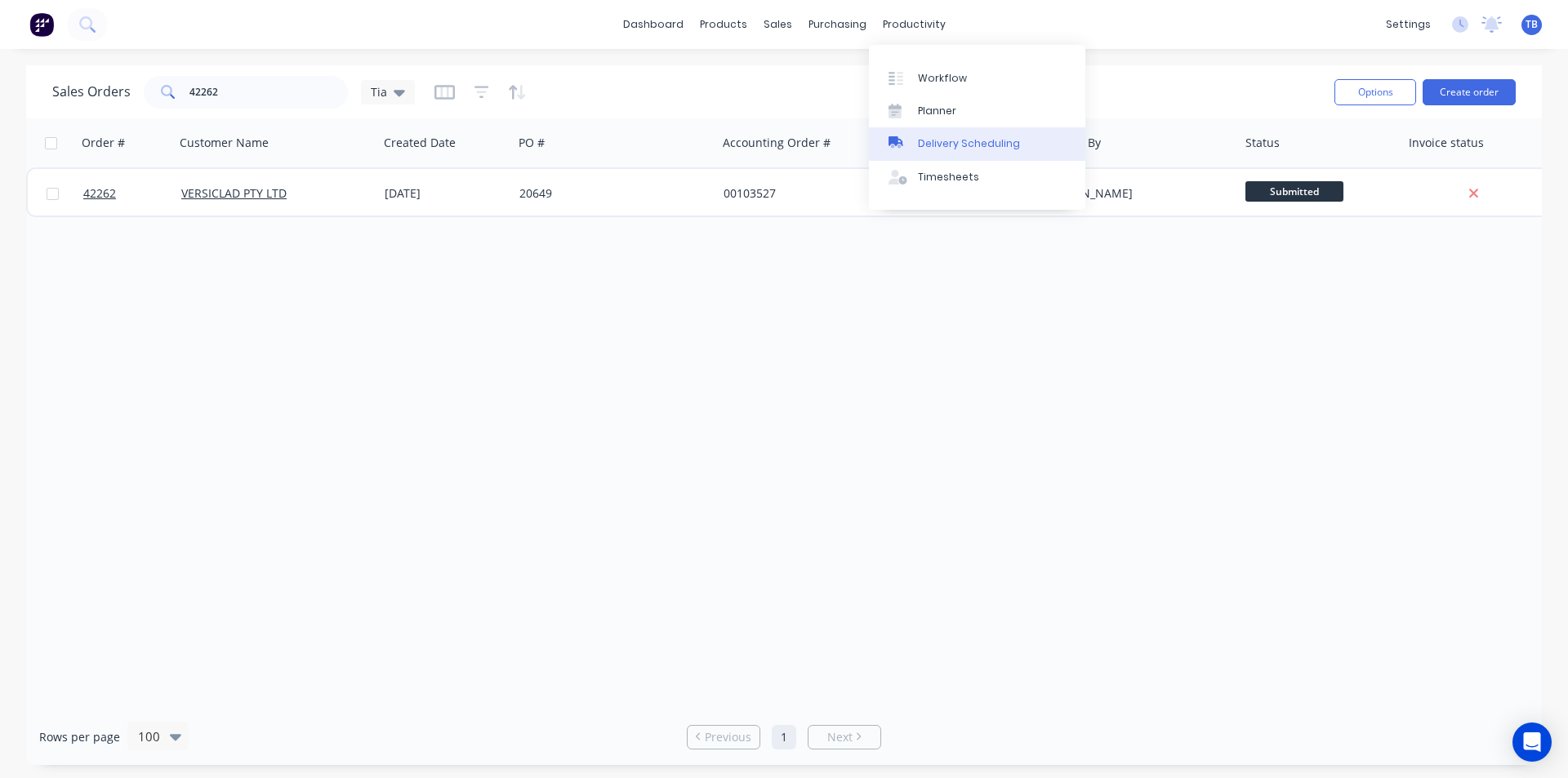
click at [960, 136] on div "Delivery Scheduling" at bounding box center [969, 143] width 102 height 14
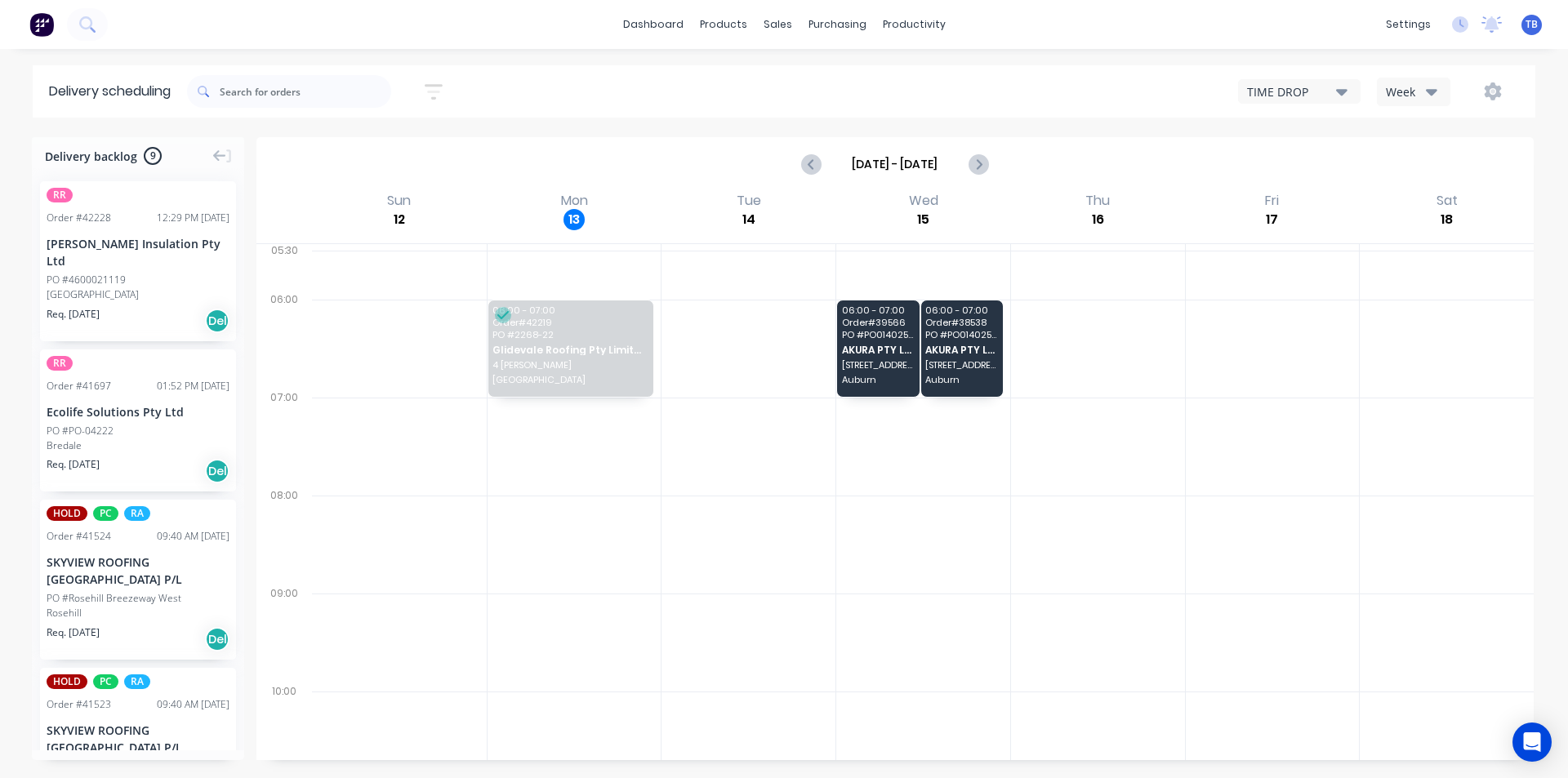
click at [1304, 78] on div "TIME DROP Week" at bounding box center [1183, 91] width 675 height 30
click at [1314, 99] on div "TIME DROP" at bounding box center [1291, 92] width 89 height 17
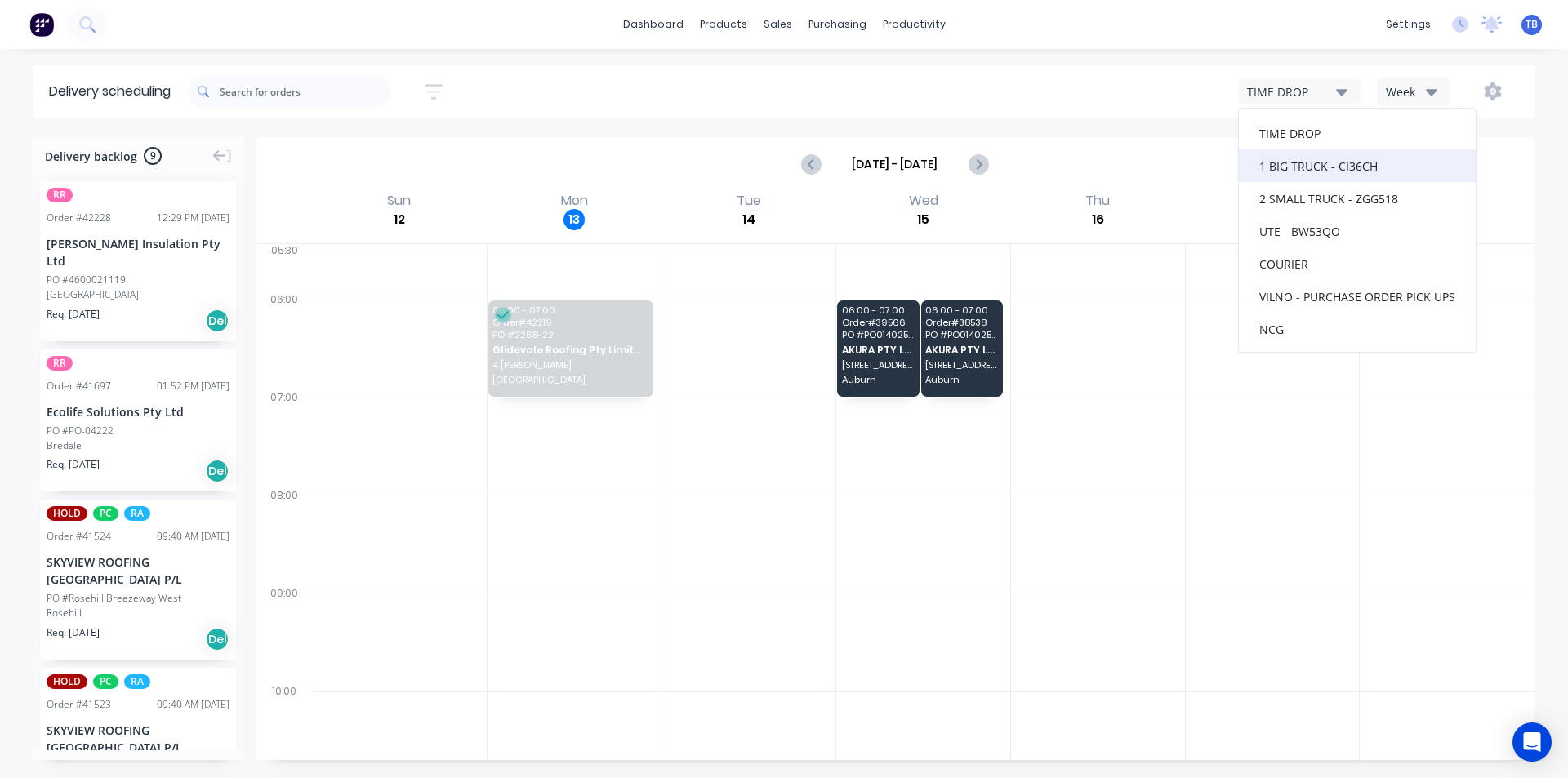
click at [1318, 169] on div "1 BIG TRUCK - CI36CH" at bounding box center [1358, 165] width 237 height 32
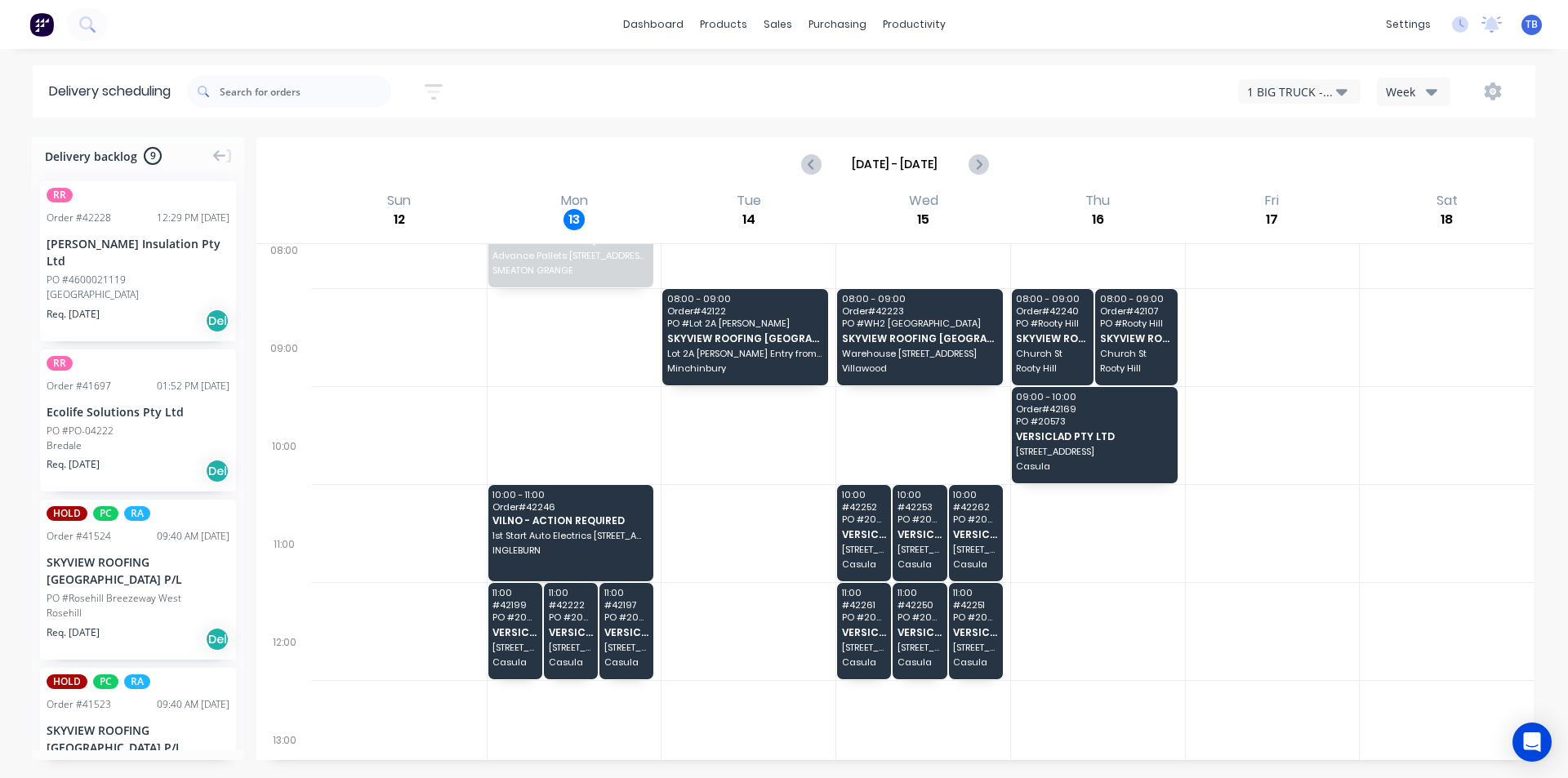
scroll to position [245, 0]
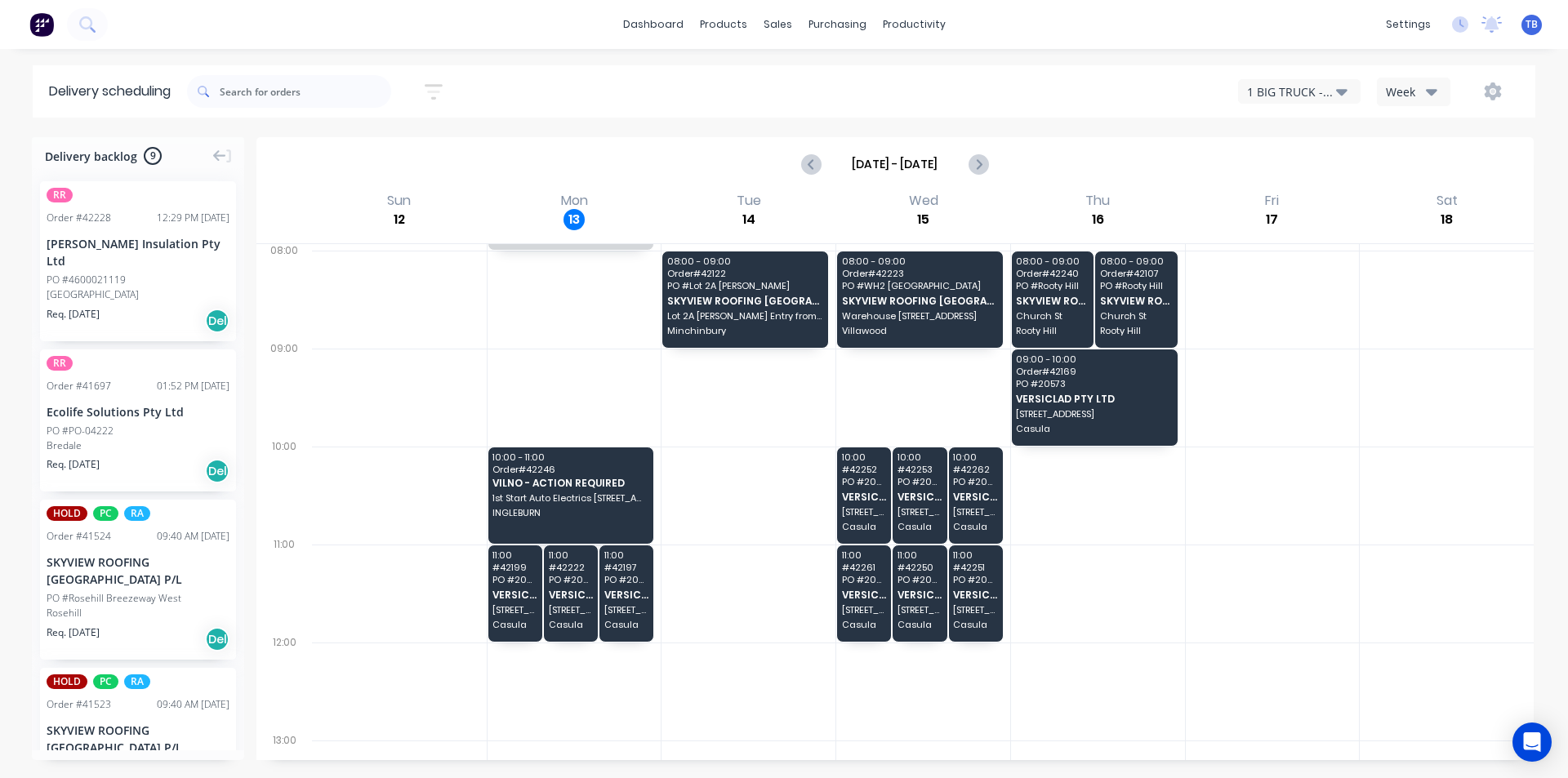
click at [1277, 99] on div "1 BIG TRUCK - CI36CH" at bounding box center [1291, 92] width 89 height 17
click at [1288, 201] on div "2 SMALL TRUCK - ZGG518" at bounding box center [1358, 198] width 237 height 32
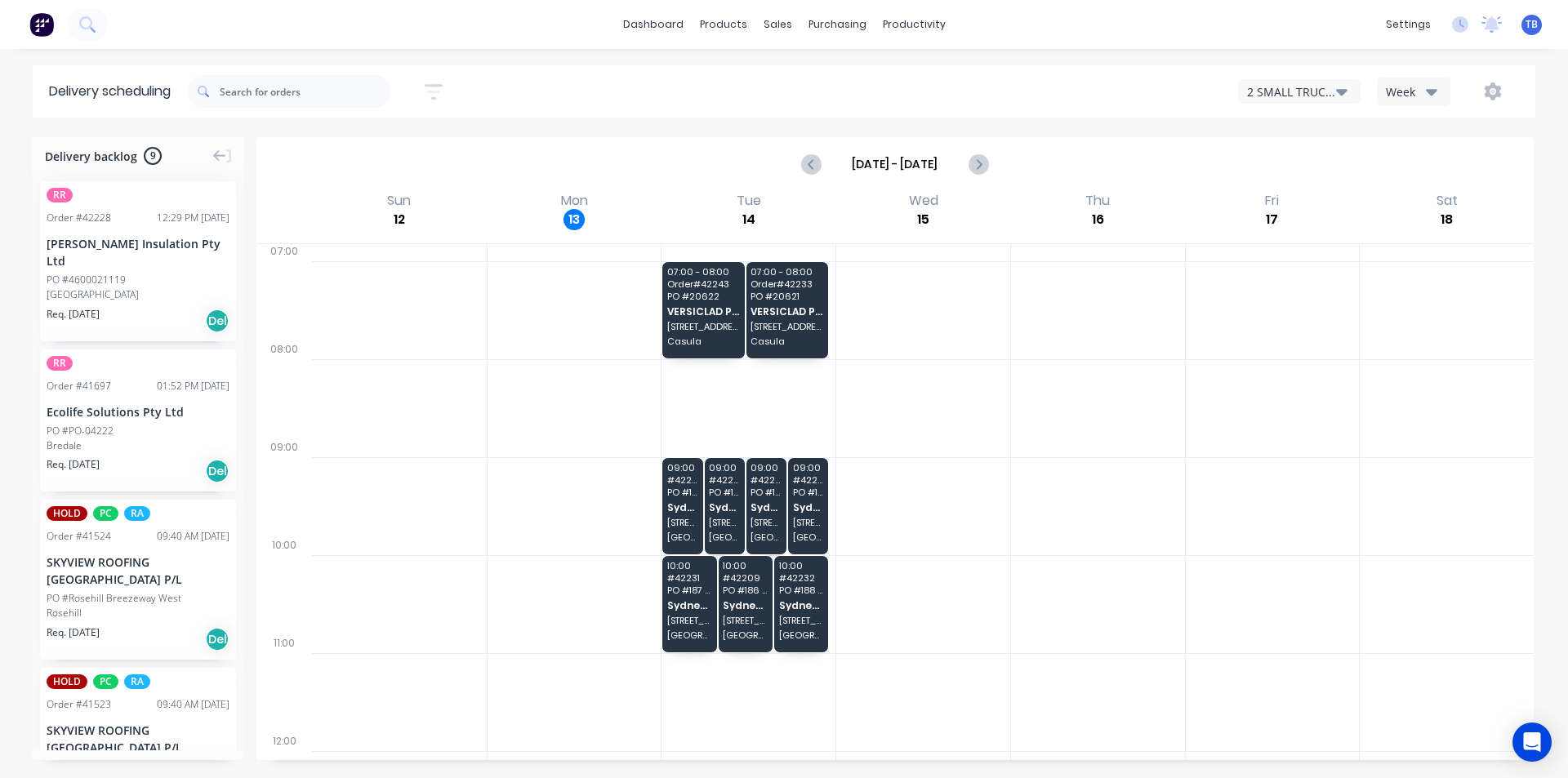
scroll to position [163, 0]
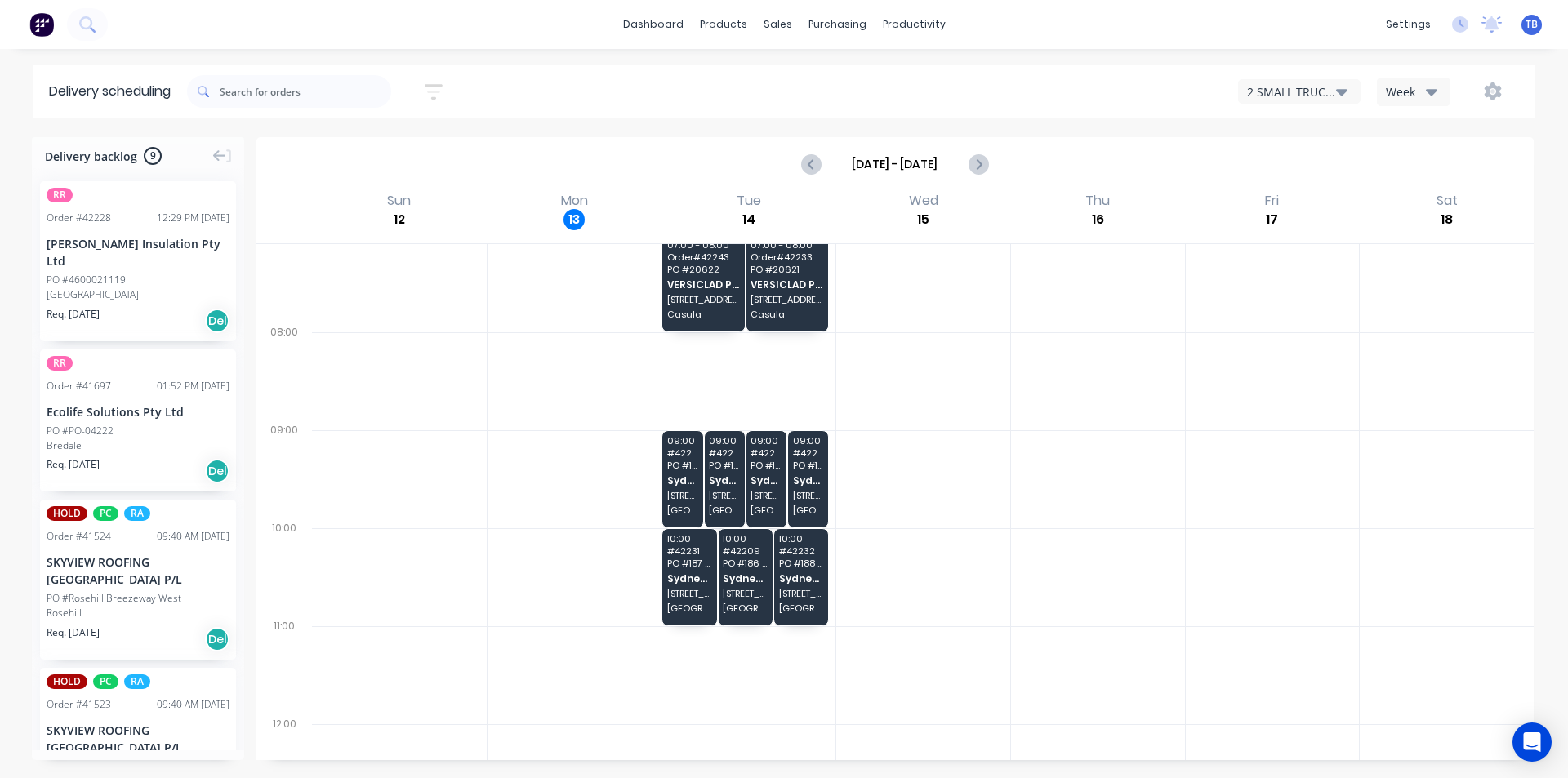
click at [1308, 102] on button "2 SMALL TRUCK - ZGG518" at bounding box center [1300, 91] width 123 height 25
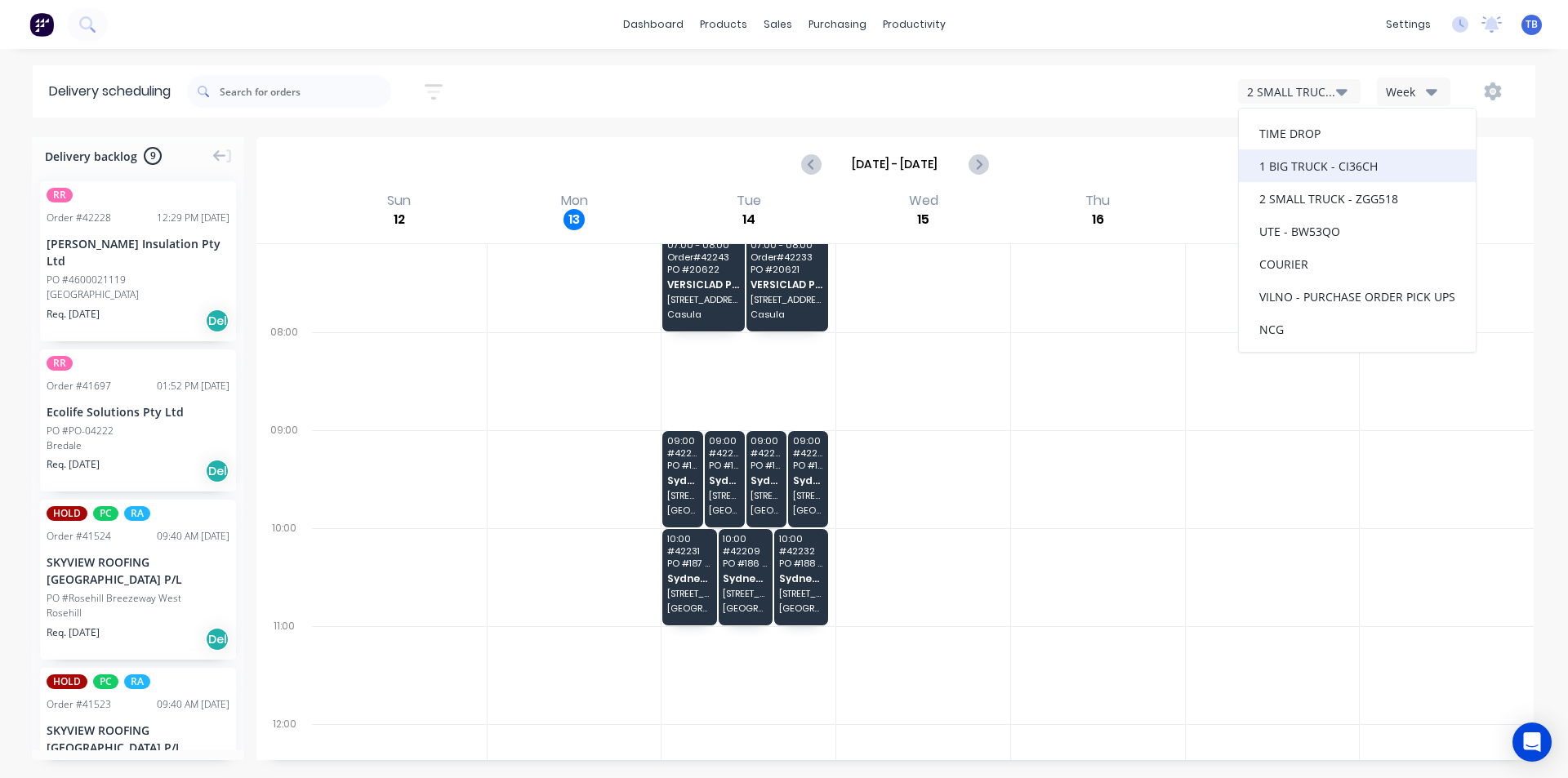
click at [1315, 170] on div "1 BIG TRUCK - CI36CH" at bounding box center [1358, 165] width 237 height 32
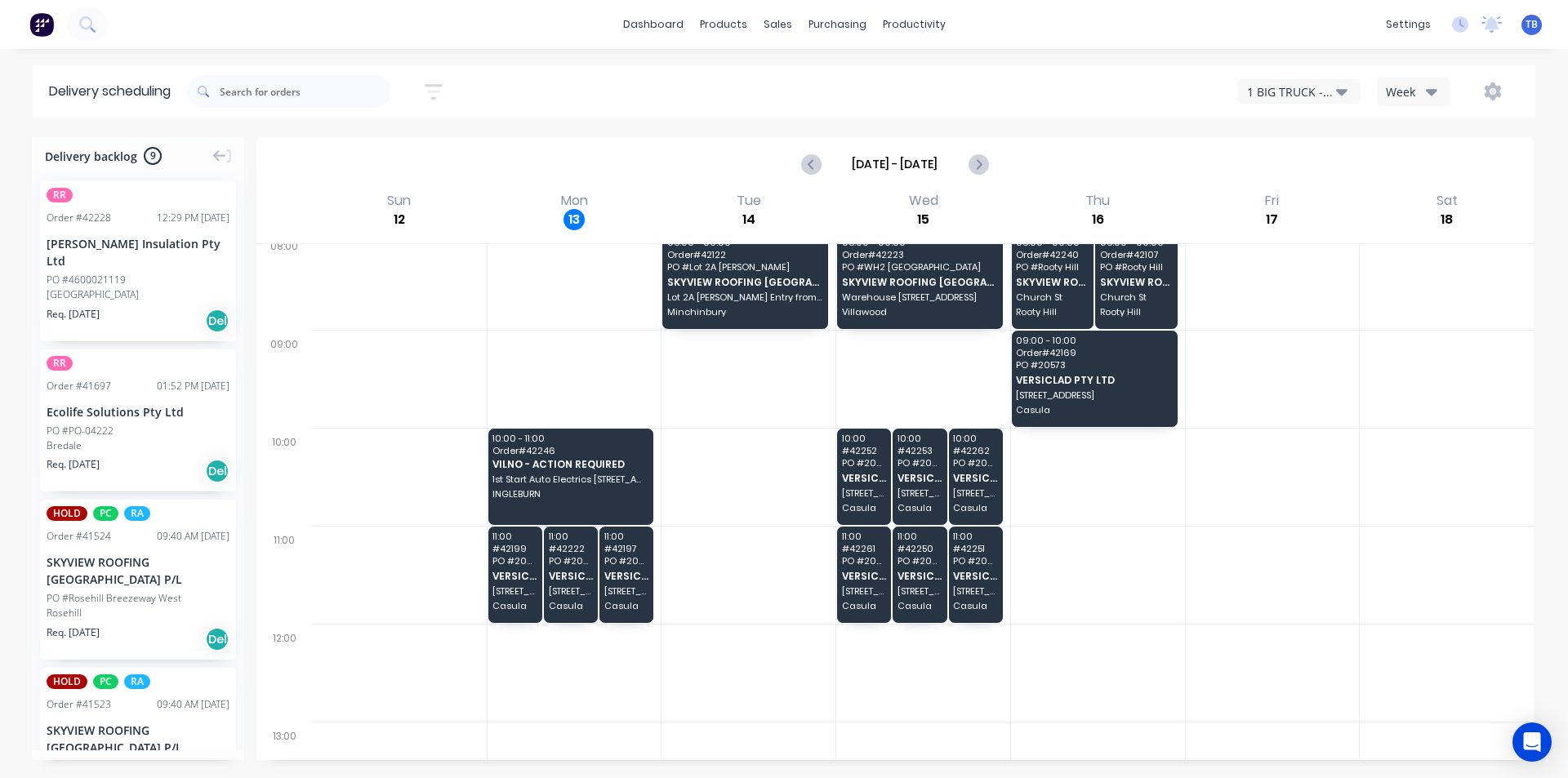
scroll to position [245, 0]
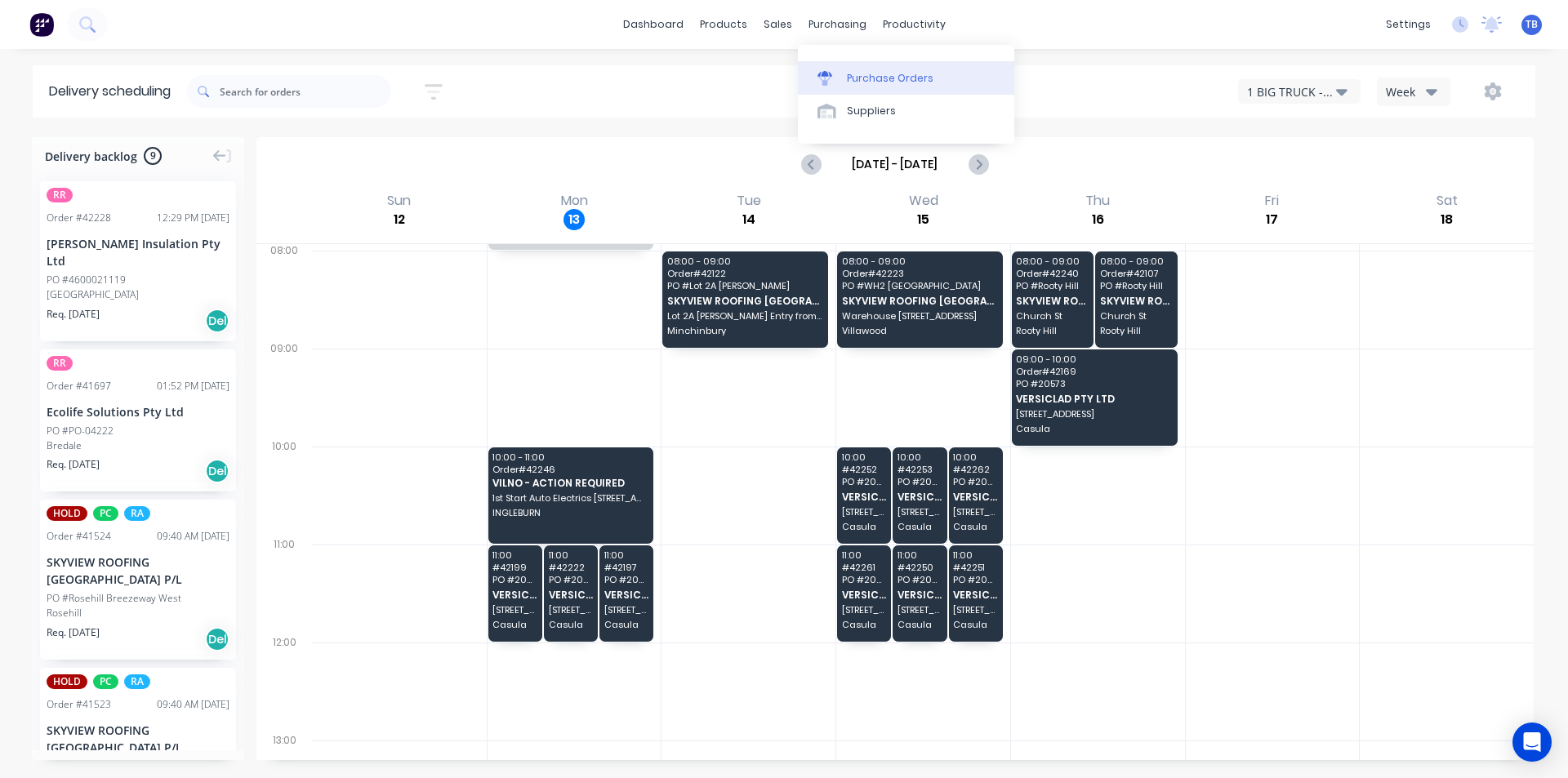
click at [886, 83] on div "Purchase Orders" at bounding box center [890, 77] width 87 height 14
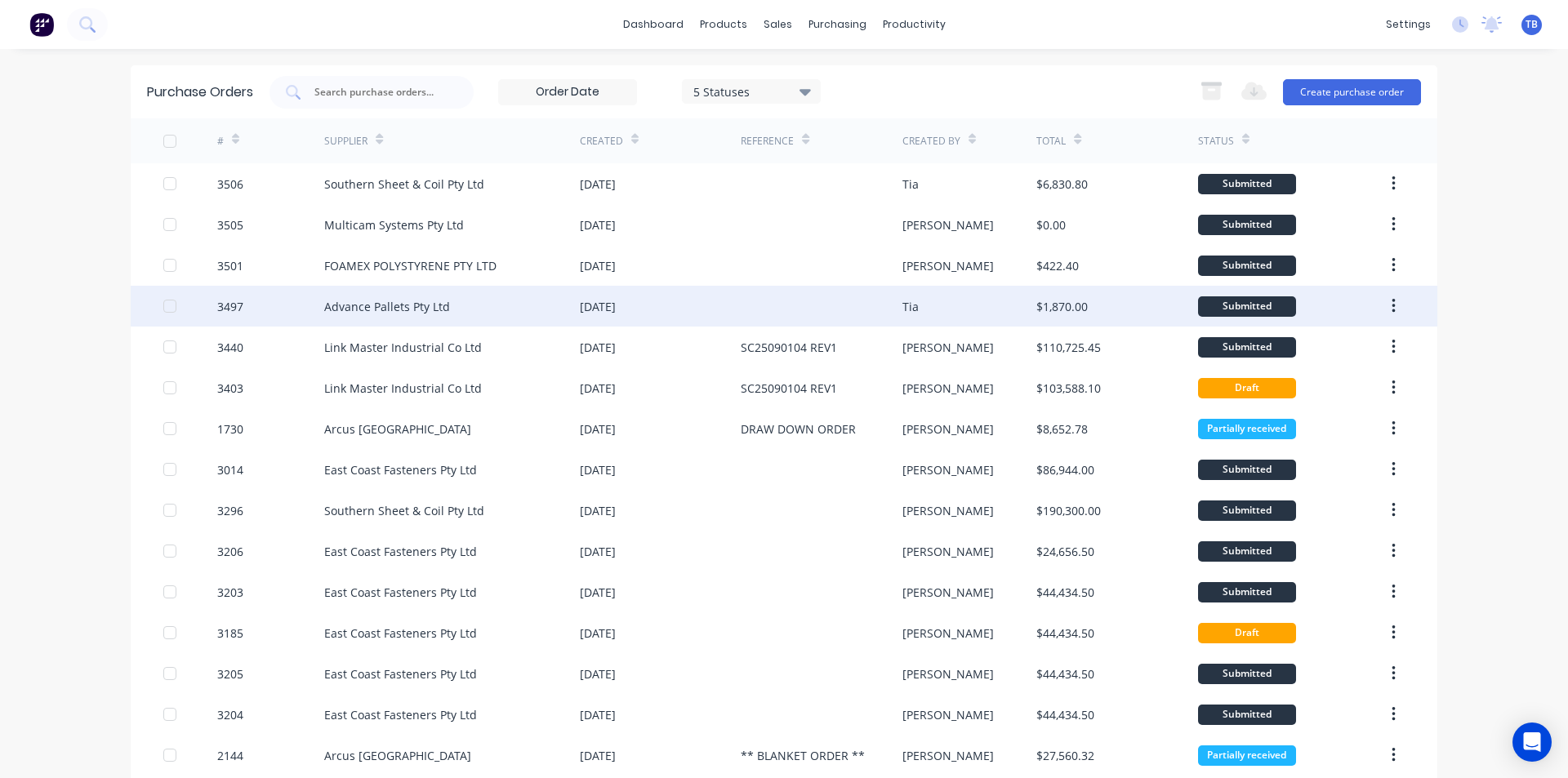
click at [911, 303] on div "Tia" at bounding box center [910, 306] width 16 height 17
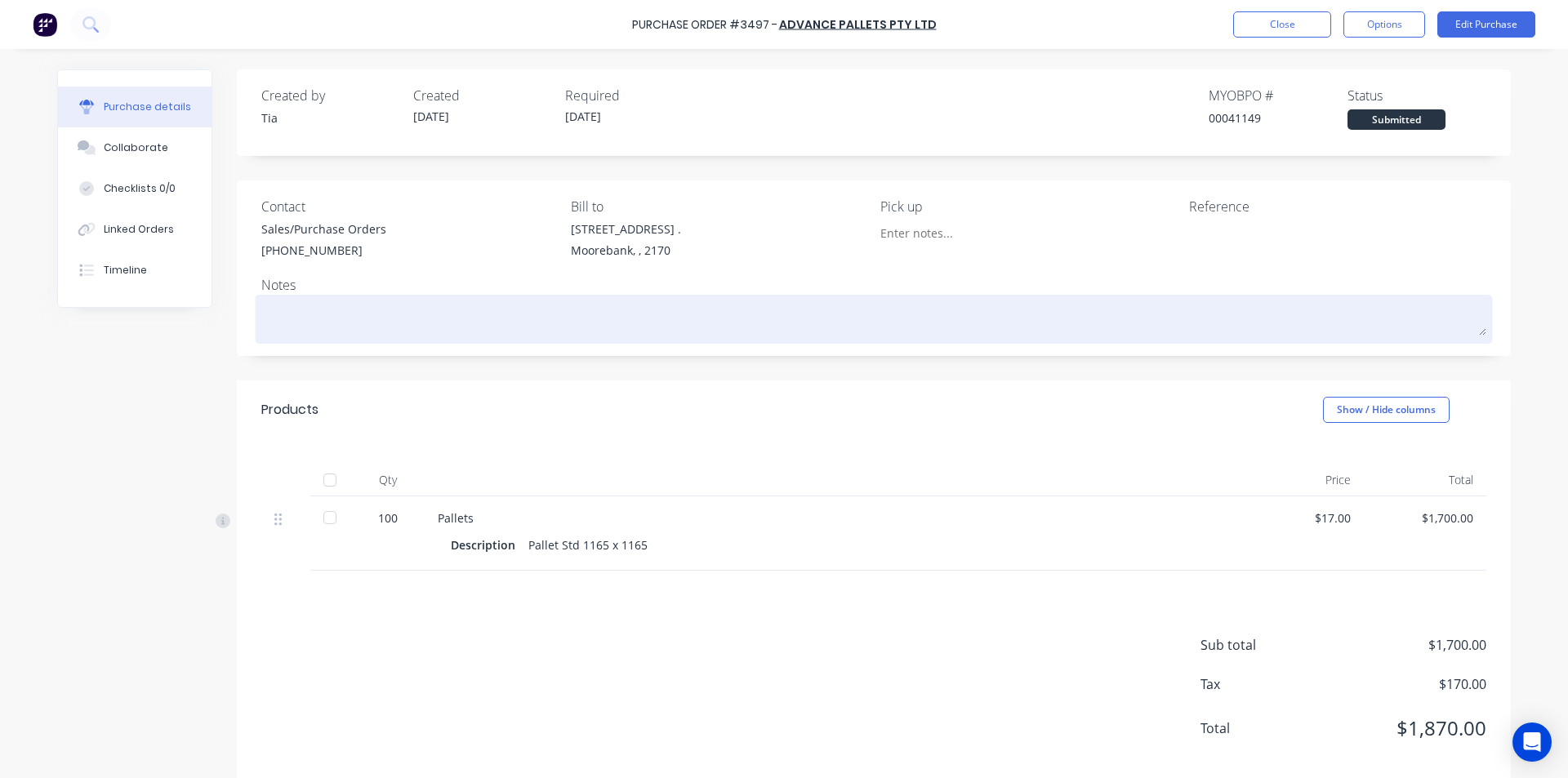
click at [428, 306] on textarea at bounding box center [874, 317] width 1225 height 37
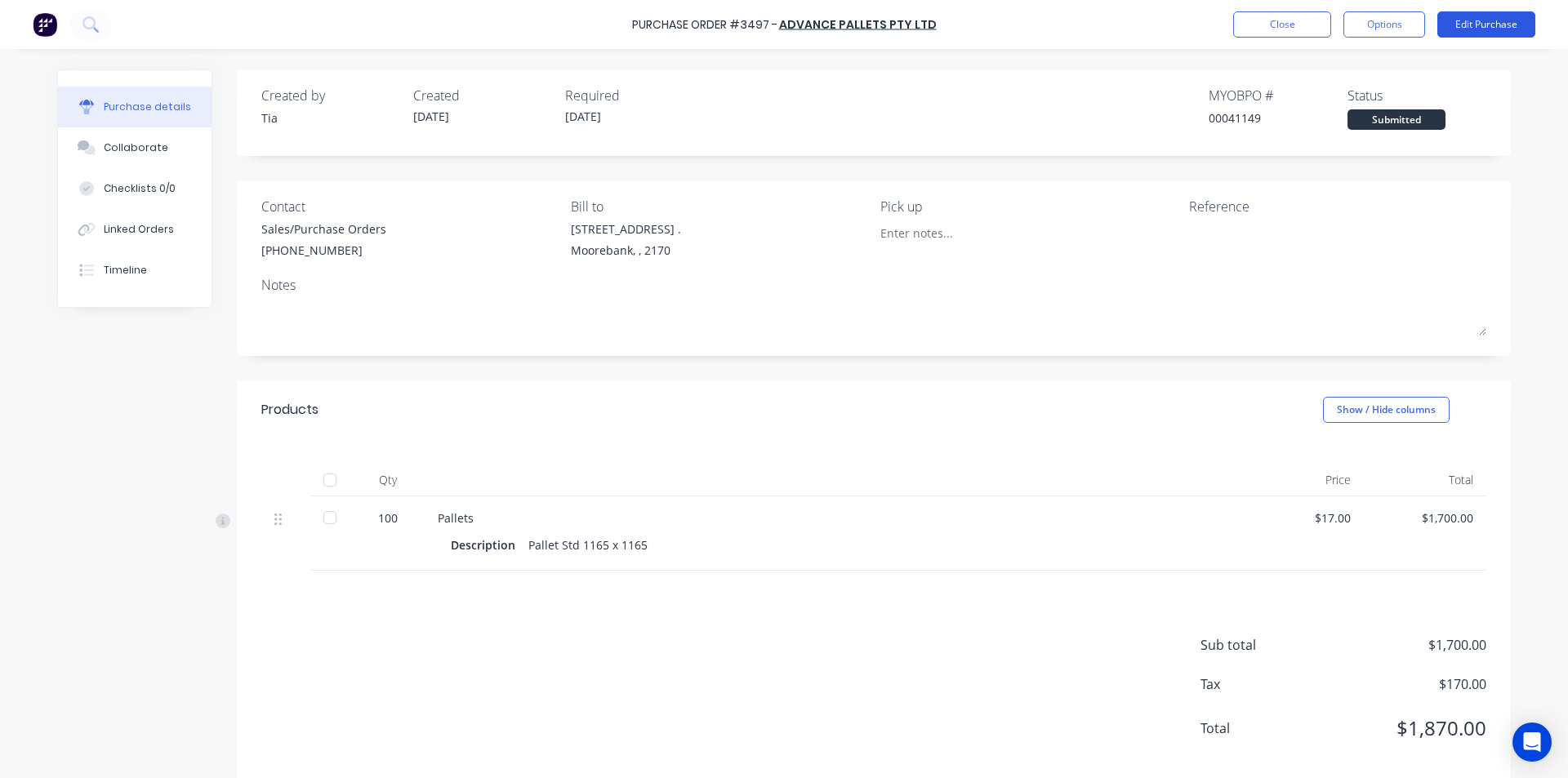
click at [1477, 30] on button "Edit Purchase" at bounding box center [1486, 24] width 98 height 26
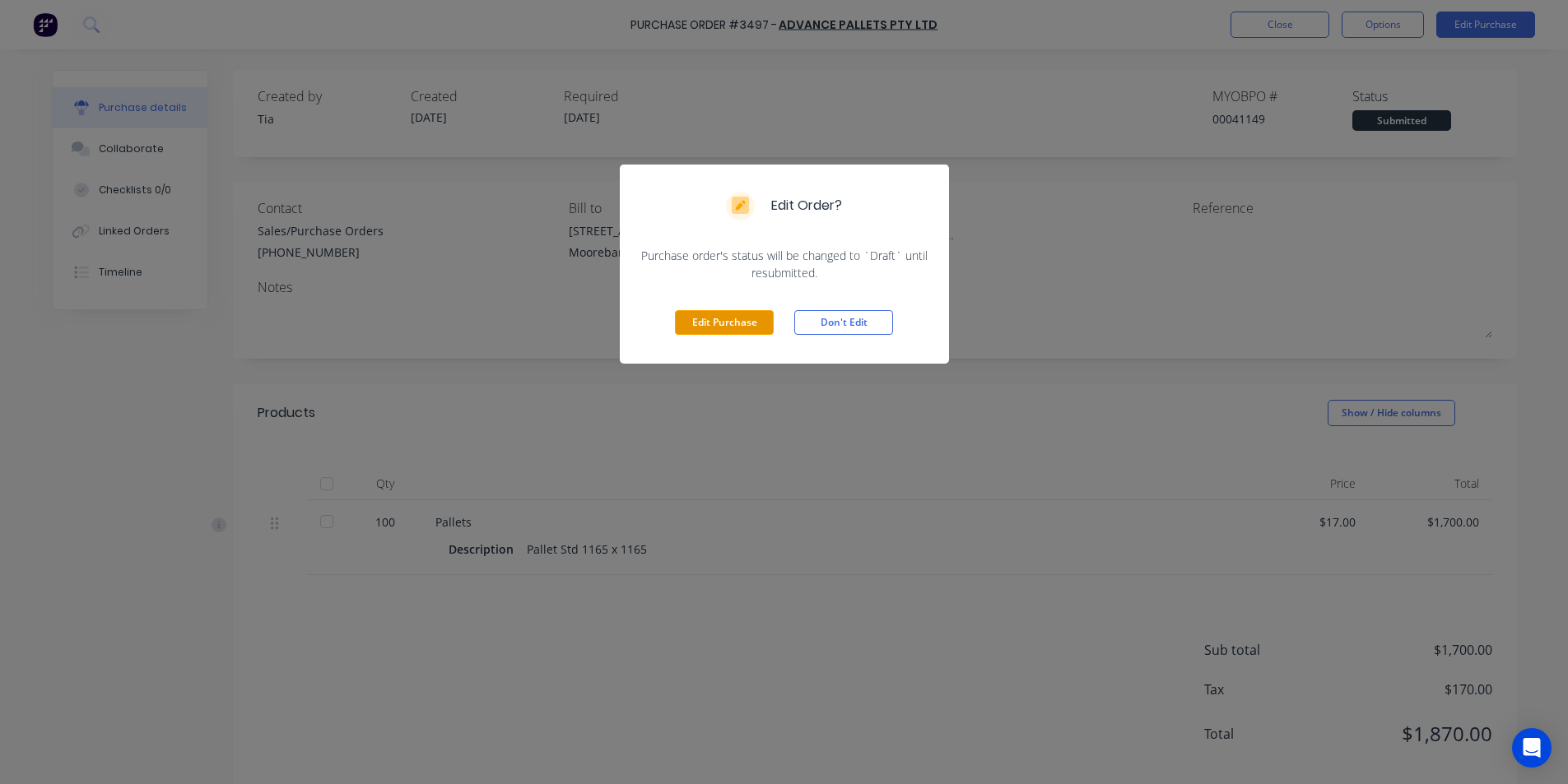
click at [759, 324] on button "Edit Purchase" at bounding box center [723, 323] width 99 height 25
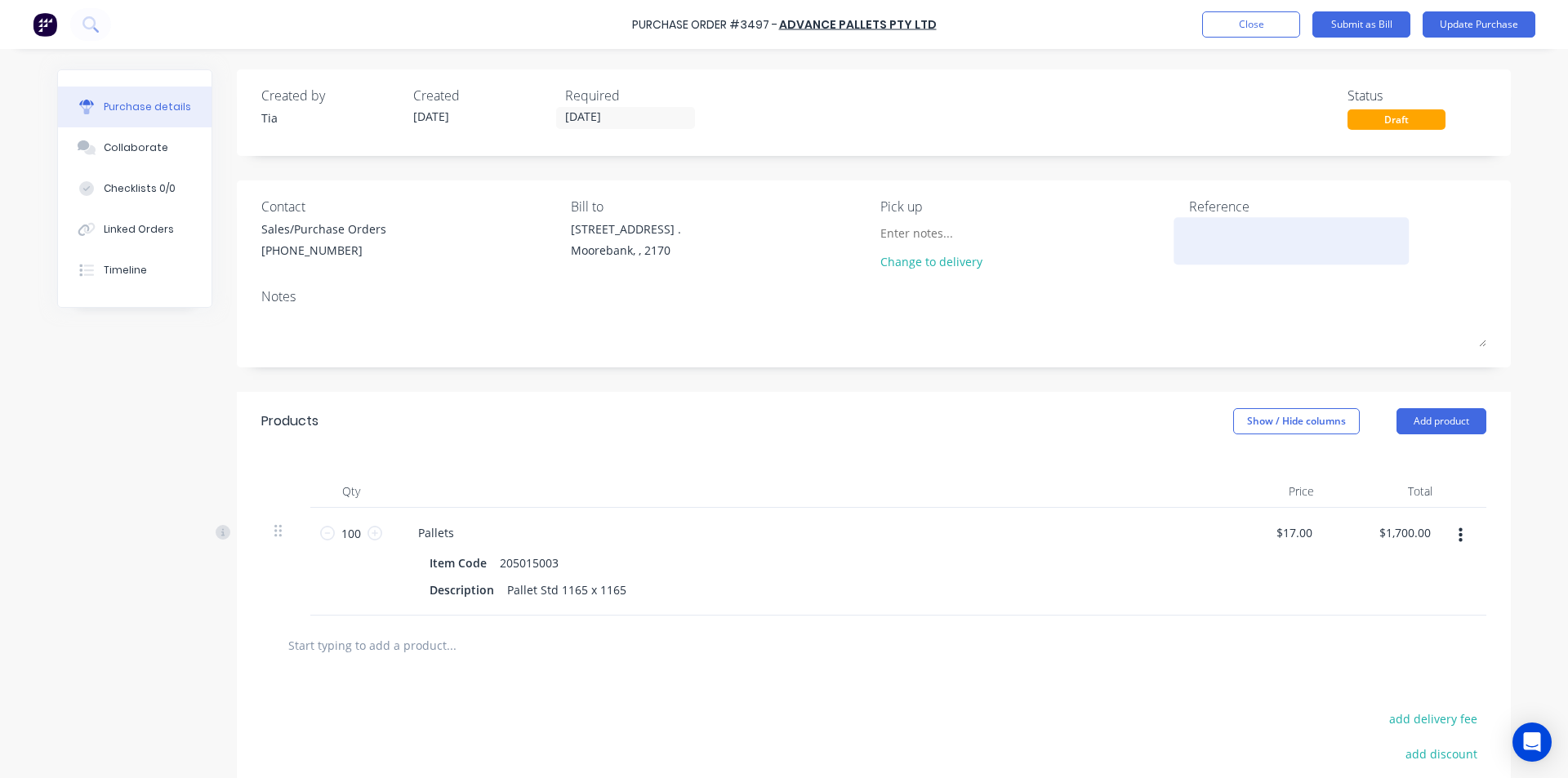
click at [1213, 237] on textarea at bounding box center [1291, 238] width 204 height 37
type textarea "x"
type textarea "P"
click at [448, 543] on div "Pallets" at bounding box center [436, 533] width 62 height 24
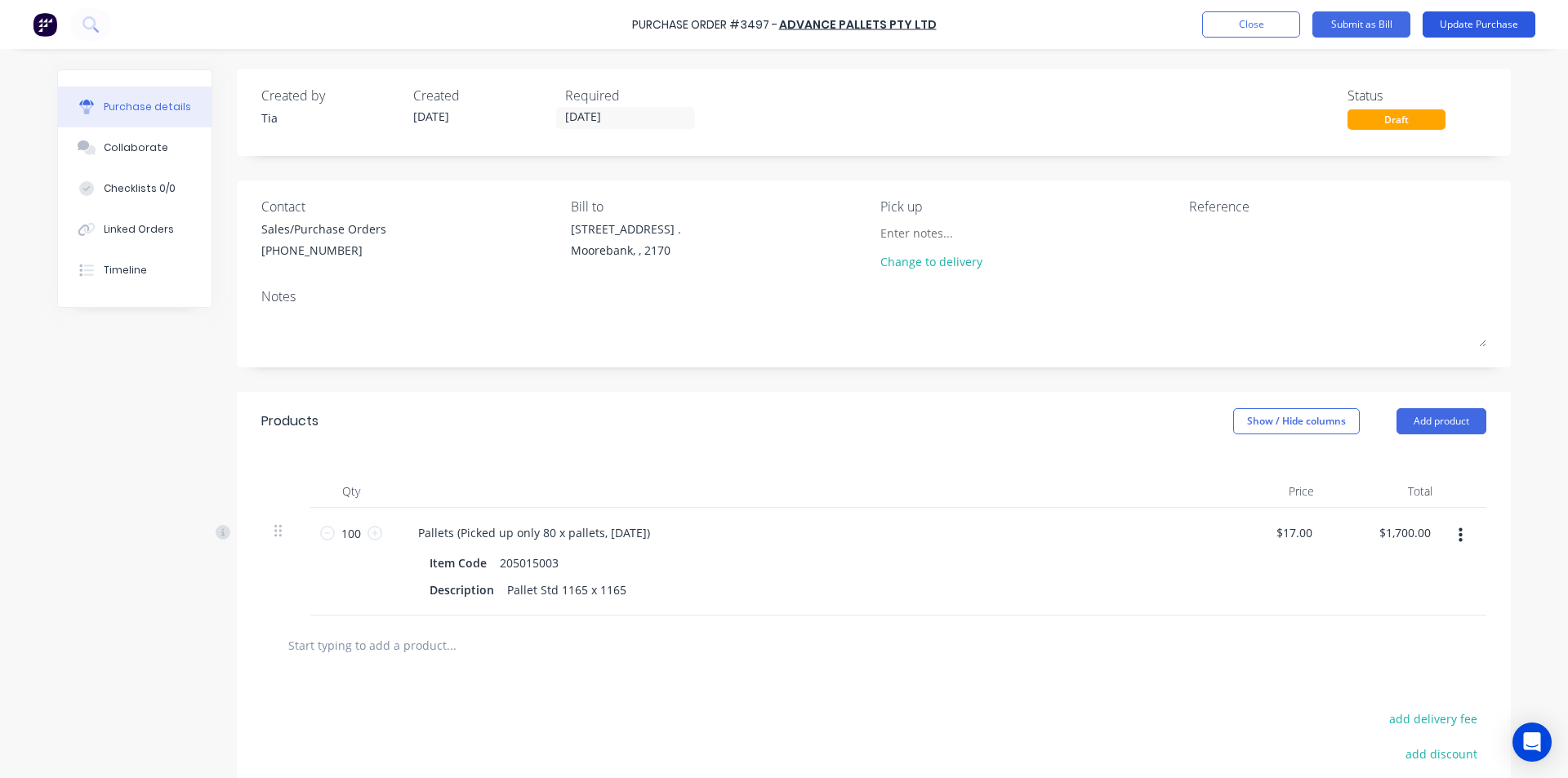
click at [1496, 26] on button "Update Purchase" at bounding box center [1479, 24] width 112 height 26
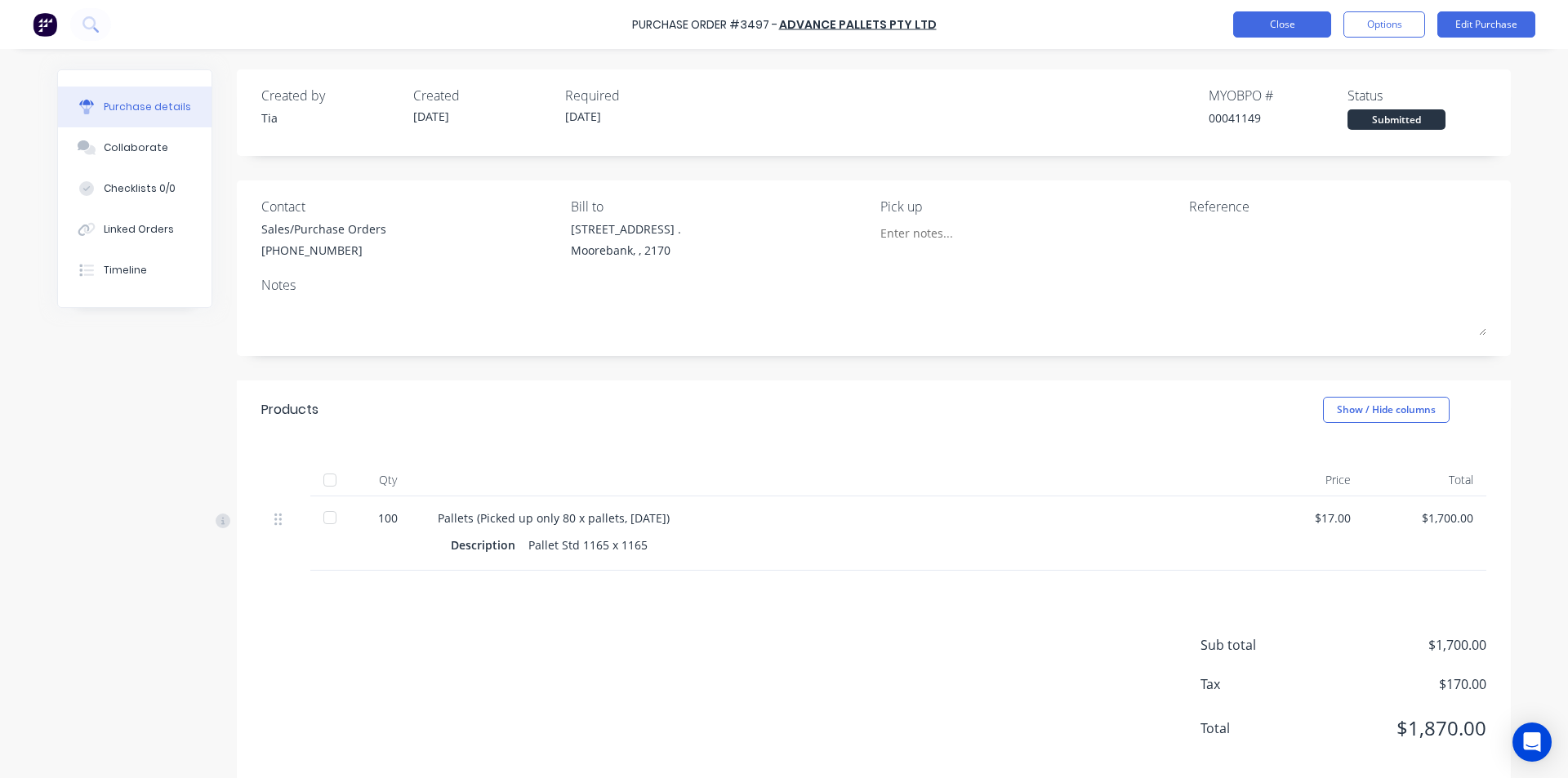
click at [1296, 18] on button "Close" at bounding box center [1282, 24] width 98 height 26
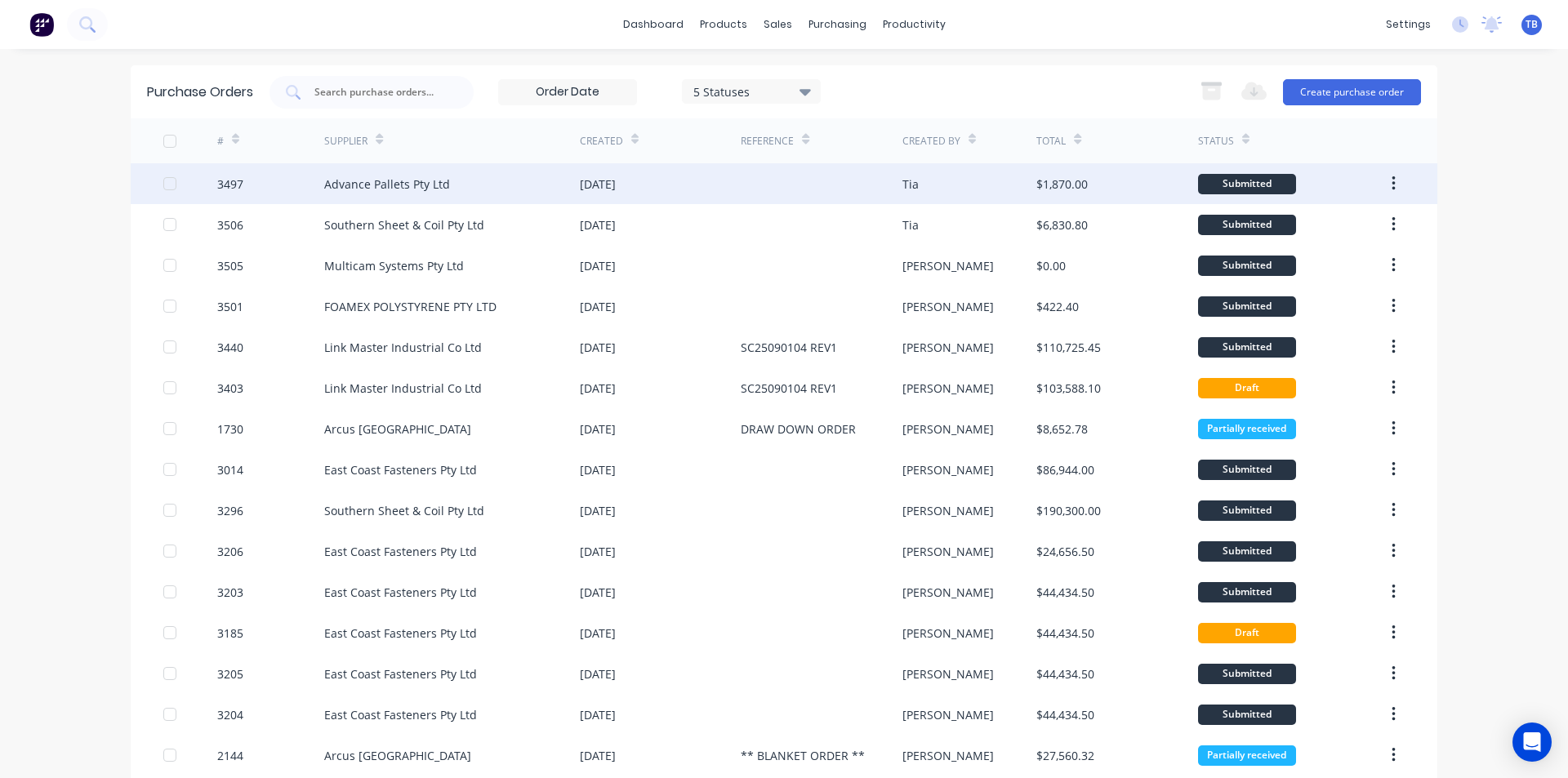
click at [364, 180] on div "Advance Pallets Pty Ltd" at bounding box center [388, 184] width 126 height 17
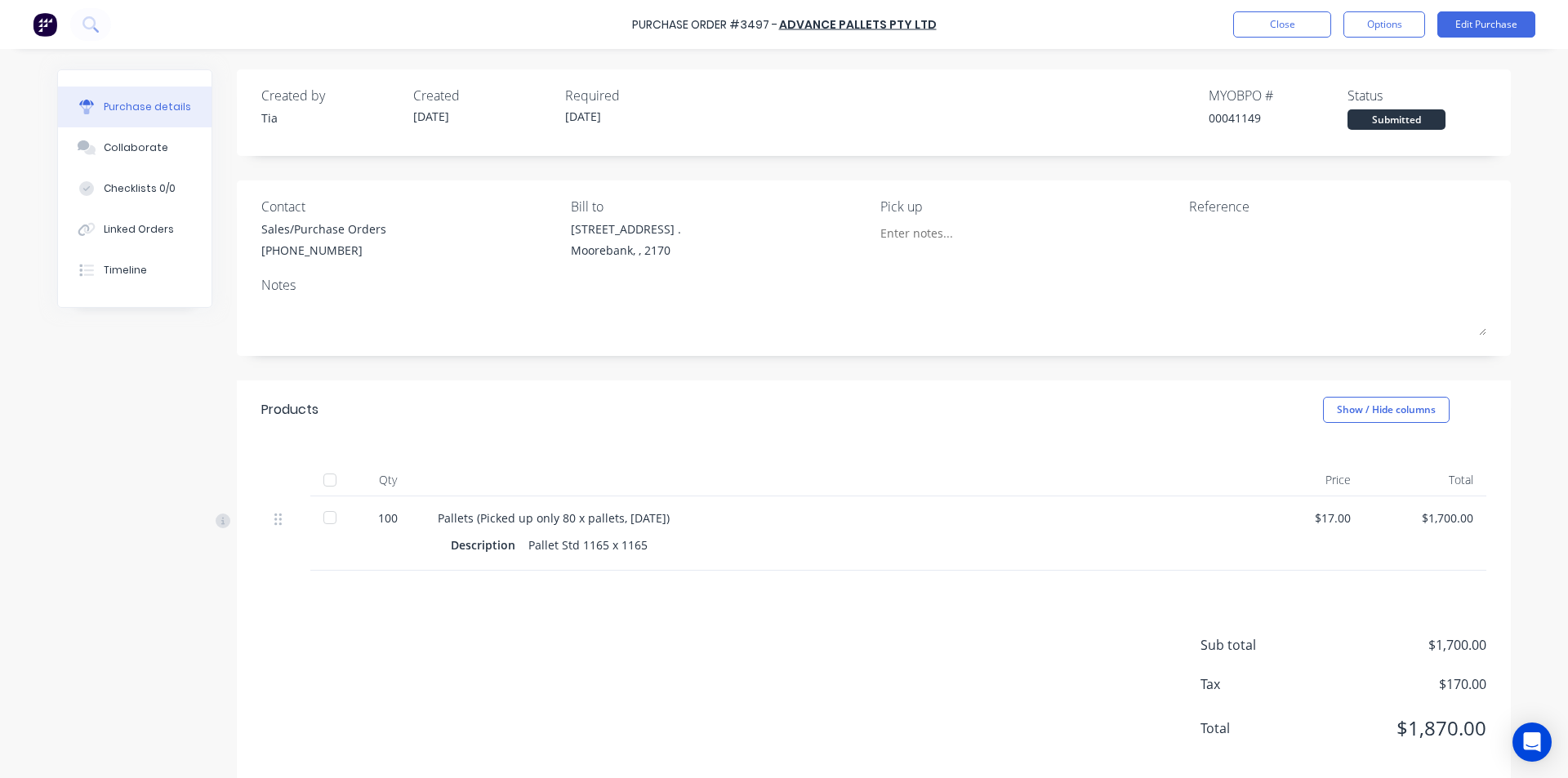
click at [322, 518] on div at bounding box center [330, 518] width 32 height 32
click at [1307, 20] on button "Close" at bounding box center [1282, 24] width 98 height 26
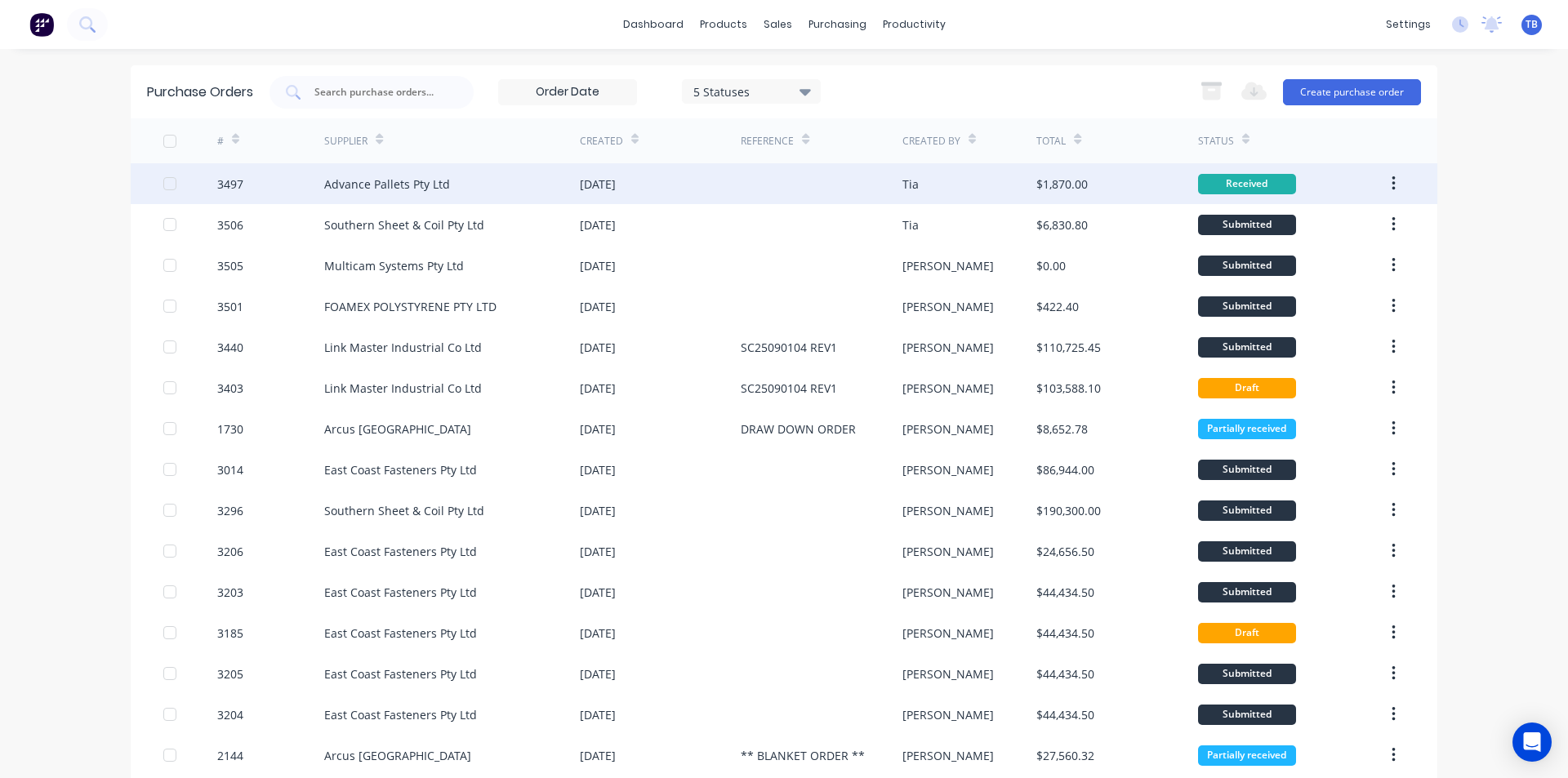
click at [1392, 180] on icon "button" at bounding box center [1393, 183] width 3 height 14
click at [1295, 229] on div "Archive" at bounding box center [1335, 226] width 126 height 24
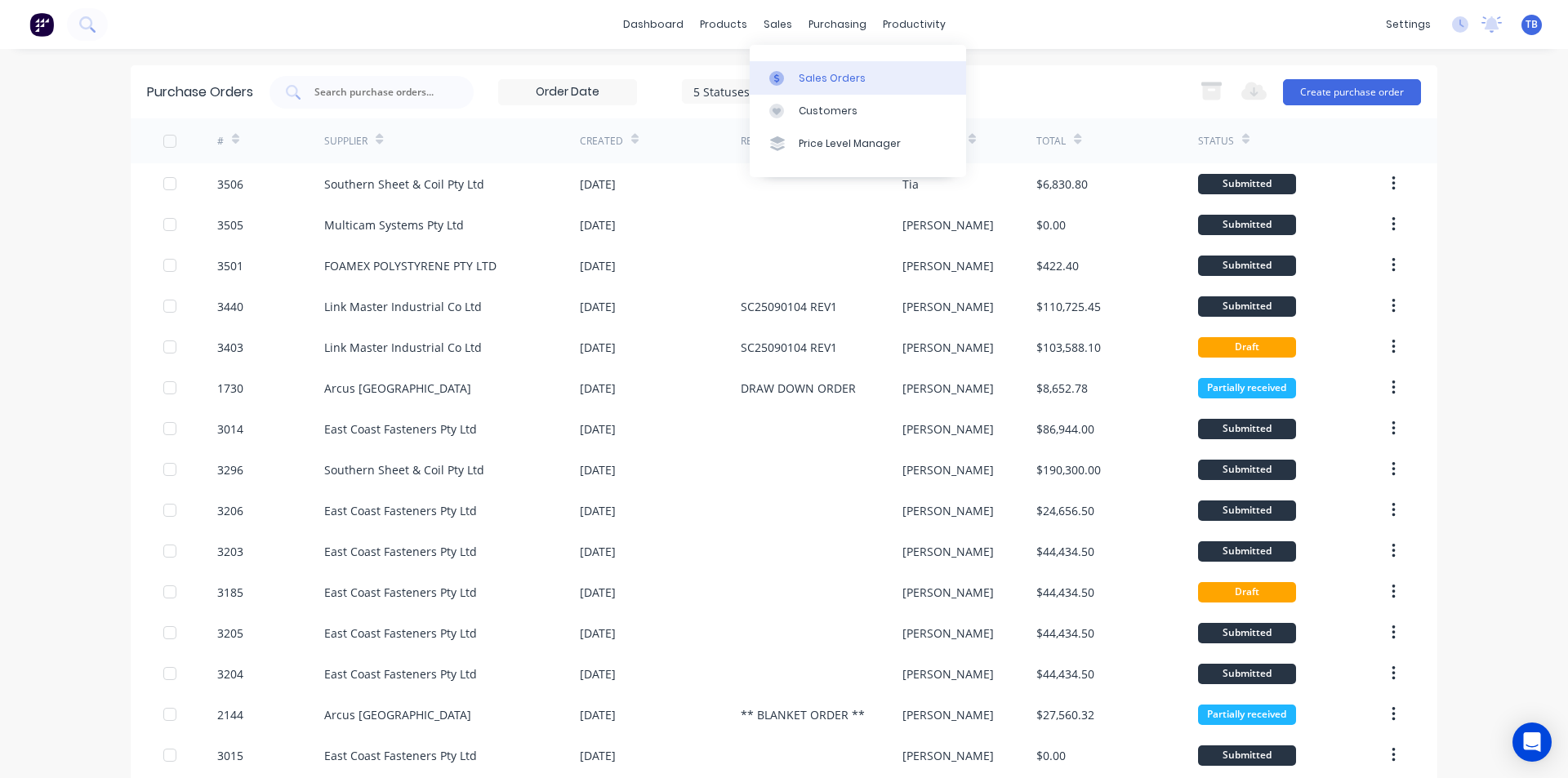
click at [793, 70] on link "Sales Orders" at bounding box center [858, 77] width 216 height 32
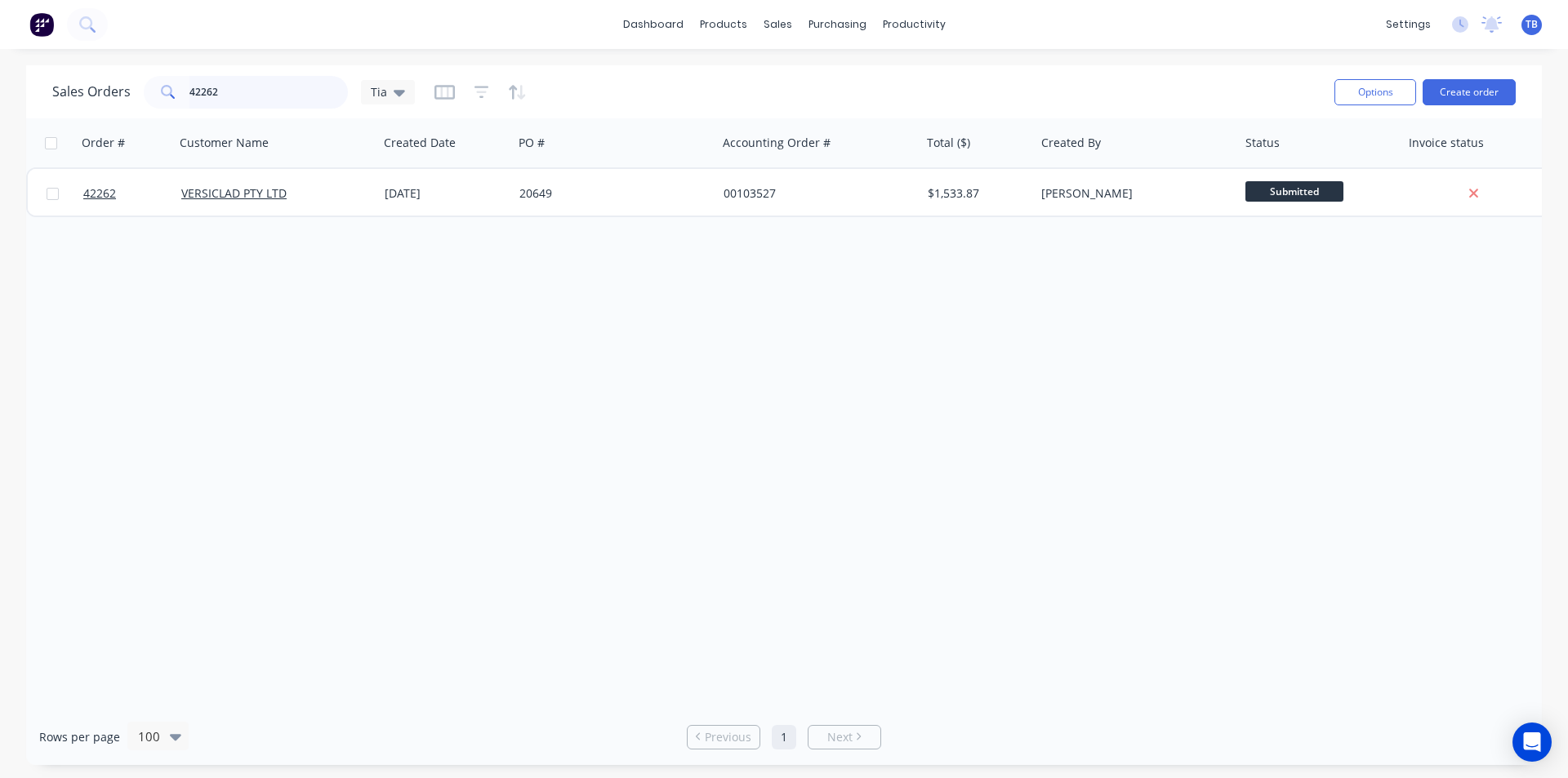
drag, startPoint x: 269, startPoint y: 93, endPoint x: 146, endPoint y: 101, distance: 123.3
click at [146, 101] on div "42262" at bounding box center [246, 92] width 204 height 32
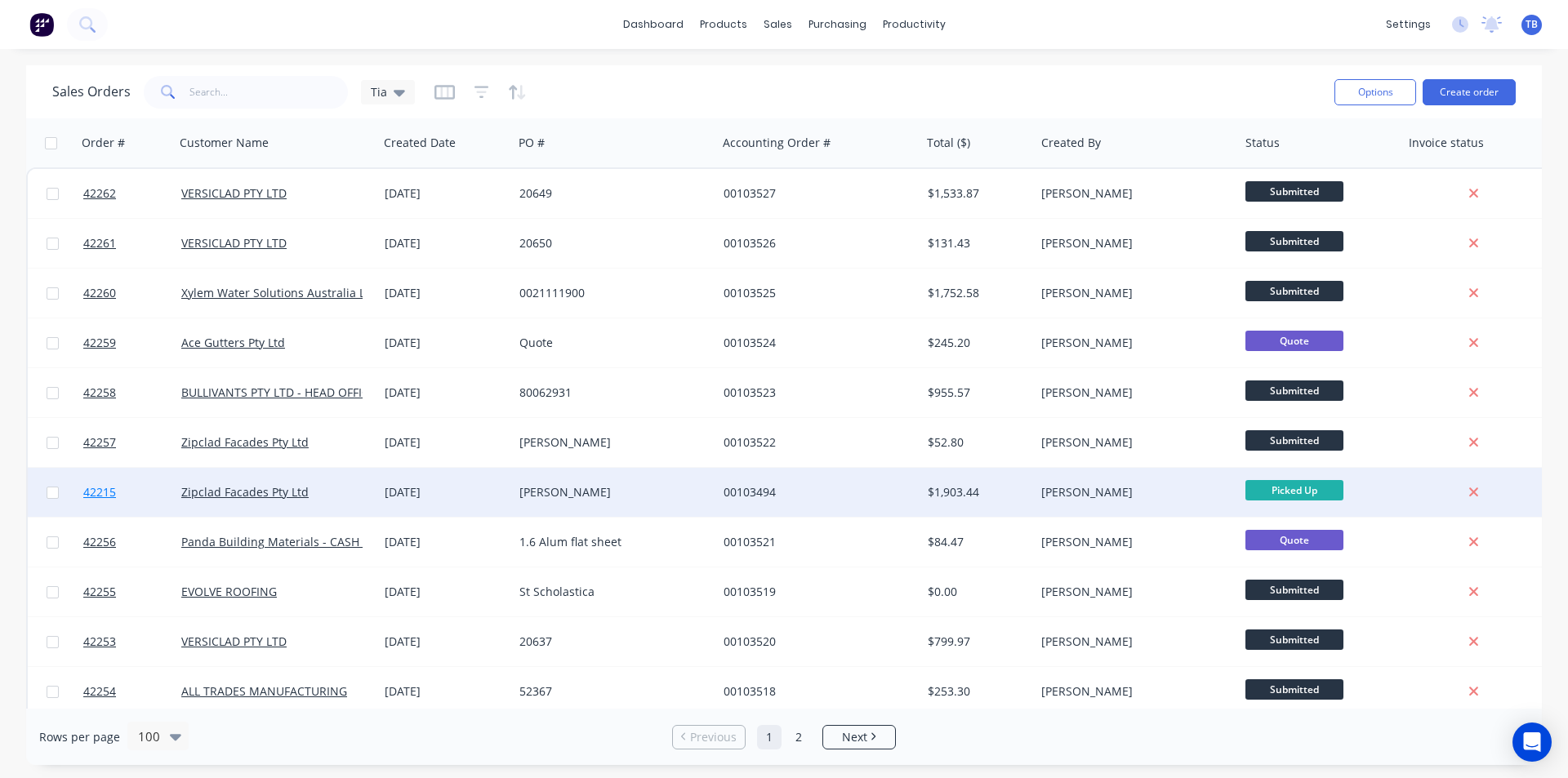
click at [98, 495] on span "42215" at bounding box center [100, 492] width 32 height 16
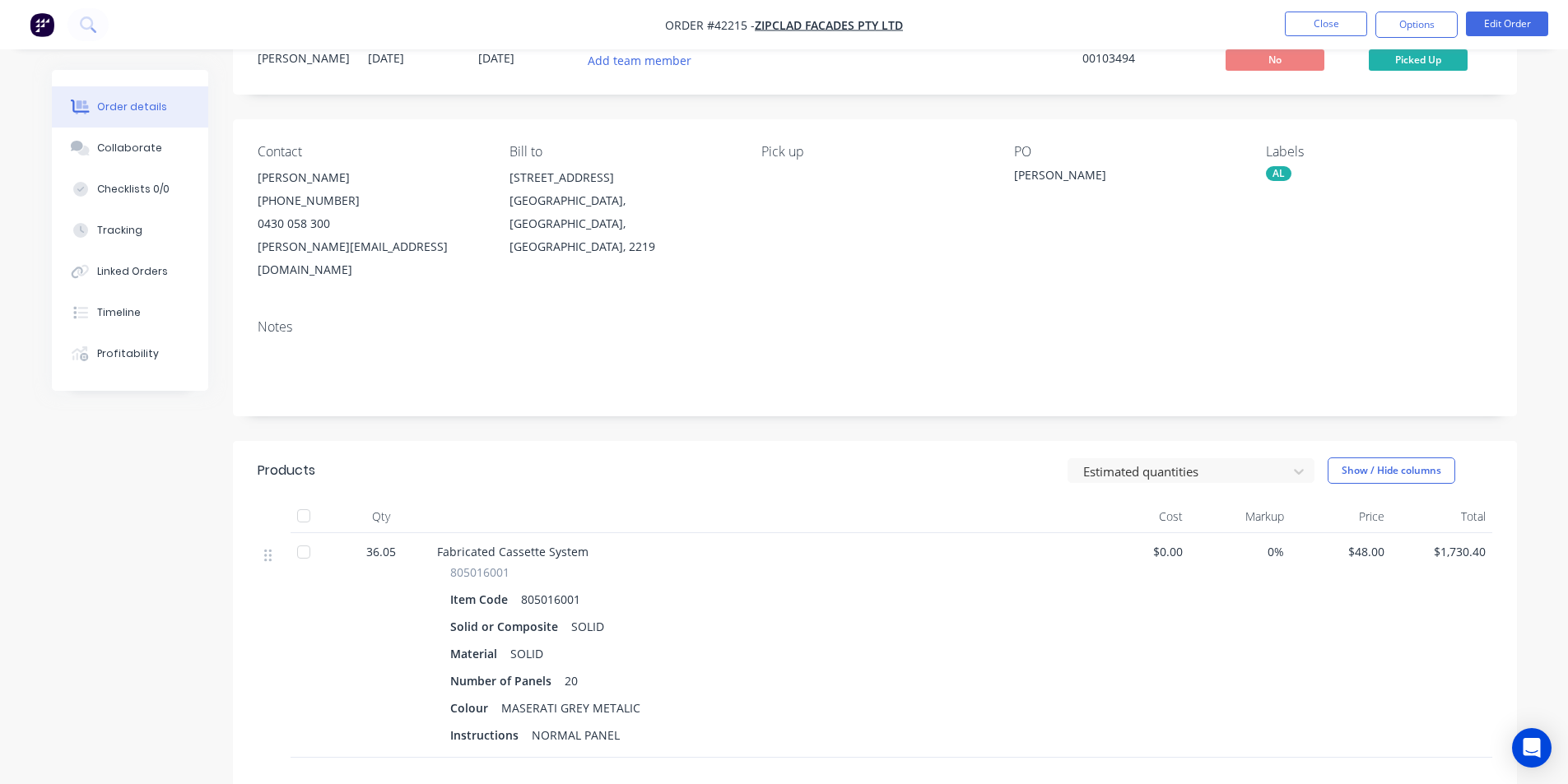
scroll to position [165, 0]
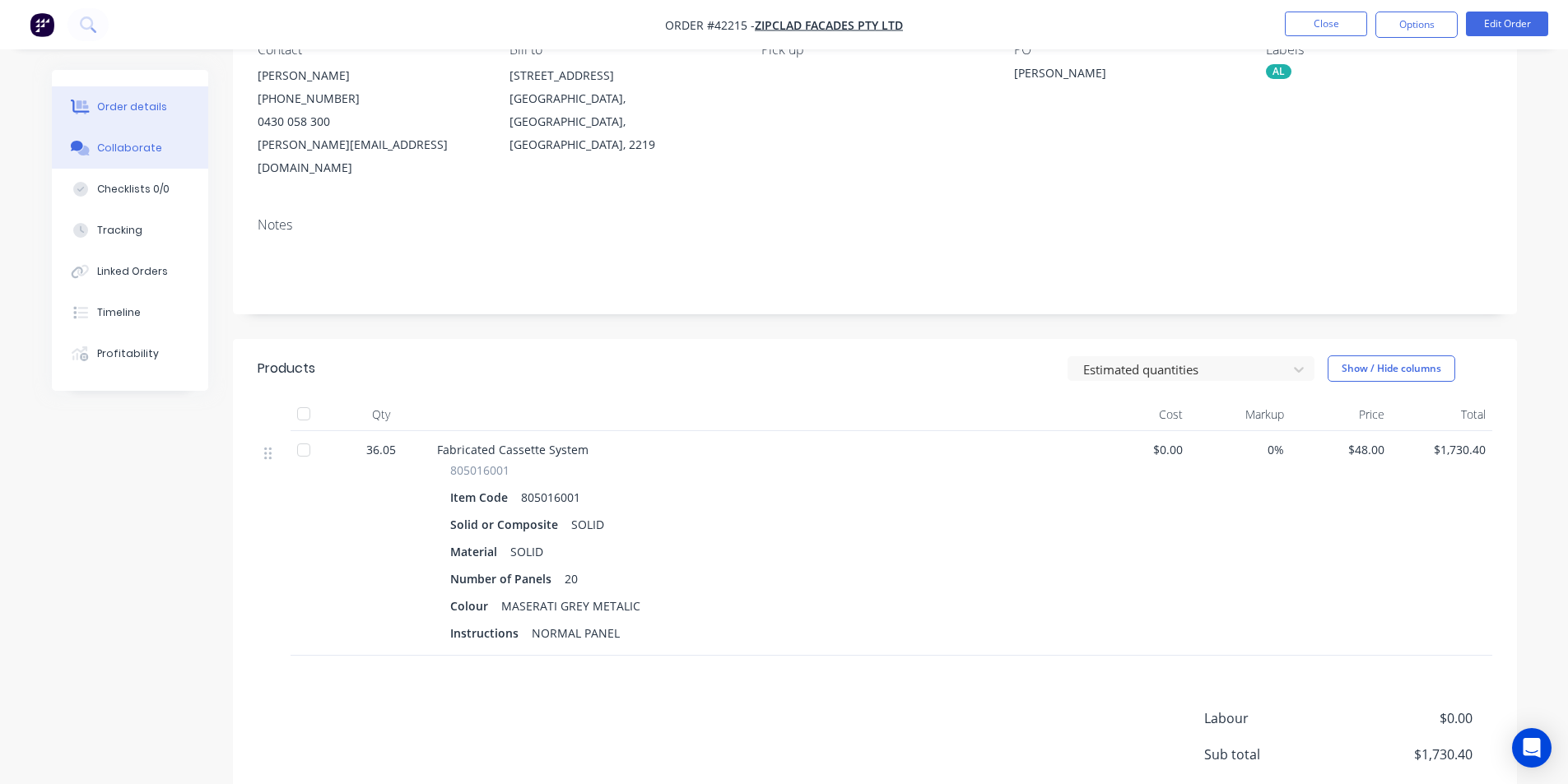
click at [128, 148] on div "Collaborate" at bounding box center [130, 148] width 65 height 15
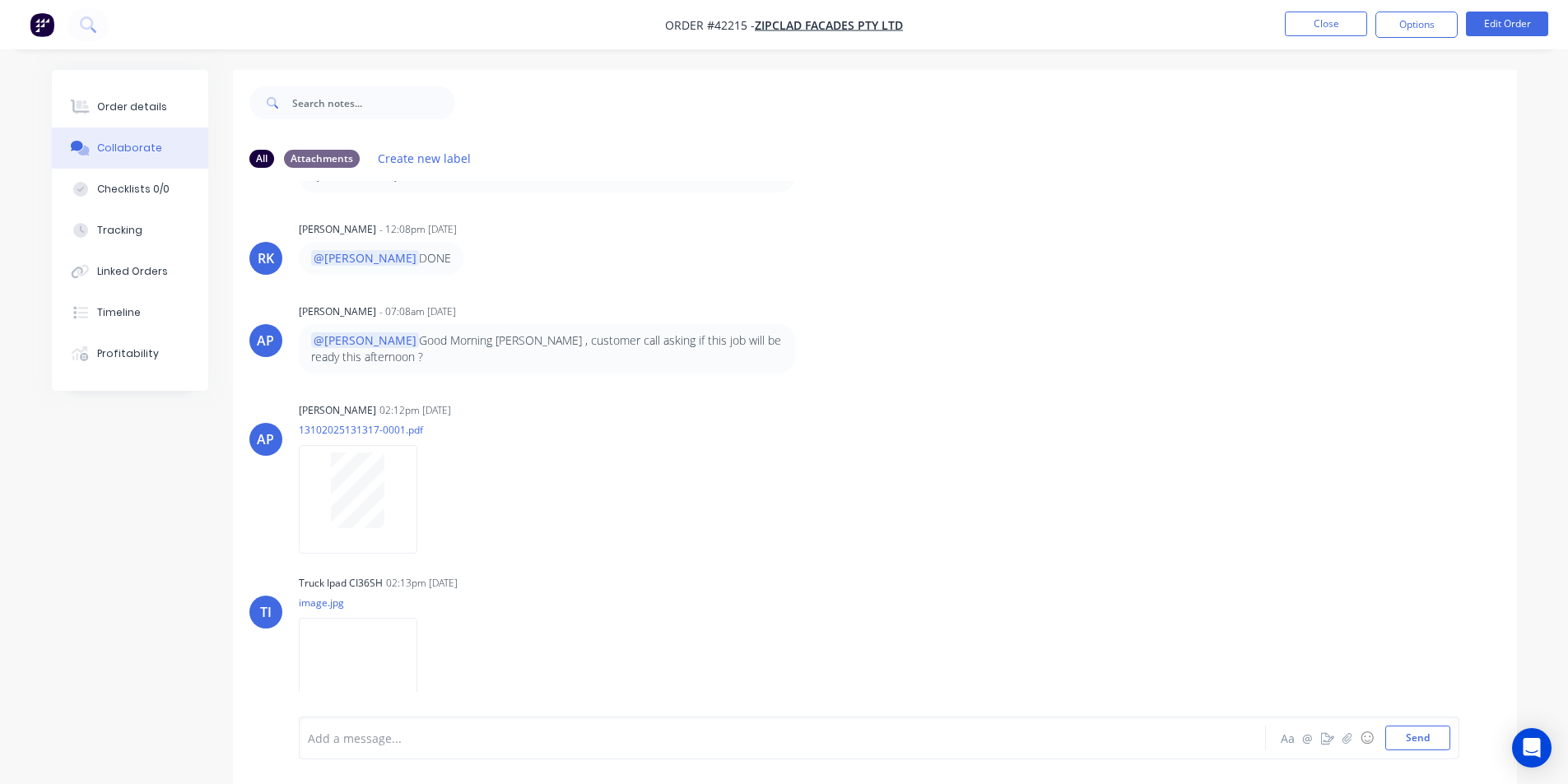
scroll to position [601, 0]
click at [136, 101] on div "Order details" at bounding box center [132, 106] width 70 height 15
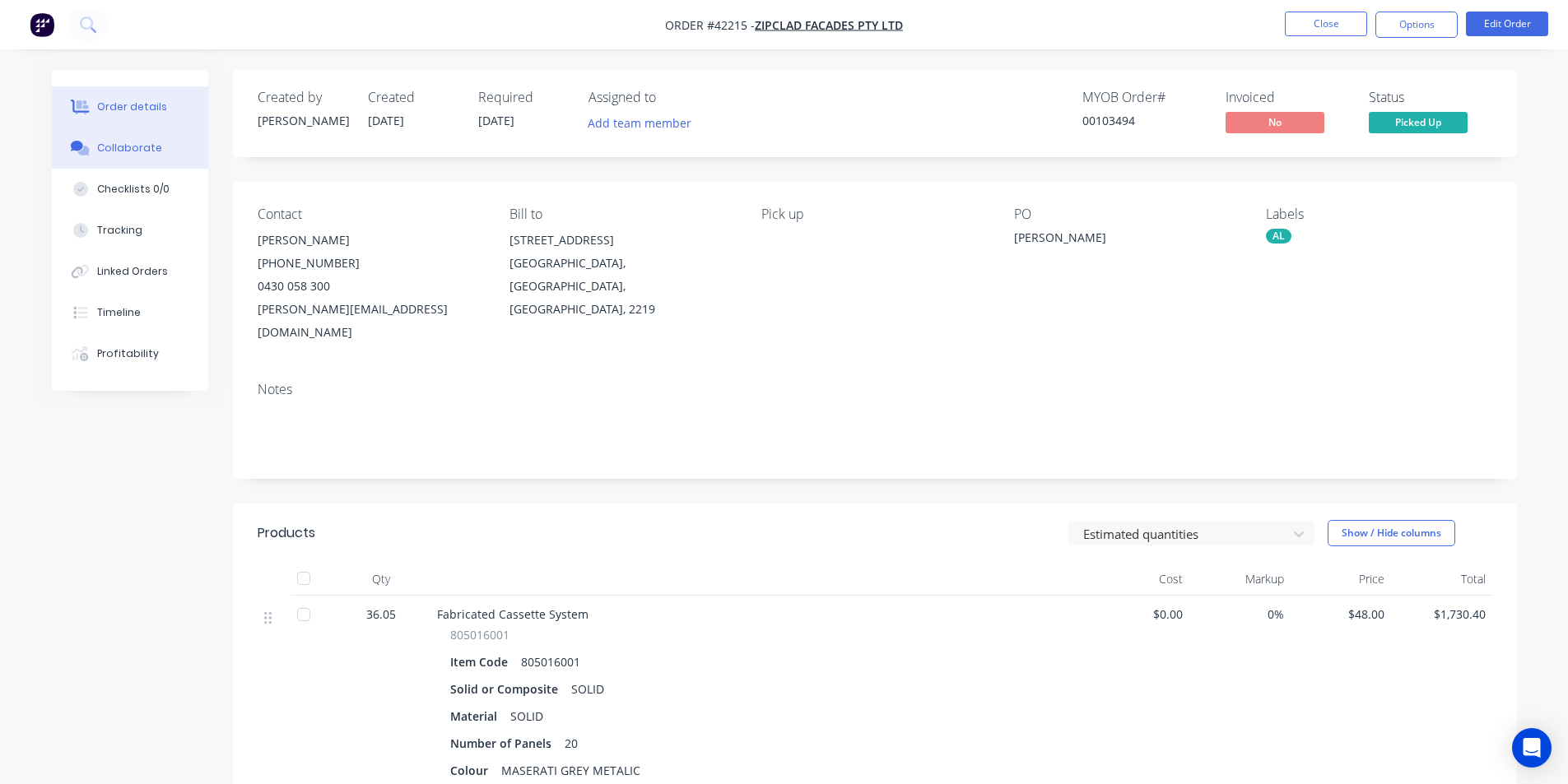
click at [130, 152] on div "Collaborate" at bounding box center [130, 148] width 65 height 15
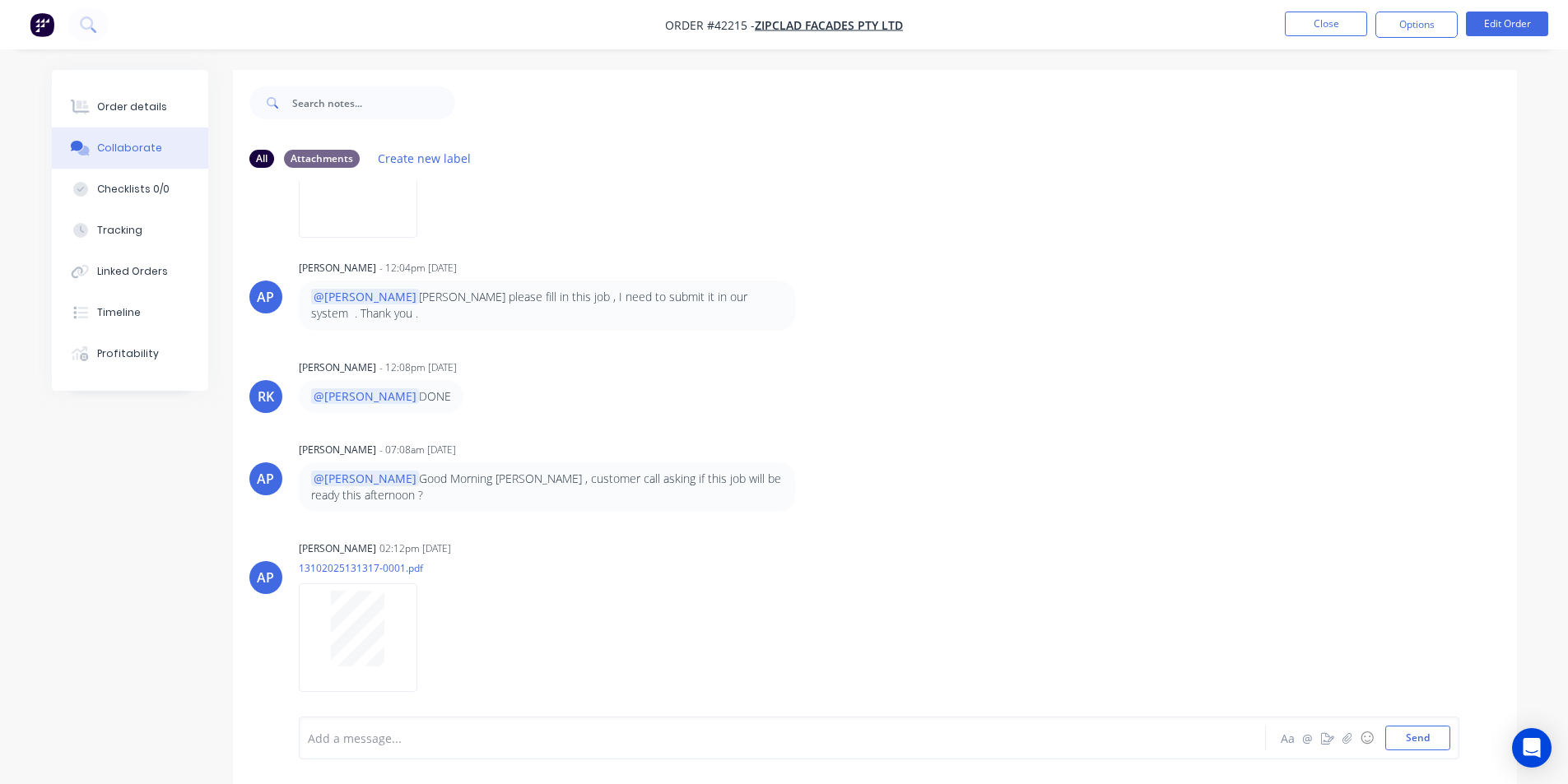
scroll to position [272, 0]
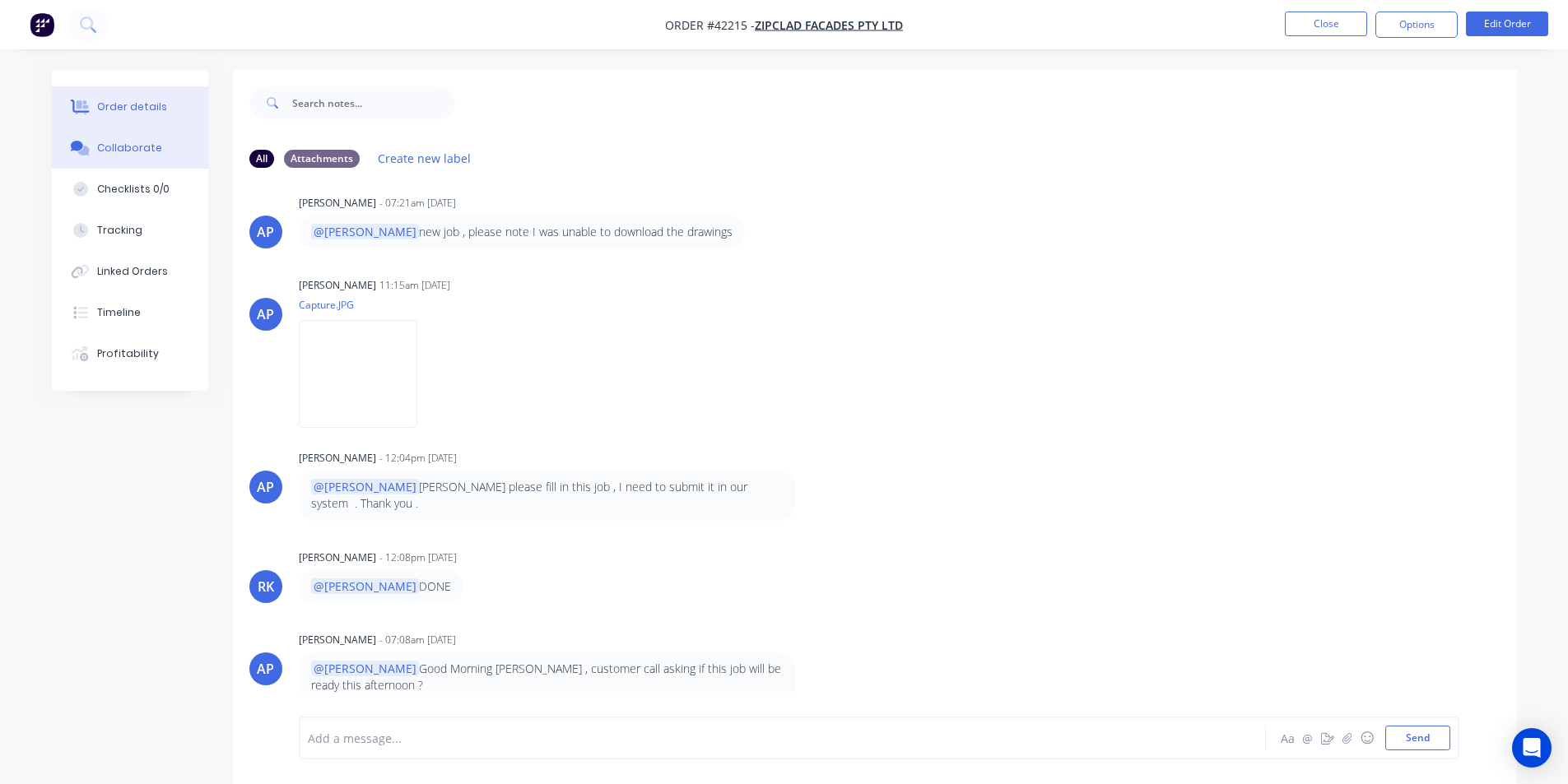
click at [145, 106] on div "Order details" at bounding box center [132, 106] width 70 height 15
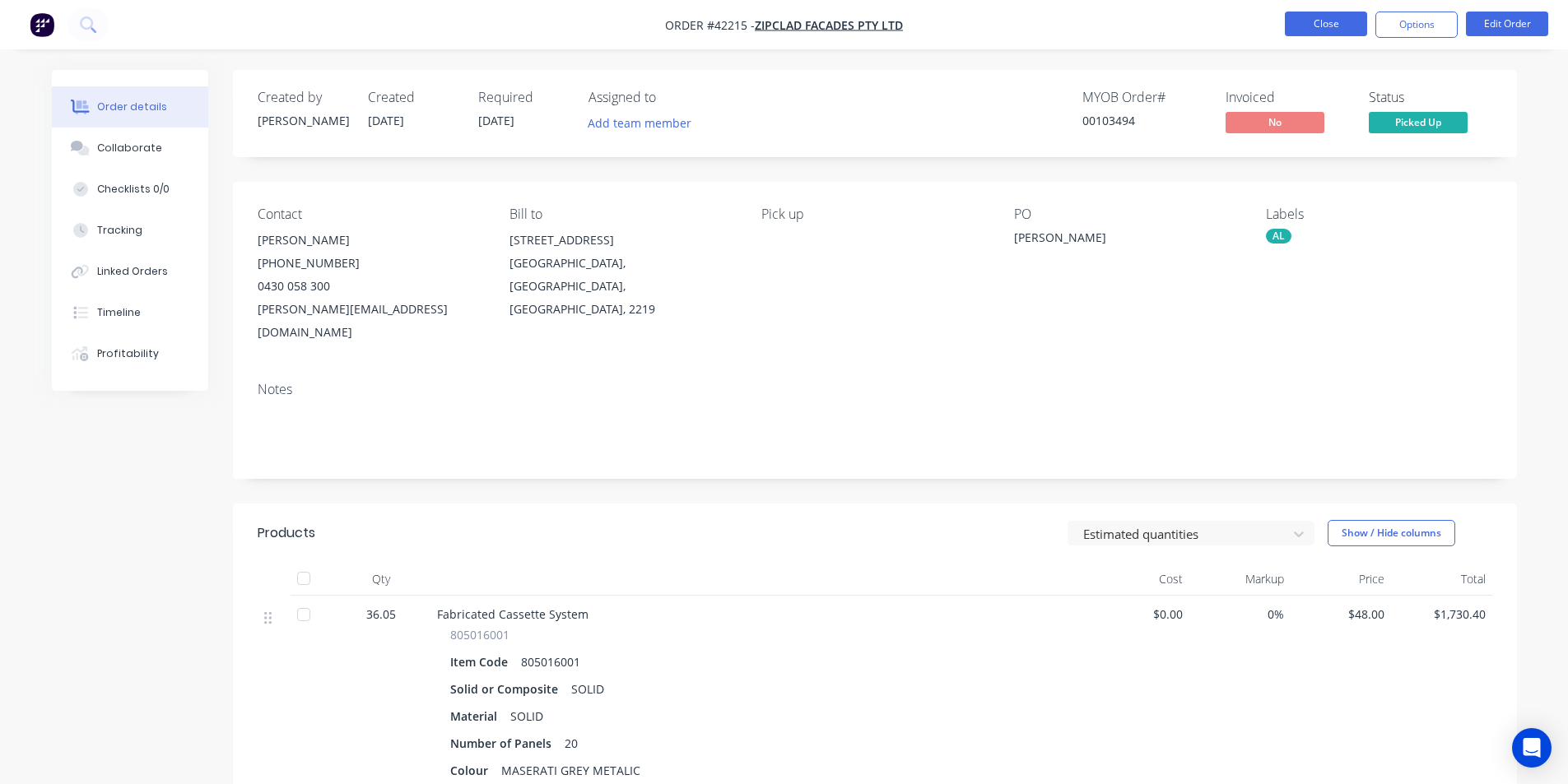
click at [1360, 15] on button "Close" at bounding box center [1326, 23] width 82 height 25
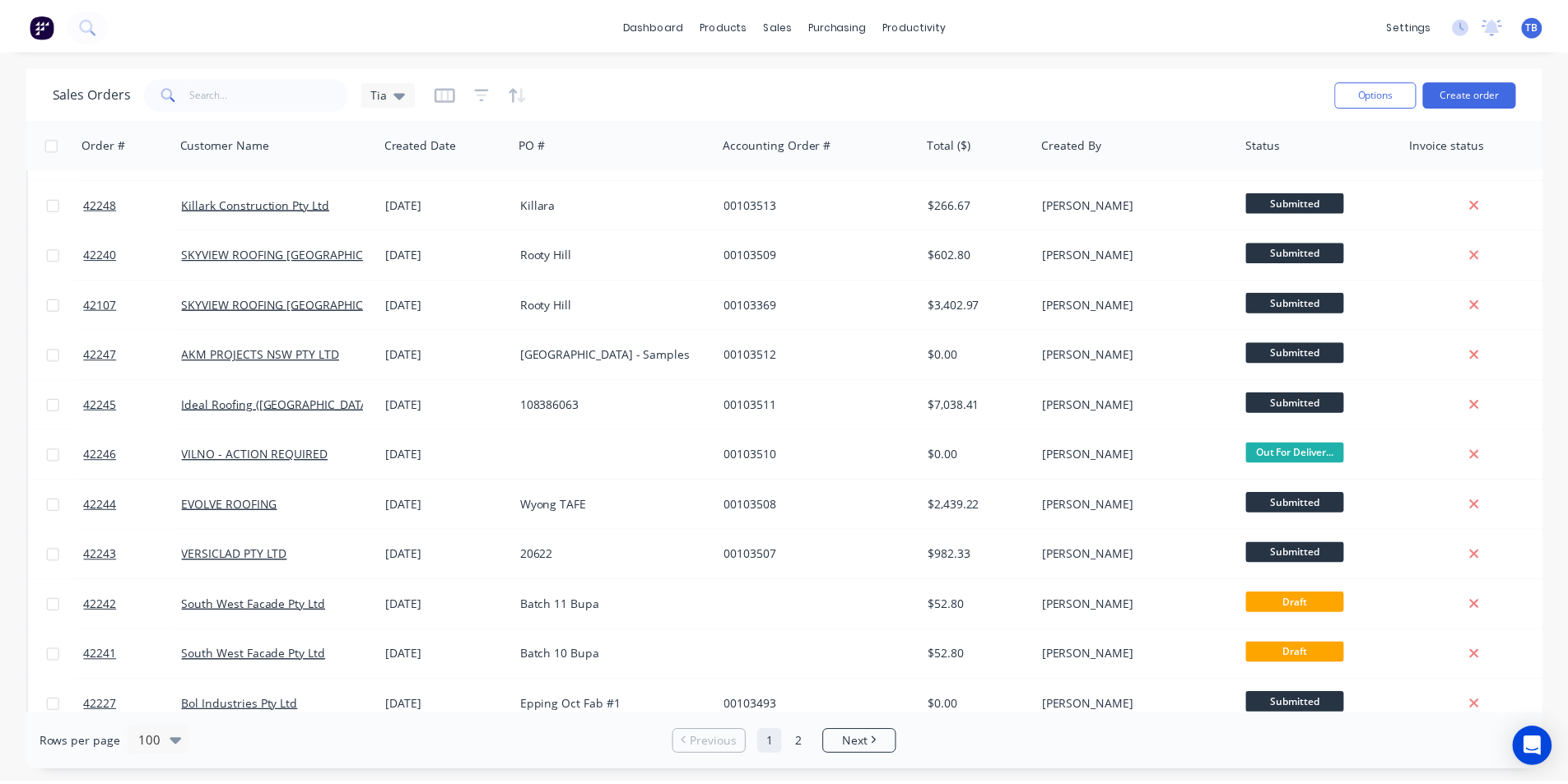
scroll to position [823, 0]
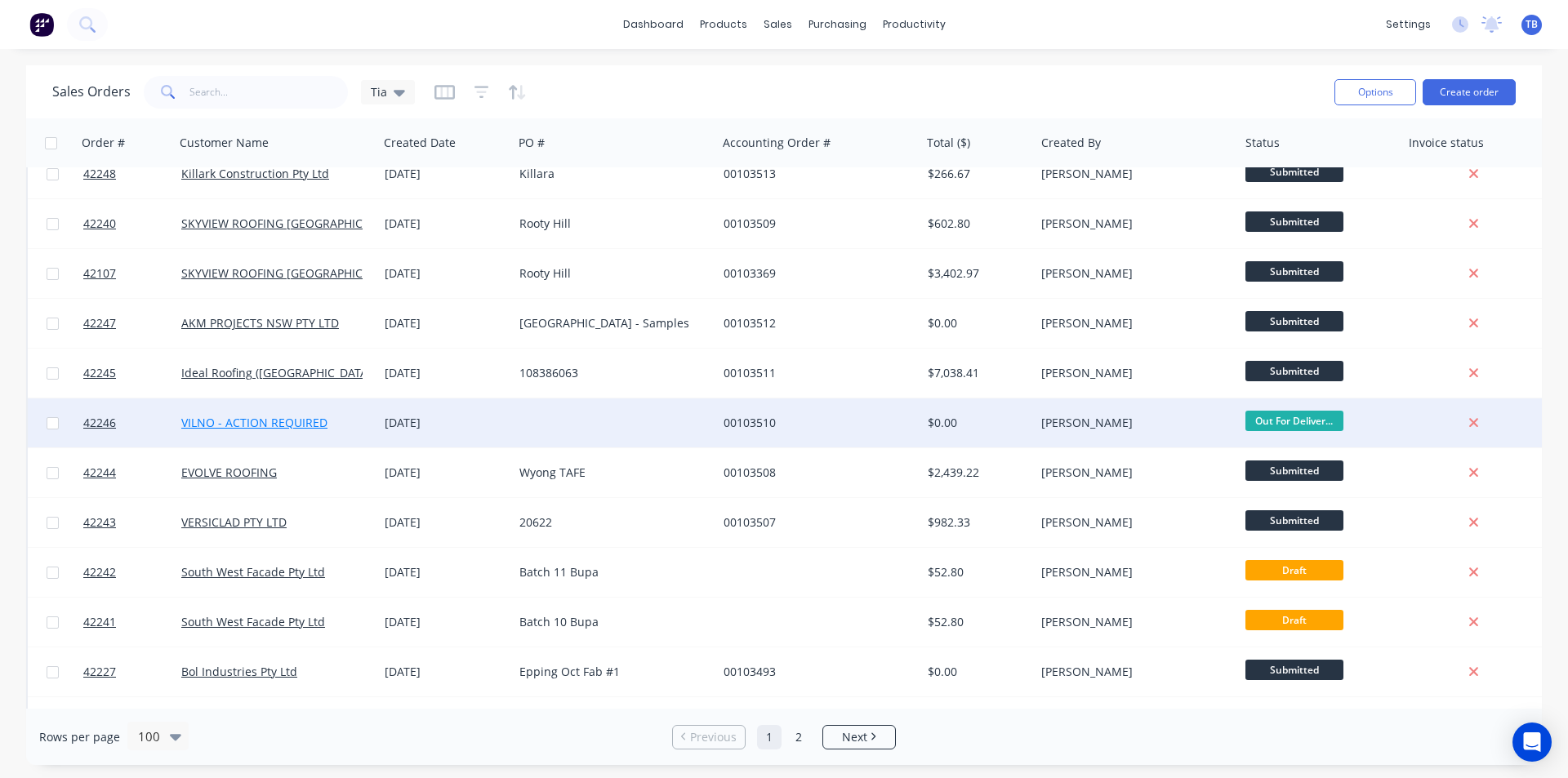
click at [284, 415] on link "VILNO - ACTION REQUIRED" at bounding box center [255, 422] width 146 height 15
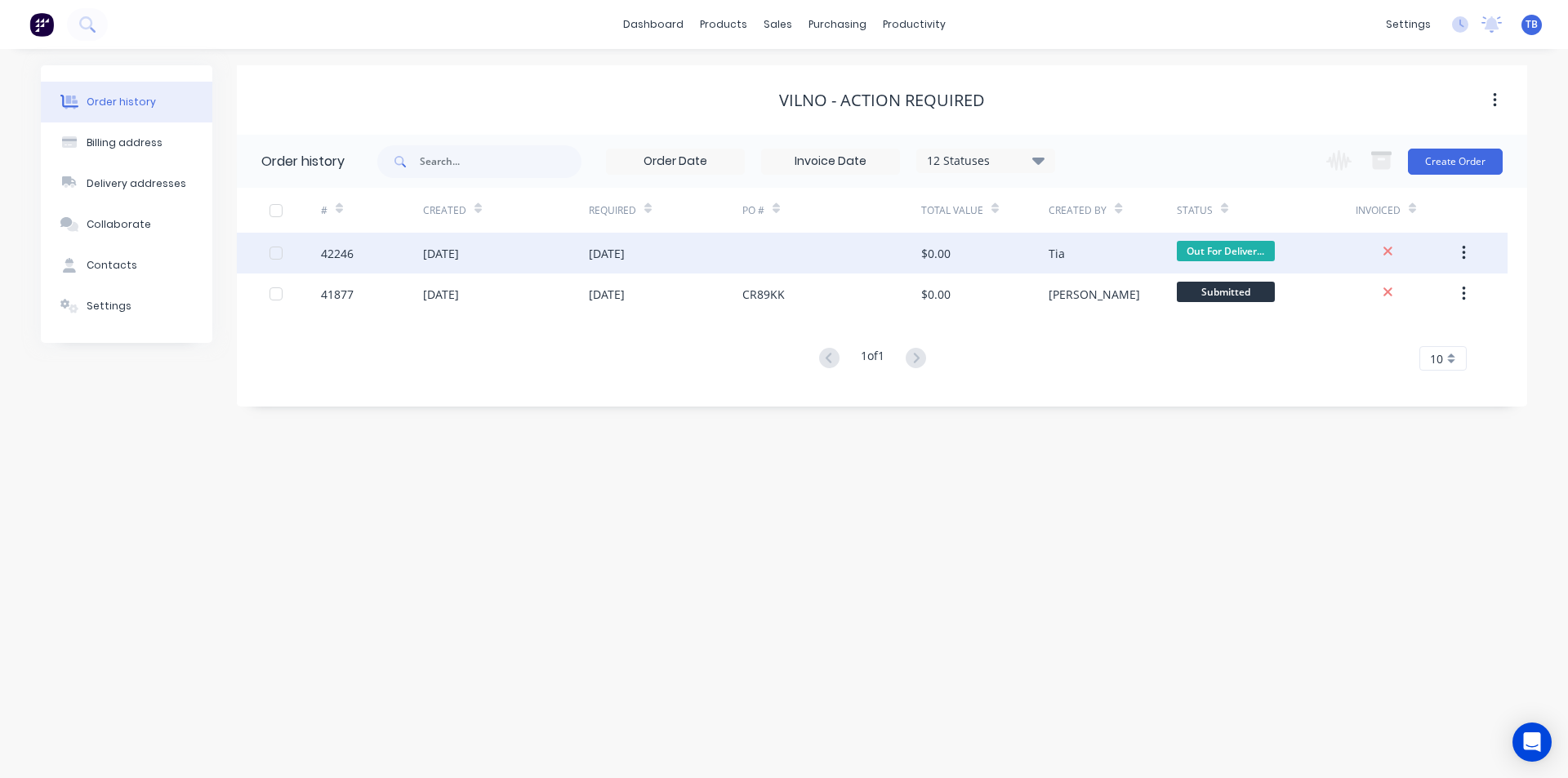
click at [348, 255] on div "42246" at bounding box center [337, 254] width 32 height 17
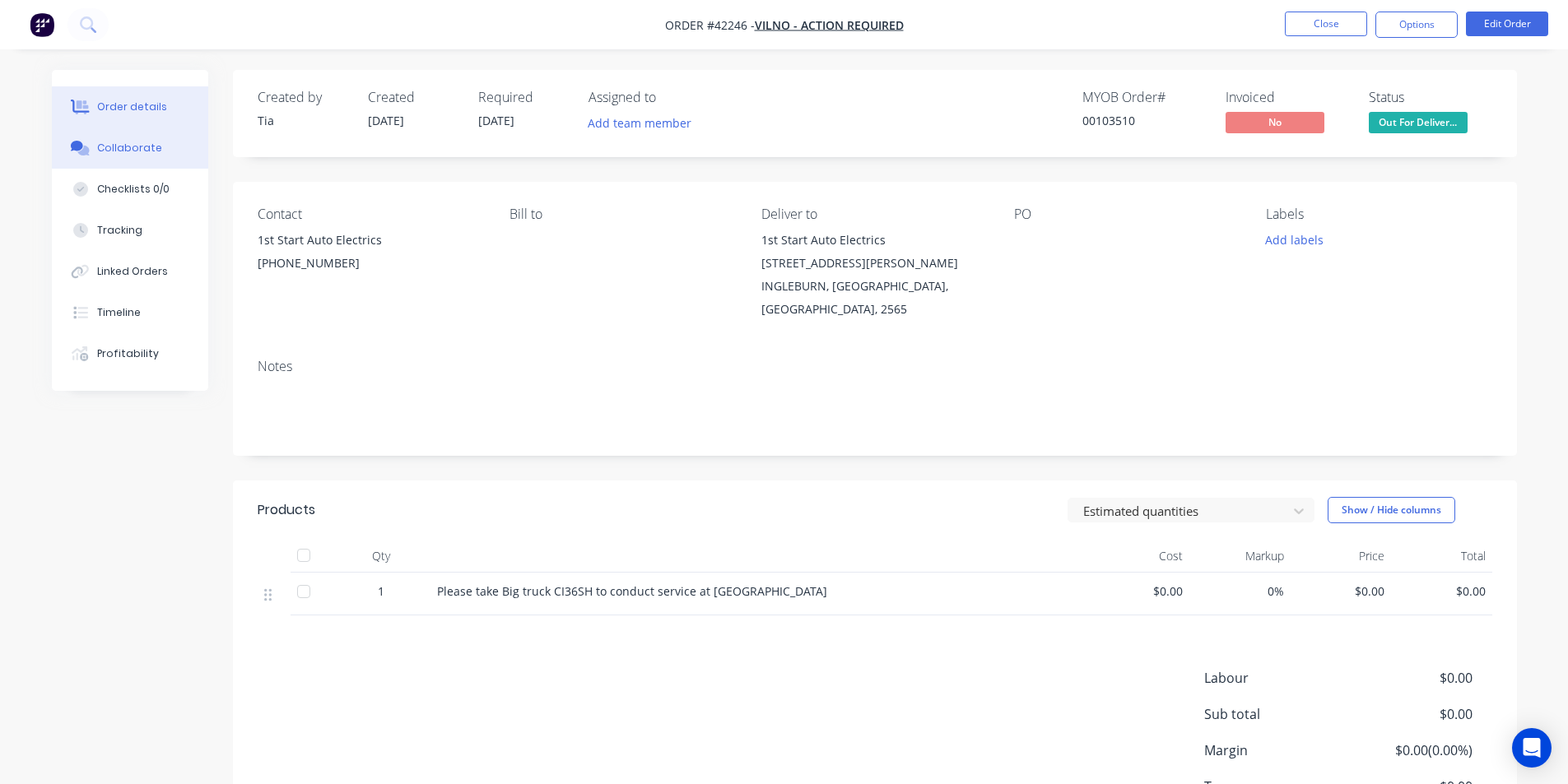
click at [145, 149] on div "Collaborate" at bounding box center [130, 148] width 65 height 15
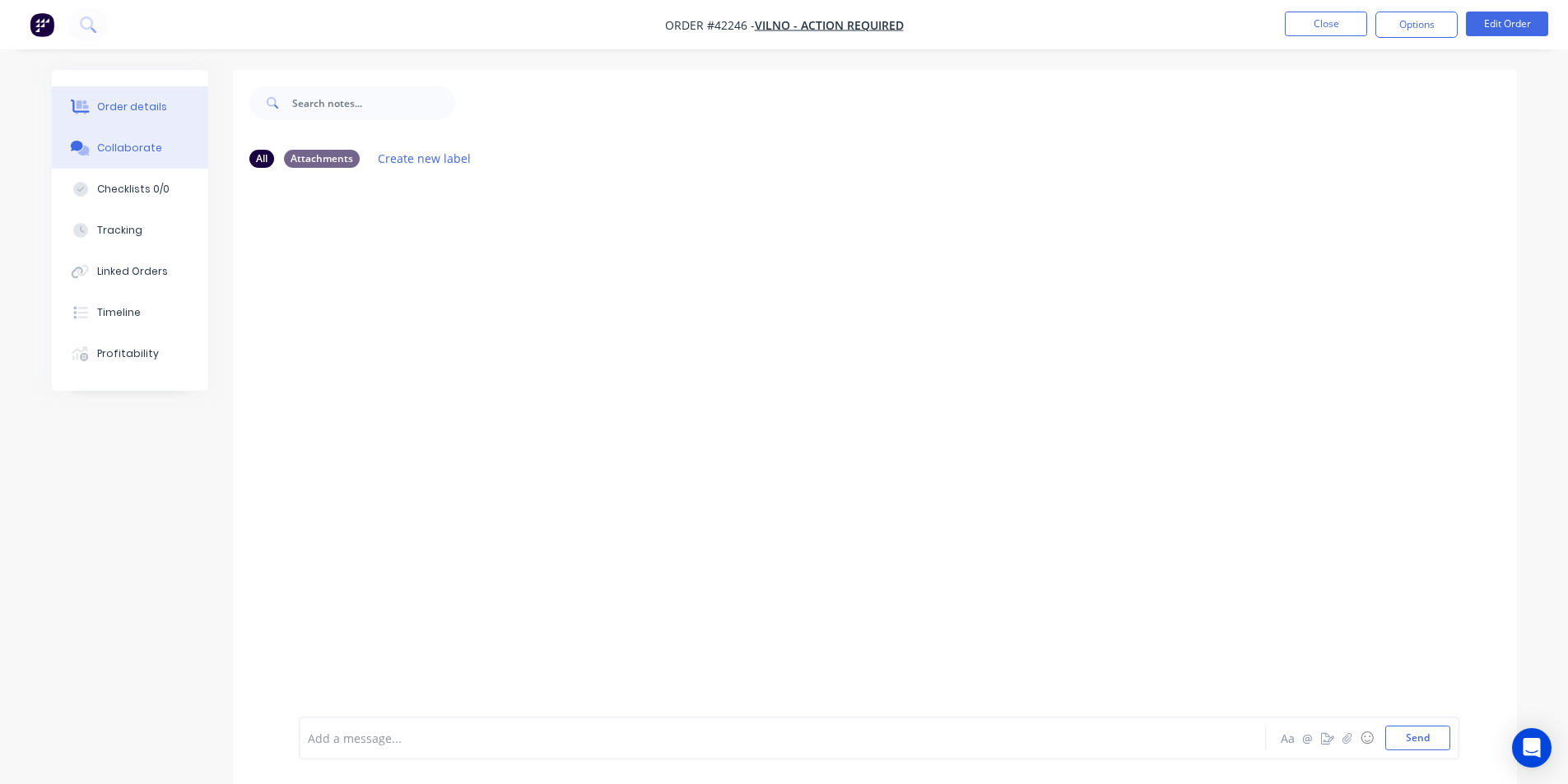
click at [155, 106] on div "Order details" at bounding box center [132, 106] width 70 height 15
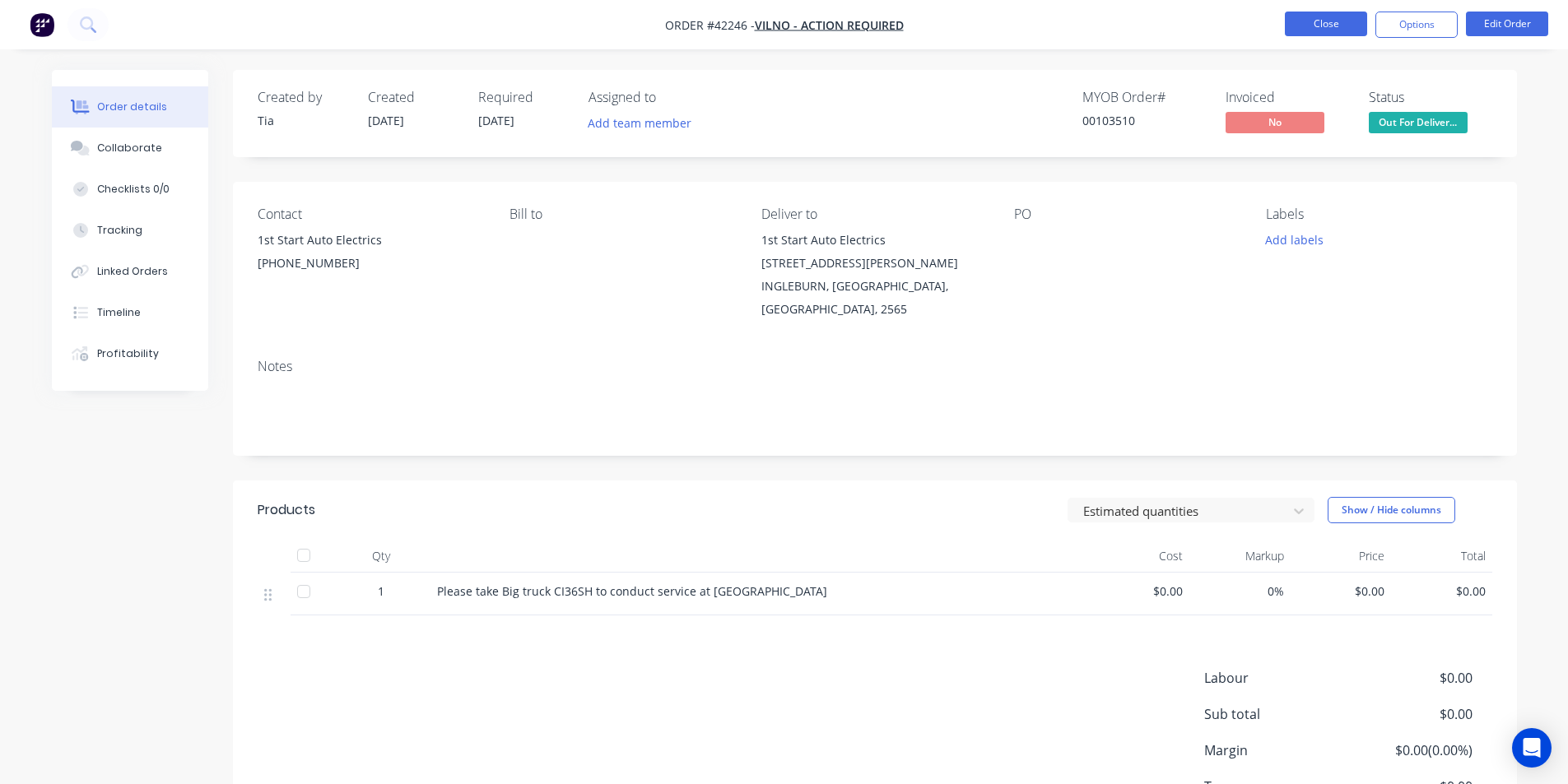
click at [1341, 18] on button "Close" at bounding box center [1326, 23] width 82 height 25
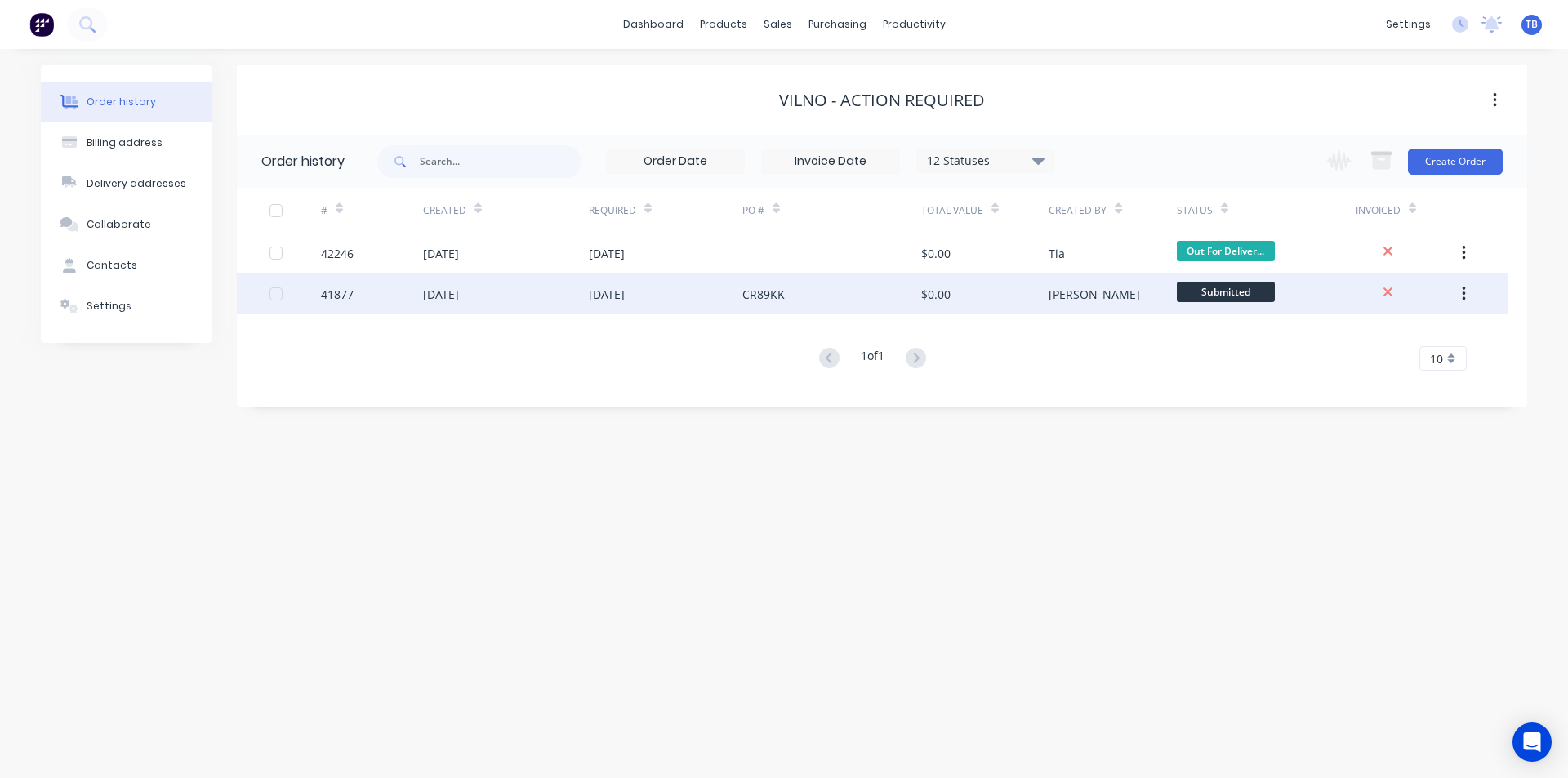
click at [723, 303] on div "[DATE]" at bounding box center [665, 294] width 153 height 41
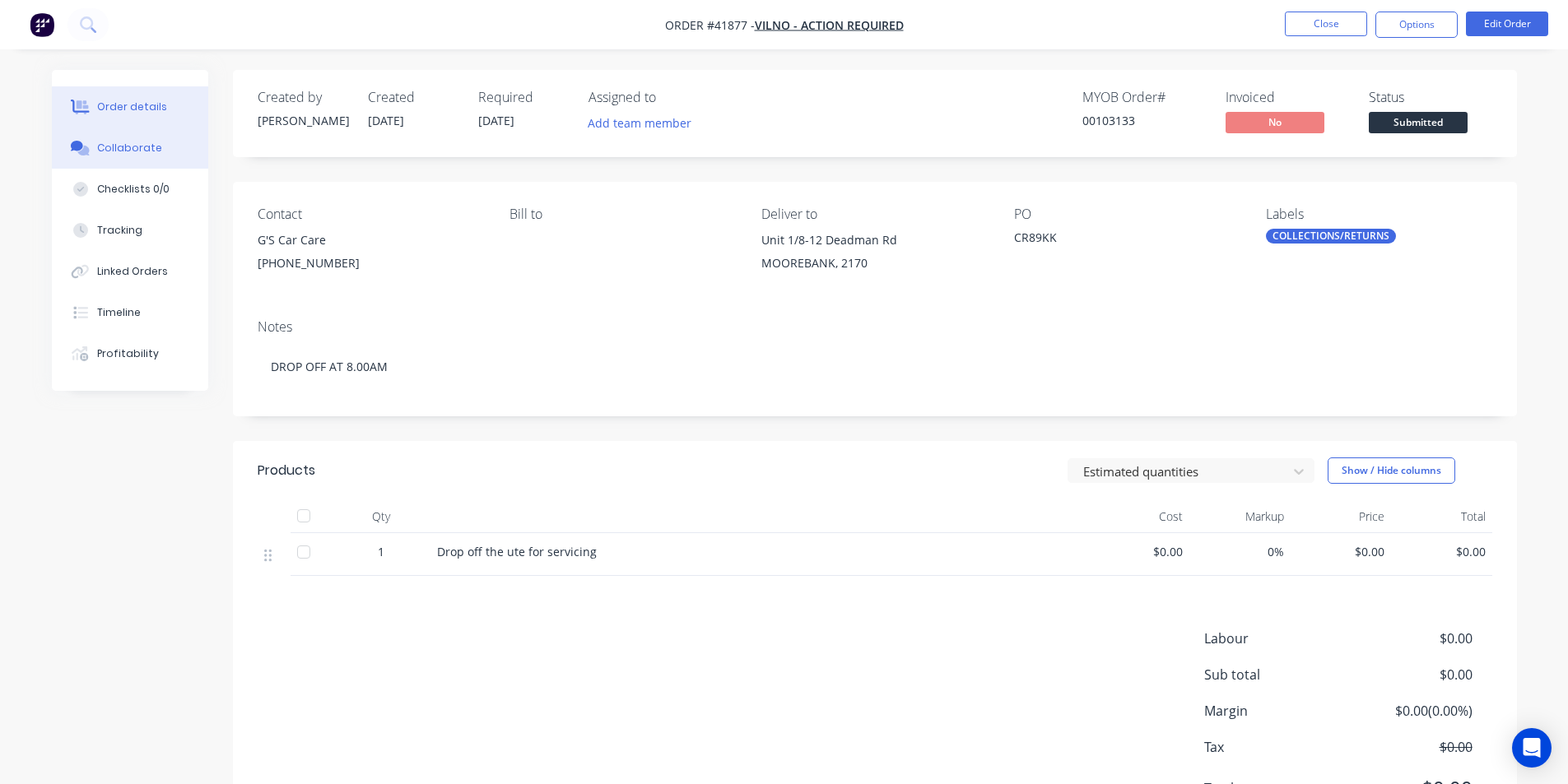
click at [149, 131] on button "Collaborate" at bounding box center [130, 148] width 156 height 41
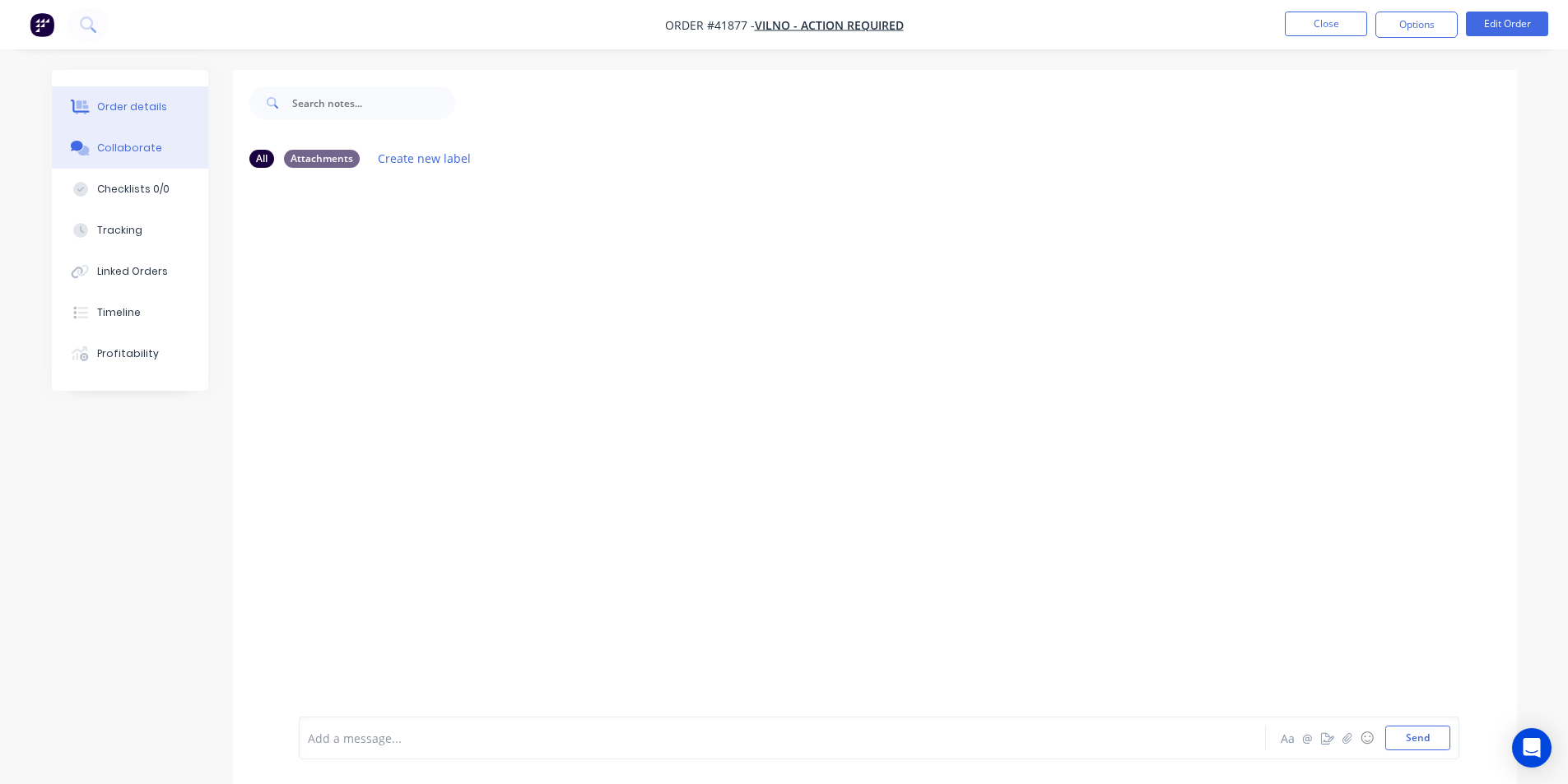
click at [159, 104] on div "Order details" at bounding box center [132, 106] width 70 height 15
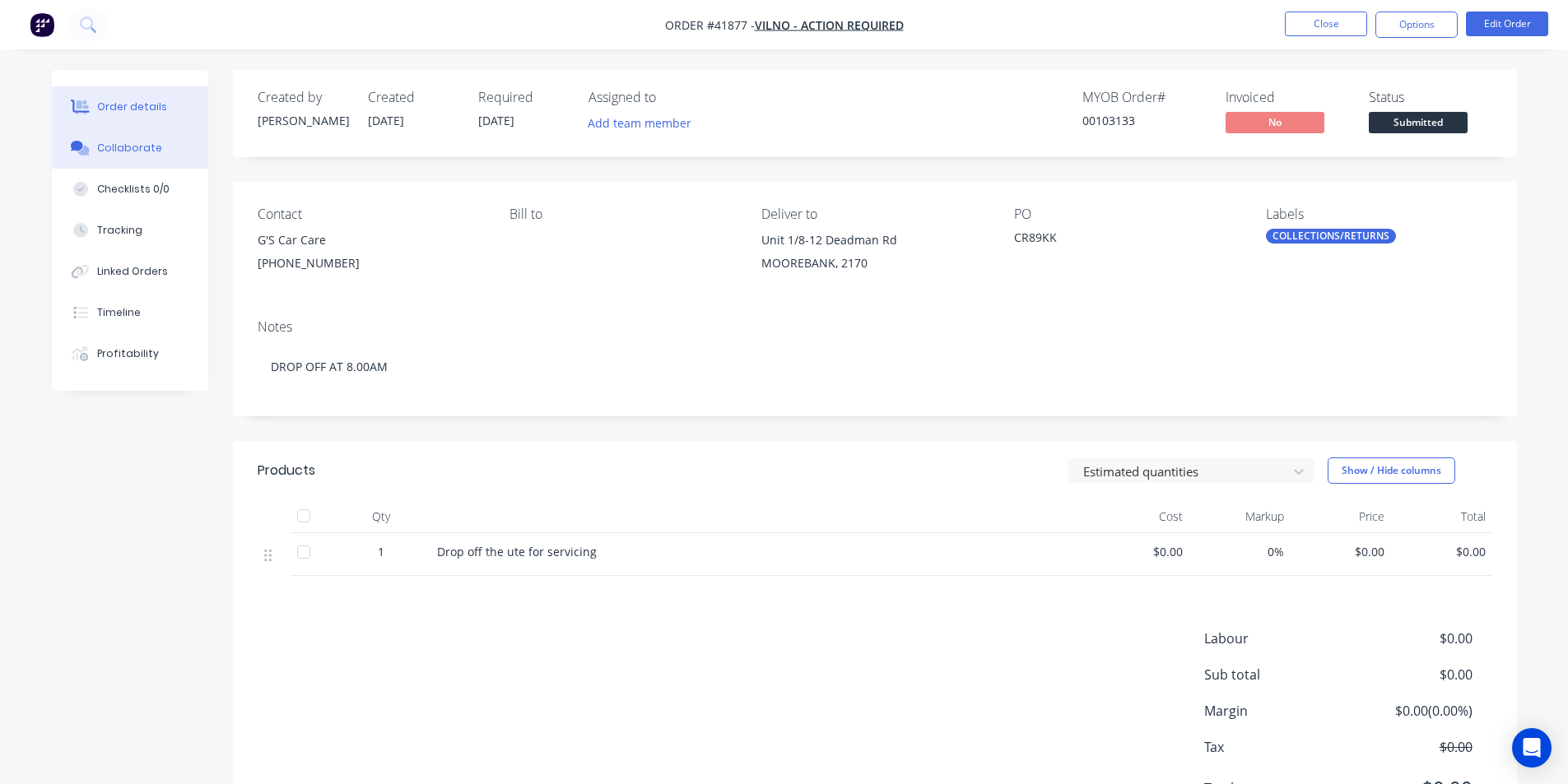
click at [166, 157] on button "Collaborate" at bounding box center [130, 148] width 156 height 41
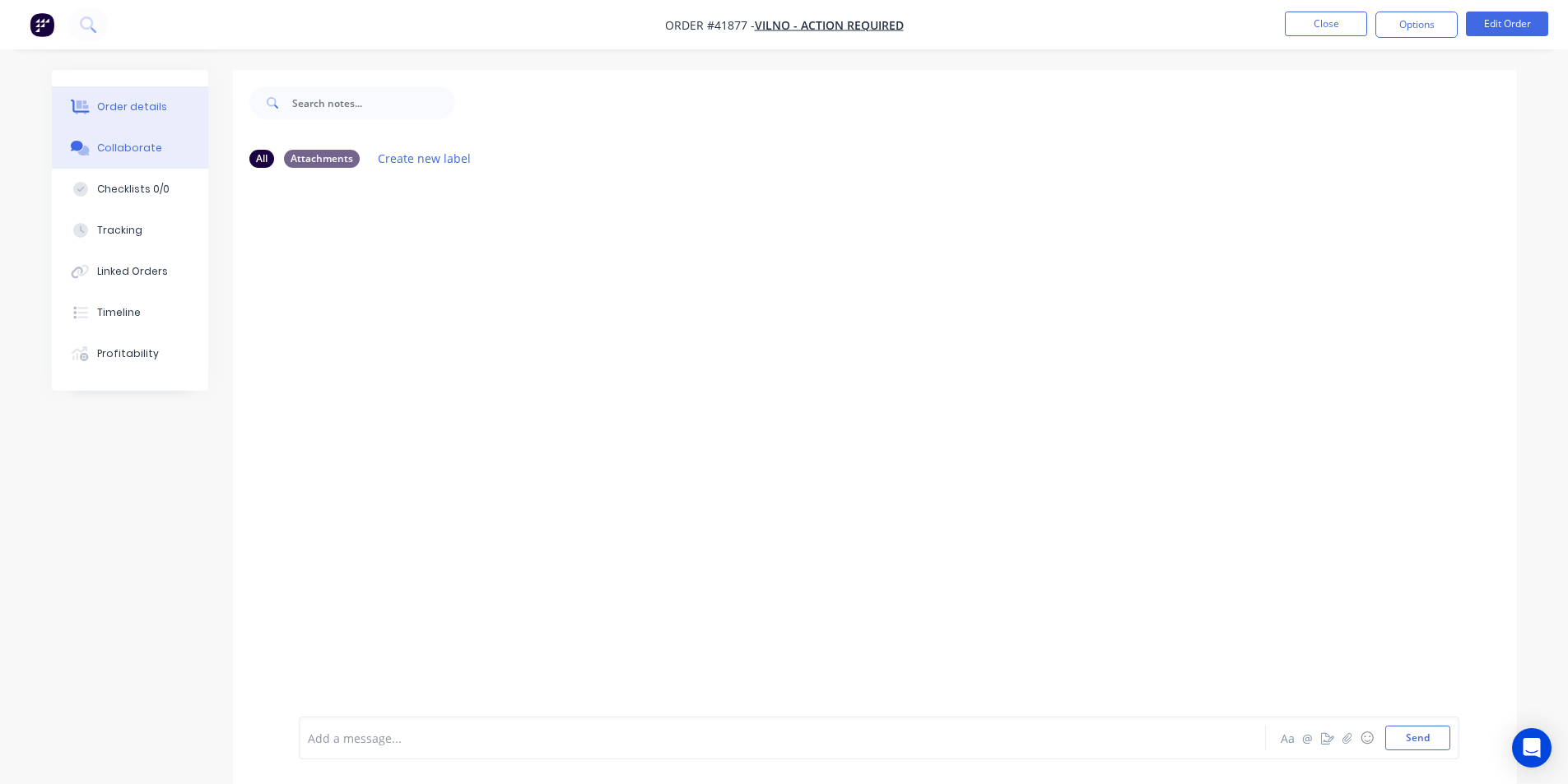
click at [145, 90] on button "Order details" at bounding box center [130, 107] width 156 height 41
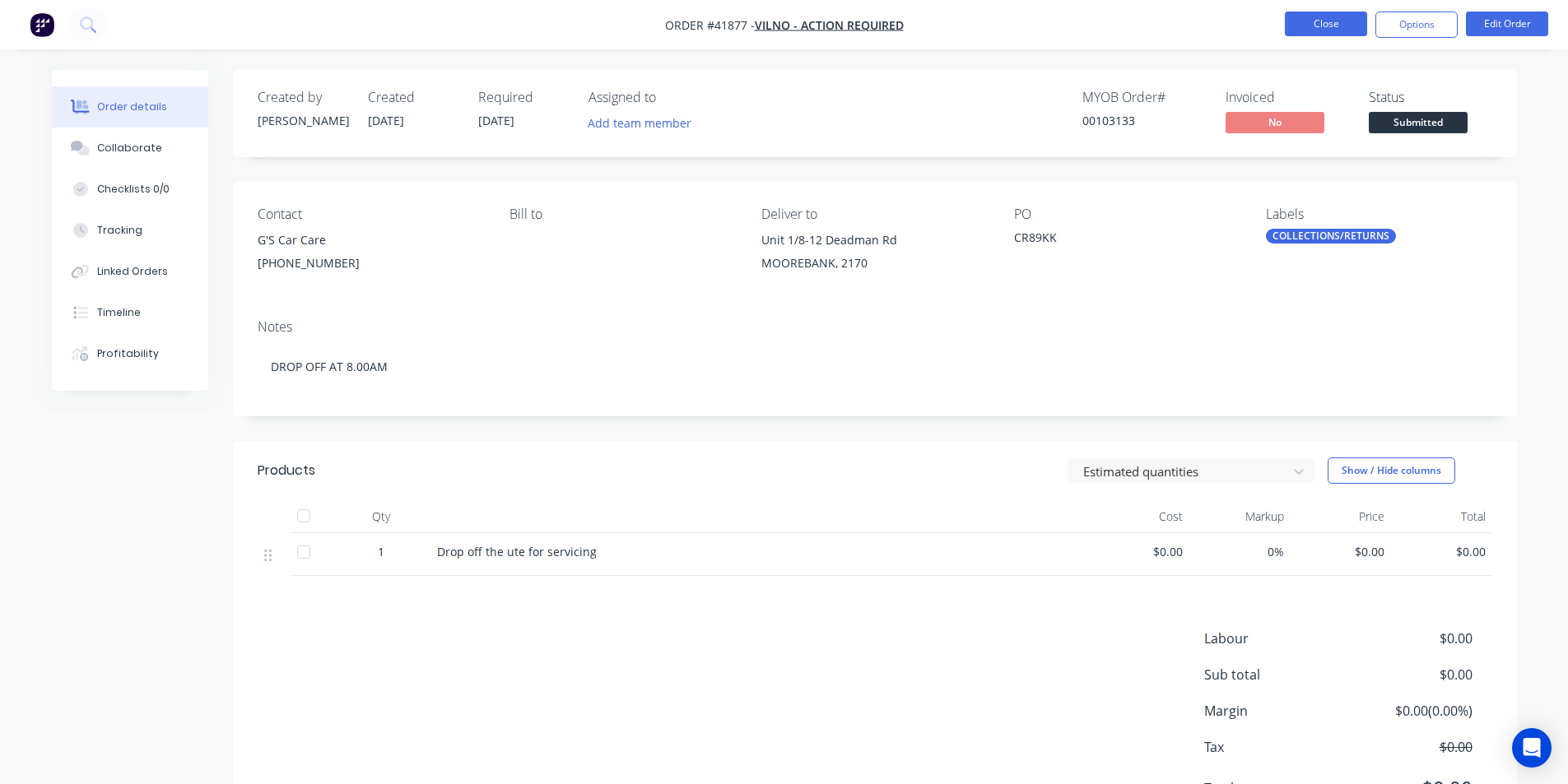
click at [1312, 15] on button "Close" at bounding box center [1326, 23] width 82 height 25
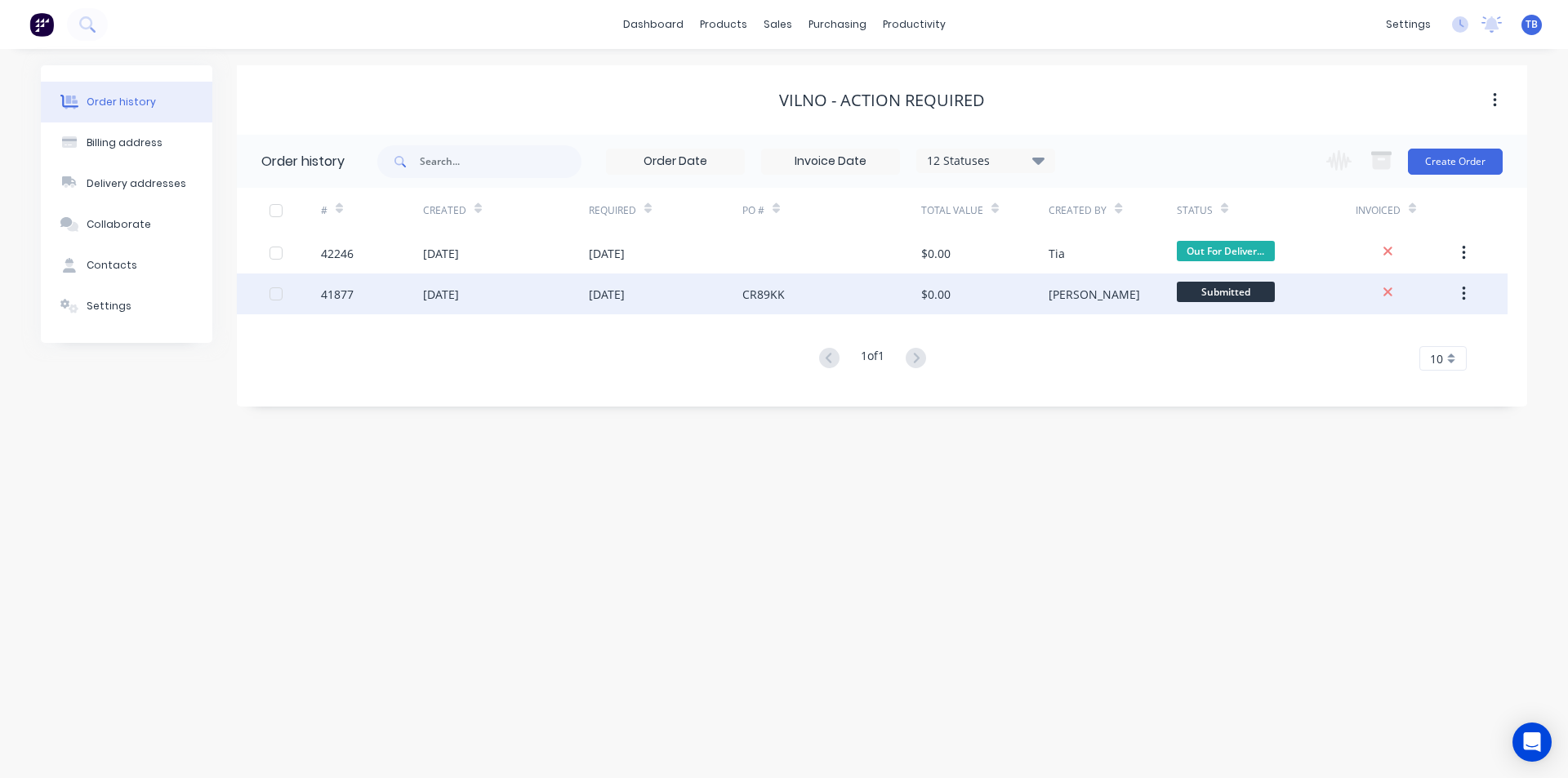
click at [799, 301] on div "CR89KK" at bounding box center [832, 294] width 179 height 41
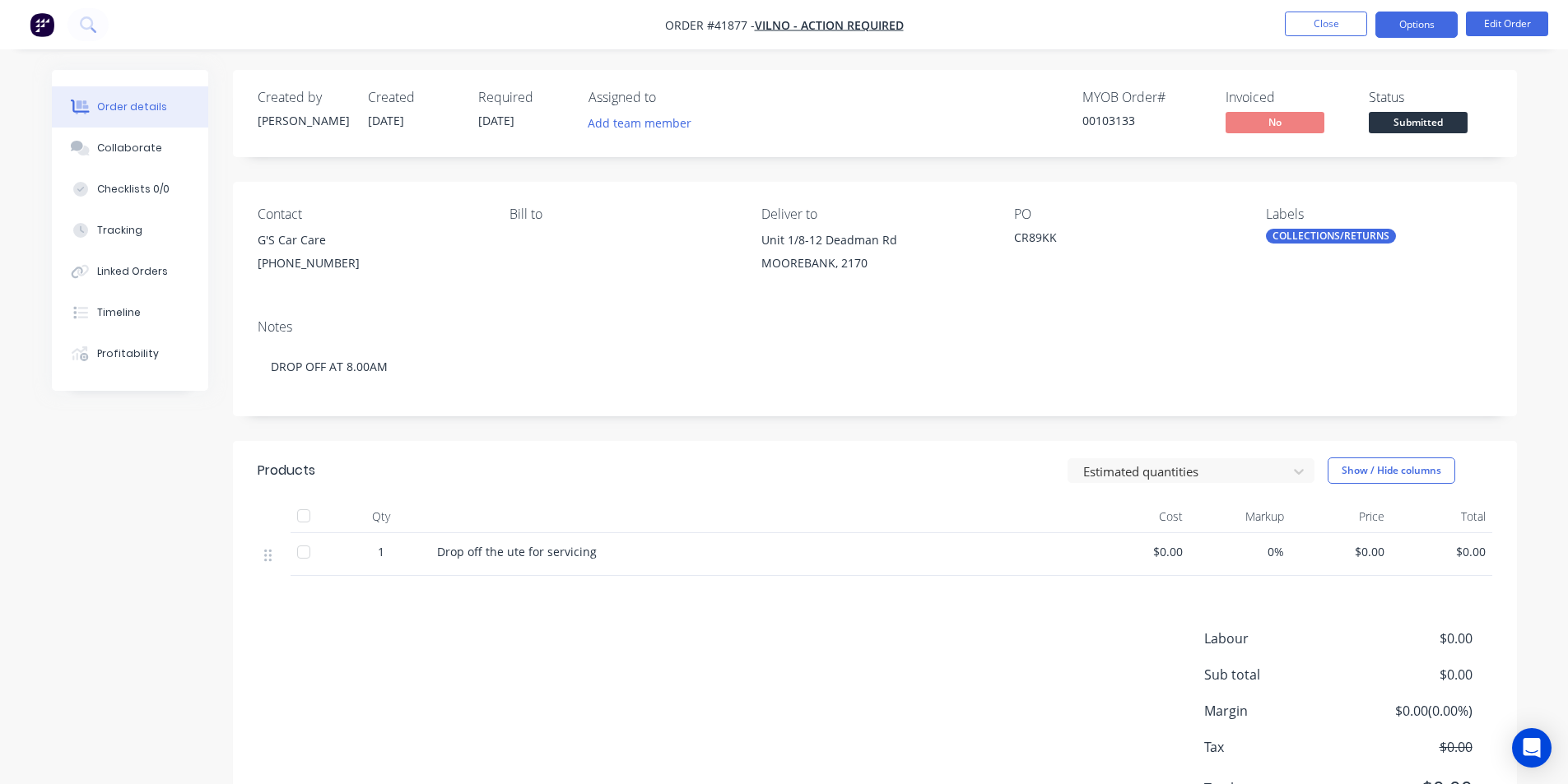
click at [1434, 33] on button "Options" at bounding box center [1416, 24] width 82 height 27
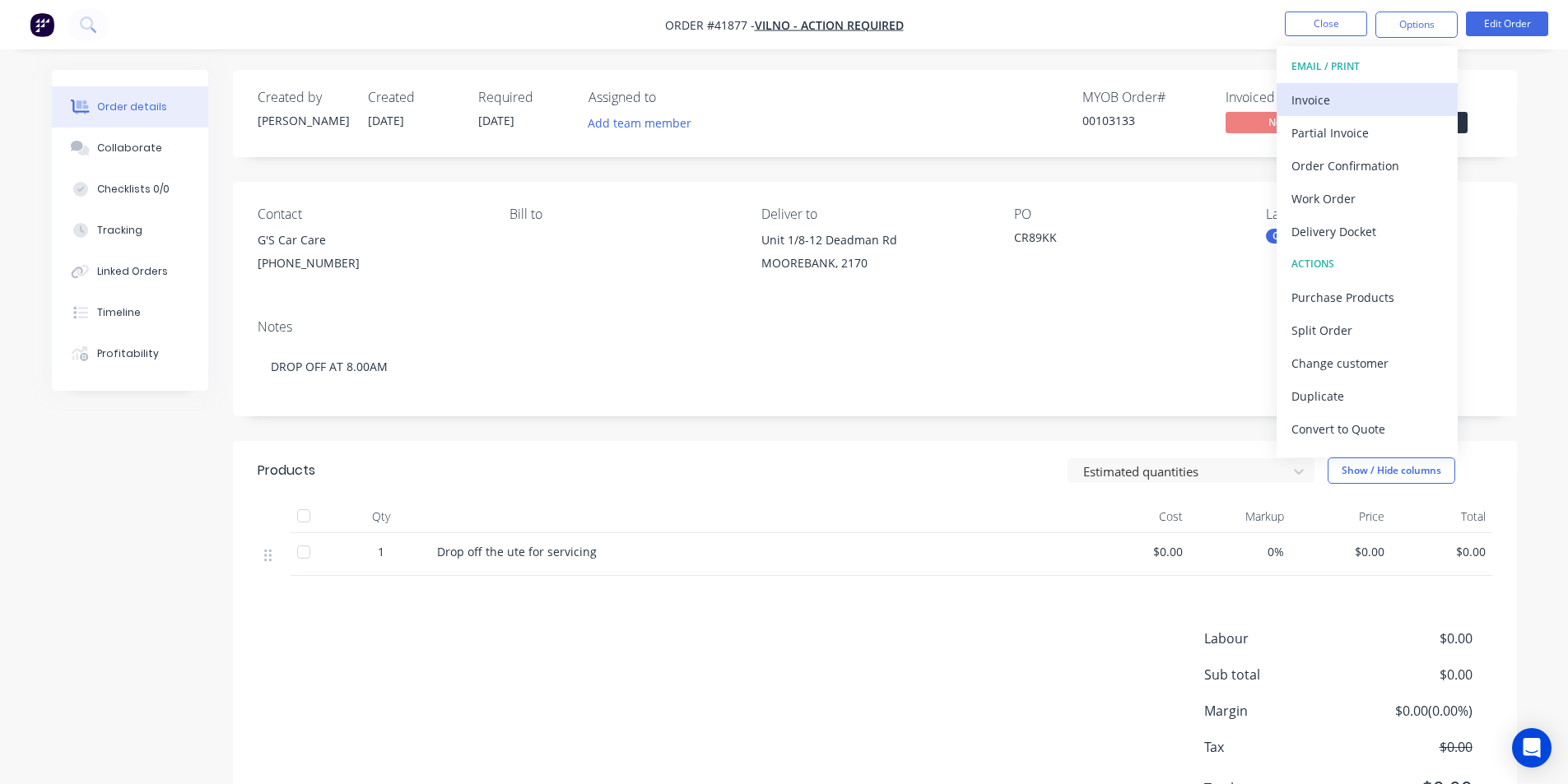
click at [1379, 86] on button "Invoice" at bounding box center [1366, 100] width 181 height 33
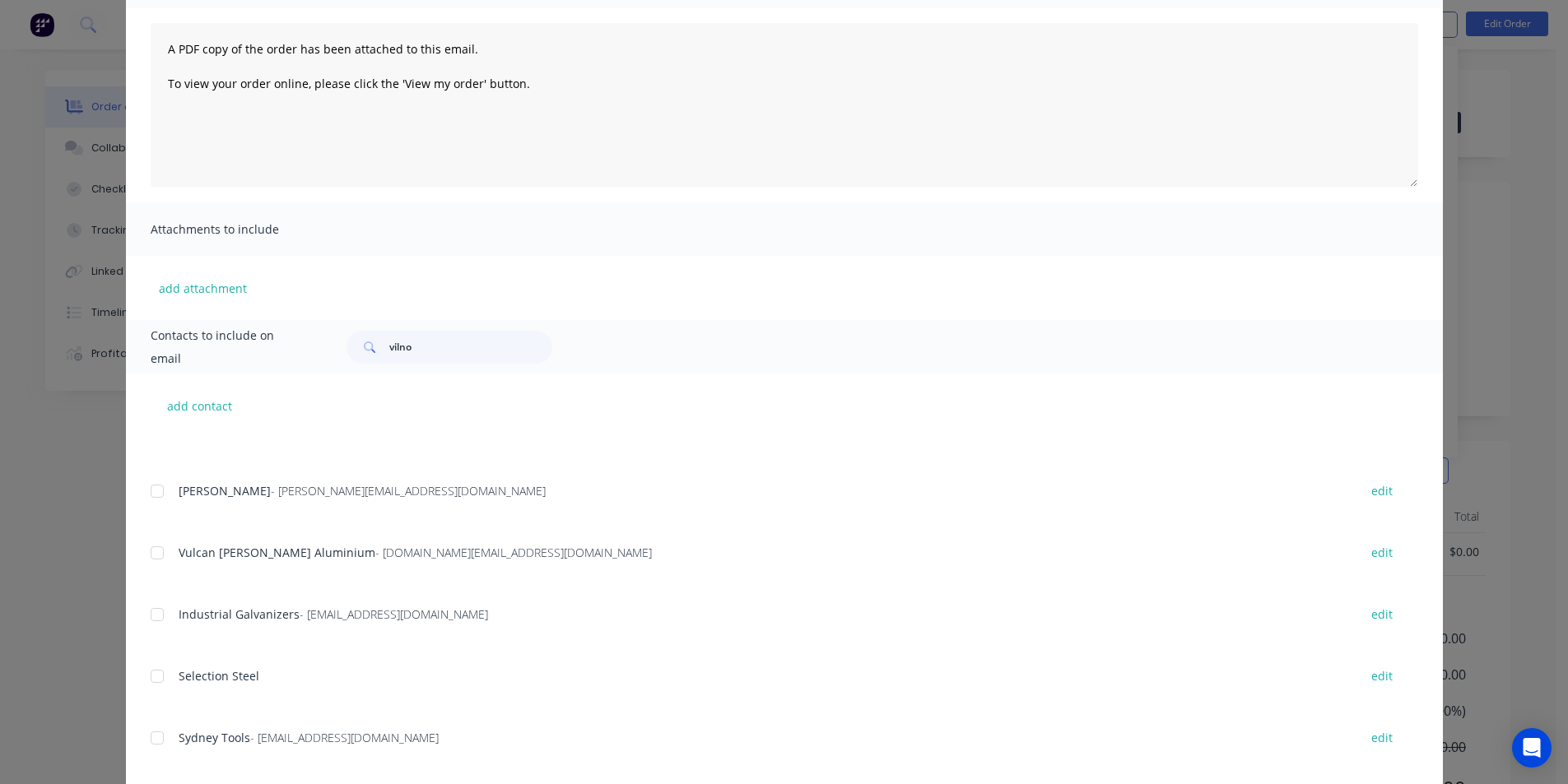
scroll to position [82, 0]
drag, startPoint x: 458, startPoint y: 338, endPoint x: 277, endPoint y: 345, distance: 181.1
click at [277, 345] on div "Contacts to include on email vilno" at bounding box center [784, 347] width 1317 height 53
type input "vilno"
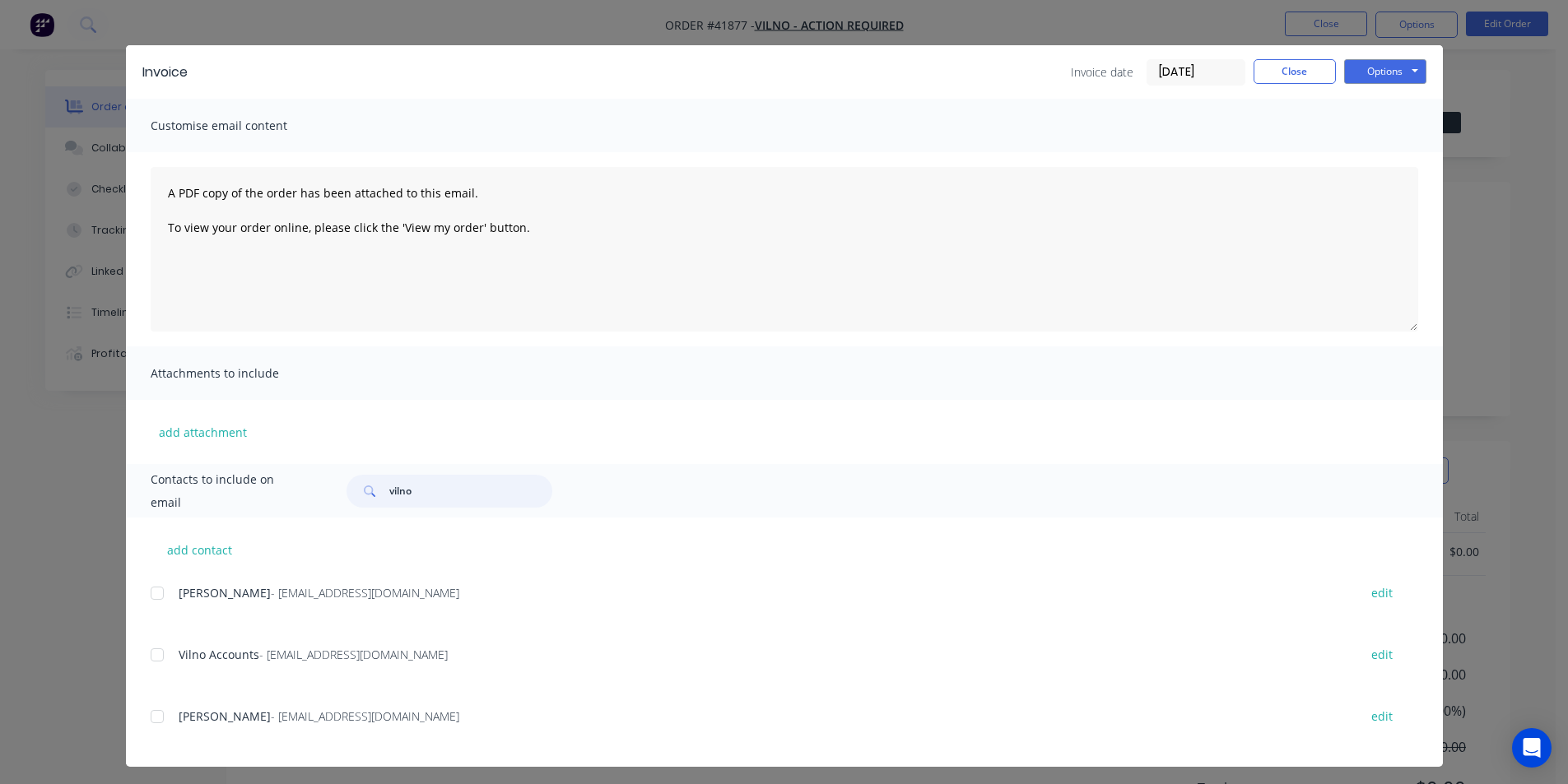
scroll to position [27, 0]
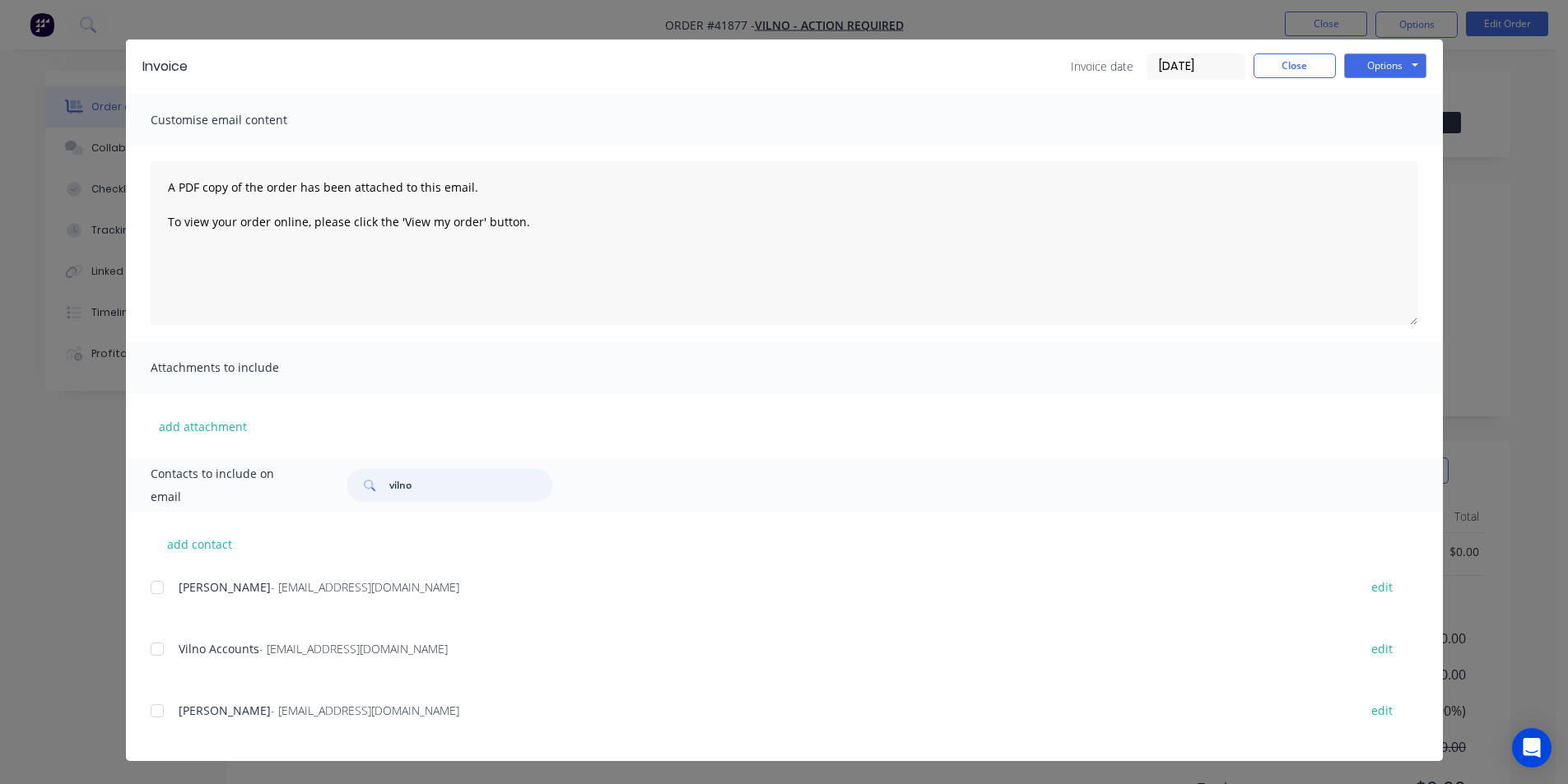
click at [154, 649] on div at bounding box center [157, 648] width 33 height 33
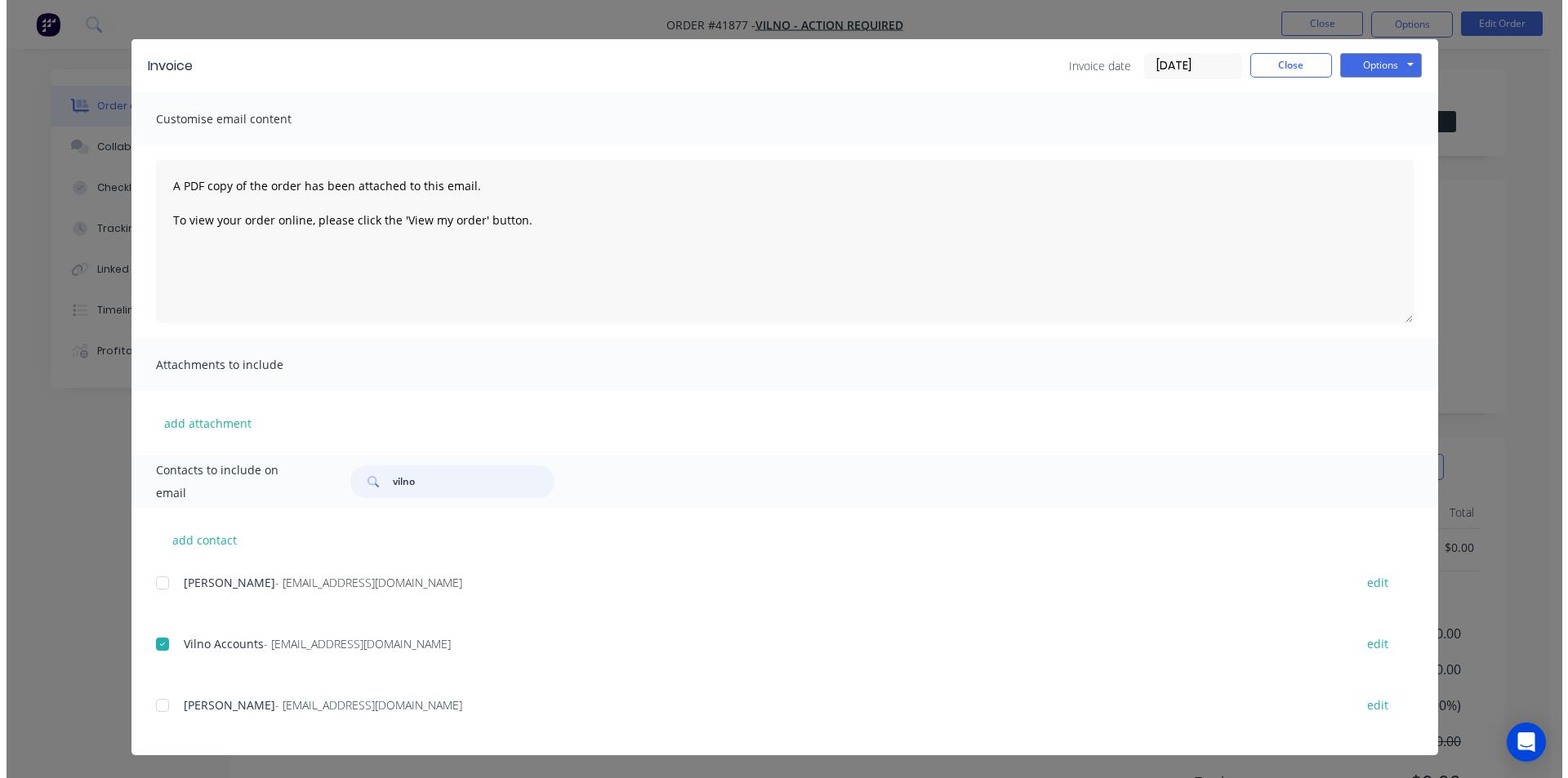
scroll to position [0, 0]
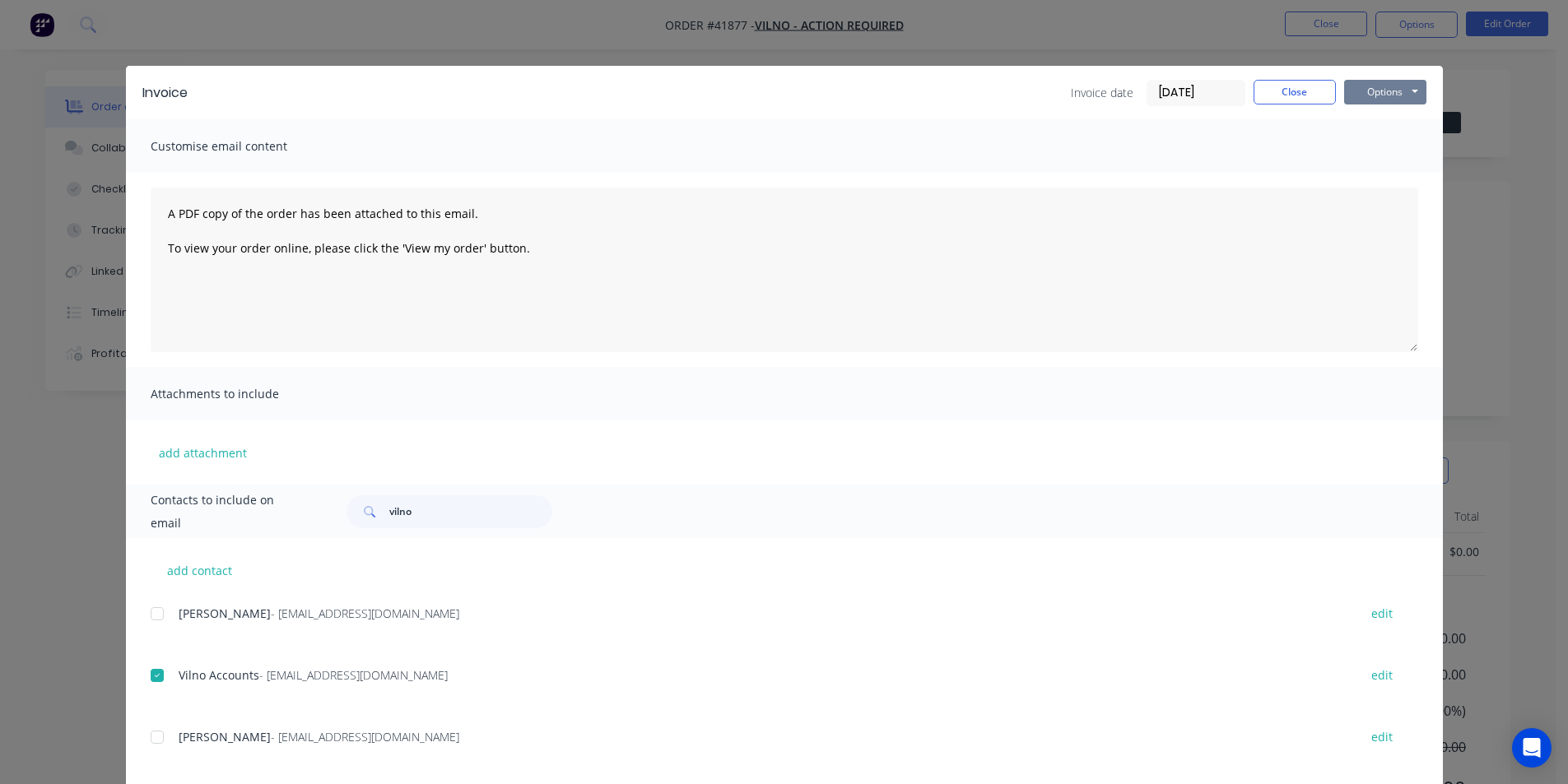
click at [1406, 90] on button "Options" at bounding box center [1385, 92] width 82 height 25
click at [1394, 174] on button "Email" at bounding box center [1396, 176] width 106 height 27
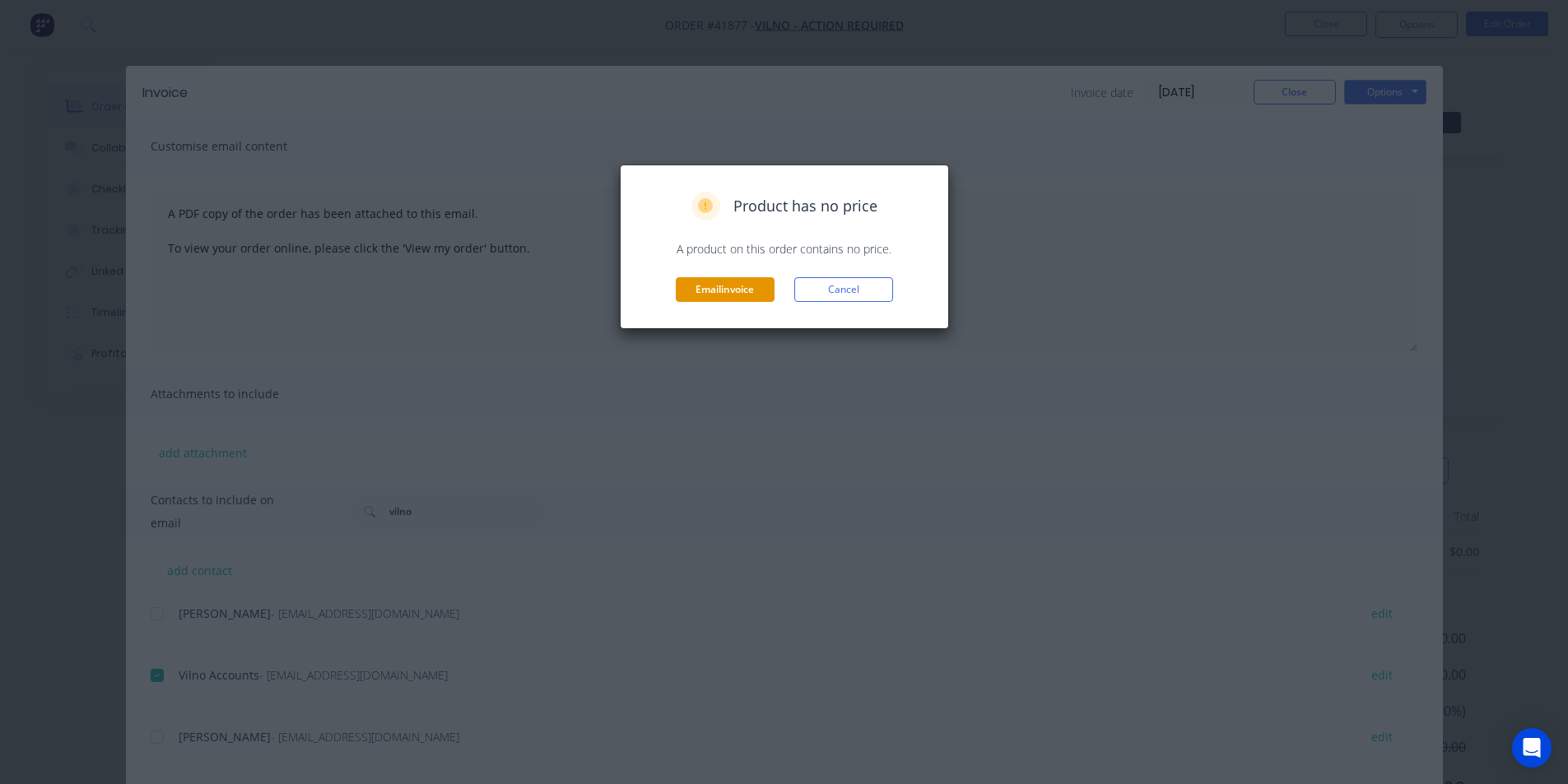
click at [727, 287] on button "Email invoice" at bounding box center [724, 289] width 99 height 25
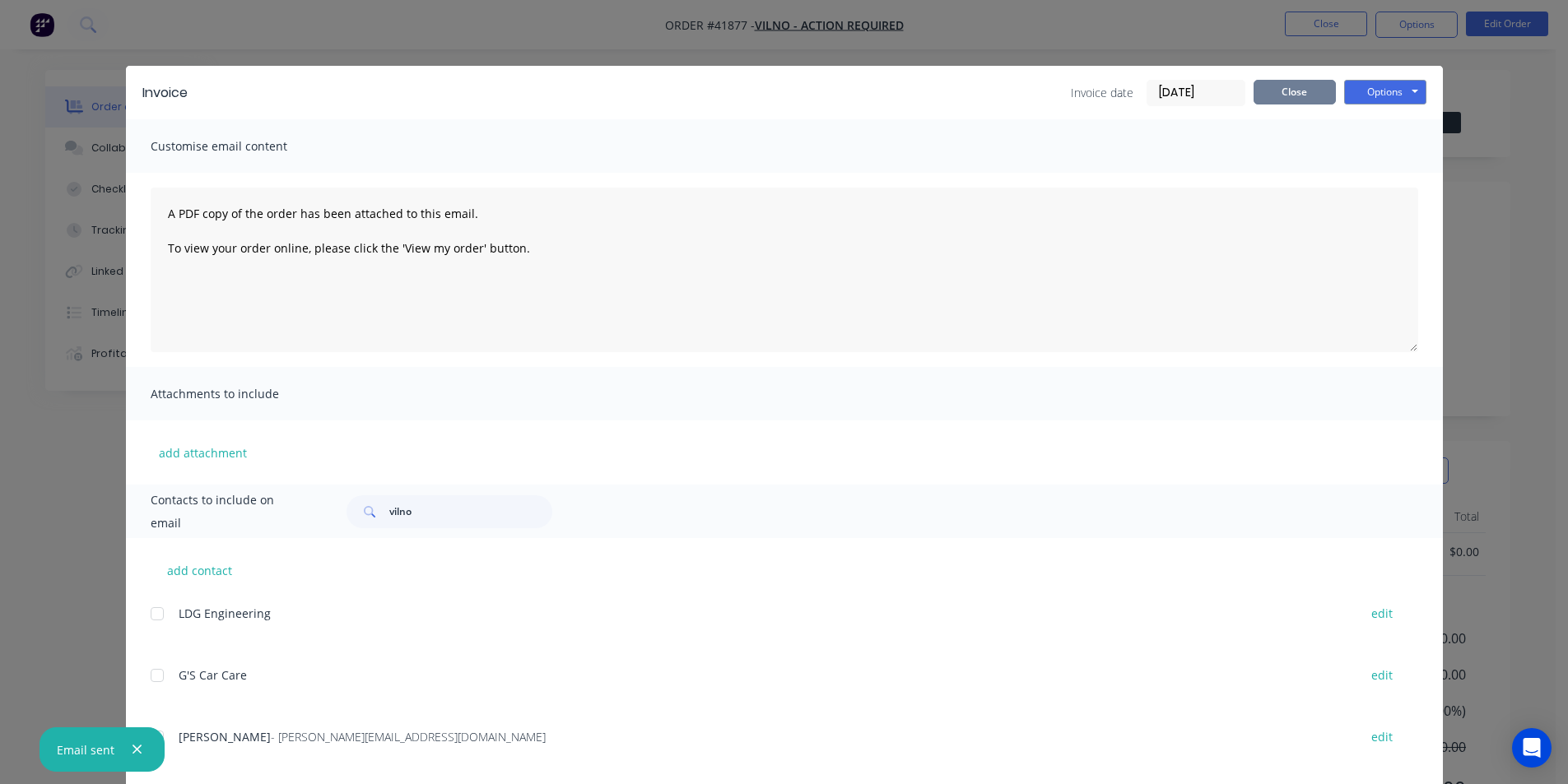
click at [1288, 101] on button "Close" at bounding box center [1295, 92] width 82 height 25
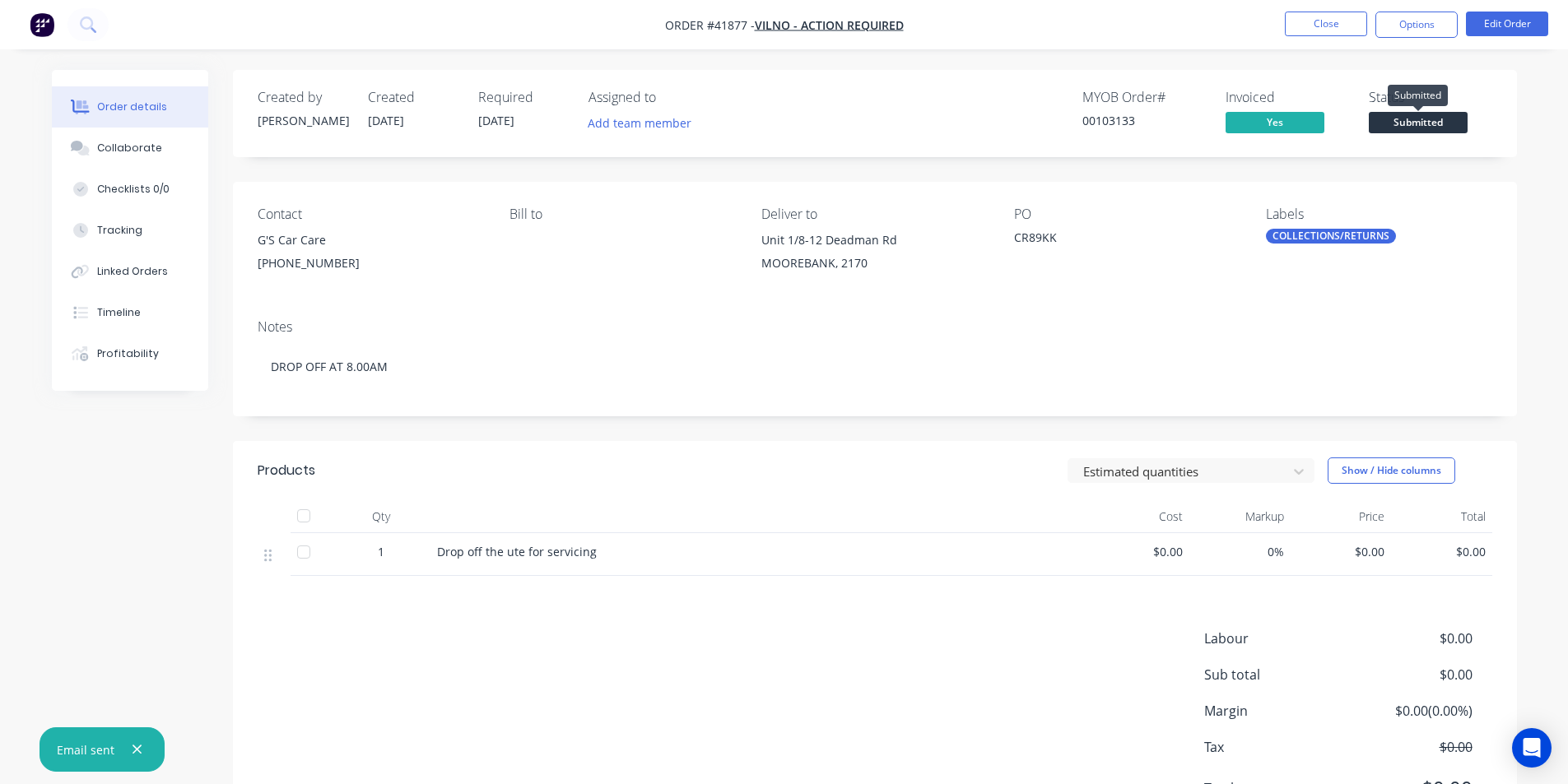
click at [1402, 123] on span "Submitted" at bounding box center [1418, 122] width 99 height 21
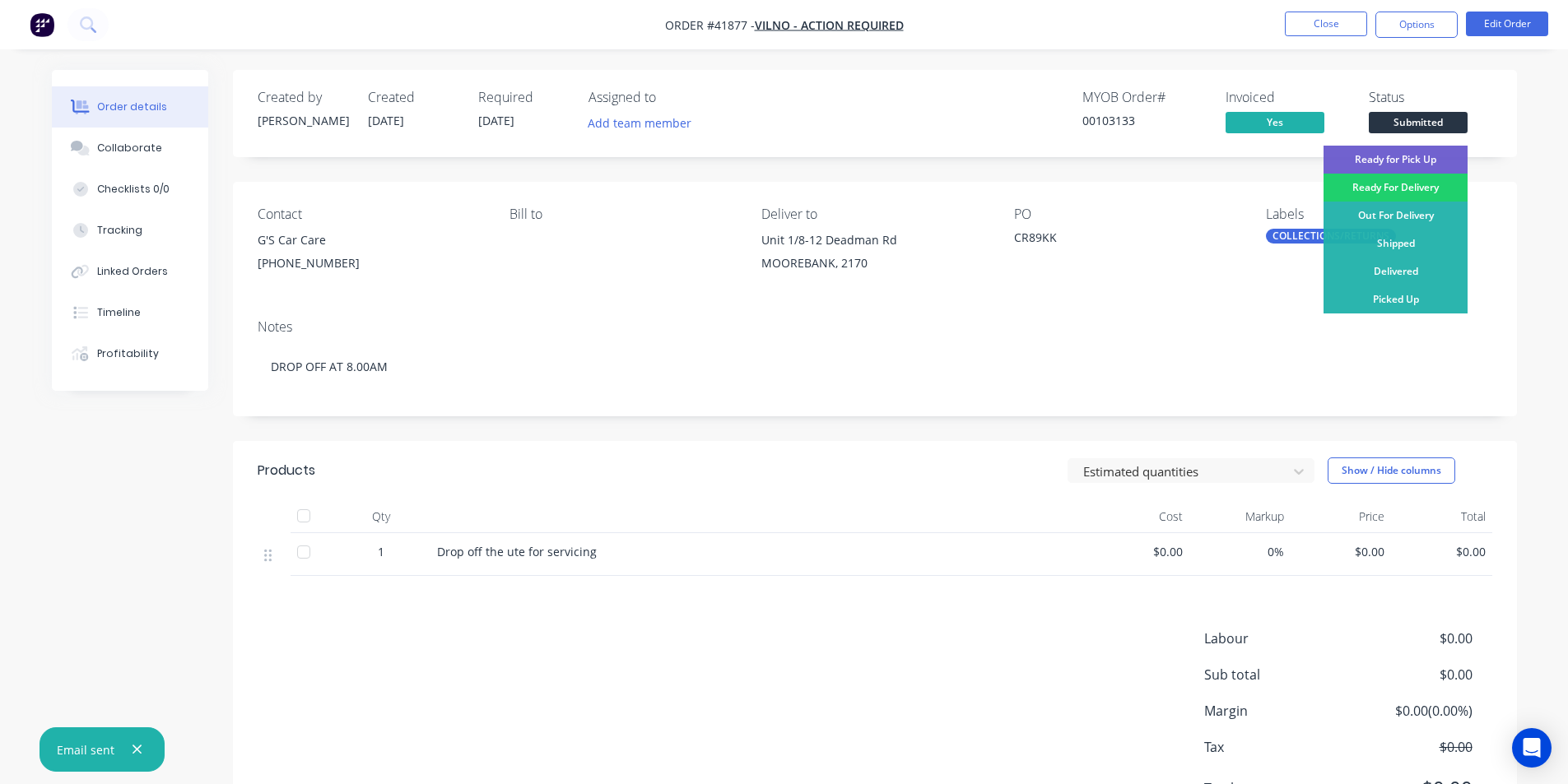
click at [920, 563] on div "Drop off the ute for servicing" at bounding box center [760, 554] width 658 height 43
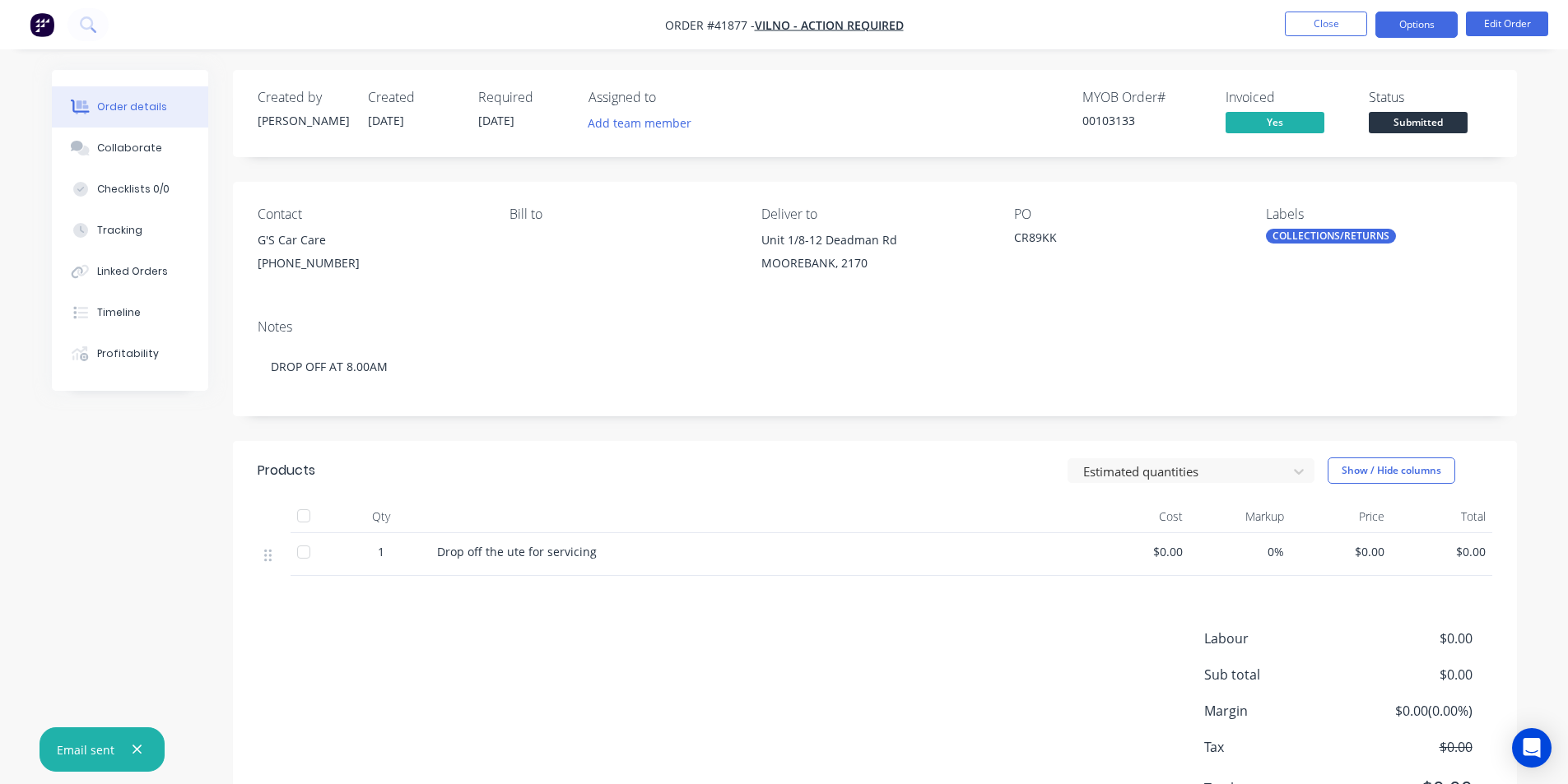
click at [1435, 17] on button "Options" at bounding box center [1416, 24] width 82 height 27
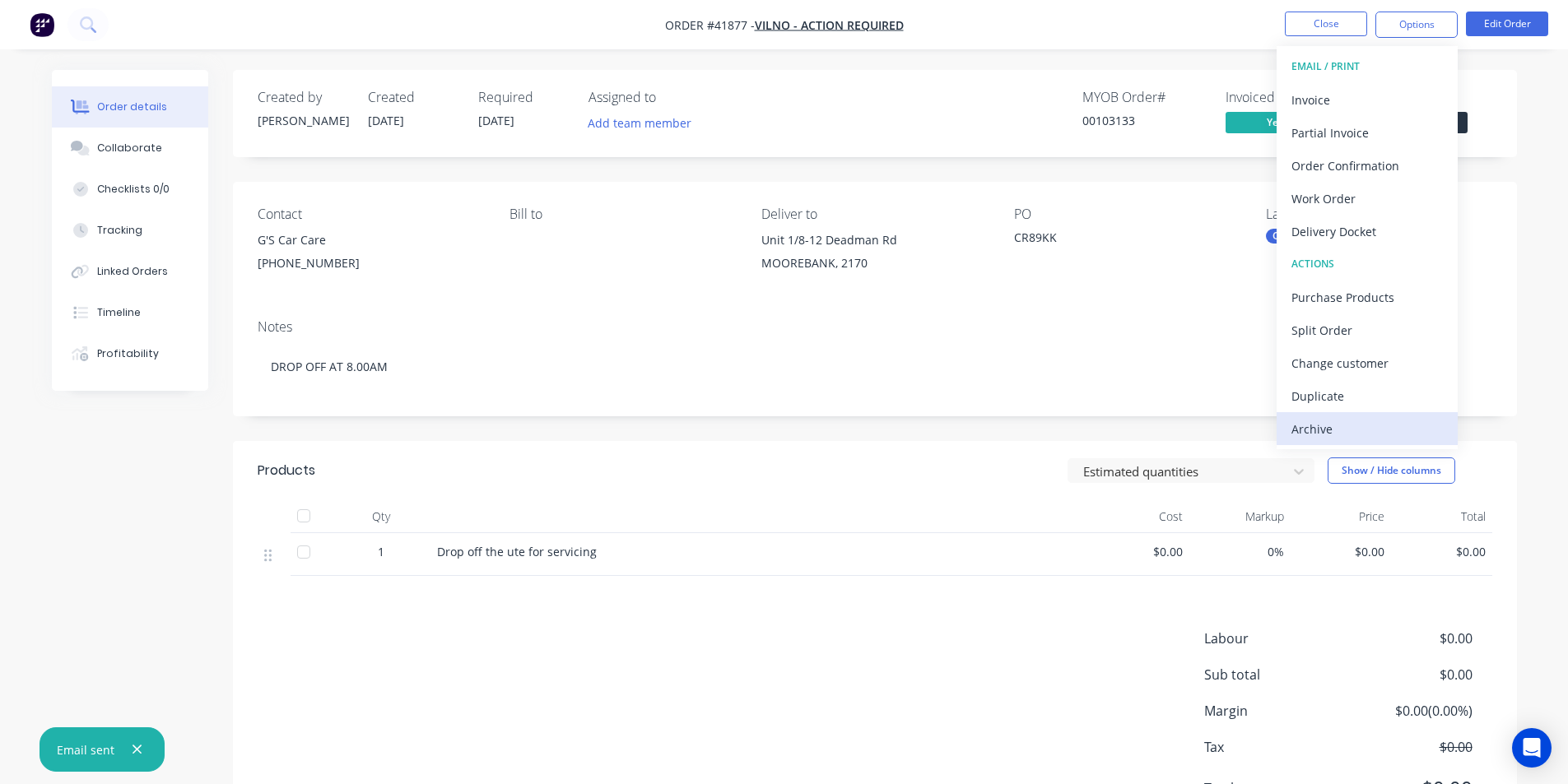
click at [1371, 431] on div "Archive" at bounding box center [1367, 429] width 151 height 24
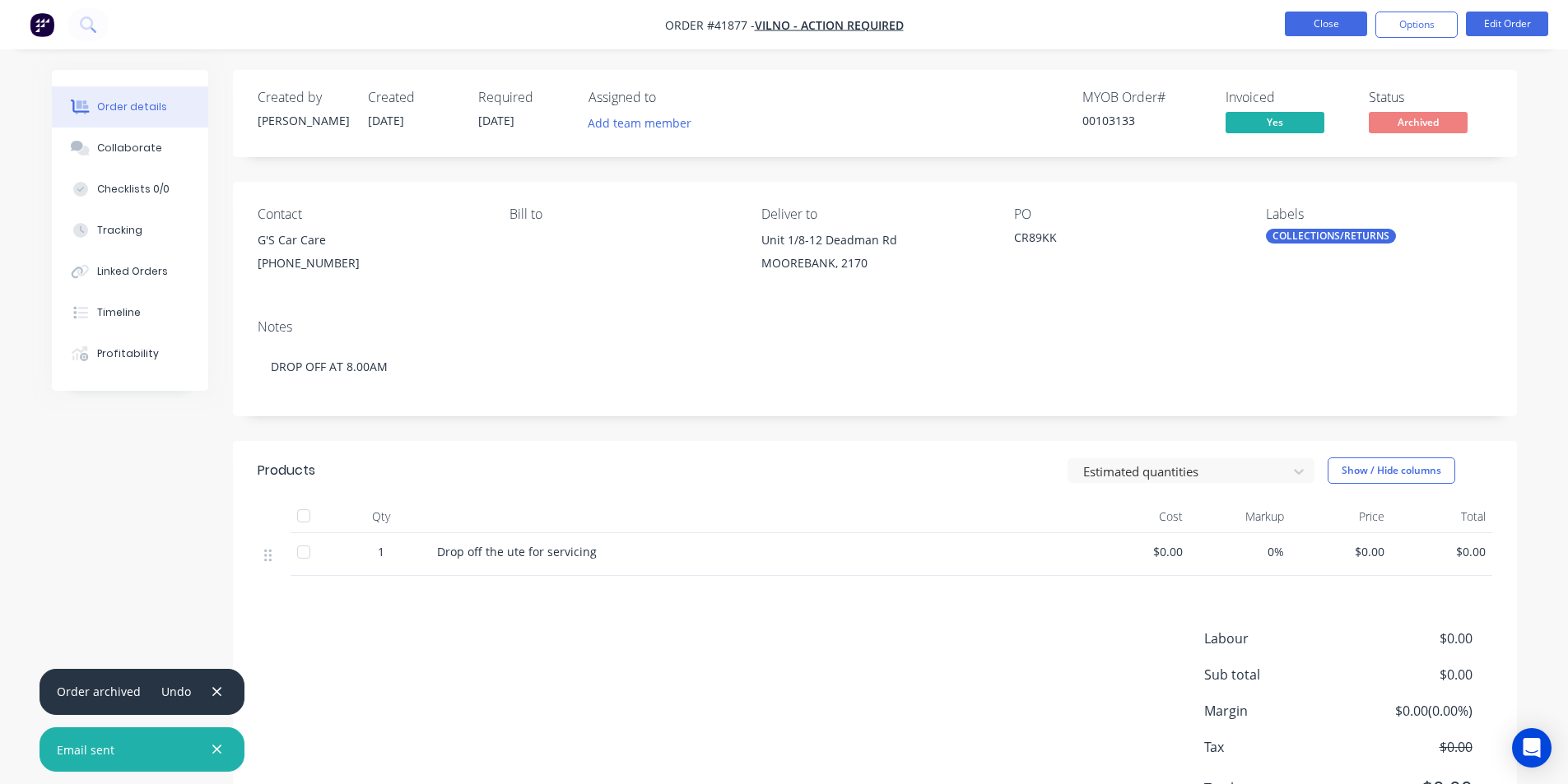
click at [1346, 18] on button "Close" at bounding box center [1326, 23] width 82 height 25
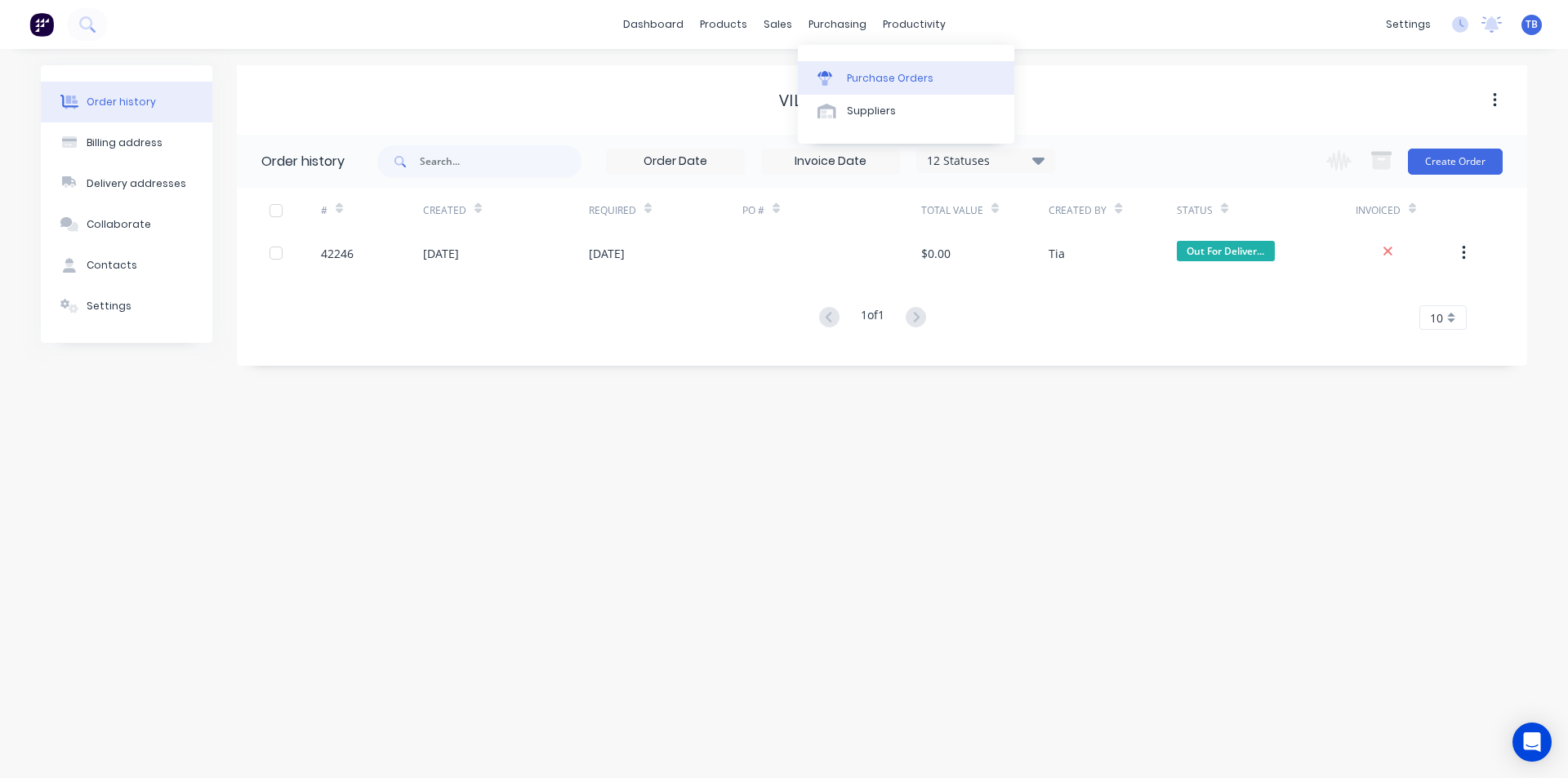
click at [857, 67] on link "Purchase Orders" at bounding box center [906, 77] width 216 height 32
